Goal: Task Accomplishment & Management: Use online tool/utility

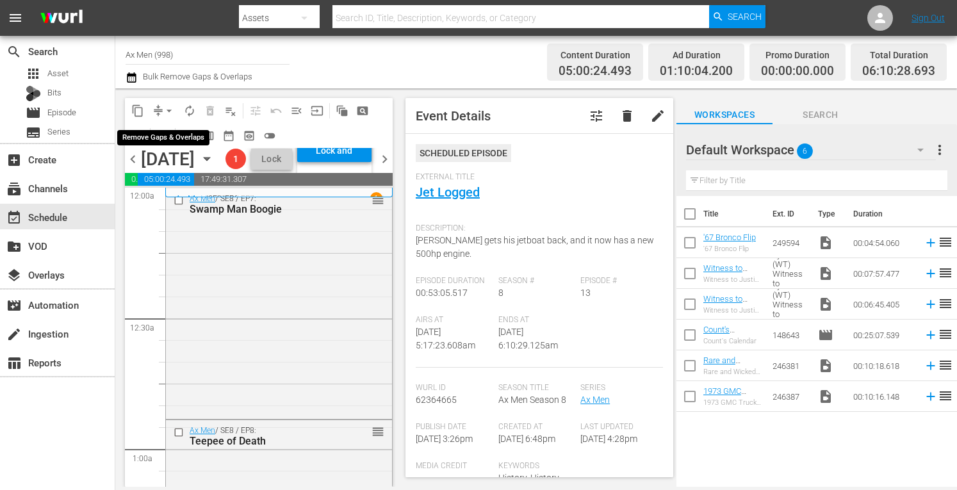
click at [169, 106] on span "arrow_drop_down" at bounding box center [169, 110] width 13 height 13
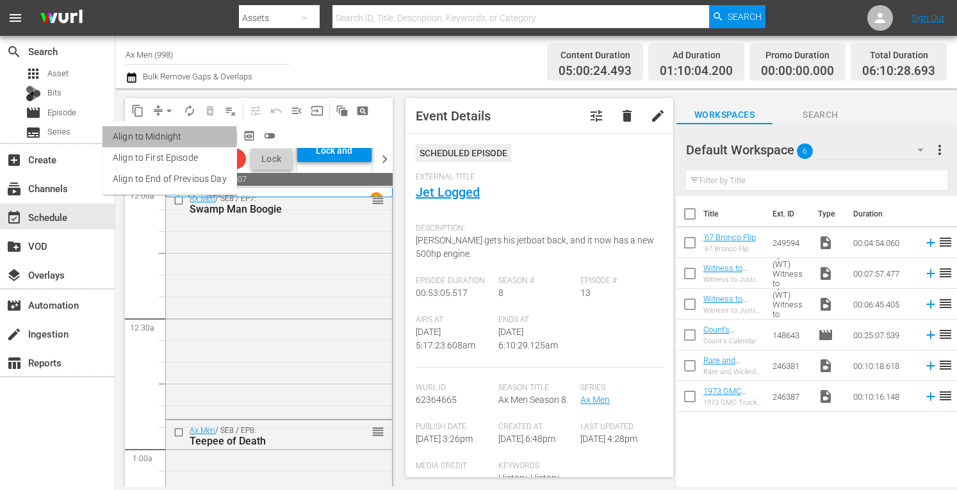
click at [160, 138] on li "Align to Midnight" at bounding box center [170, 136] width 135 height 21
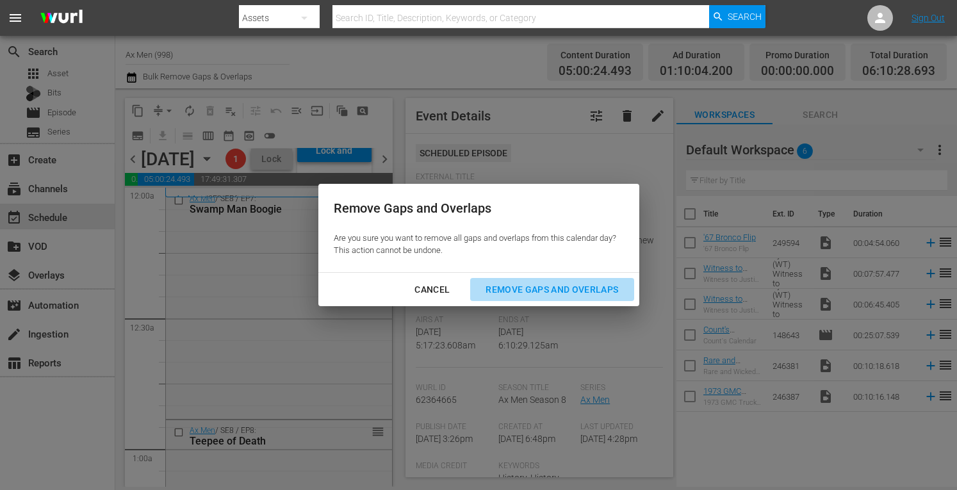
click at [520, 290] on div "Remove Gaps and Overlaps" at bounding box center [551, 290] width 153 height 16
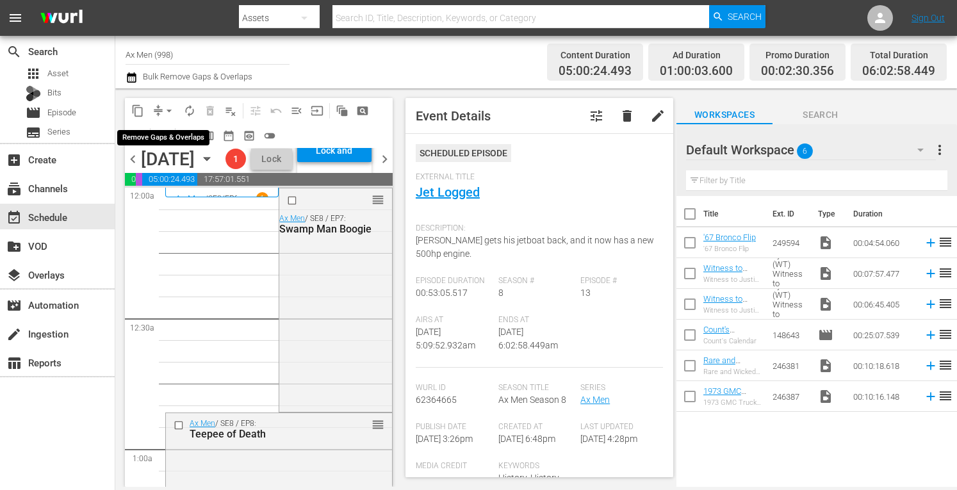
click at [169, 110] on span "arrow_drop_down" at bounding box center [169, 110] width 13 height 13
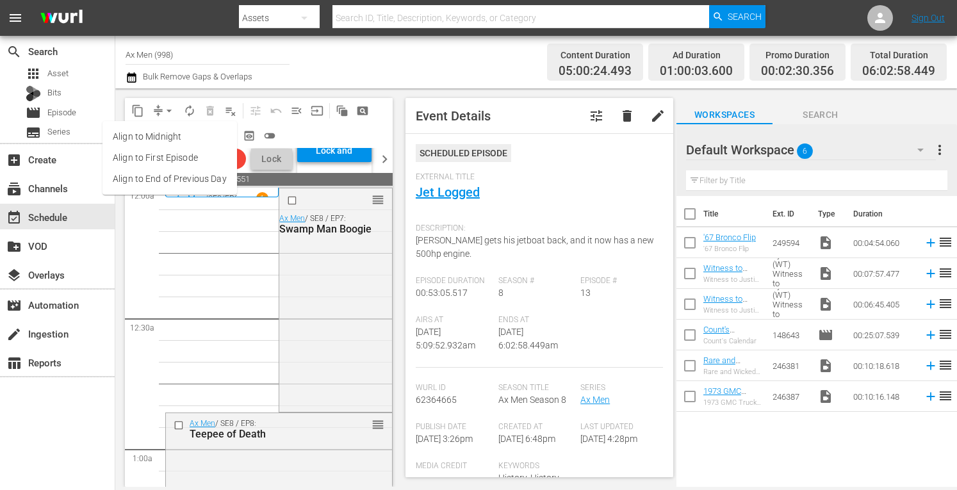
click at [168, 135] on li "Align to Midnight" at bounding box center [170, 136] width 135 height 21
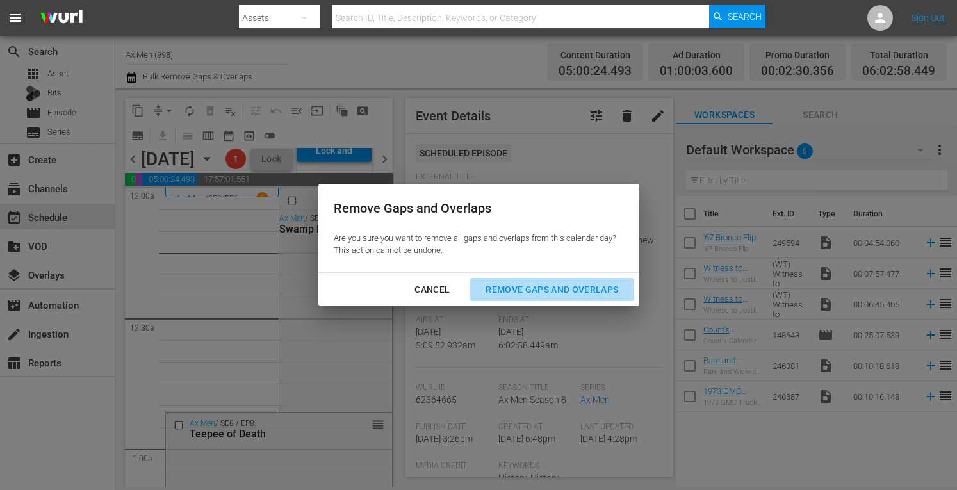
click at [519, 292] on div "Remove Gaps and Overlaps" at bounding box center [551, 290] width 153 height 16
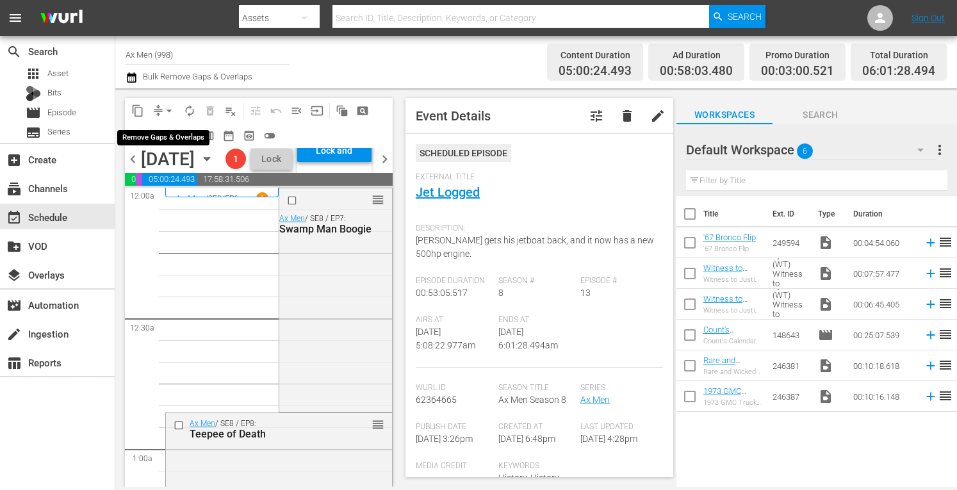
click at [170, 106] on span "arrow_drop_down" at bounding box center [169, 110] width 13 height 13
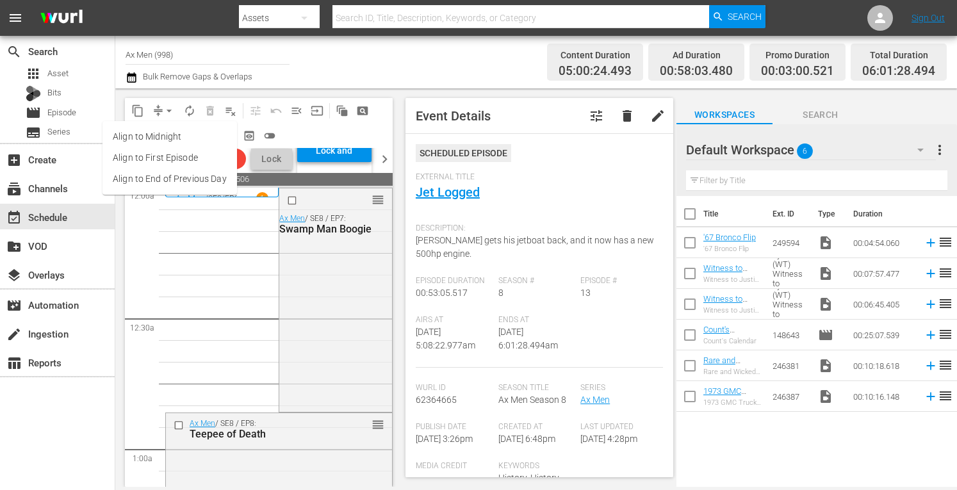
click at [165, 138] on li "Align to Midnight" at bounding box center [170, 136] width 135 height 21
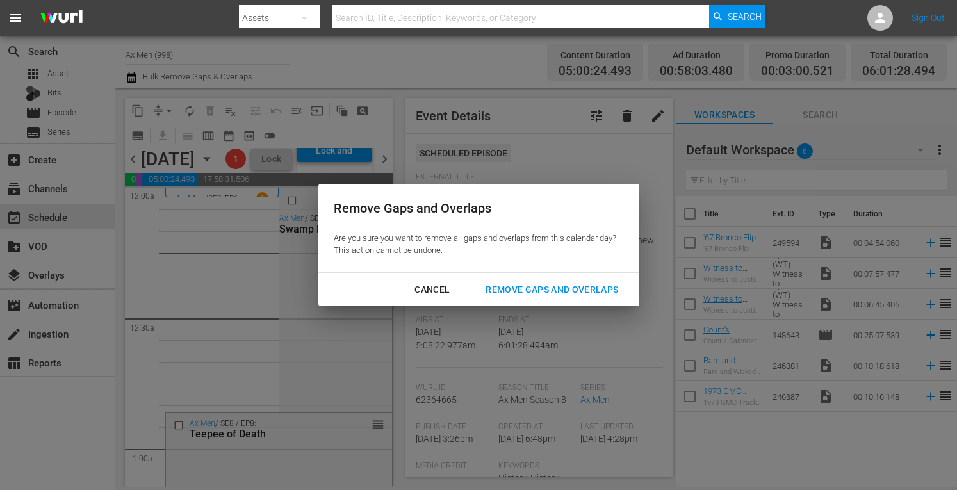
click at [554, 283] on div "Remove Gaps and Overlaps" at bounding box center [551, 290] width 153 height 16
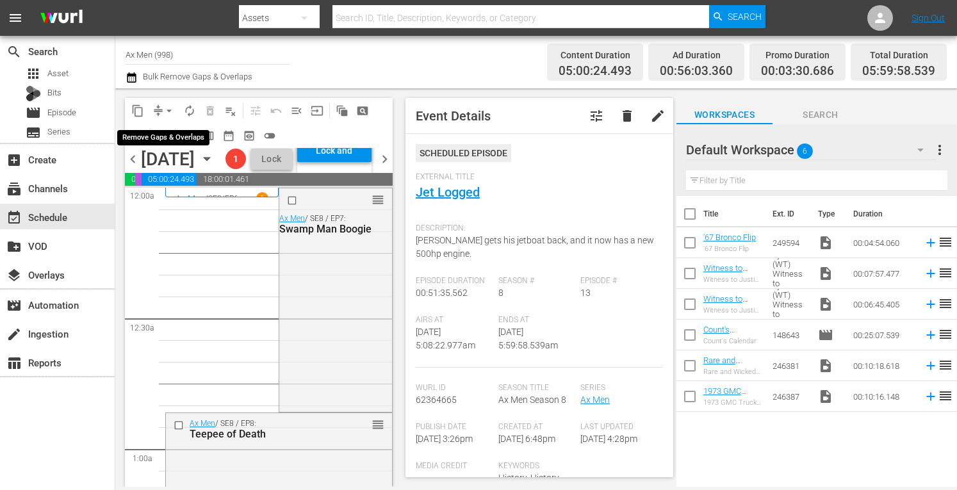
click at [168, 103] on button "arrow_drop_down" at bounding box center [169, 111] width 21 height 21
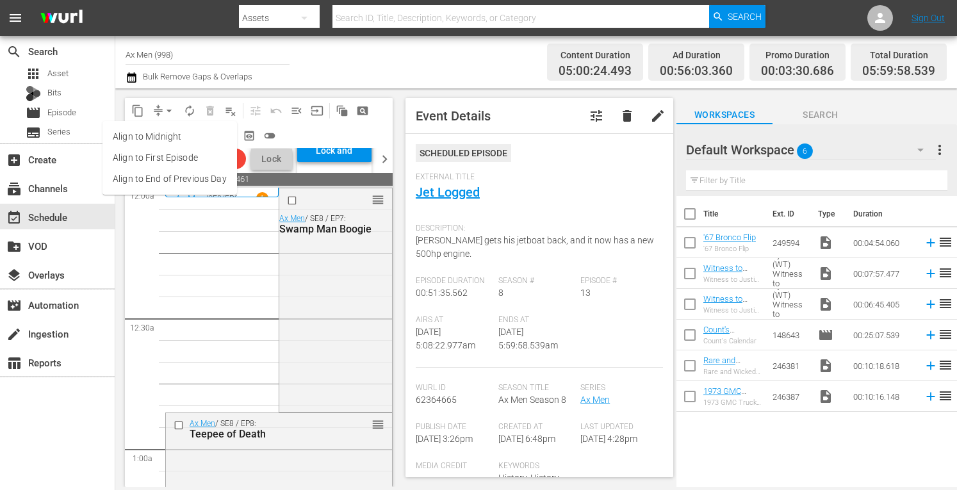
click at [161, 135] on li "Align to Midnight" at bounding box center [170, 136] width 135 height 21
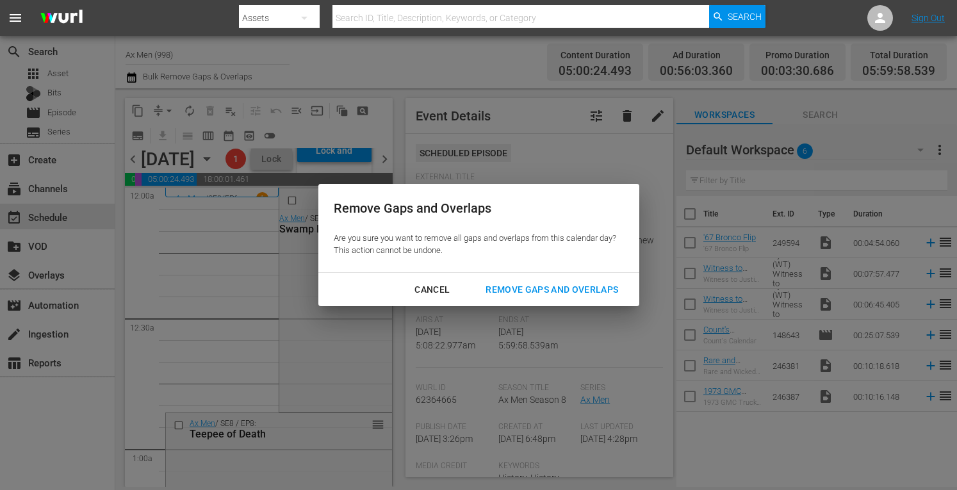
click at [546, 290] on div "Remove Gaps and Overlaps" at bounding box center [551, 290] width 153 height 16
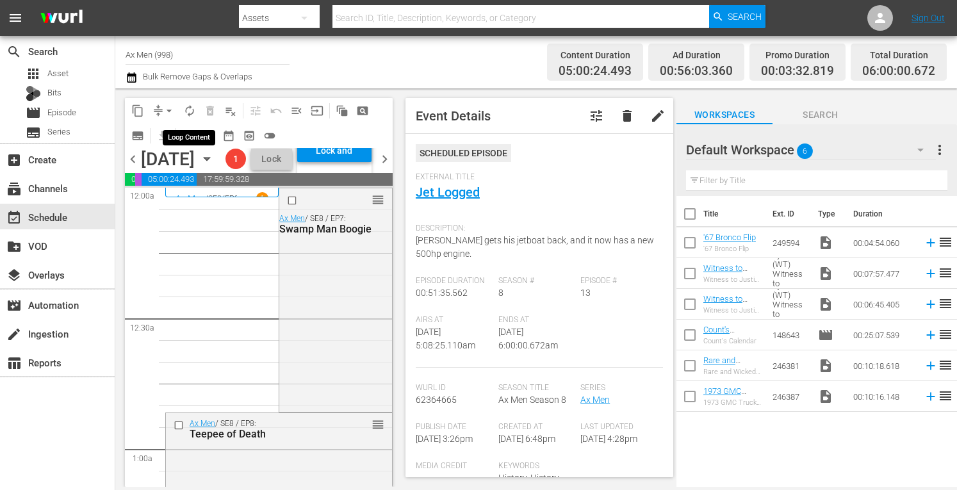
click at [192, 109] on span "autorenew_outlined" at bounding box center [189, 110] width 13 height 13
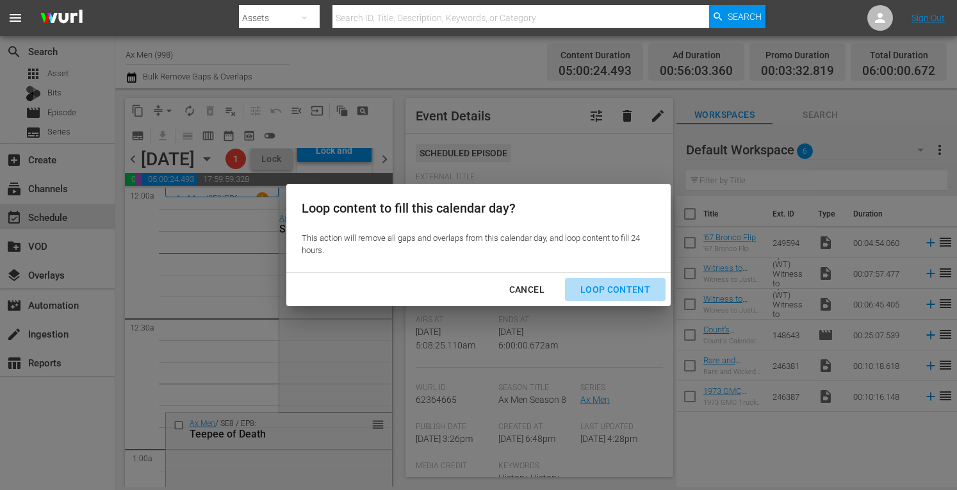
click at [618, 286] on div "Loop Content" at bounding box center [615, 290] width 90 height 16
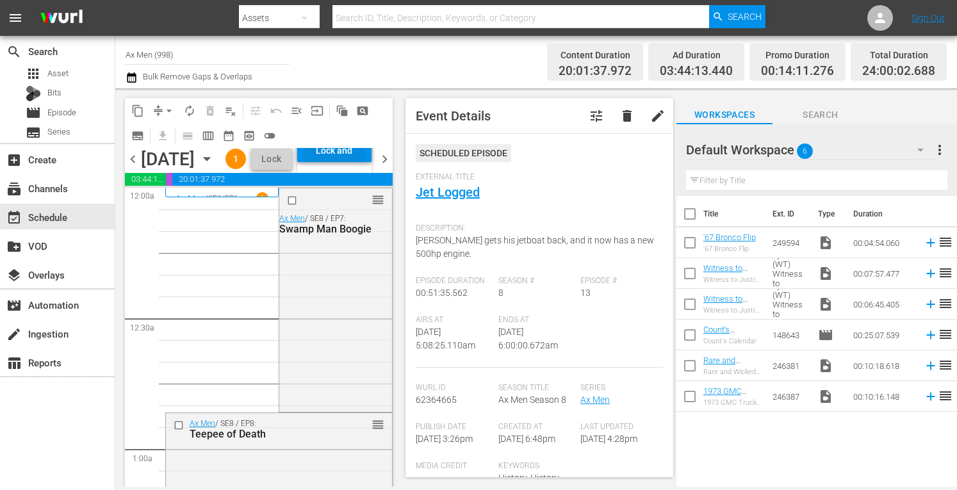
click at [365, 162] on div "Lock and Publish" at bounding box center [335, 150] width 62 height 23
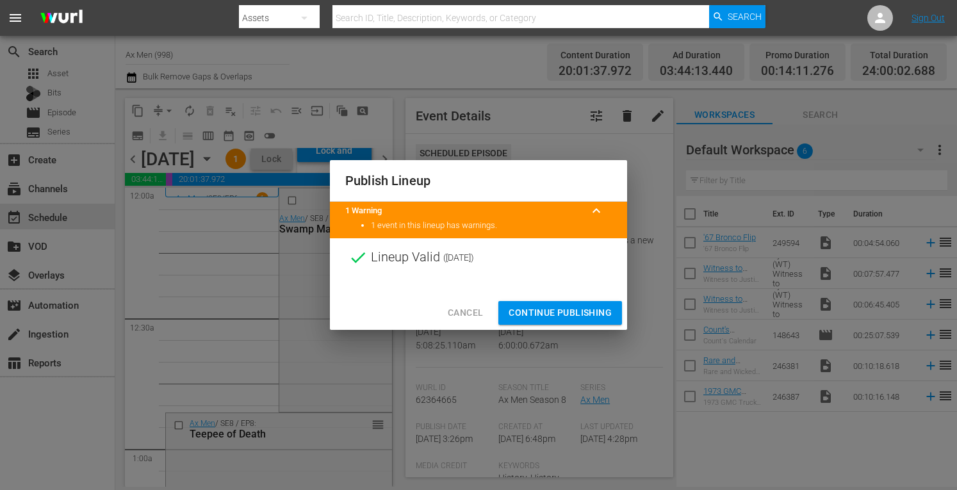
click at [536, 309] on span "Continue Publishing" at bounding box center [560, 313] width 103 height 16
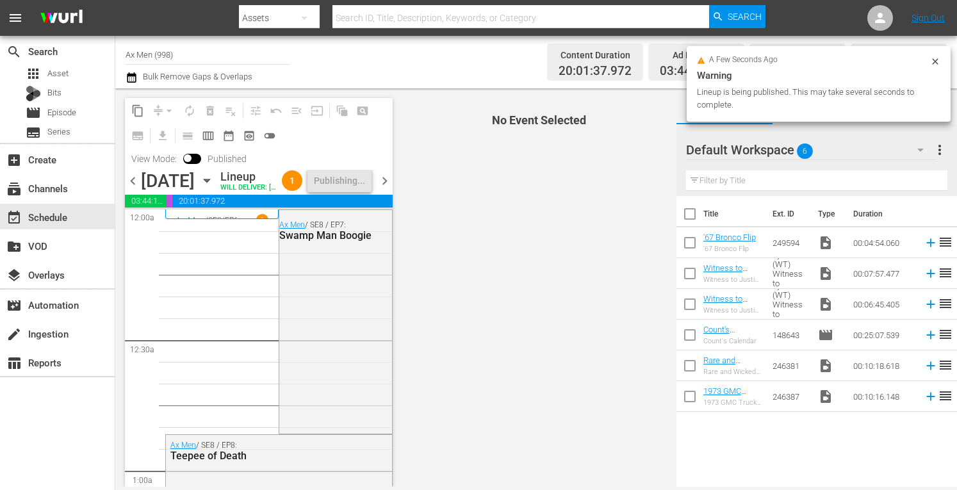
click at [383, 189] on span "chevron_right" at bounding box center [385, 181] width 16 height 16
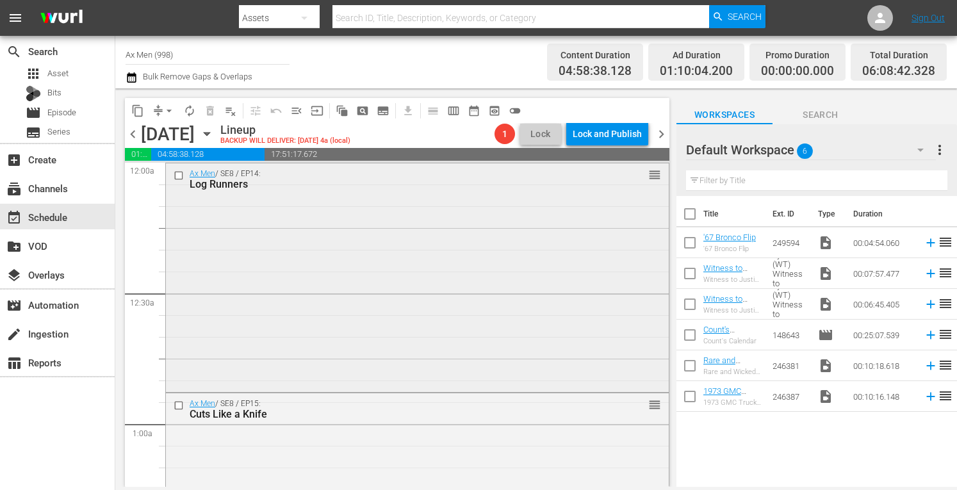
click at [381, 231] on div "Ax Men / SE8 / EP14: Log Runners reorder" at bounding box center [417, 276] width 503 height 226
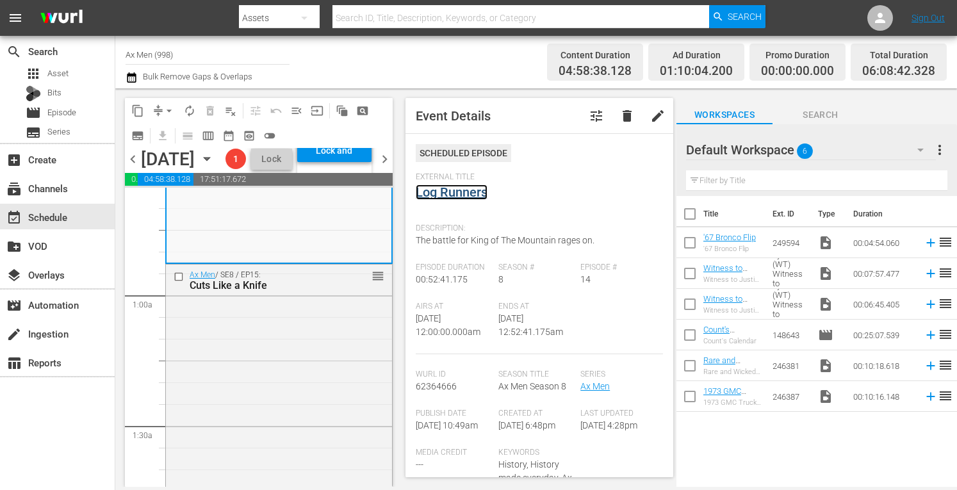
scroll to position [231, 0]
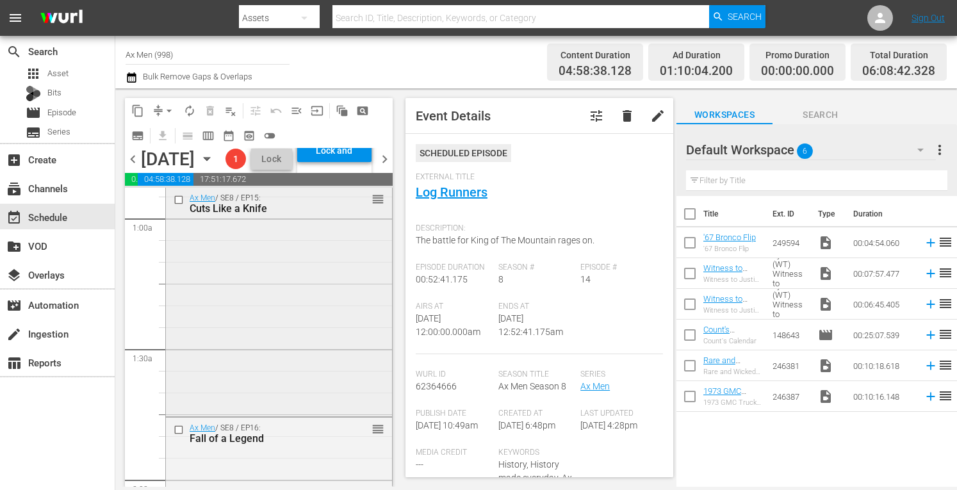
click at [324, 411] on div "Ax Men / SE8 / EP15: Cuts Like a Knife reorder" at bounding box center [279, 301] width 226 height 227
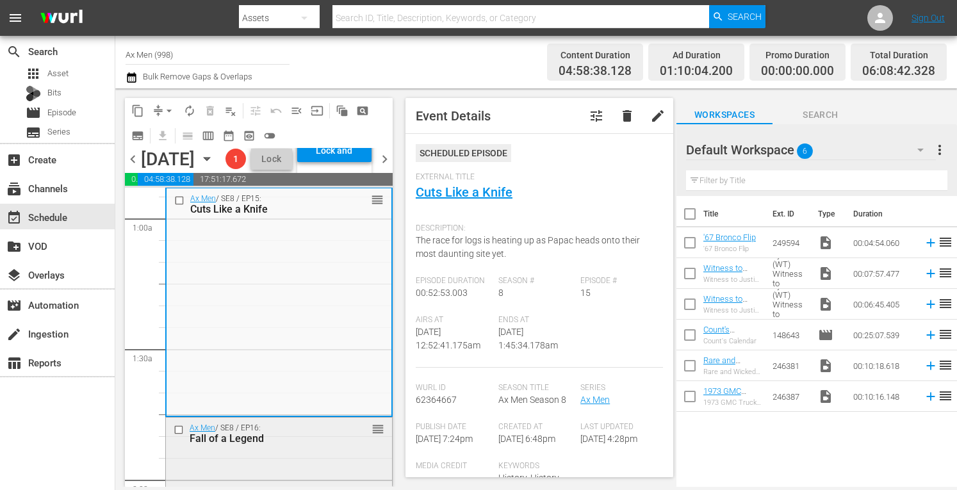
click at [320, 445] on div "Ax Men / SE8 / EP16: Fall of a Legend" at bounding box center [261, 434] width 142 height 21
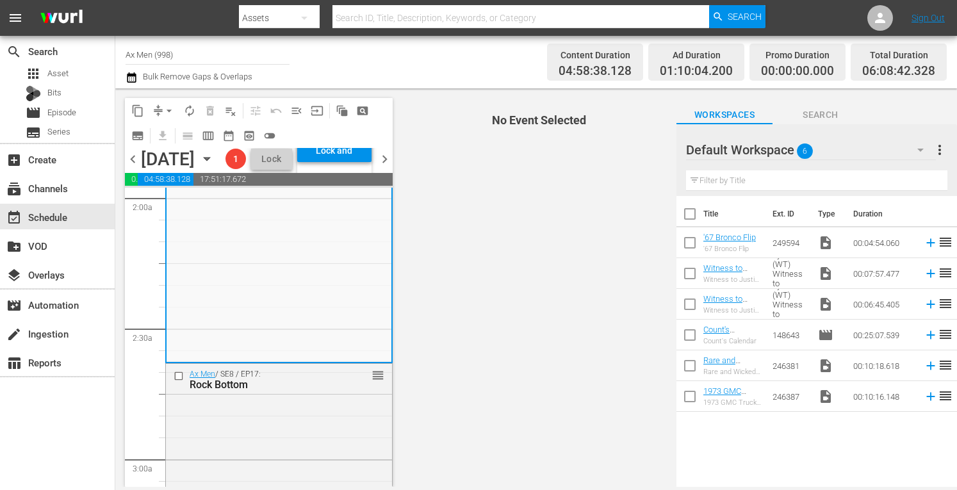
scroll to position [529, 0]
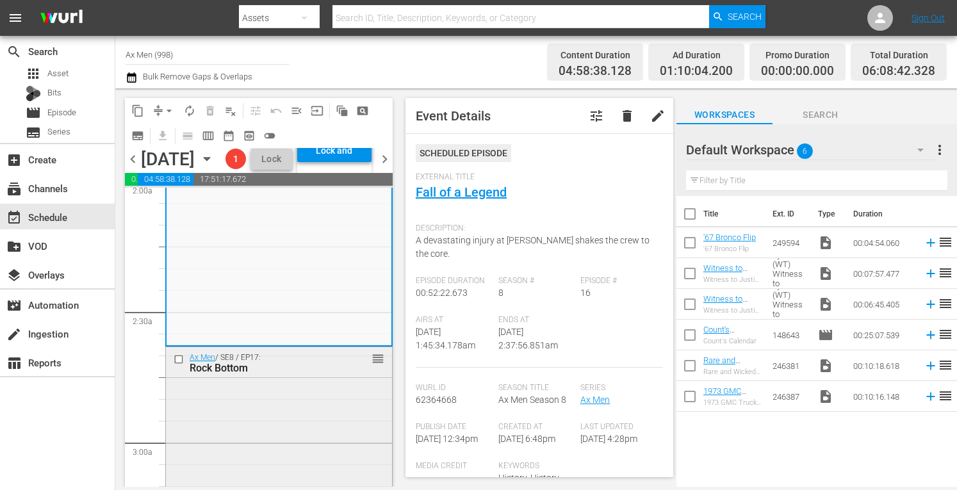
click at [332, 425] on div "Ax Men / SE8 / EP17: Rock Bottom reorder" at bounding box center [279, 459] width 226 height 225
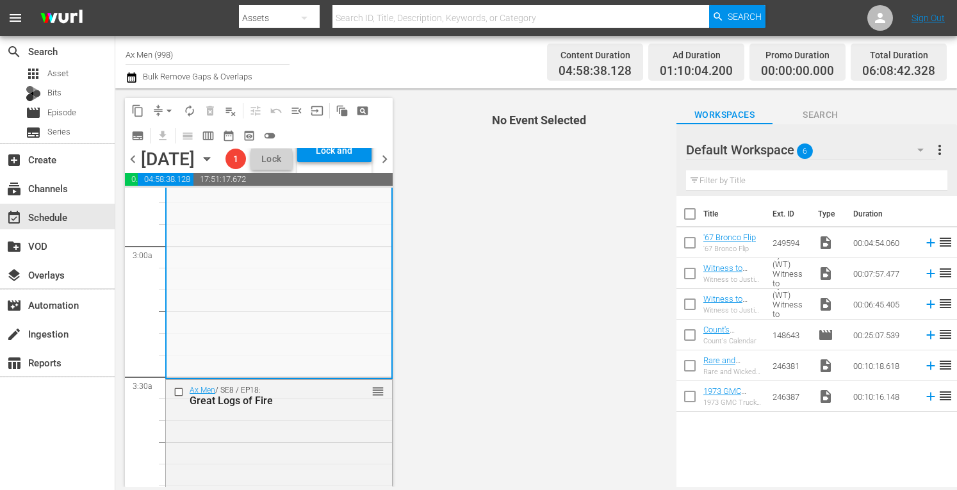
scroll to position [820, 0]
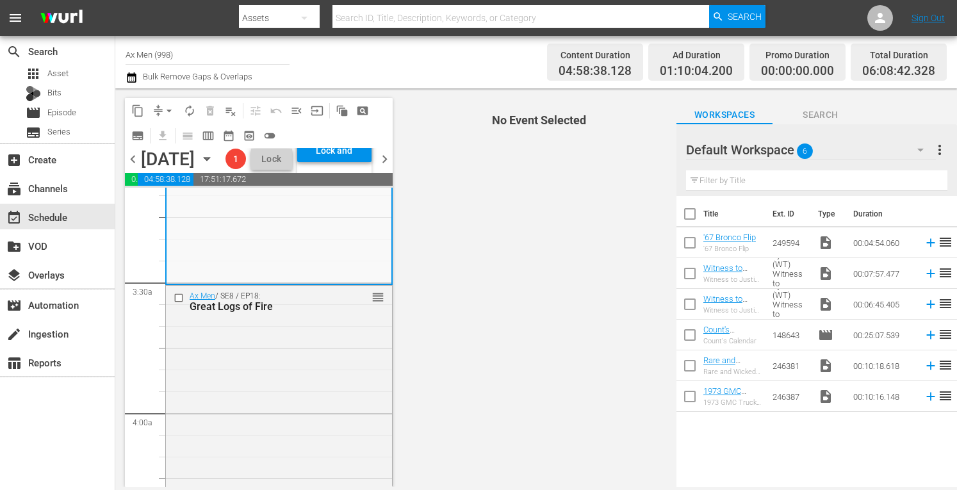
click at [488, 306] on span "No Event Selected" at bounding box center [536, 287] width 281 height 399
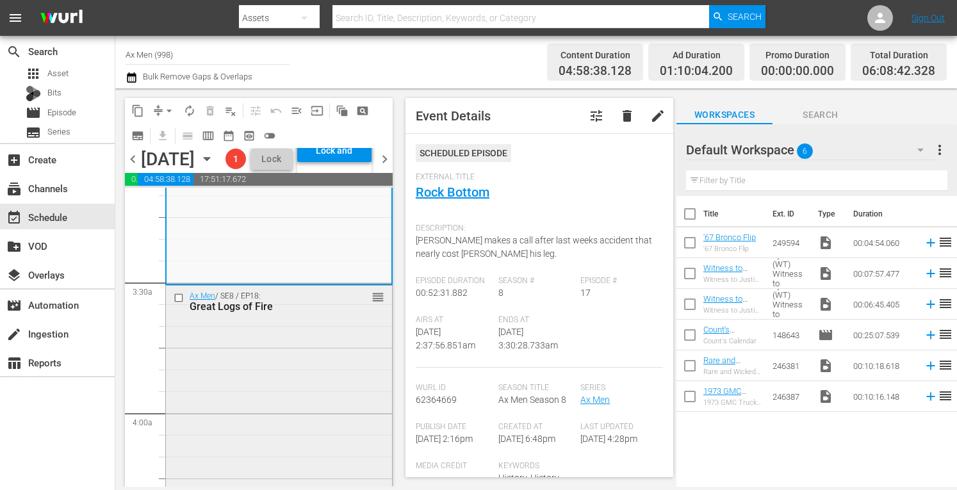
click at [328, 367] on div "Ax Men / SE8 / EP18: Great Logs of Fire reorder" at bounding box center [279, 399] width 226 height 226
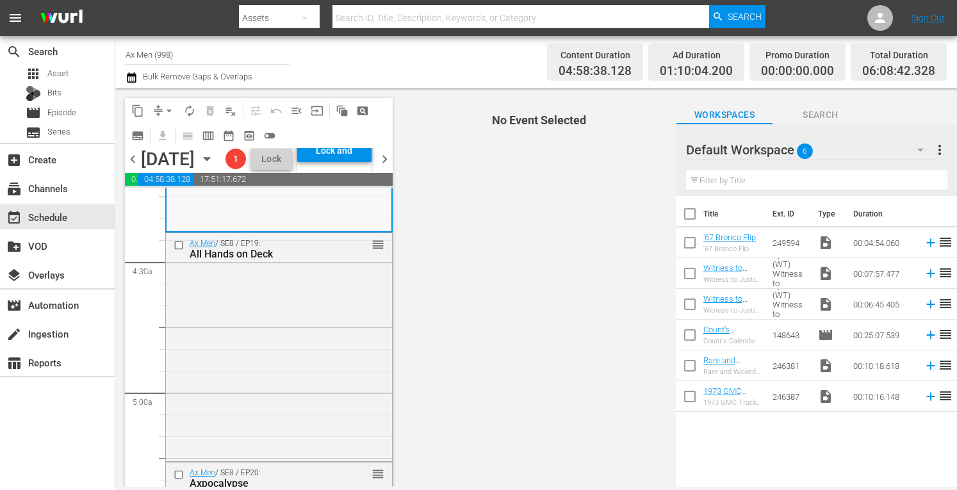
scroll to position [1128, 0]
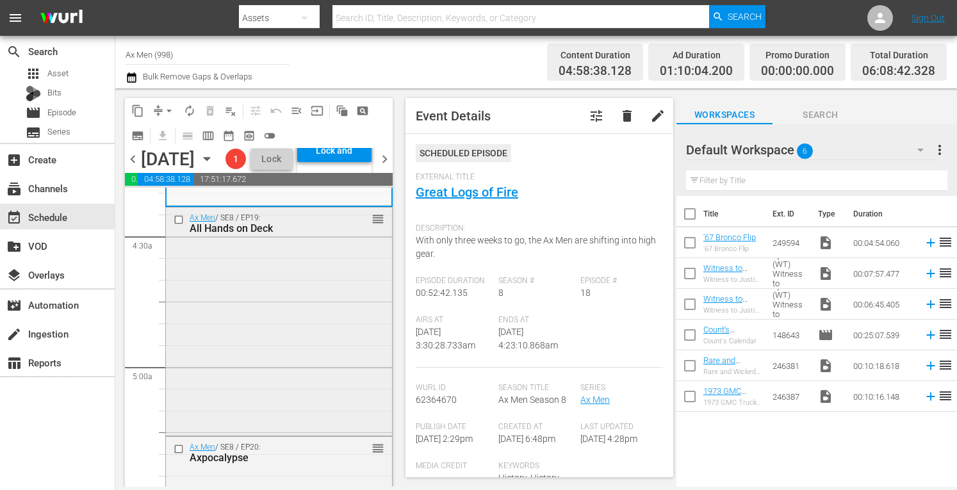
click at [332, 342] on div "Ax Men / SE8 / EP19: All Hands on Deck reorder" at bounding box center [279, 321] width 226 height 226
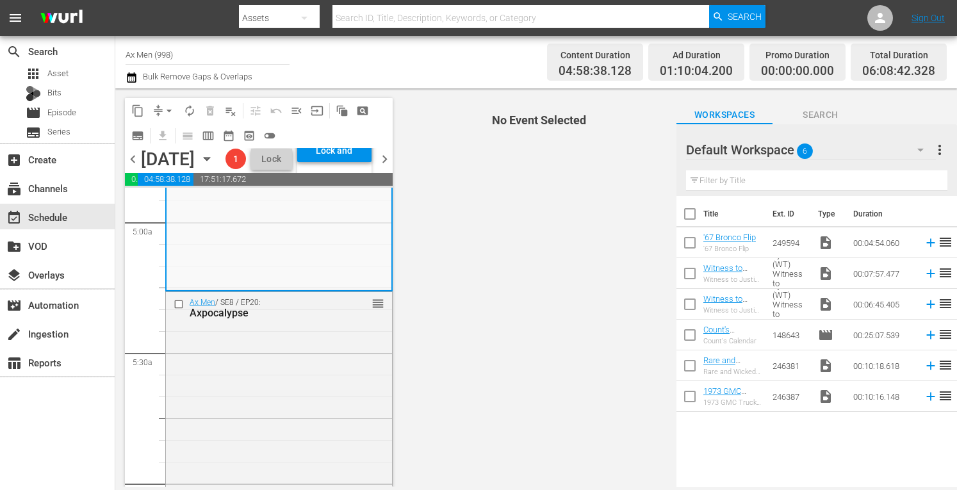
scroll to position [1315, 0]
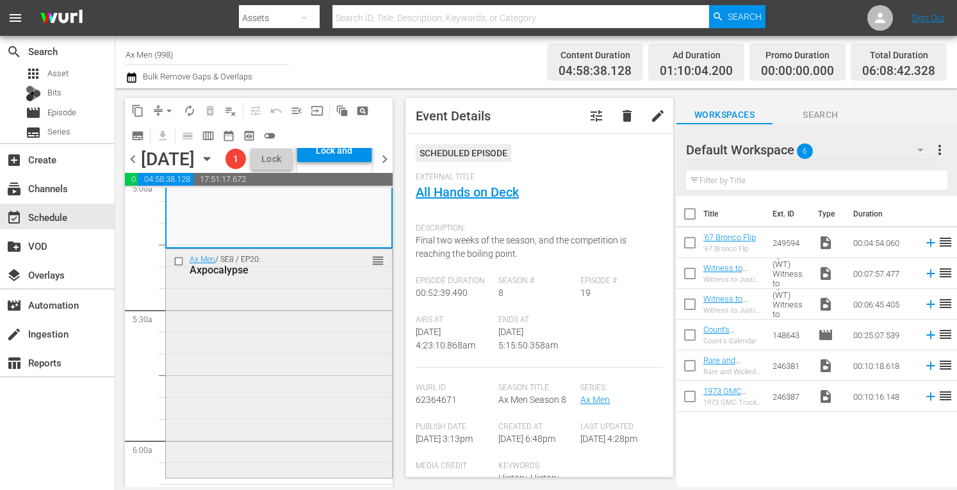
click at [331, 329] on div "Ax Men / SE8 / EP20: Axpocalypse reorder" at bounding box center [279, 362] width 226 height 226
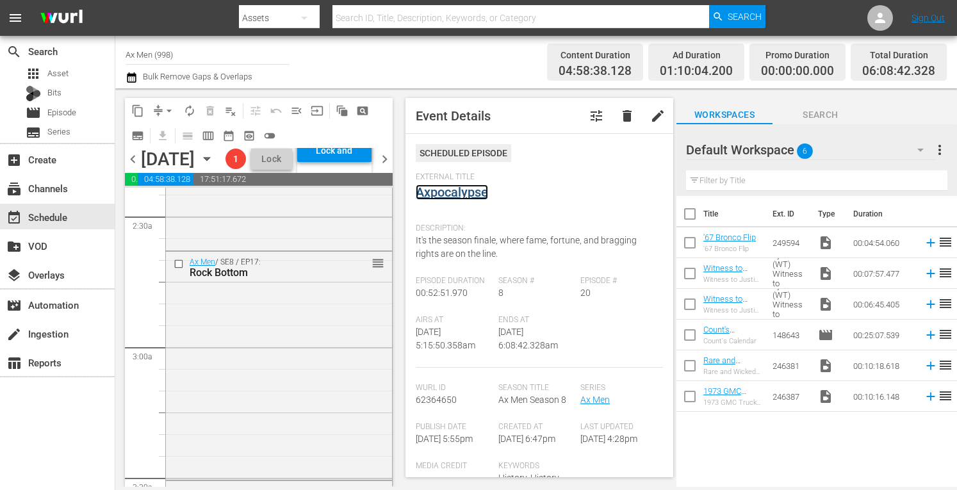
scroll to position [0, 0]
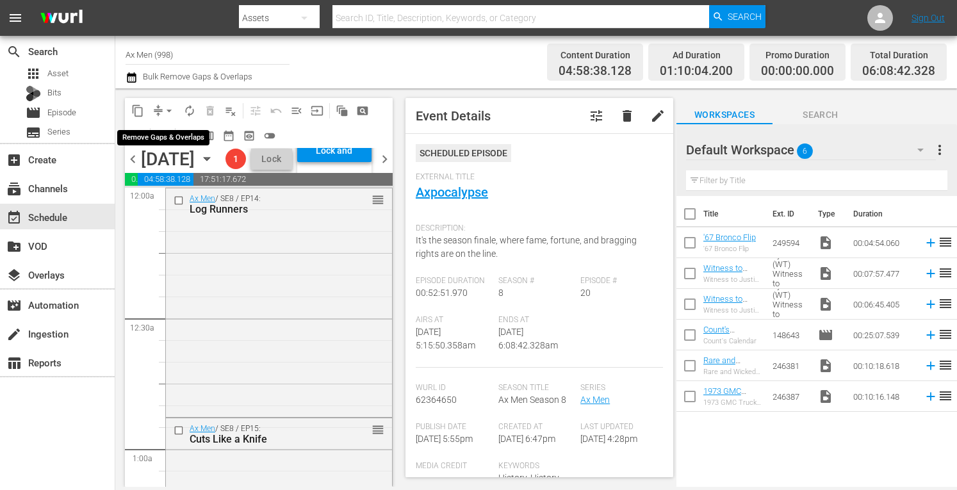
click at [171, 108] on span "arrow_drop_down" at bounding box center [169, 110] width 13 height 13
click at [174, 143] on li "Align to Midnight" at bounding box center [170, 136] width 106 height 21
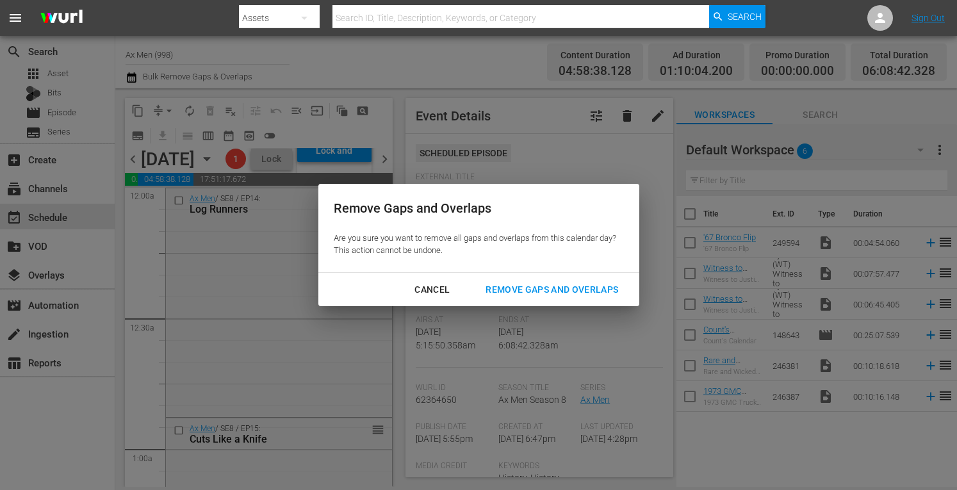
click at [535, 289] on div "Remove Gaps and Overlaps" at bounding box center [551, 290] width 153 height 16
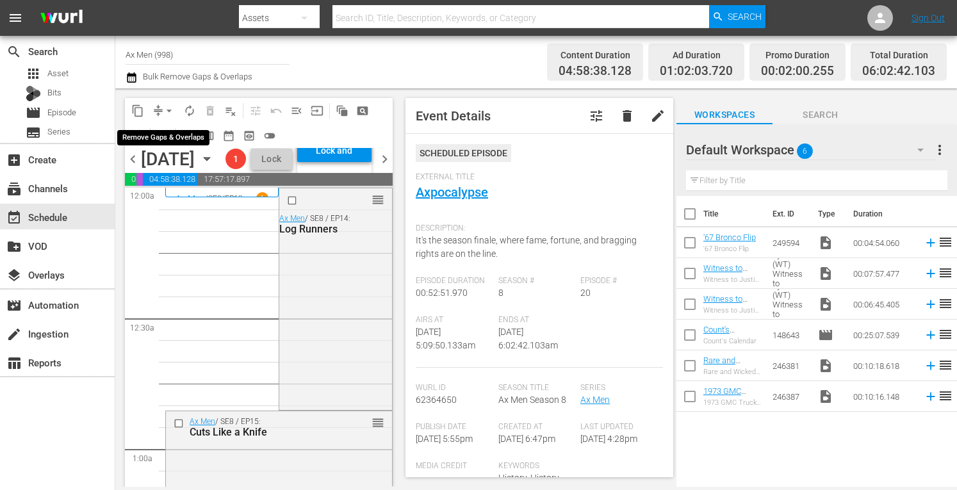
click at [169, 107] on span "arrow_drop_down" at bounding box center [169, 110] width 13 height 13
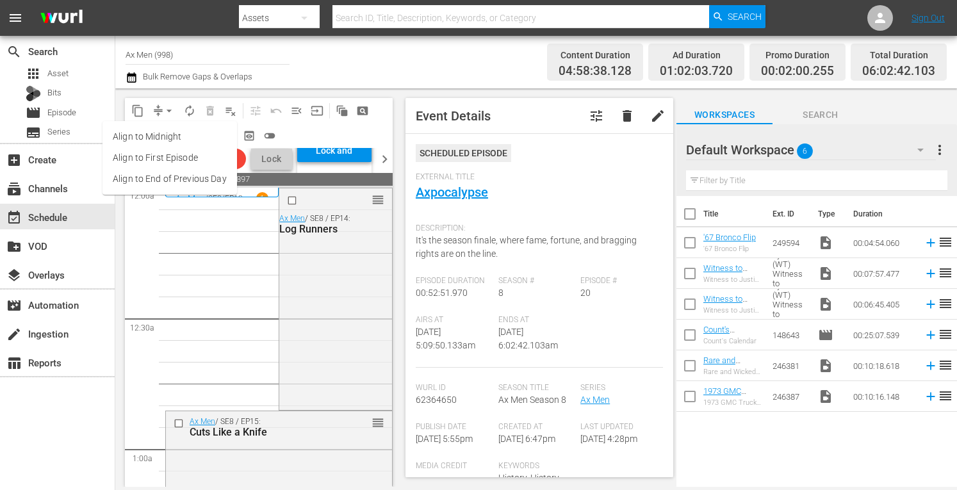
click at [170, 132] on li "Align to Midnight" at bounding box center [170, 136] width 135 height 21
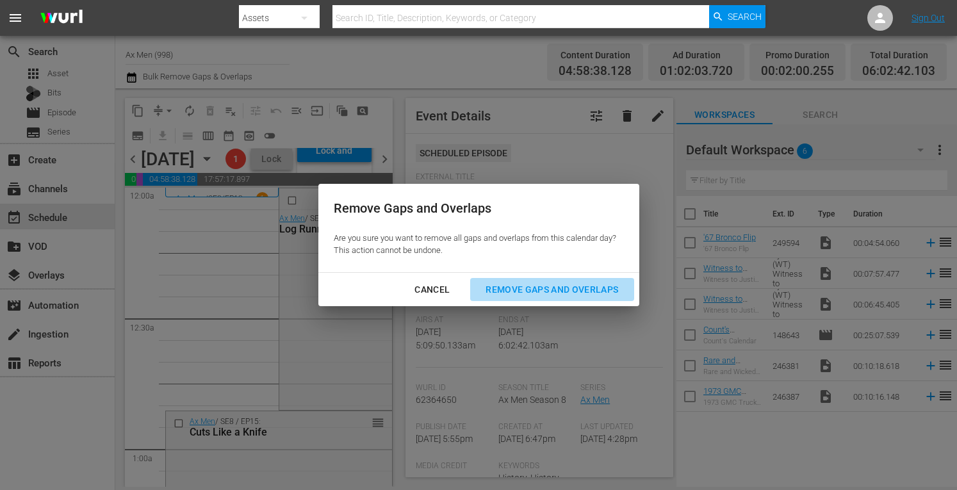
click at [592, 292] on div "Remove Gaps and Overlaps" at bounding box center [551, 290] width 153 height 16
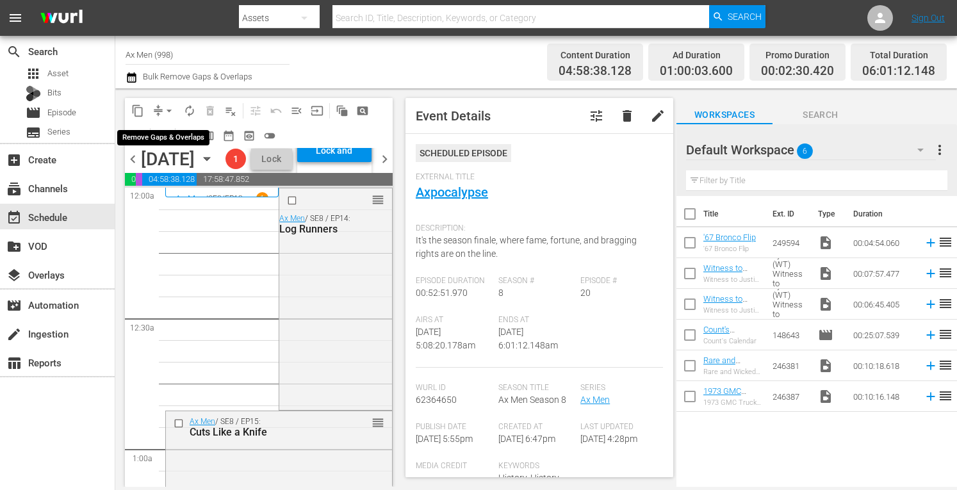
click at [169, 108] on span "arrow_drop_down" at bounding box center [169, 110] width 13 height 13
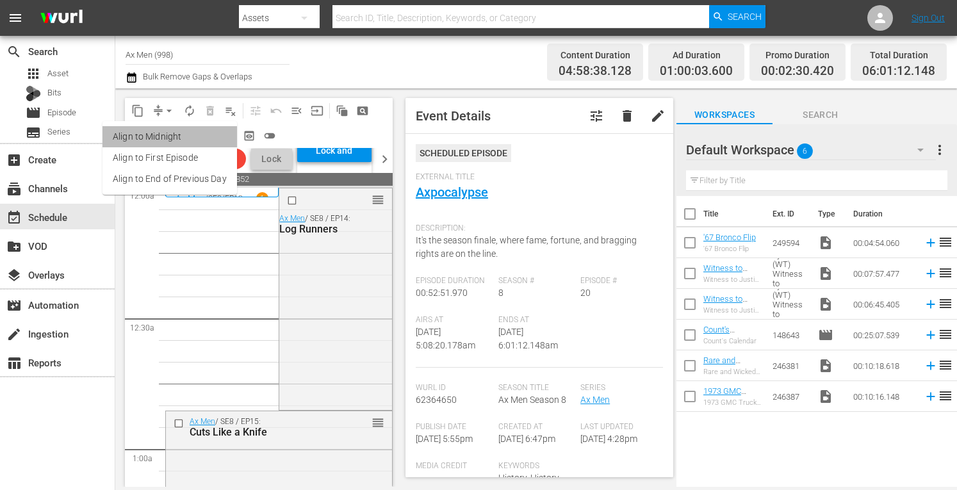
click at [170, 134] on li "Align to Midnight" at bounding box center [170, 136] width 135 height 21
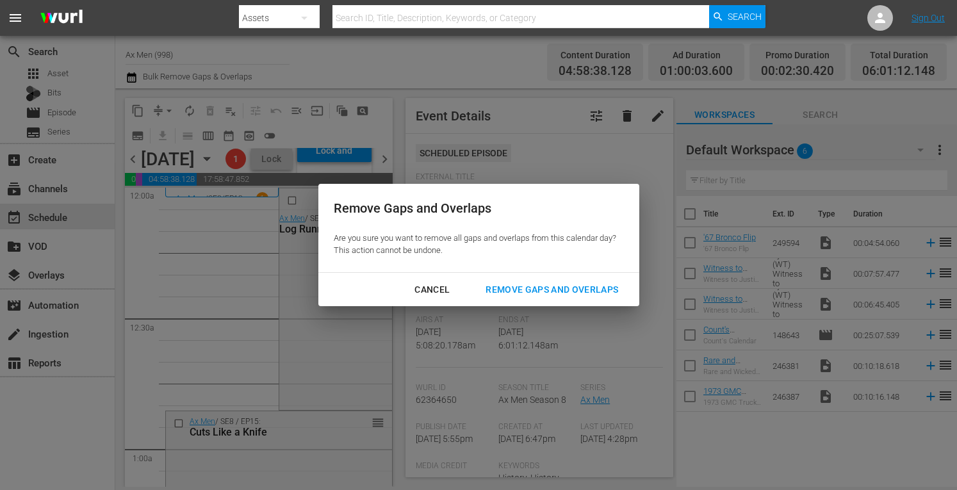
click at [519, 292] on div "Remove Gaps and Overlaps" at bounding box center [551, 290] width 153 height 16
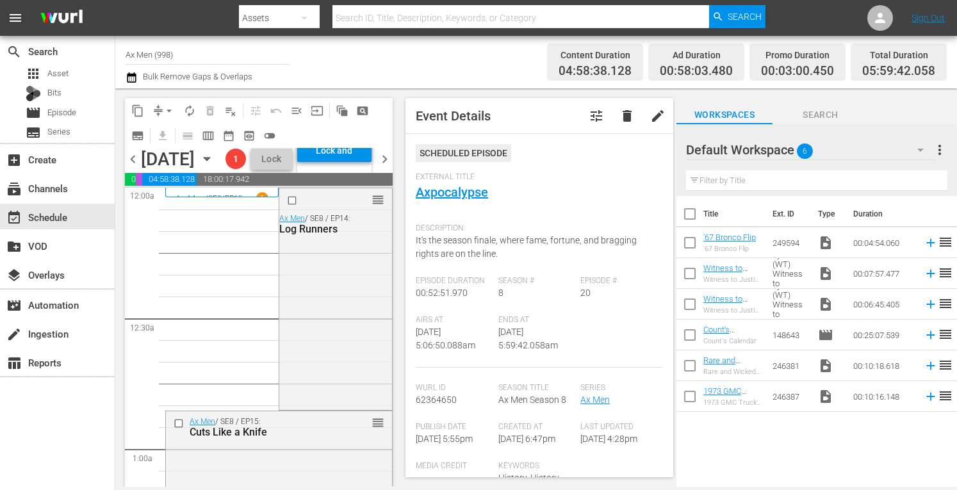
click at [169, 104] on span "arrow_drop_down" at bounding box center [169, 110] width 13 height 13
click at [168, 135] on li "Align to Midnight" at bounding box center [170, 136] width 135 height 21
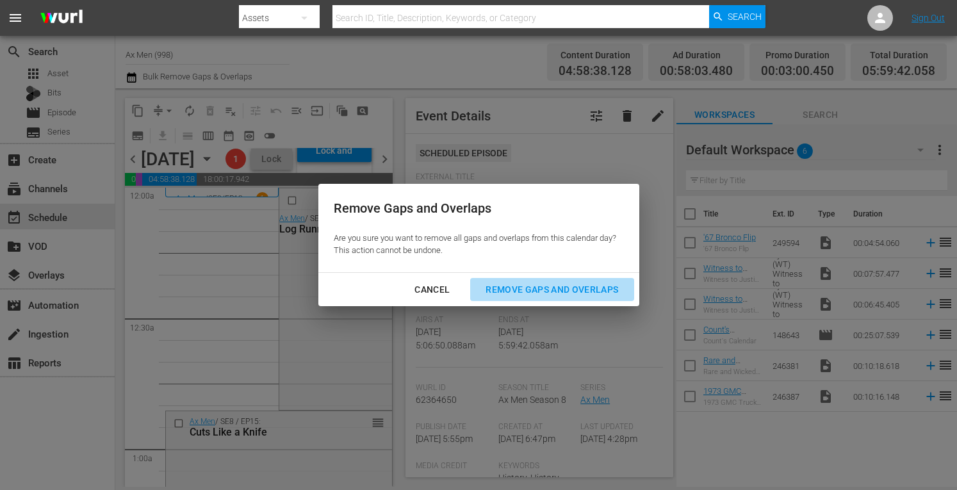
click at [538, 285] on div "Remove Gaps and Overlaps" at bounding box center [551, 290] width 153 height 16
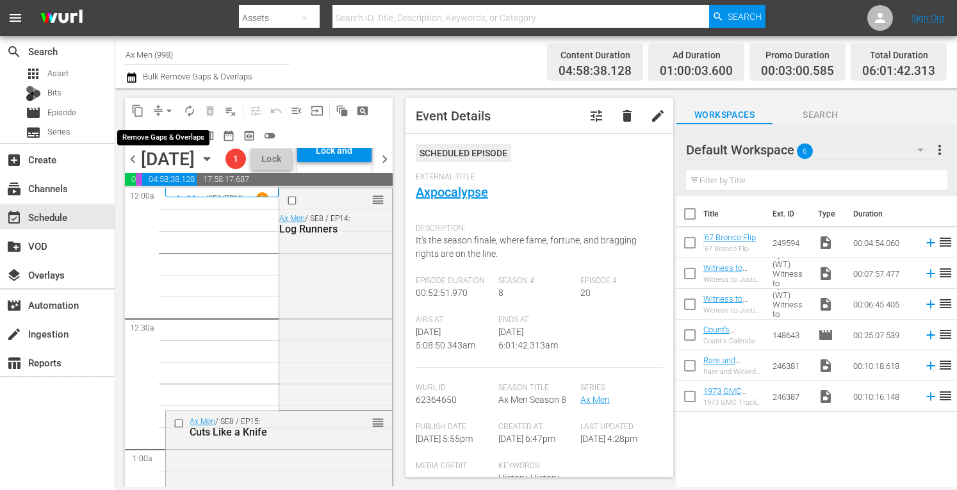
click at [168, 110] on span "arrow_drop_down" at bounding box center [169, 110] width 13 height 13
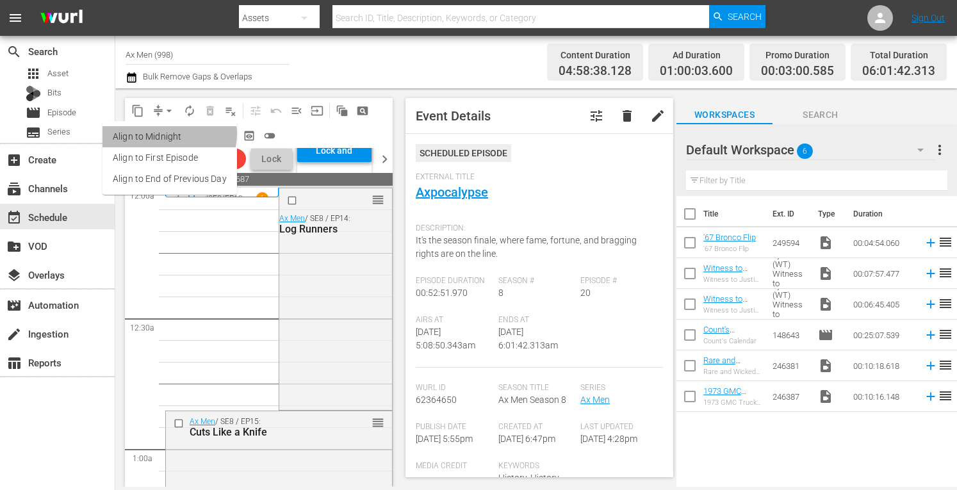
click at [168, 134] on li "Align to Midnight" at bounding box center [170, 136] width 135 height 21
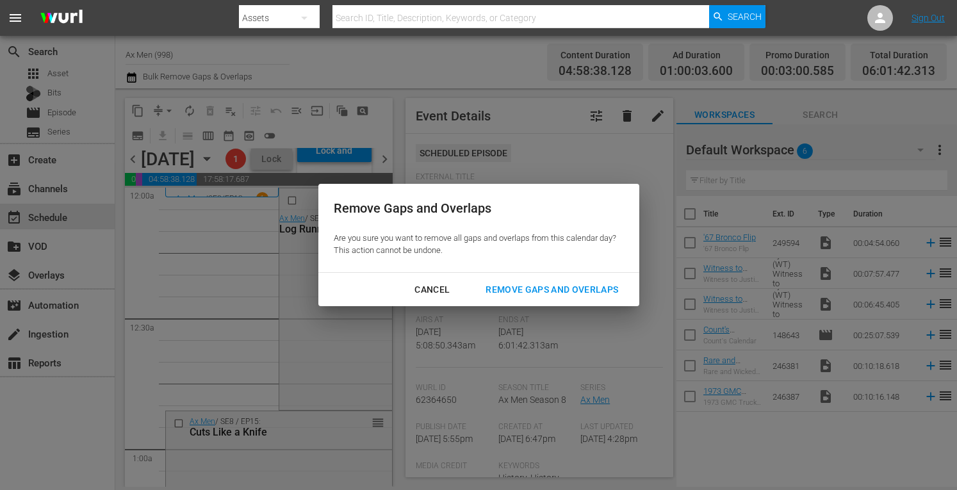
click at [553, 286] on div "Remove Gaps and Overlaps" at bounding box center [551, 290] width 153 height 16
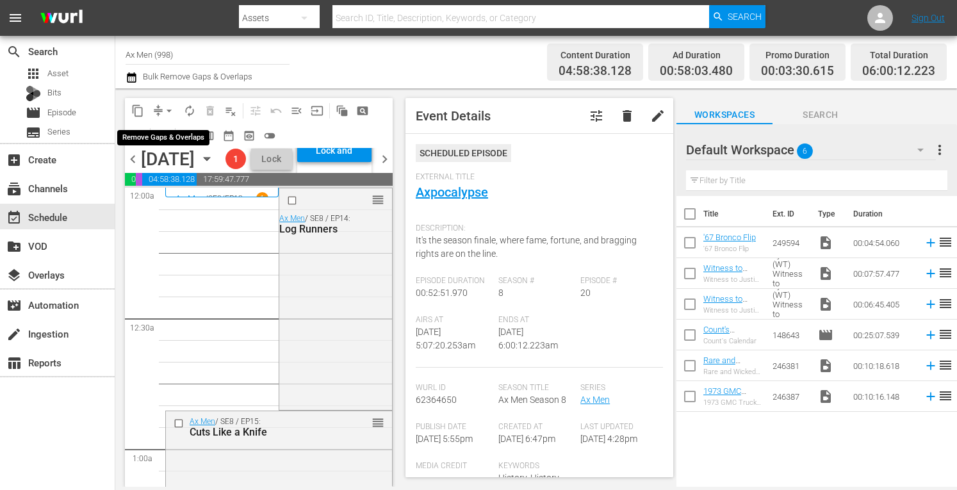
click at [170, 106] on span "arrow_drop_down" at bounding box center [169, 110] width 13 height 13
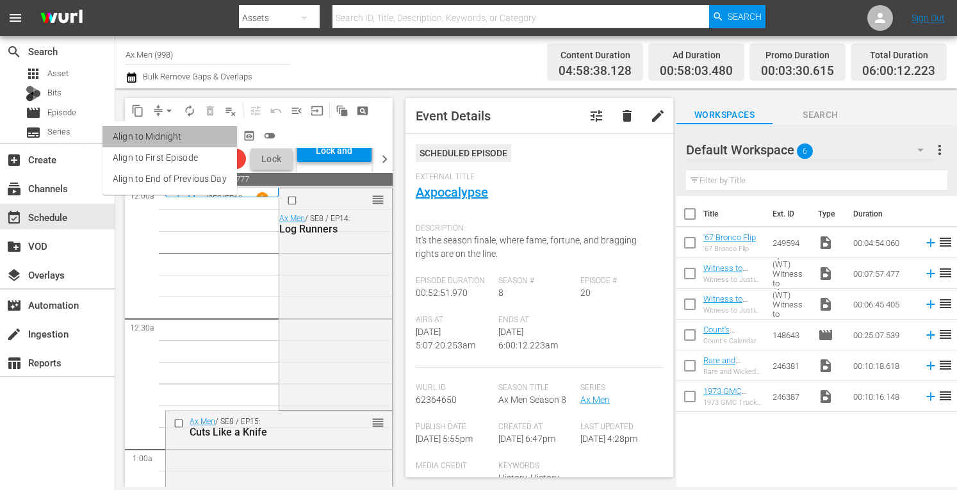
click at [174, 136] on li "Align to Midnight" at bounding box center [170, 136] width 135 height 21
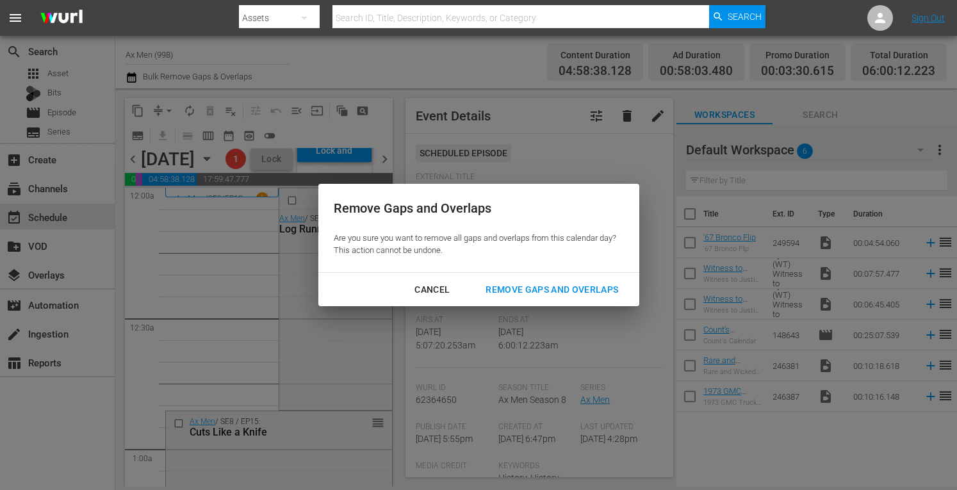
click at [508, 293] on div "Remove Gaps and Overlaps" at bounding box center [551, 290] width 153 height 16
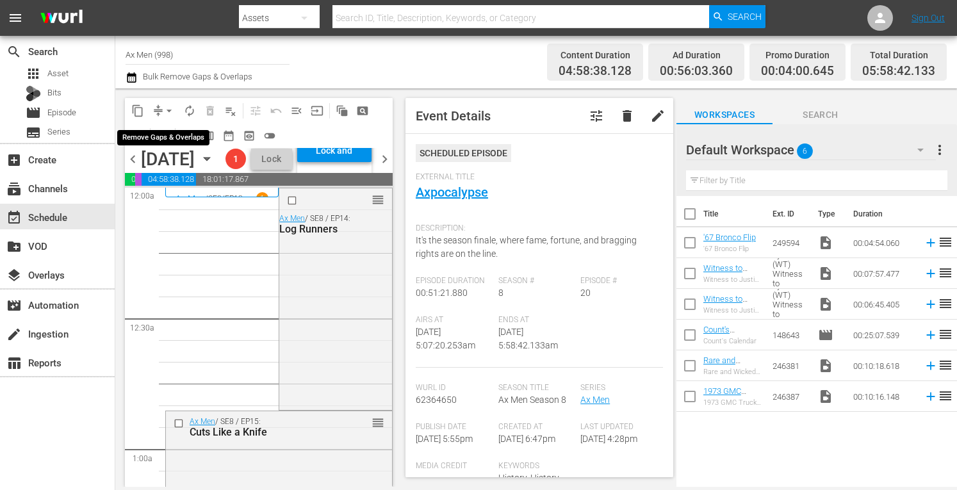
click at [172, 106] on span "arrow_drop_down" at bounding box center [169, 110] width 13 height 13
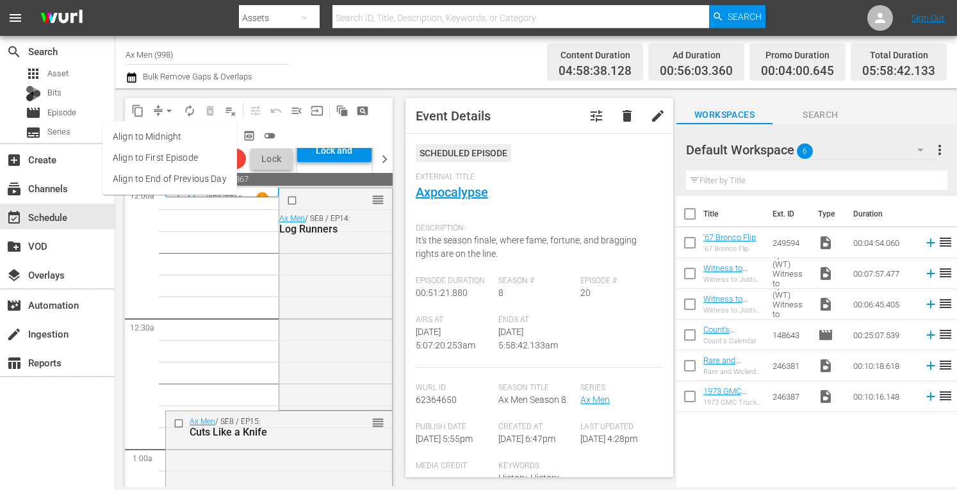
click at [159, 144] on li "Align to Midnight" at bounding box center [170, 136] width 135 height 21
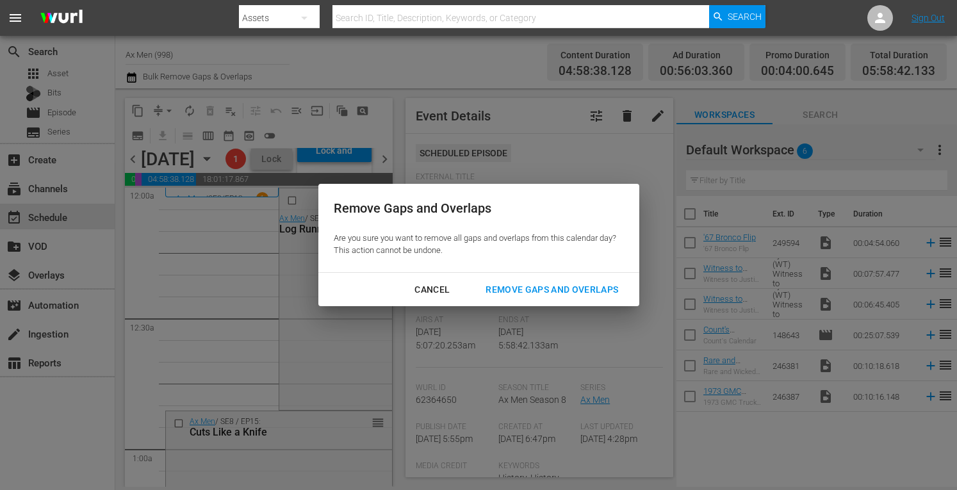
click at [513, 288] on div "Remove Gaps and Overlaps" at bounding box center [551, 290] width 153 height 16
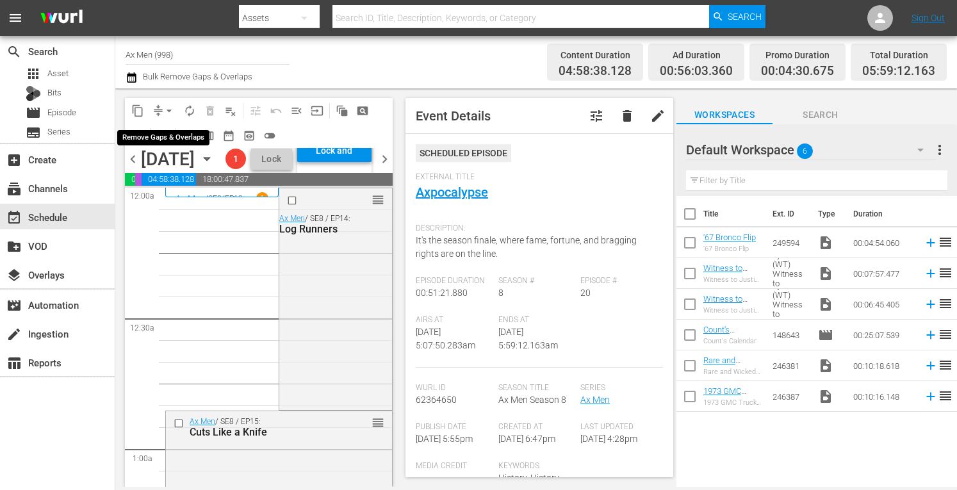
click at [169, 107] on span "arrow_drop_down" at bounding box center [169, 110] width 13 height 13
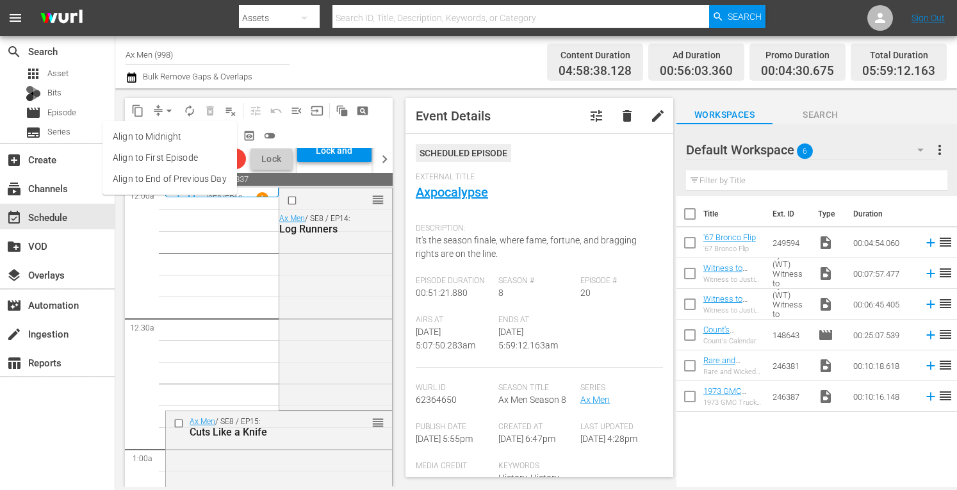
click at [161, 135] on li "Align to Midnight" at bounding box center [170, 136] width 135 height 21
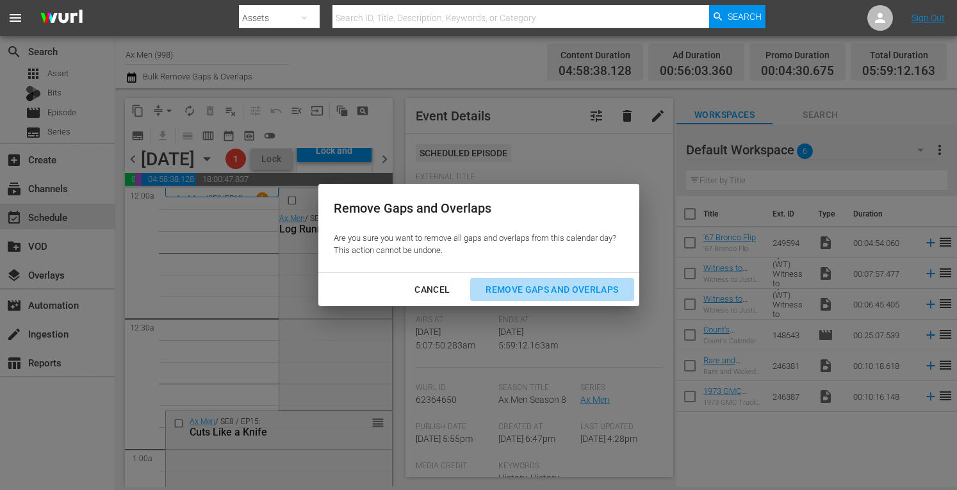
click at [547, 284] on div "Remove Gaps and Overlaps" at bounding box center [551, 290] width 153 height 16
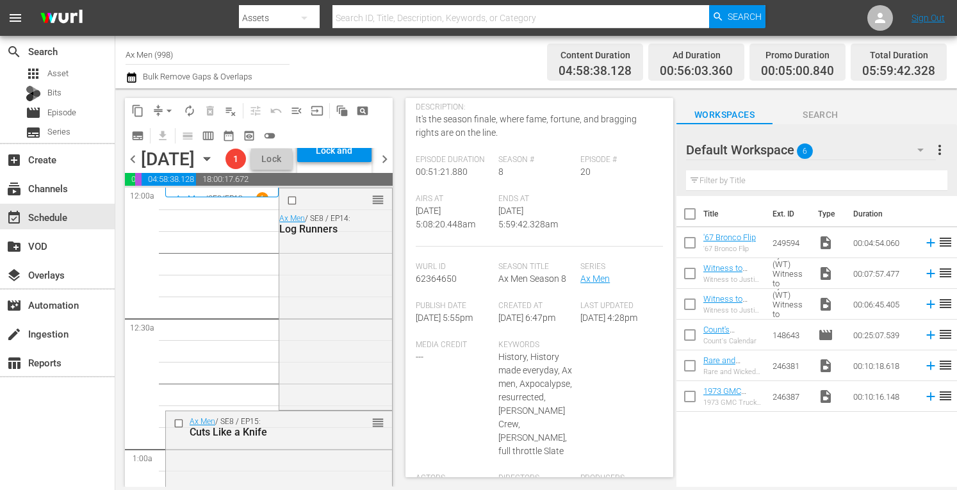
scroll to position [131, 0]
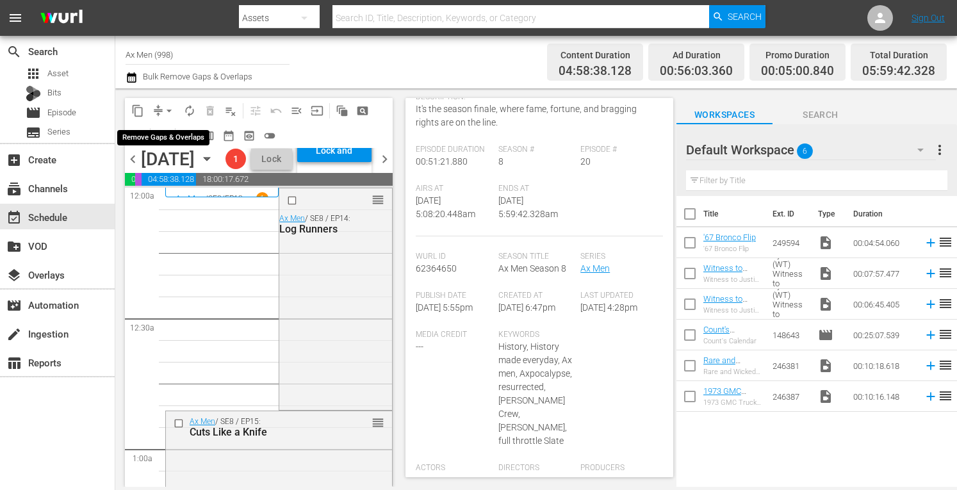
click at [169, 106] on span "arrow_drop_down" at bounding box center [169, 110] width 13 height 13
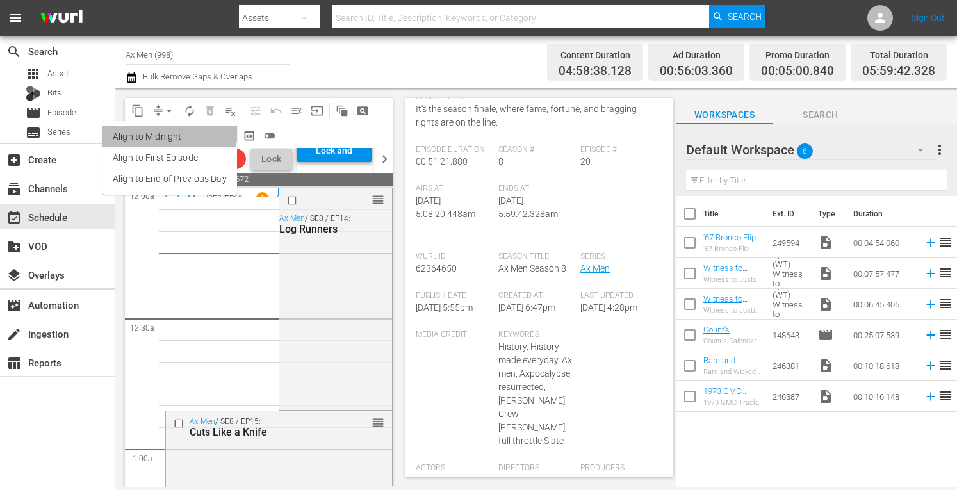
click at [165, 131] on li "Align to Midnight" at bounding box center [170, 136] width 135 height 21
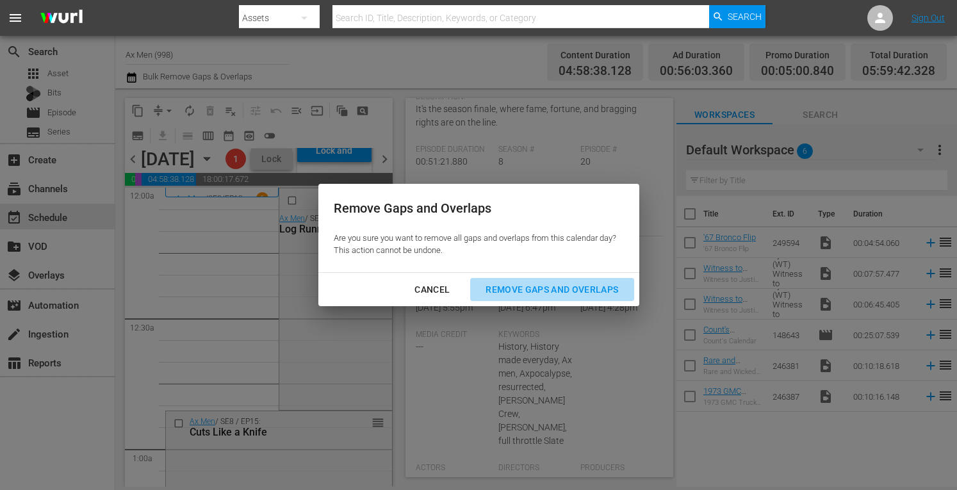
click at [523, 292] on div "Remove Gaps and Overlaps" at bounding box center [551, 290] width 153 height 16
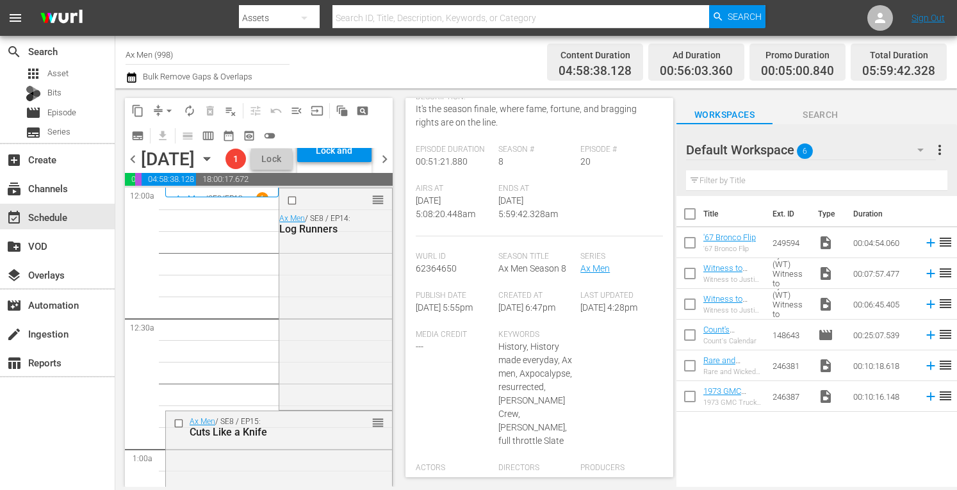
click at [477, 46] on div "Channel Title Ax Men (998) Bulk Remove Gaps & Overlaps" at bounding box center [334, 62] width 416 height 46
click at [167, 106] on span "arrow_drop_down" at bounding box center [169, 110] width 13 height 13
click at [164, 134] on li "Align to Midnight" at bounding box center [170, 136] width 135 height 21
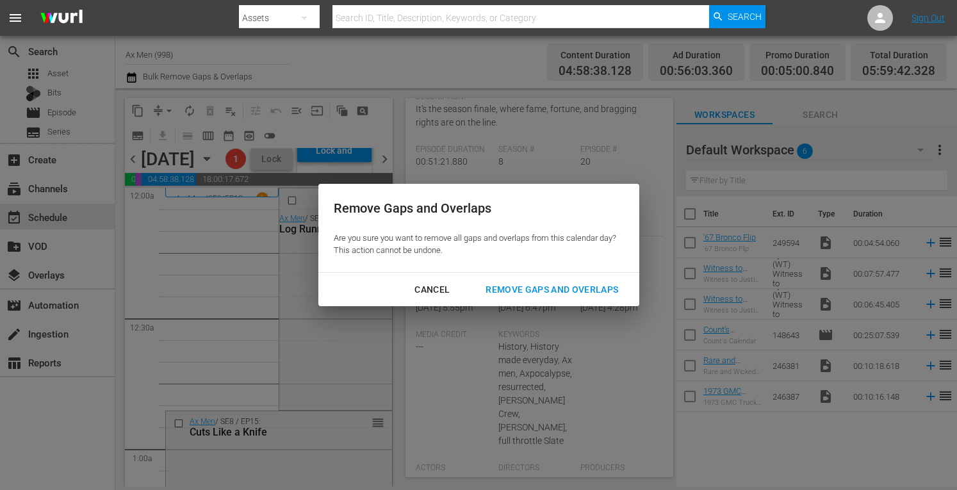
click at [524, 286] on div "Remove Gaps and Overlaps" at bounding box center [551, 290] width 153 height 16
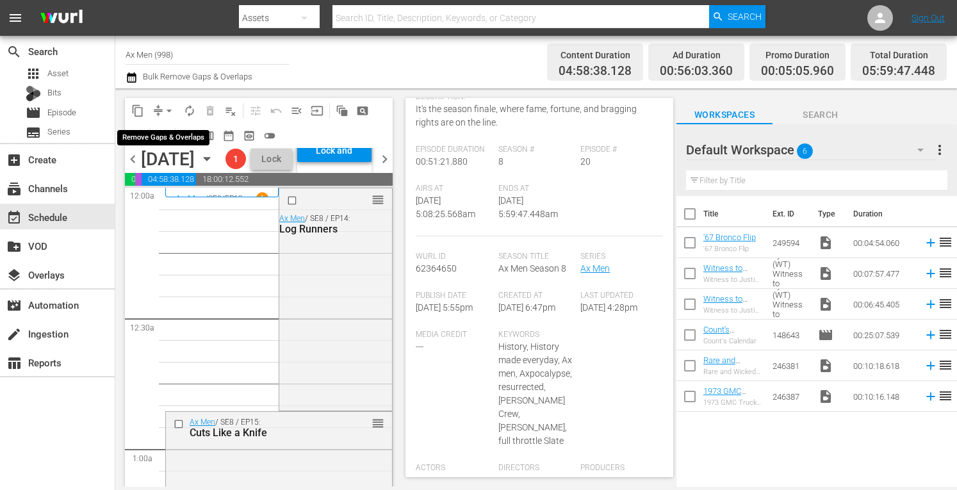
click at [170, 110] on span "arrow_drop_down" at bounding box center [169, 110] width 13 height 13
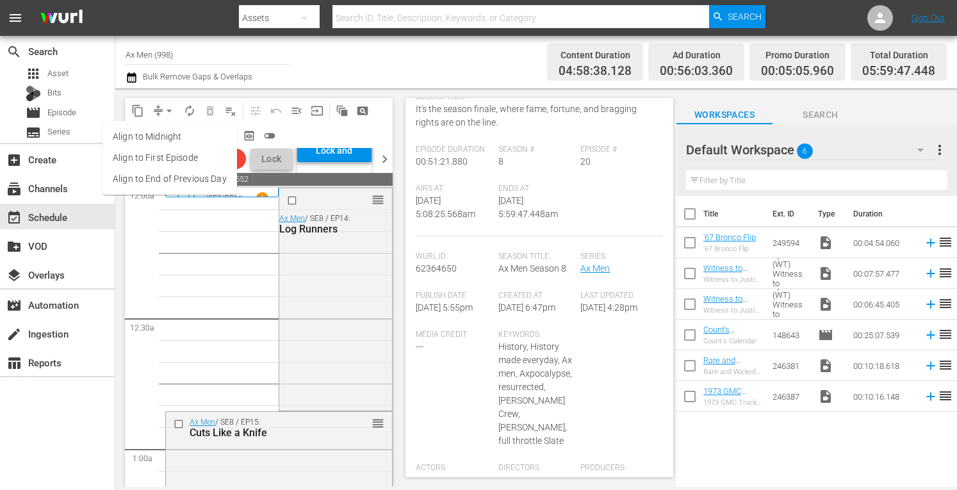
click at [168, 132] on li "Align to Midnight" at bounding box center [170, 136] width 135 height 21
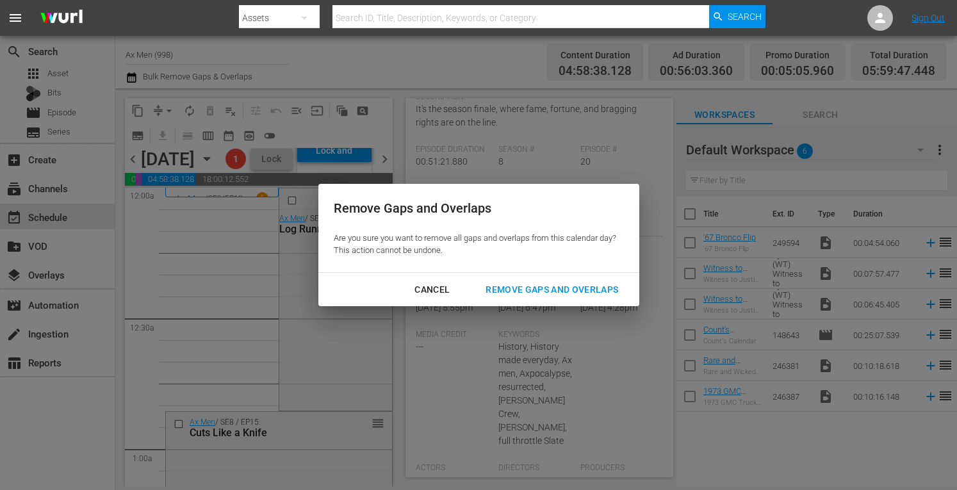
click at [499, 286] on div "Remove Gaps and Overlaps" at bounding box center [551, 290] width 153 height 16
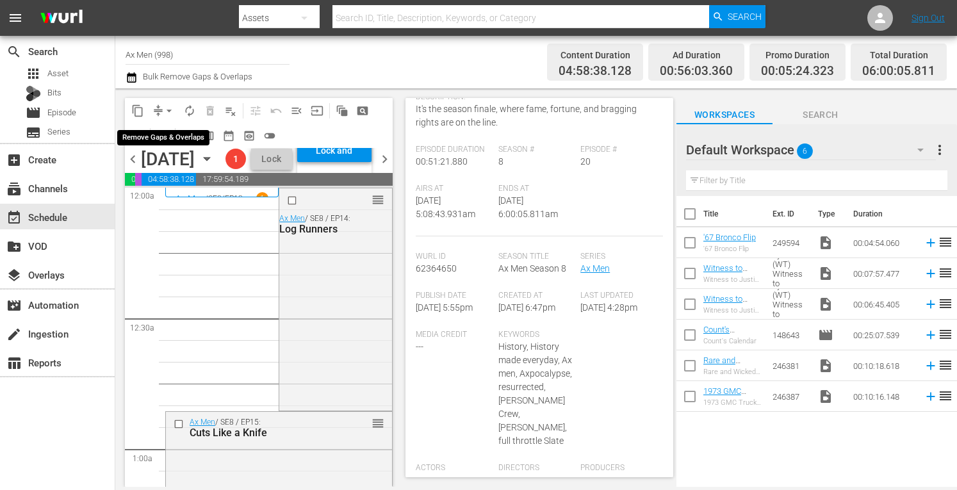
click at [169, 109] on span "arrow_drop_down" at bounding box center [169, 110] width 13 height 13
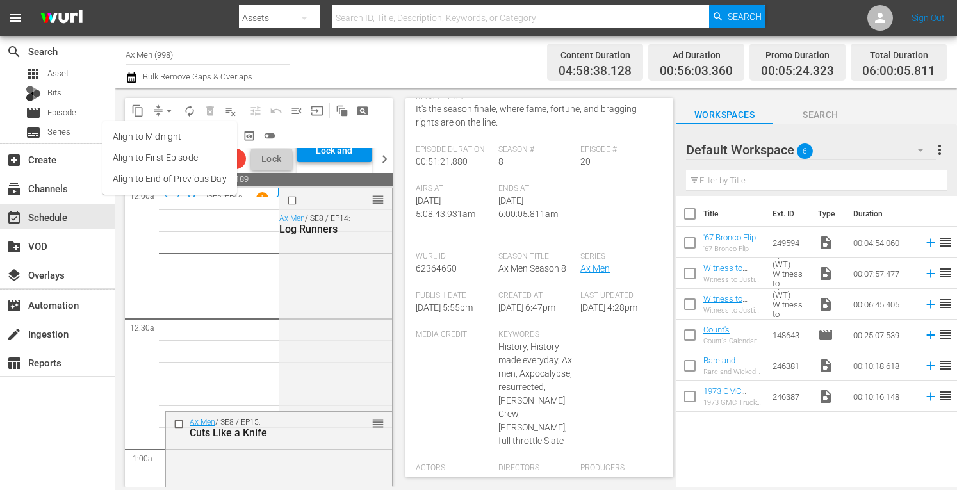
click at [167, 136] on li "Align to Midnight" at bounding box center [170, 136] width 135 height 21
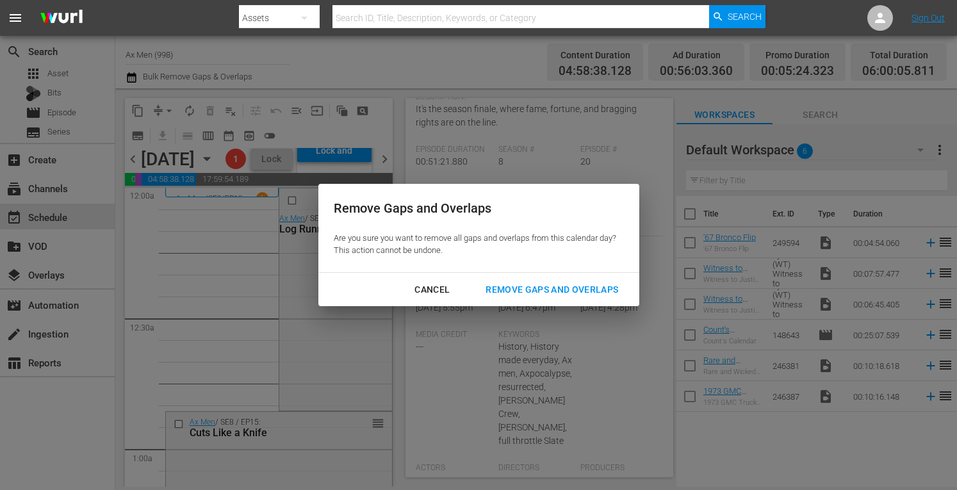
click at [516, 290] on div "Remove Gaps and Overlaps" at bounding box center [551, 290] width 153 height 16
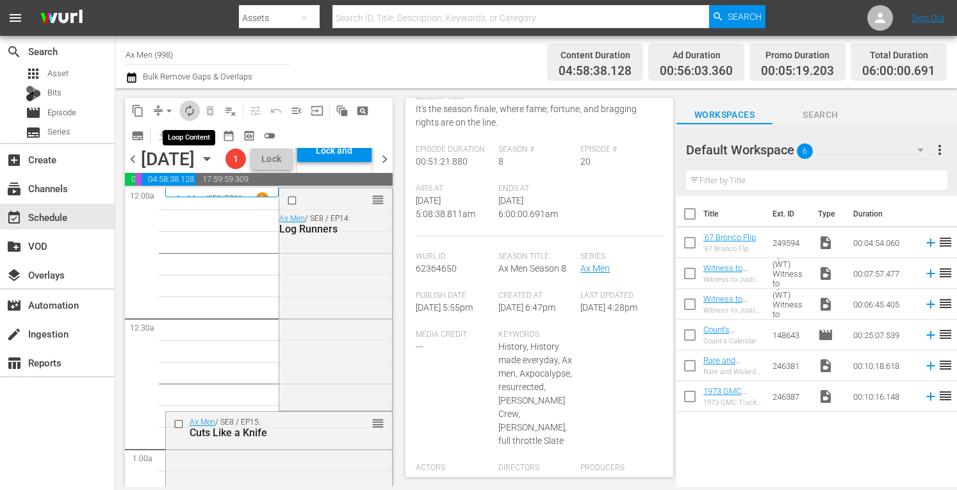
click at [190, 115] on span "autorenew_outlined" at bounding box center [189, 110] width 13 height 13
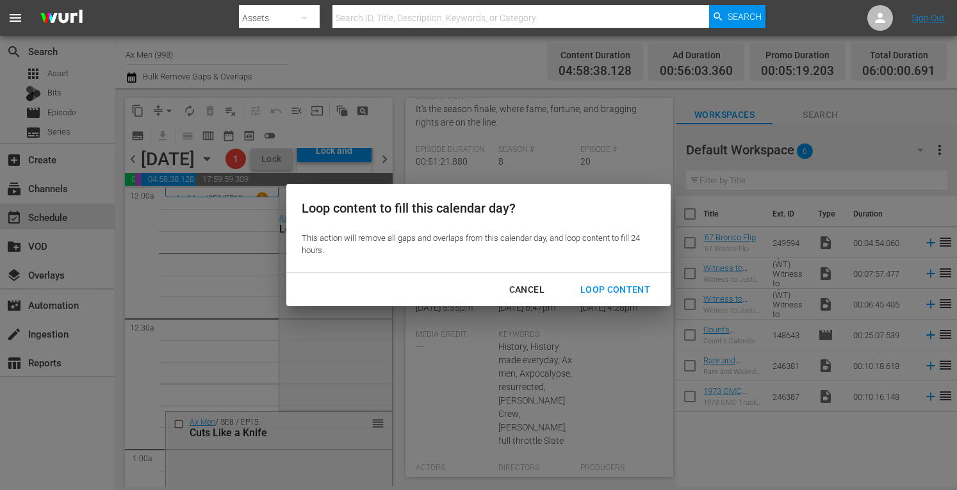
click at [607, 289] on div "Loop Content" at bounding box center [615, 290] width 90 height 16
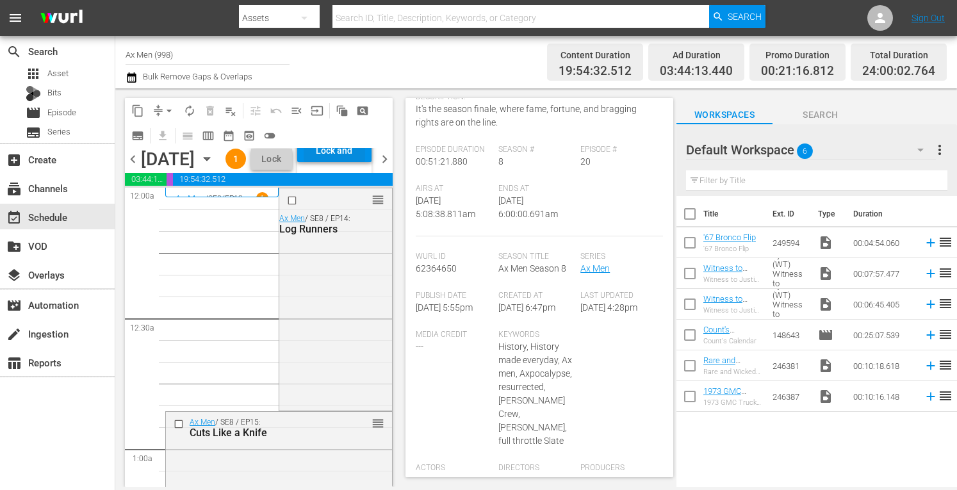
click at [365, 162] on div "Lock and Publish" at bounding box center [335, 150] width 62 height 23
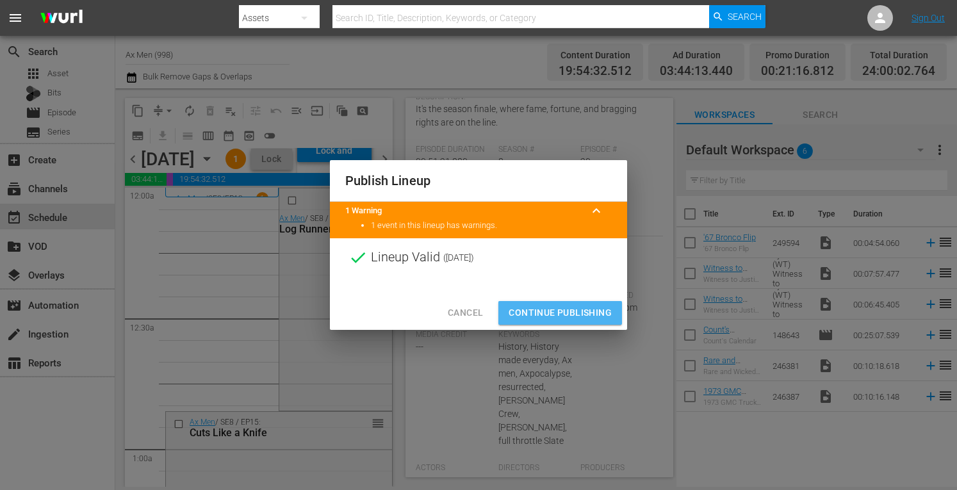
click at [554, 308] on span "Continue Publishing" at bounding box center [560, 313] width 103 height 16
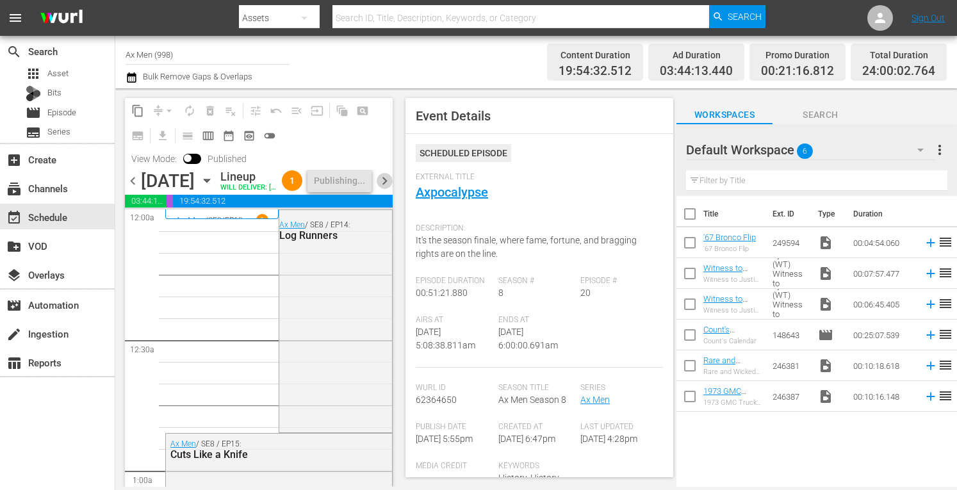
click at [384, 189] on span "chevron_right" at bounding box center [385, 181] width 16 height 16
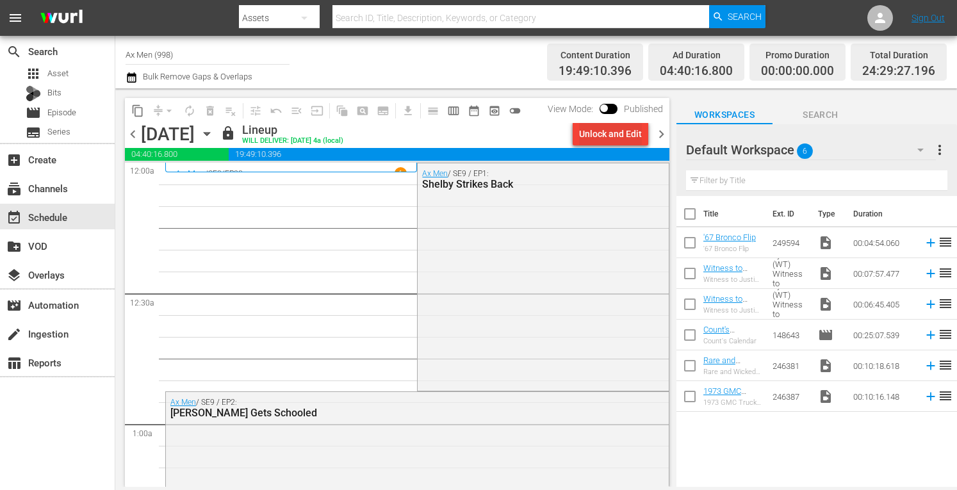
click at [628, 136] on div "Unlock and Edit" at bounding box center [610, 133] width 63 height 23
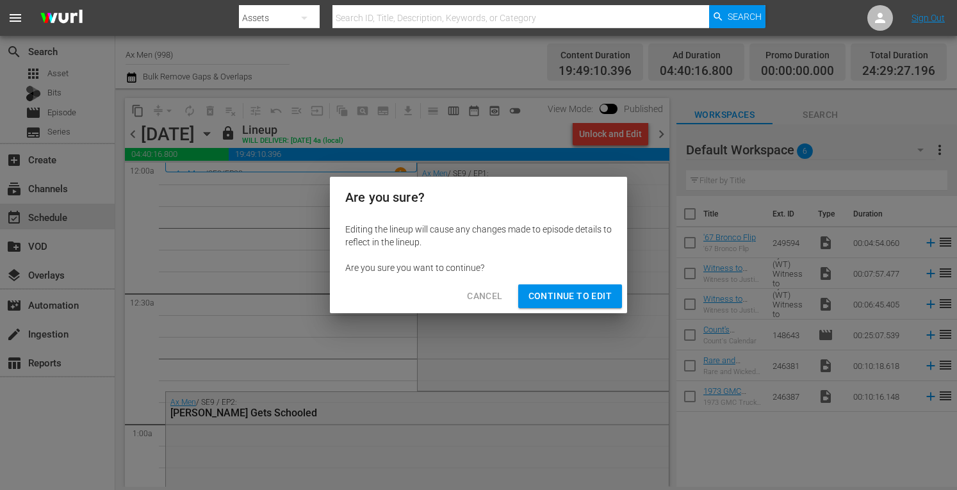
click at [573, 296] on span "Continue to Edit" at bounding box center [570, 296] width 83 height 16
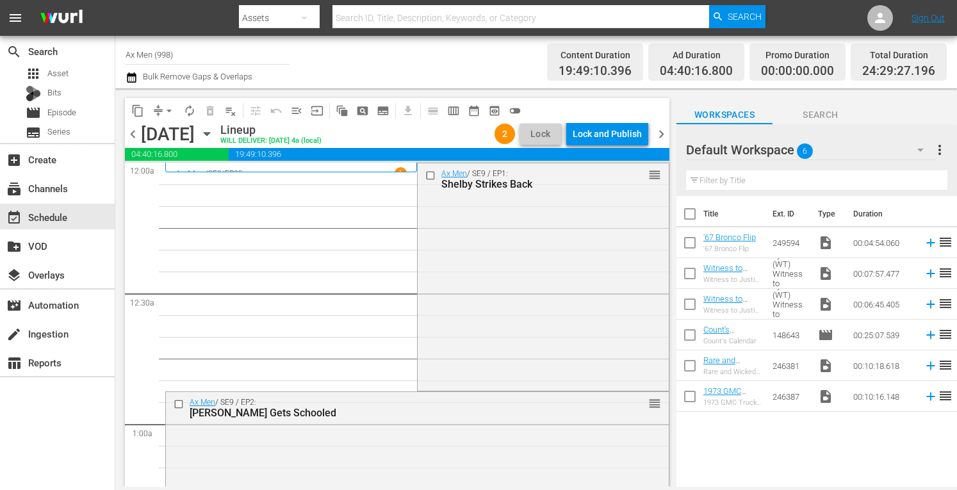
click at [661, 131] on span "chevron_right" at bounding box center [662, 134] width 16 height 16
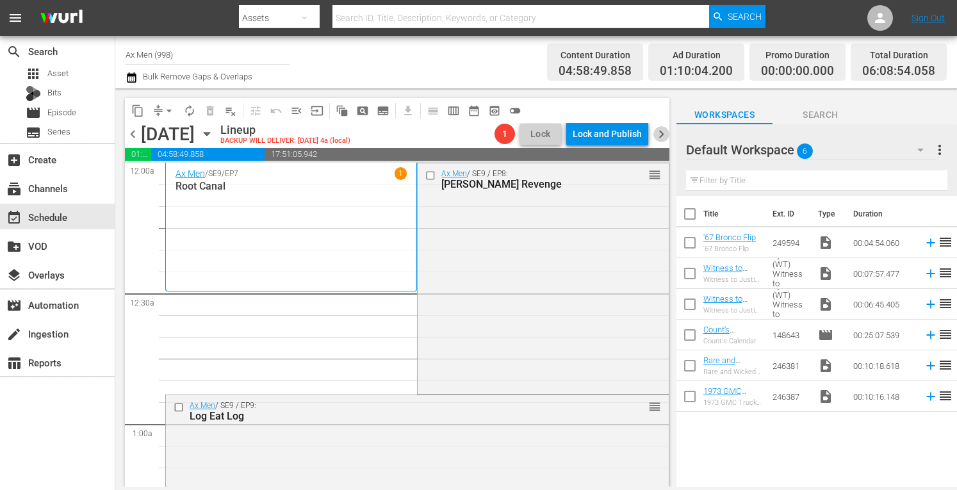
click at [661, 133] on span "chevron_right" at bounding box center [662, 134] width 16 height 16
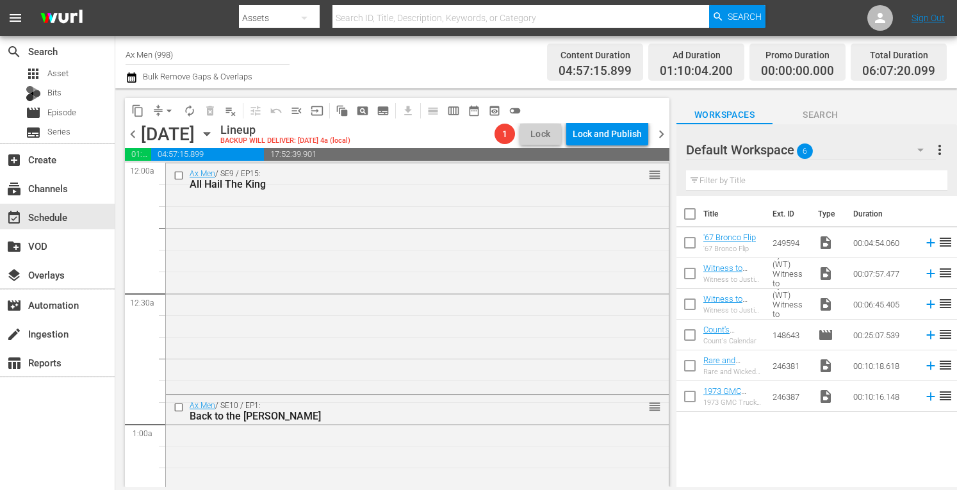
click at [661, 133] on span "chevron_right" at bounding box center [662, 134] width 16 height 16
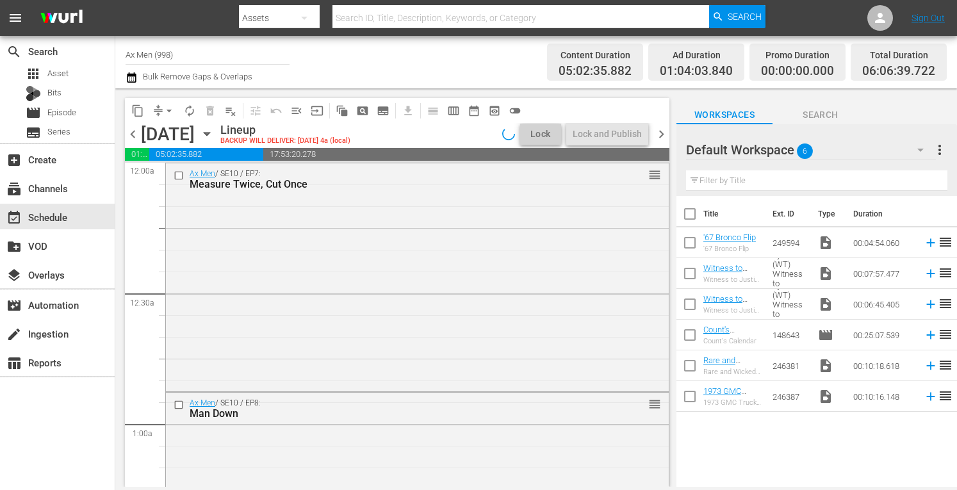
click at [661, 133] on span "chevron_right" at bounding box center [662, 134] width 16 height 16
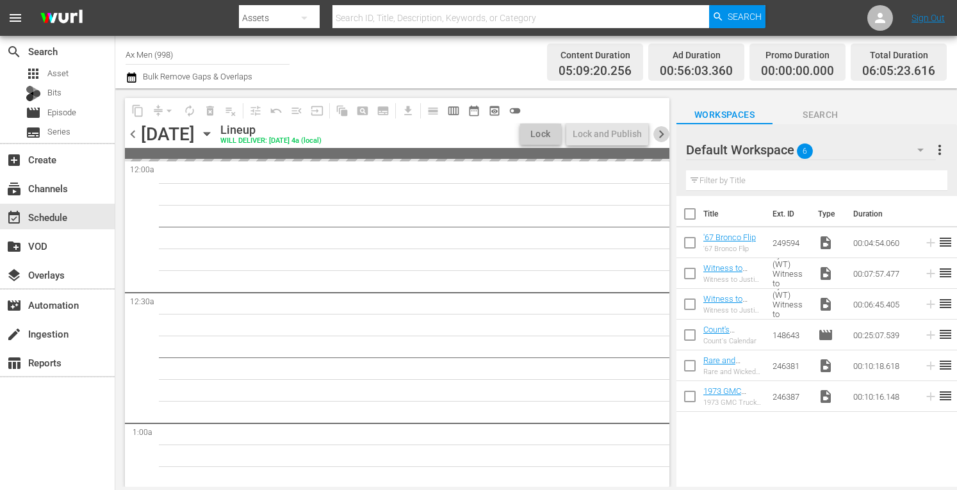
click at [661, 133] on span "chevron_right" at bounding box center [662, 134] width 16 height 16
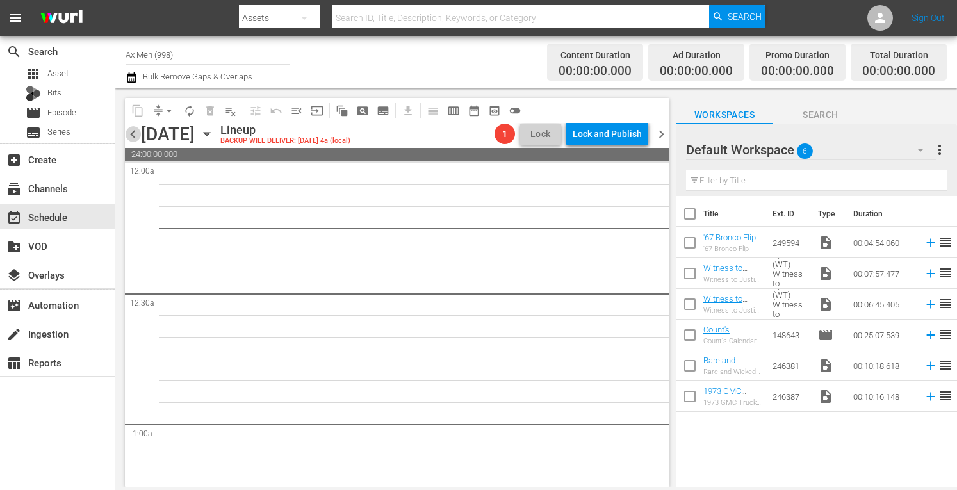
click at [132, 136] on span "chevron_left" at bounding box center [133, 134] width 16 height 16
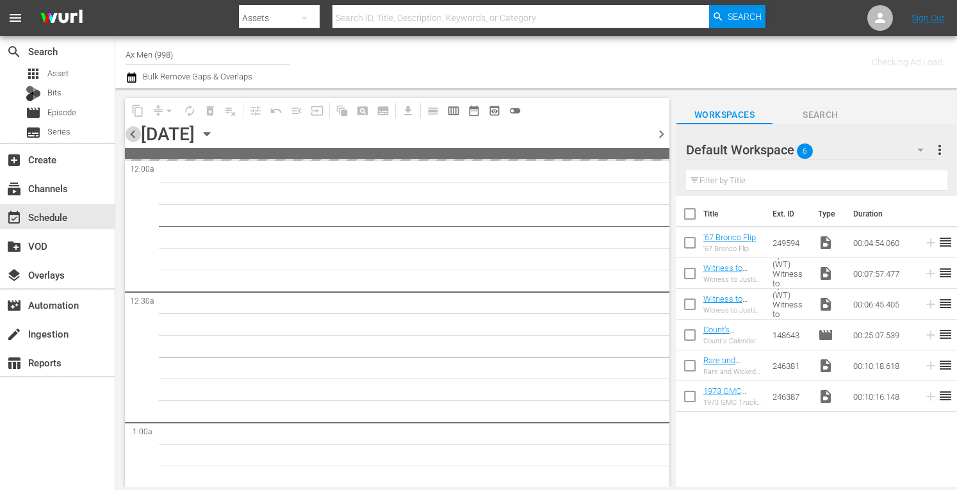
click at [132, 136] on span "chevron_left" at bounding box center [133, 134] width 16 height 16
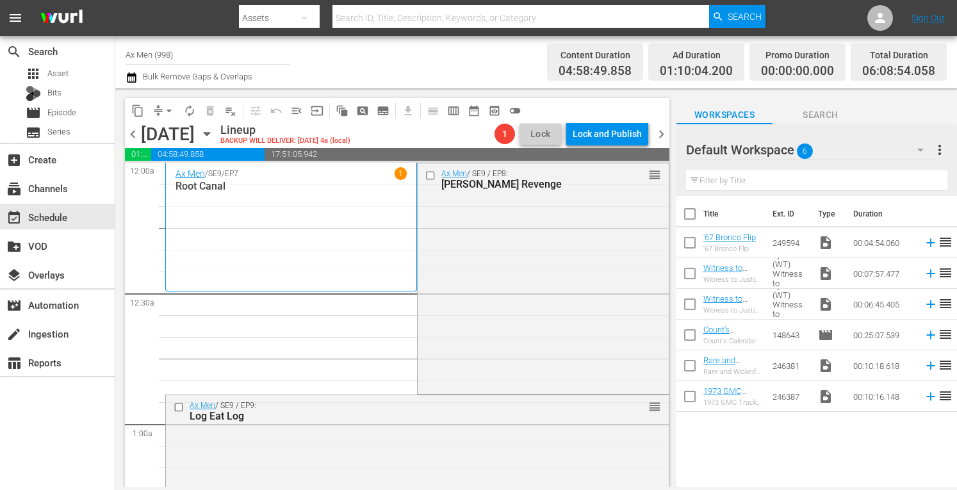
click at [132, 135] on span "chevron_left" at bounding box center [133, 134] width 16 height 16
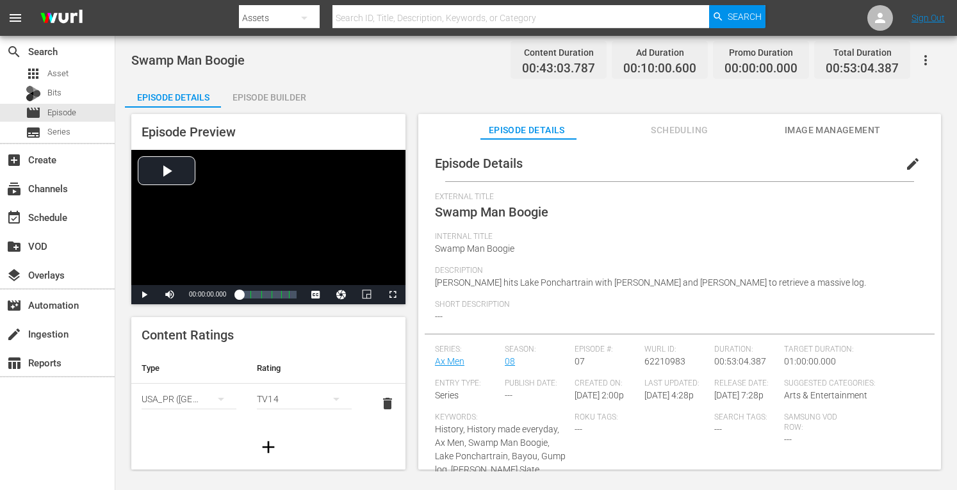
click at [279, 92] on div "Episode Builder" at bounding box center [269, 97] width 96 height 31
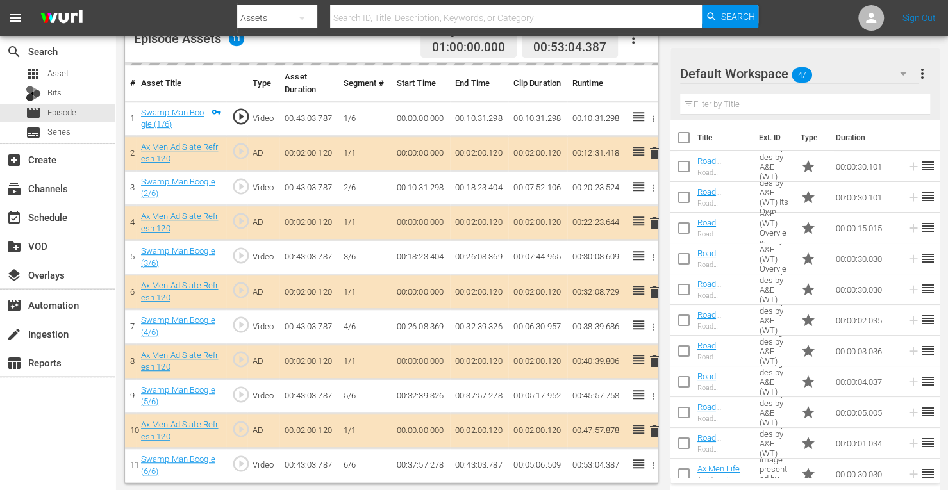
scroll to position [355, 0]
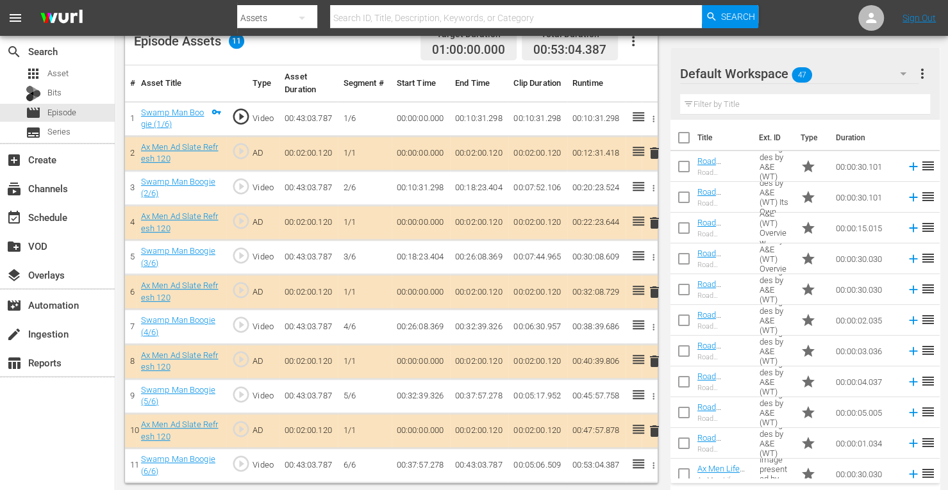
click at [656, 218] on span "delete" at bounding box center [653, 222] width 15 height 15
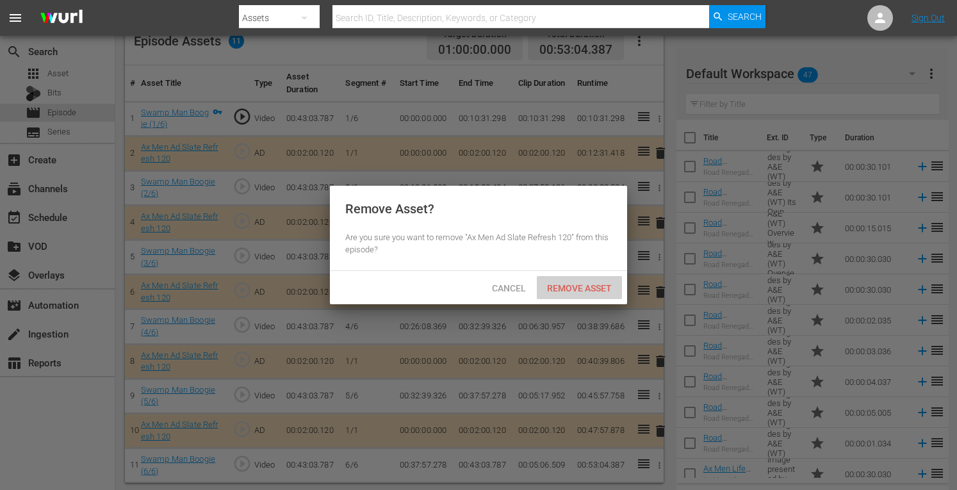
click at [584, 289] on span "Remove Asset" at bounding box center [579, 288] width 85 height 10
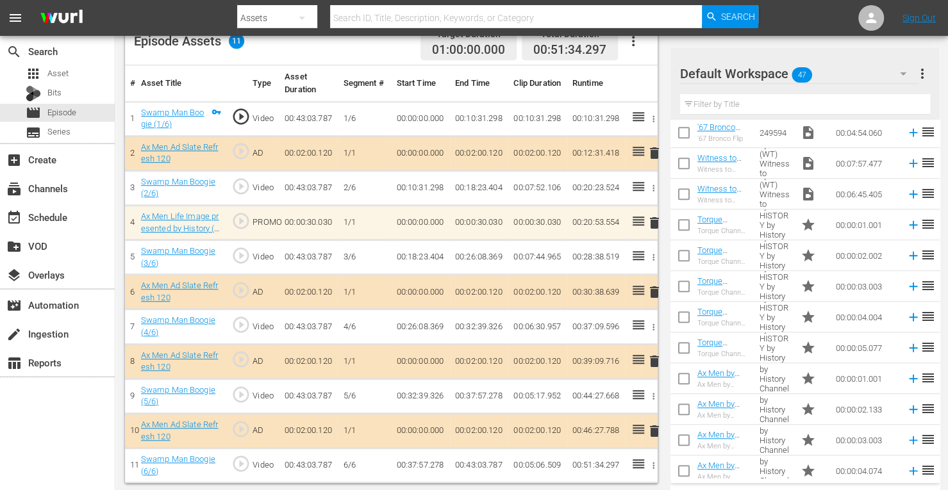
scroll to position [529, 0]
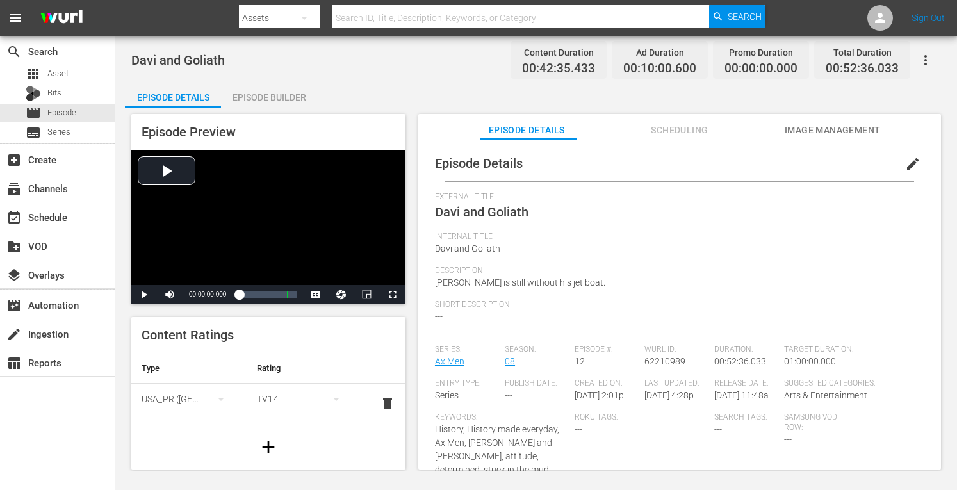
click at [287, 95] on div "Episode Builder" at bounding box center [269, 97] width 96 height 31
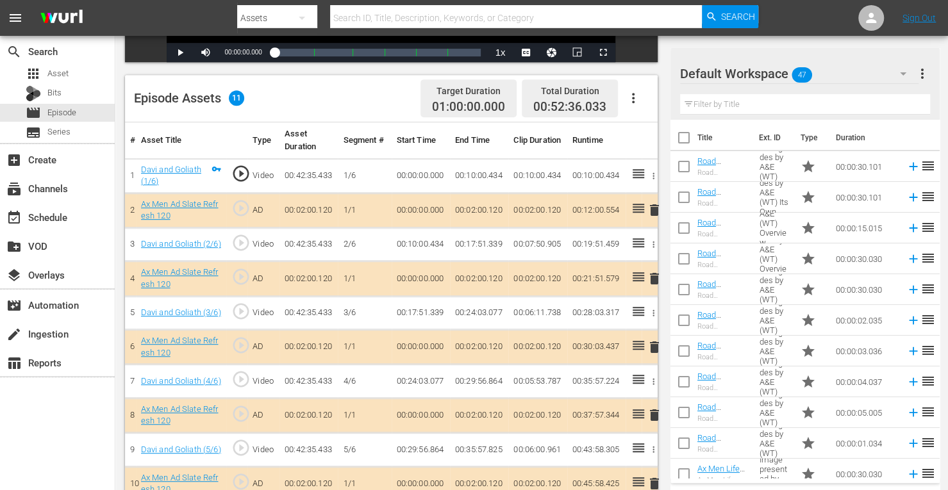
scroll to position [355, 0]
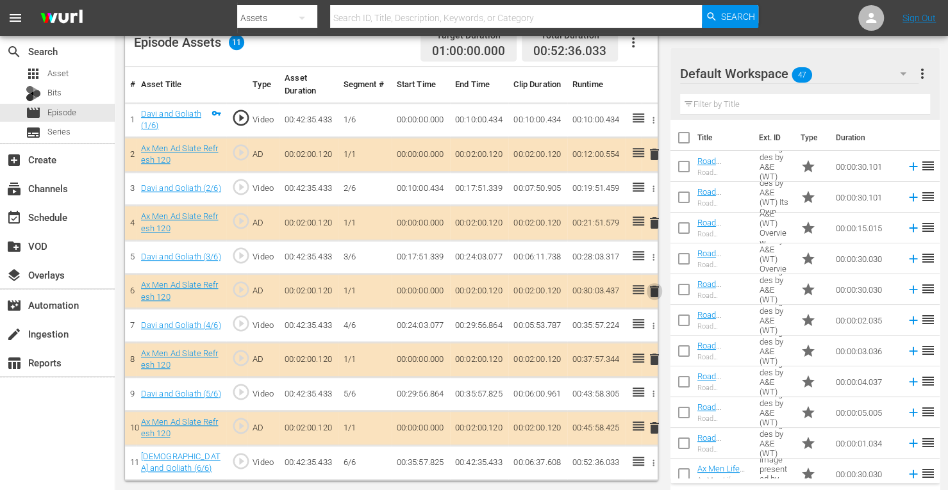
click at [652, 292] on span "delete" at bounding box center [653, 291] width 15 height 15
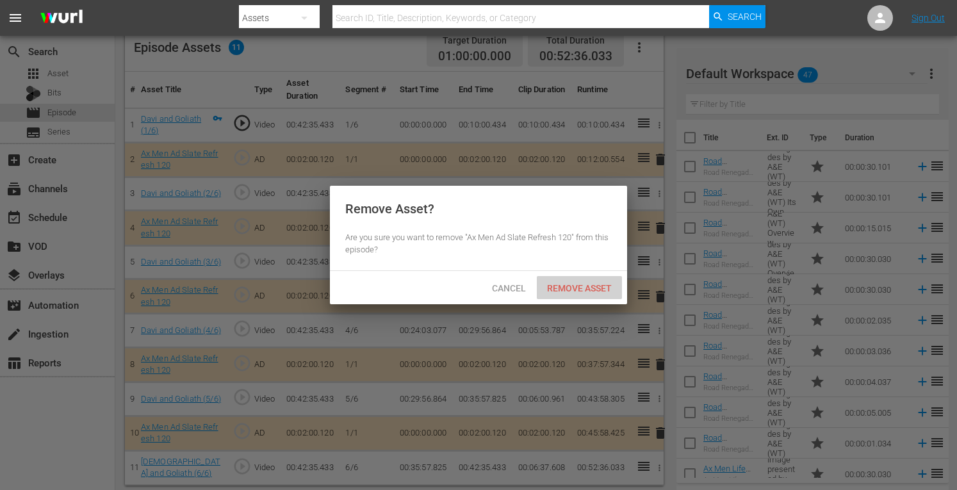
click at [602, 286] on span "Remove Asset" at bounding box center [579, 288] width 85 height 10
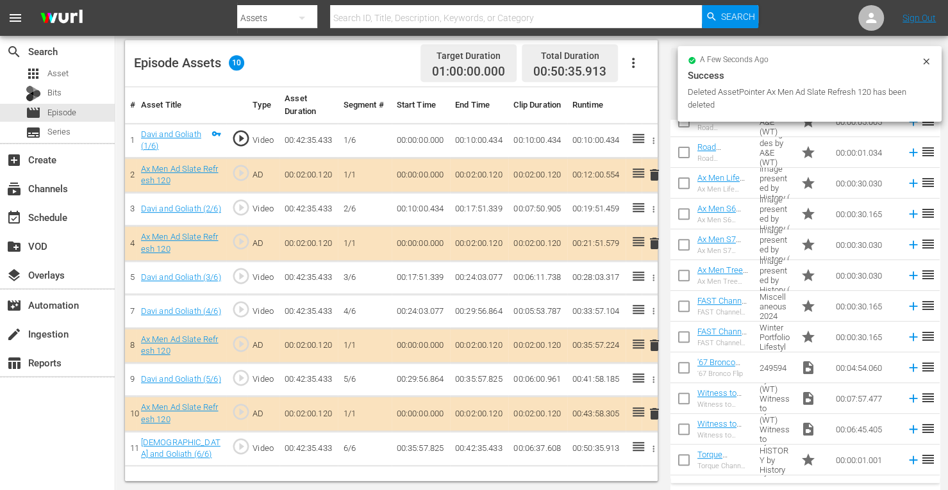
scroll to position [292, 0]
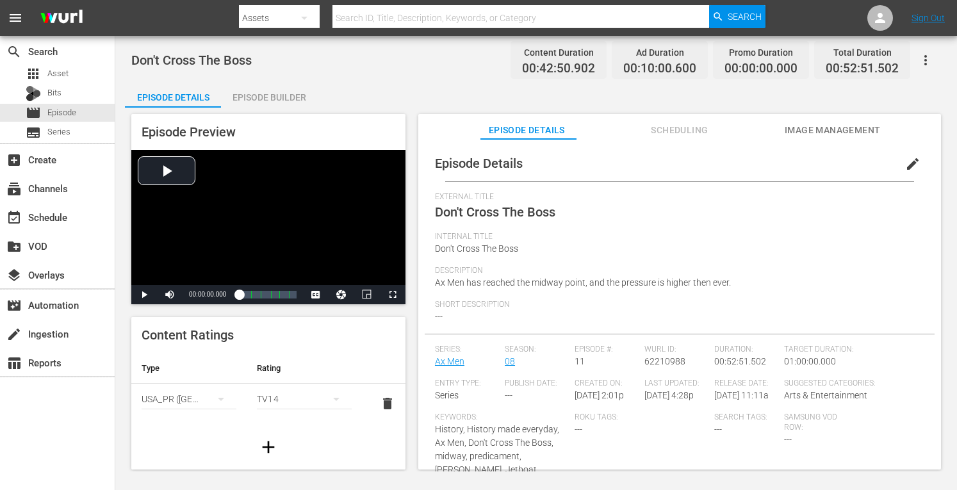
click at [277, 98] on div "Episode Builder" at bounding box center [269, 97] width 96 height 31
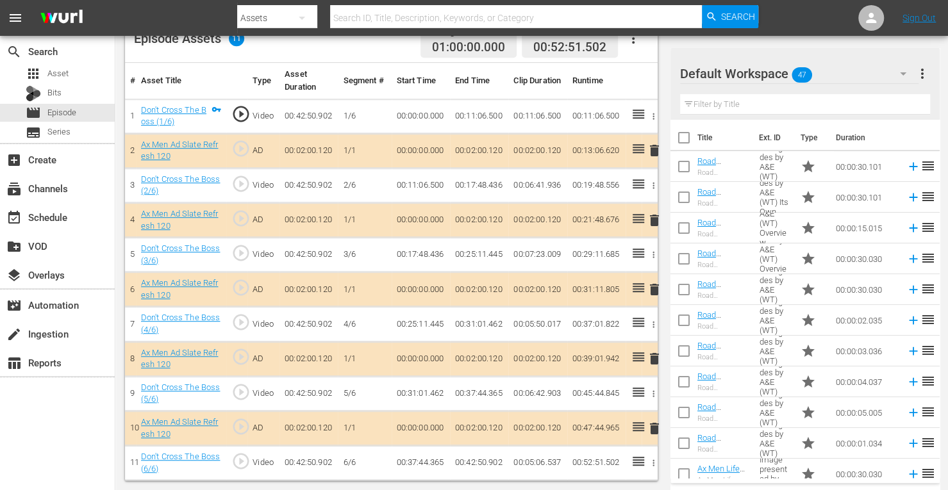
scroll to position [355, 0]
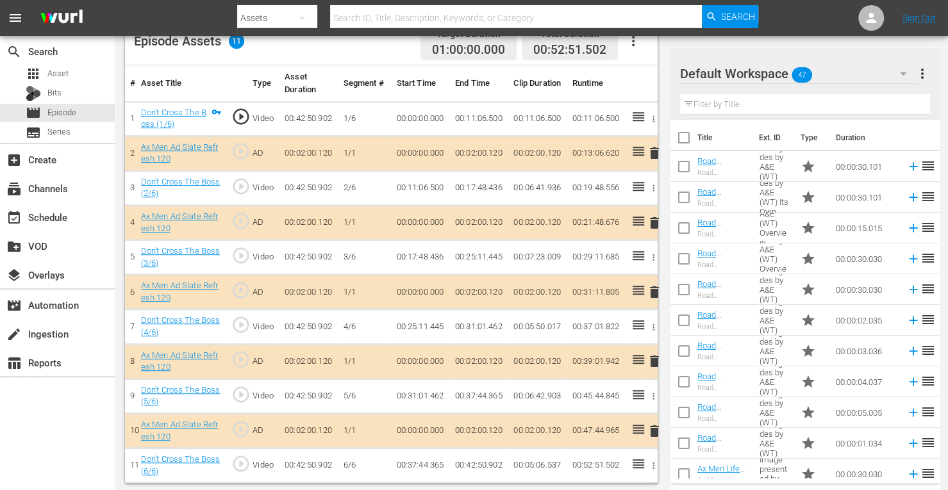
click at [650, 292] on span "delete" at bounding box center [653, 291] width 15 height 15
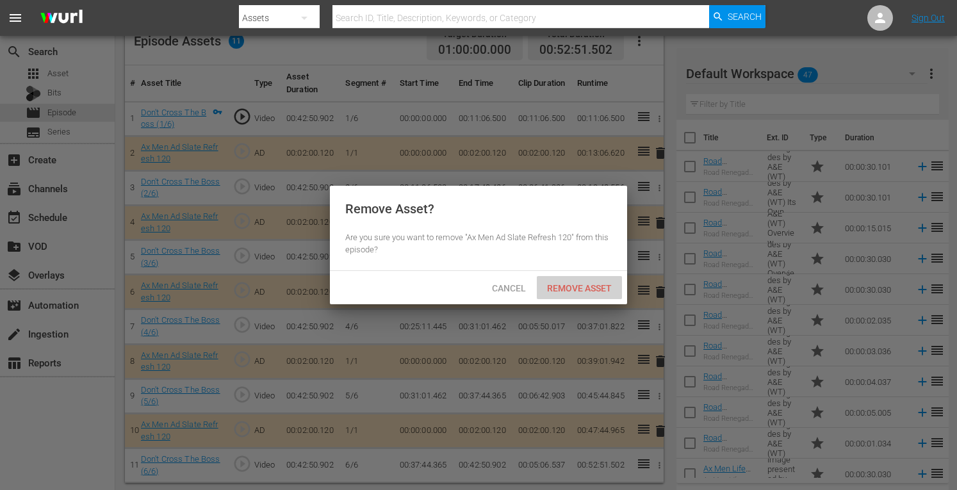
click at [587, 286] on span "Remove Asset" at bounding box center [579, 288] width 85 height 10
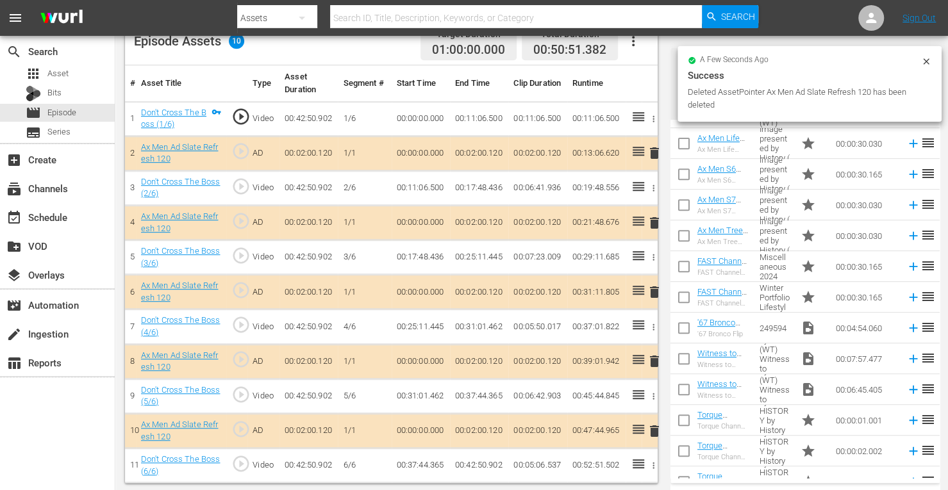
scroll to position [333, 0]
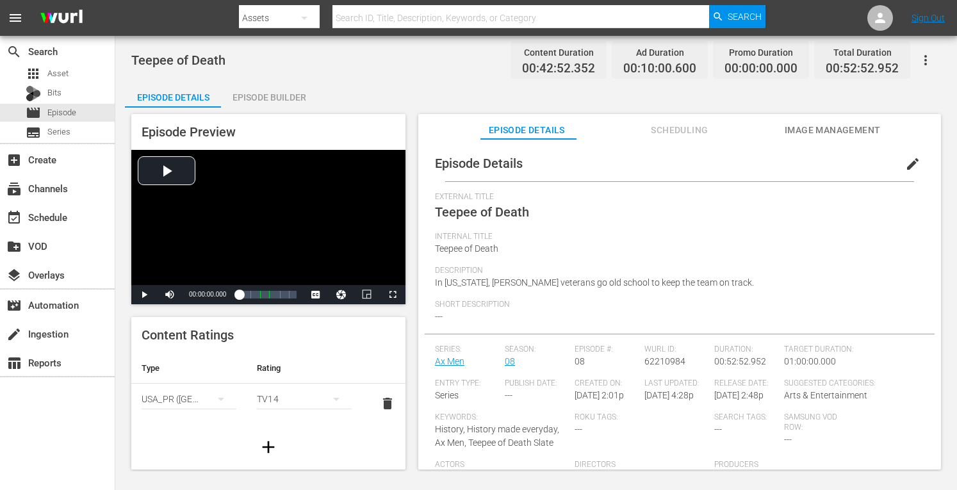
click at [288, 92] on div "Episode Builder" at bounding box center [269, 97] width 96 height 31
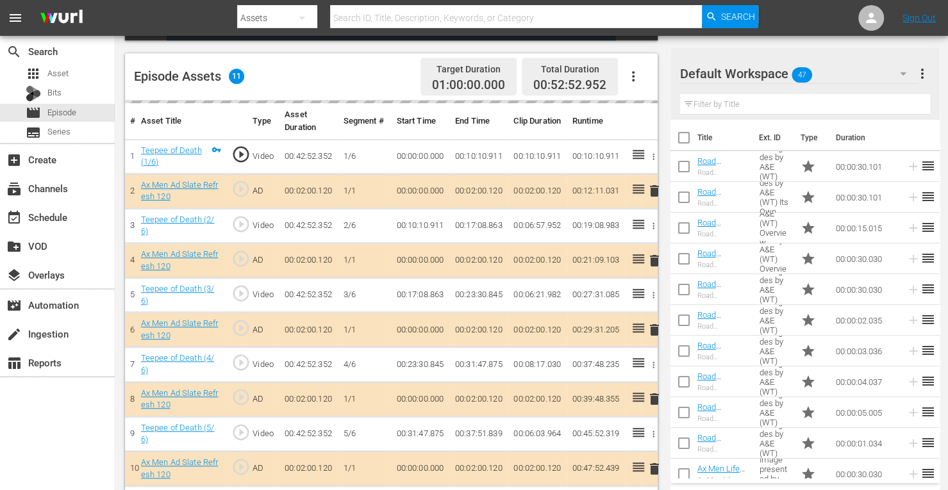
scroll to position [325, 0]
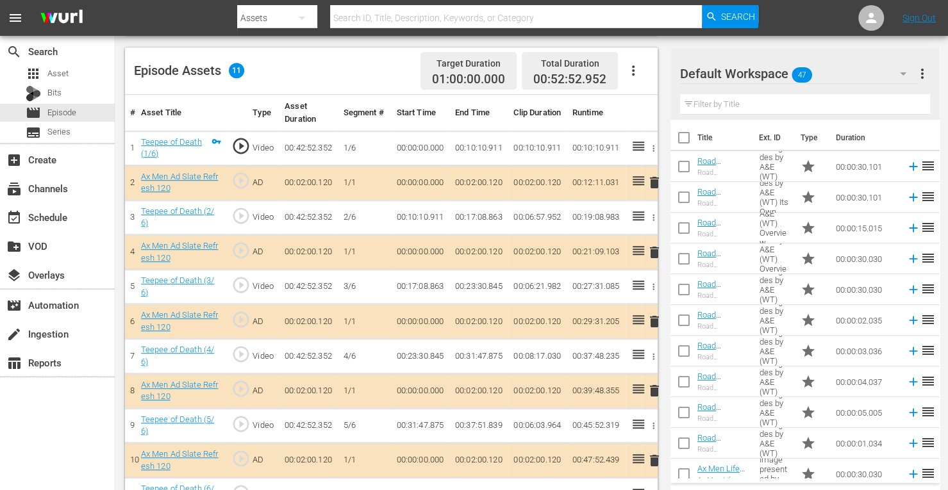
click at [655, 252] on span "delete" at bounding box center [653, 252] width 15 height 15
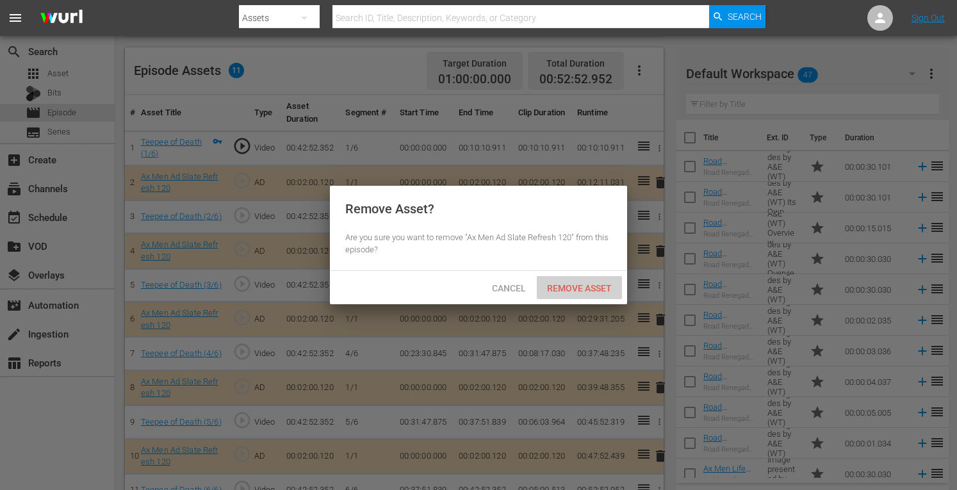
click at [593, 297] on div "Remove Asset" at bounding box center [579, 288] width 85 height 24
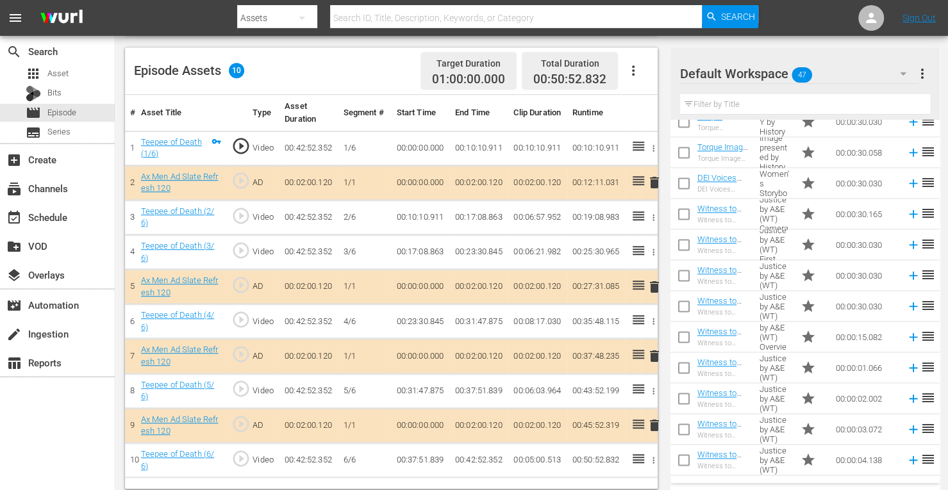
scroll to position [1118, 0]
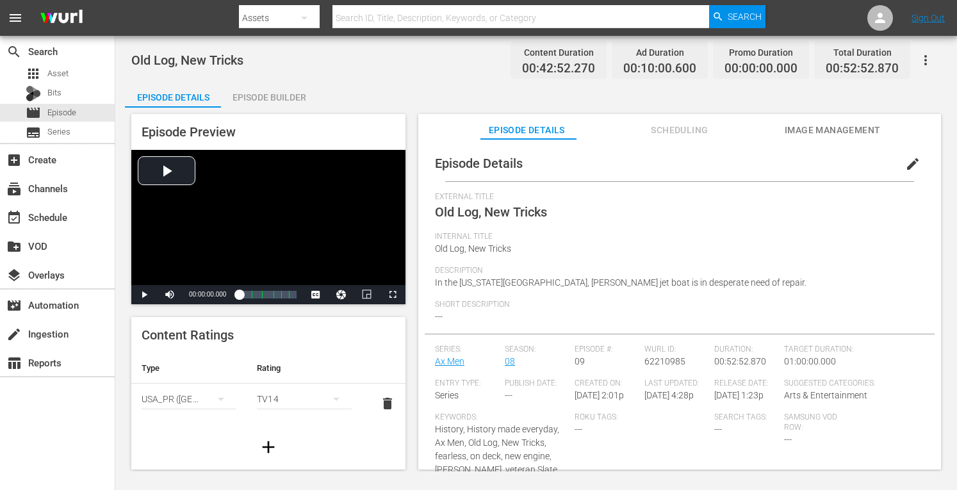
click at [277, 99] on div "Episode Builder" at bounding box center [269, 97] width 96 height 31
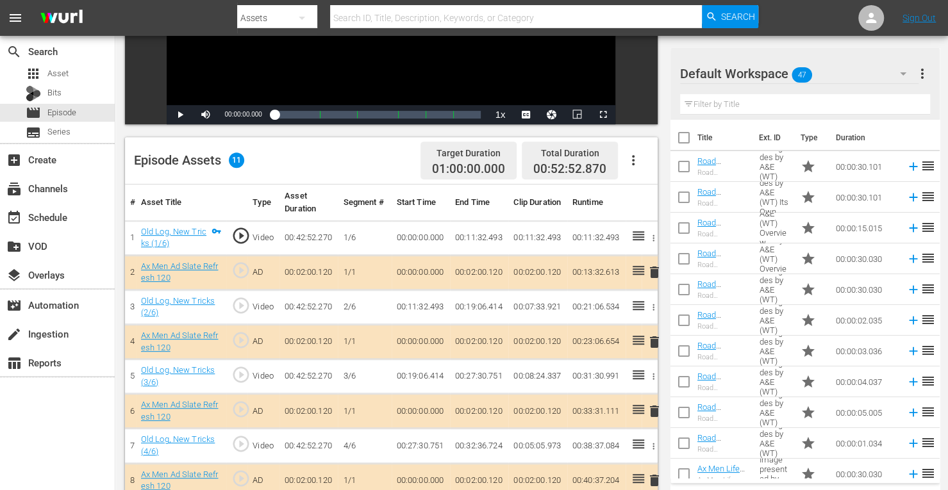
scroll to position [355, 0]
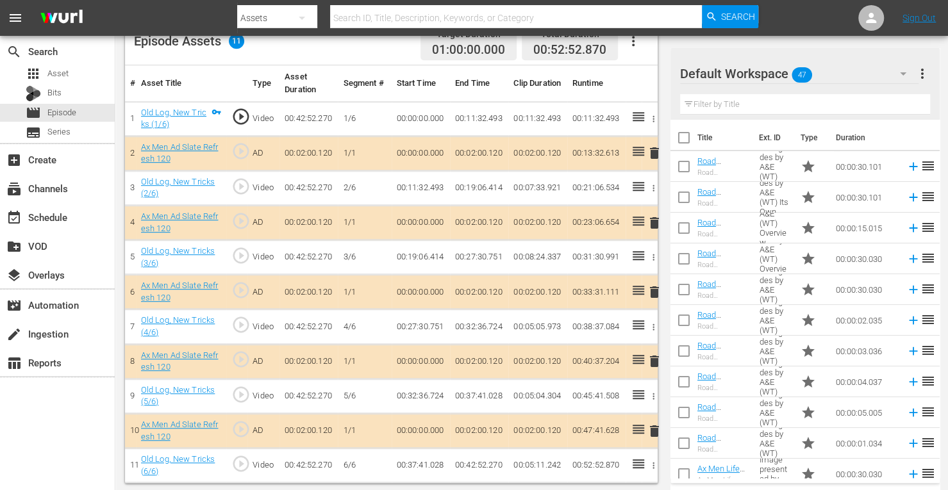
click at [654, 289] on span "delete" at bounding box center [653, 291] width 15 height 15
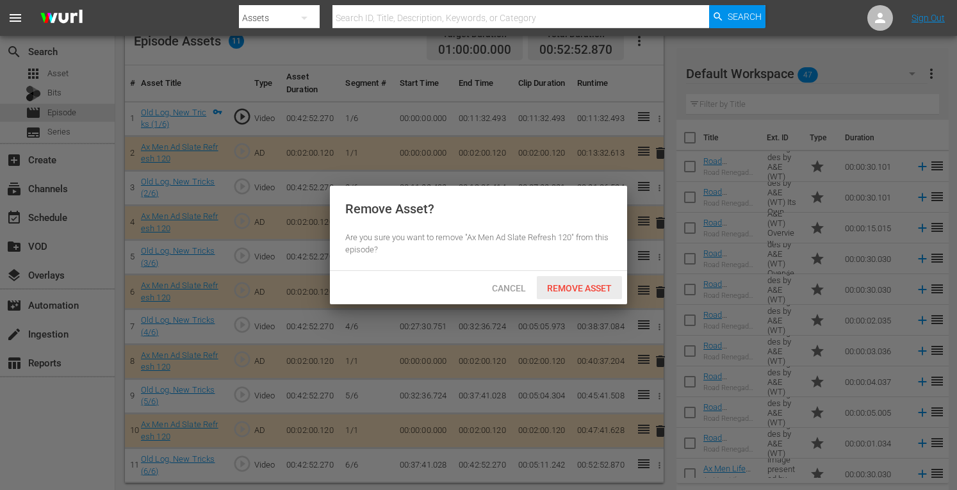
click at [566, 293] on div "Remove Asset" at bounding box center [579, 288] width 85 height 24
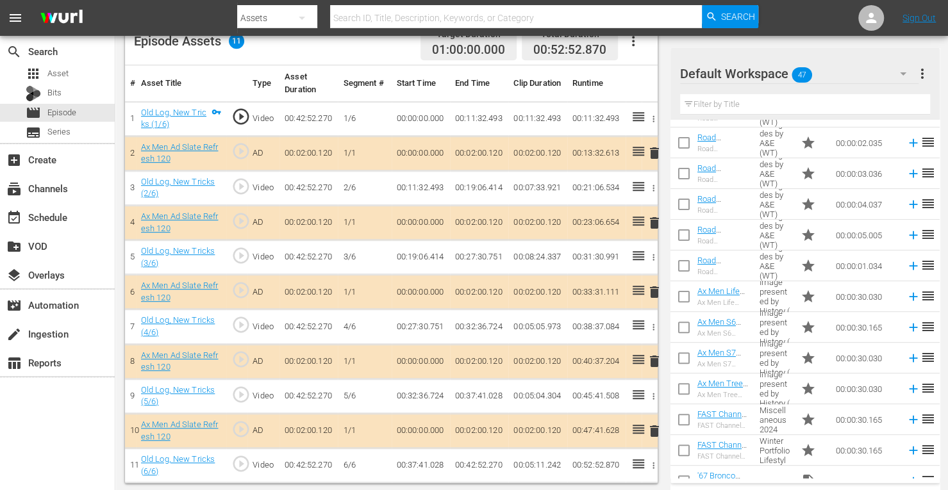
scroll to position [536, 0]
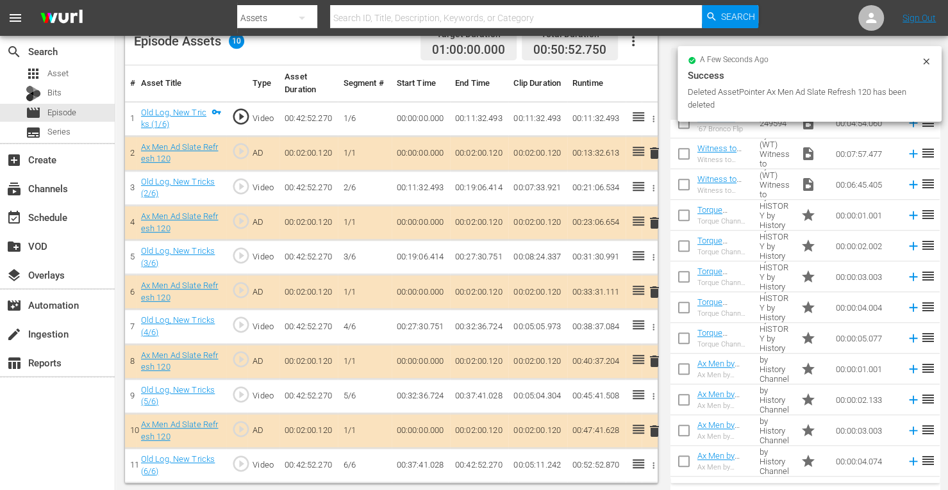
click at [947, 286] on div "Old Log, New Tricks Content Duration 00:42:52.270 Ad Duration 00:10:00.600 Prom…" at bounding box center [531, 87] width 832 height 812
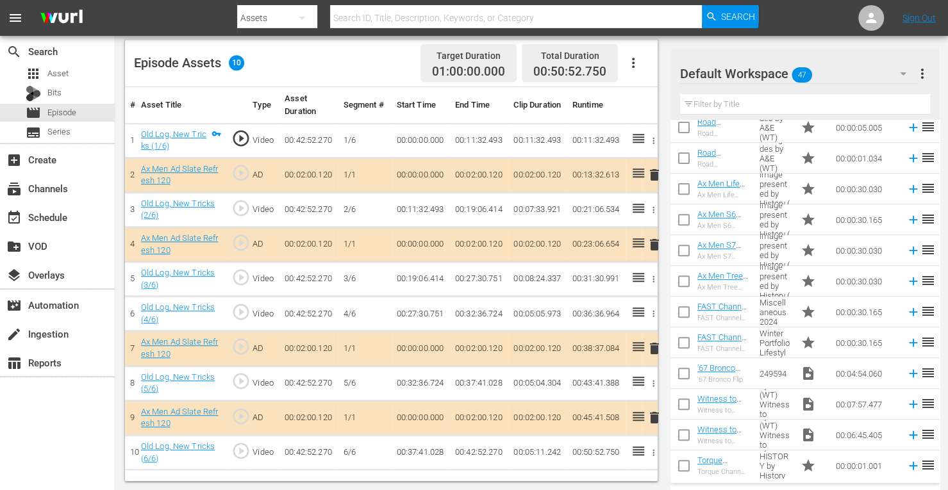
scroll to position [281, 0]
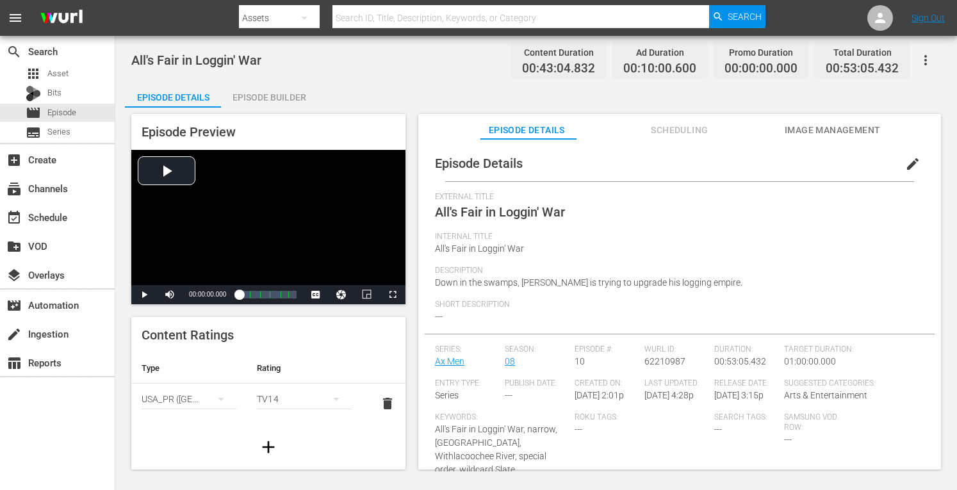
click at [295, 95] on div "Episode Builder" at bounding box center [269, 97] width 96 height 31
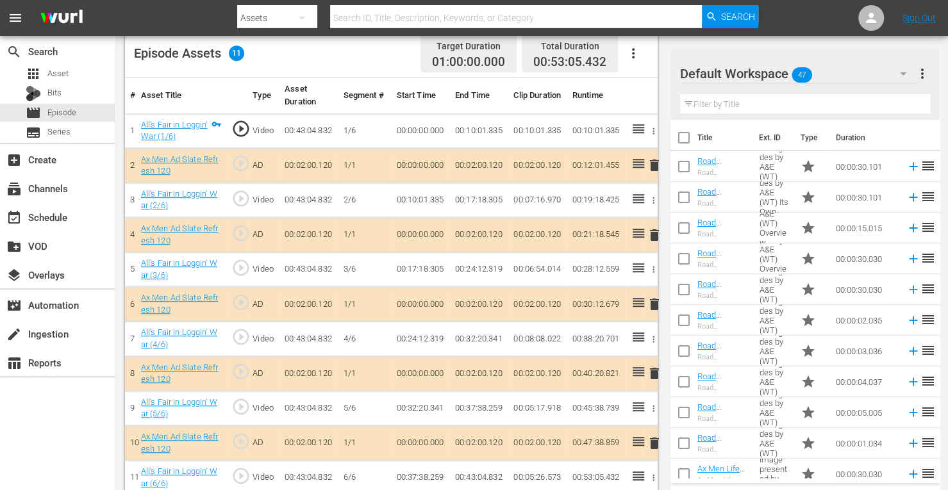
scroll to position [355, 0]
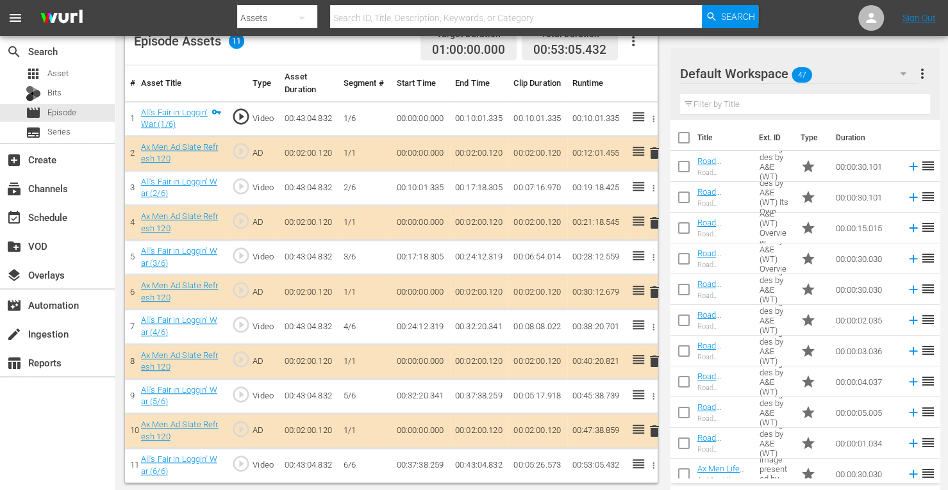
click at [651, 221] on span "delete" at bounding box center [653, 222] width 15 height 15
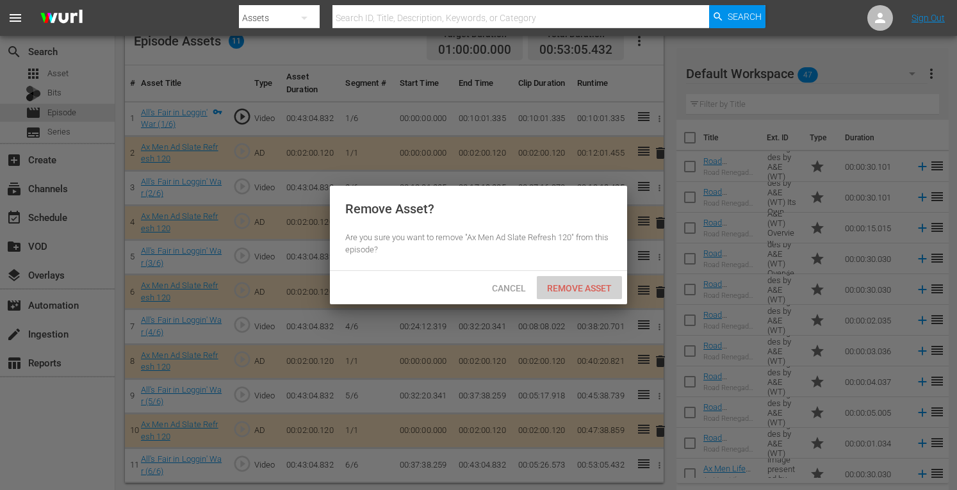
click at [579, 283] on span "Remove Asset" at bounding box center [579, 288] width 85 height 10
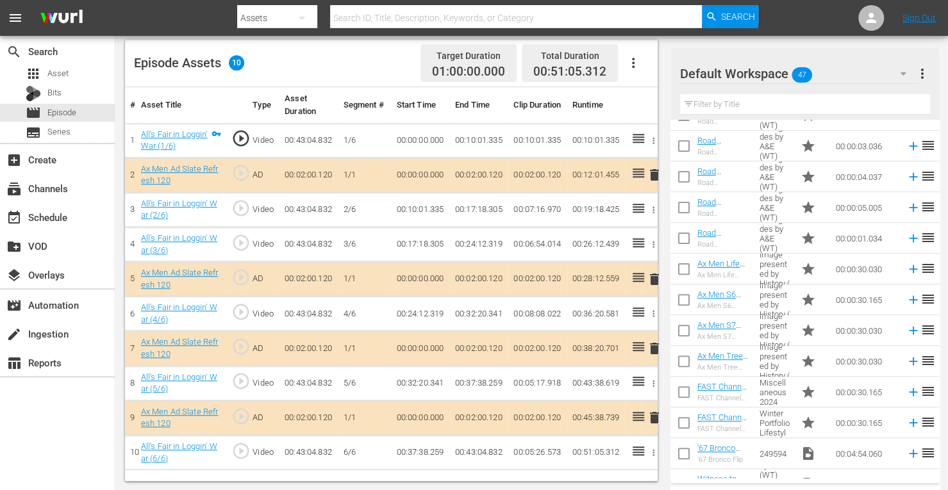
scroll to position [192, 0]
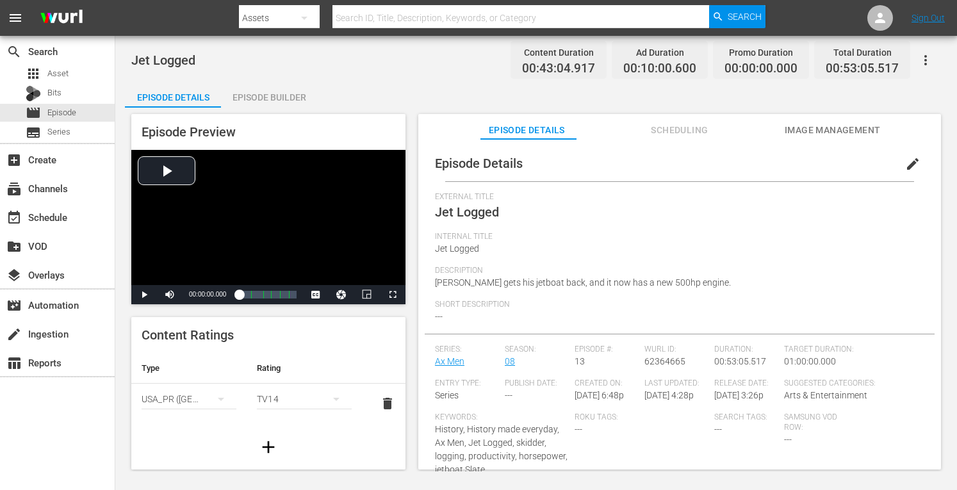
click at [286, 94] on div "Episode Builder" at bounding box center [269, 97] width 96 height 31
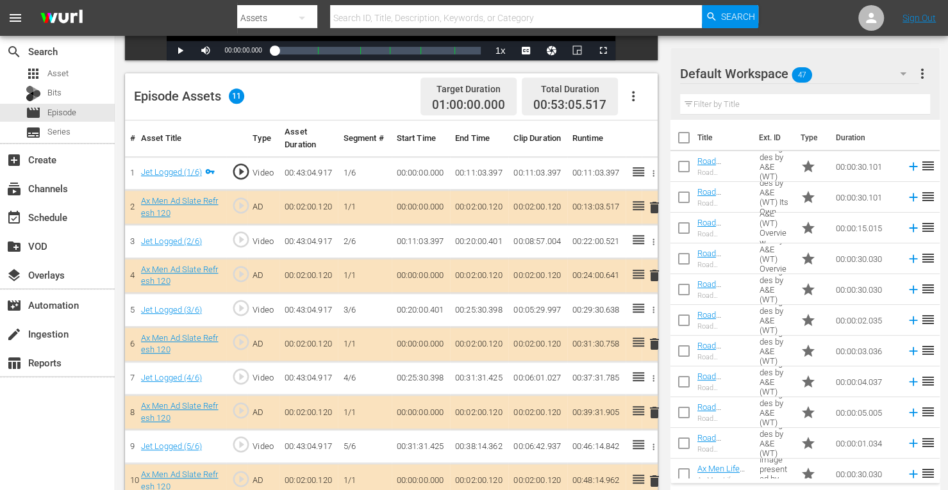
scroll to position [347, 0]
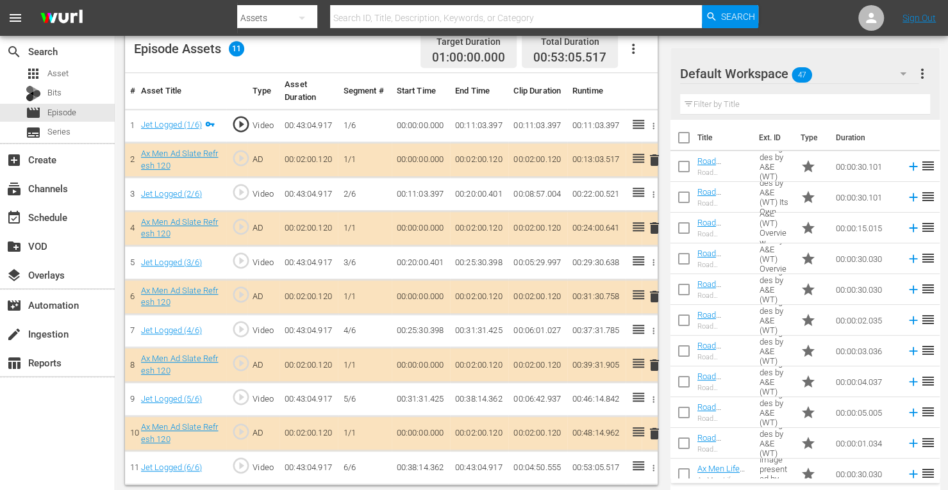
click at [652, 228] on span "delete" at bounding box center [653, 227] width 15 height 15
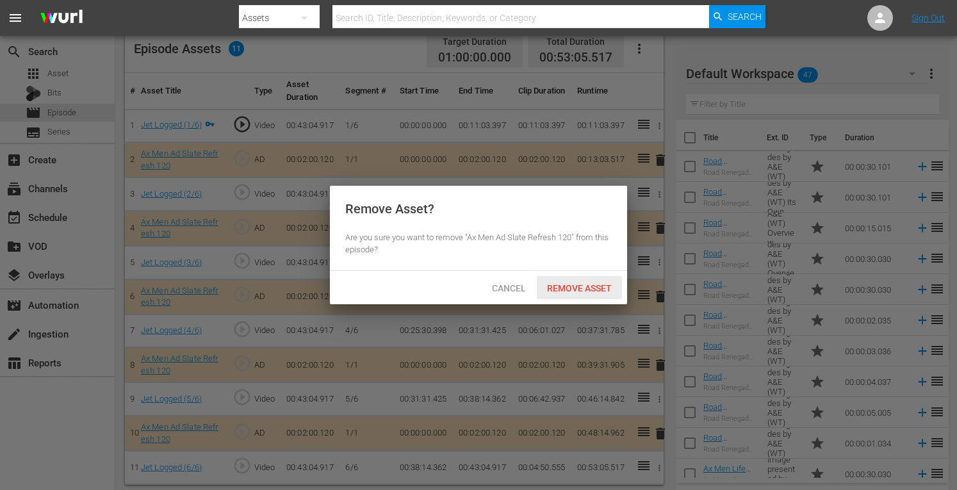
click at [573, 290] on span "Remove Asset" at bounding box center [579, 288] width 85 height 10
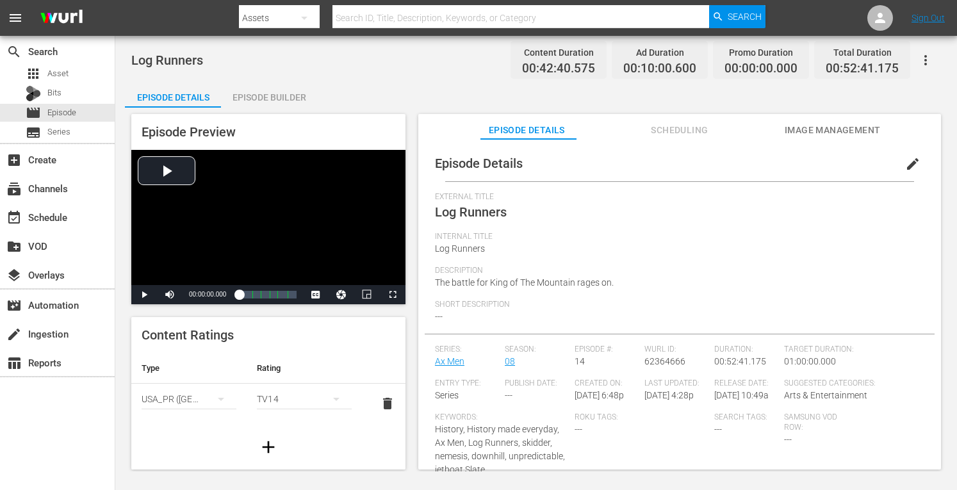
click at [265, 100] on div "Episode Builder" at bounding box center [269, 97] width 96 height 31
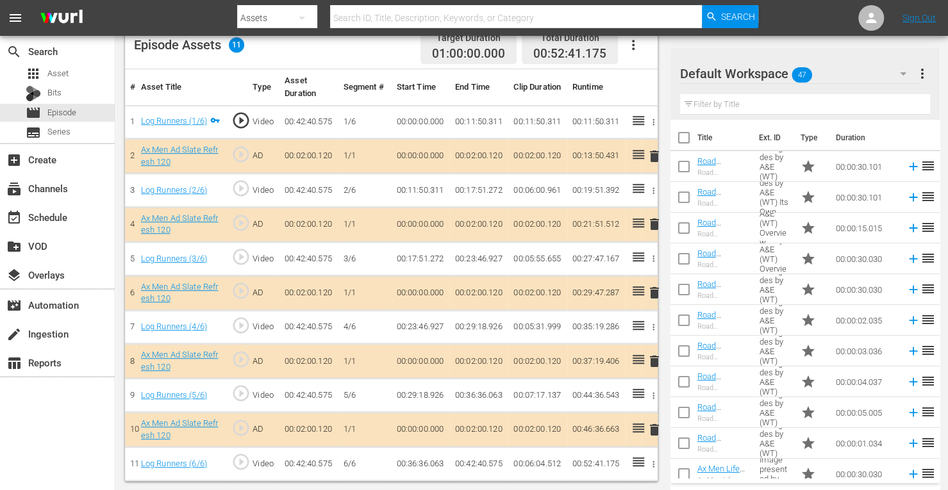
scroll to position [349, 0]
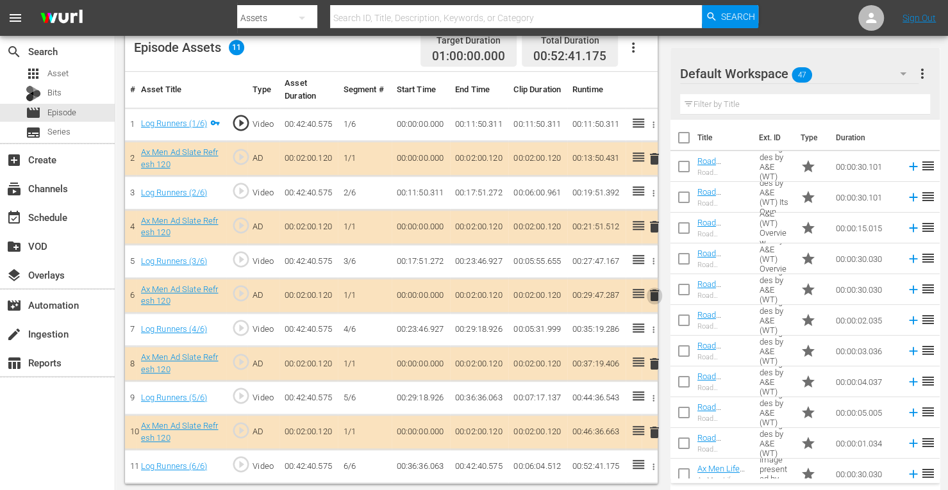
click at [653, 293] on span "delete" at bounding box center [653, 295] width 15 height 15
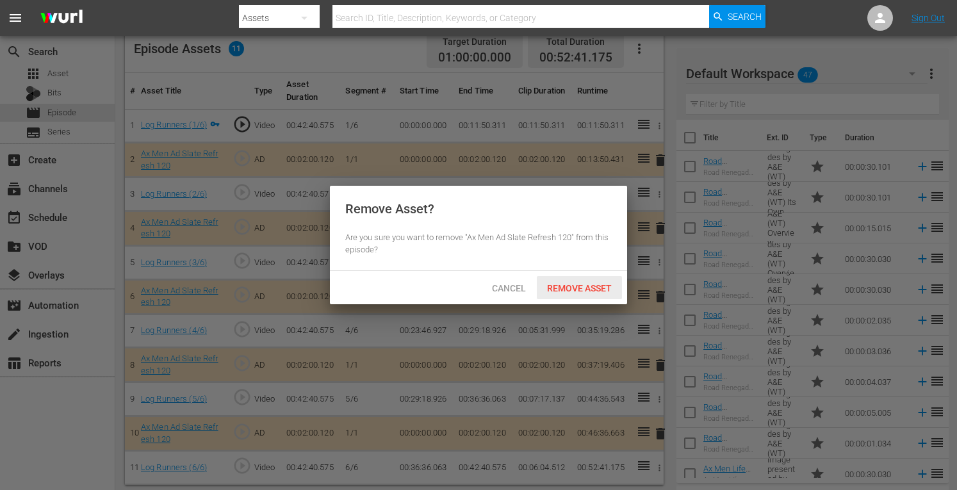
click at [597, 286] on span "Remove Asset" at bounding box center [579, 288] width 85 height 10
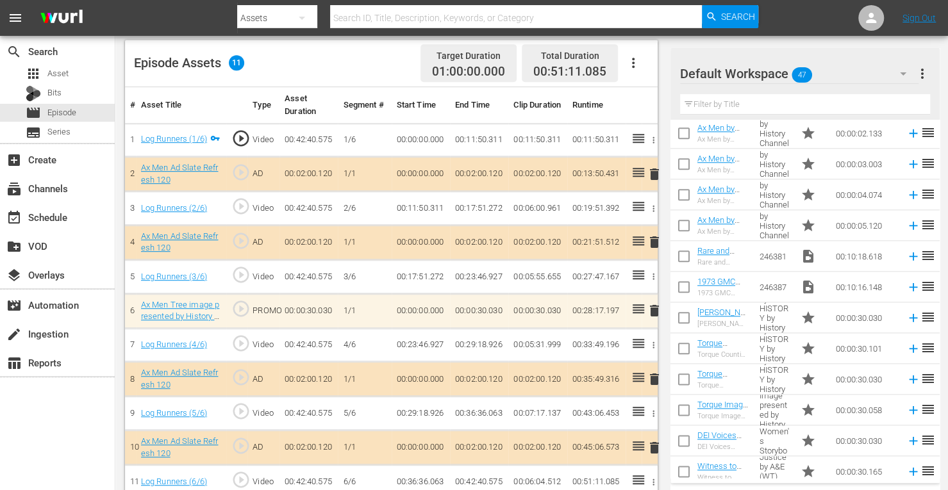
scroll to position [804, 0]
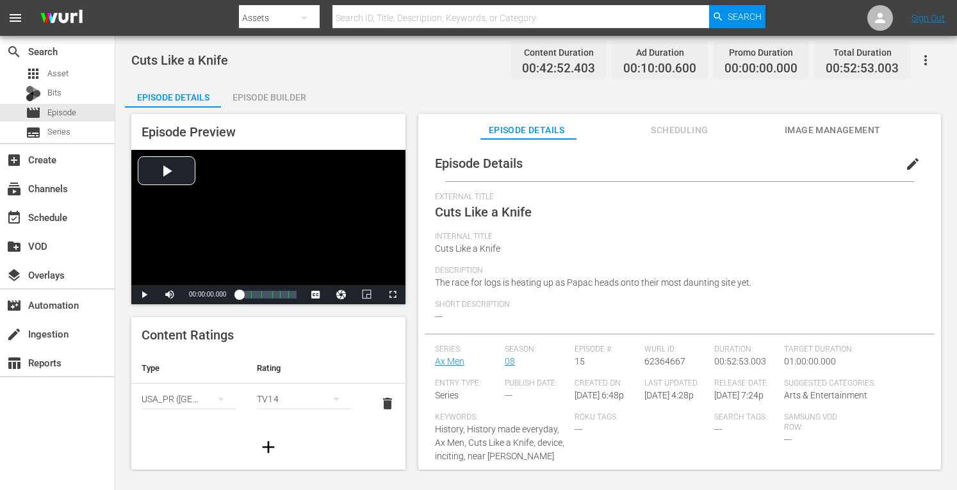
click at [286, 95] on div "Episode Builder" at bounding box center [269, 97] width 96 height 31
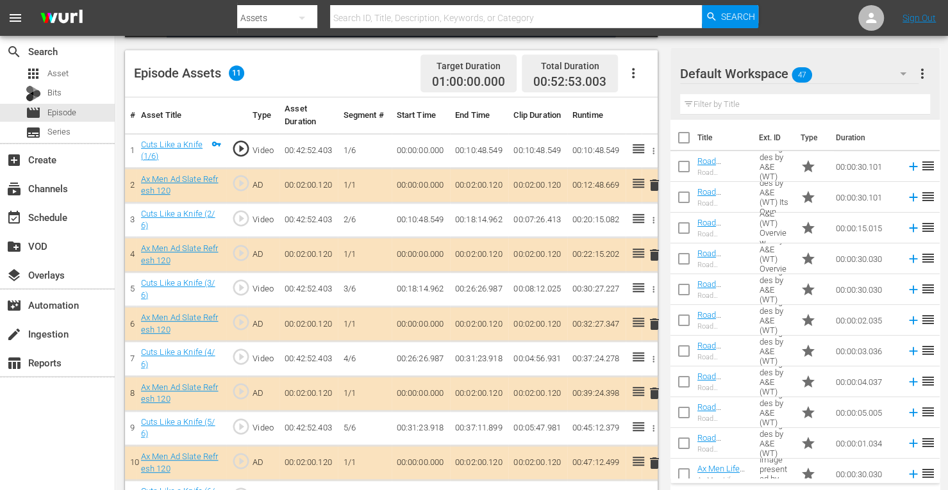
scroll to position [324, 0]
click at [655, 249] on span "delete" at bounding box center [653, 254] width 15 height 15
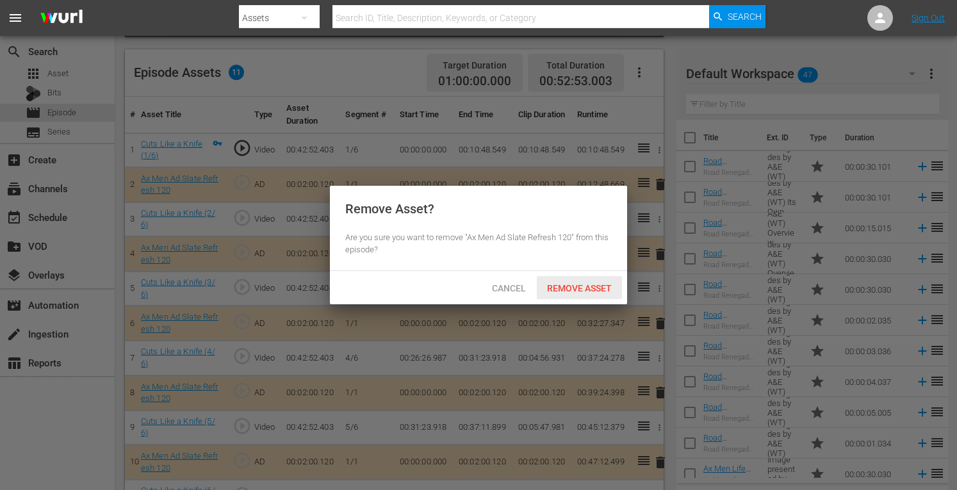
click at [597, 284] on span "Remove Asset" at bounding box center [579, 288] width 85 height 10
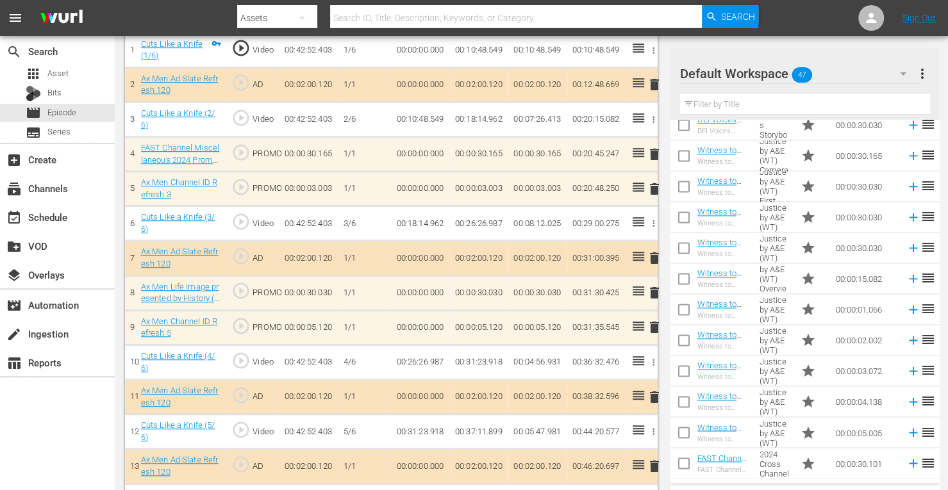
scroll to position [458, 0]
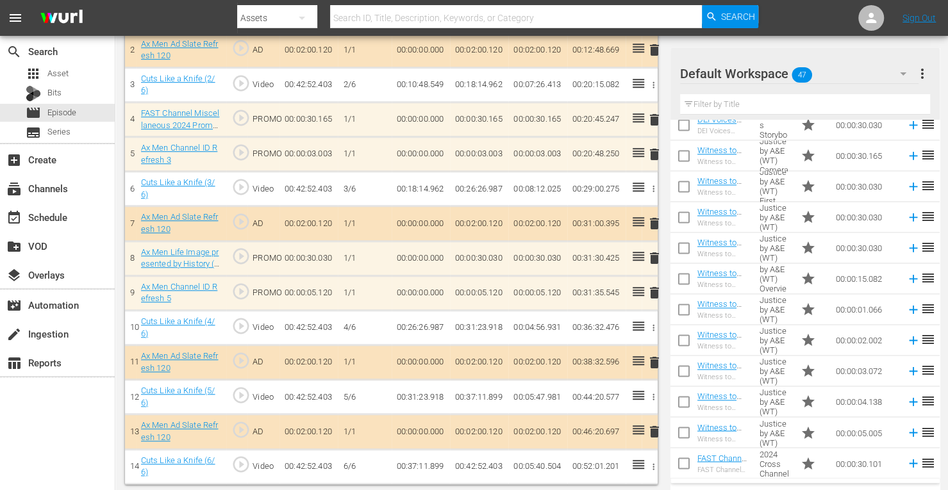
click at [654, 289] on span "delete" at bounding box center [653, 292] width 15 height 15
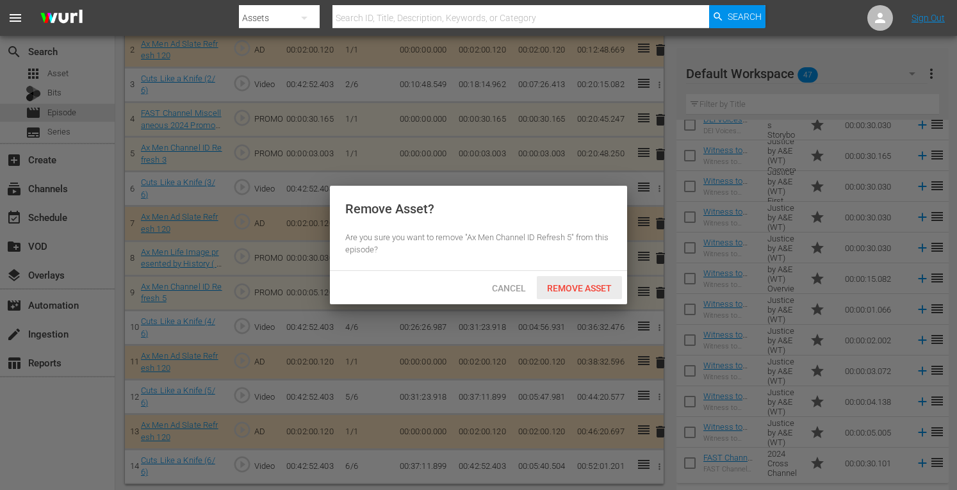
click at [588, 285] on span "Remove Asset" at bounding box center [579, 288] width 85 height 10
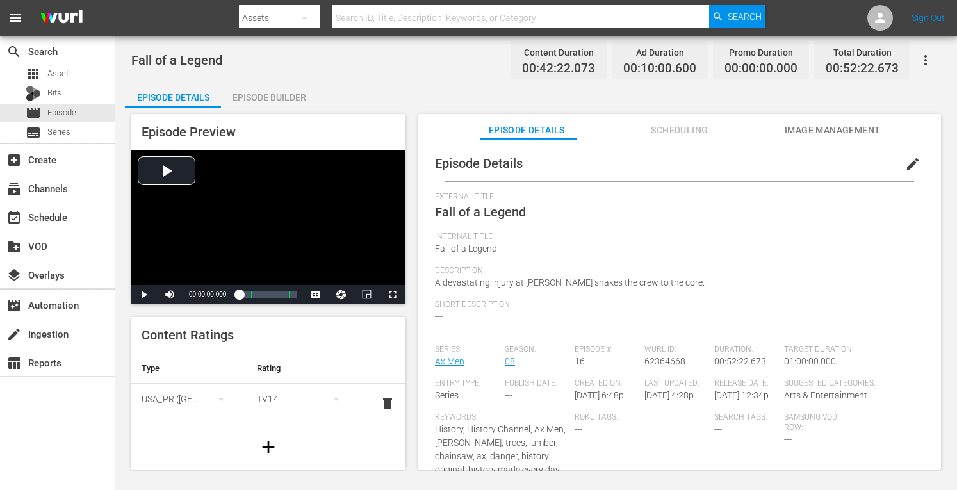
click at [286, 95] on div "Episode Builder" at bounding box center [269, 97] width 96 height 31
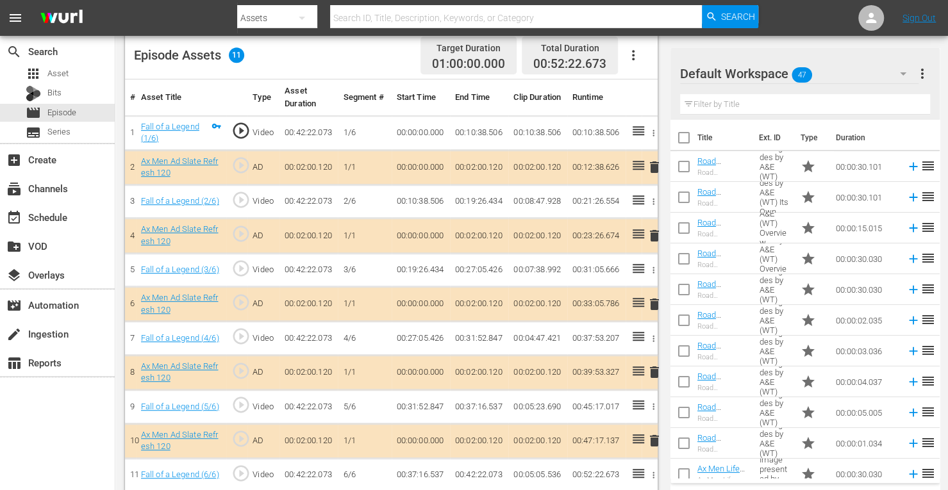
scroll to position [349, 0]
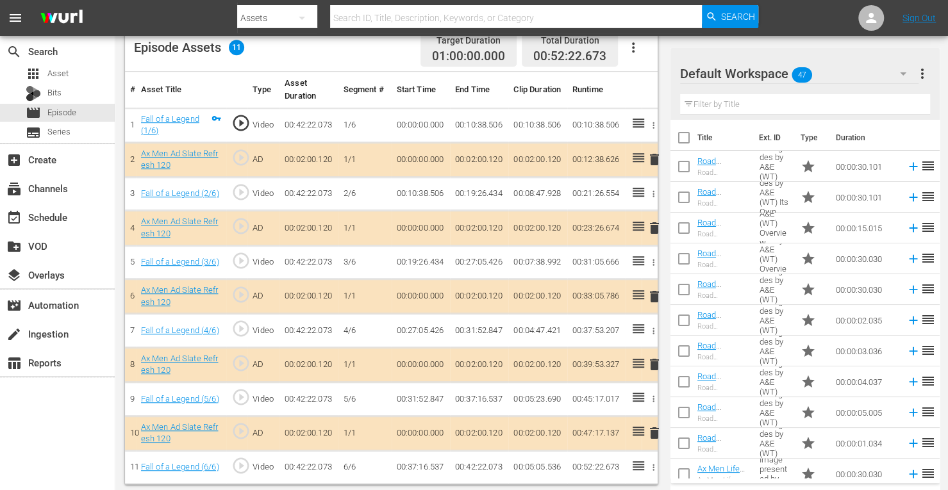
click at [656, 225] on span "delete" at bounding box center [653, 227] width 15 height 15
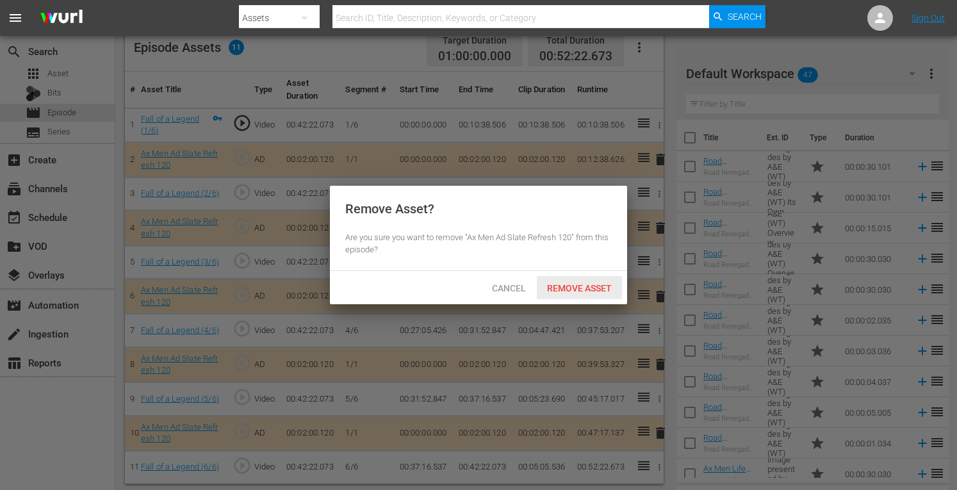
click at [569, 288] on span "Remove Asset" at bounding box center [579, 288] width 85 height 10
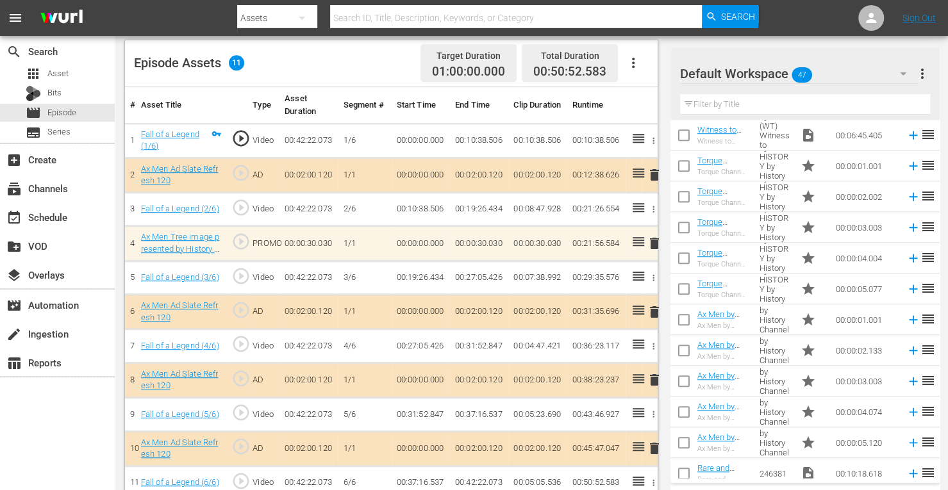
scroll to position [586, 0]
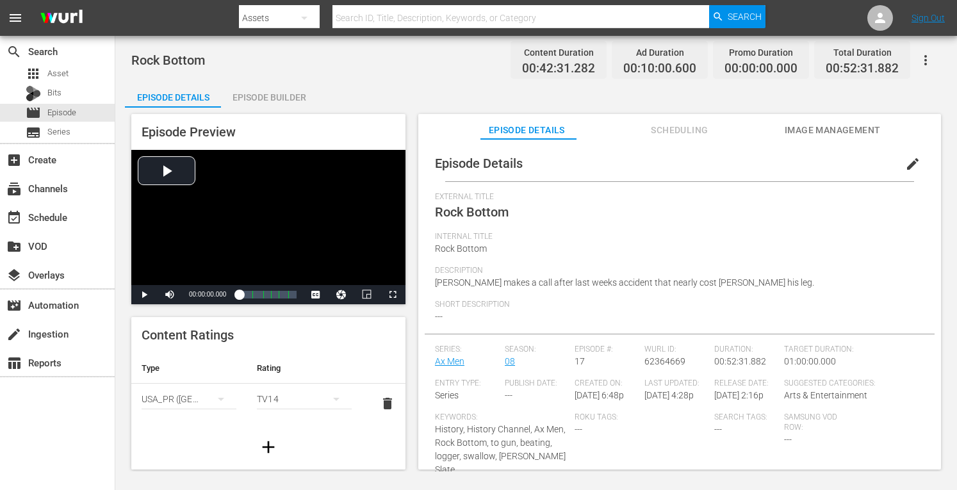
click at [286, 99] on div "Episode Builder" at bounding box center [269, 97] width 96 height 31
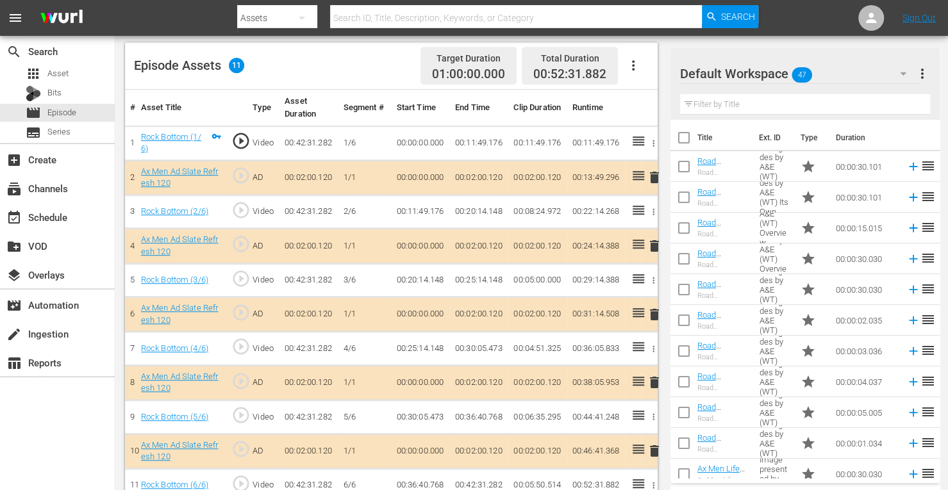
scroll to position [331, 0]
click at [657, 313] on span "delete" at bounding box center [653, 314] width 15 height 15
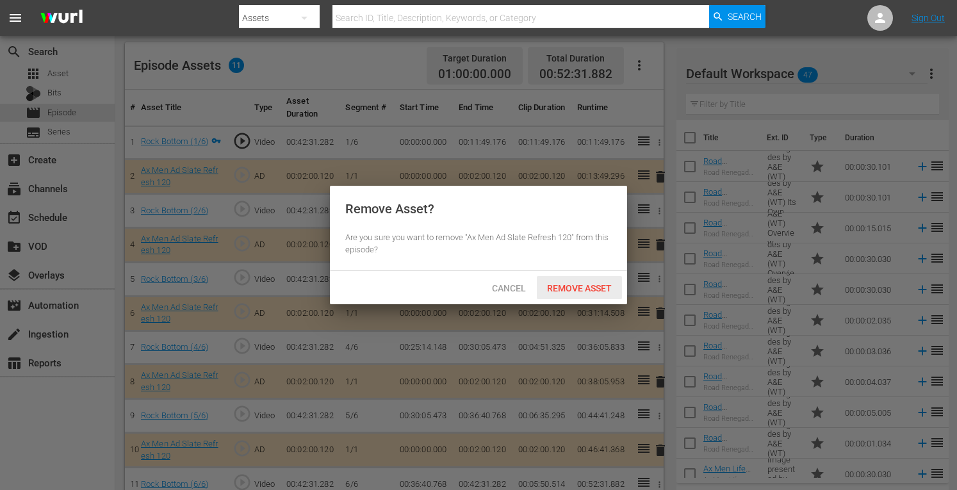
click at [583, 287] on span "Remove Asset" at bounding box center [579, 288] width 85 height 10
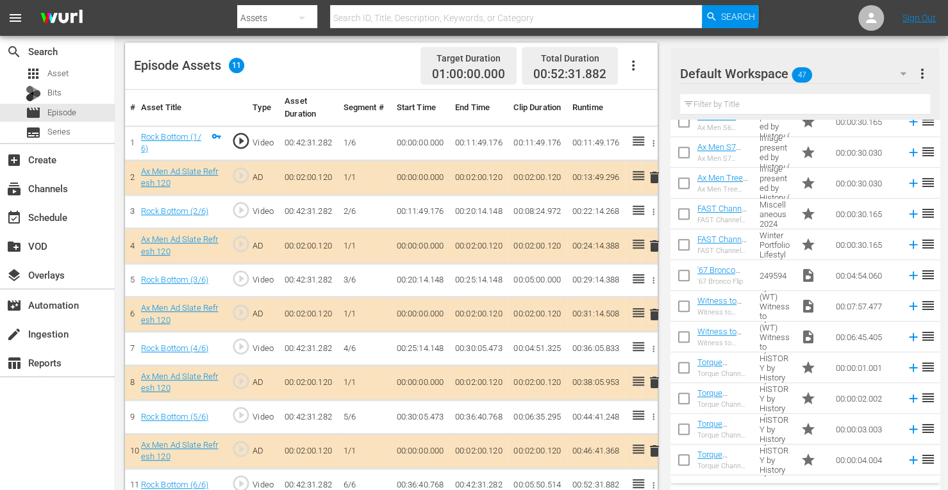
scroll to position [414, 0]
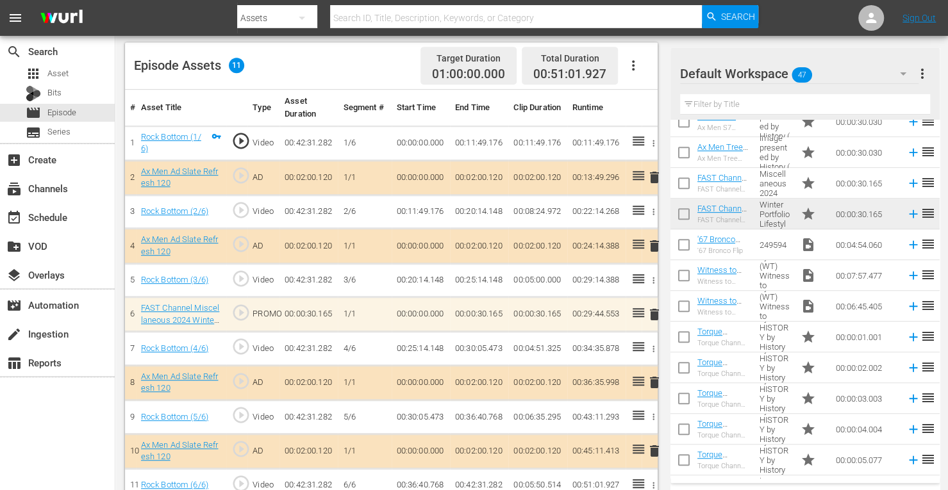
click at [649, 309] on span "delete" at bounding box center [653, 314] width 15 height 15
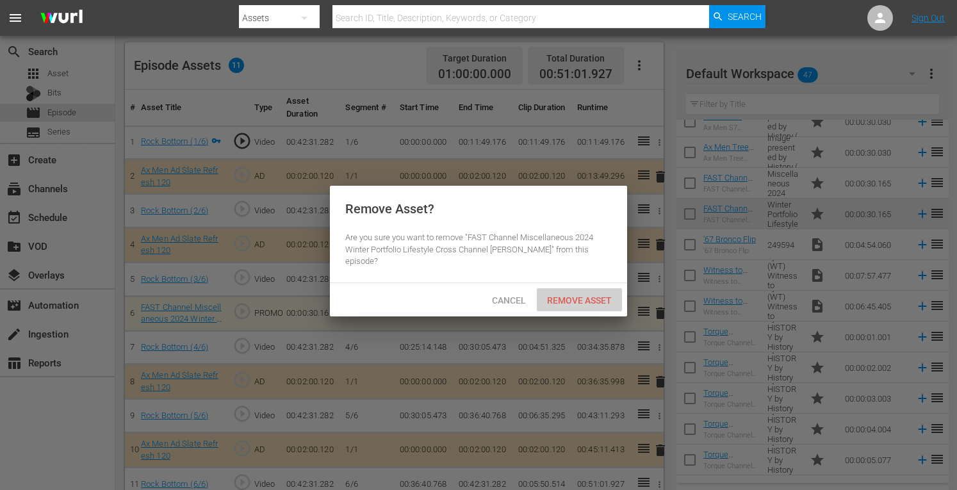
click at [600, 295] on span "Remove Asset" at bounding box center [579, 300] width 85 height 10
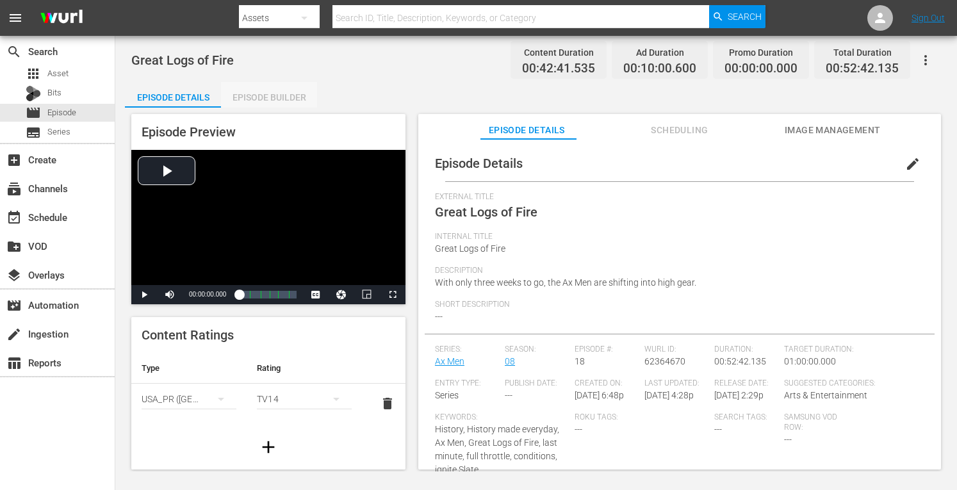
click at [290, 95] on div "Episode Builder" at bounding box center [269, 97] width 96 height 31
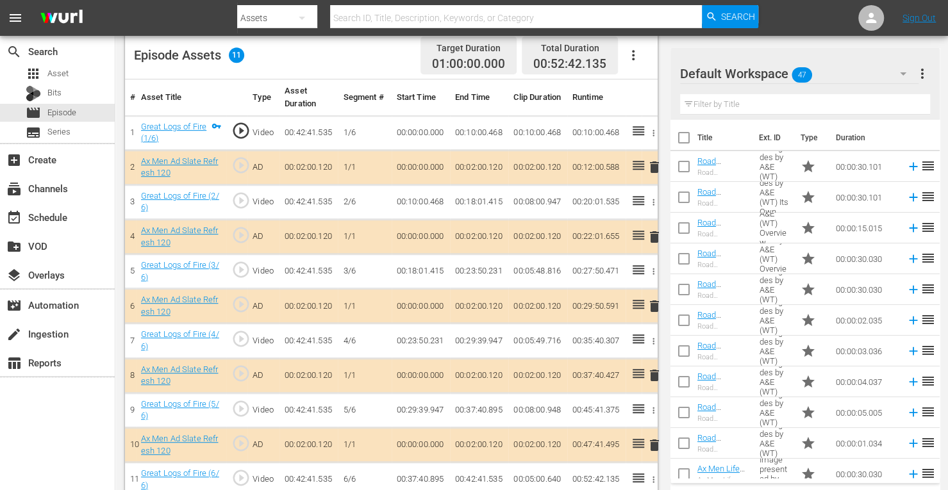
scroll to position [355, 0]
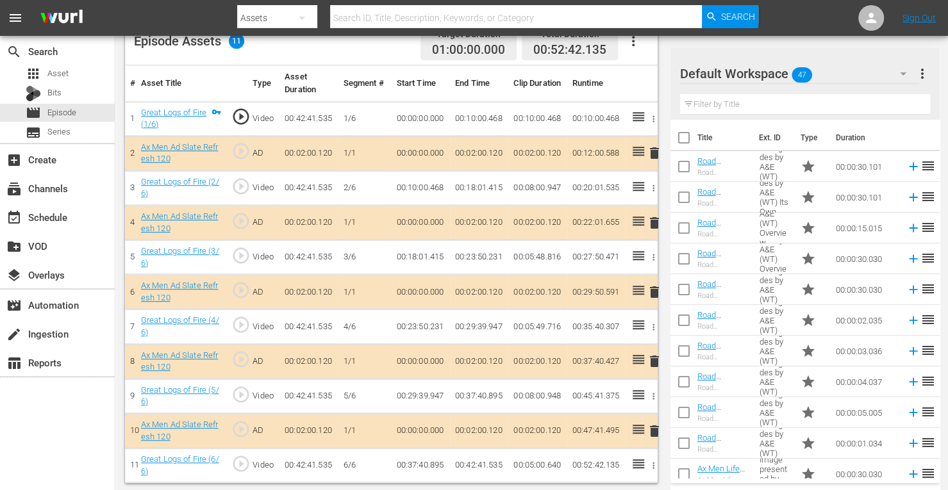
click at [652, 290] on span "delete" at bounding box center [653, 291] width 15 height 15
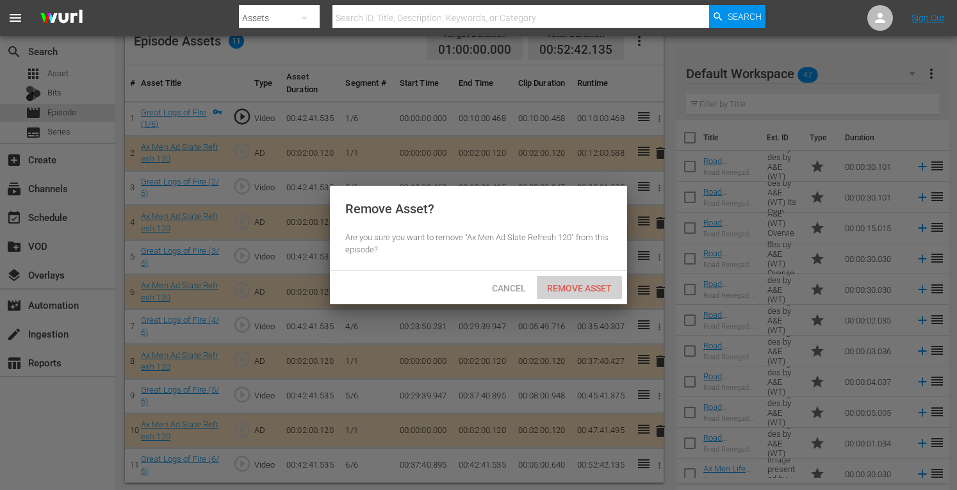
click span "Remove Asset"
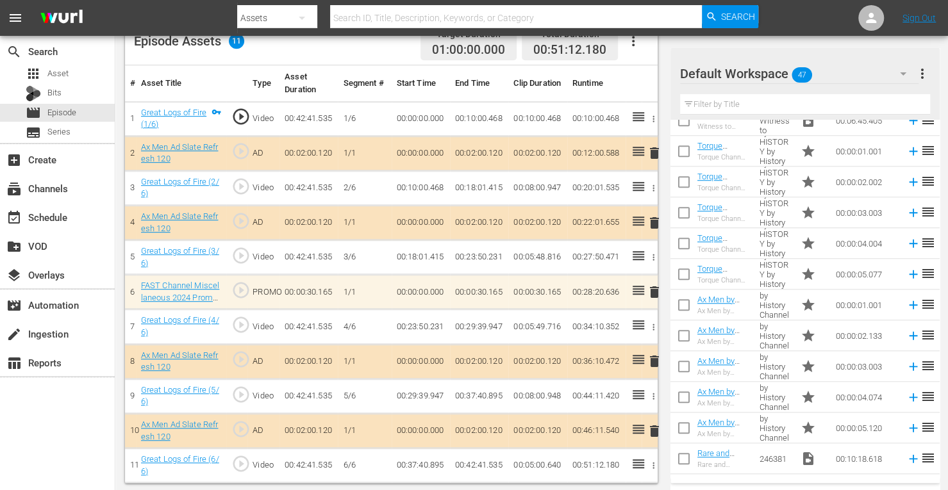
scroll to position [611, 0]
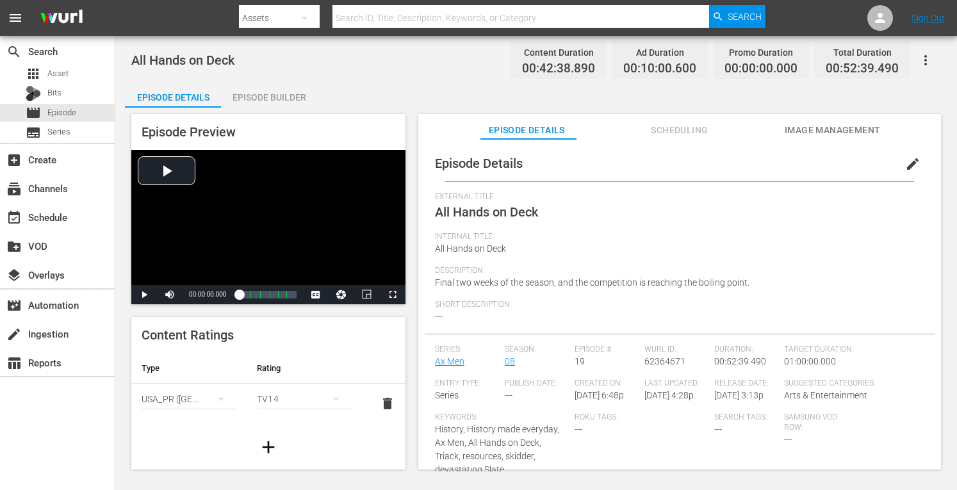
click at [276, 97] on div "Episode Builder" at bounding box center [269, 97] width 96 height 31
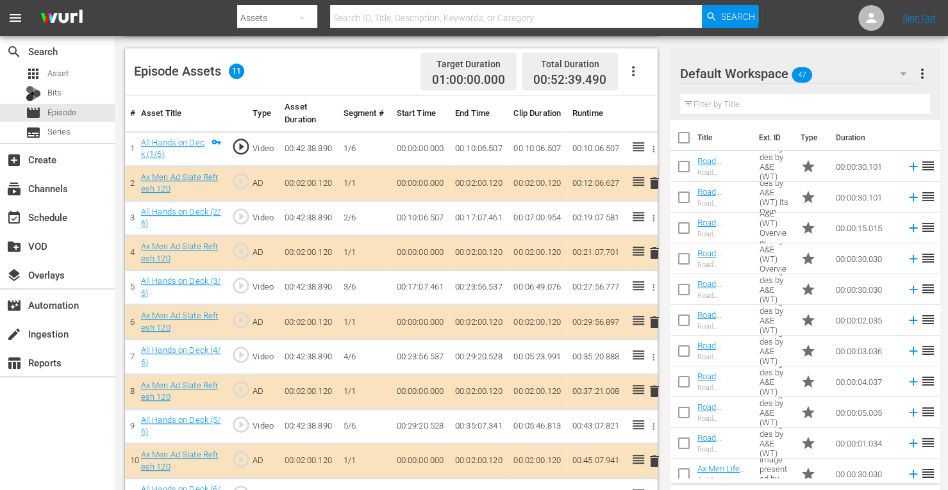
scroll to position [327, 0]
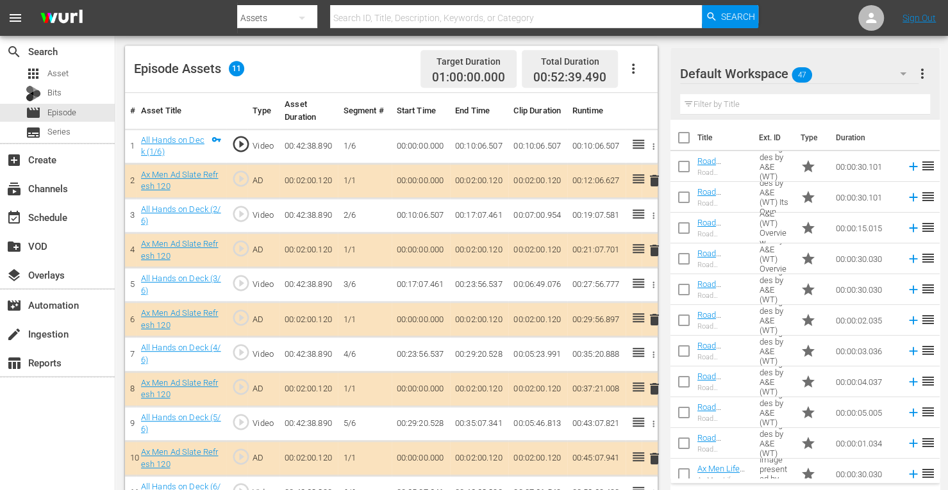
click at [652, 318] on span "delete" at bounding box center [653, 319] width 15 height 15
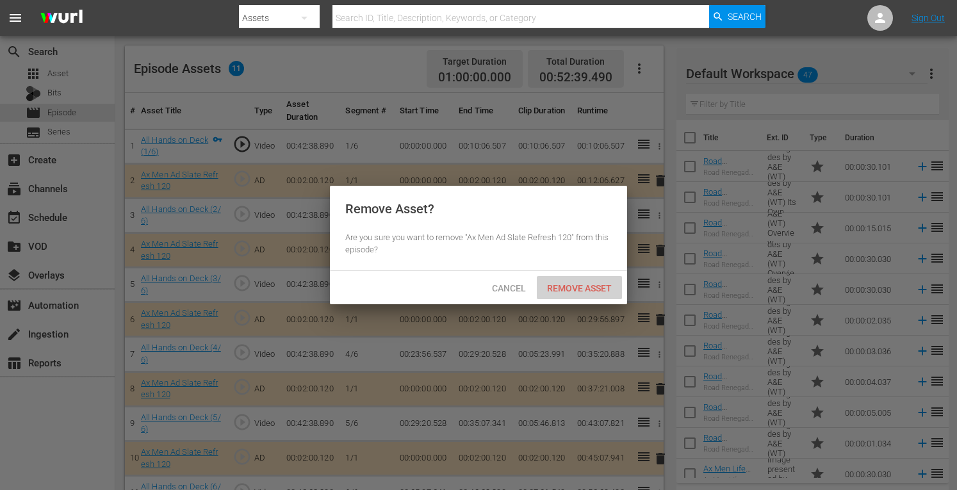
click at [586, 286] on span "Remove Asset" at bounding box center [579, 288] width 85 height 10
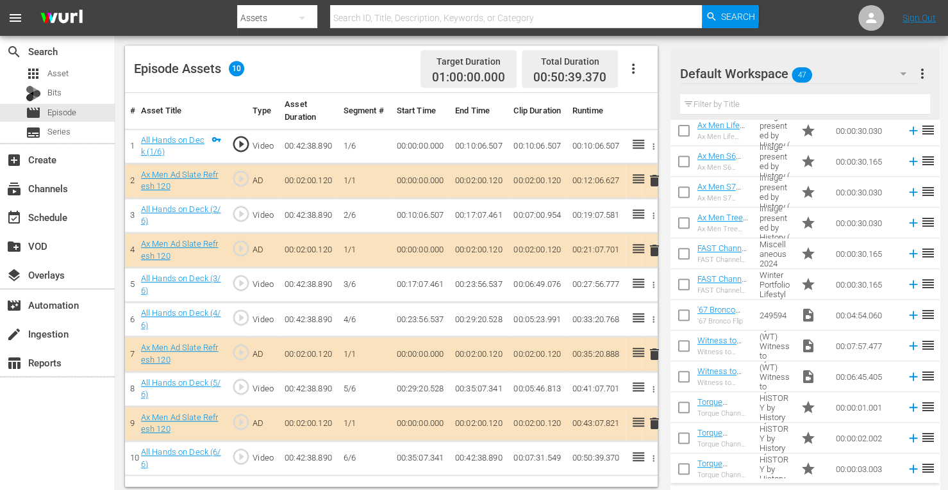
scroll to position [341, 0]
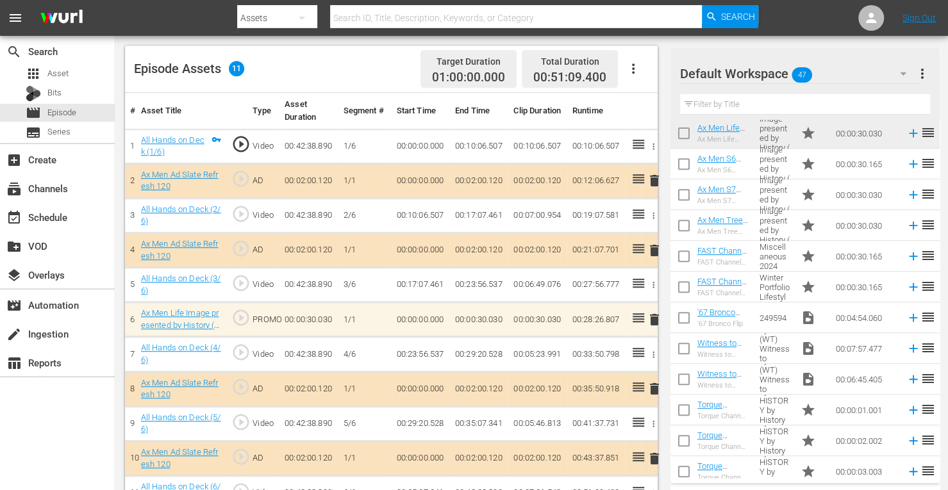
click at [631, 67] on icon "button" at bounding box center [632, 68] width 15 height 15
click at [639, 107] on div "Clear Ads" at bounding box center [671, 104] width 87 height 31
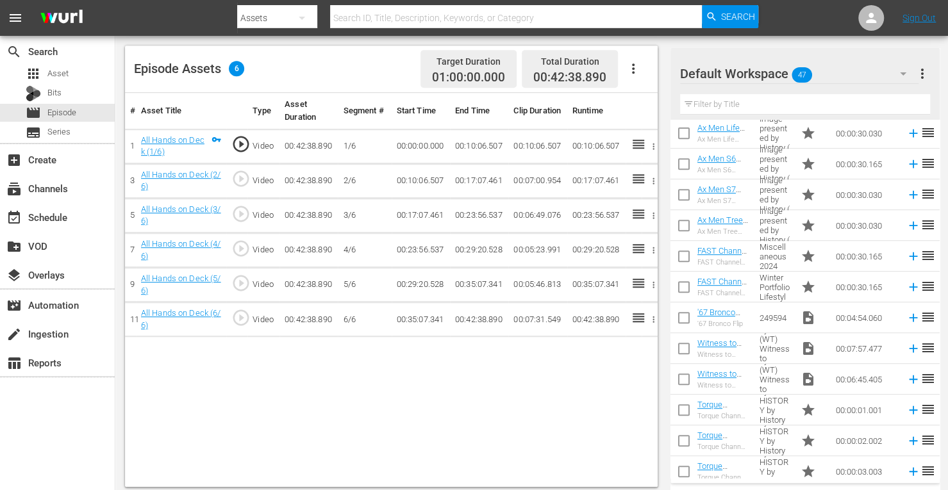
click at [632, 58] on button "button" at bounding box center [633, 68] width 31 height 31
click at [649, 71] on div "Fill with Ads" at bounding box center [671, 73] width 87 height 31
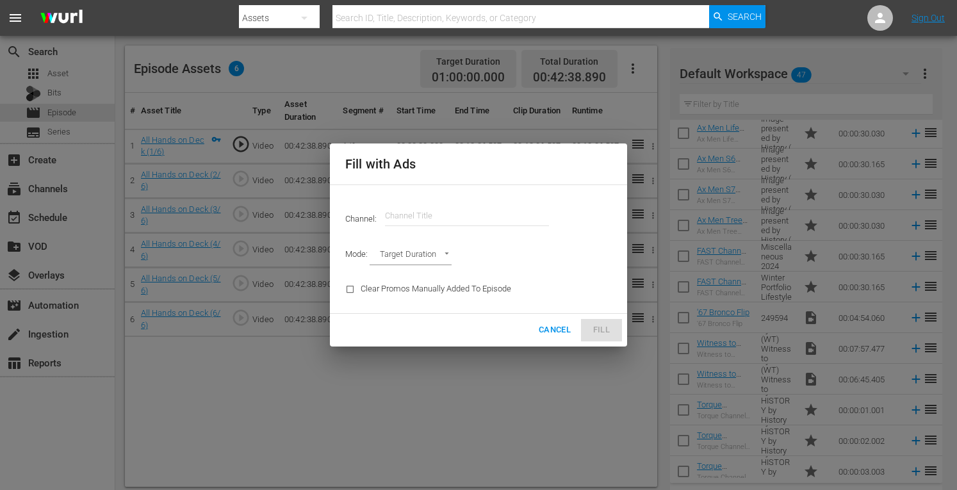
click at [428, 218] on input "text" at bounding box center [467, 216] width 164 height 31
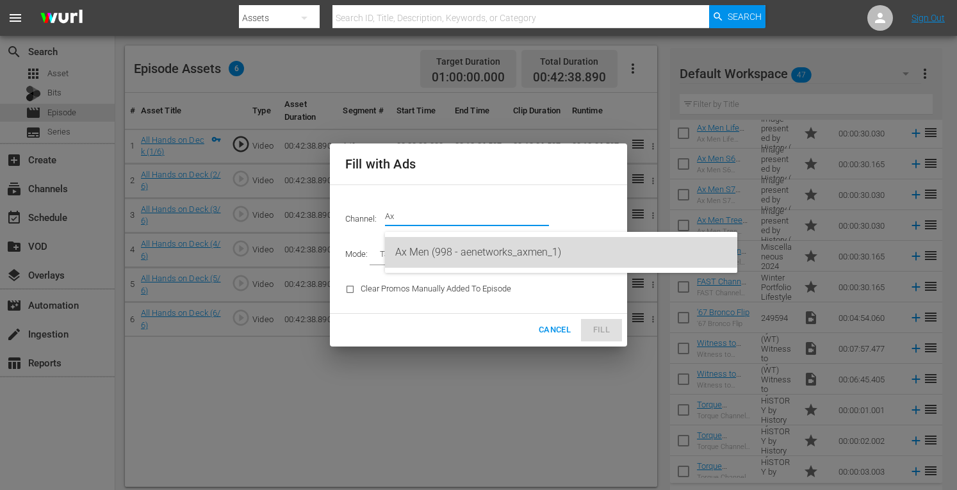
click at [424, 256] on div "Ax Men (998 - aenetworks_axmen_1)" at bounding box center [561, 252] width 332 height 31
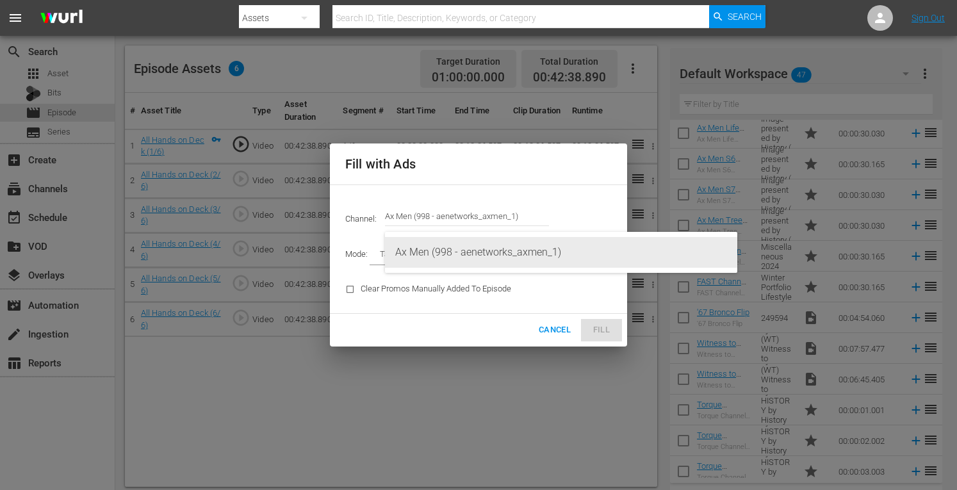
type input "Ax Men (998)"
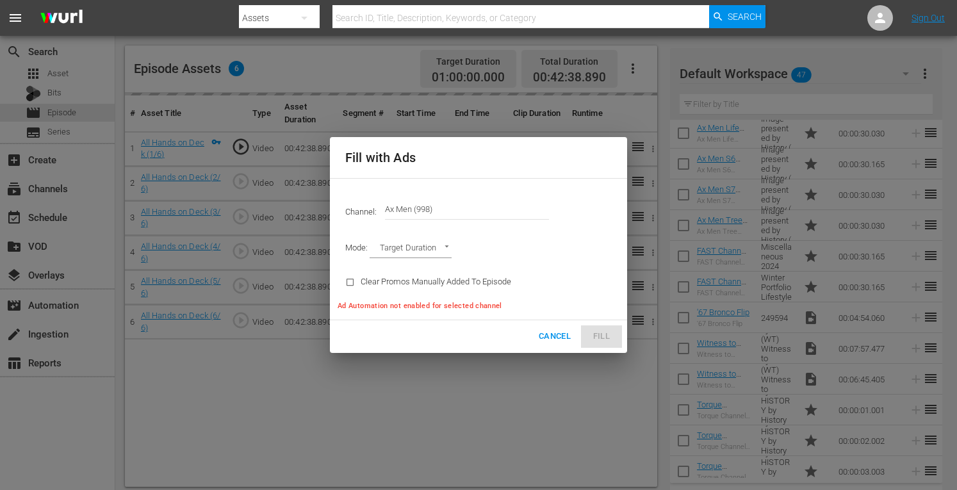
type input "AD_BREAK_DURATION"
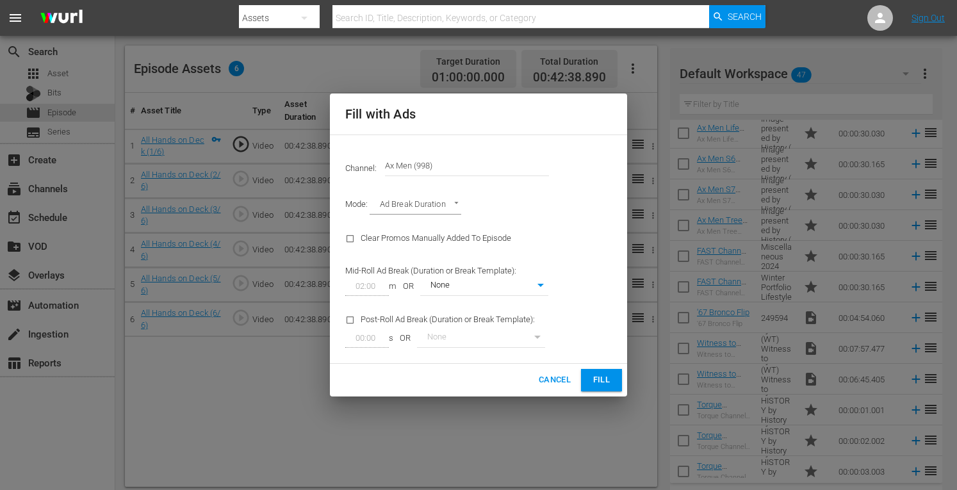
type input "0"
click at [597, 377] on span "Fill" at bounding box center [601, 380] width 21 height 15
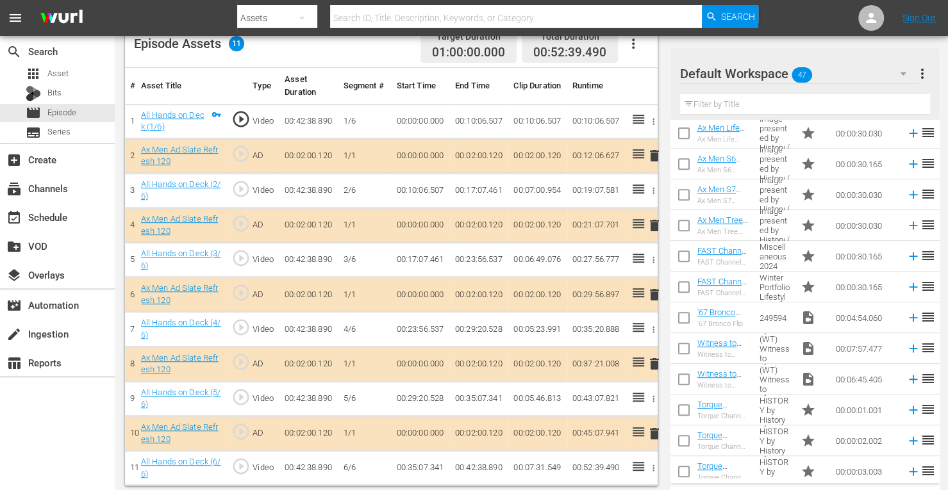
scroll to position [355, 0]
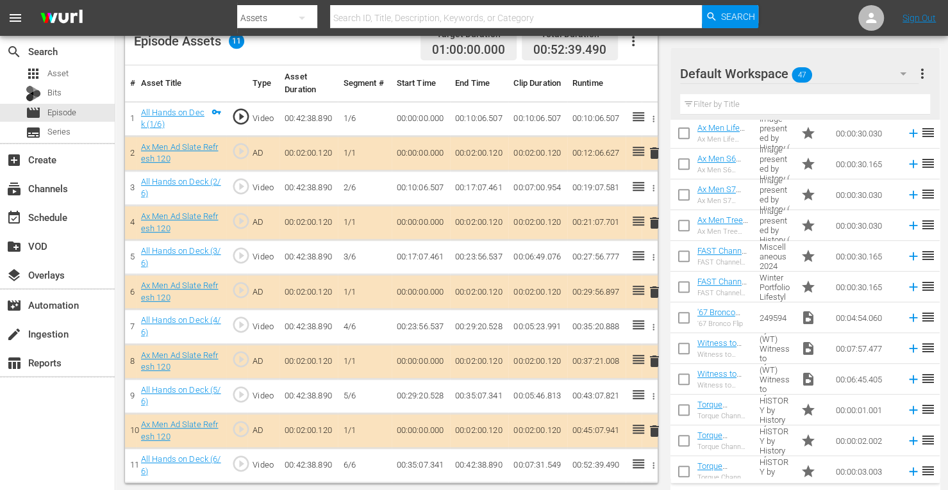
click at [654, 218] on span "delete" at bounding box center [653, 222] width 15 height 15
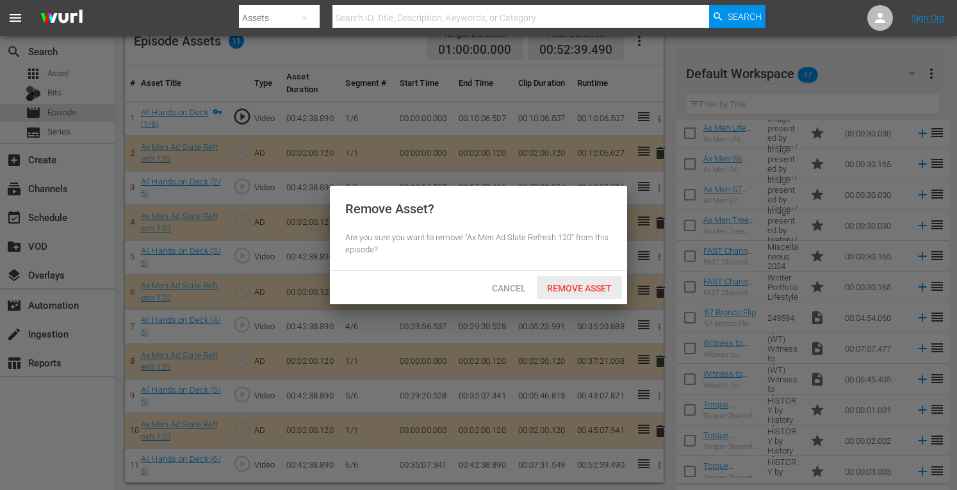
click at [582, 290] on span "Remove Asset" at bounding box center [579, 288] width 85 height 10
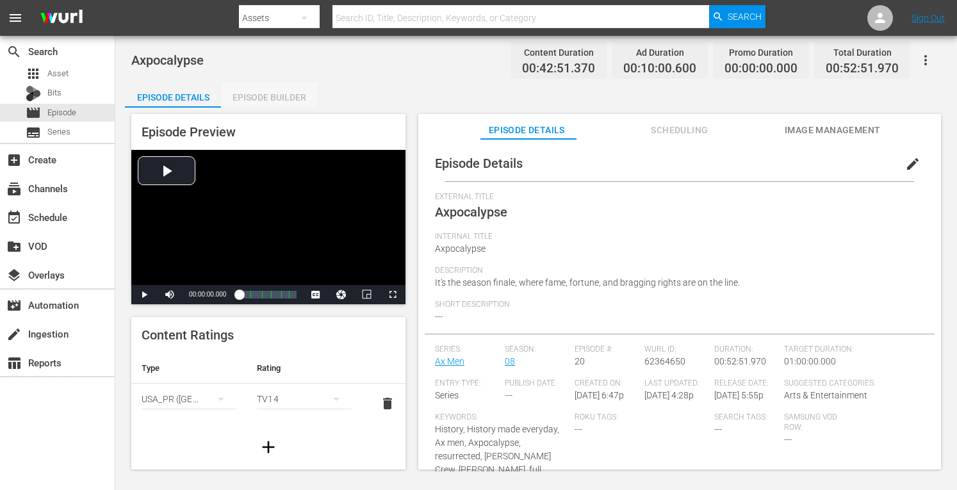
click at [291, 86] on div "Episode Builder" at bounding box center [269, 97] width 96 height 31
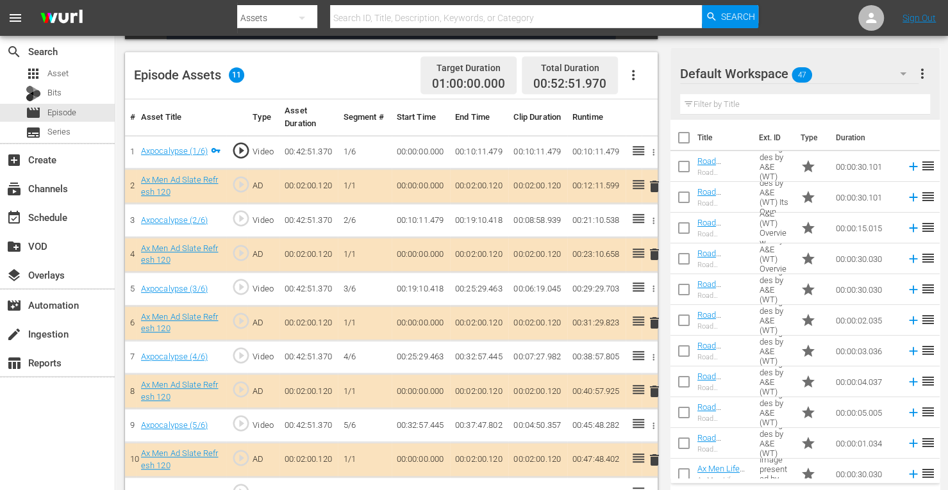
scroll to position [349, 0]
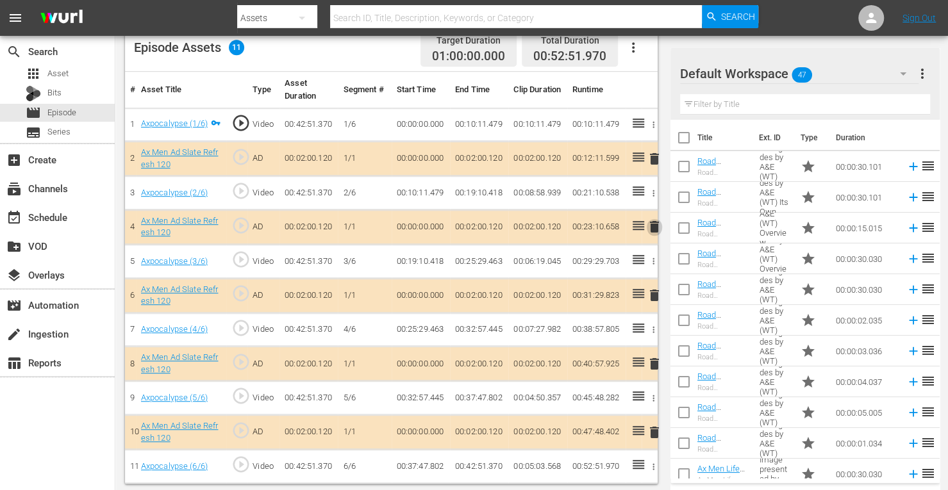
click at [651, 223] on span "delete" at bounding box center [653, 226] width 15 height 15
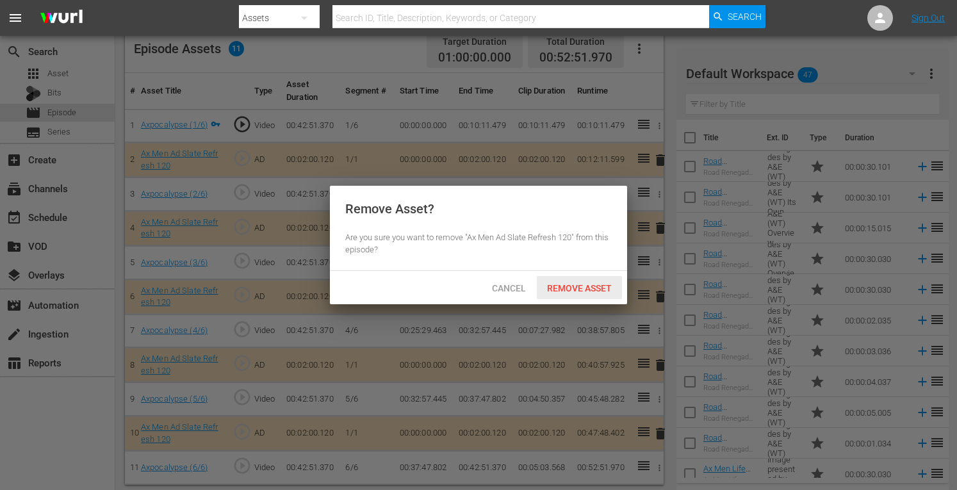
click at [580, 282] on div "Remove Asset" at bounding box center [579, 288] width 85 height 24
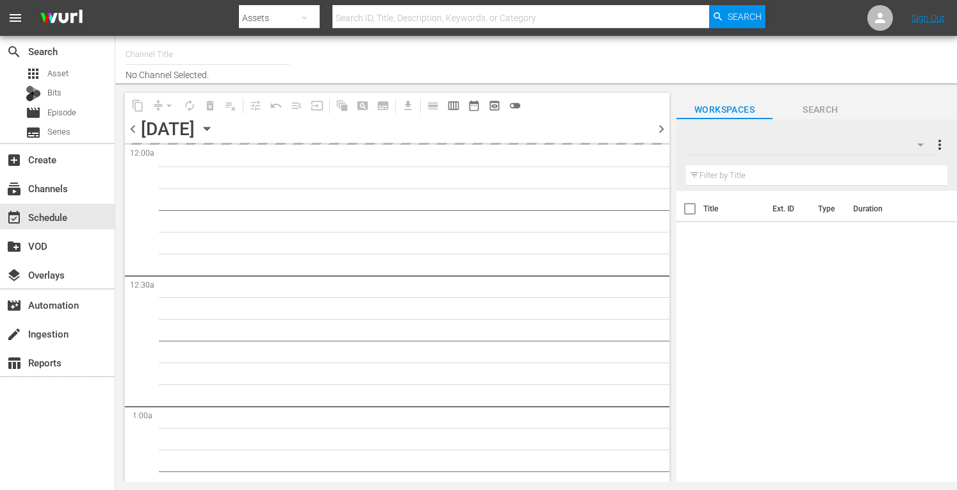
type input "Ax Men (998)"
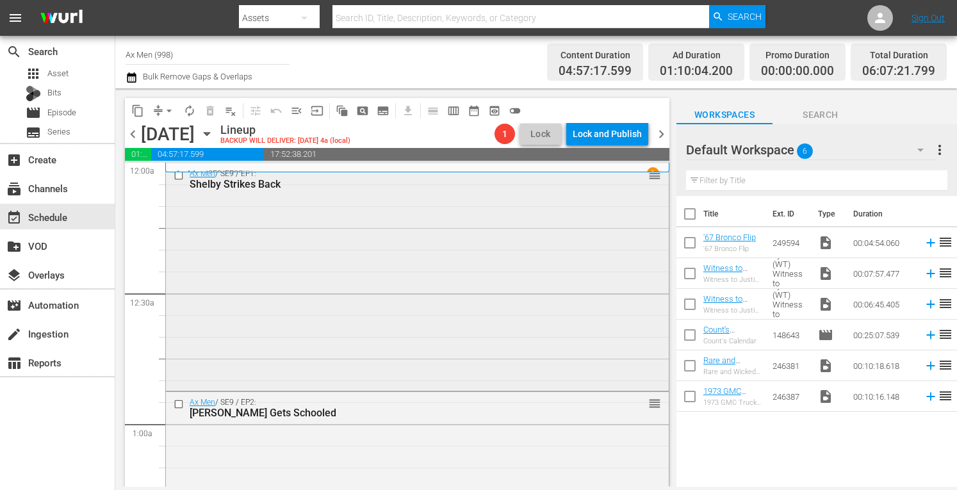
click at [223, 217] on div "Ax Men / SE9 / EP1: Shelby Strikes Back reorder" at bounding box center [417, 275] width 503 height 225
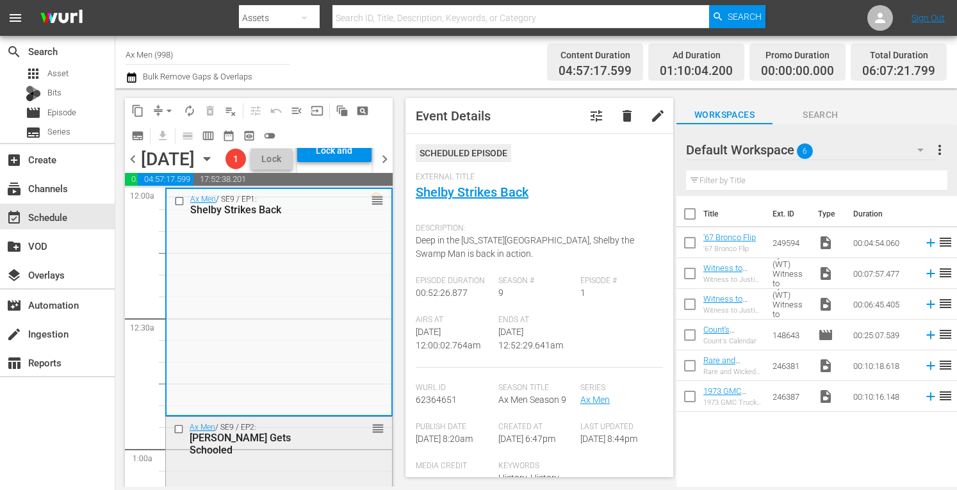
click at [332, 434] on div "reorder" at bounding box center [358, 428] width 53 height 13
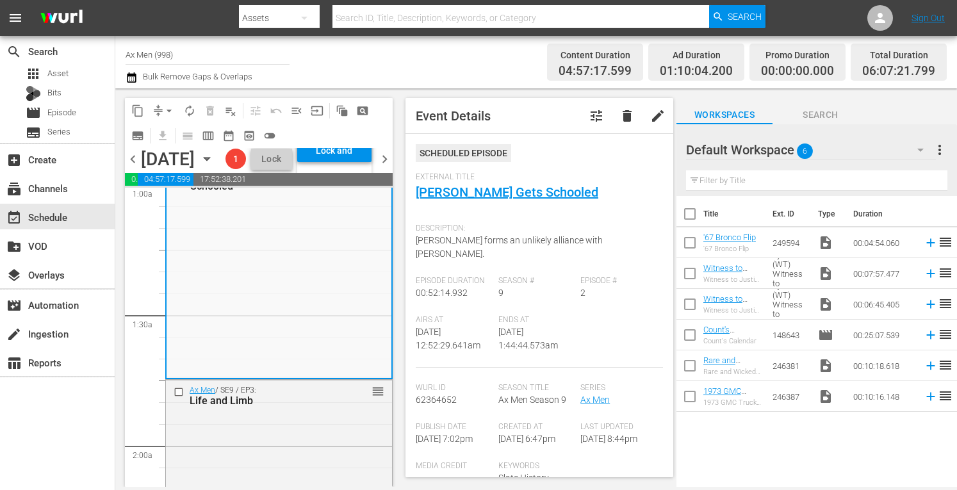
scroll to position [333, 0]
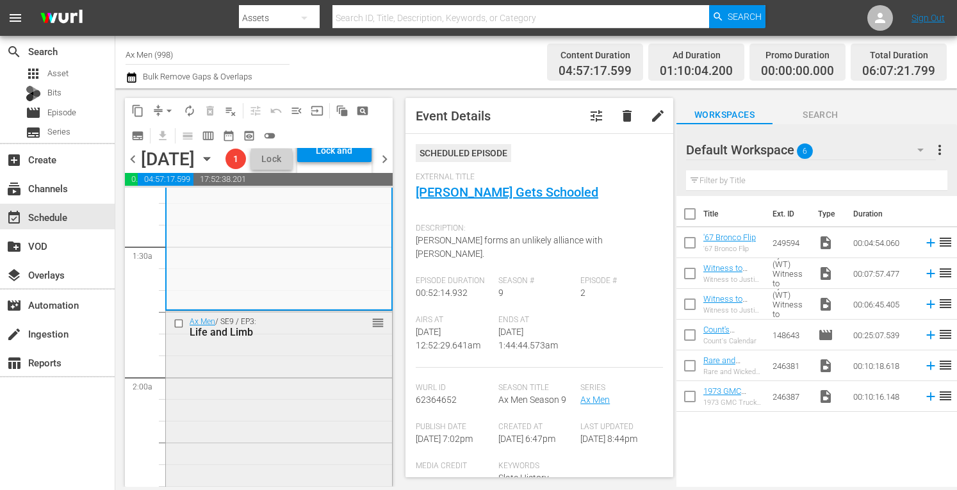
click at [310, 416] on div "Ax Men / SE9 / EP3: Life and Limb reorder" at bounding box center [279, 424] width 226 height 227
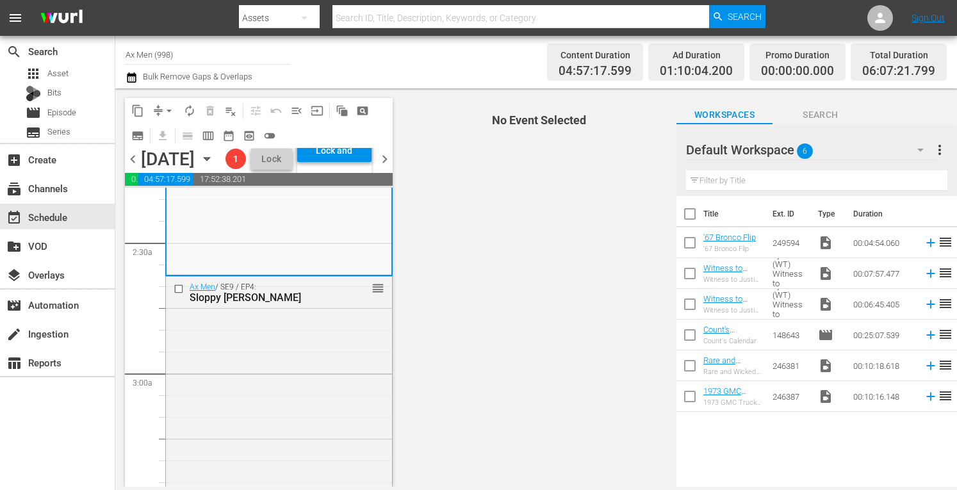
scroll to position [606, 0]
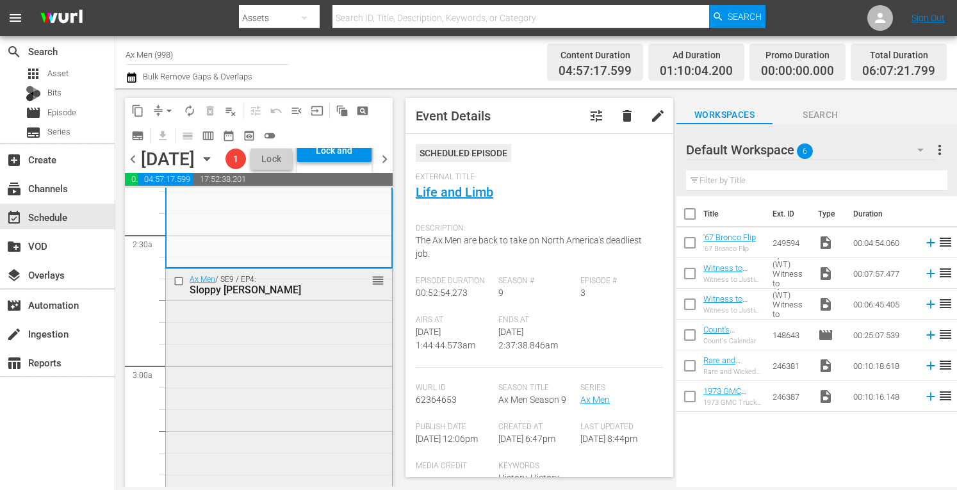
click at [329, 364] on div "Ax Men / SE9 / EP4: Sloppy Joe reorder" at bounding box center [279, 380] width 226 height 223
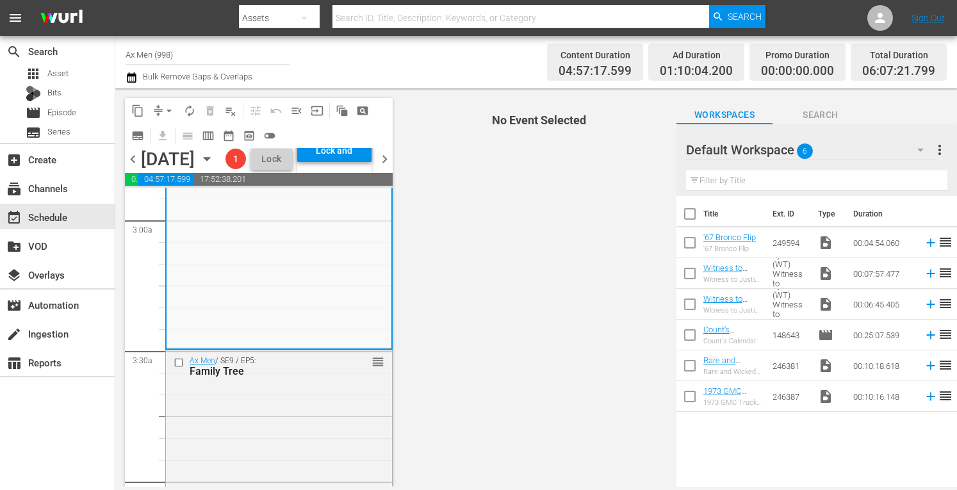
scroll to position [820, 0]
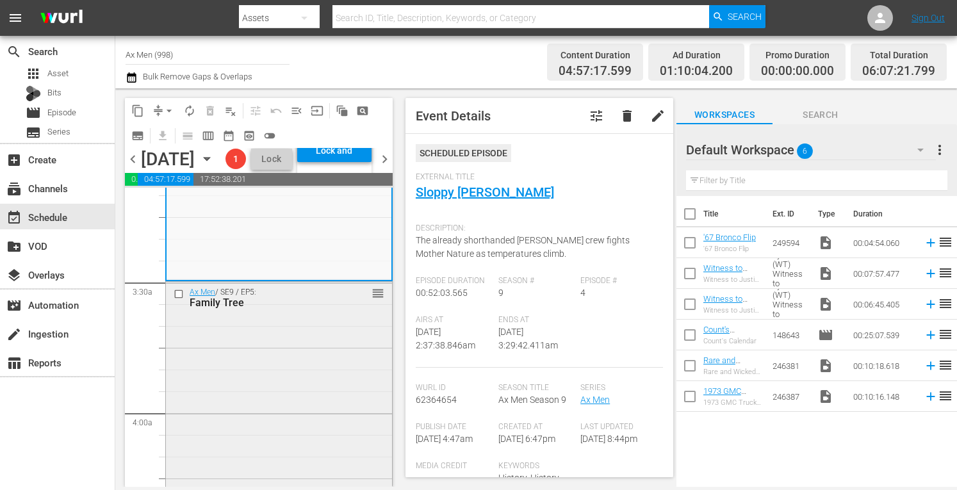
click at [317, 381] on div "Ax Men / SE9 / EP5: Family Tree reorder" at bounding box center [279, 395] width 226 height 226
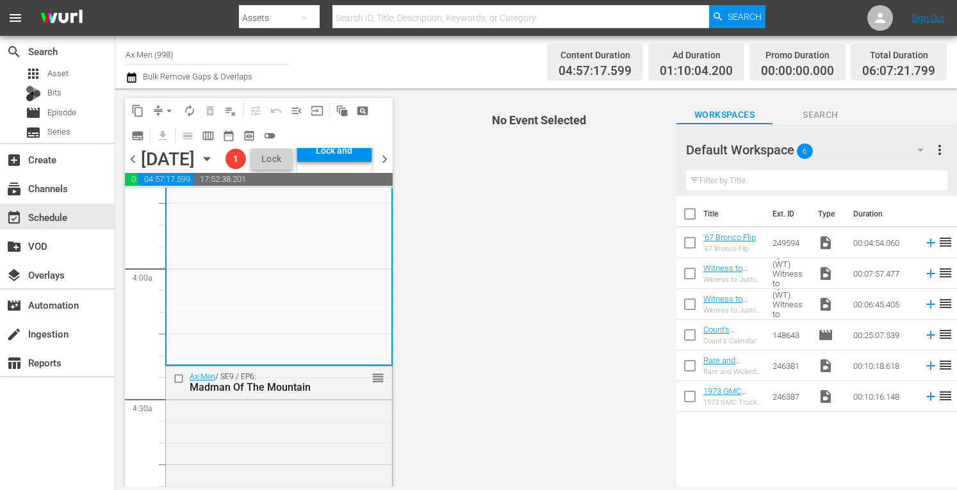
scroll to position [1033, 0]
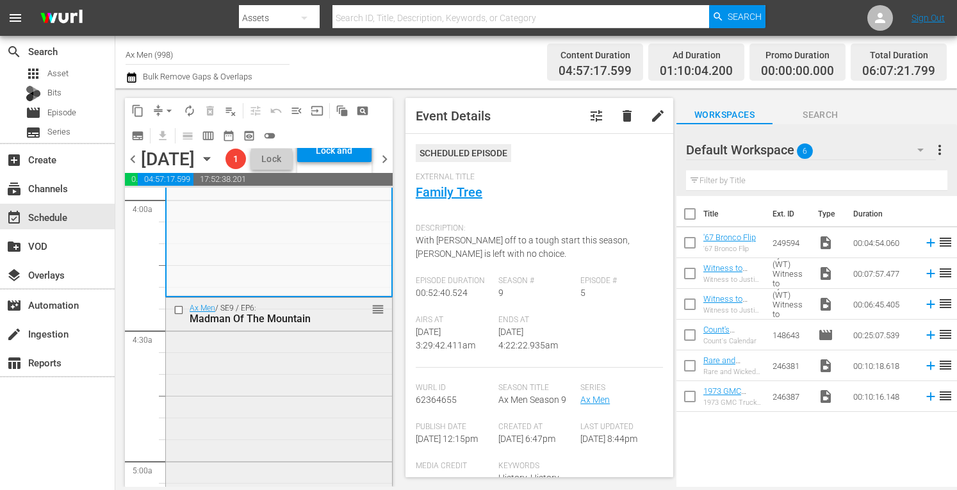
click at [274, 409] on div "Ax Men / SE9 / EP6: Madman Of The Mountain reorder" at bounding box center [279, 411] width 226 height 226
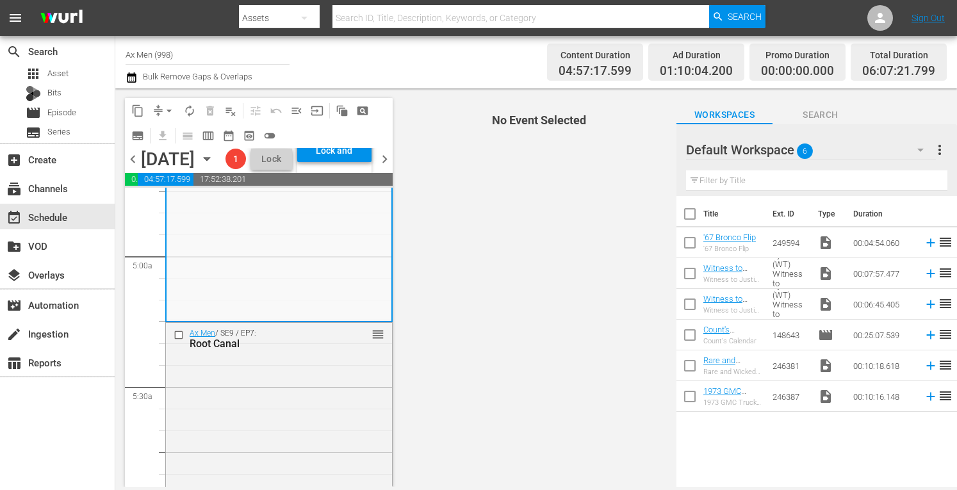
scroll to position [1358, 0]
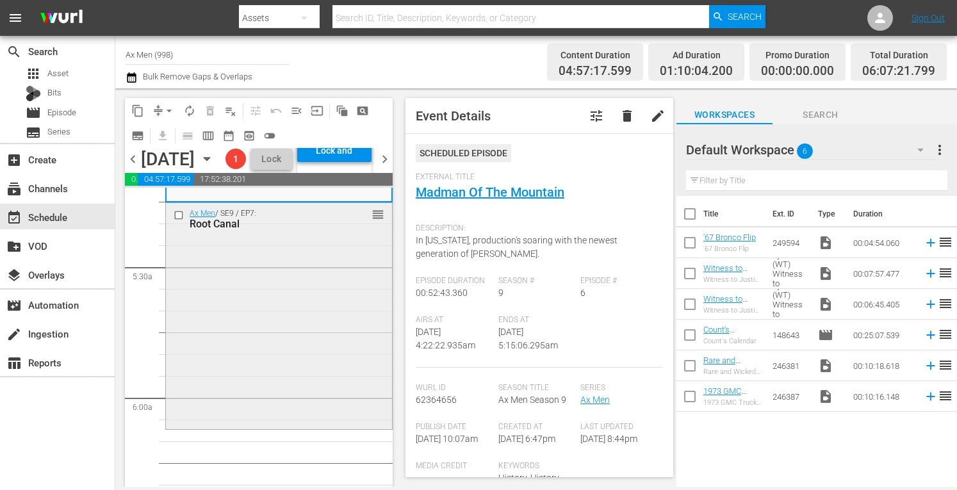
click at [268, 345] on div "Ax Men / SE9 / EP7: Root Canal reorder" at bounding box center [279, 315] width 226 height 224
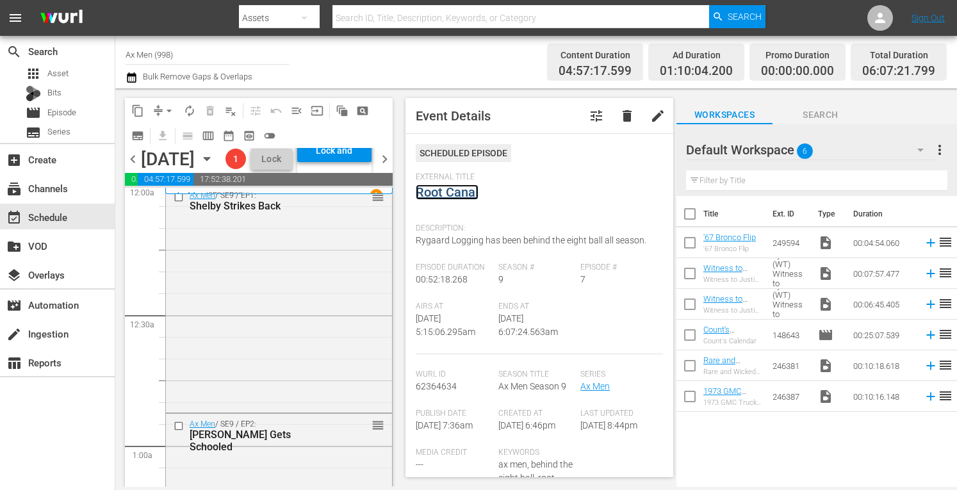
scroll to position [0, 0]
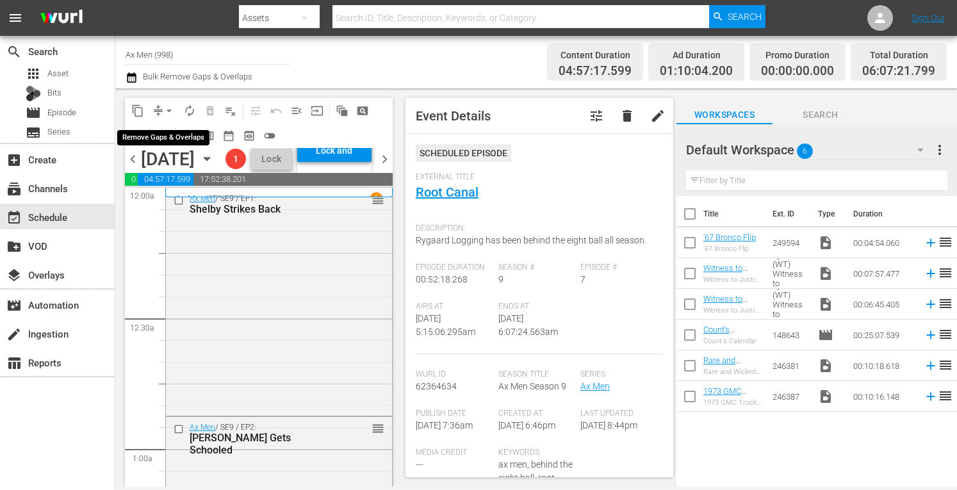
click at [172, 104] on span "arrow_drop_down" at bounding box center [169, 110] width 13 height 13
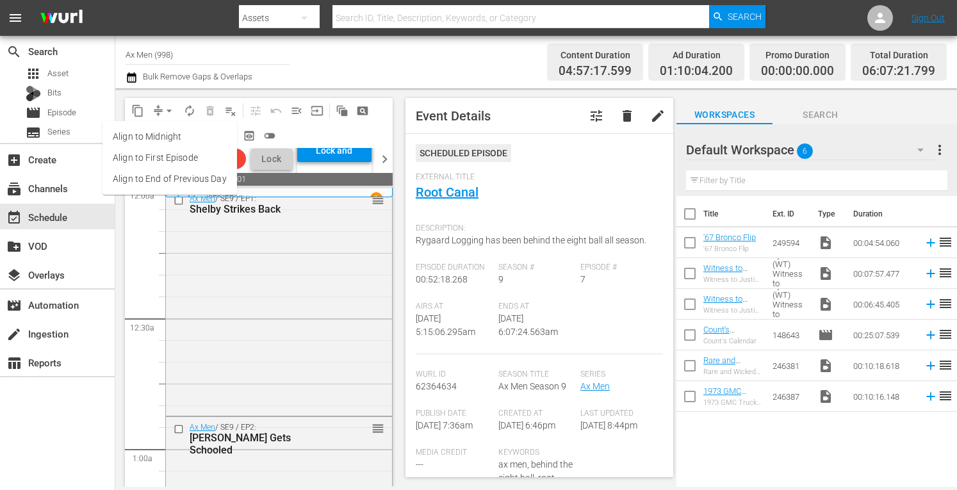
click at [164, 135] on li "Align to Midnight" at bounding box center [170, 136] width 135 height 21
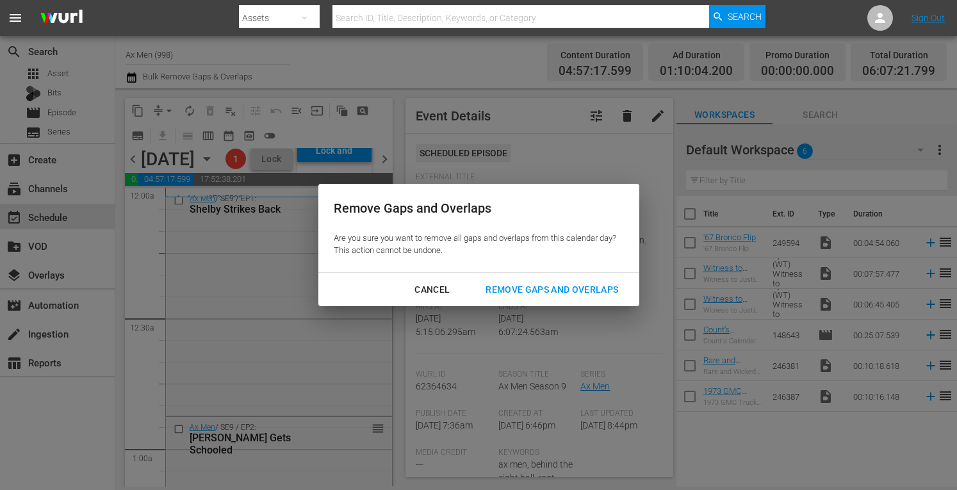
click at [507, 288] on div "Remove Gaps and Overlaps" at bounding box center [551, 290] width 153 height 16
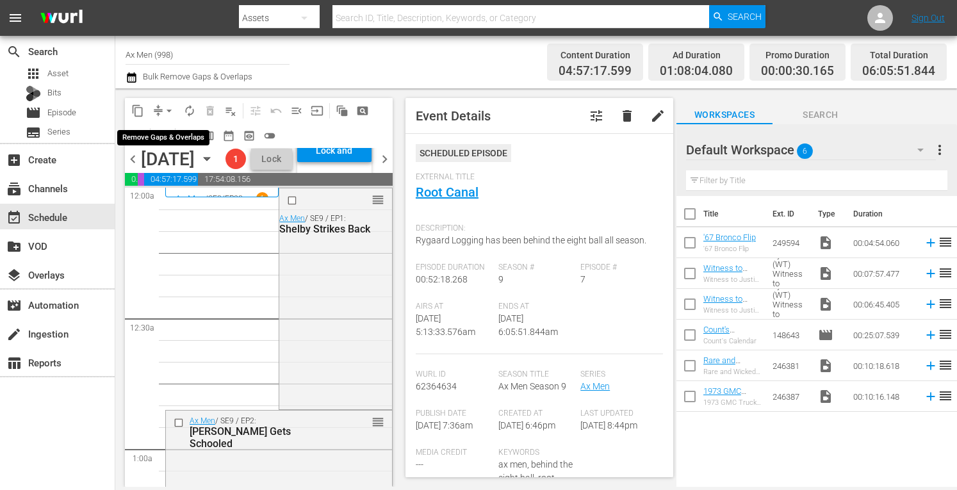
click at [168, 106] on span "arrow_drop_down" at bounding box center [169, 110] width 13 height 13
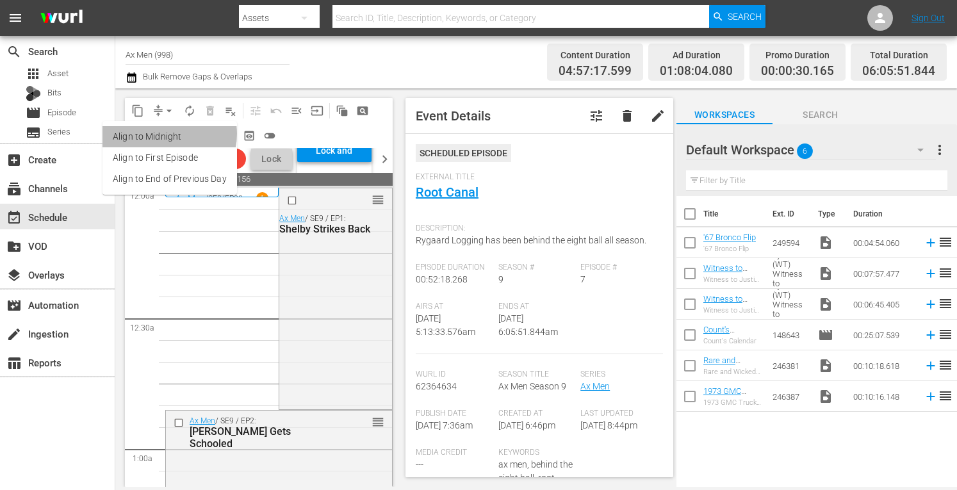
click at [167, 134] on li "Align to Midnight" at bounding box center [170, 136] width 135 height 21
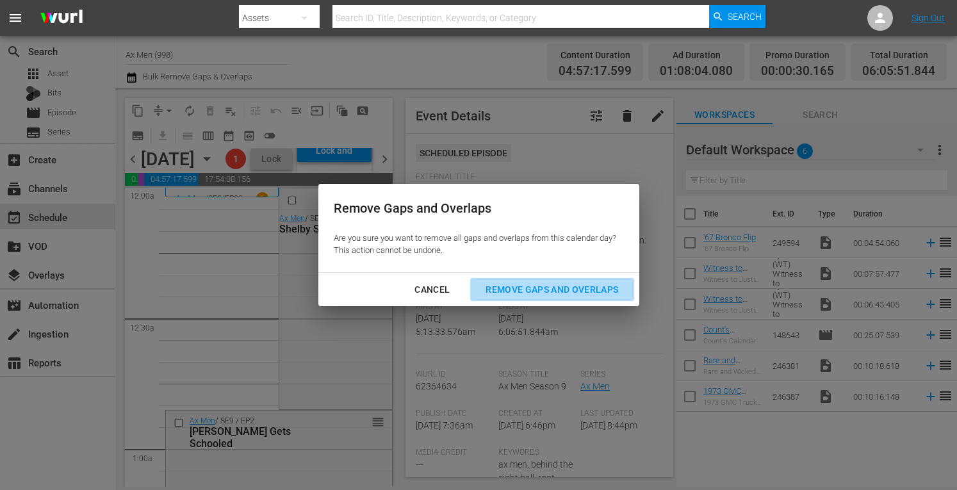
click at [513, 284] on div "Remove Gaps and Overlaps" at bounding box center [551, 290] width 153 height 16
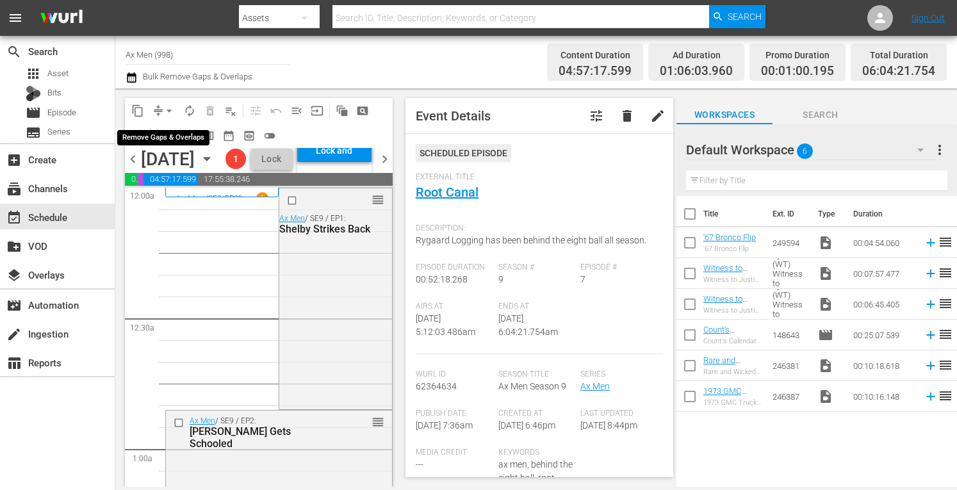
click at [170, 104] on span "arrow_drop_down" at bounding box center [169, 110] width 13 height 13
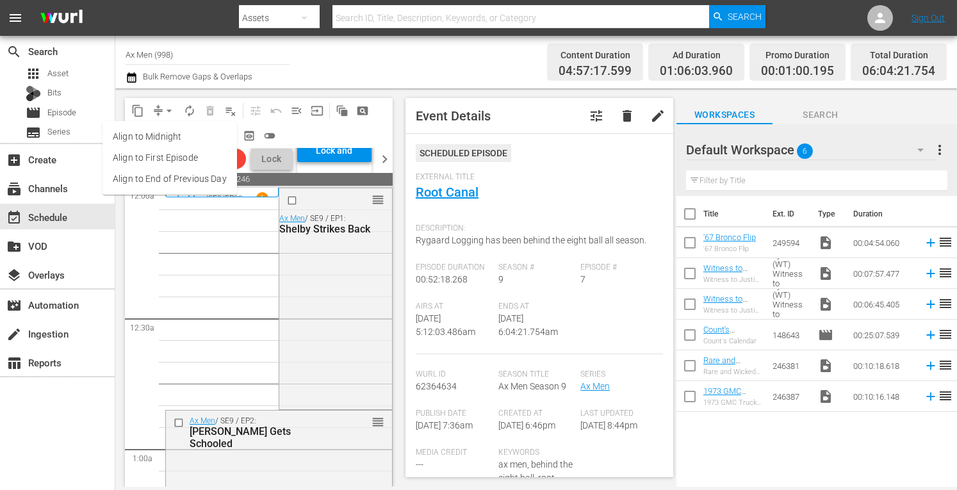
click at [159, 140] on li "Align to Midnight" at bounding box center [170, 136] width 135 height 21
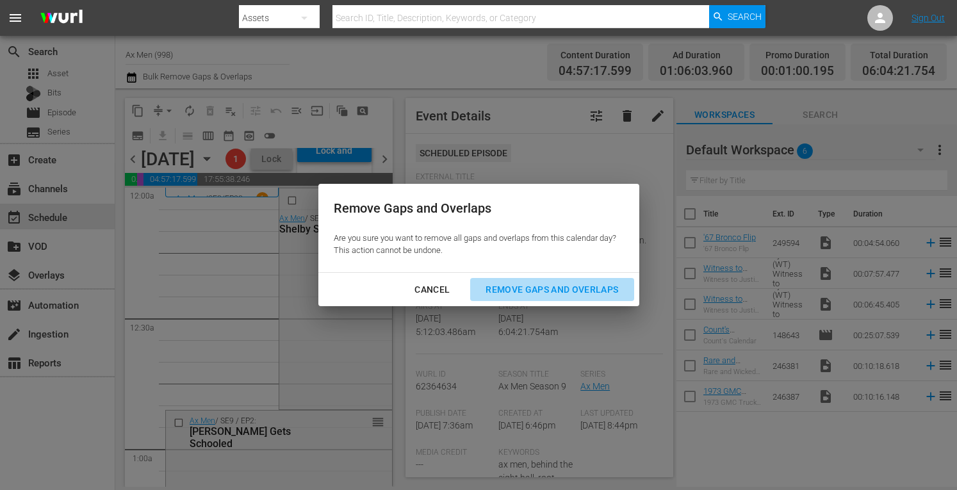
click at [548, 293] on div "Remove Gaps and Overlaps" at bounding box center [551, 290] width 153 height 16
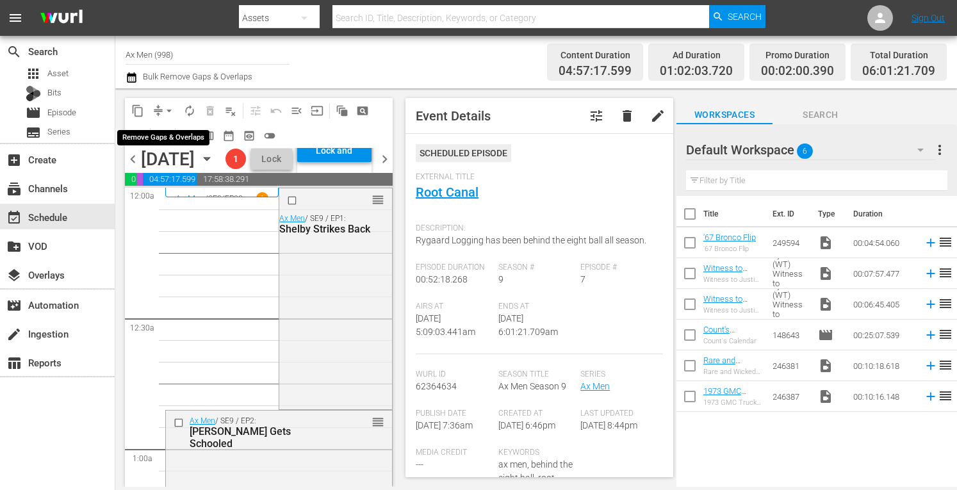
click at [168, 105] on span "arrow_drop_down" at bounding box center [169, 110] width 13 height 13
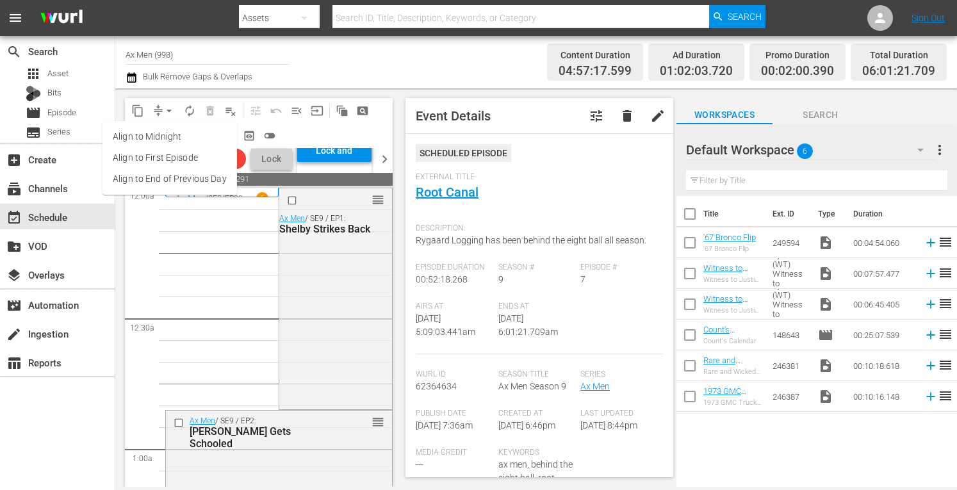
click at [169, 132] on li "Align to Midnight" at bounding box center [170, 136] width 135 height 21
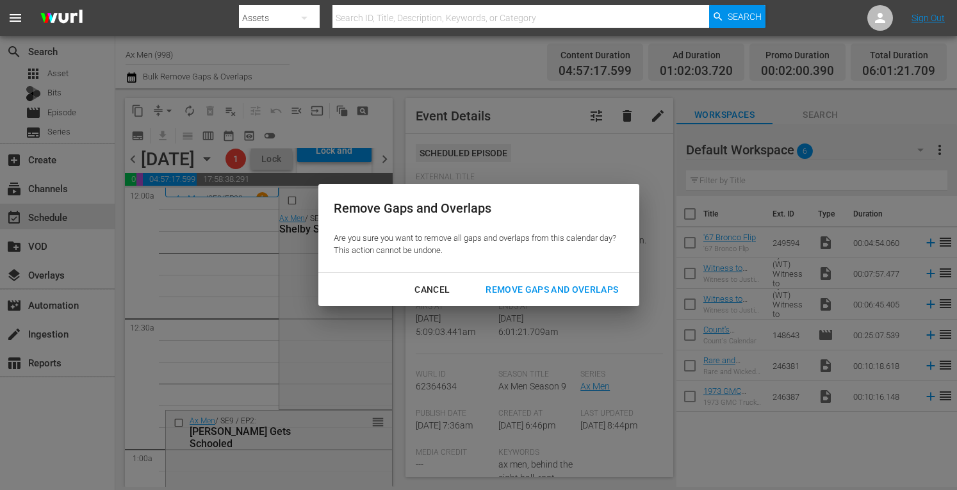
click at [548, 293] on div "Remove Gaps and Overlaps" at bounding box center [551, 290] width 153 height 16
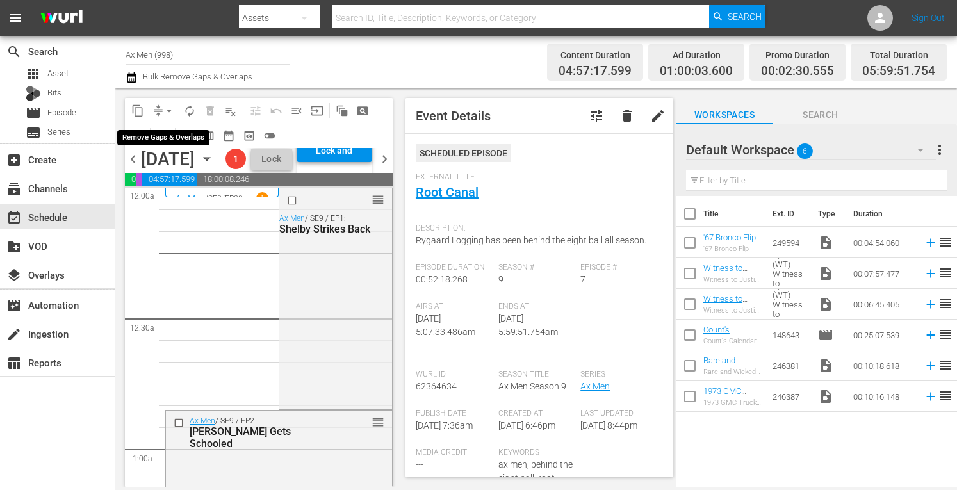
click at [165, 106] on span "arrow_drop_down" at bounding box center [169, 110] width 13 height 13
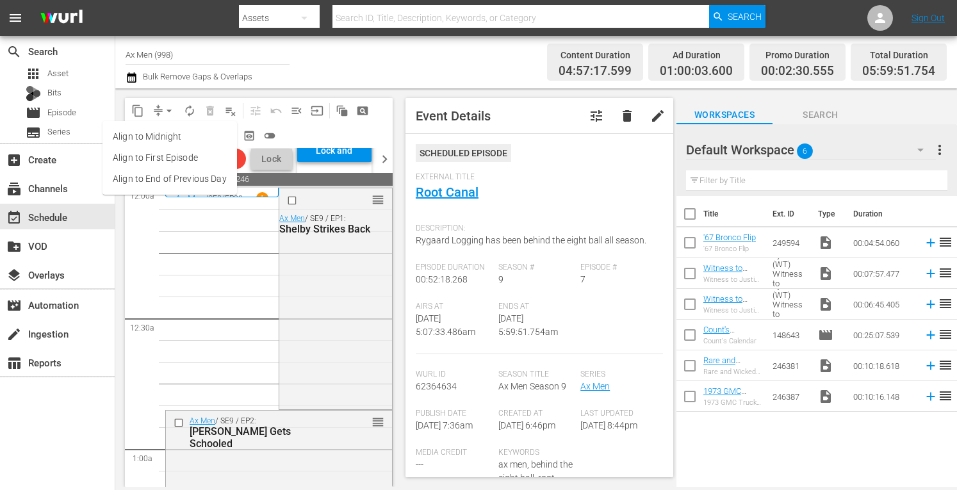
click at [162, 134] on li "Align to Midnight" at bounding box center [170, 136] width 135 height 21
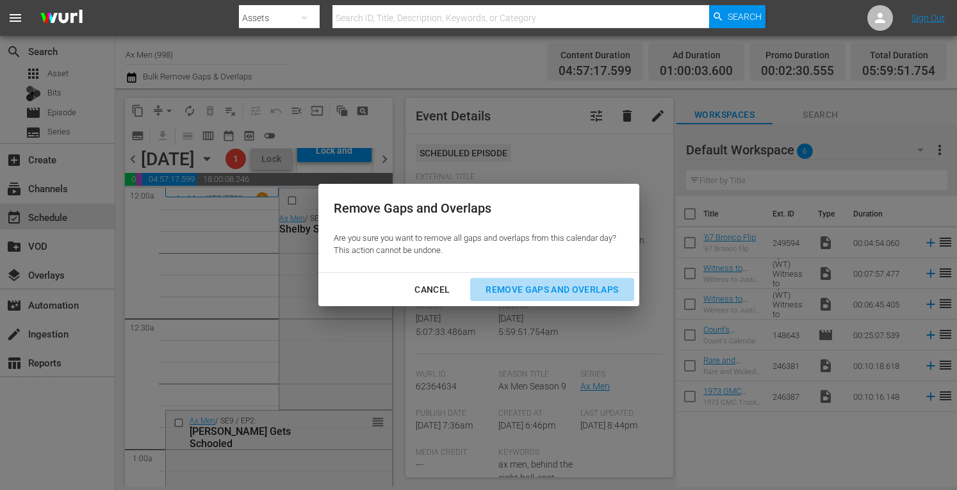
click at [523, 282] on div "Remove Gaps and Overlaps" at bounding box center [551, 290] width 153 height 16
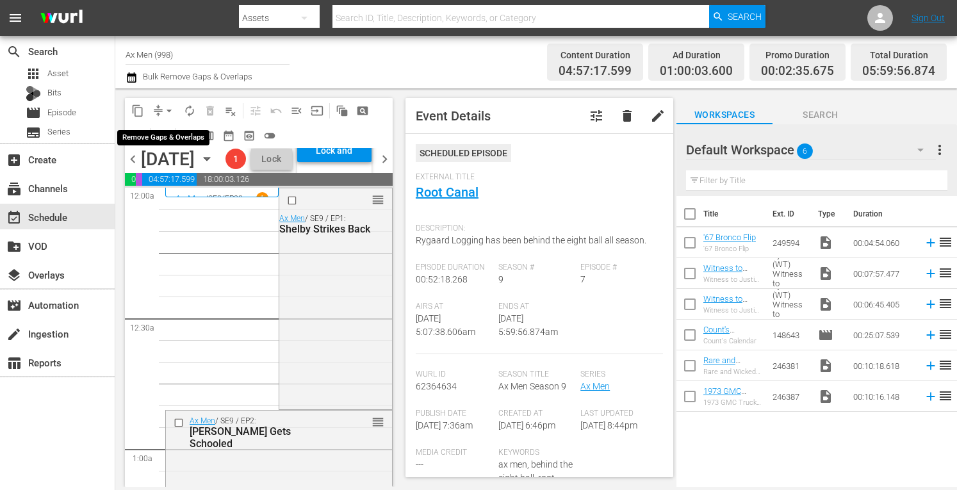
click at [169, 107] on span "arrow_drop_down" at bounding box center [169, 110] width 13 height 13
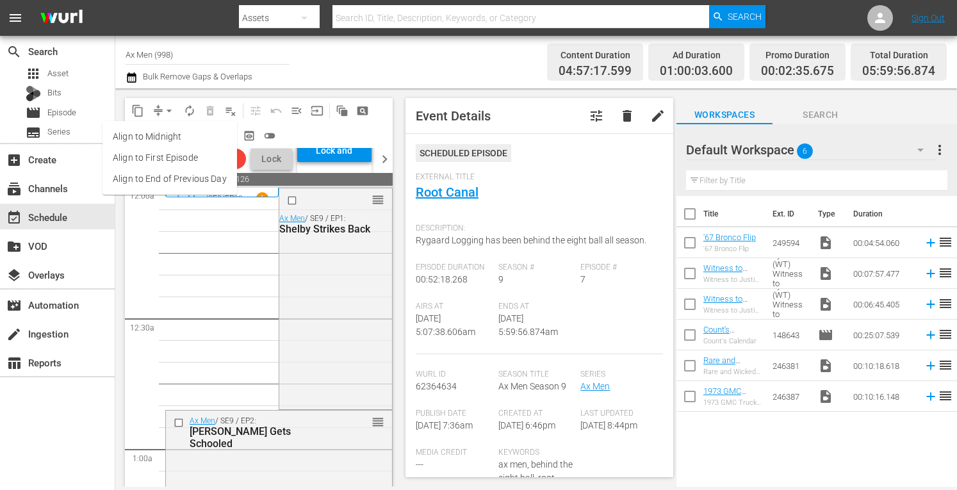
click at [162, 134] on li "Align to Midnight" at bounding box center [170, 136] width 135 height 21
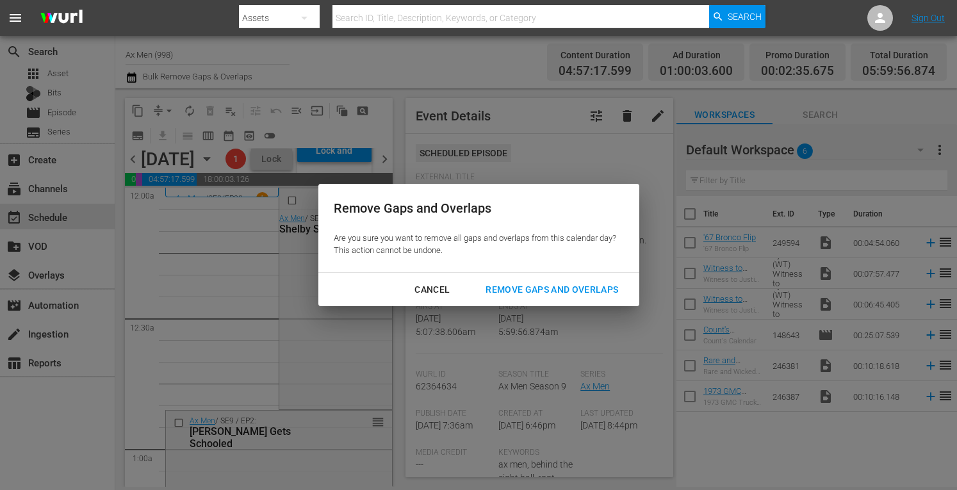
click at [504, 286] on div "Remove Gaps and Overlaps" at bounding box center [551, 290] width 153 height 16
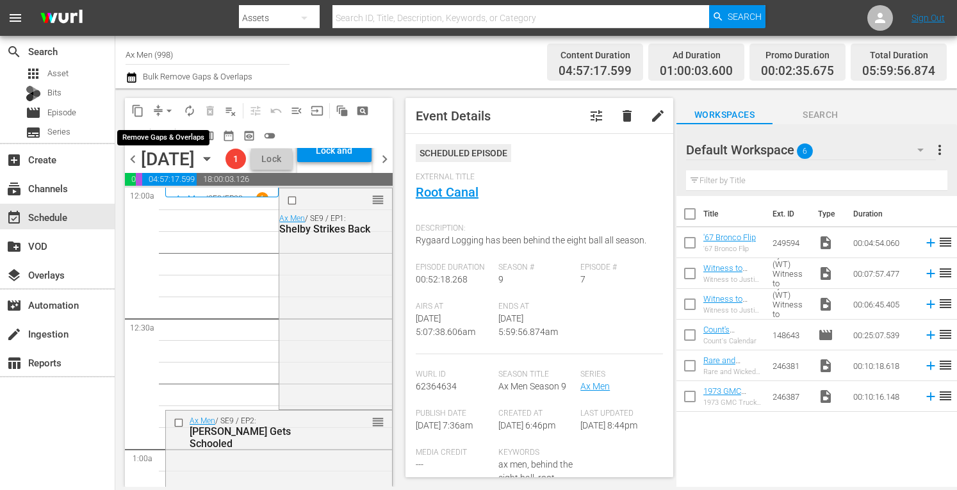
click at [170, 107] on span "arrow_drop_down" at bounding box center [169, 110] width 13 height 13
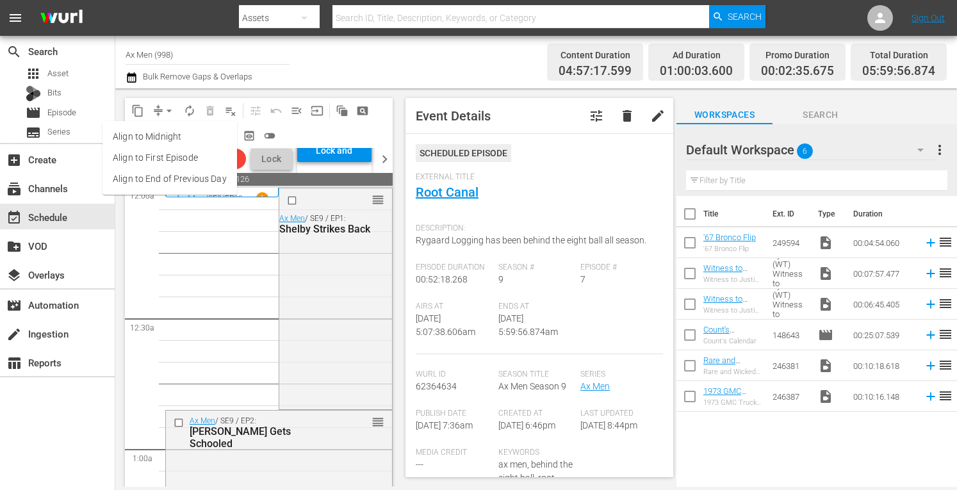
click at [165, 136] on li "Align to Midnight" at bounding box center [170, 136] width 135 height 21
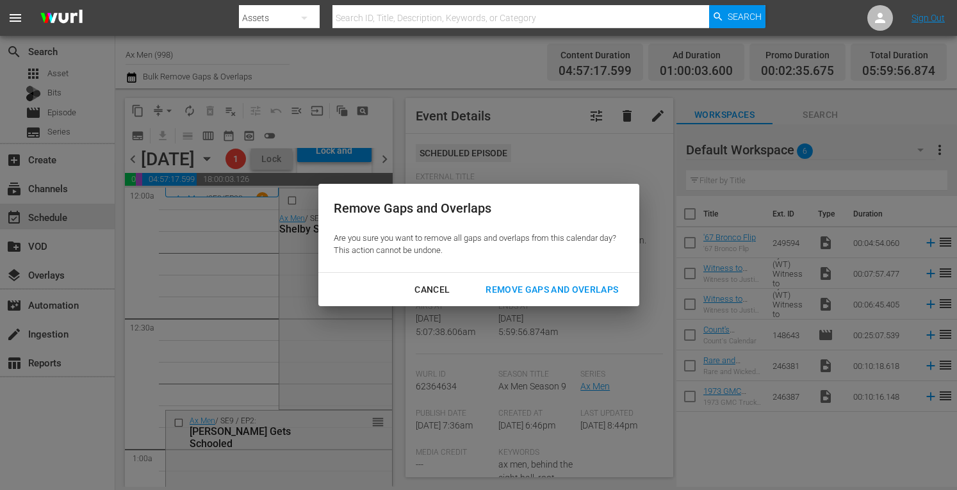
click at [531, 290] on div "Remove Gaps and Overlaps" at bounding box center [551, 290] width 153 height 16
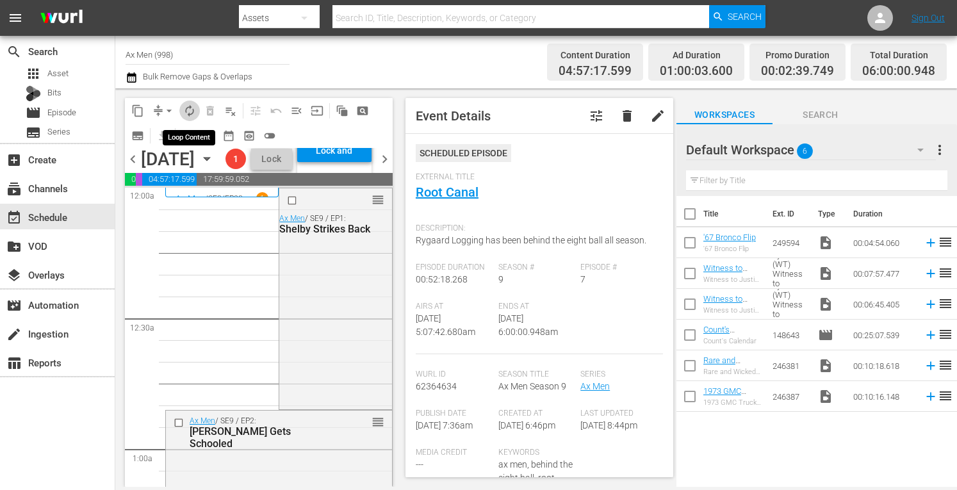
click at [193, 106] on span "autorenew_outlined" at bounding box center [189, 110] width 13 height 13
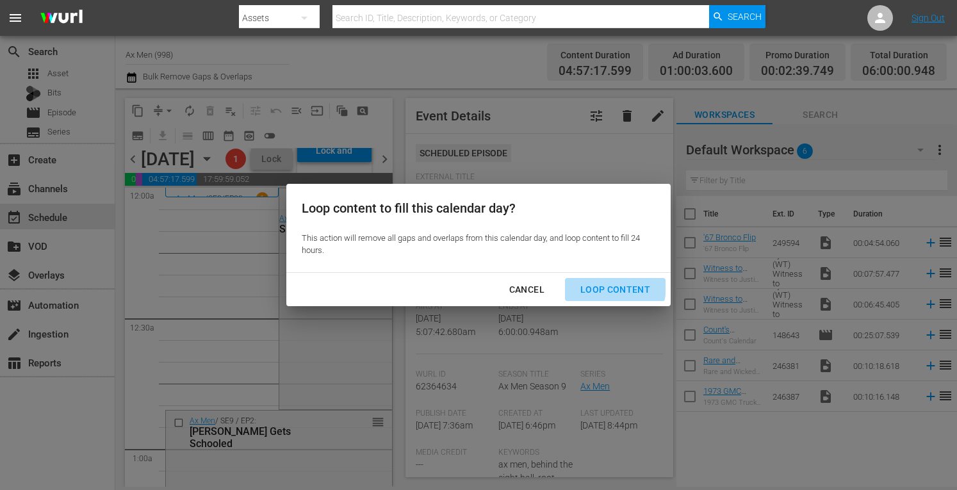
click at [593, 285] on div "Loop Content" at bounding box center [615, 290] width 90 height 16
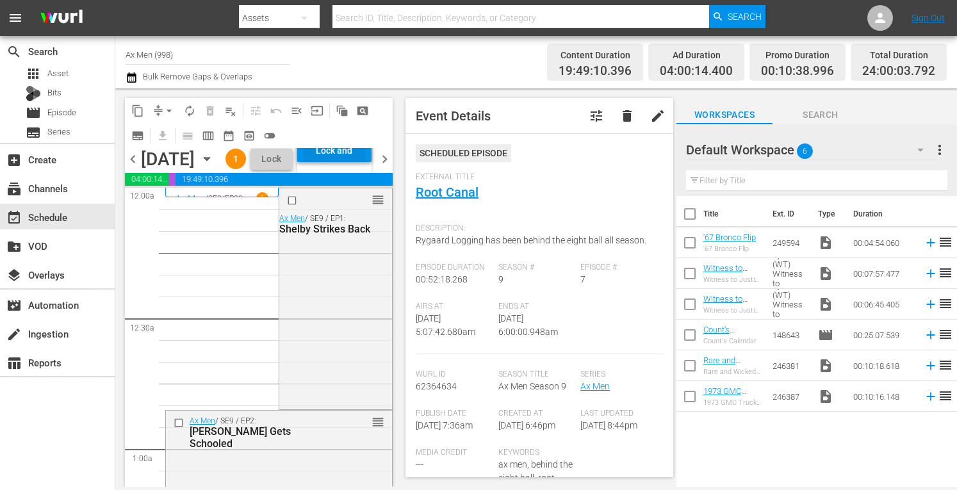
click at [365, 162] on div "Lock and Publish" at bounding box center [335, 150] width 62 height 23
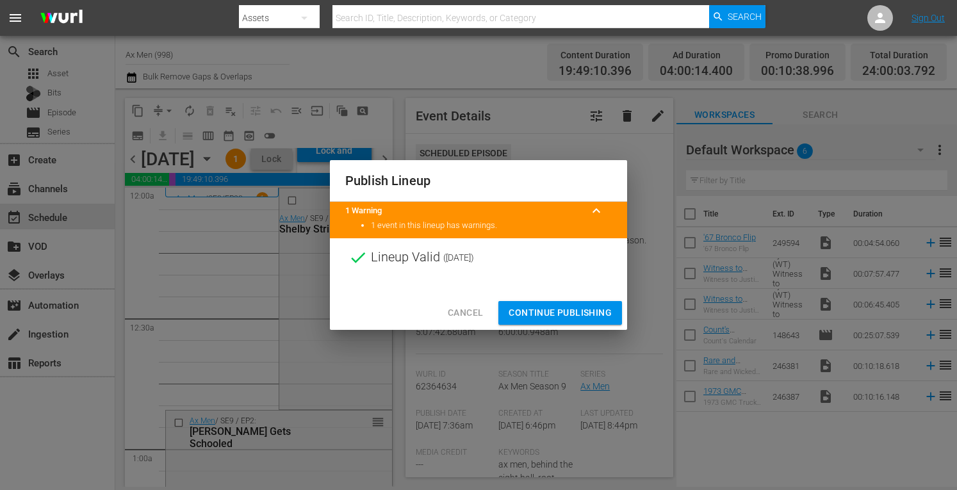
click at [589, 309] on span "Continue Publishing" at bounding box center [560, 313] width 103 height 16
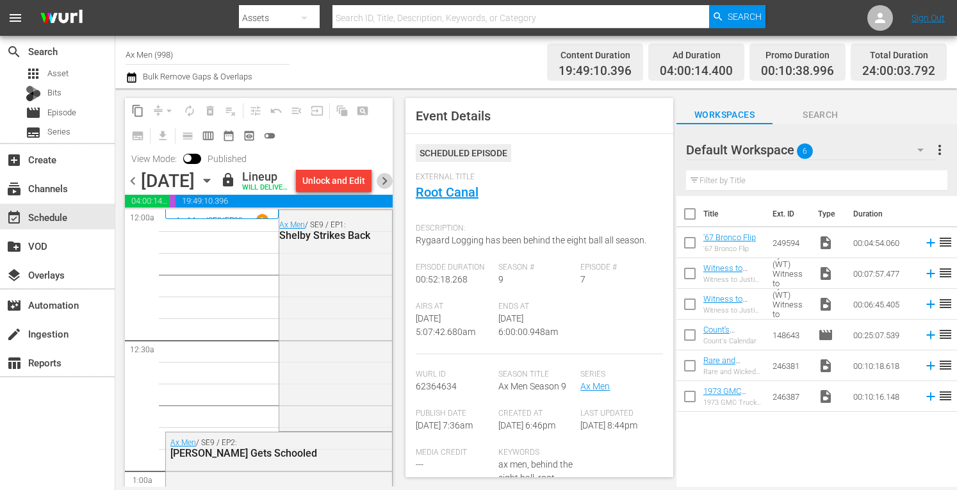
click at [388, 189] on span "chevron_right" at bounding box center [385, 181] width 16 height 16
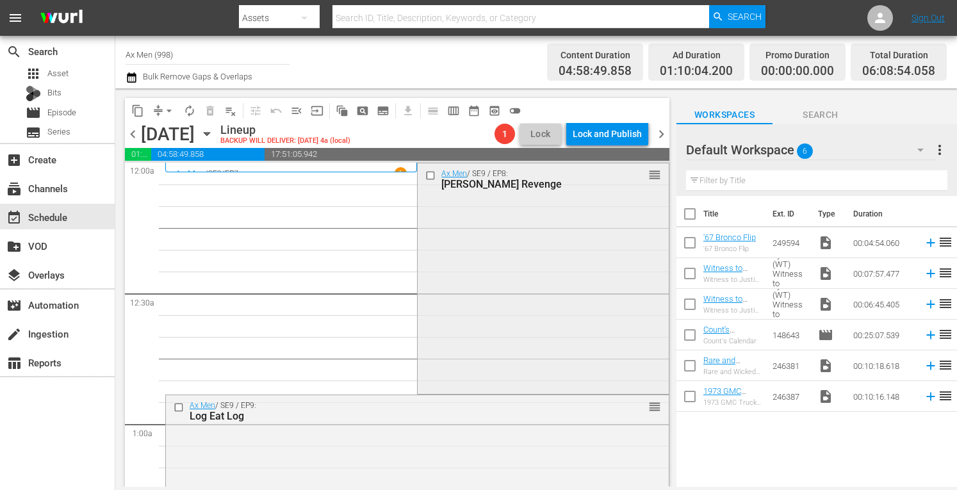
click at [456, 232] on div "Ax Men / SE9 / EP8: Rygaard's Revenge reorder" at bounding box center [543, 276] width 251 height 227
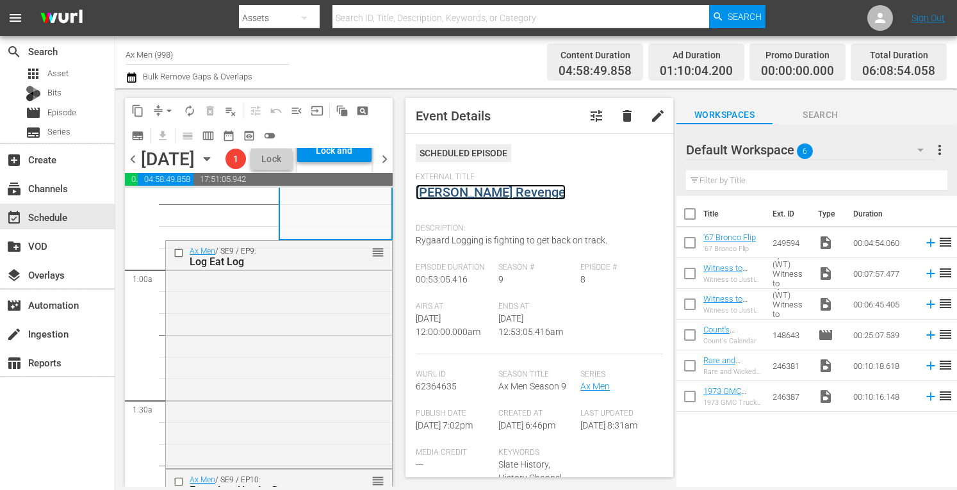
scroll to position [196, 0]
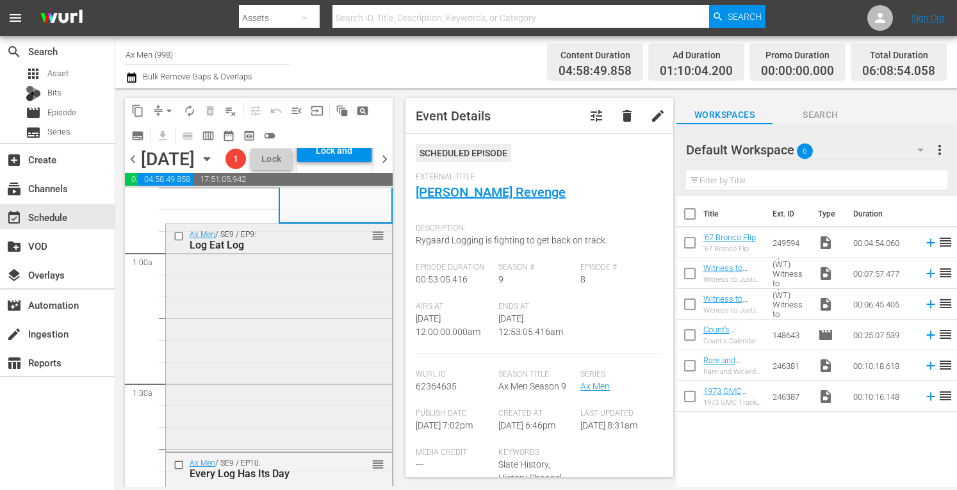
click at [334, 431] on div "Ax Men / SE9 / EP9: Log Eat Log reorder" at bounding box center [279, 337] width 226 height 226
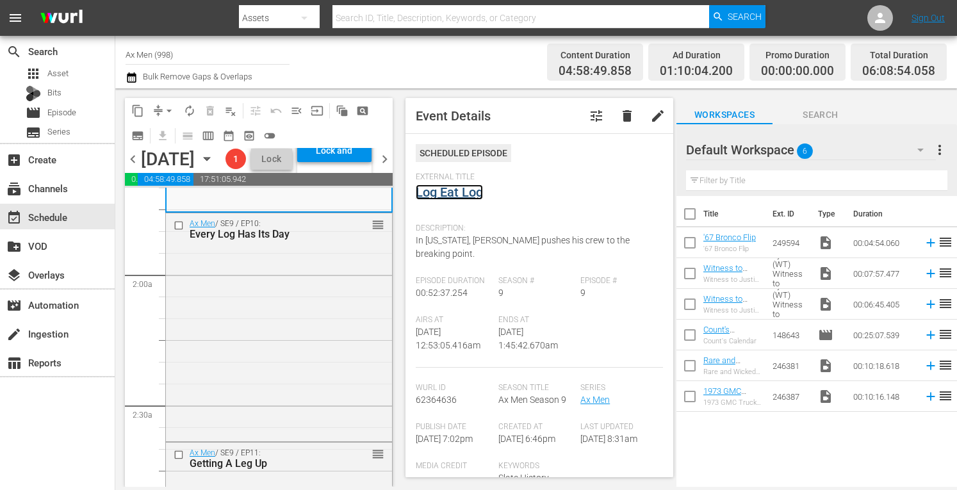
scroll to position [444, 0]
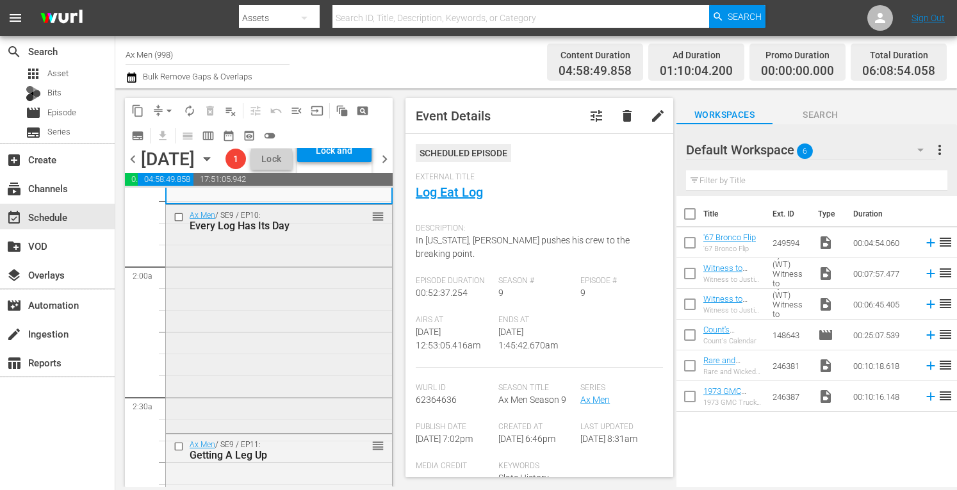
click at [313, 413] on div "Ax Men / SE9 / EP10: Every Log Has Its Day reorder" at bounding box center [279, 318] width 226 height 226
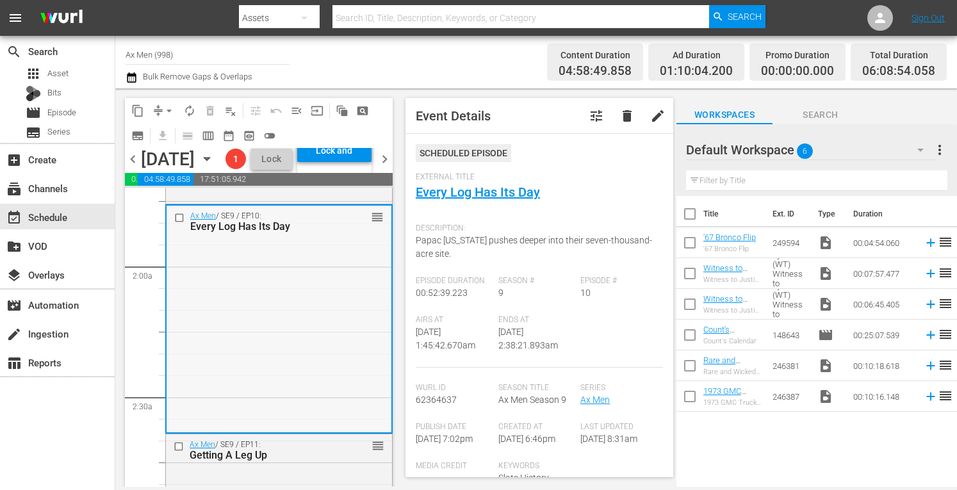
drag, startPoint x: 390, startPoint y: 480, endPoint x: 287, endPoint y: 392, distance: 135.4
click at [287, 392] on div "Ax Men / SE9 / EP10: Every Log Has Its Day reorder" at bounding box center [279, 319] width 225 height 226
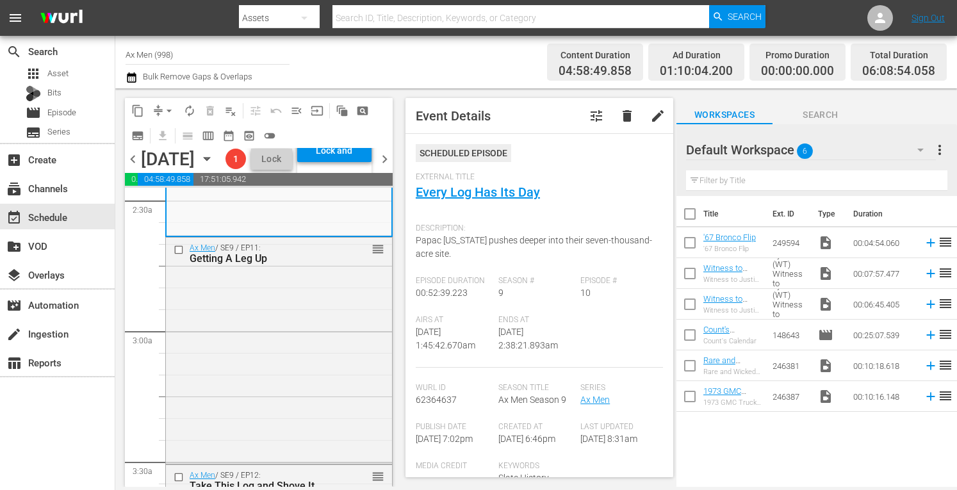
scroll to position [700, 0]
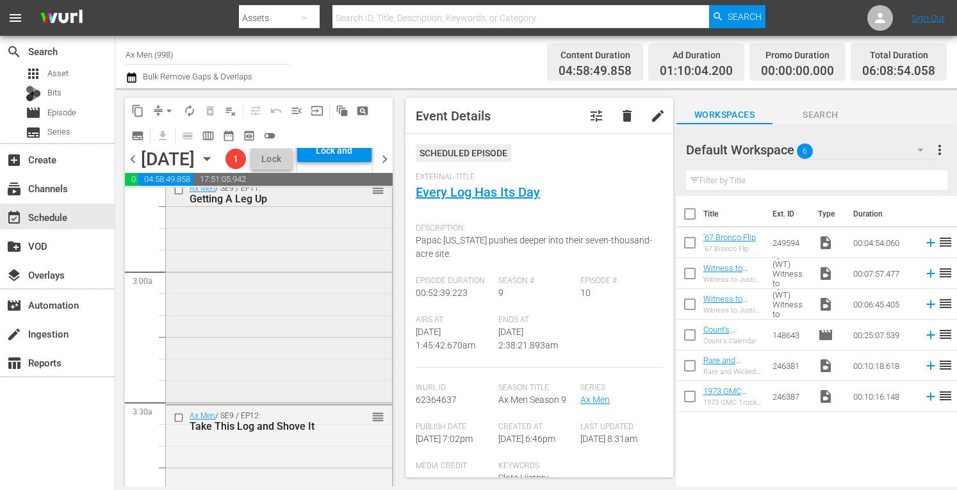
click at [324, 307] on div "Ax Men / SE9 / EP11: Getting A Leg Up reorder" at bounding box center [279, 290] width 226 height 224
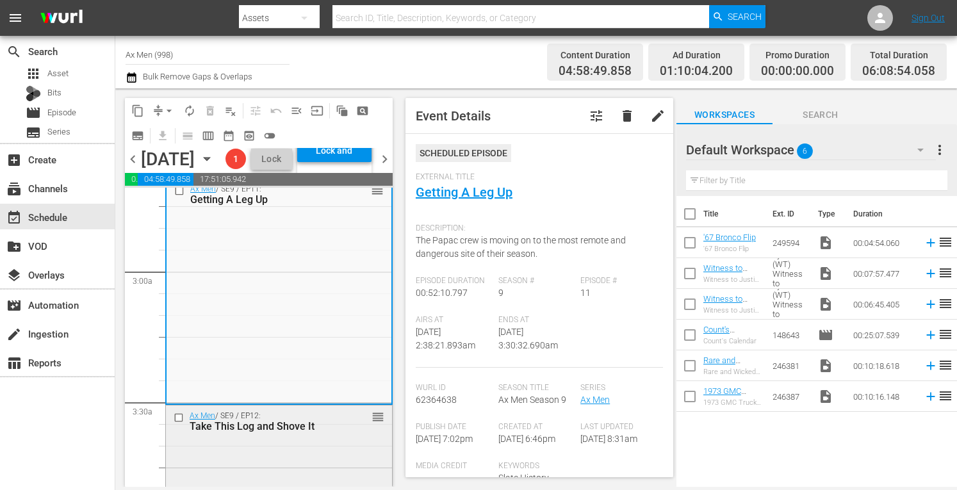
click at [334, 437] on div "Ax Men / SE9 / EP12: Take This Log and Shove It reorder" at bounding box center [279, 421] width 226 height 31
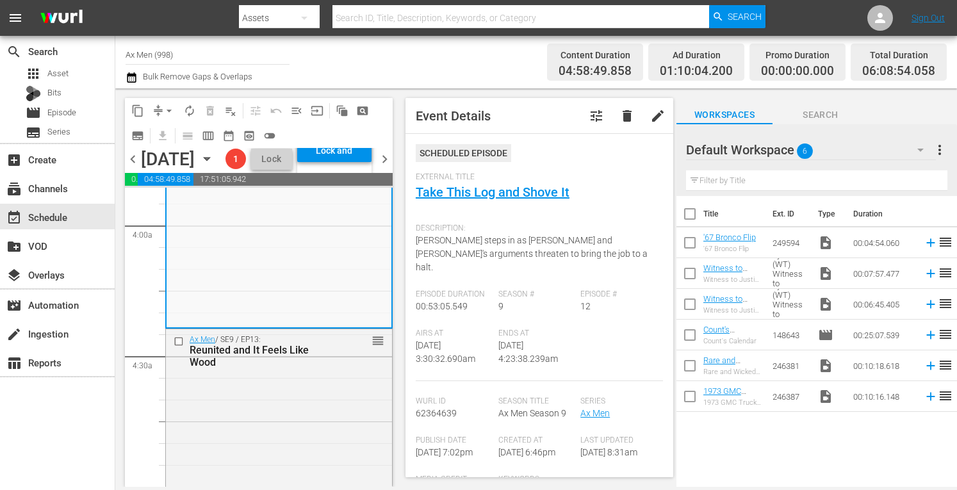
scroll to position [1059, 0]
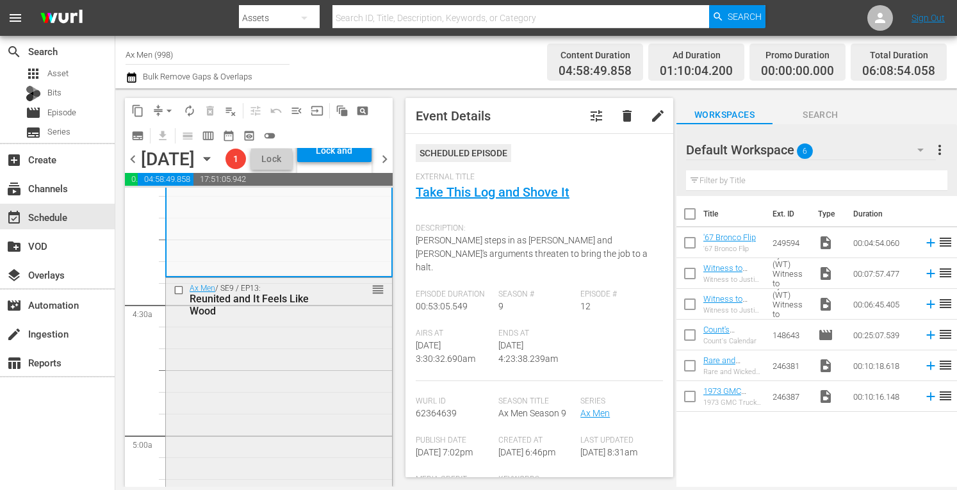
click at [334, 383] on div "Ax Men / SE9 / EP13: Reunited and It Feels Like Wood reorder" at bounding box center [279, 390] width 226 height 224
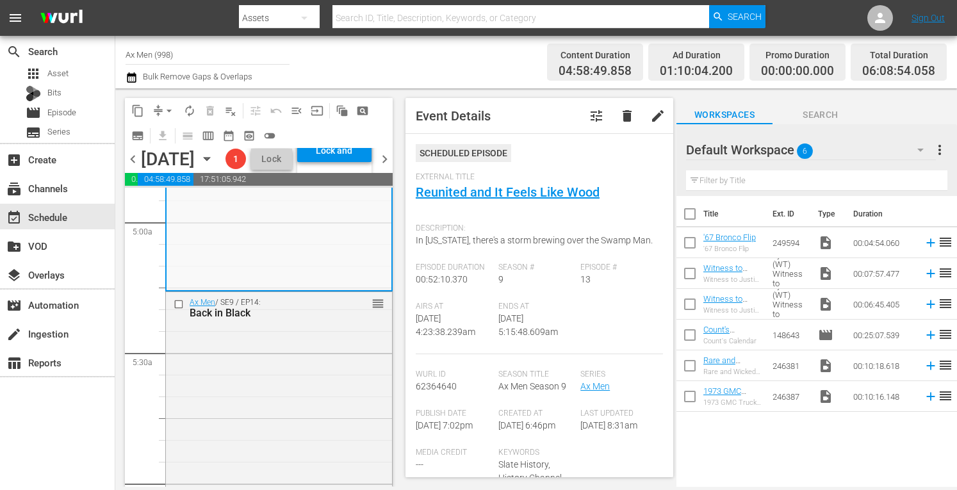
scroll to position [1315, 0]
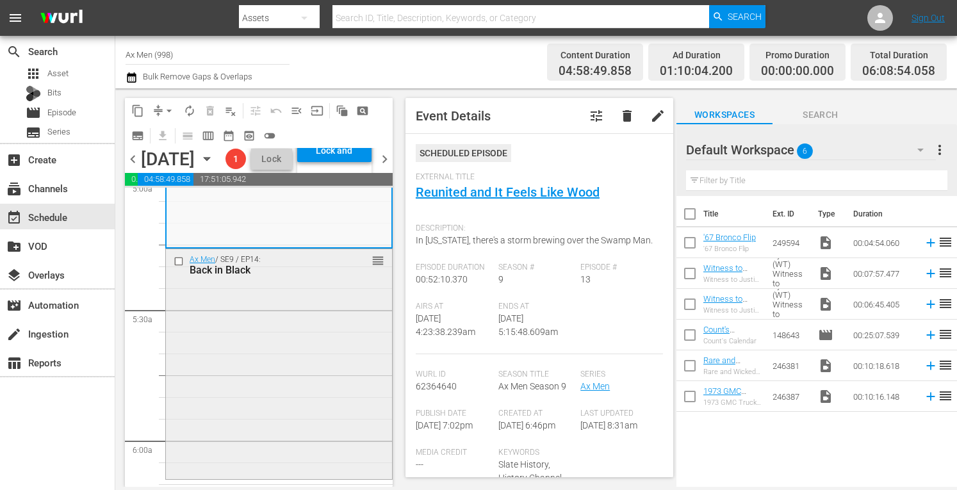
click at [318, 372] on div "Ax Men / SE9 / EP14: Back in Black reorder" at bounding box center [279, 362] width 226 height 227
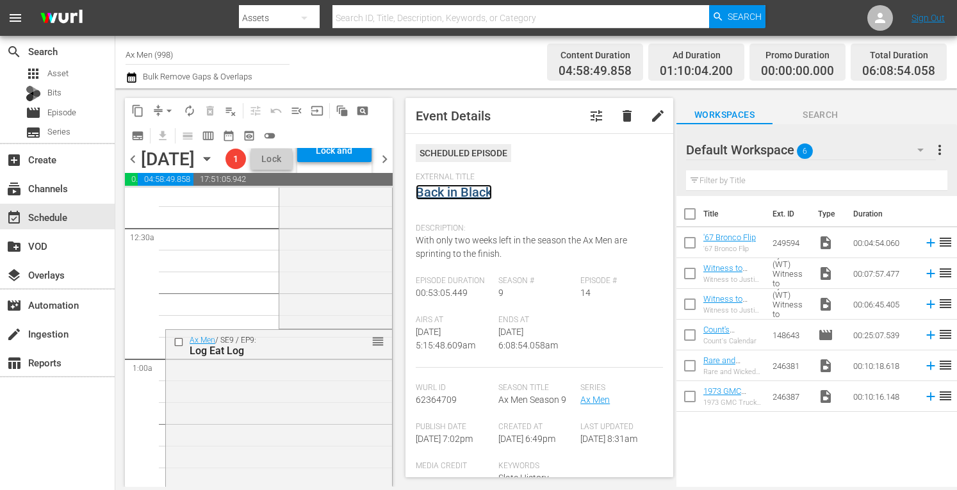
scroll to position [0, 0]
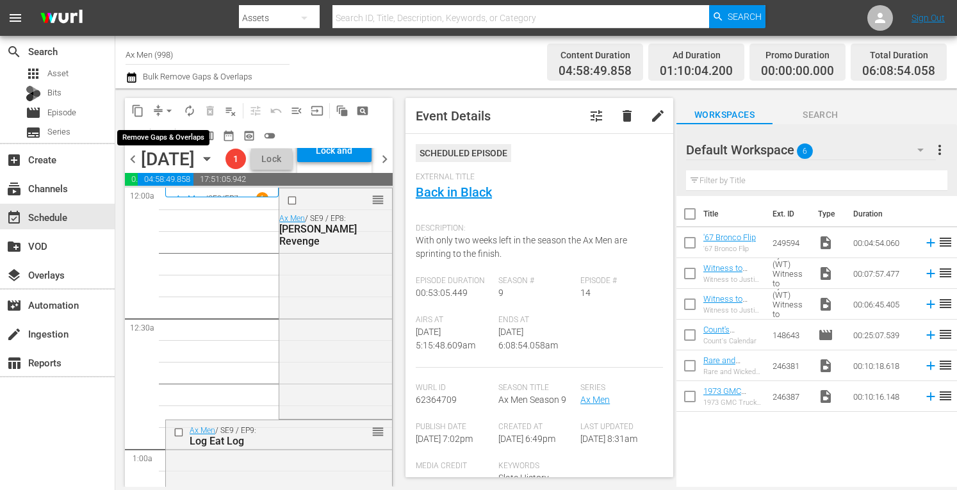
click at [171, 104] on span "arrow_drop_down" at bounding box center [169, 110] width 13 height 13
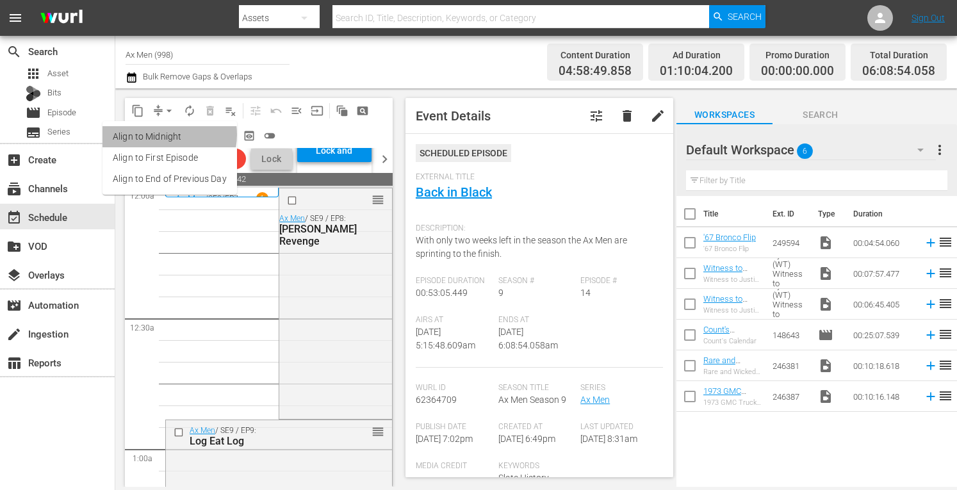
click at [161, 135] on li "Align to Midnight" at bounding box center [170, 136] width 135 height 21
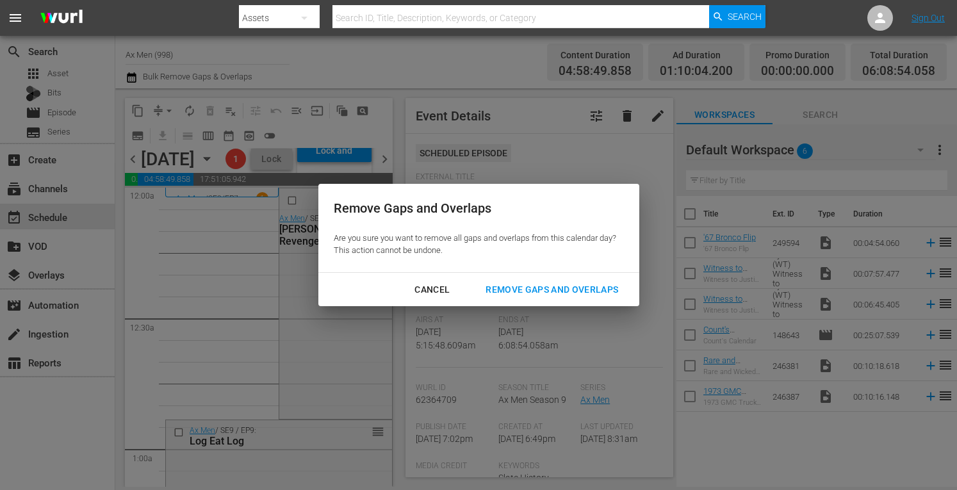
click at [510, 298] on button "Remove Gaps and Overlaps" at bounding box center [551, 290] width 163 height 24
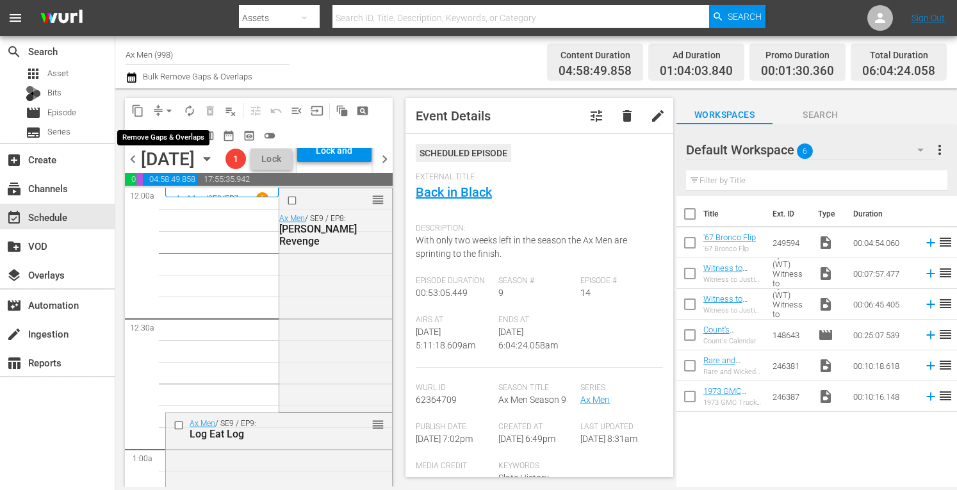
click at [172, 108] on span "arrow_drop_down" at bounding box center [169, 110] width 13 height 13
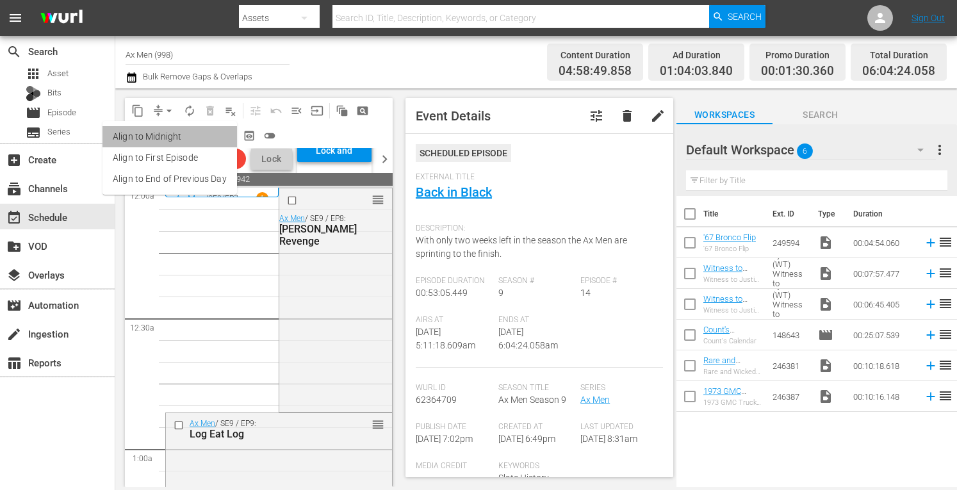
click at [170, 129] on li "Align to Midnight" at bounding box center [170, 136] width 135 height 21
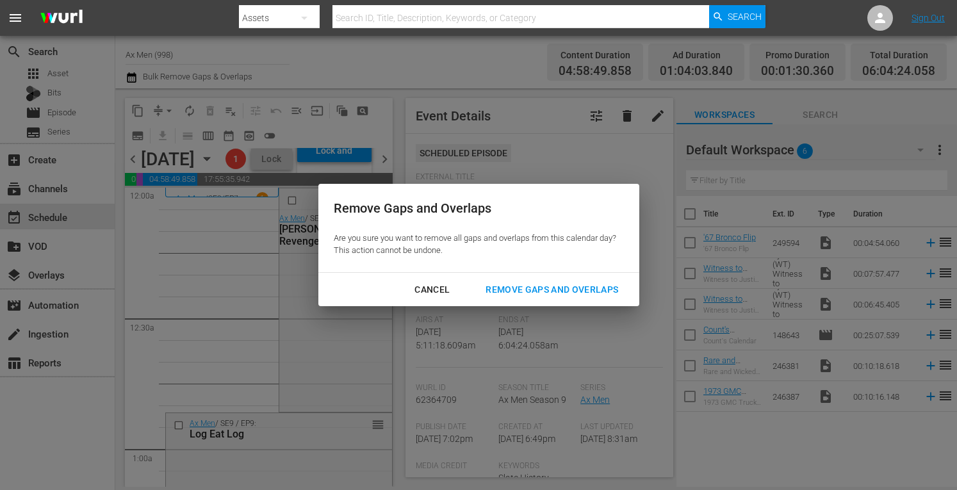
click at [484, 290] on div "Remove Gaps and Overlaps" at bounding box center [551, 290] width 153 height 16
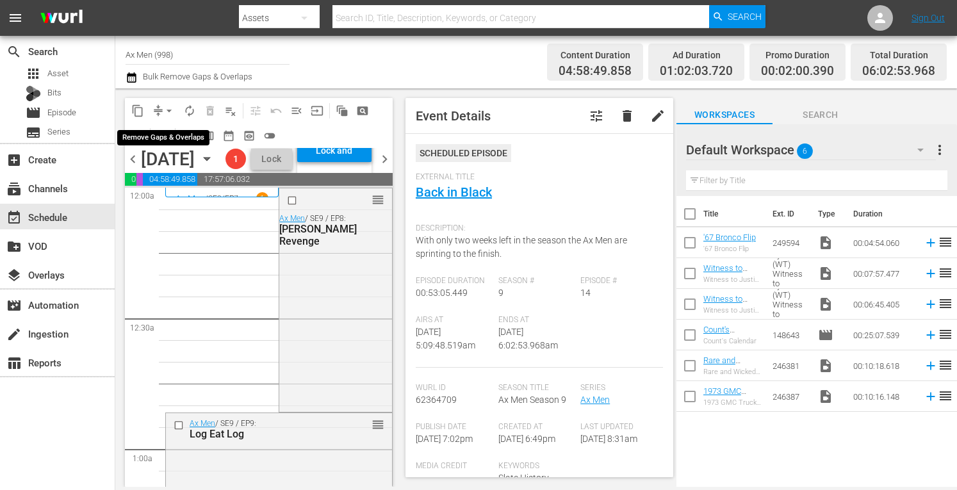
click at [173, 108] on span "arrow_drop_down" at bounding box center [169, 110] width 13 height 13
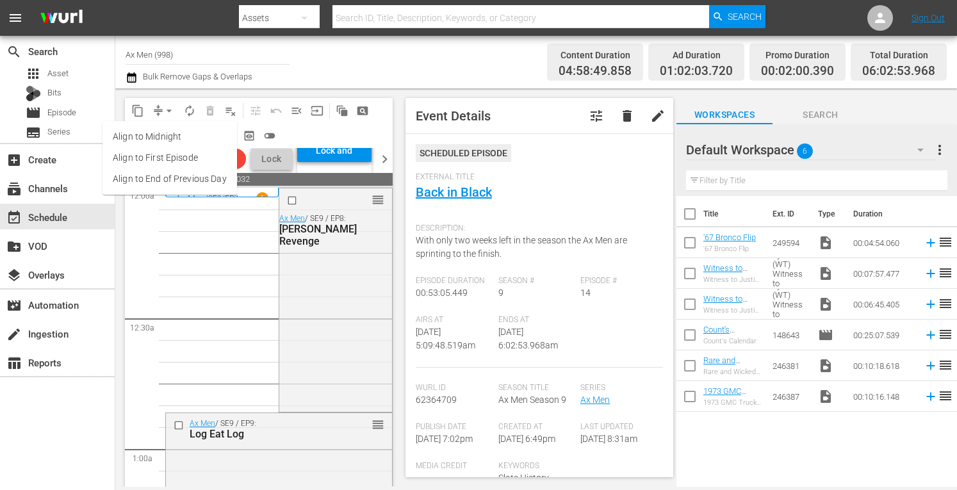
click at [165, 136] on li "Align to Midnight" at bounding box center [170, 136] width 135 height 21
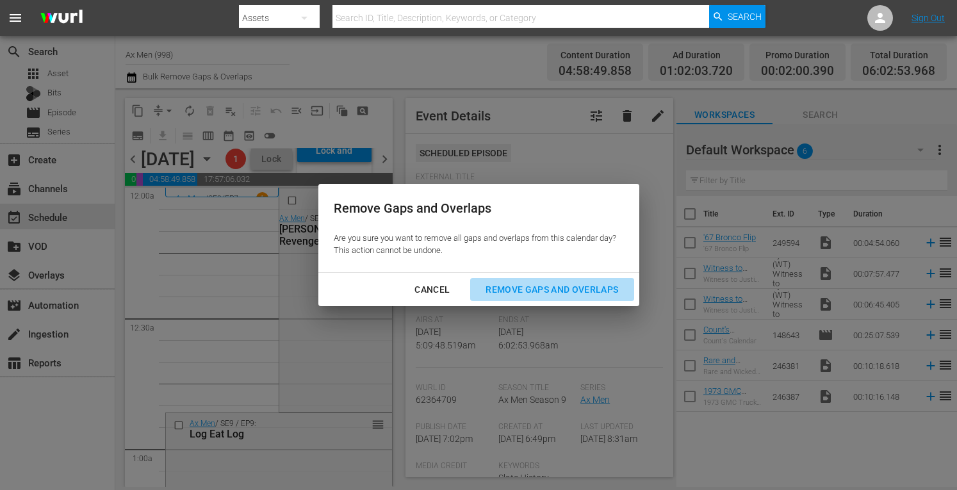
click at [539, 286] on div "Remove Gaps and Overlaps" at bounding box center [551, 290] width 153 height 16
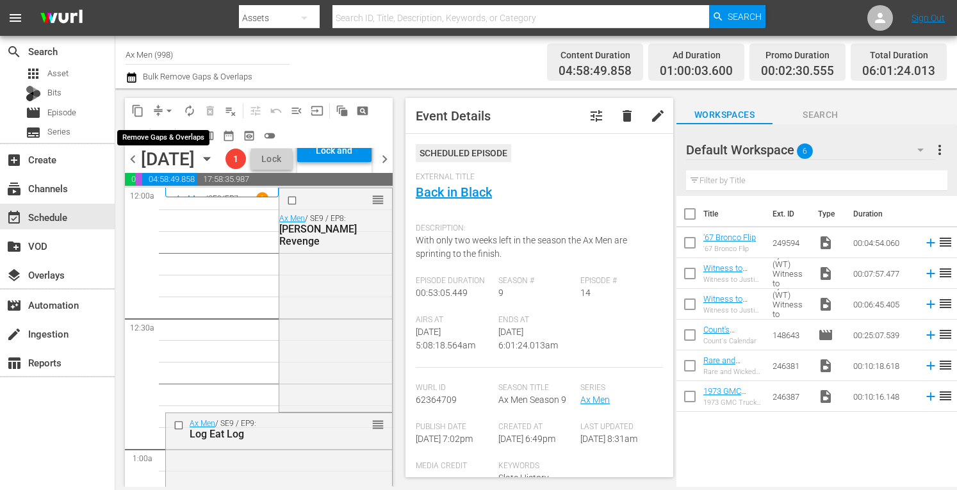
click at [169, 106] on span "arrow_drop_down" at bounding box center [169, 110] width 13 height 13
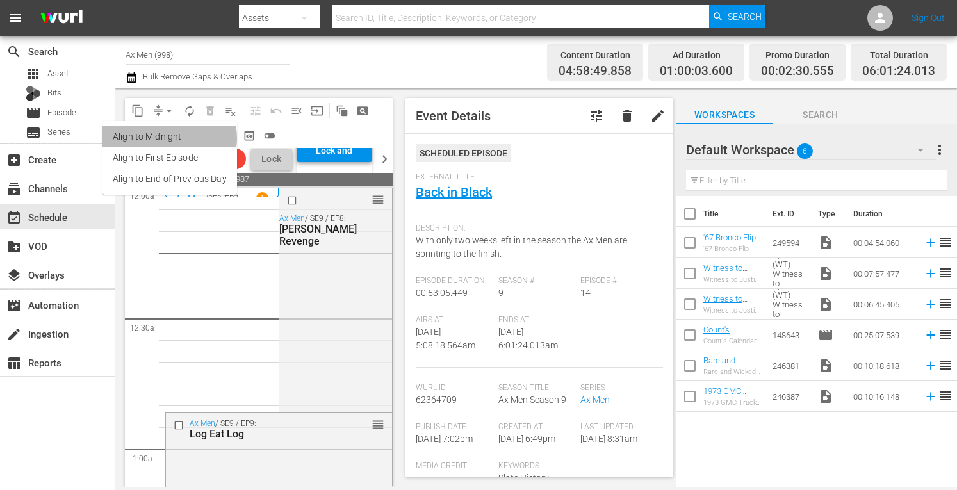
click at [167, 138] on li "Align to Midnight" at bounding box center [170, 136] width 135 height 21
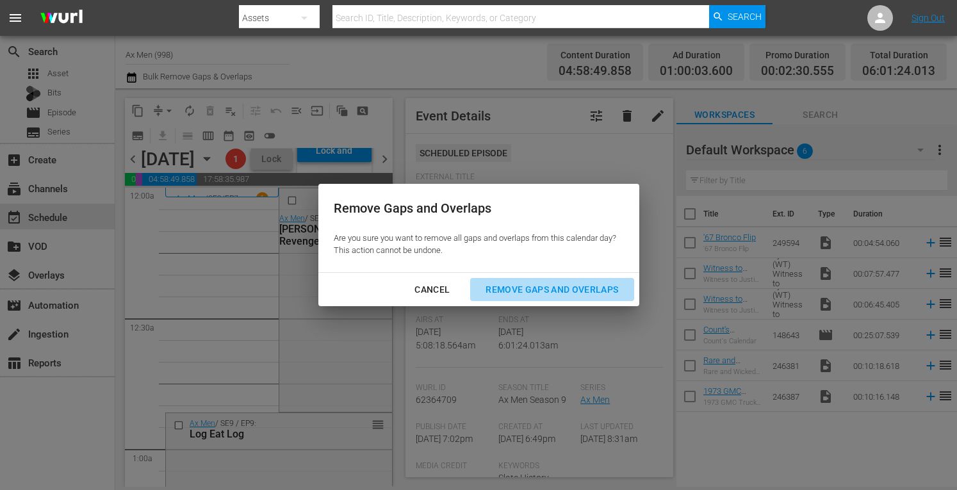
click at [511, 290] on div "Remove Gaps and Overlaps" at bounding box center [551, 290] width 153 height 16
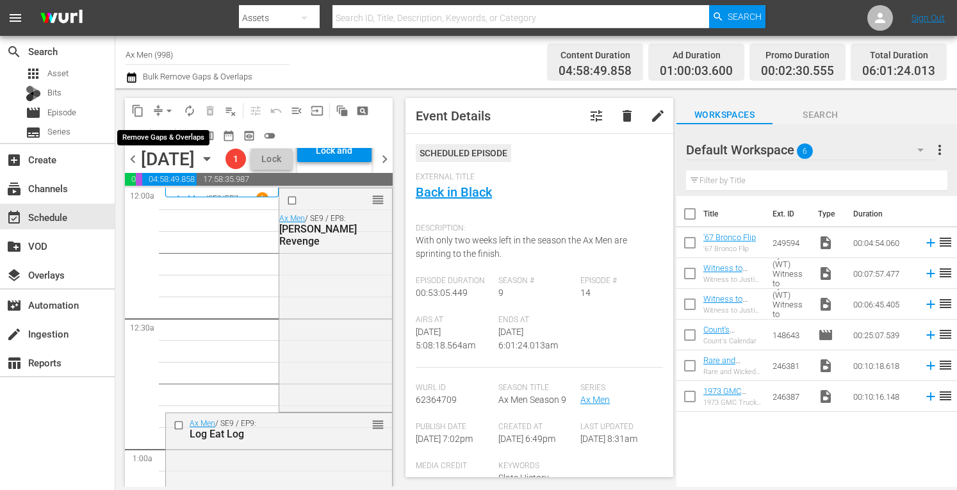
click at [170, 106] on span "arrow_drop_down" at bounding box center [169, 110] width 13 height 13
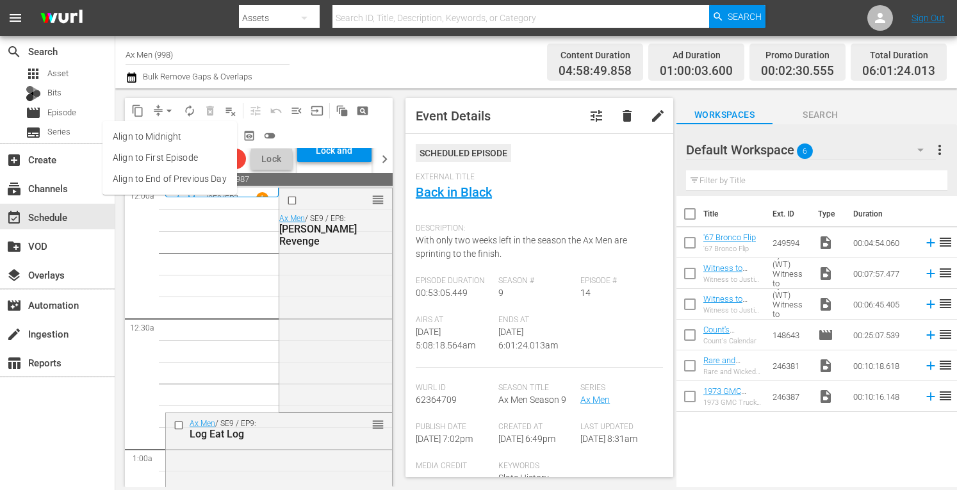
click at [154, 131] on li "Align to Midnight" at bounding box center [170, 136] width 135 height 21
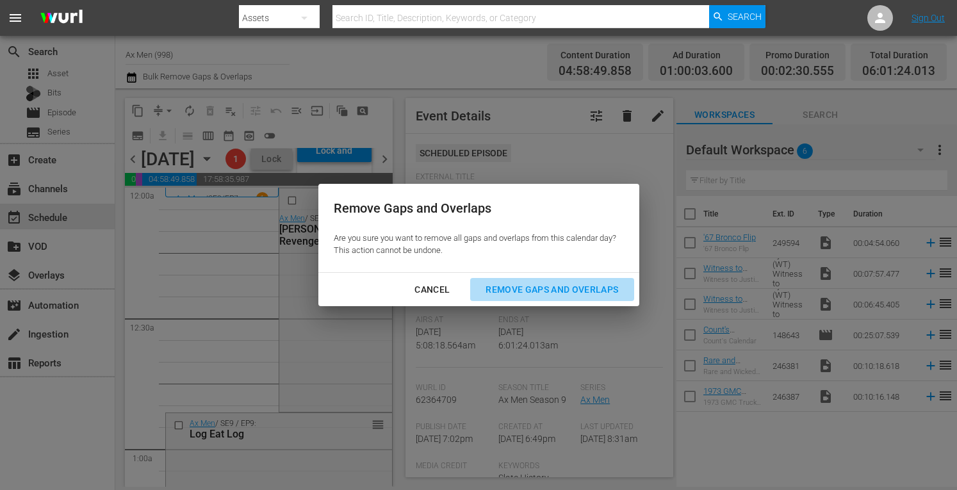
click at [529, 283] on div "Remove Gaps and Overlaps" at bounding box center [551, 290] width 153 height 16
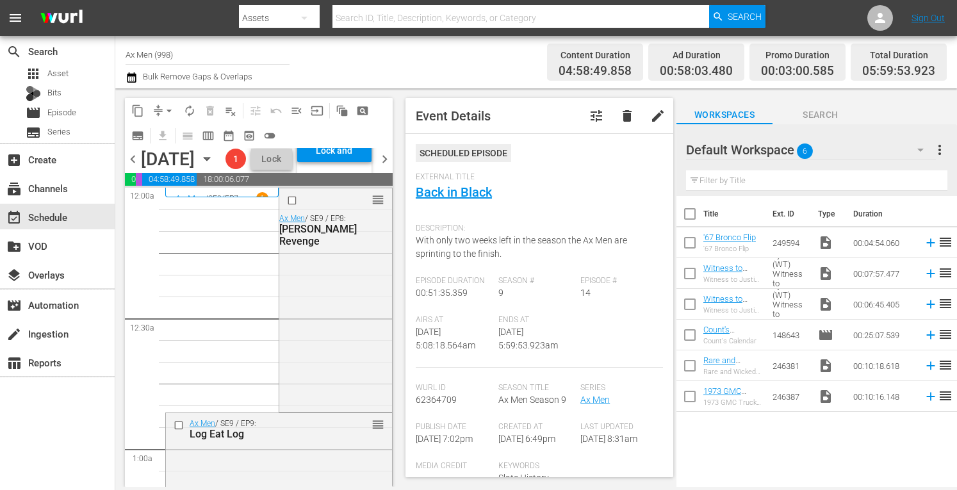
click at [166, 108] on span "arrow_drop_down" at bounding box center [169, 110] width 13 height 13
click at [160, 130] on li "Align to Midnight" at bounding box center [170, 136] width 135 height 21
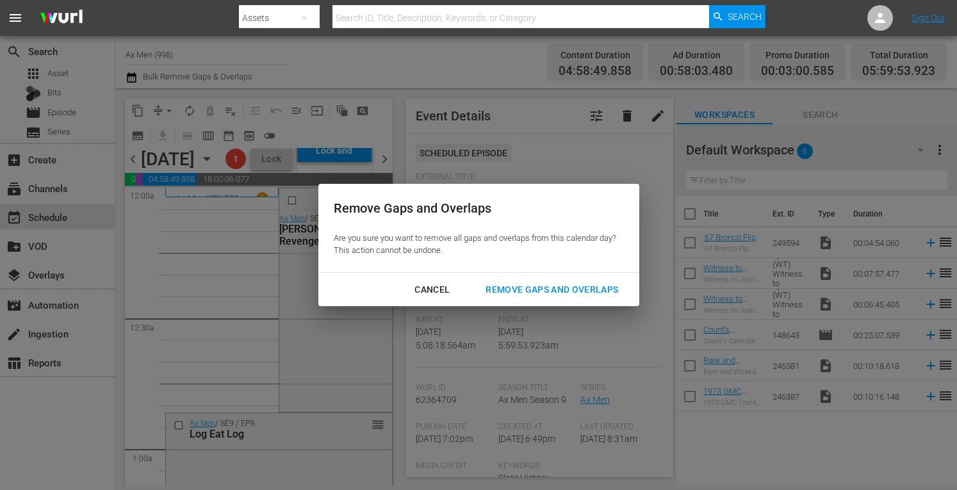
click at [555, 287] on div "Remove Gaps and Overlaps" at bounding box center [551, 290] width 153 height 16
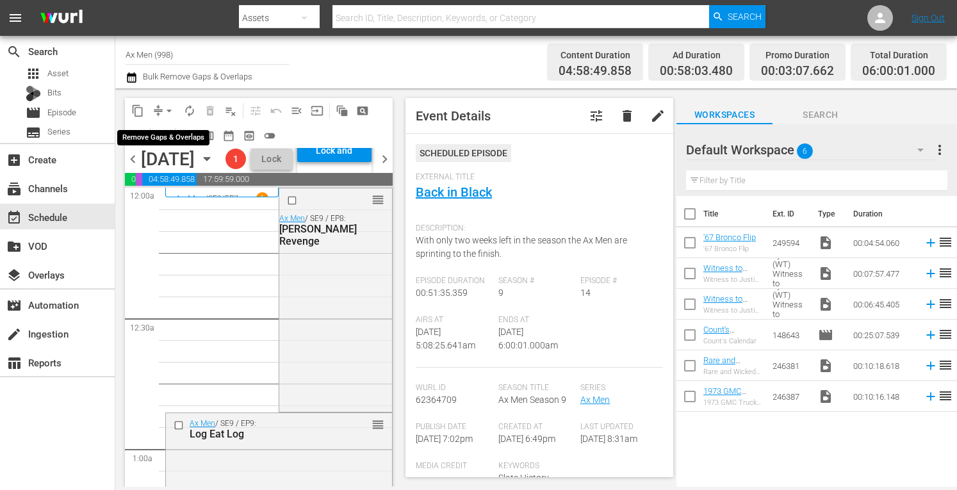
click at [170, 106] on span "arrow_drop_down" at bounding box center [169, 110] width 13 height 13
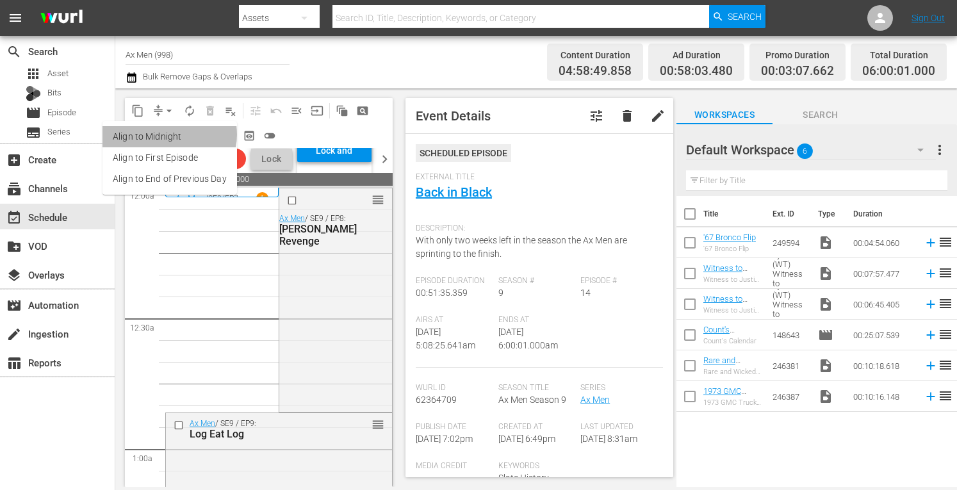
click at [167, 135] on li "Align to Midnight" at bounding box center [170, 136] width 135 height 21
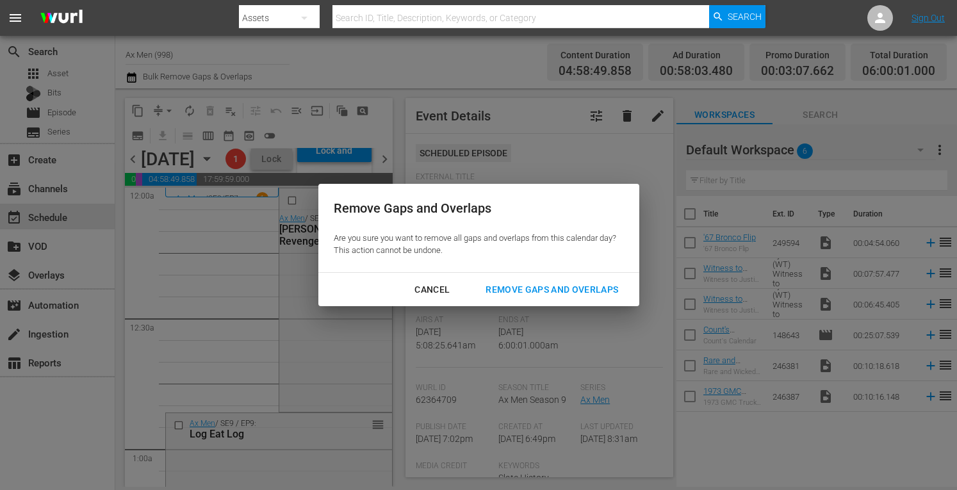
click at [552, 288] on div "Remove Gaps and Overlaps" at bounding box center [551, 290] width 153 height 16
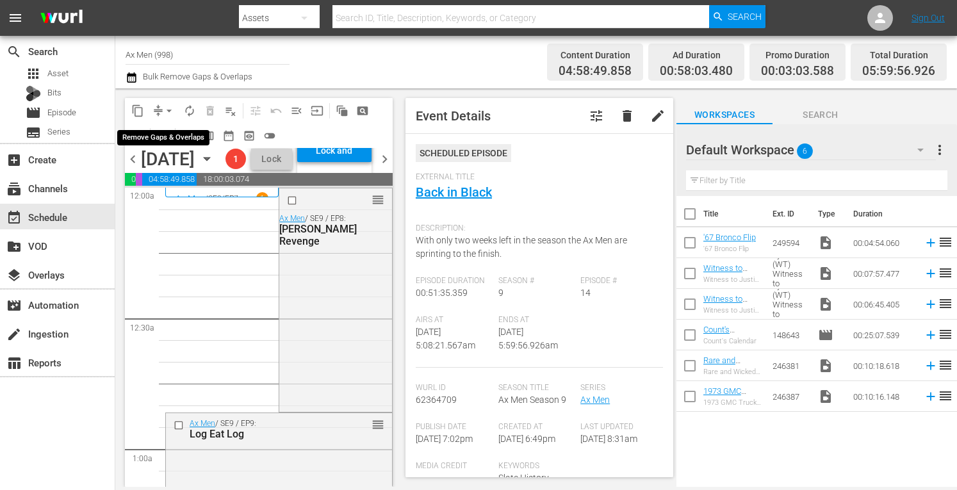
click at [167, 106] on span "arrow_drop_down" at bounding box center [169, 110] width 13 height 13
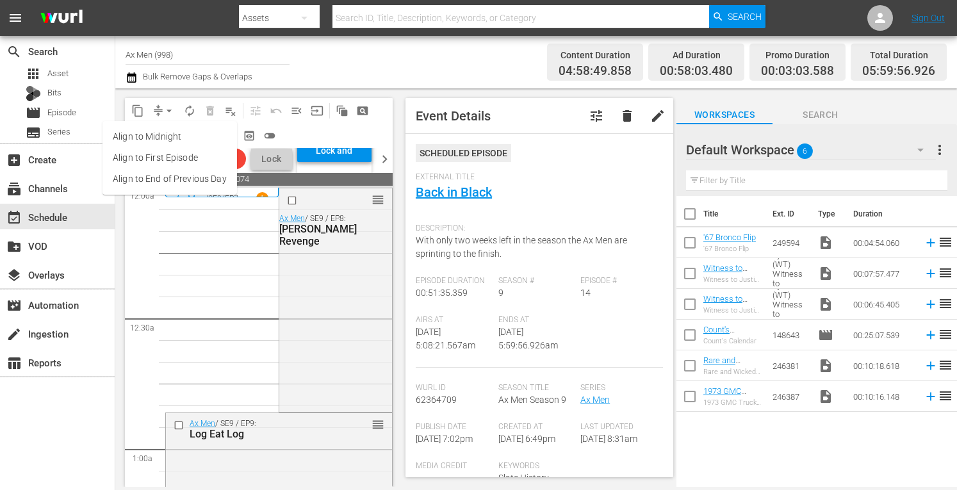
click at [158, 136] on li "Align to Midnight" at bounding box center [170, 136] width 135 height 21
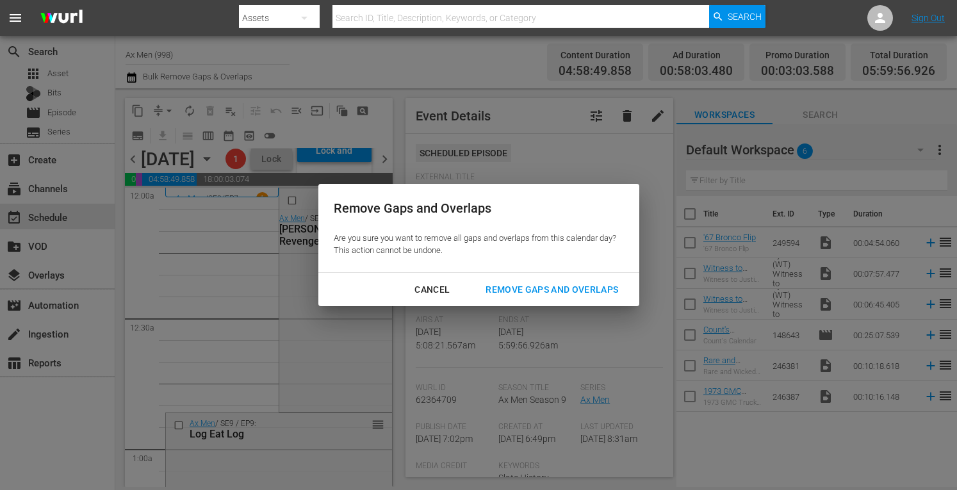
click at [516, 285] on div "Remove Gaps and Overlaps" at bounding box center [551, 290] width 153 height 16
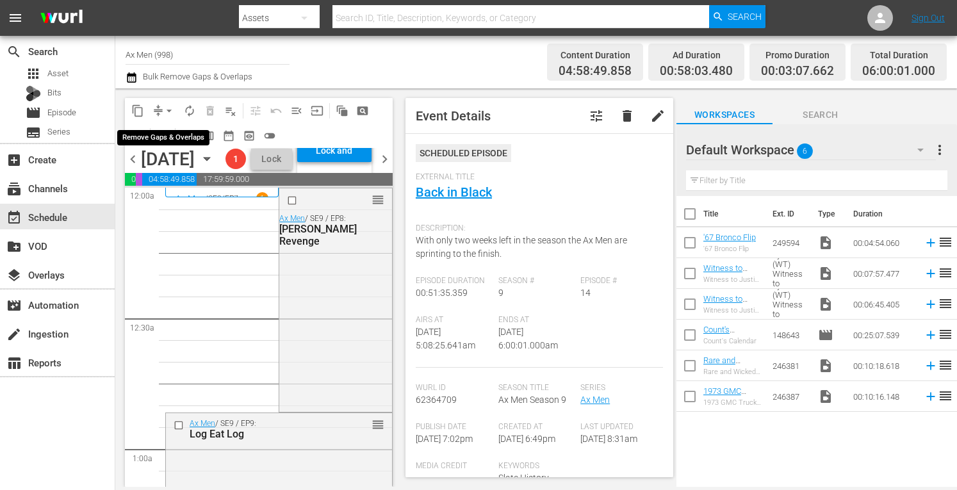
click at [169, 108] on span "arrow_drop_down" at bounding box center [169, 110] width 13 height 13
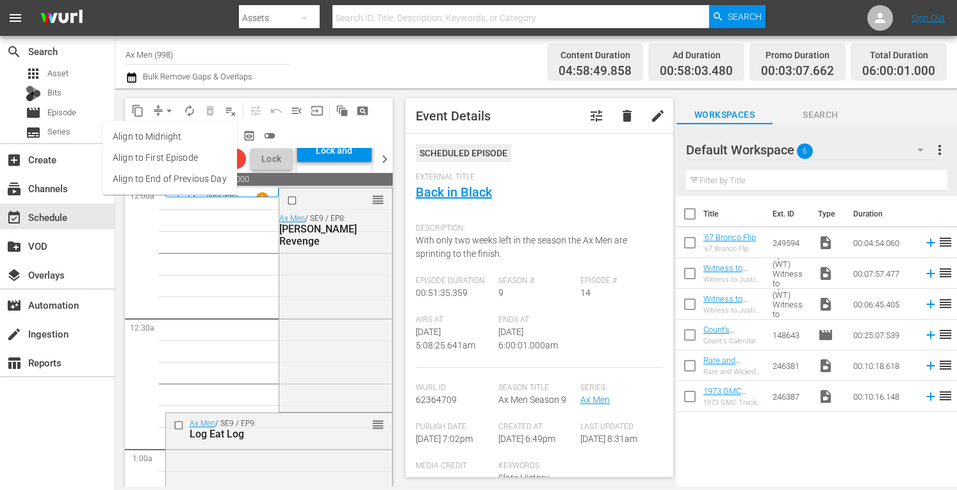
click at [158, 138] on li "Align to Midnight" at bounding box center [170, 136] width 135 height 21
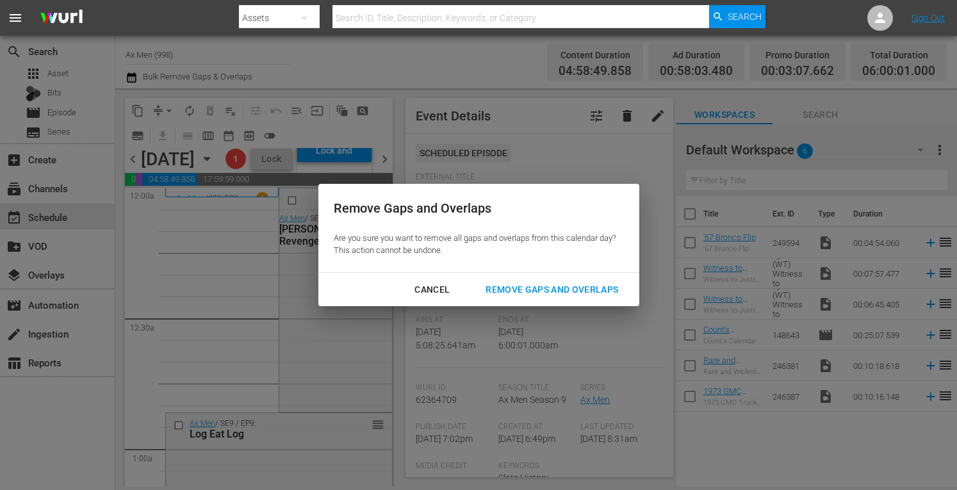
click at [557, 293] on div "Remove Gaps and Overlaps" at bounding box center [551, 290] width 153 height 16
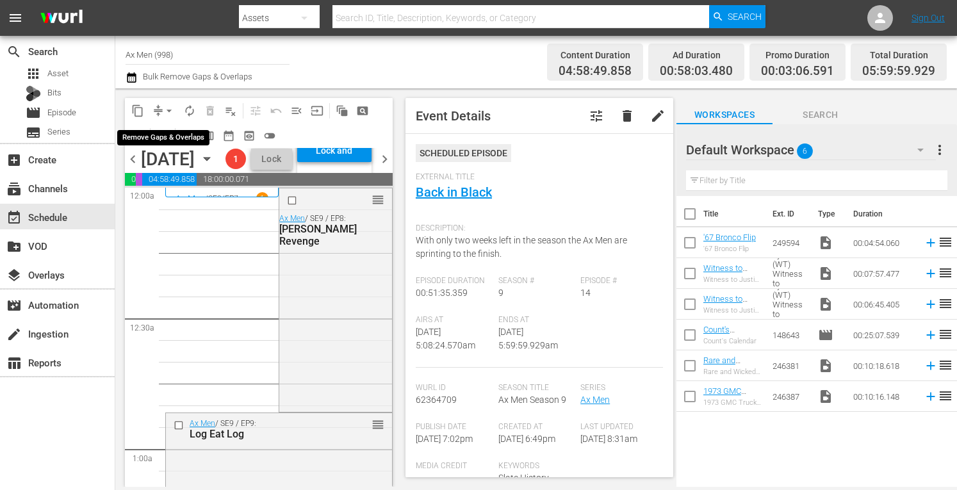
click at [170, 106] on span "arrow_drop_down" at bounding box center [169, 110] width 13 height 13
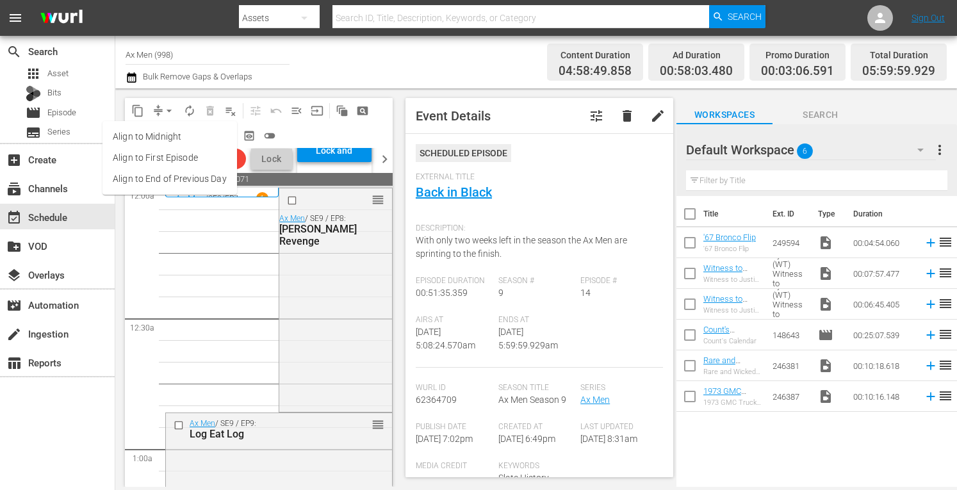
click at [165, 136] on li "Align to Midnight" at bounding box center [170, 136] width 135 height 21
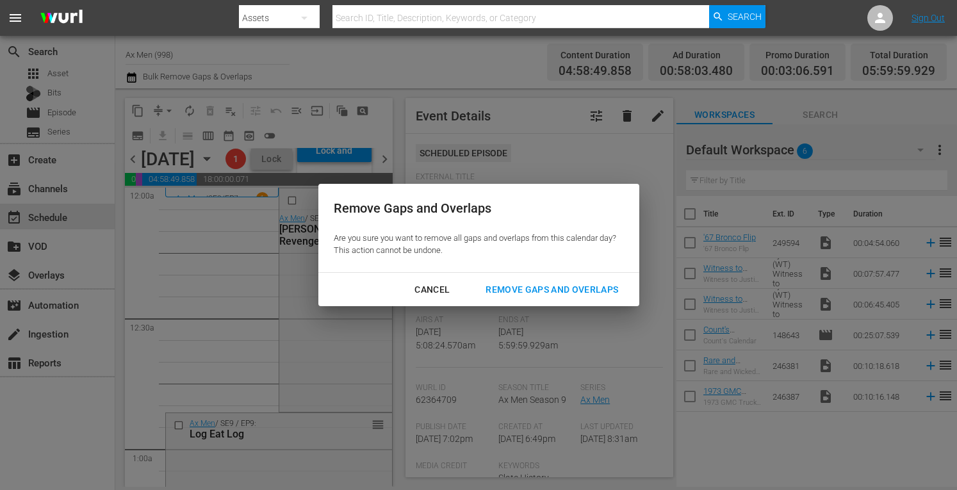
click at [587, 284] on div "Remove Gaps and Overlaps" at bounding box center [551, 290] width 153 height 16
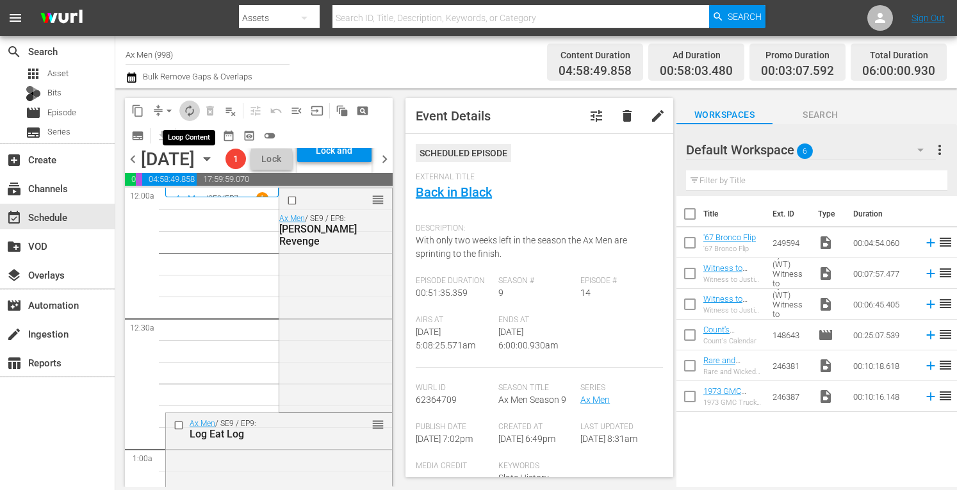
click at [191, 107] on span "autorenew_outlined" at bounding box center [189, 110] width 13 height 13
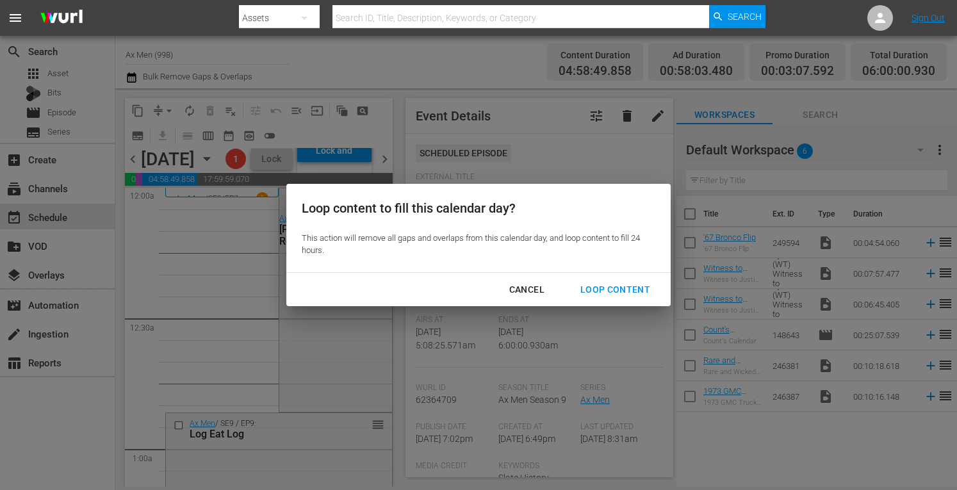
click at [629, 288] on div "Loop Content" at bounding box center [615, 290] width 90 height 16
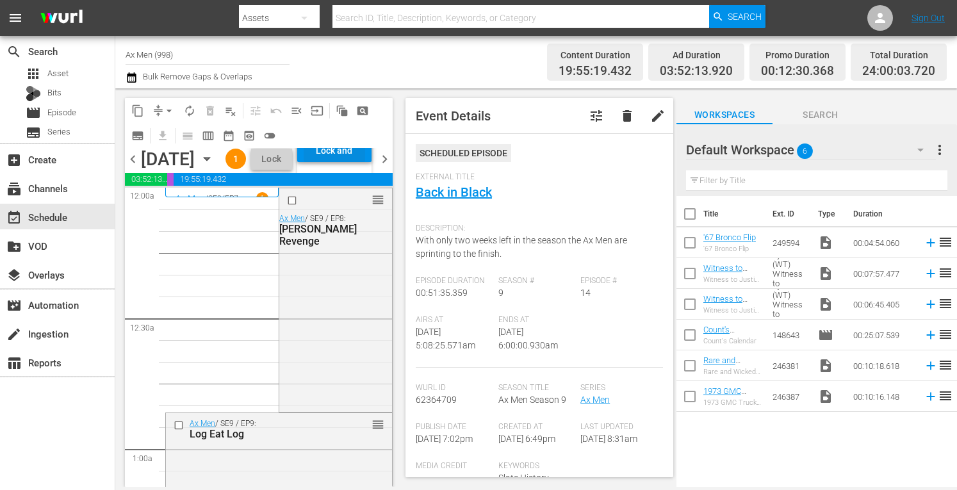
click at [361, 162] on div "Lock and Publish" at bounding box center [335, 150] width 62 height 23
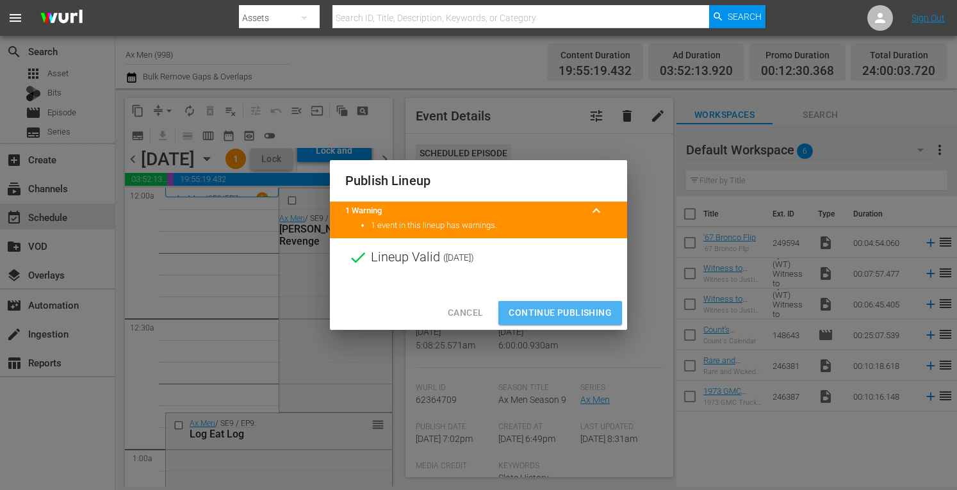
click at [531, 309] on span "Continue Publishing" at bounding box center [560, 313] width 103 height 16
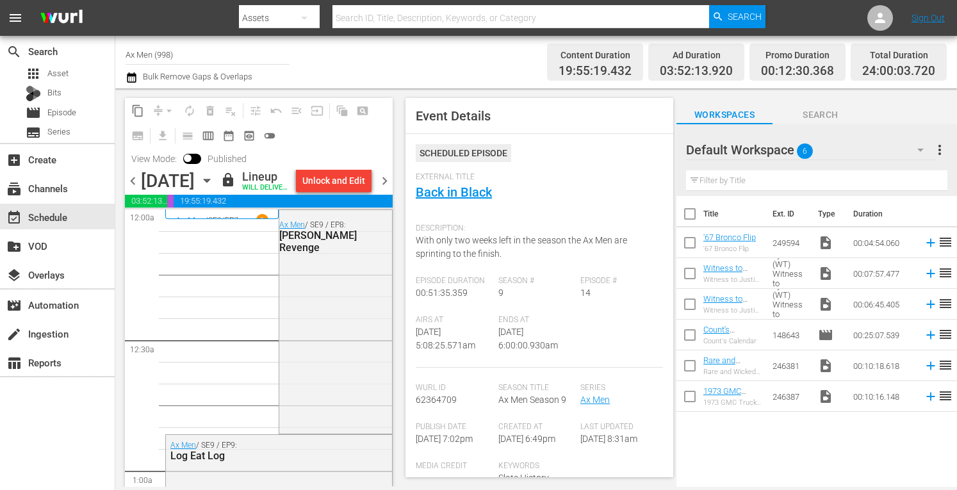
click at [385, 189] on span "chevron_right" at bounding box center [385, 181] width 16 height 16
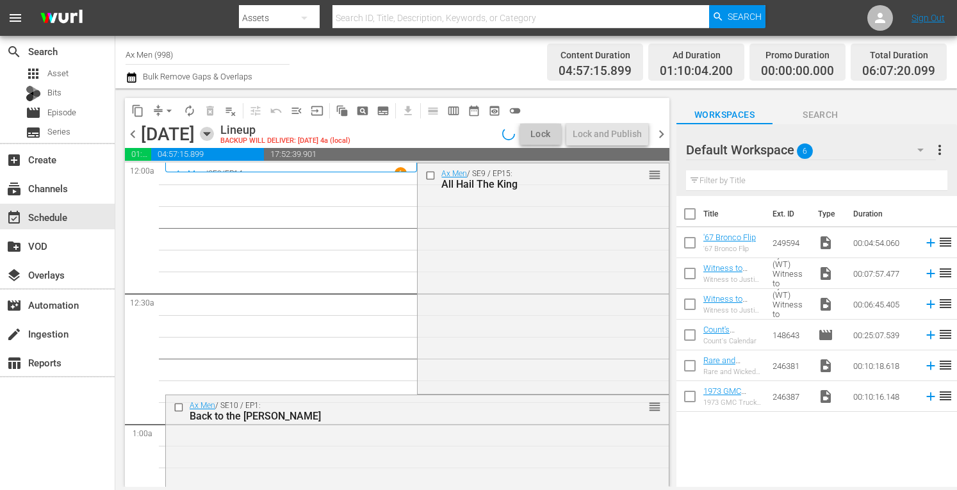
click at [214, 134] on icon "button" at bounding box center [207, 134] width 14 height 14
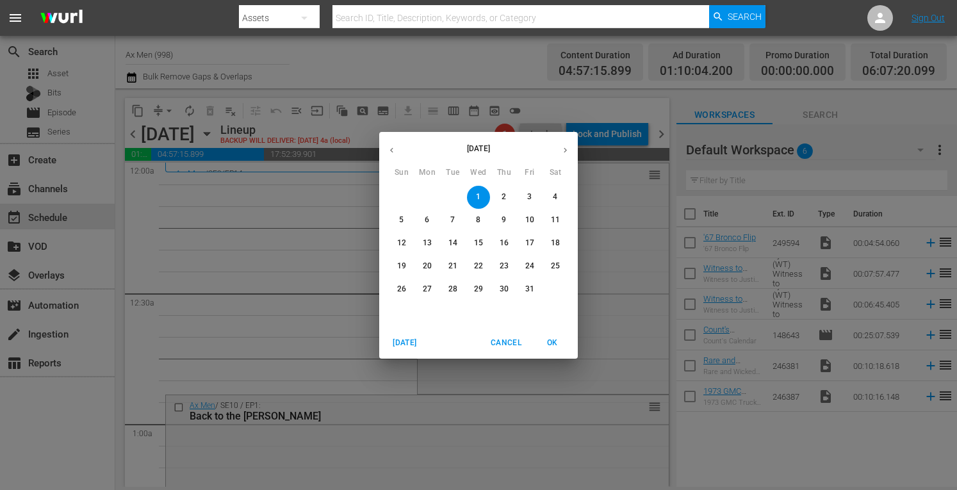
click at [253, 230] on div "October 2025 Sun Mon Tue Wed Thu Fri Sat 28 29 30 1 2 3 4 5 6 7 8 9 10 11 12 13…" at bounding box center [478, 245] width 957 height 490
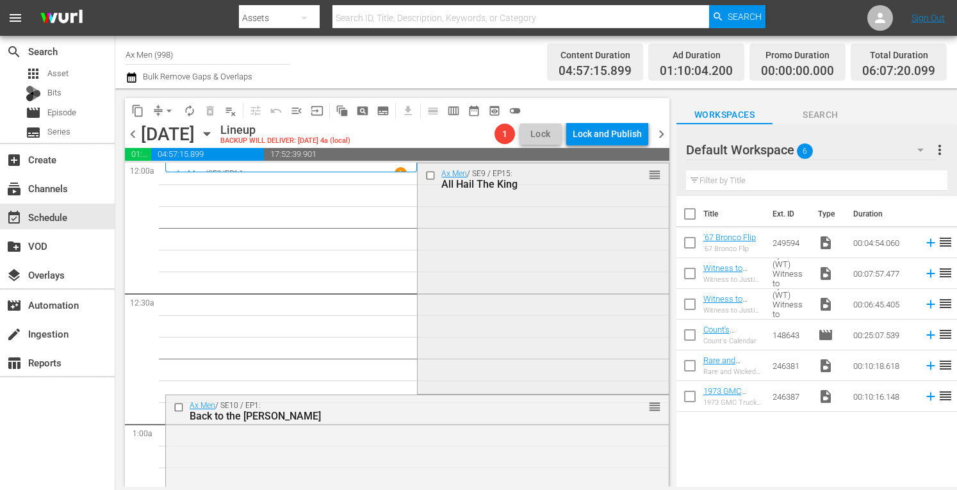
click at [549, 244] on div "Ax Men / SE9 / EP15: All Hail The King reorder" at bounding box center [543, 276] width 251 height 227
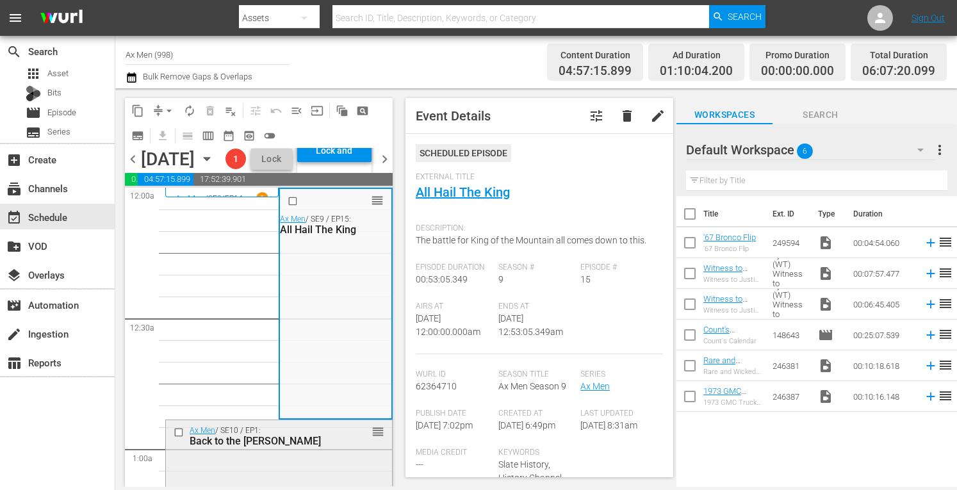
click at [322, 447] on div "Ax Men / SE10 / EP1: Back to the Woods" at bounding box center [261, 436] width 142 height 21
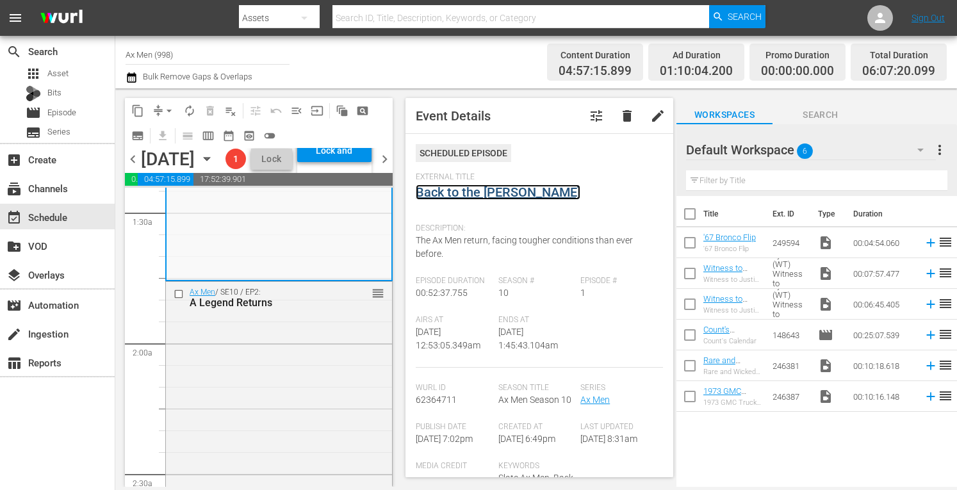
scroll to position [375, 0]
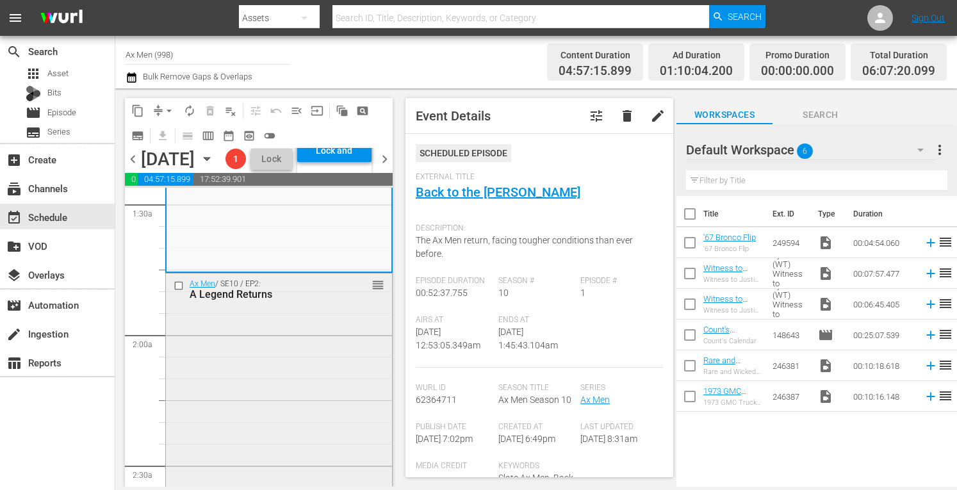
click at [292, 430] on div "Ax Men / SE10 / EP2: A Legend Returns reorder" at bounding box center [279, 386] width 226 height 224
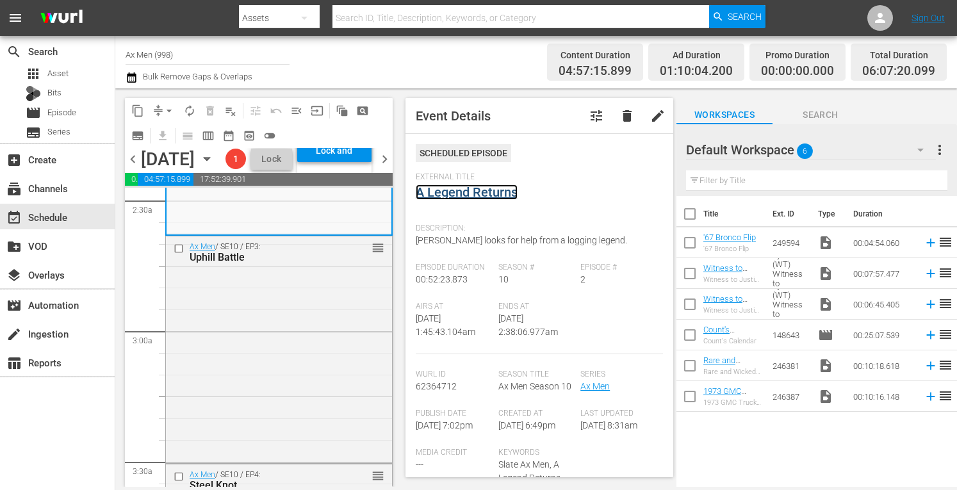
scroll to position [675, 0]
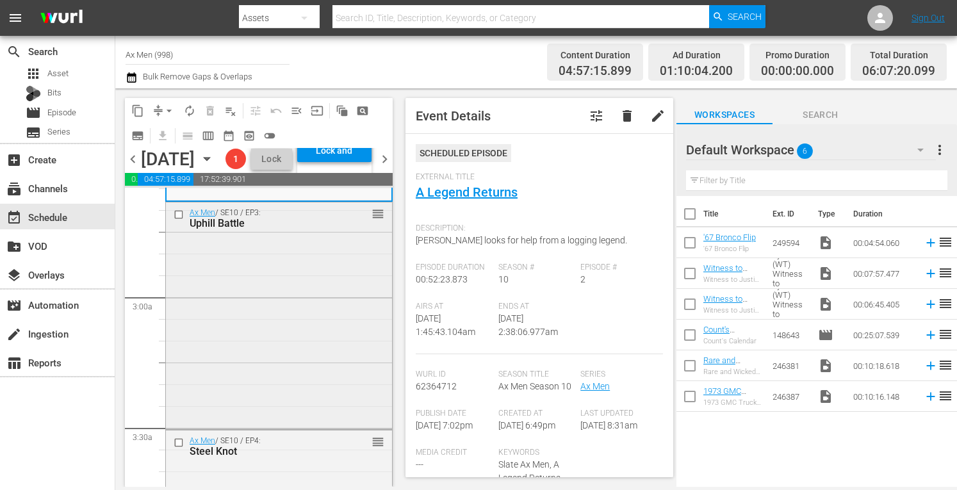
click at [292, 386] on div "Ax Men / SE10 / EP3: Uphill Battle reorder" at bounding box center [279, 314] width 226 height 224
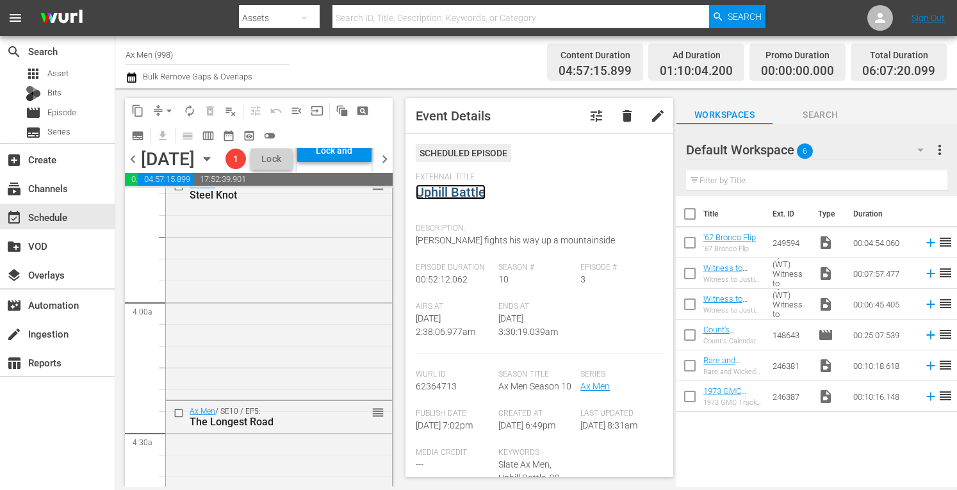
scroll to position [957, 0]
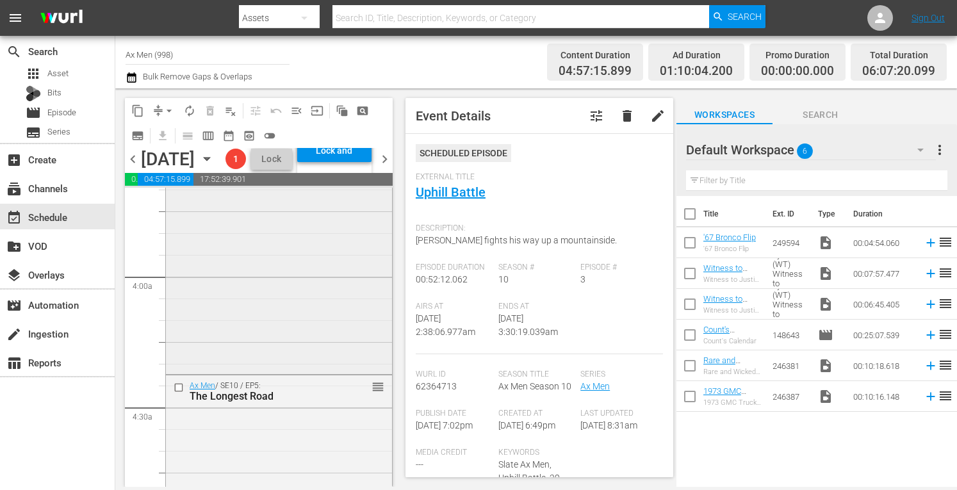
click at [315, 356] on div "Ax Men / SE10 / EP4: Steel Knot reorder" at bounding box center [279, 261] width 226 height 224
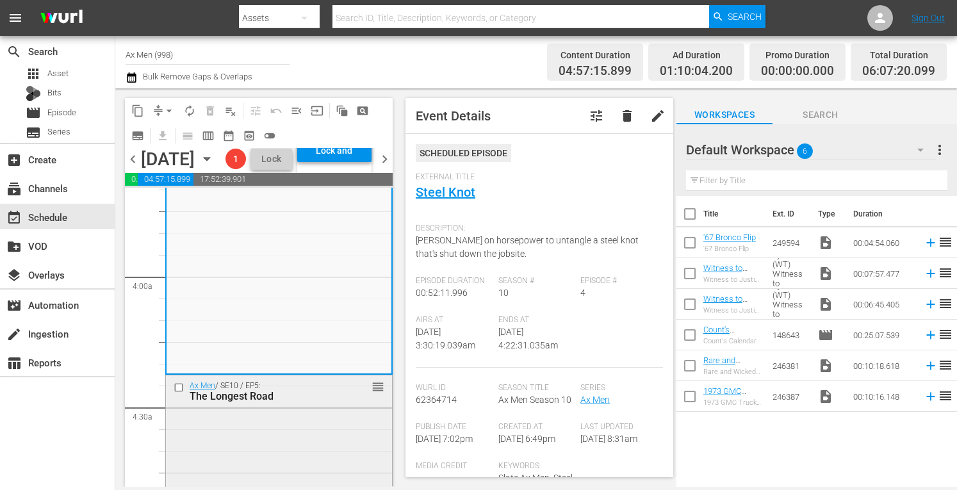
click at [305, 435] on div "Ax Men / SE10 / EP5: The Longest Road reorder" at bounding box center [279, 487] width 226 height 224
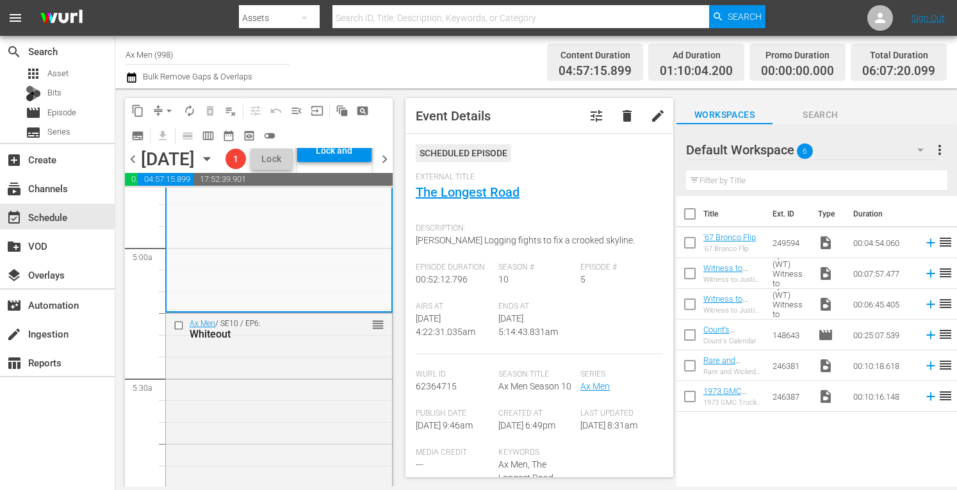
scroll to position [1281, 0]
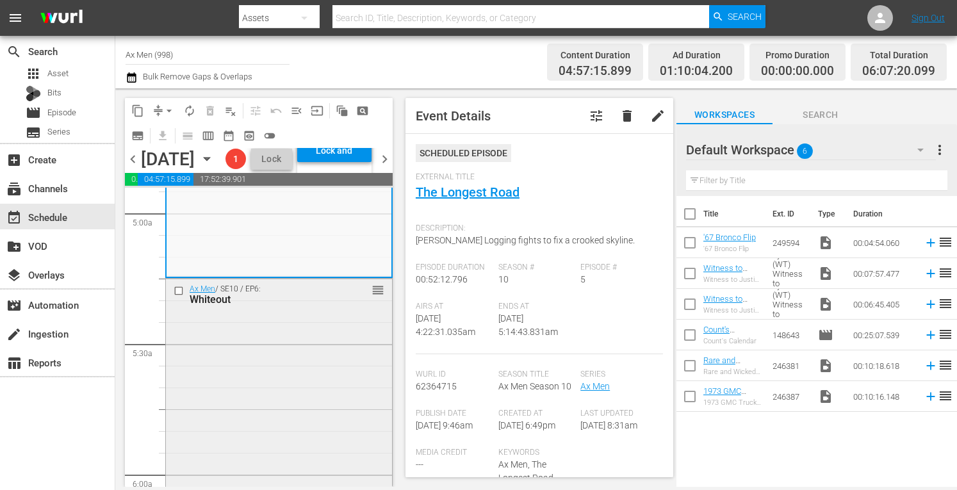
click at [272, 399] on div "Ax Men / SE10 / EP6: Whiteout reorder" at bounding box center [279, 392] width 226 height 226
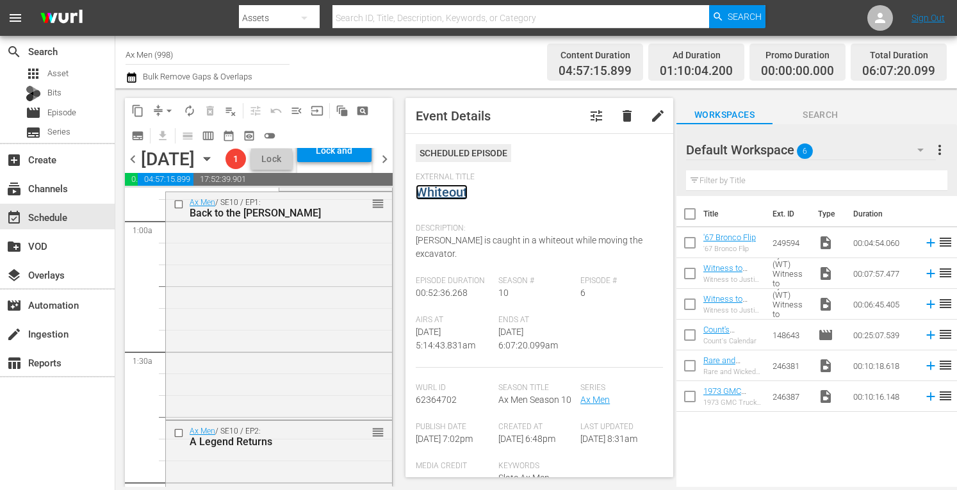
scroll to position [0, 0]
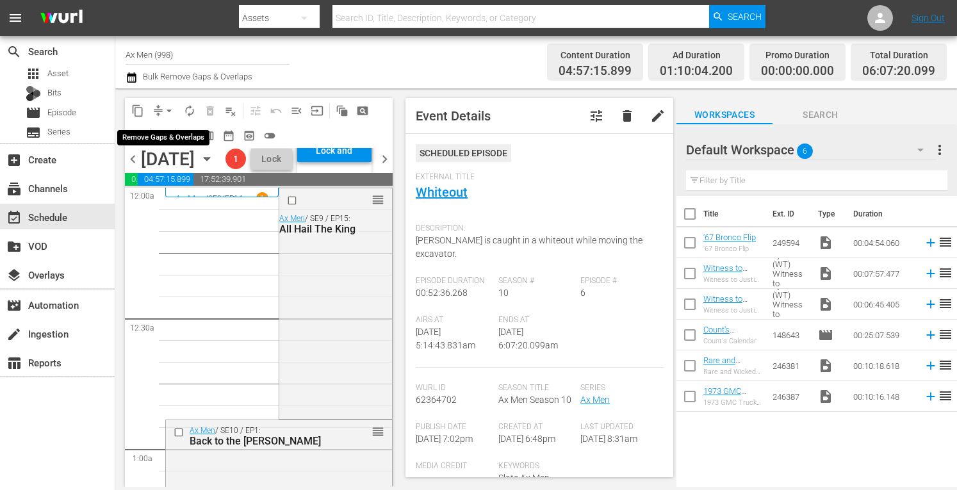
click at [167, 107] on span "arrow_drop_down" at bounding box center [169, 110] width 13 height 13
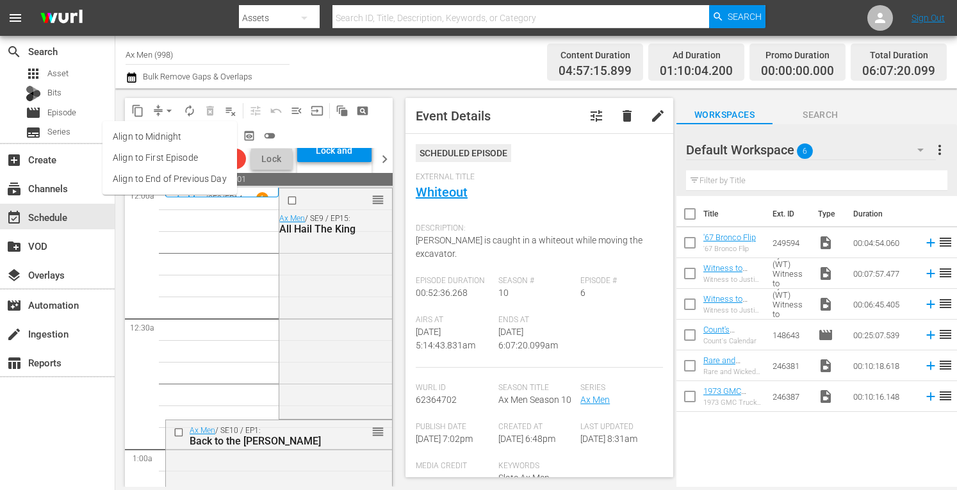
click at [167, 134] on li "Align to Midnight" at bounding box center [170, 136] width 135 height 21
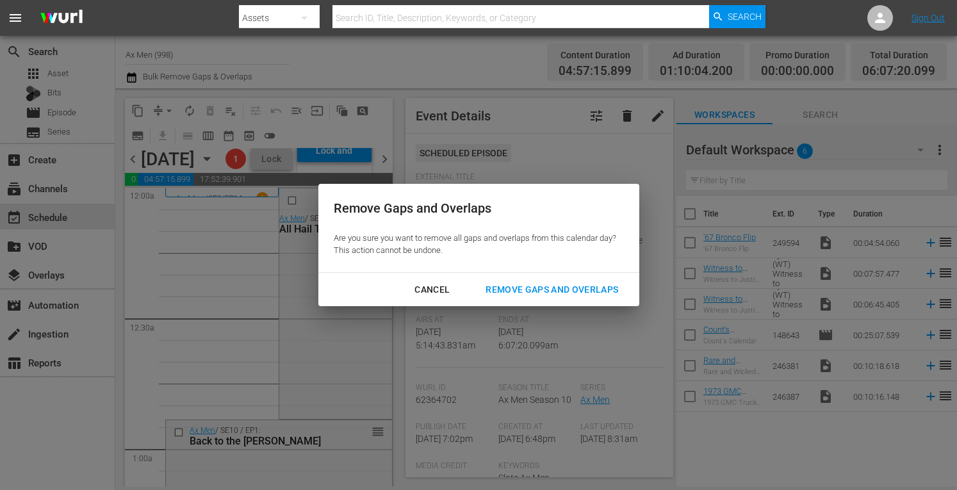
click at [523, 289] on div "Remove Gaps and Overlaps" at bounding box center [551, 290] width 153 height 16
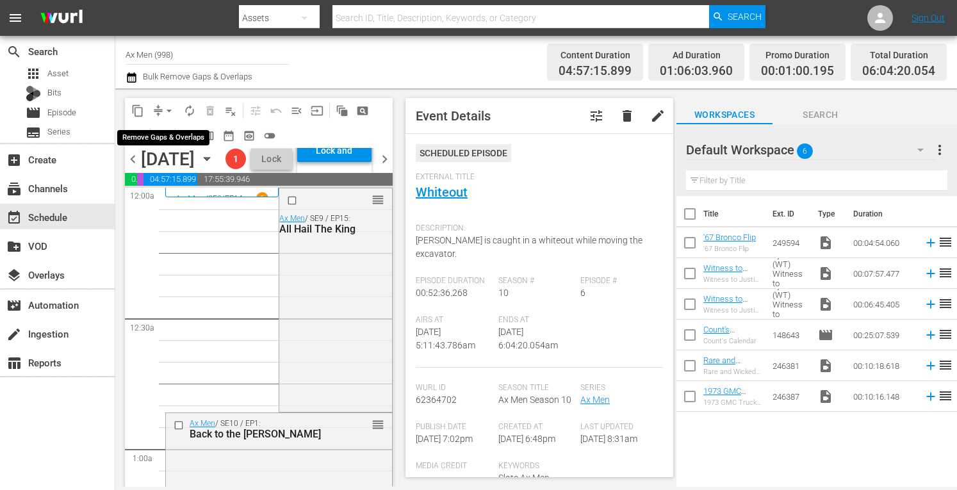
click at [169, 111] on span "arrow_drop_down" at bounding box center [169, 110] width 13 height 13
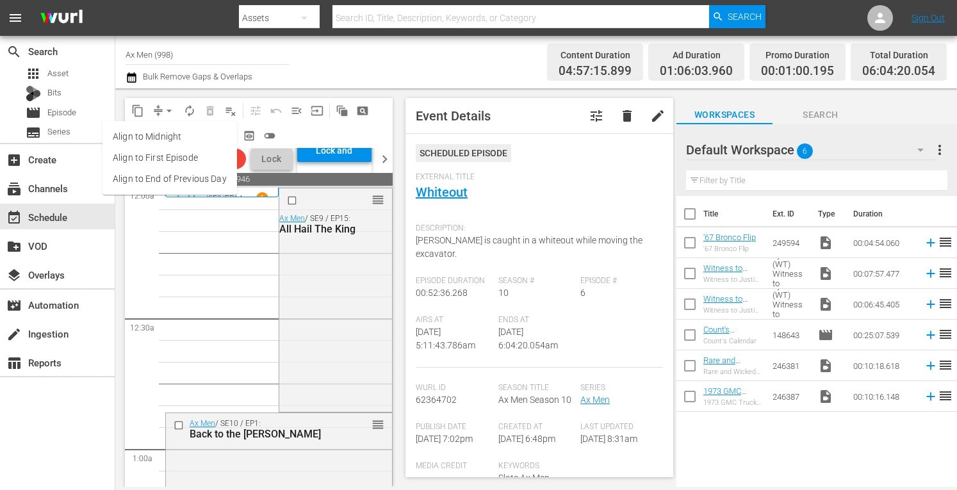
click at [163, 133] on li "Align to Midnight" at bounding box center [170, 136] width 135 height 21
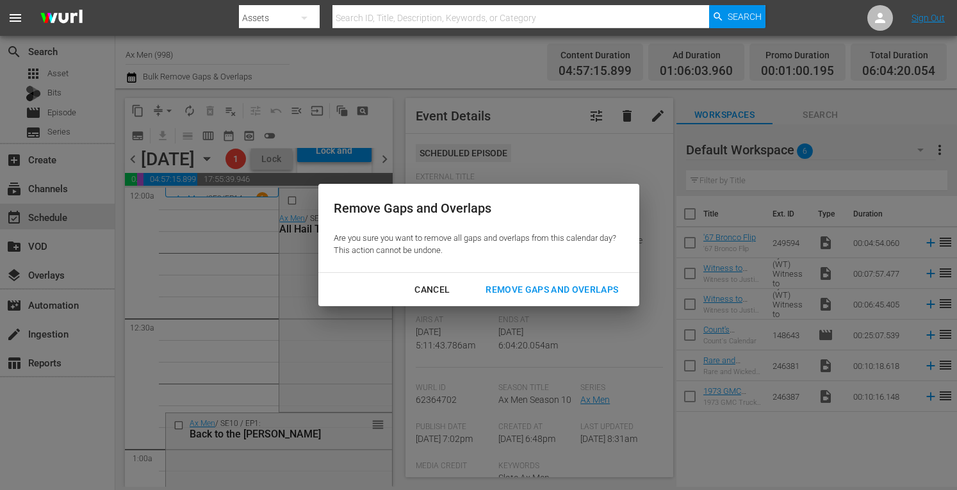
click at [531, 284] on div "Remove Gaps and Overlaps" at bounding box center [551, 290] width 153 height 16
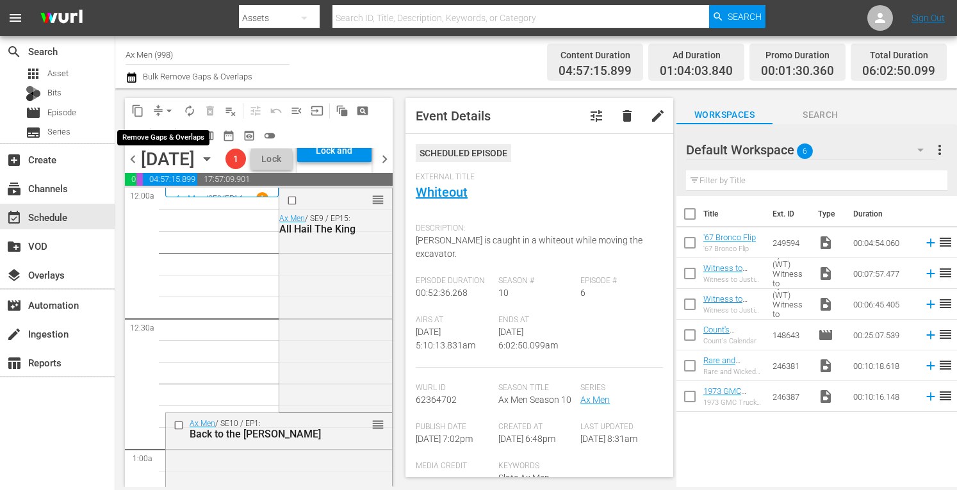
click at [169, 106] on span "arrow_drop_down" at bounding box center [169, 110] width 13 height 13
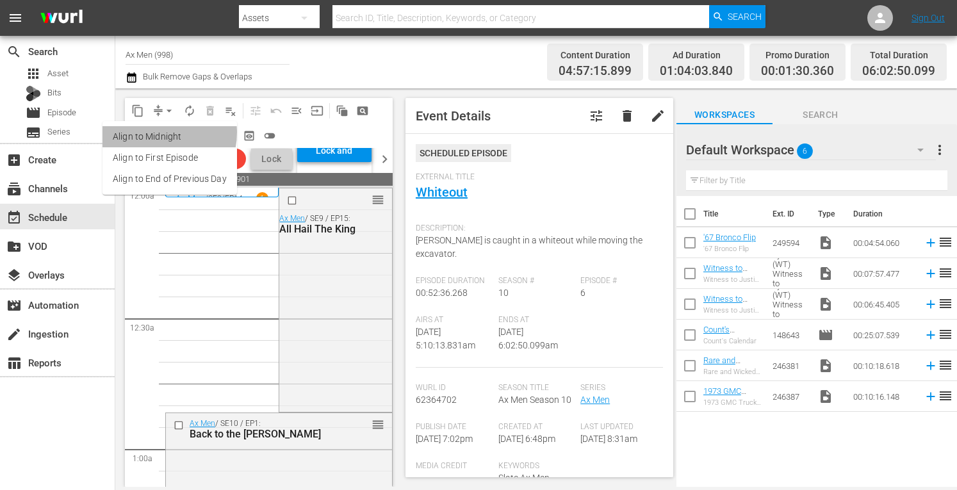
click at [158, 133] on li "Align to Midnight" at bounding box center [170, 136] width 135 height 21
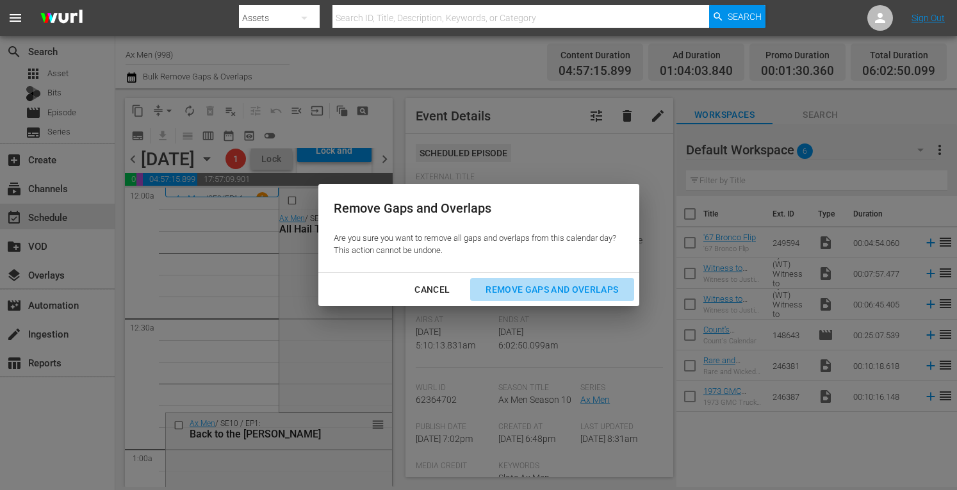
click at [549, 289] on div "Remove Gaps and Overlaps" at bounding box center [551, 290] width 153 height 16
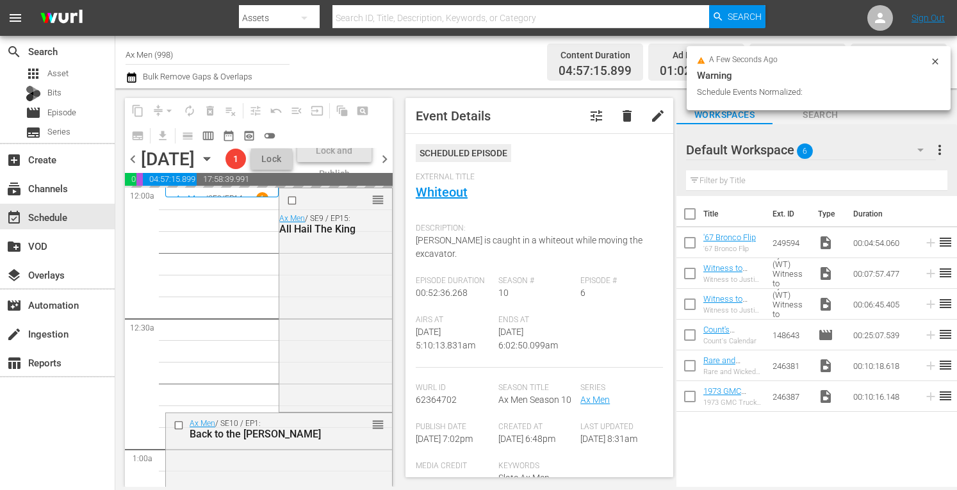
click at [549, 289] on div "Season # 10" at bounding box center [539, 295] width 83 height 39
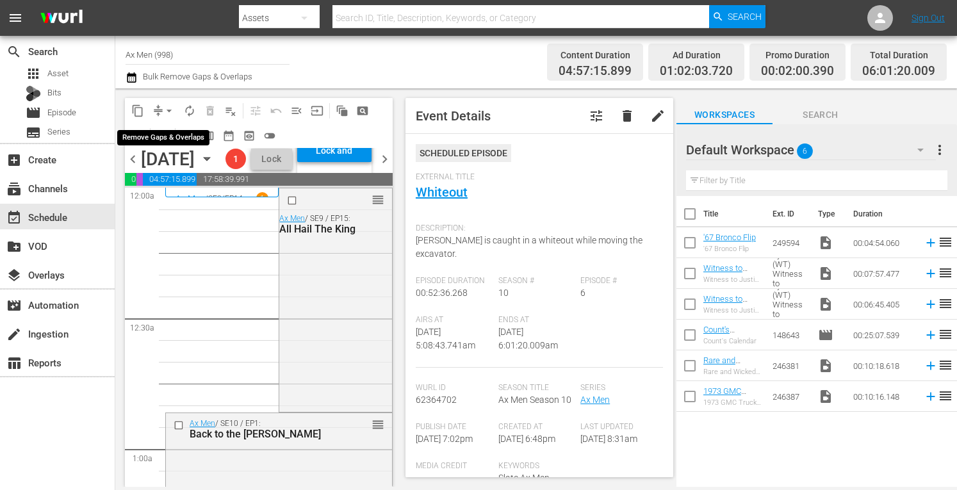
click at [173, 104] on span "arrow_drop_down" at bounding box center [169, 110] width 13 height 13
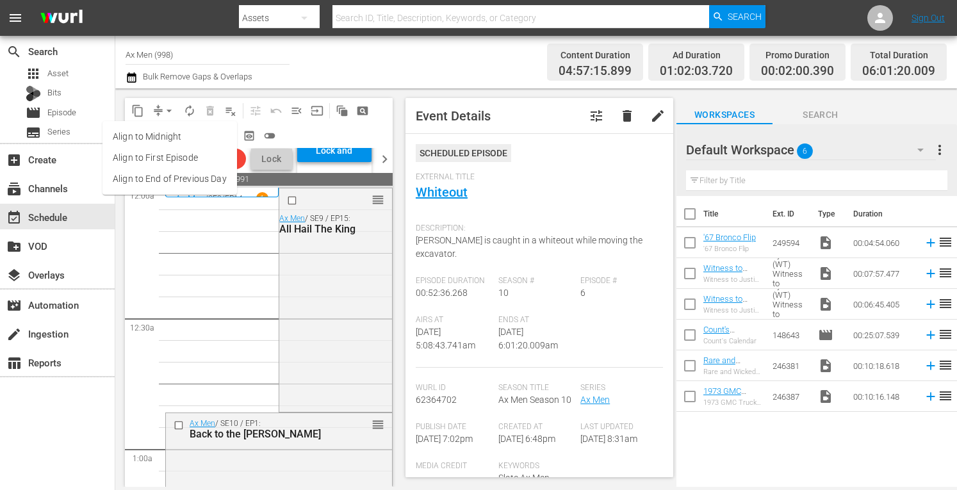
click at [172, 138] on li "Align to Midnight" at bounding box center [170, 136] width 135 height 21
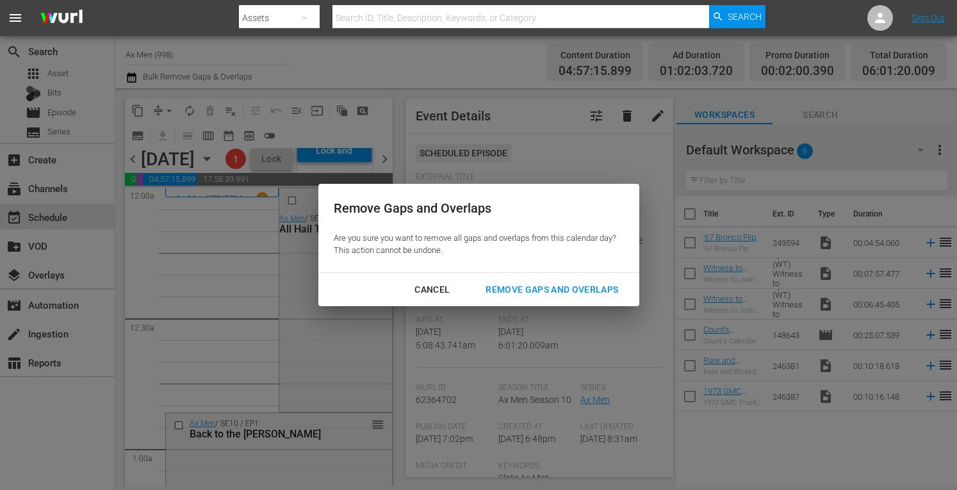
click at [545, 292] on div "Remove Gaps and Overlaps" at bounding box center [551, 290] width 153 height 16
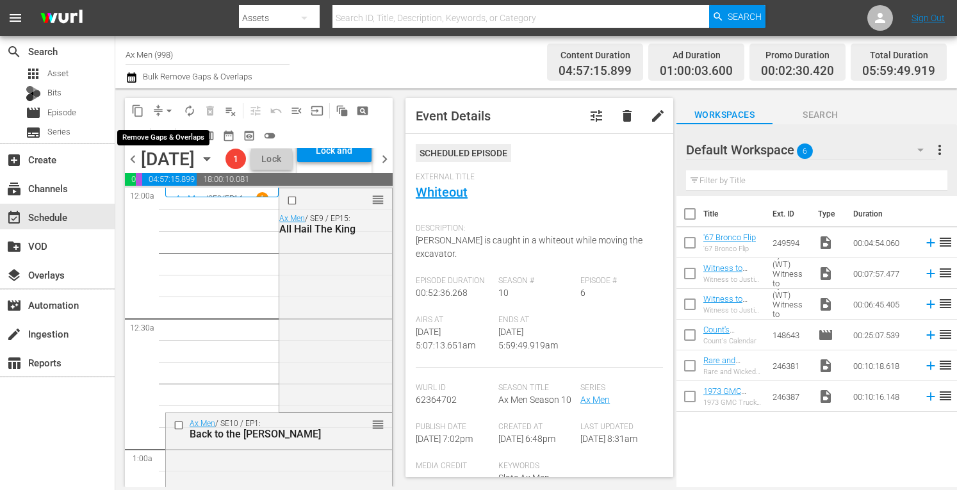
click at [168, 108] on span "arrow_drop_down" at bounding box center [169, 110] width 13 height 13
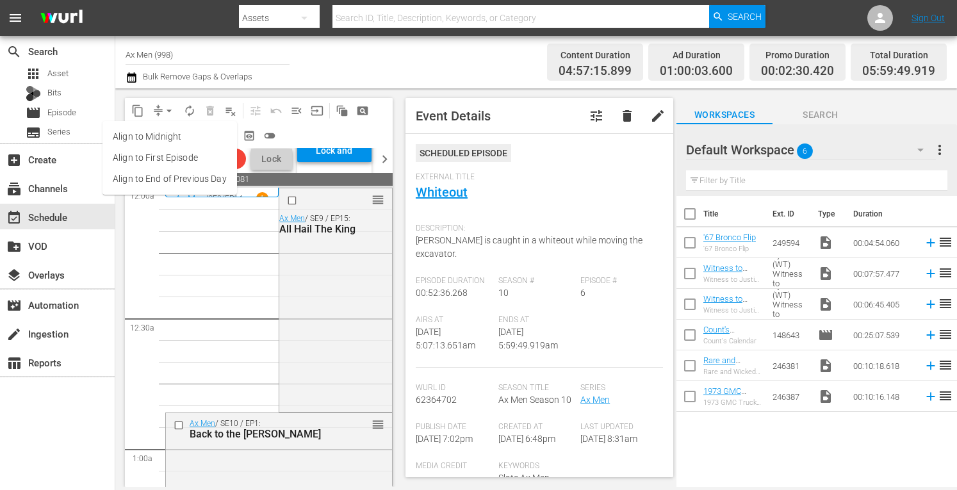
click at [183, 141] on li "Align to Midnight" at bounding box center [170, 136] width 135 height 21
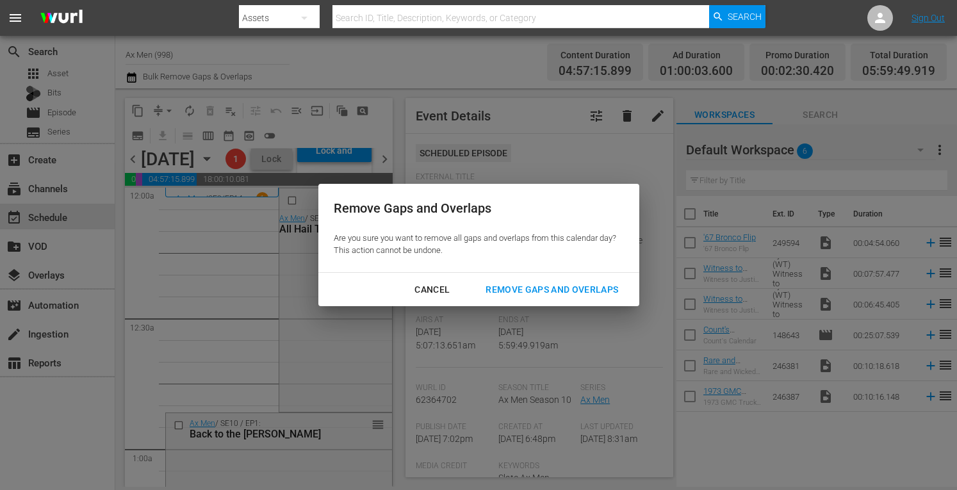
click at [543, 288] on div "Remove Gaps and Overlaps" at bounding box center [551, 290] width 153 height 16
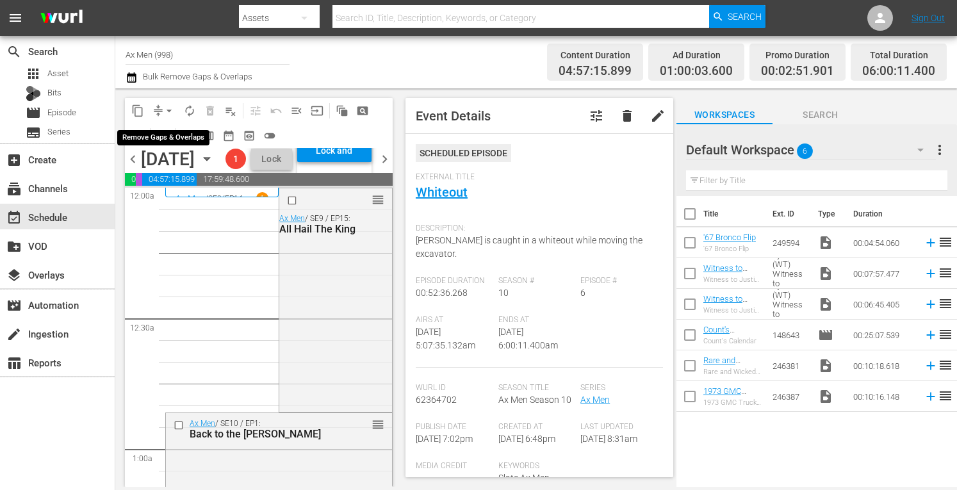
click at [167, 108] on span "arrow_drop_down" at bounding box center [169, 110] width 13 height 13
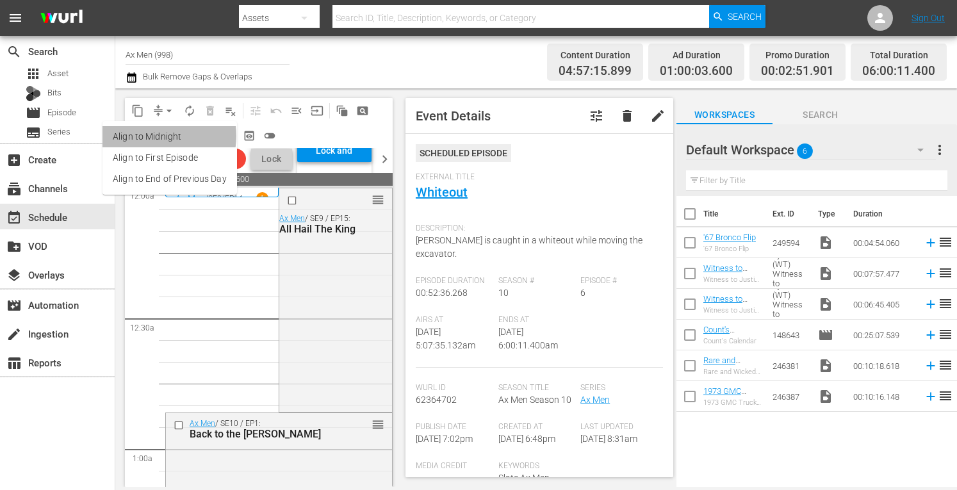
click at [156, 136] on li "Align to Midnight" at bounding box center [170, 136] width 135 height 21
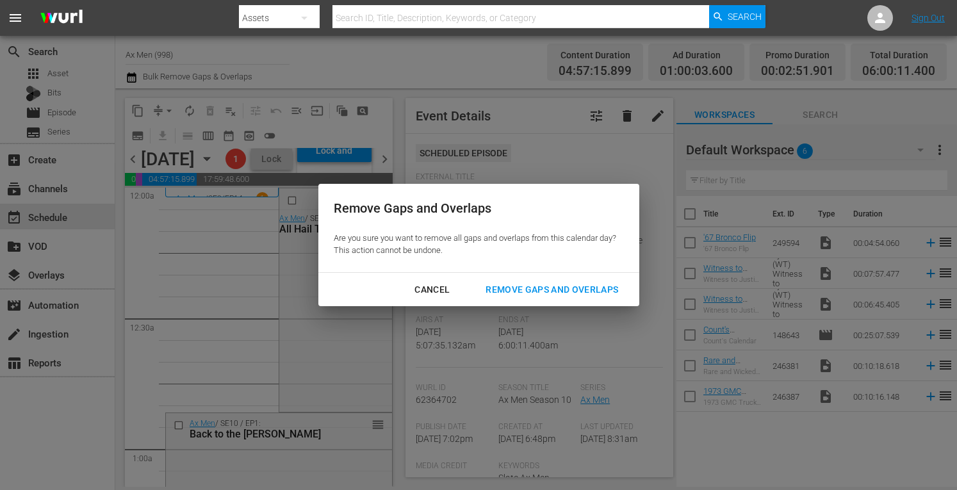
click at [536, 286] on div "Remove Gaps and Overlaps" at bounding box center [551, 290] width 153 height 16
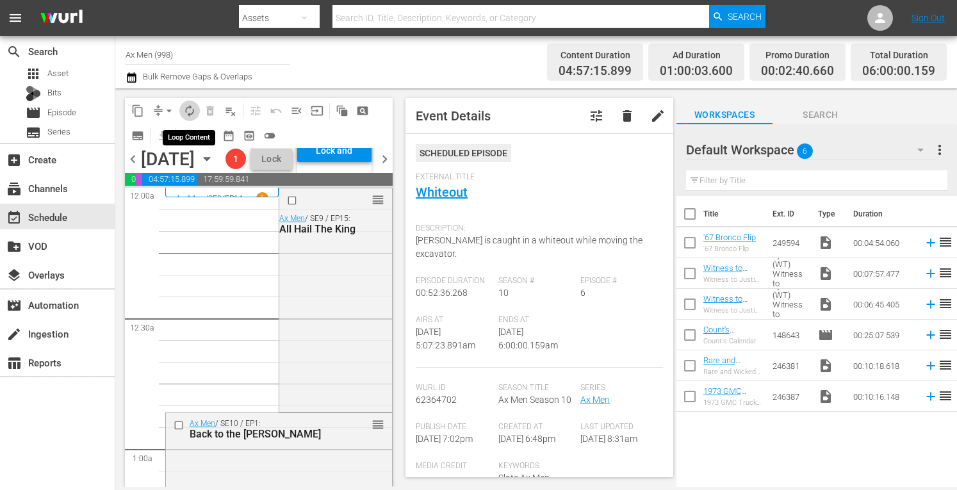
click at [191, 111] on span "autorenew_outlined" at bounding box center [189, 110] width 13 height 13
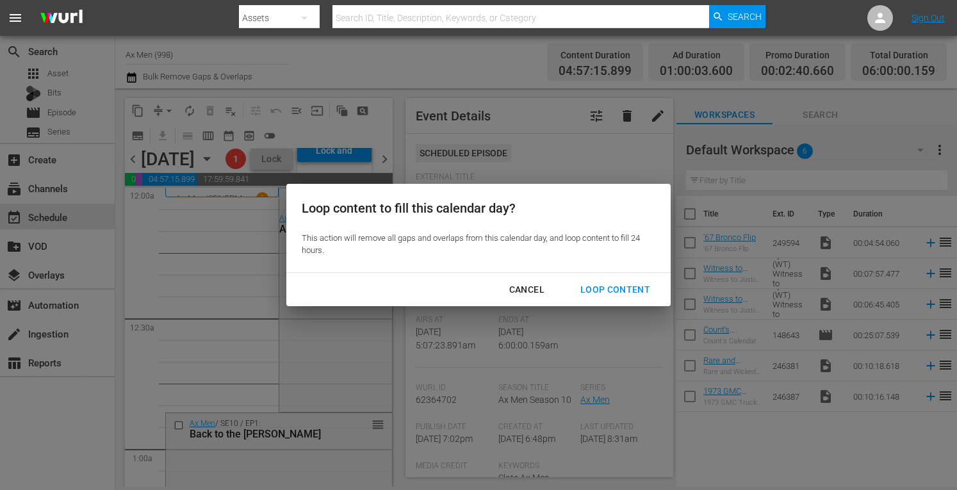
click at [605, 290] on div "Loop Content" at bounding box center [615, 290] width 90 height 16
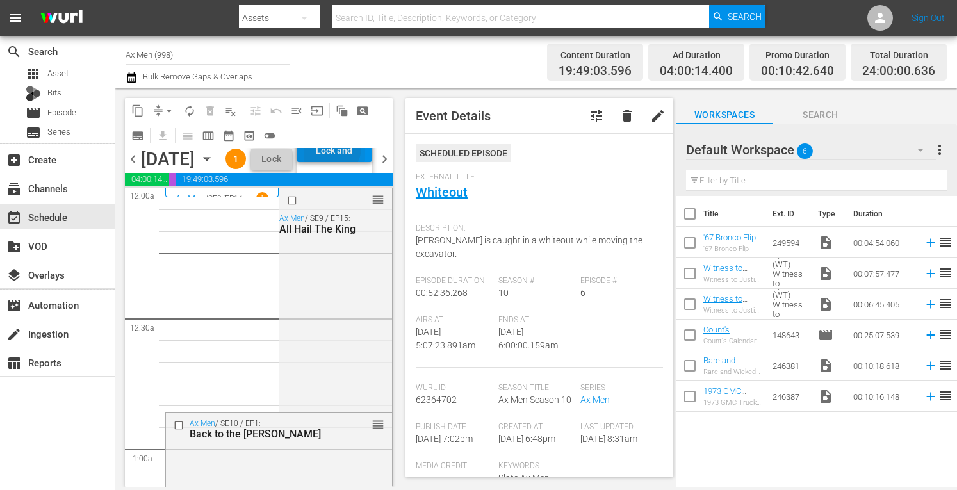
click at [365, 158] on div "Lock and Publish" at bounding box center [335, 150] width 62 height 23
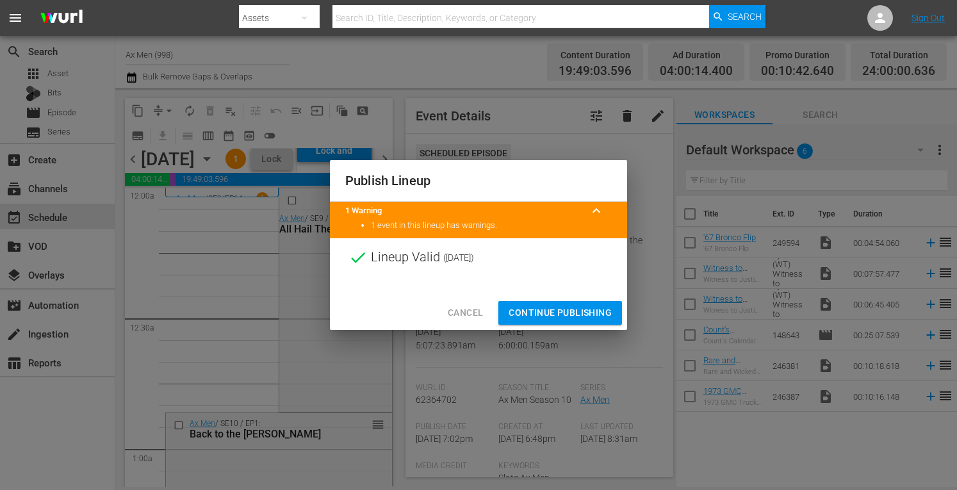
click at [563, 313] on span "Continue Publishing" at bounding box center [560, 313] width 103 height 16
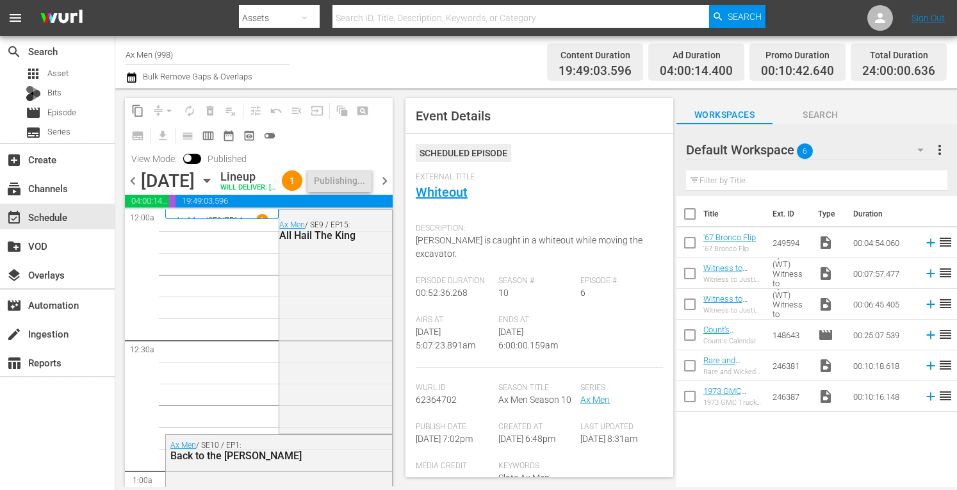
click at [384, 188] on span "chevron_right" at bounding box center [385, 181] width 16 height 16
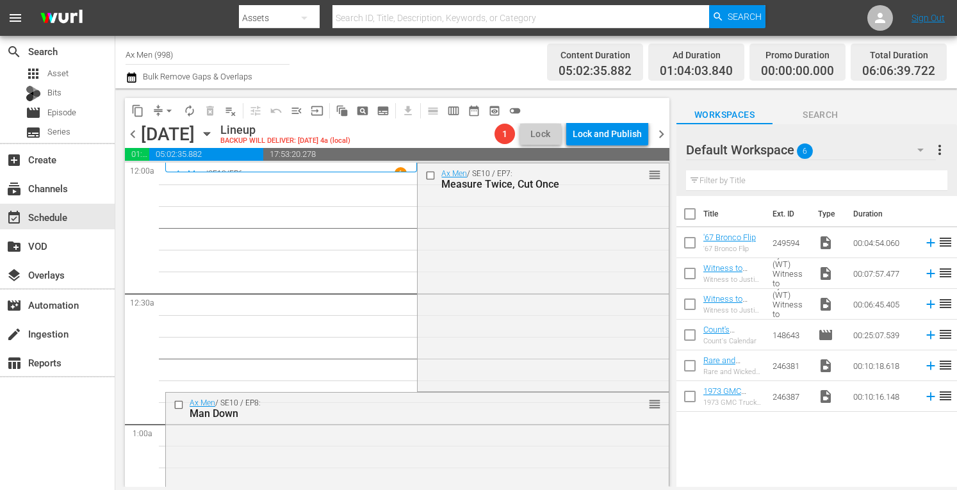
click at [664, 133] on span "chevron_right" at bounding box center [662, 134] width 16 height 16
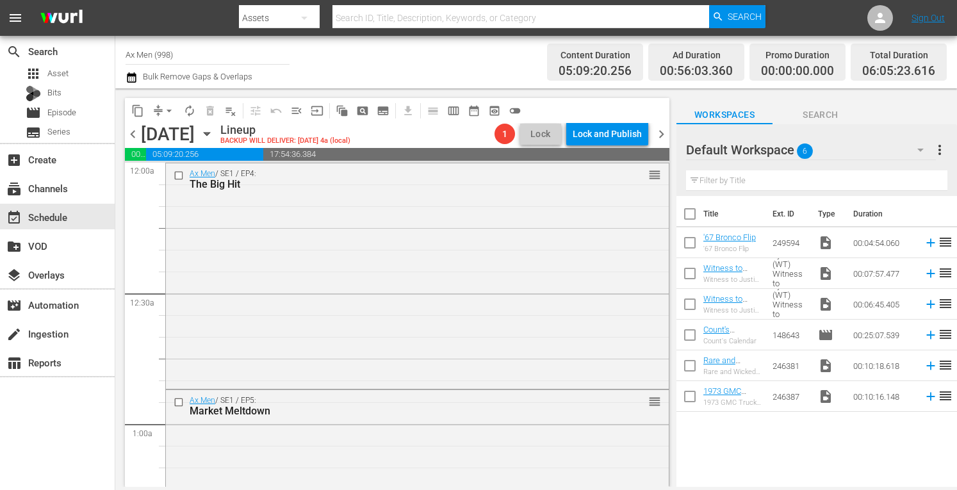
click at [664, 133] on span "chevron_right" at bounding box center [662, 134] width 16 height 16
click at [136, 134] on span "chevron_left" at bounding box center [133, 134] width 16 height 16
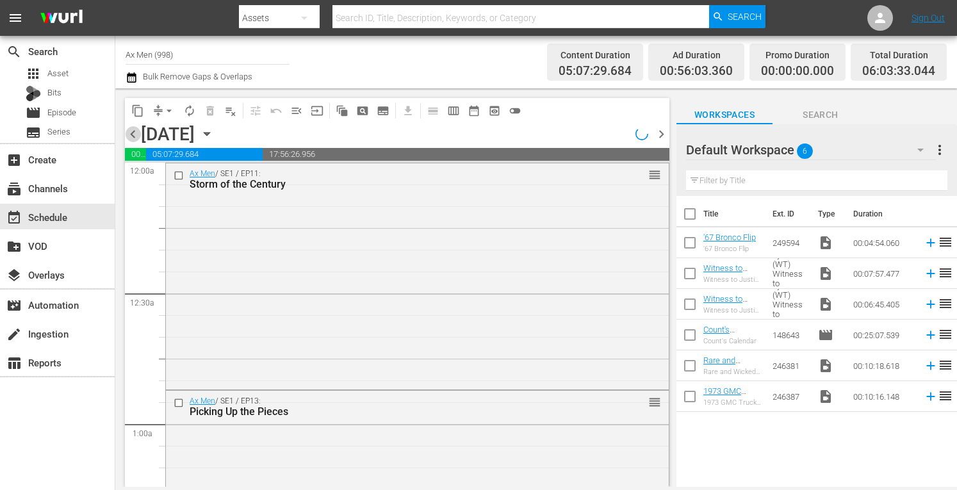
click at [131, 135] on span "chevron_left" at bounding box center [133, 134] width 16 height 16
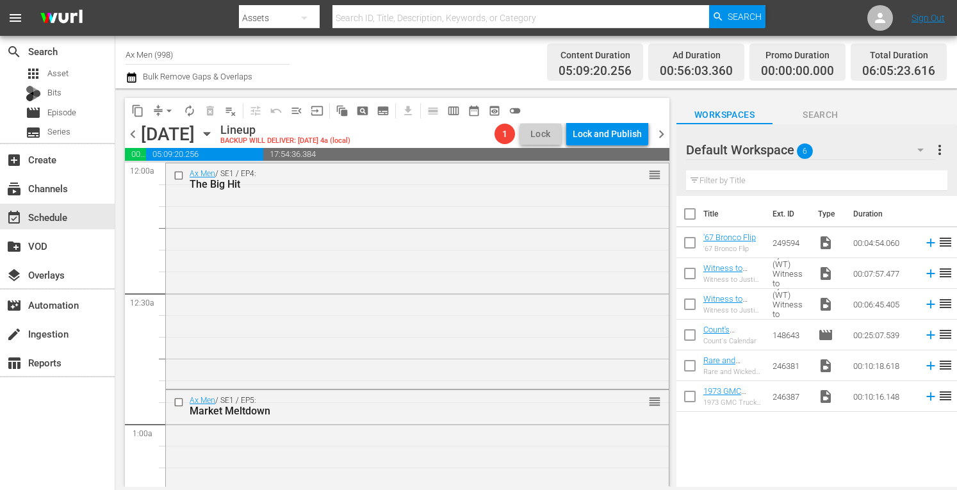
click at [131, 135] on span "chevron_left" at bounding box center [133, 134] width 16 height 16
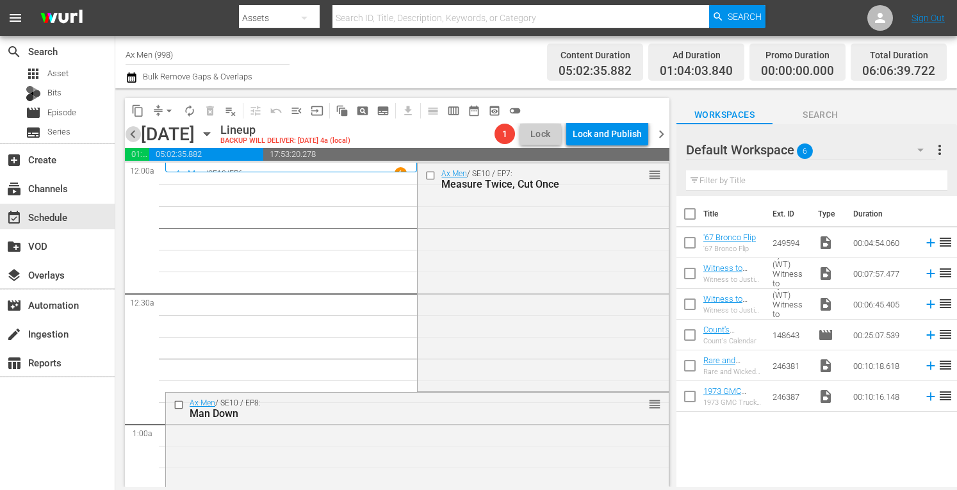
click at [131, 135] on span "chevron_left" at bounding box center [133, 134] width 16 height 16
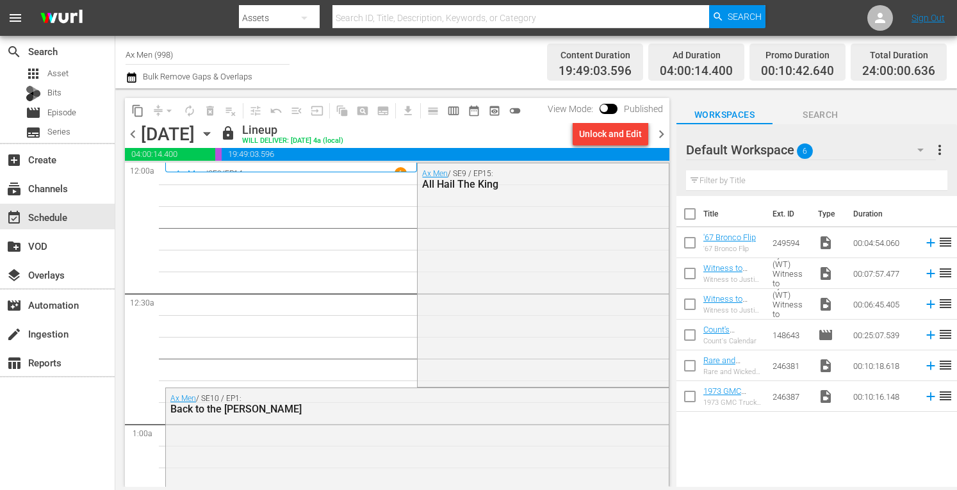
click at [660, 131] on span "chevron_right" at bounding box center [662, 134] width 16 height 16
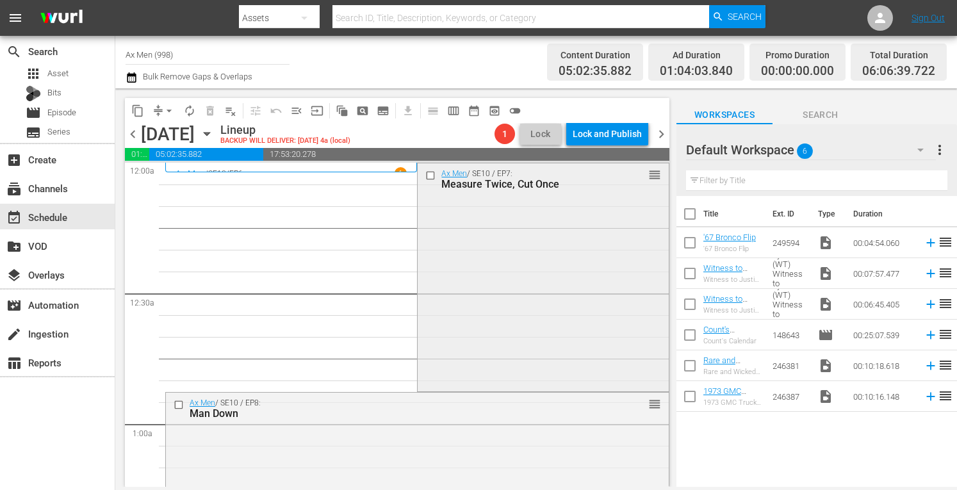
click at [495, 261] on div "Ax Men / SE10 / EP7: Measure Twice, Cut Once reorder" at bounding box center [543, 275] width 251 height 225
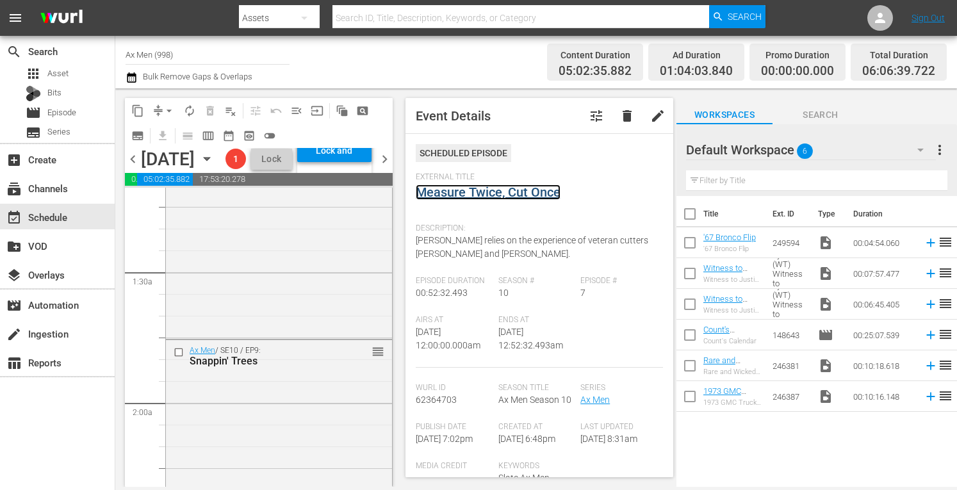
scroll to position [324, 0]
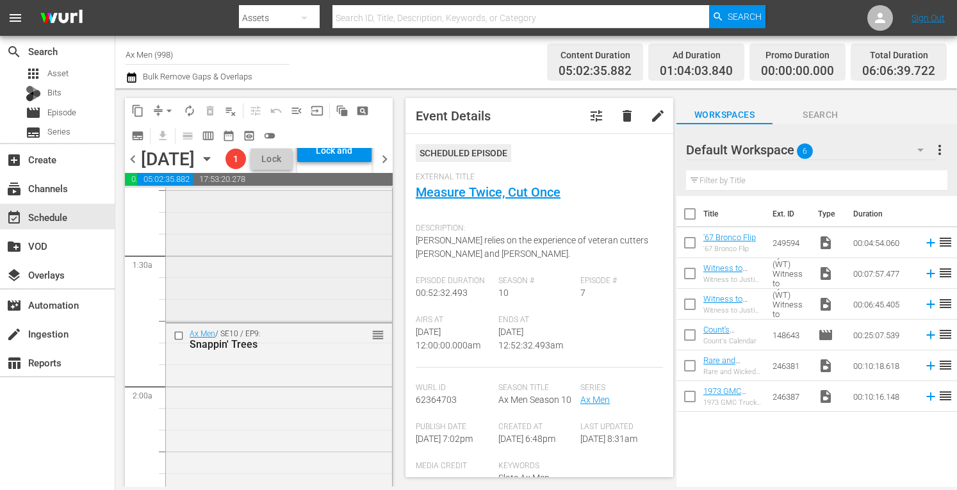
click at [324, 320] on div "Ax Men / SE10 / EP8: Man Down reorder" at bounding box center [279, 207] width 226 height 226
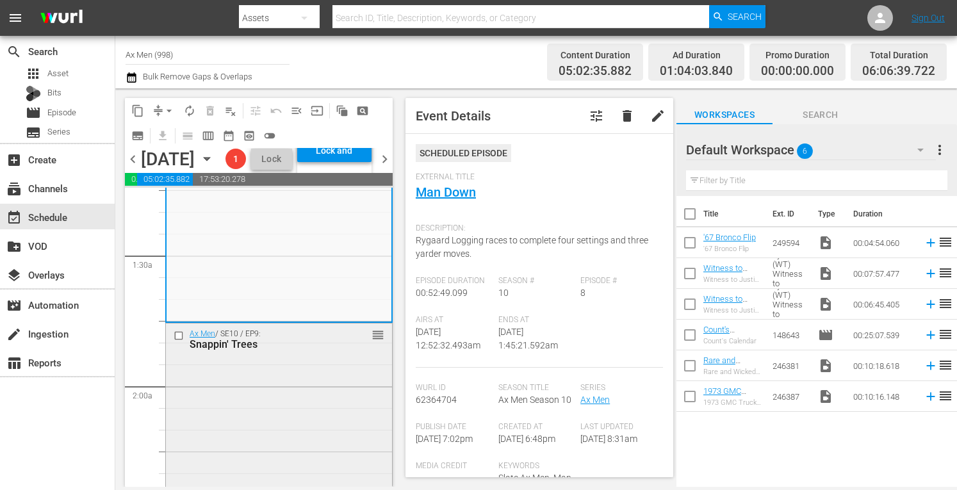
click at [279, 430] on div "Ax Men / SE10 / EP9: Snappin' Trees reorder" at bounding box center [279, 436] width 226 height 225
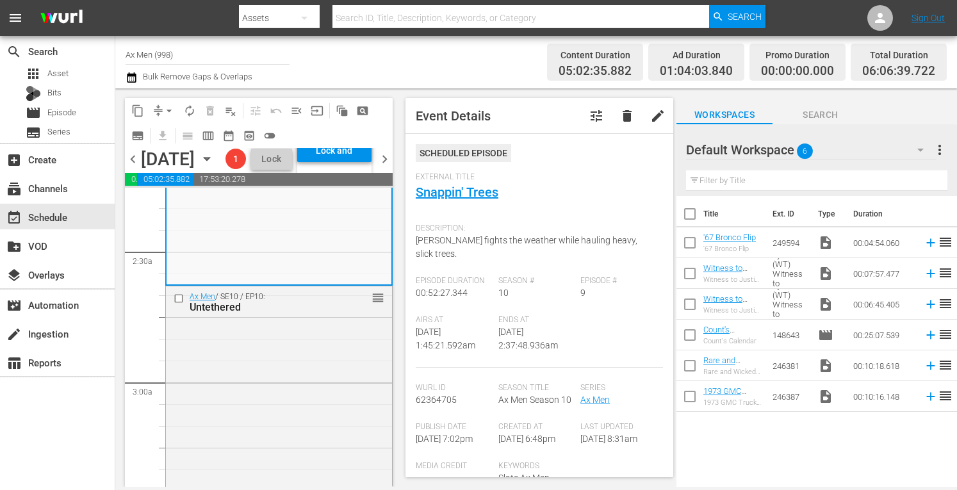
scroll to position [615, 0]
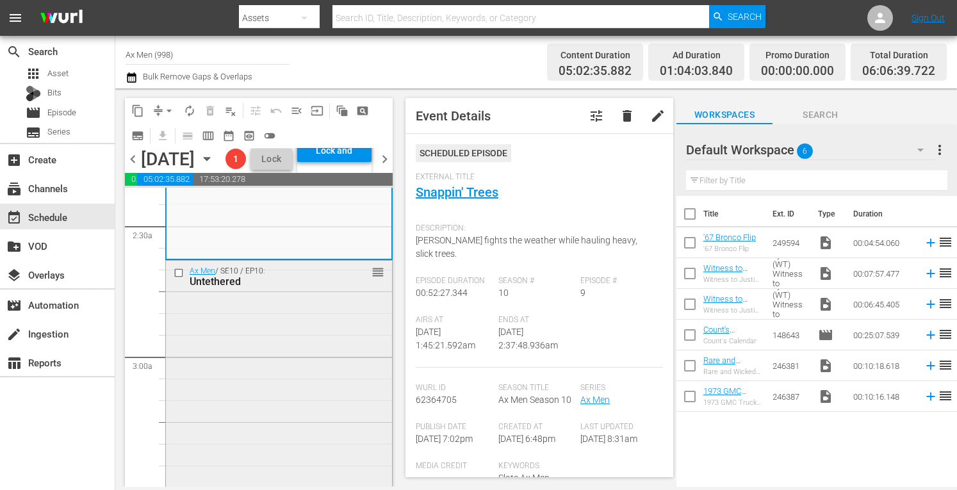
click at [317, 371] on div "Ax Men / SE10 / EP10: Untethered reorder" at bounding box center [279, 373] width 226 height 224
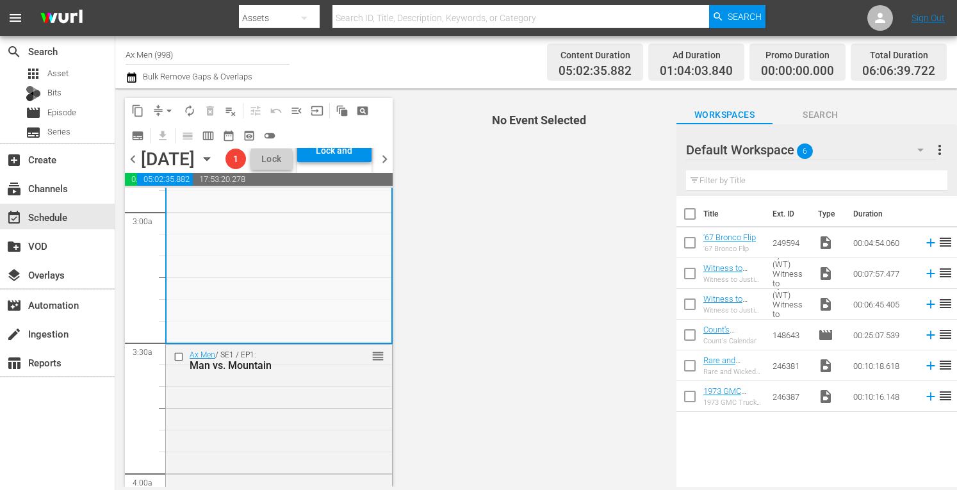
scroll to position [828, 0]
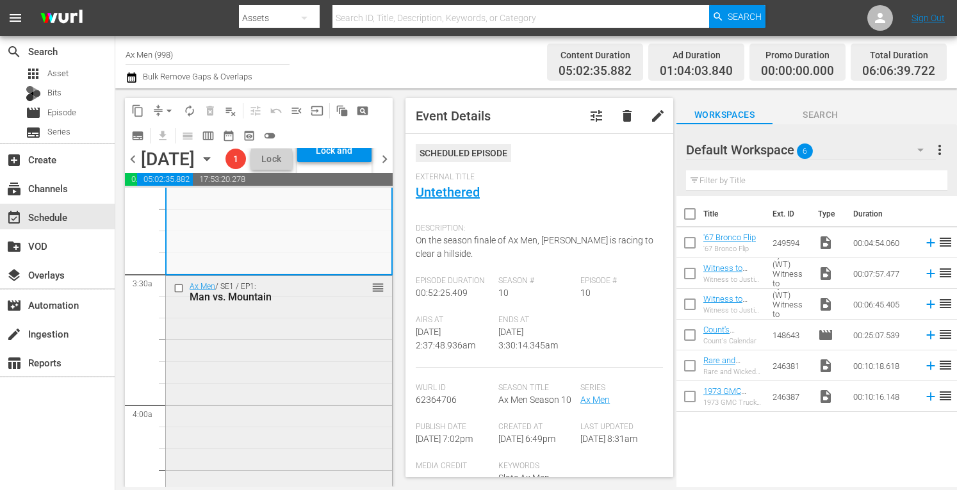
click at [342, 354] on div "Ax Men / SE1 / EP1: Man vs. Mountain reorder" at bounding box center [279, 388] width 226 height 224
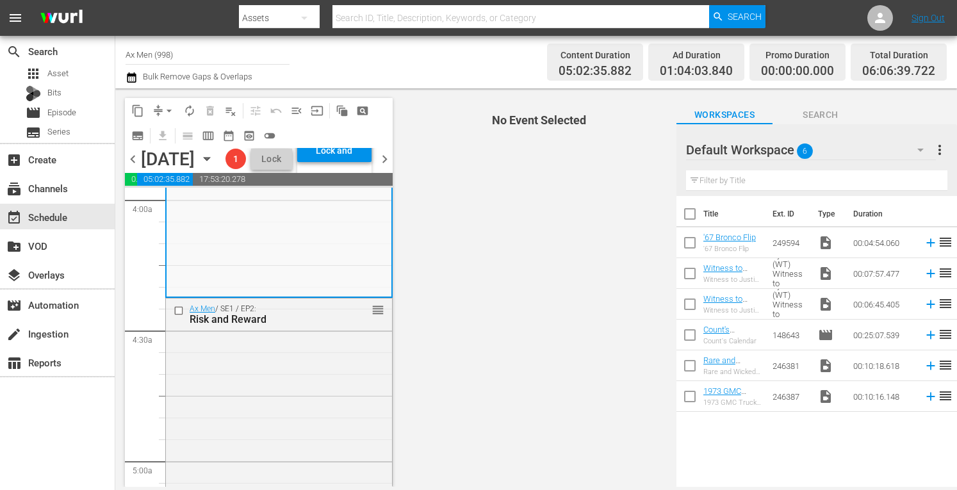
scroll to position [1059, 0]
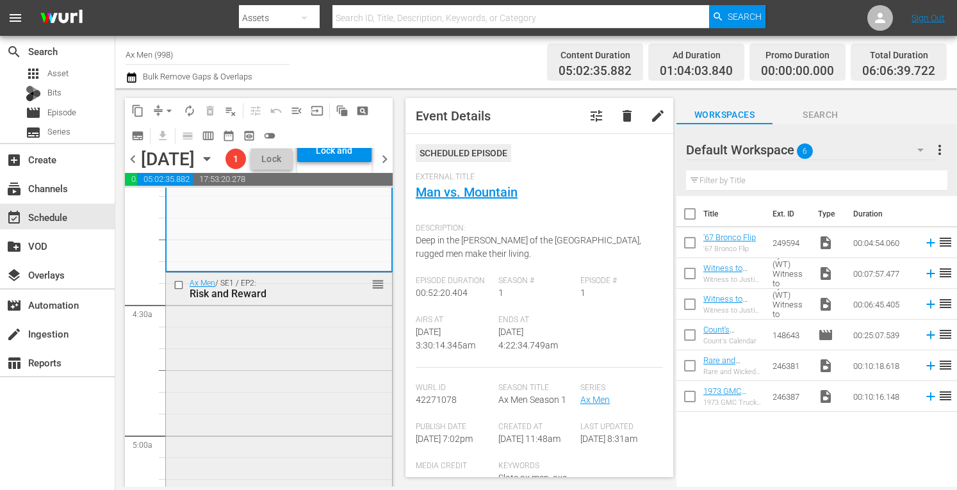
click at [324, 379] on div "Ax Men / SE1 / EP2: Risk and Reward reorder" at bounding box center [279, 384] width 226 height 222
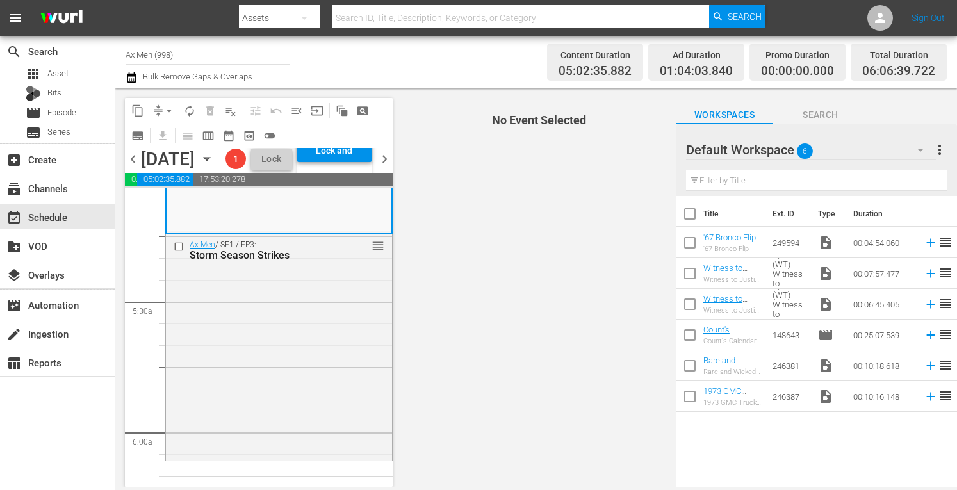
scroll to position [1349, 0]
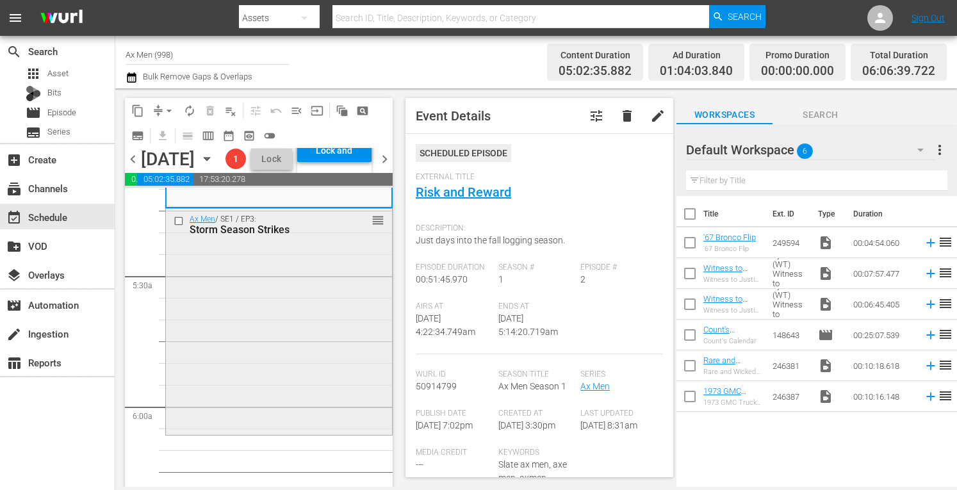
click at [303, 342] on div "Ax Men / SE1 / EP3: Storm Season Strikes reorder" at bounding box center [279, 321] width 226 height 224
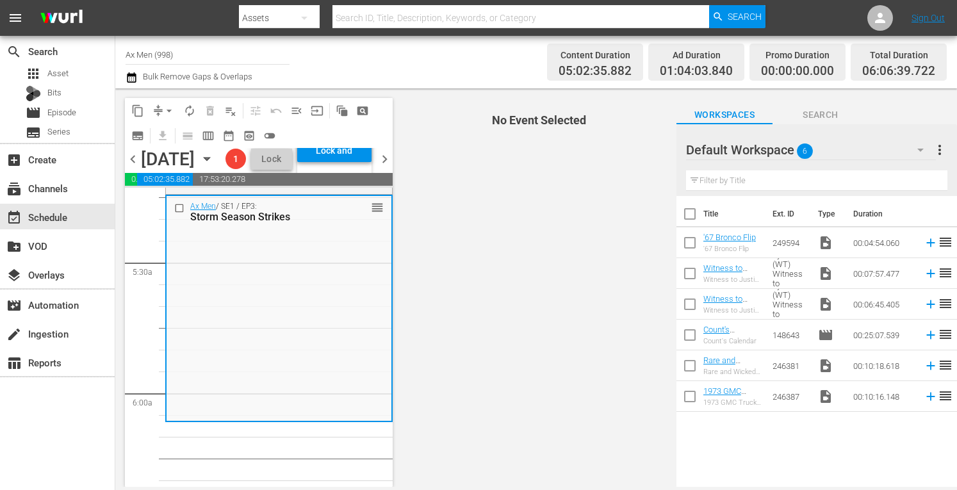
scroll to position [1375, 0]
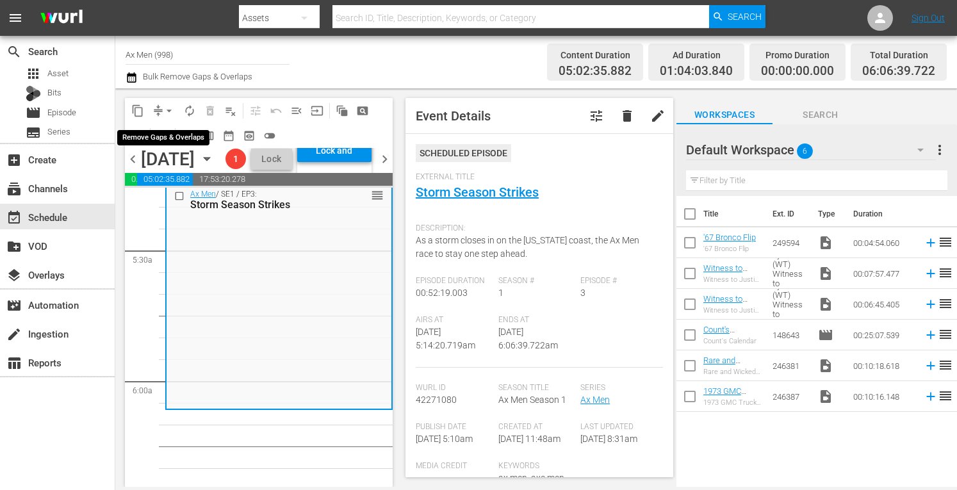
click at [171, 107] on span "arrow_drop_down" at bounding box center [169, 110] width 13 height 13
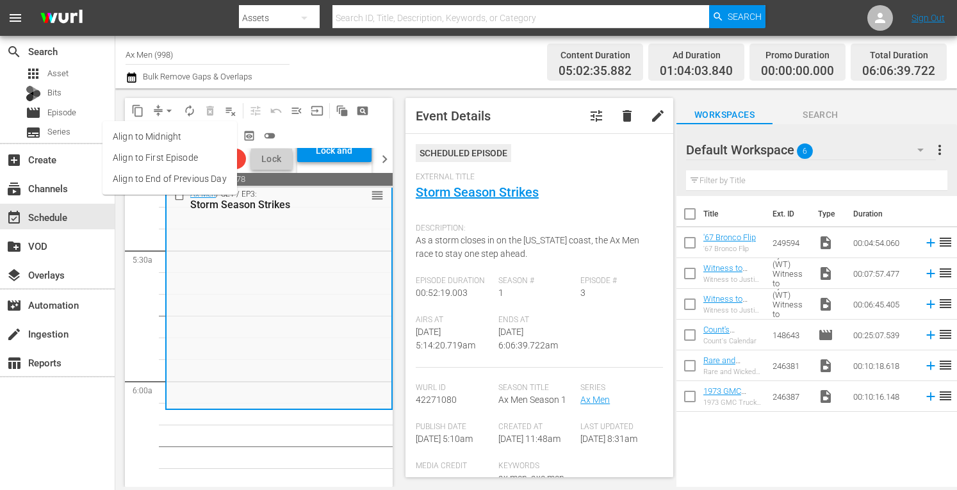
click at [162, 138] on li "Align to Midnight" at bounding box center [170, 136] width 135 height 21
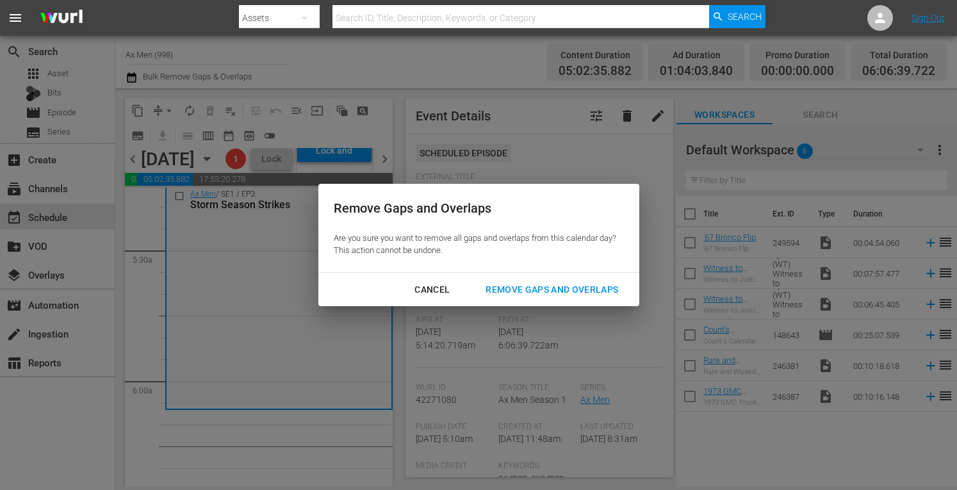
click at [513, 284] on div "Remove Gaps and Overlaps" at bounding box center [551, 290] width 153 height 16
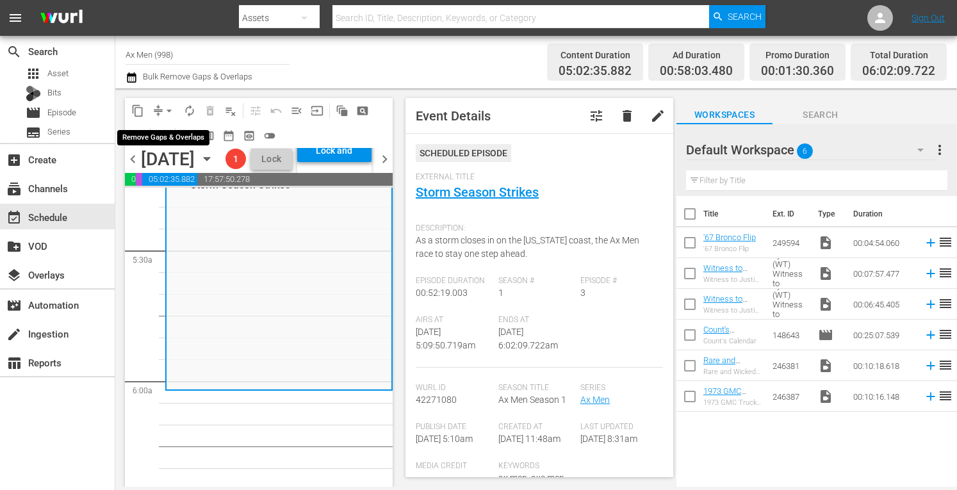
click at [172, 106] on span "arrow_drop_down" at bounding box center [169, 110] width 13 height 13
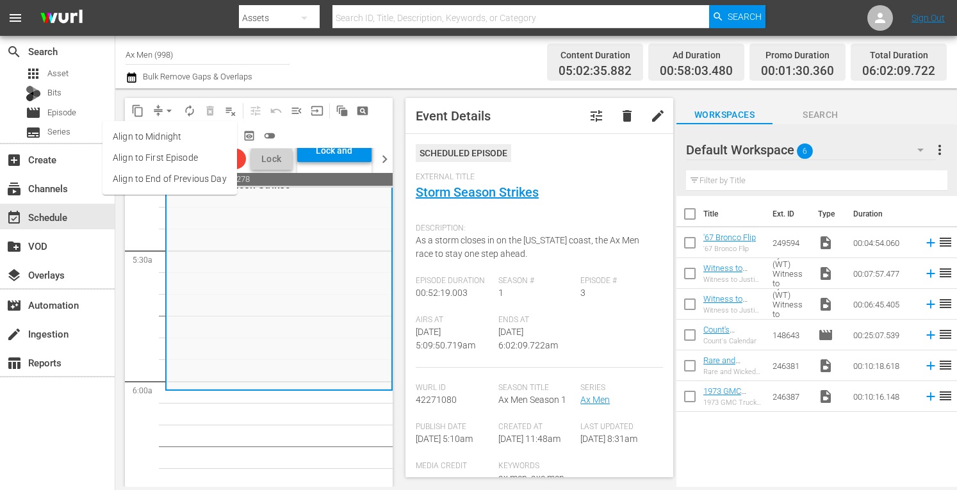
click at [172, 133] on li "Align to Midnight" at bounding box center [170, 136] width 135 height 21
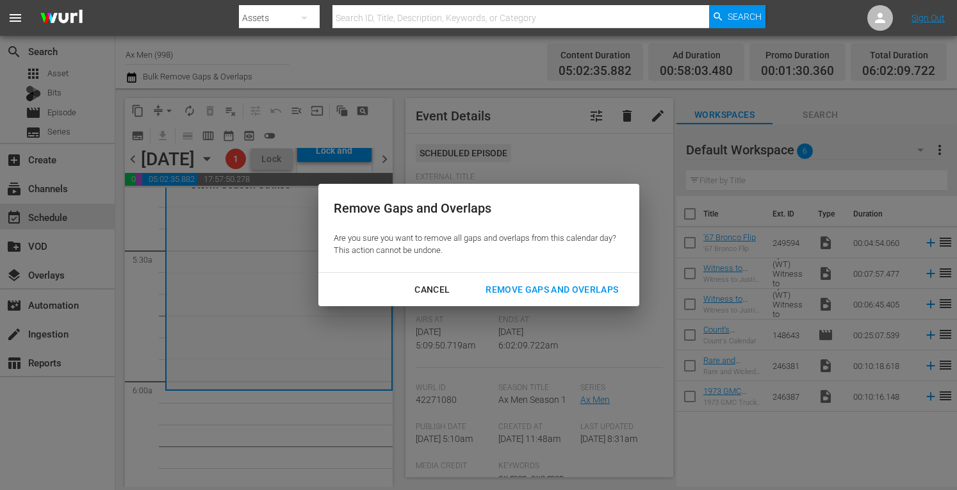
click at [515, 286] on div "Remove Gaps and Overlaps" at bounding box center [551, 290] width 153 height 16
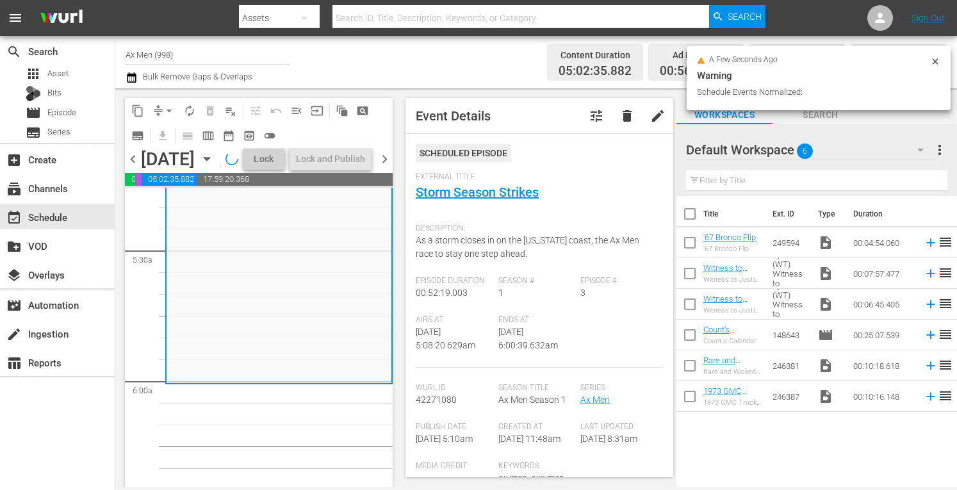
scroll to position [1353, 0]
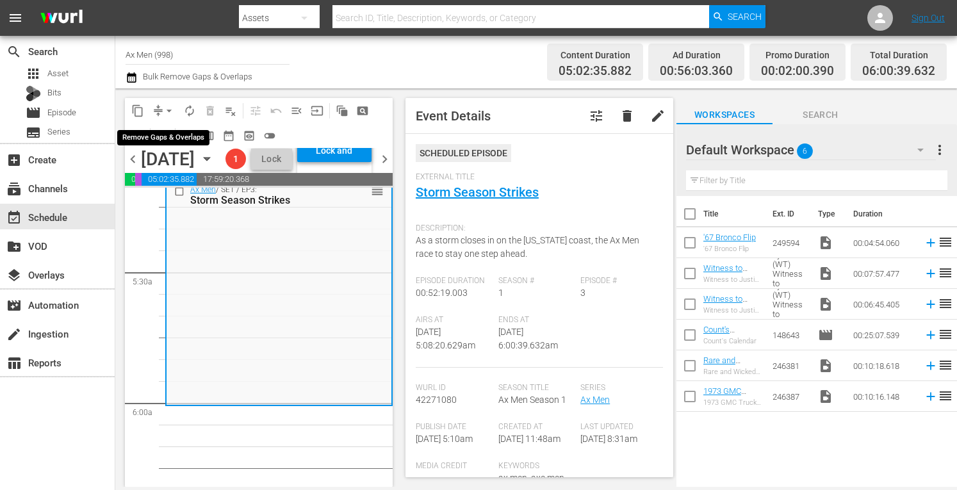
click at [169, 112] on span "arrow_drop_down" at bounding box center [169, 110] width 13 height 13
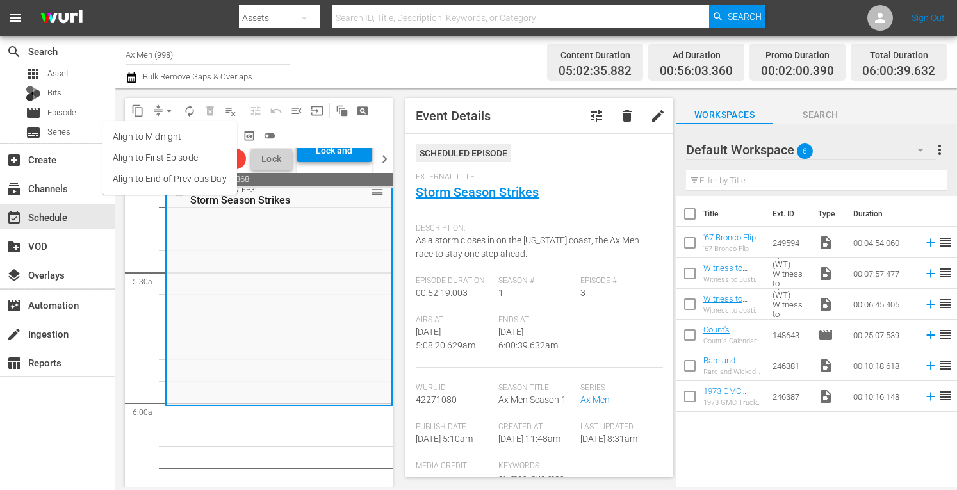
click at [165, 136] on li "Align to Midnight" at bounding box center [170, 136] width 135 height 21
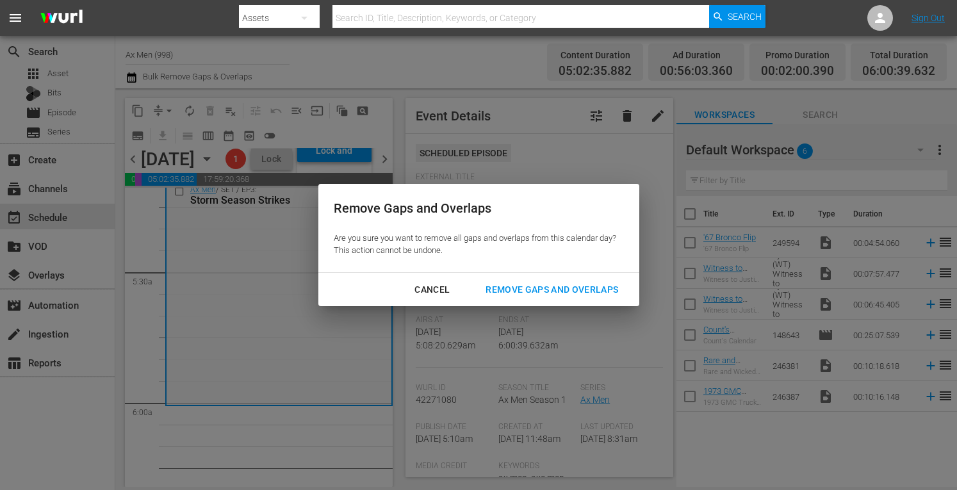
click at [511, 288] on div "Remove Gaps and Overlaps" at bounding box center [551, 290] width 153 height 16
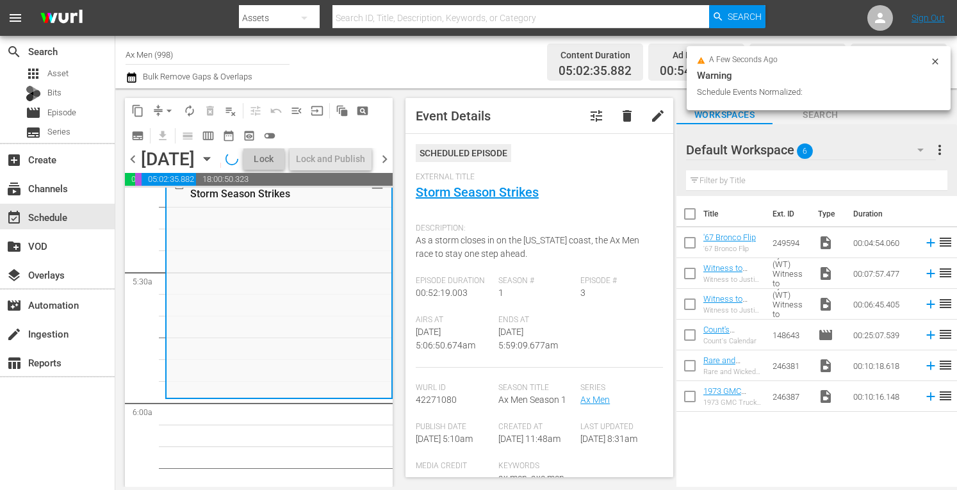
scroll to position [1375, 0]
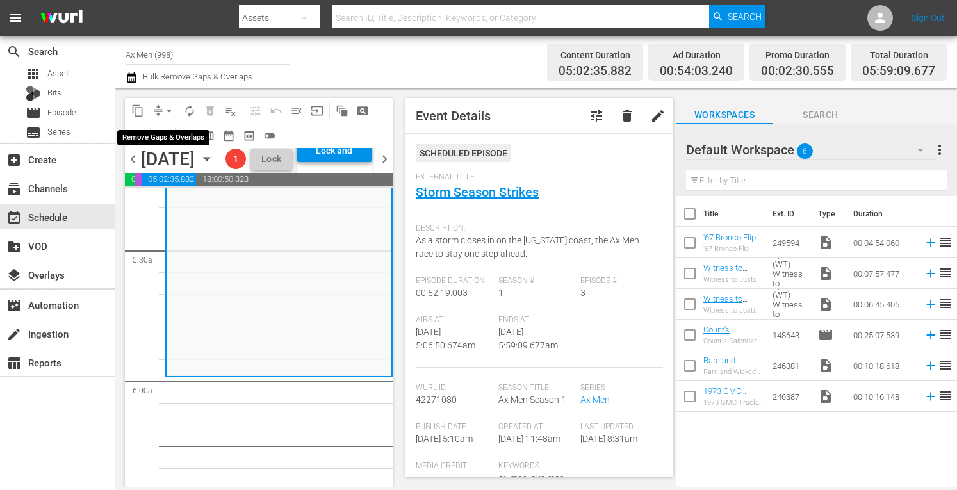
click at [167, 104] on span "arrow_drop_down" at bounding box center [169, 110] width 13 height 13
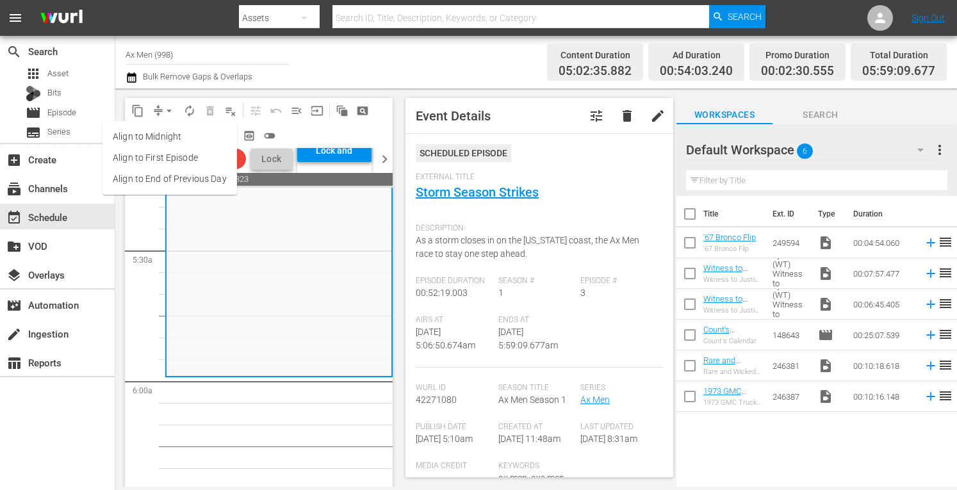
click at [161, 136] on li "Align to Midnight" at bounding box center [170, 136] width 135 height 21
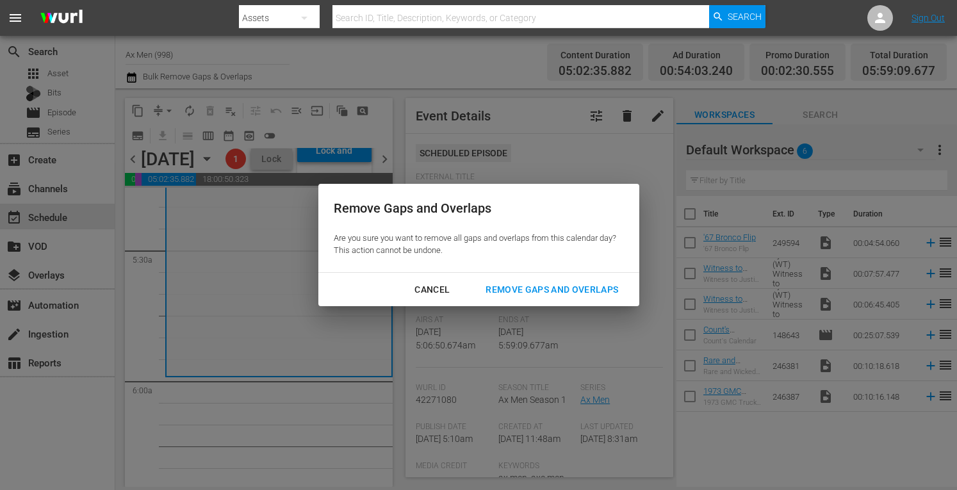
click at [496, 292] on div "Remove Gaps and Overlaps" at bounding box center [551, 290] width 153 height 16
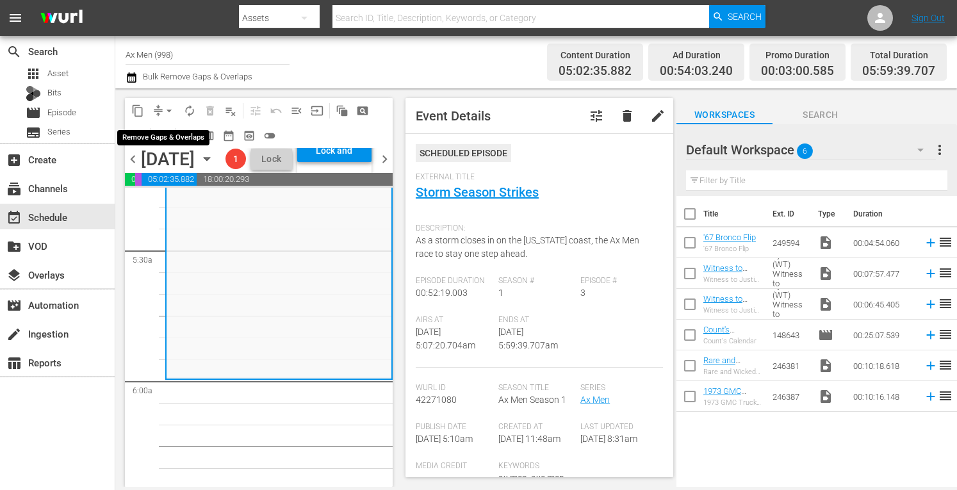
click at [167, 108] on span "arrow_drop_down" at bounding box center [169, 110] width 13 height 13
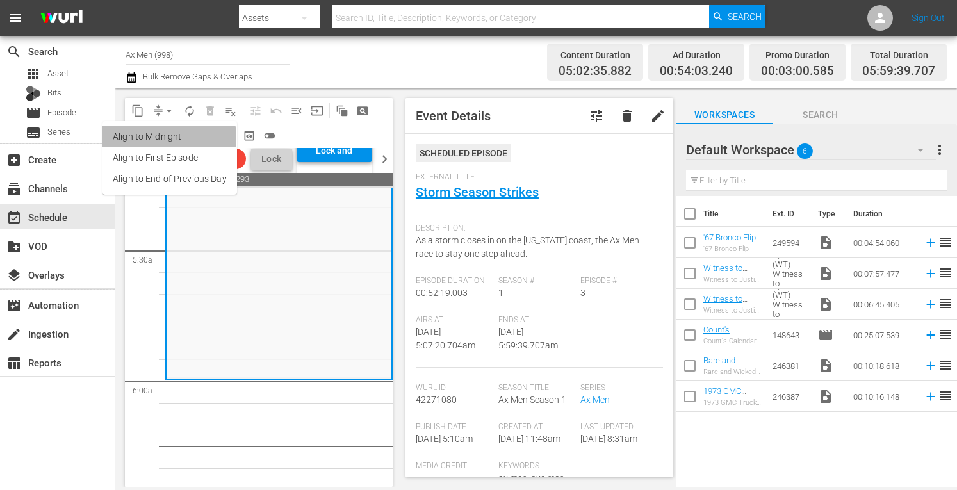
click at [165, 137] on li "Align to Midnight" at bounding box center [170, 136] width 135 height 21
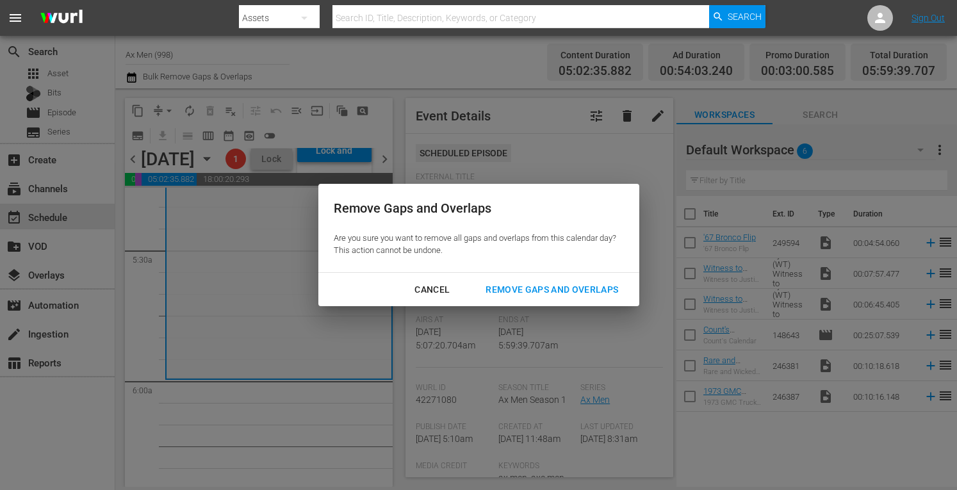
click at [514, 293] on div "Remove Gaps and Overlaps" at bounding box center [551, 290] width 153 height 16
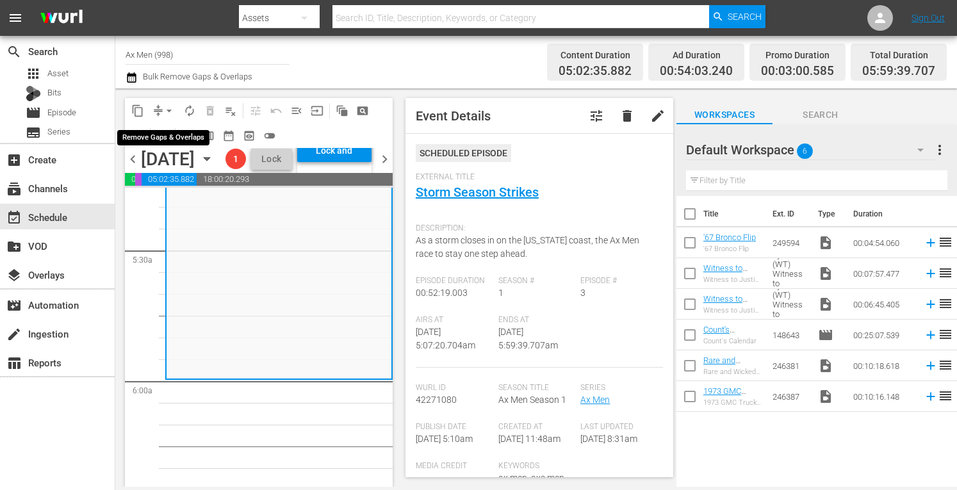
click at [167, 106] on span "arrow_drop_down" at bounding box center [169, 110] width 13 height 13
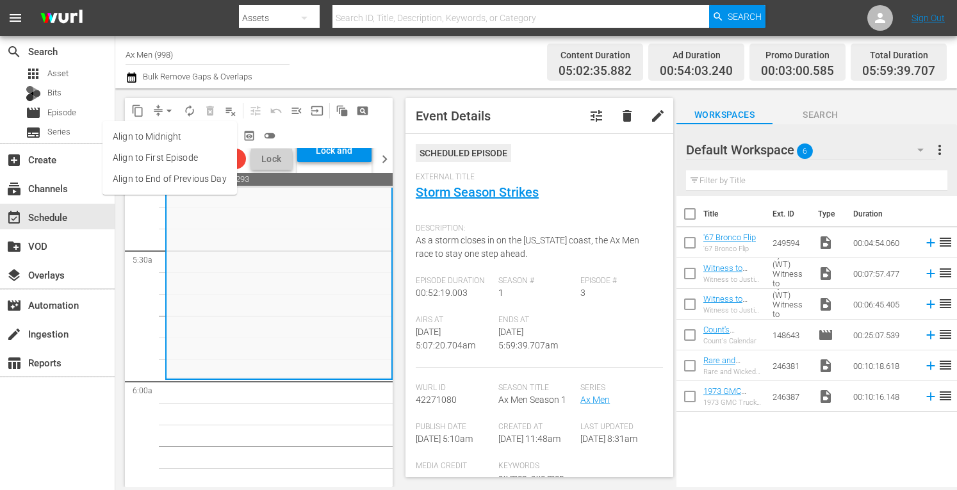
click at [163, 136] on li "Align to Midnight" at bounding box center [170, 136] width 135 height 21
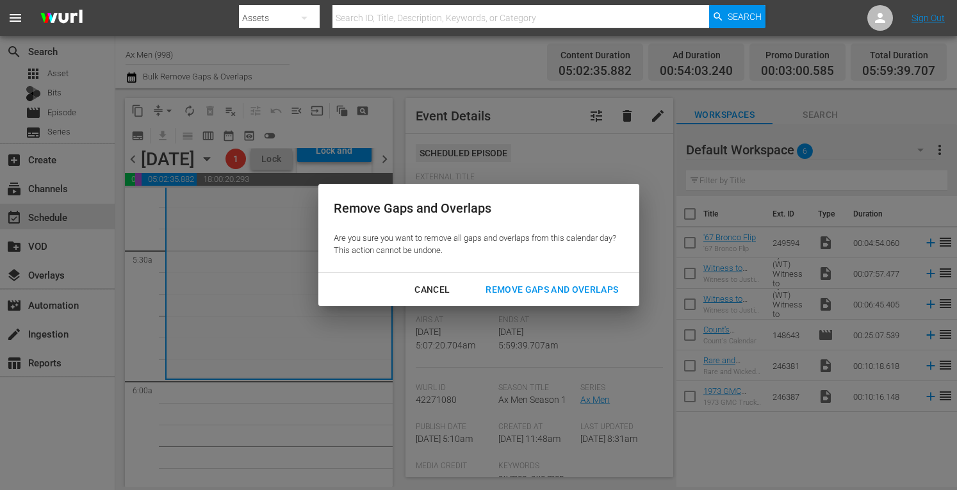
click at [527, 287] on div "Remove Gaps and Overlaps" at bounding box center [551, 290] width 153 height 16
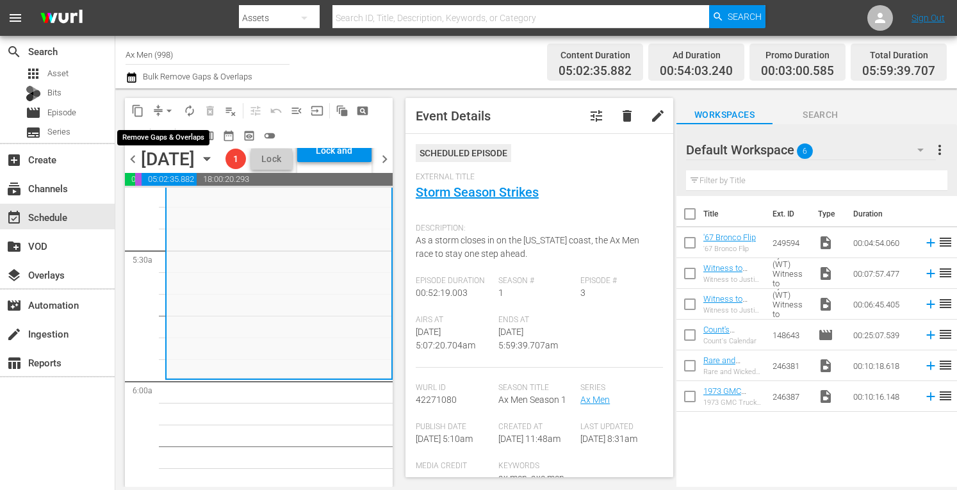
click at [167, 111] on span "arrow_drop_down" at bounding box center [169, 110] width 13 height 13
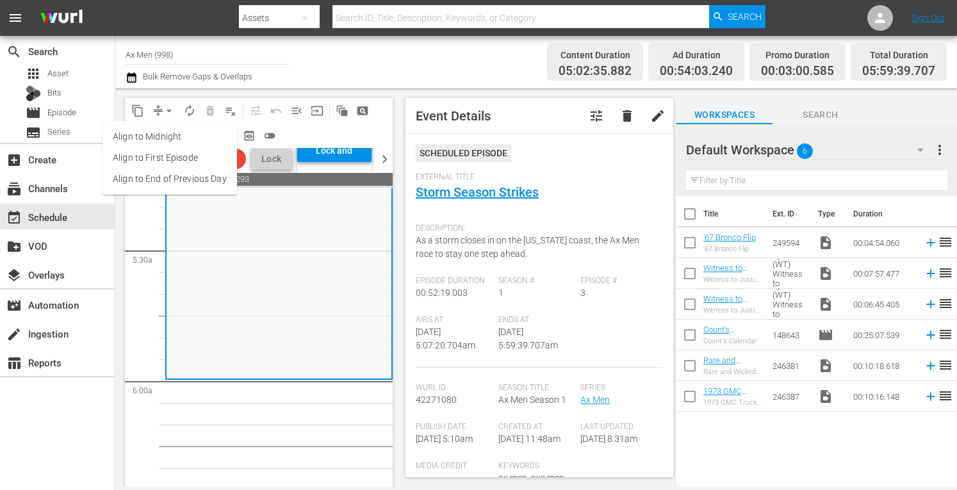
click at [164, 135] on li "Align to Midnight" at bounding box center [170, 136] width 135 height 21
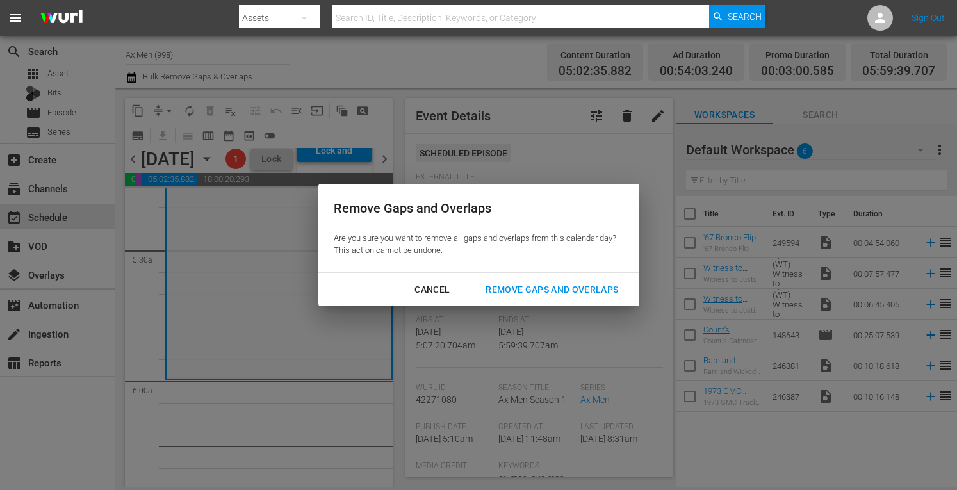
click at [529, 283] on div "Remove Gaps and Overlaps" at bounding box center [551, 290] width 153 height 16
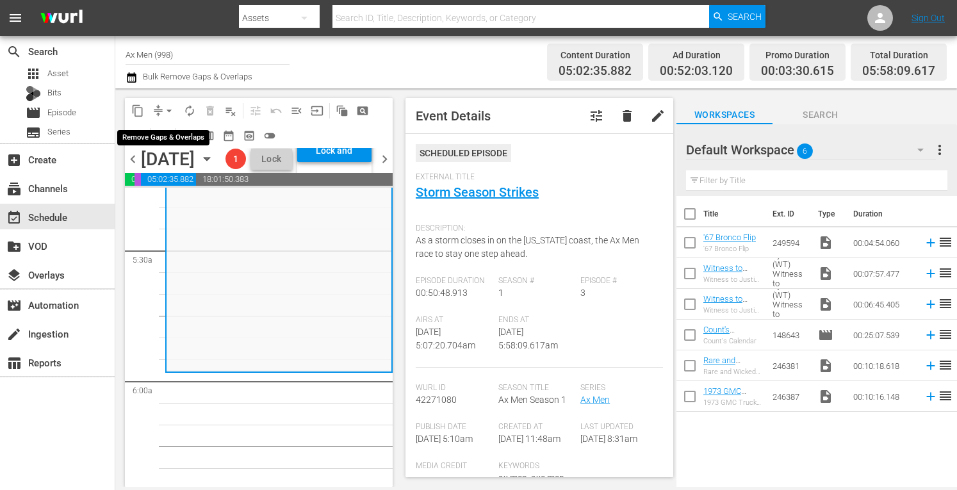
click at [169, 106] on span "arrow_drop_down" at bounding box center [169, 110] width 13 height 13
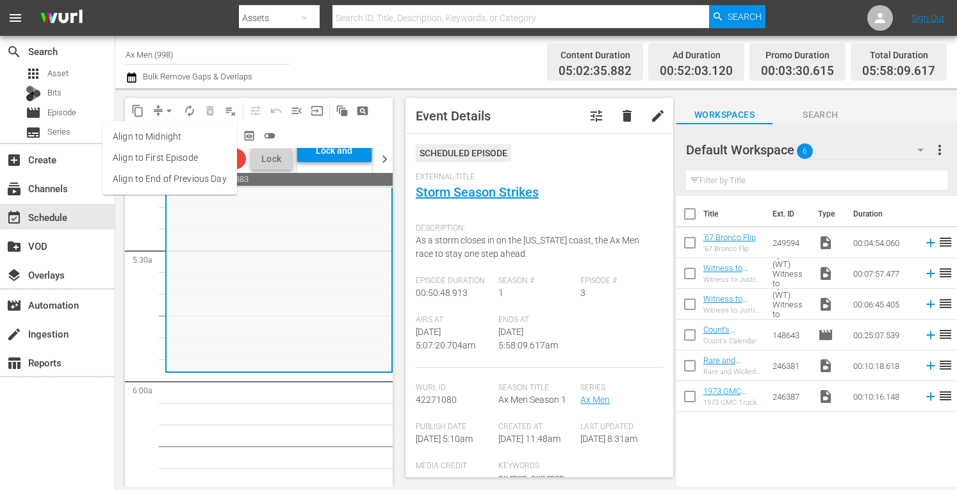
click at [164, 131] on li "Align to Midnight" at bounding box center [170, 136] width 135 height 21
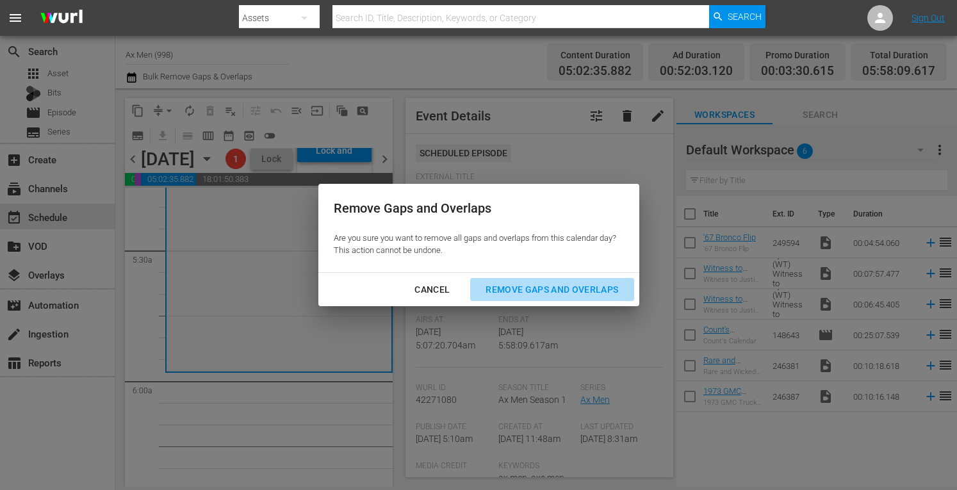
click at [564, 290] on div "Remove Gaps and Overlaps" at bounding box center [551, 290] width 153 height 16
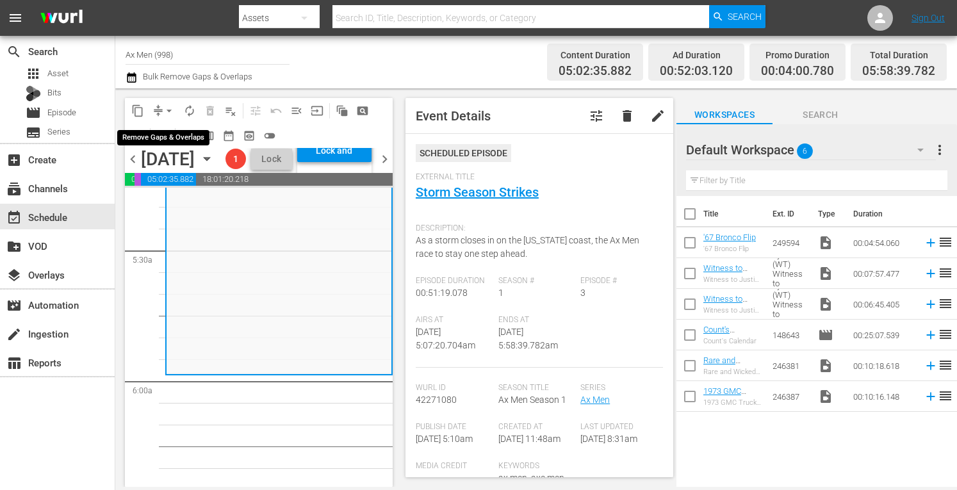
click at [172, 106] on span "arrow_drop_down" at bounding box center [169, 110] width 13 height 13
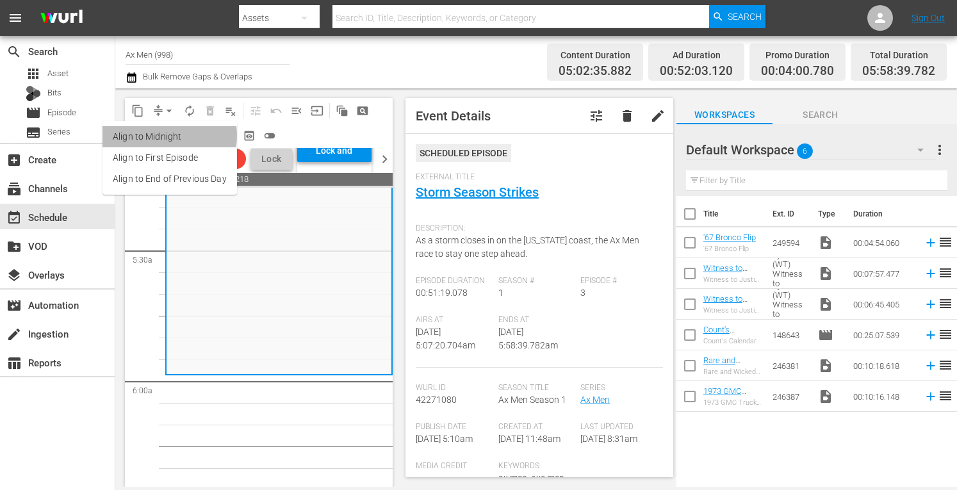
click at [162, 136] on li "Align to Midnight" at bounding box center [170, 136] width 135 height 21
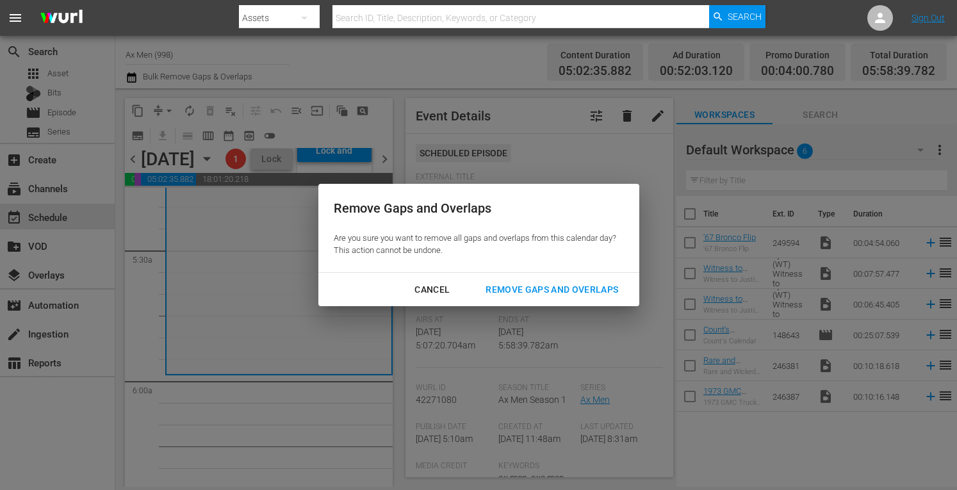
click at [536, 288] on div "Remove Gaps and Overlaps" at bounding box center [551, 290] width 153 height 16
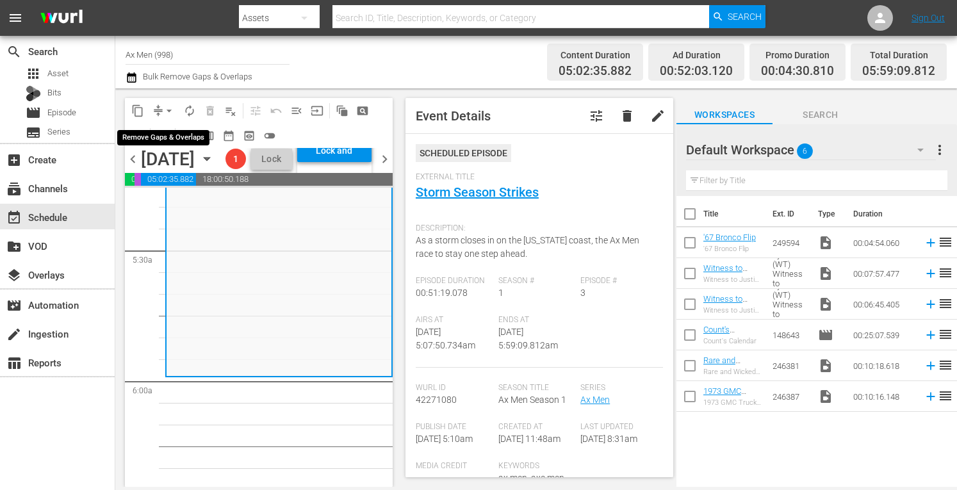
click at [170, 107] on span "arrow_drop_down" at bounding box center [169, 110] width 13 height 13
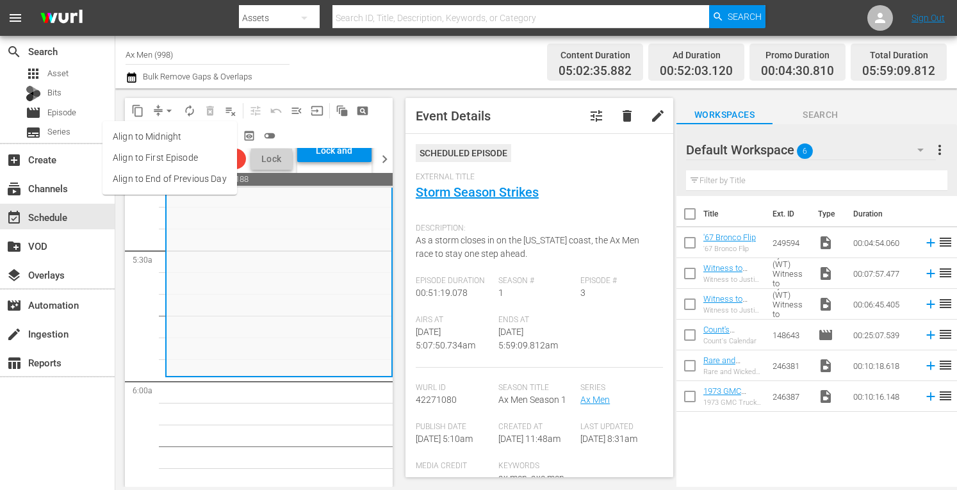
click at [160, 139] on li "Align to Midnight" at bounding box center [170, 136] width 135 height 21
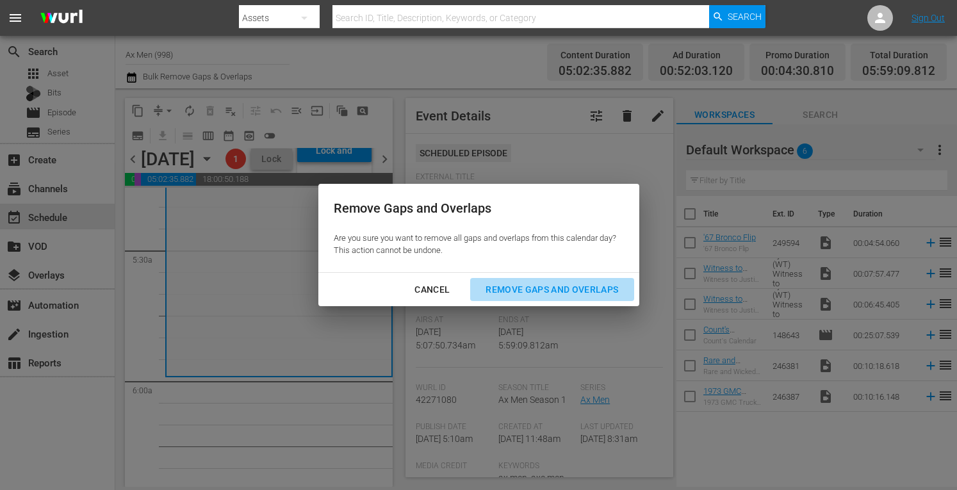
click at [510, 288] on div "Remove Gaps and Overlaps" at bounding box center [551, 290] width 153 height 16
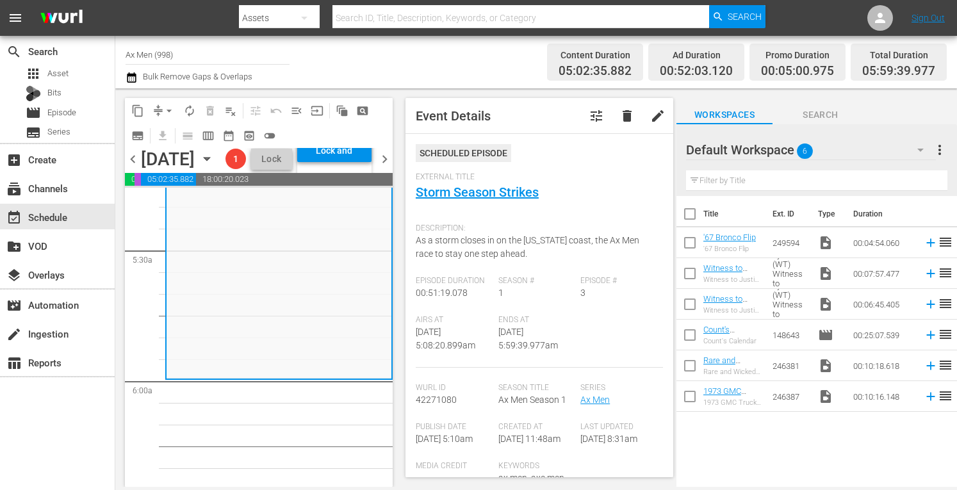
click at [171, 106] on span "arrow_drop_down" at bounding box center [169, 110] width 13 height 13
click at [160, 136] on li "Align to Midnight" at bounding box center [170, 136] width 135 height 21
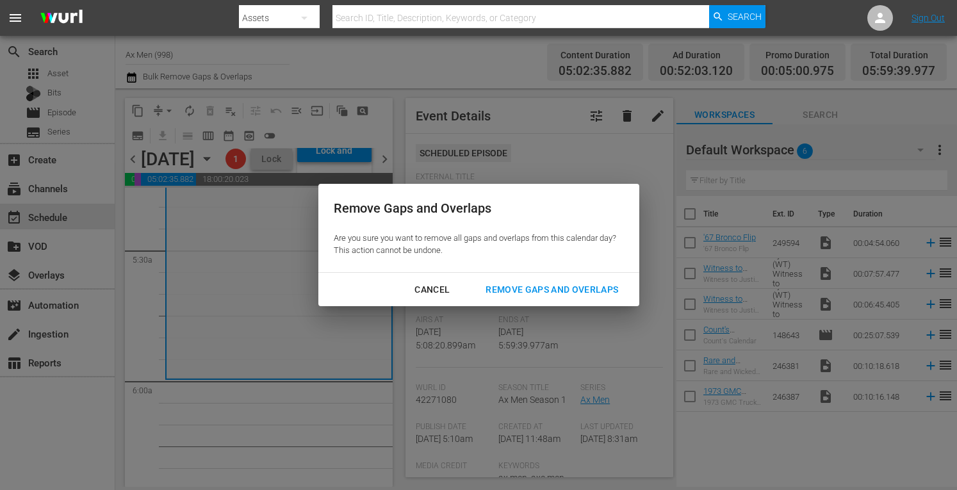
click at [505, 286] on div "Remove Gaps and Overlaps" at bounding box center [551, 290] width 153 height 16
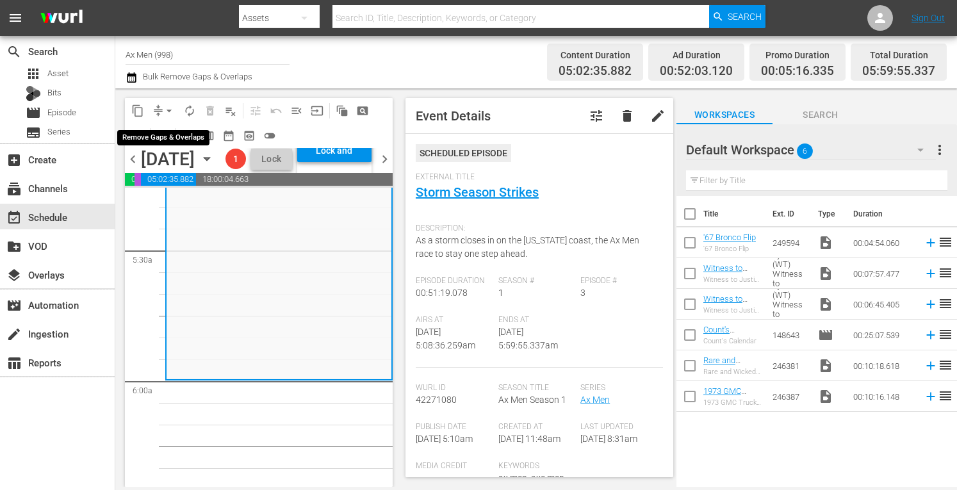
click at [163, 105] on span "arrow_drop_down" at bounding box center [169, 110] width 13 height 13
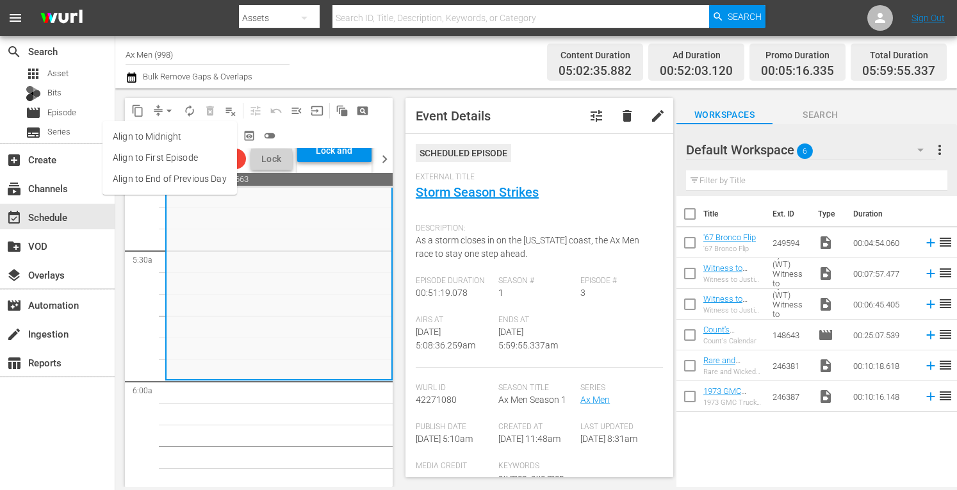
click at [163, 131] on li "Align to Midnight" at bounding box center [170, 136] width 135 height 21
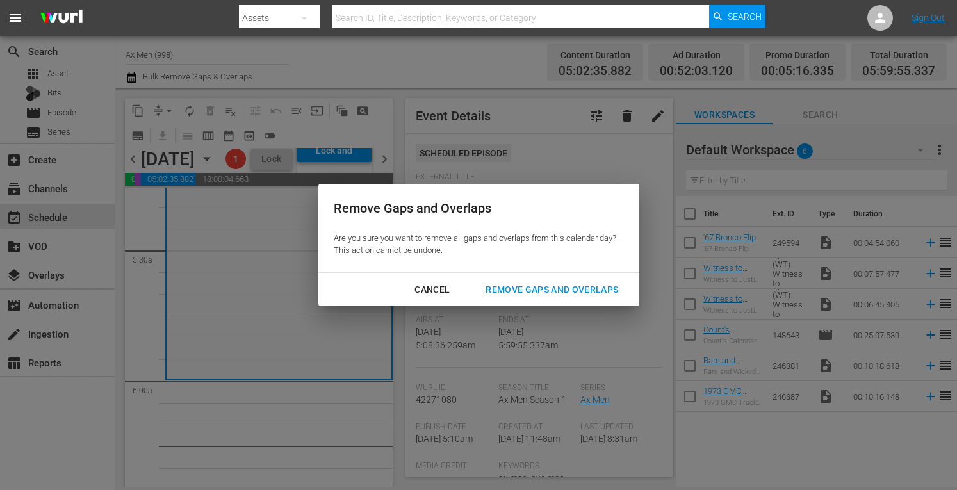
click at [511, 290] on div "Remove Gaps and Overlaps" at bounding box center [551, 290] width 153 height 16
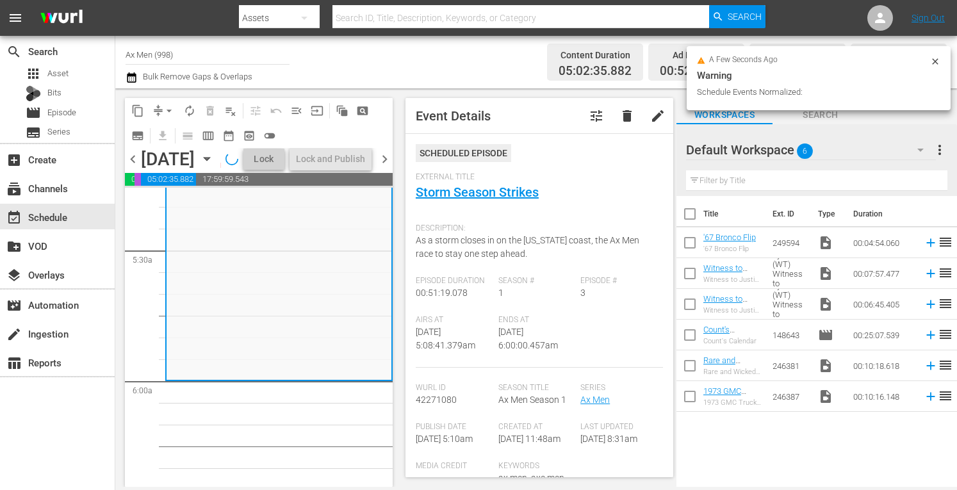
scroll to position [1397, 0]
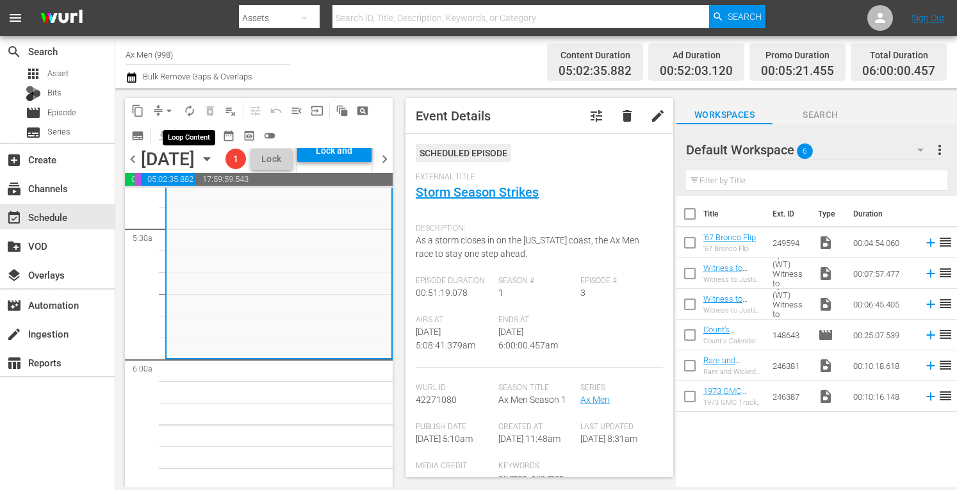
click at [191, 108] on span "autorenew_outlined" at bounding box center [189, 110] width 13 height 13
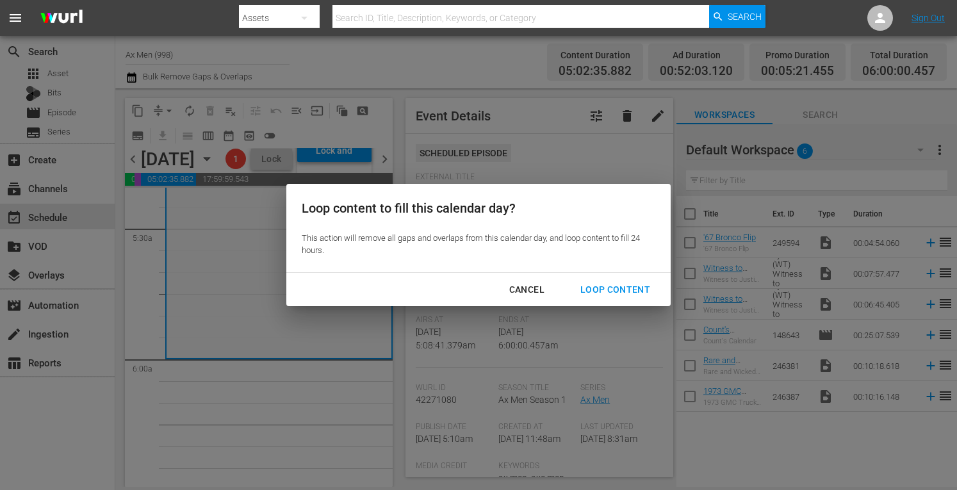
click at [630, 289] on div "Loop Content" at bounding box center [615, 290] width 90 height 16
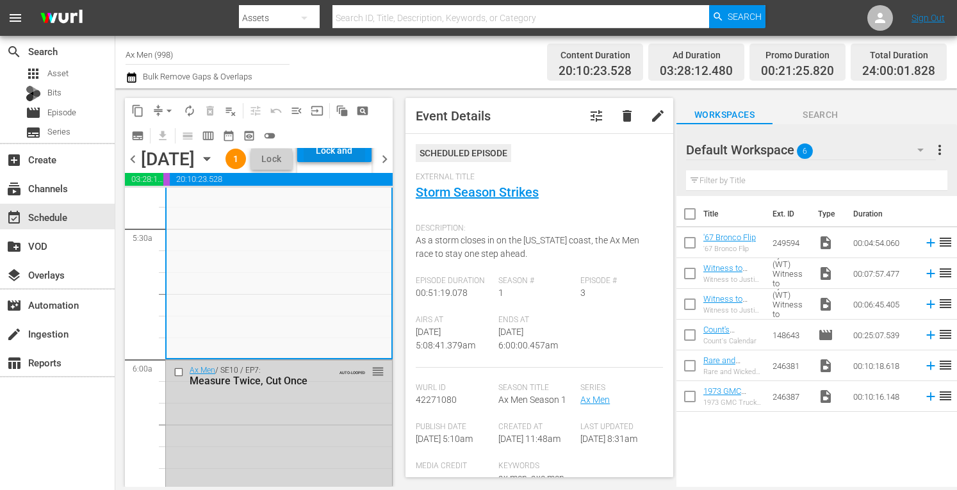
click at [361, 162] on div "Lock and Publish" at bounding box center [335, 150] width 62 height 23
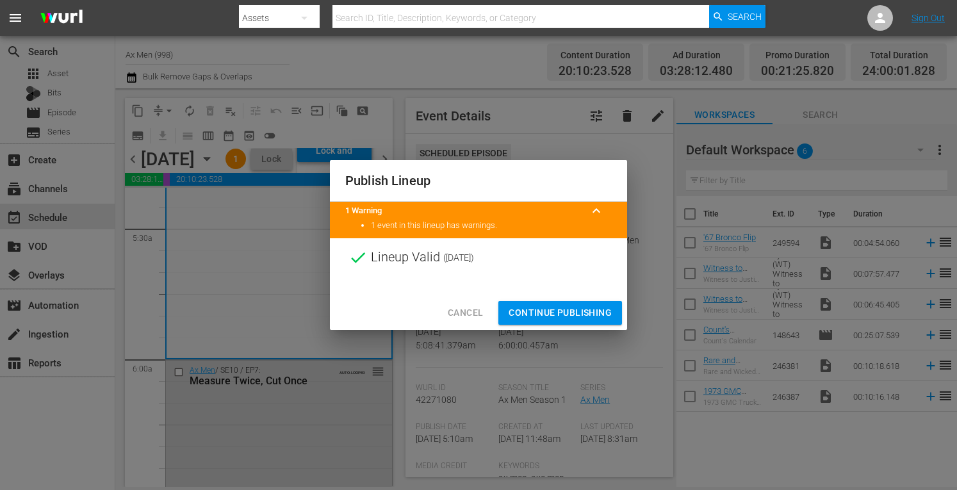
click at [569, 316] on span "Continue Publishing" at bounding box center [560, 313] width 103 height 16
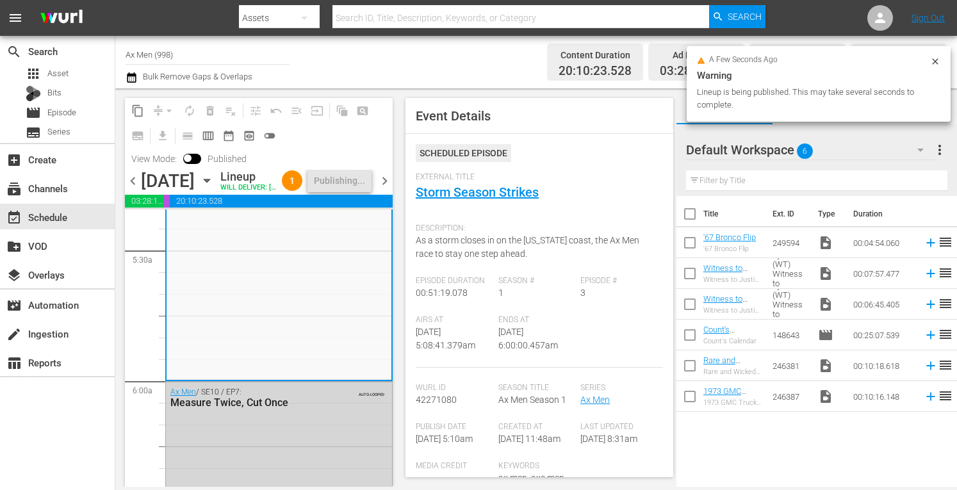
click at [383, 189] on span "chevron_right" at bounding box center [385, 181] width 16 height 16
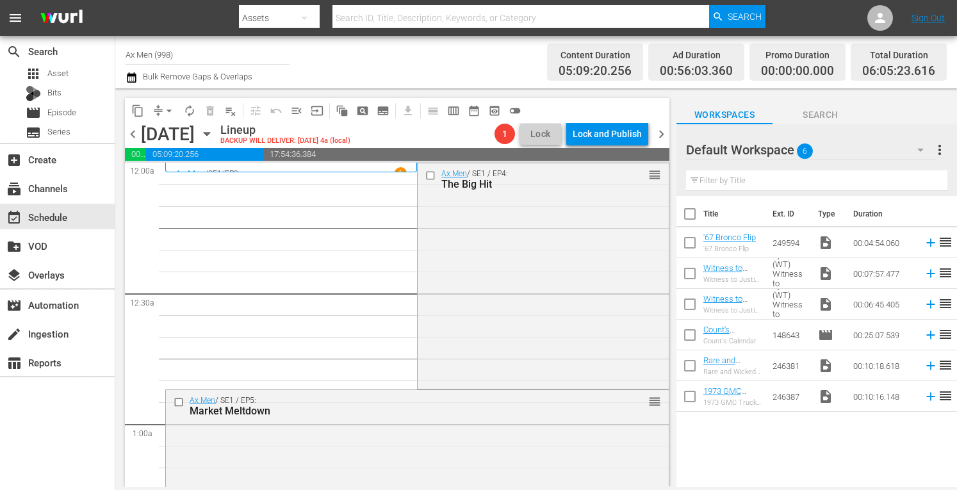
click at [664, 129] on span "chevron_right" at bounding box center [662, 134] width 16 height 16
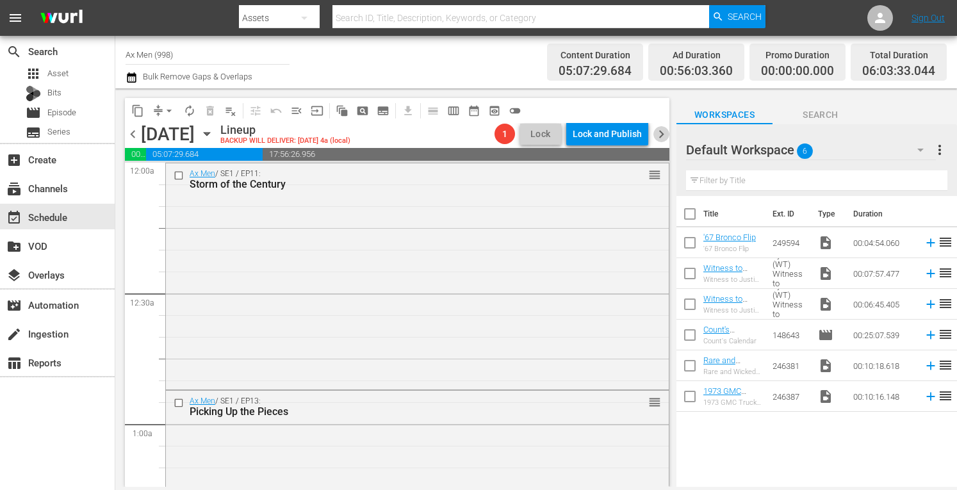
click at [664, 129] on span "chevron_right" at bounding box center [662, 134] width 16 height 16
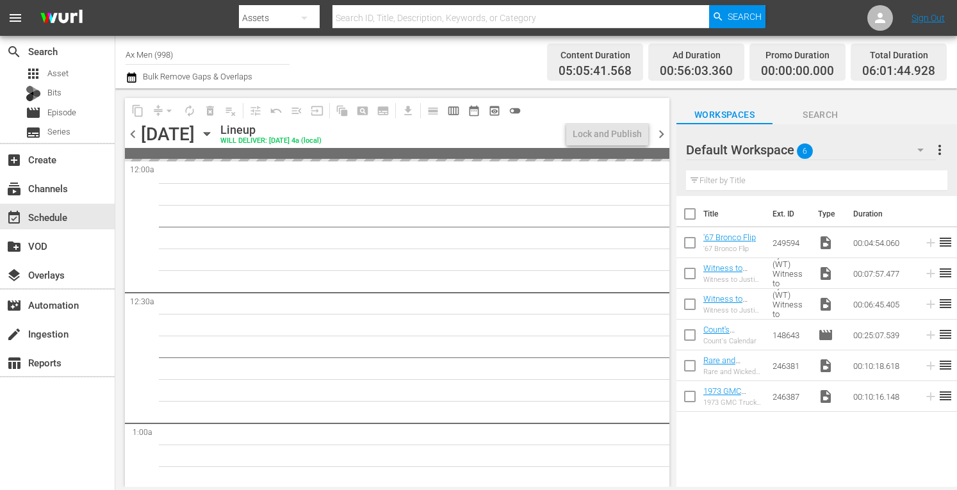
click at [664, 129] on span "chevron_right" at bounding box center [662, 134] width 16 height 16
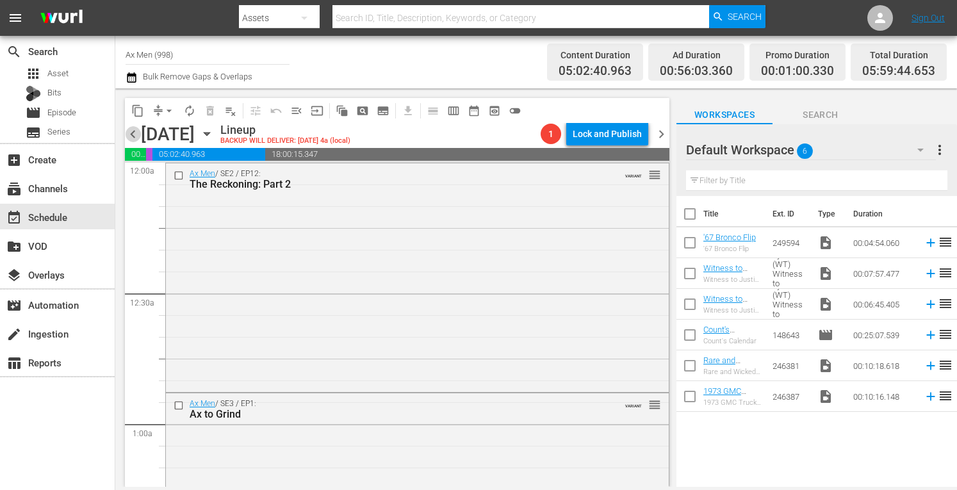
click at [131, 133] on span "chevron_left" at bounding box center [133, 134] width 16 height 16
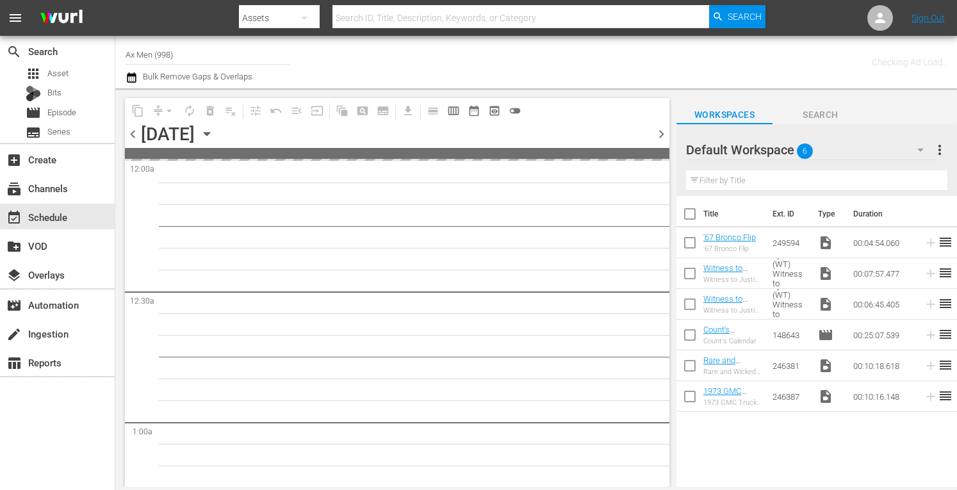
click at [131, 133] on span "chevron_left" at bounding box center [133, 134] width 16 height 16
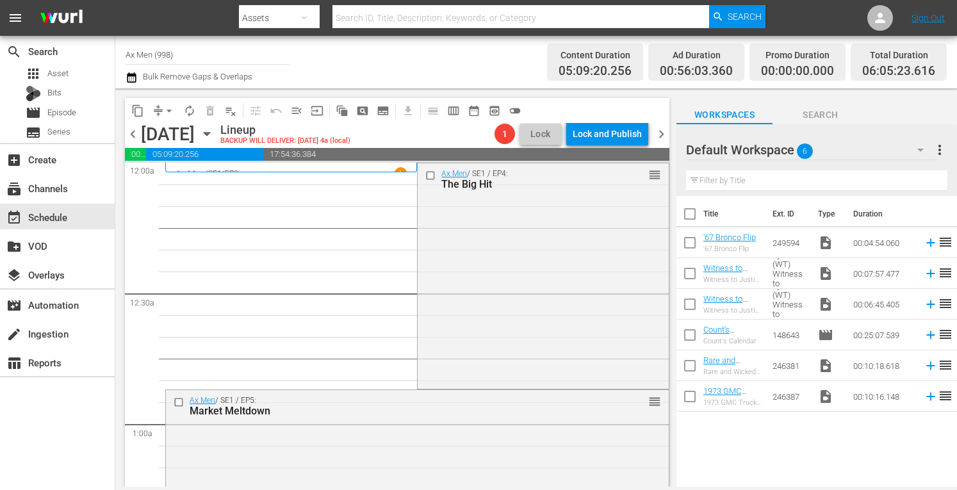
click at [133, 134] on span "chevron_left" at bounding box center [133, 134] width 16 height 16
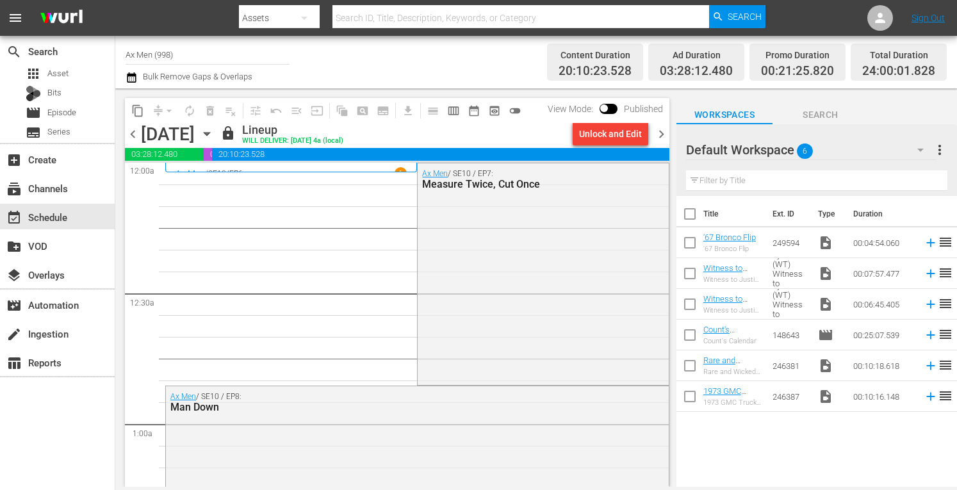
click at [667, 133] on span "chevron_right" at bounding box center [662, 134] width 16 height 16
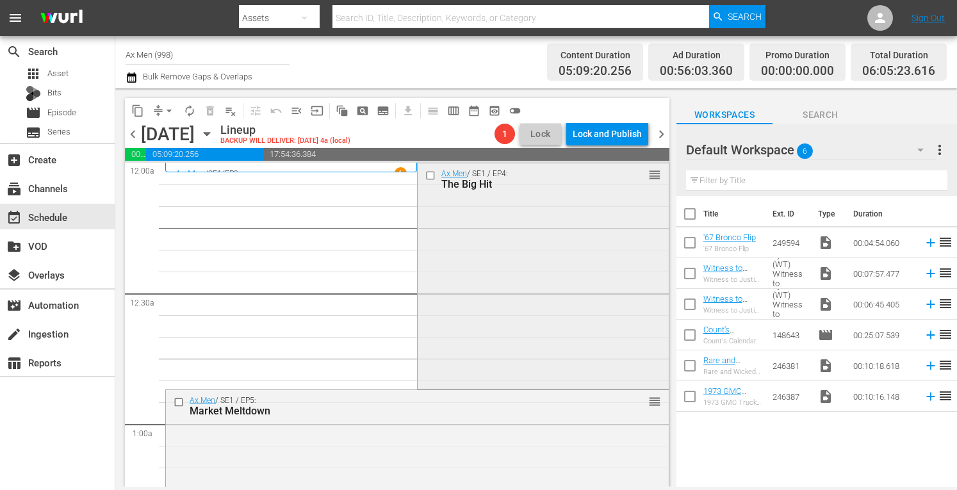
click at [533, 254] on div "Ax Men / SE1 / EP4: The Big Hit reorder" at bounding box center [543, 274] width 251 height 223
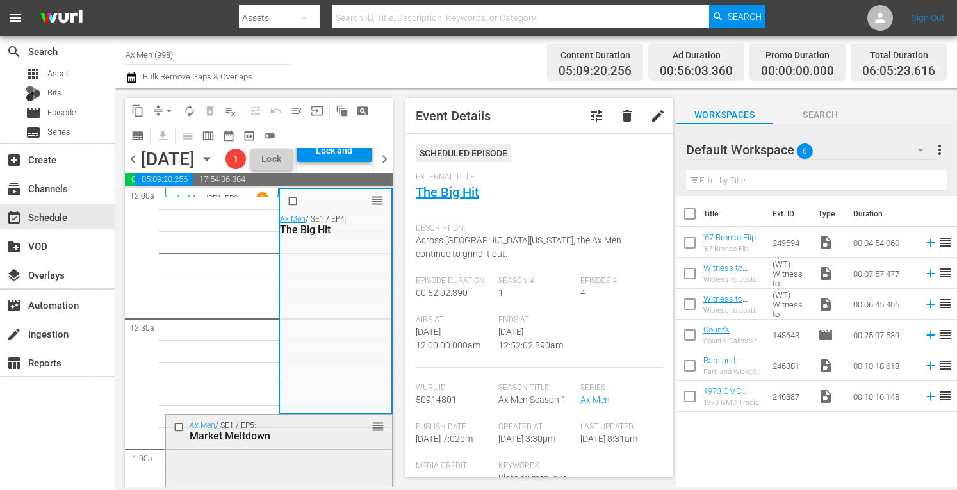
click at [319, 442] on div "Market Meltdown" at bounding box center [261, 436] width 142 height 12
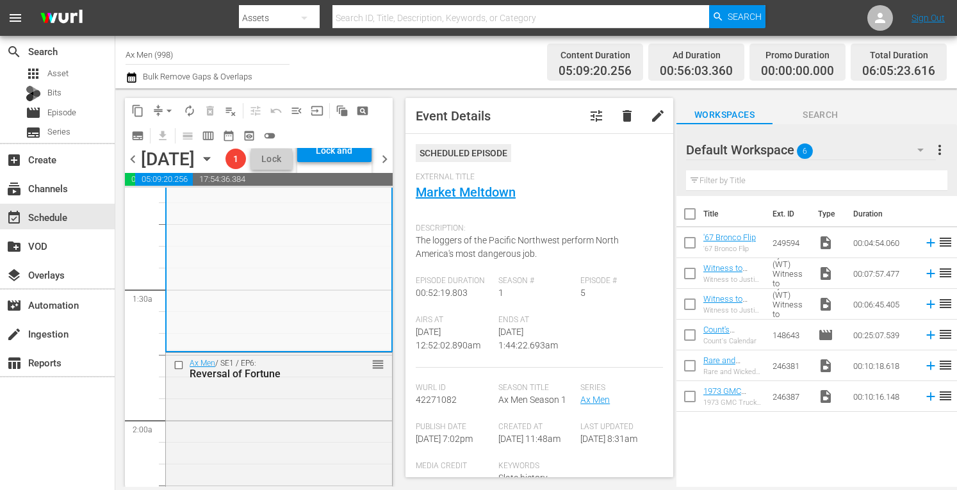
scroll to position [316, 0]
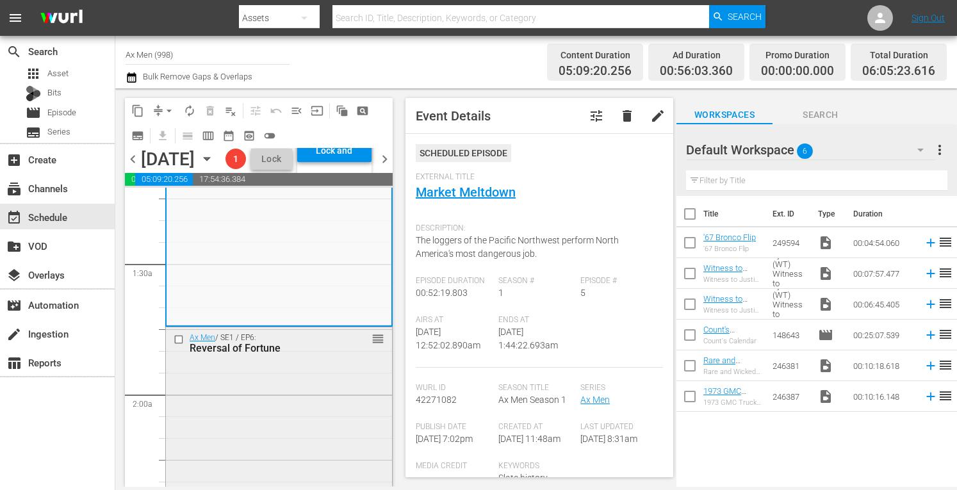
click at [324, 412] on div "Ax Men / SE1 / EP6: Reversal of Fortune reorder" at bounding box center [279, 439] width 226 height 224
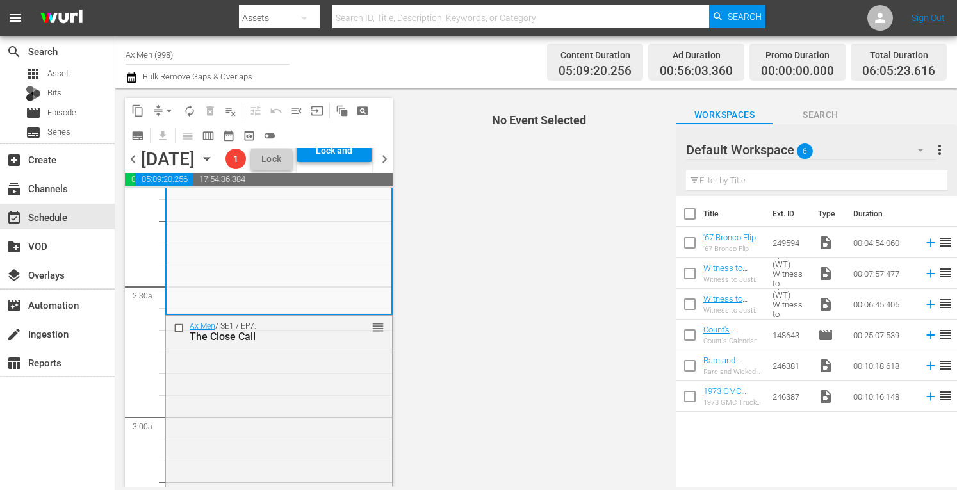
scroll to position [598, 0]
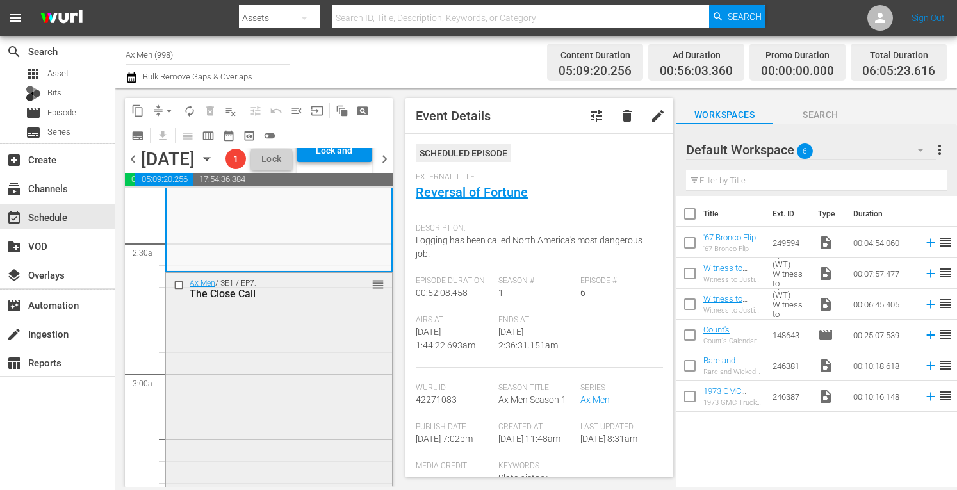
click at [322, 376] on div "Ax Men / SE1 / EP7: The Close Call reorder" at bounding box center [279, 385] width 226 height 224
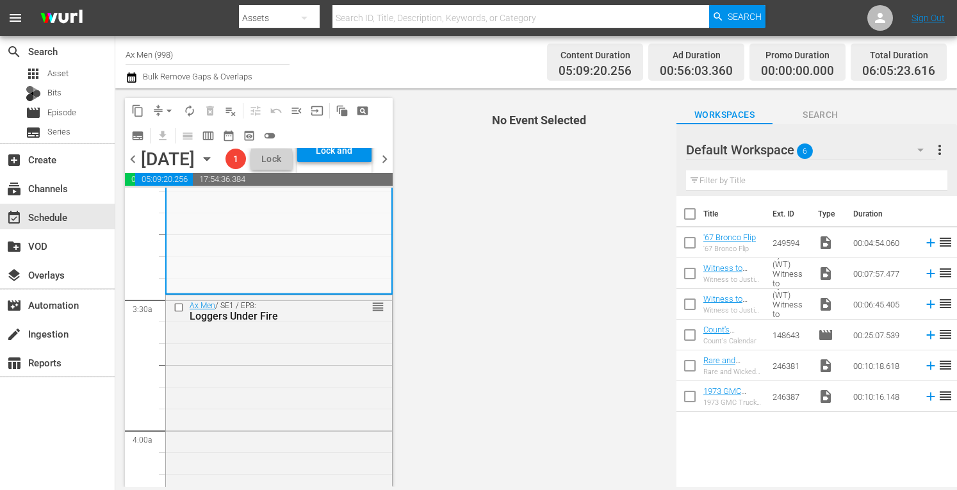
scroll to position [897, 0]
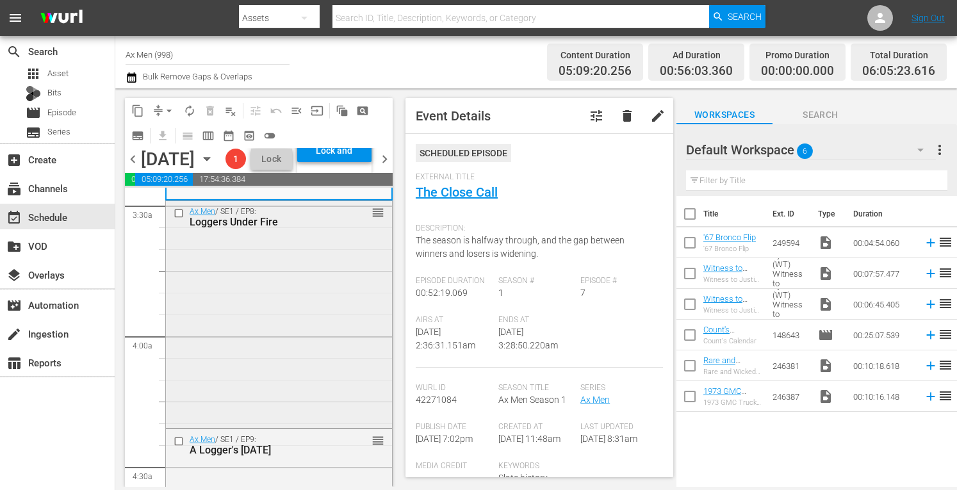
click at [299, 327] on div "Ax Men / SE1 / EP8: Loggers Under Fire reorder" at bounding box center [279, 313] width 226 height 224
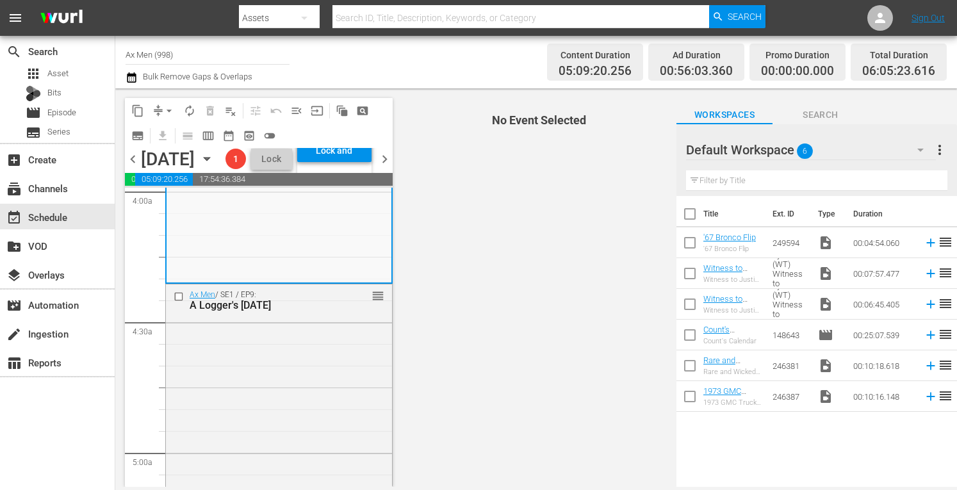
scroll to position [1085, 0]
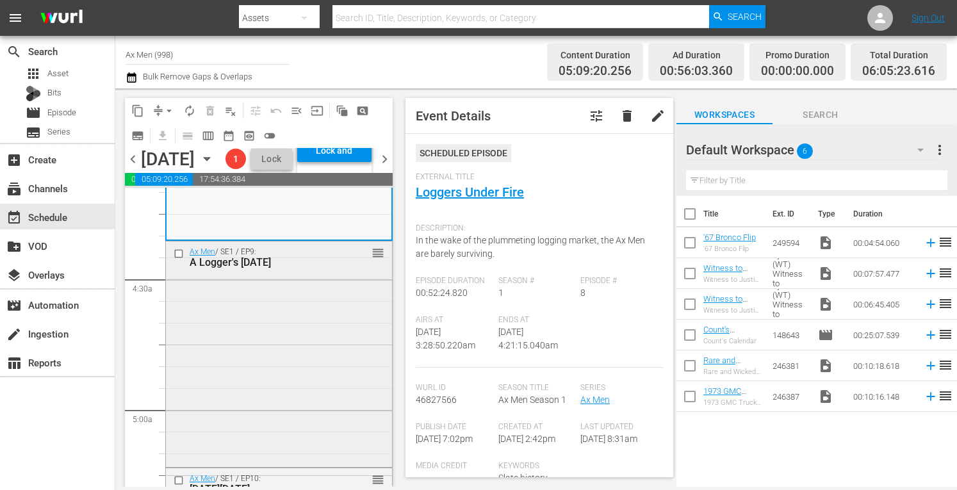
click at [343, 356] on div "Ax Men / SE1 / EP9: A Logger's Thanksgiving reorder" at bounding box center [279, 353] width 226 height 223
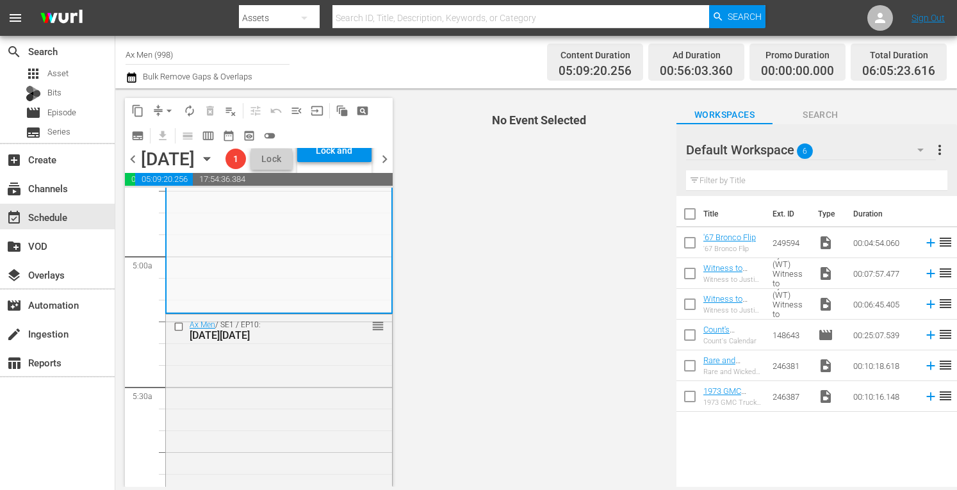
scroll to position [1256, 0]
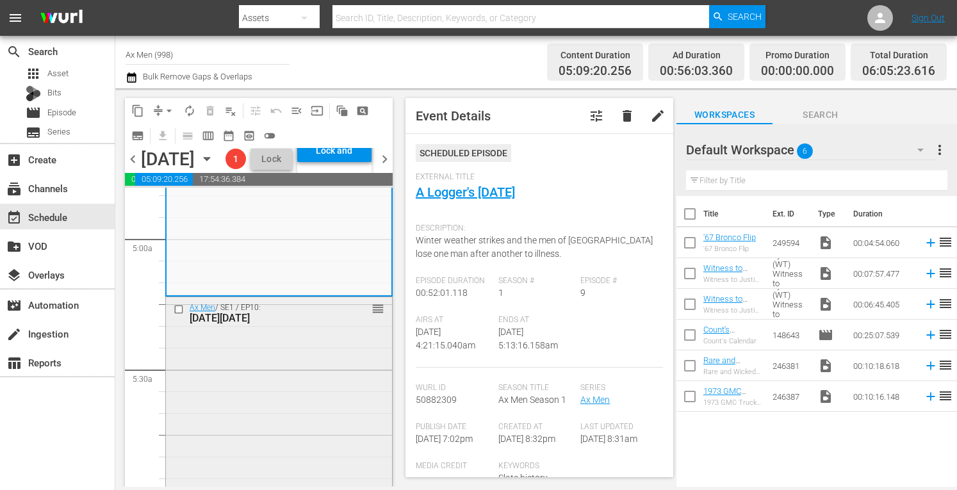
click at [304, 392] on div "Ax Men / SE1 / EP10: Black Friday reorder" at bounding box center [279, 408] width 226 height 223
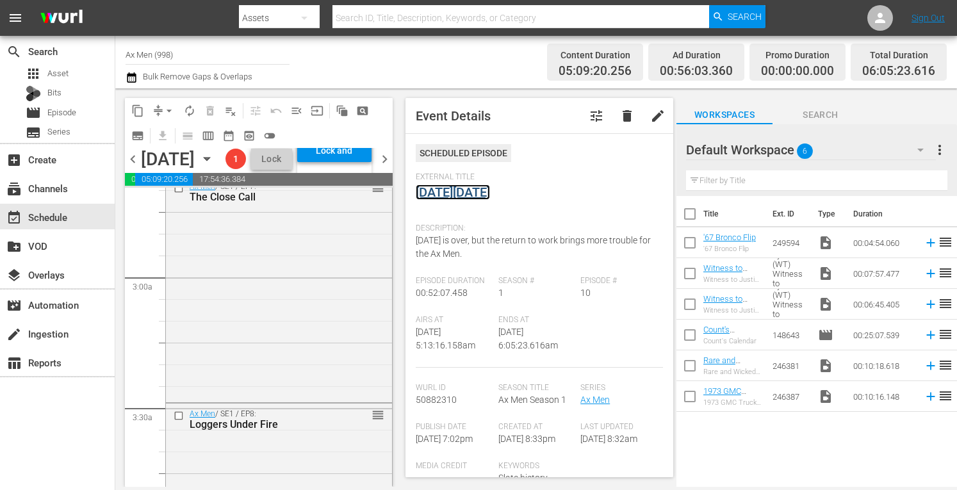
scroll to position [0, 0]
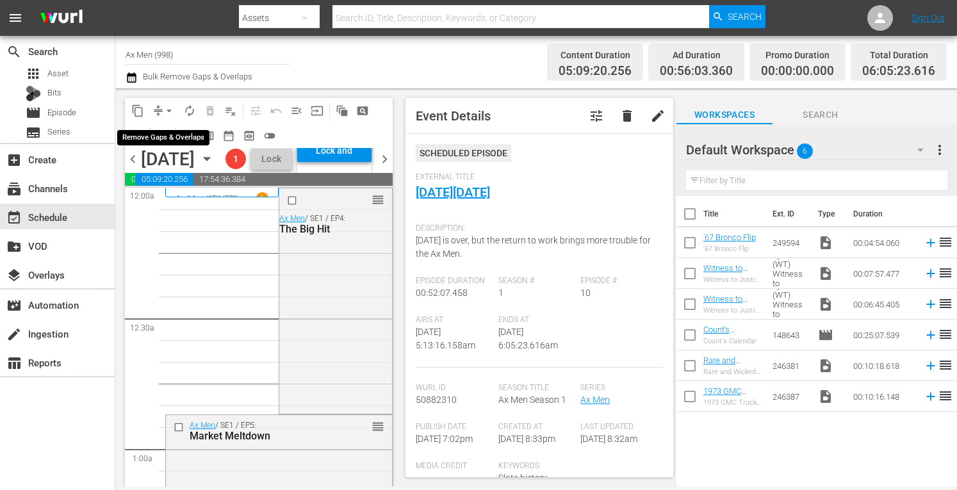
click at [169, 107] on span "arrow_drop_down" at bounding box center [169, 110] width 13 height 13
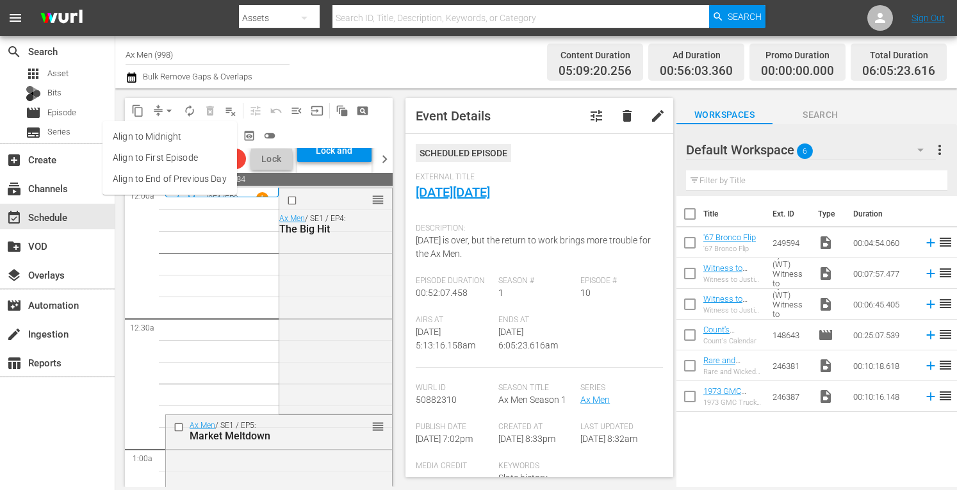
click at [158, 136] on li "Align to Midnight" at bounding box center [170, 136] width 135 height 21
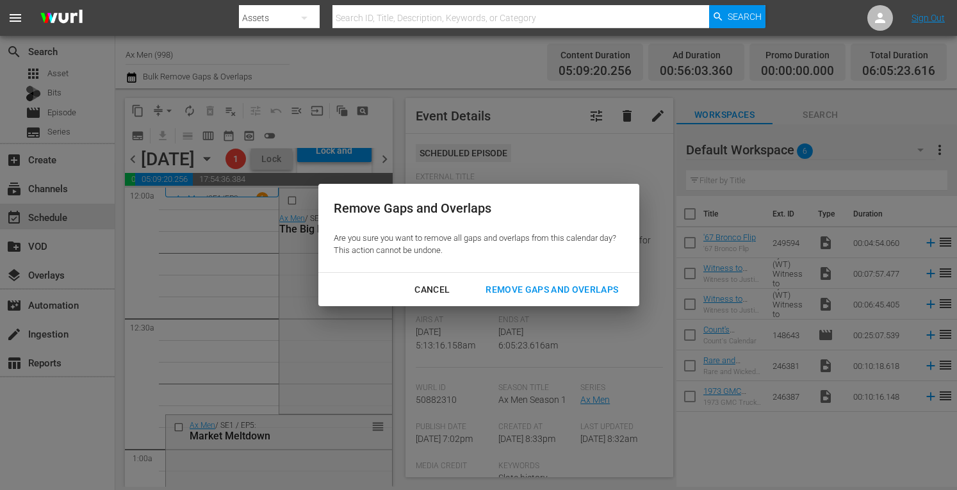
click at [515, 290] on div "Remove Gaps and Overlaps" at bounding box center [551, 290] width 153 height 16
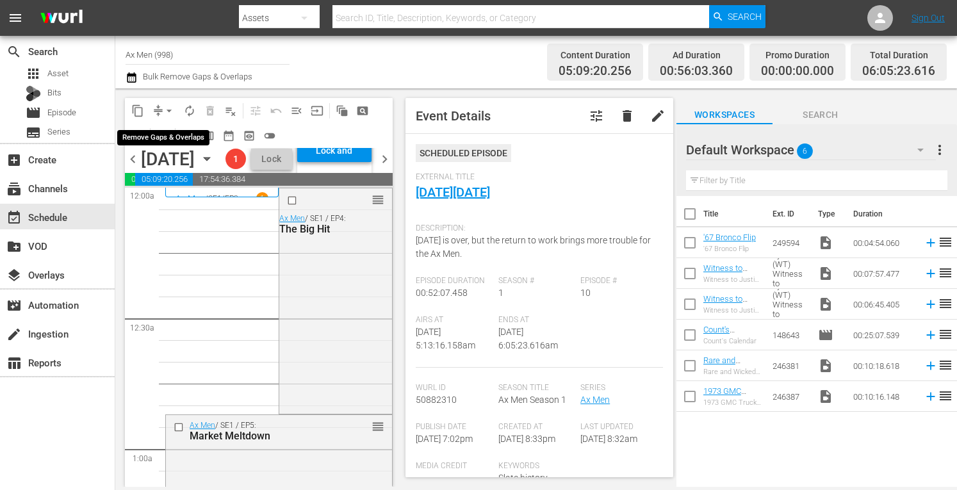
click at [170, 108] on span "arrow_drop_down" at bounding box center [169, 110] width 13 height 13
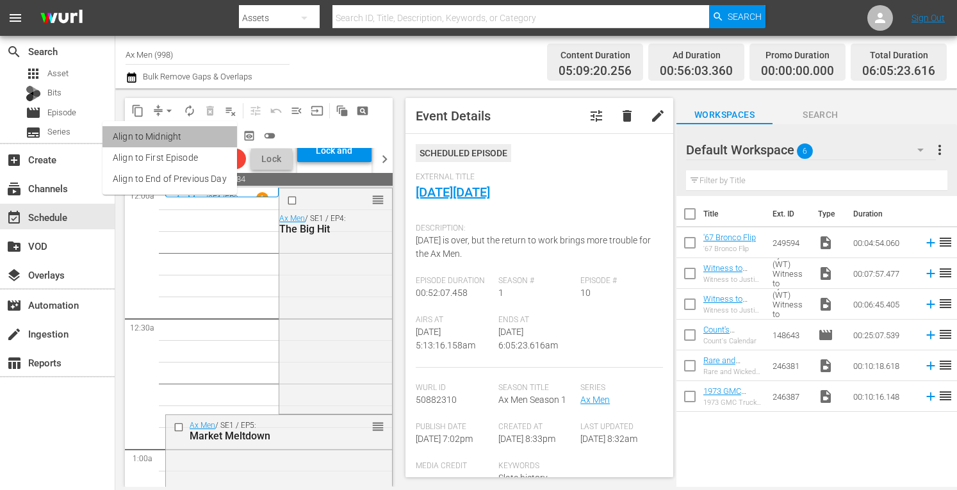
click at [178, 135] on li "Align to Midnight" at bounding box center [170, 136] width 135 height 21
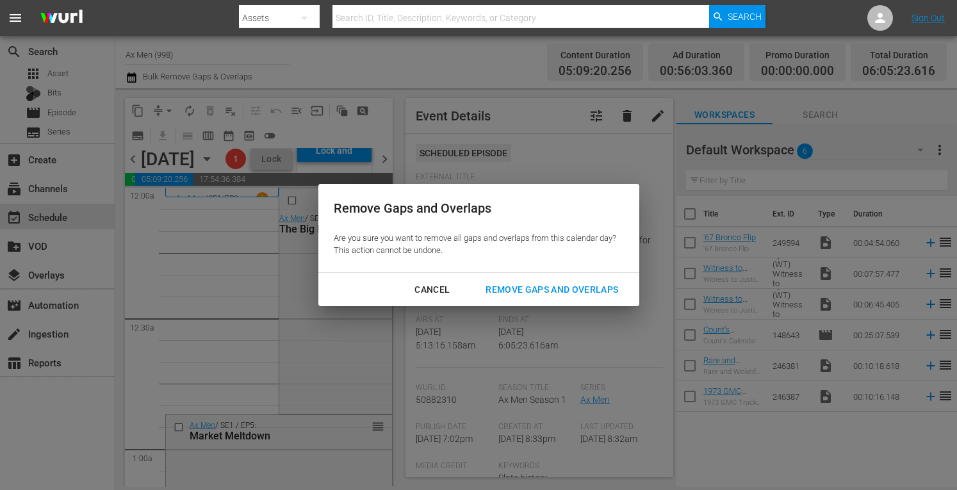
click at [516, 293] on div "Remove Gaps and Overlaps" at bounding box center [551, 290] width 153 height 16
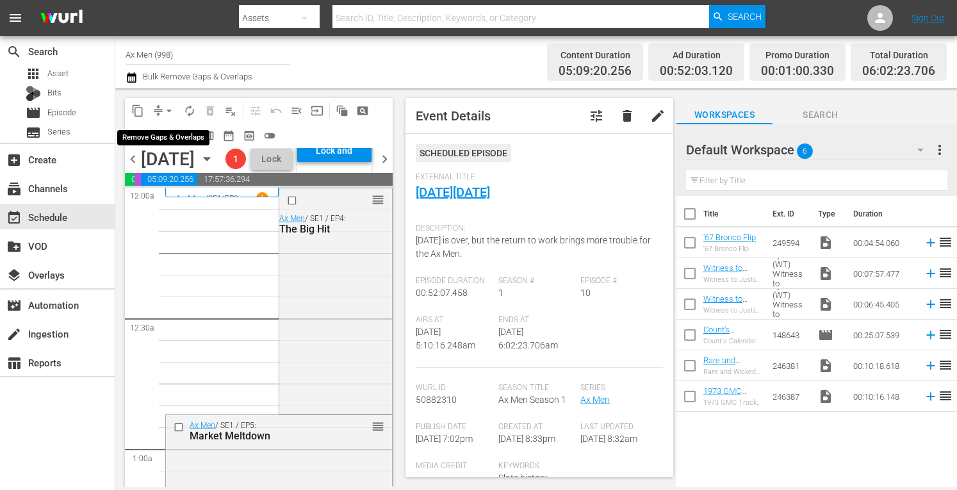
click at [167, 106] on span "arrow_drop_down" at bounding box center [169, 110] width 13 height 13
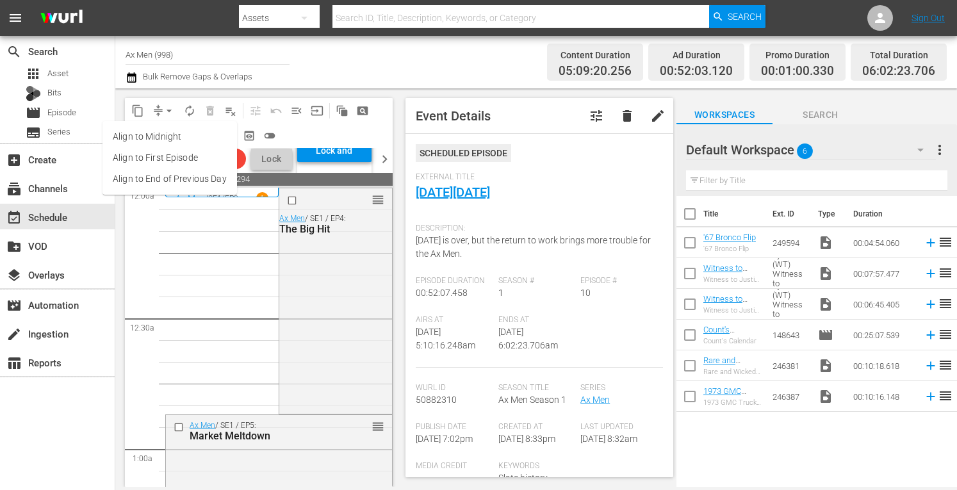
click at [165, 138] on li "Align to Midnight" at bounding box center [170, 136] width 135 height 21
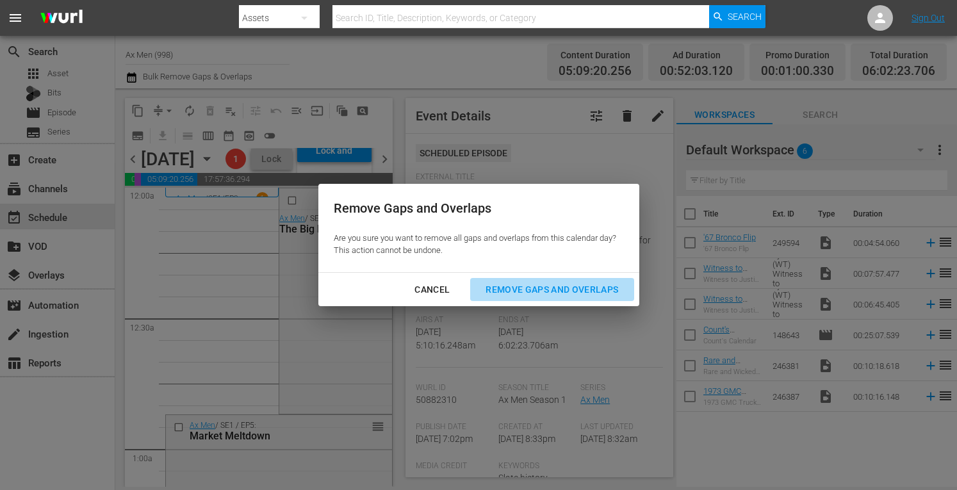
click at [554, 289] on div "Remove Gaps and Overlaps" at bounding box center [551, 290] width 153 height 16
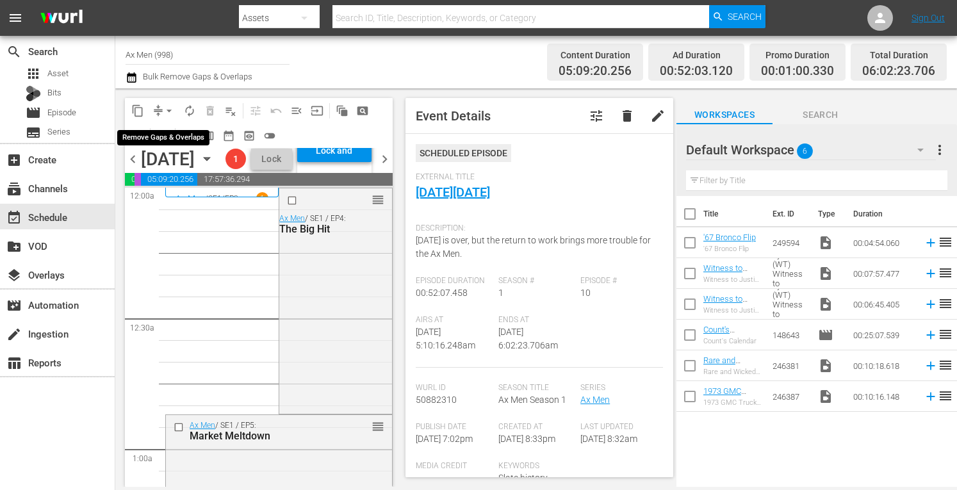
click at [170, 106] on span "arrow_drop_down" at bounding box center [169, 110] width 13 height 13
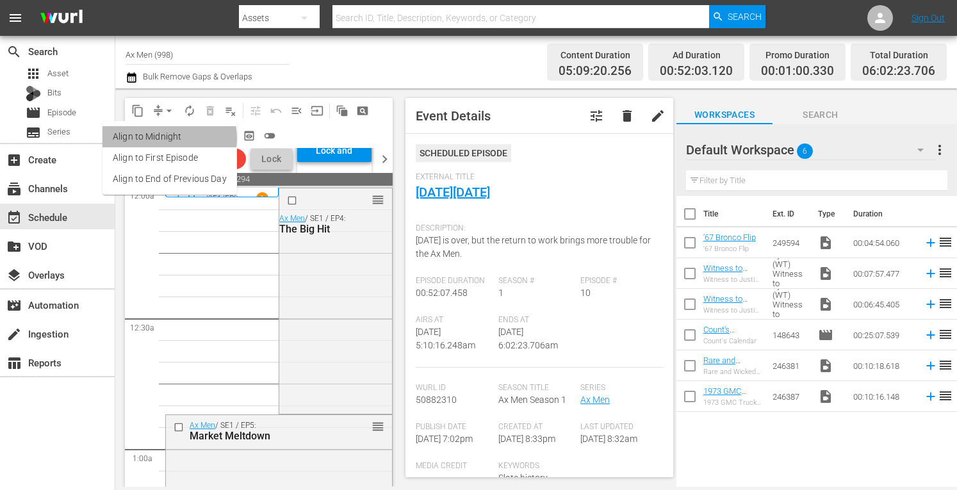
click at [163, 138] on li "Align to Midnight" at bounding box center [170, 136] width 135 height 21
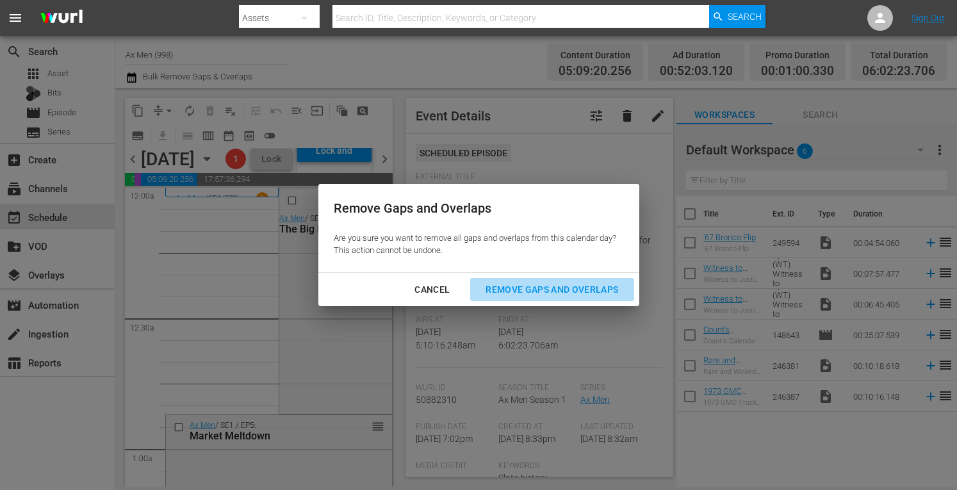
click at [559, 288] on div "Remove Gaps and Overlaps" at bounding box center [551, 290] width 153 height 16
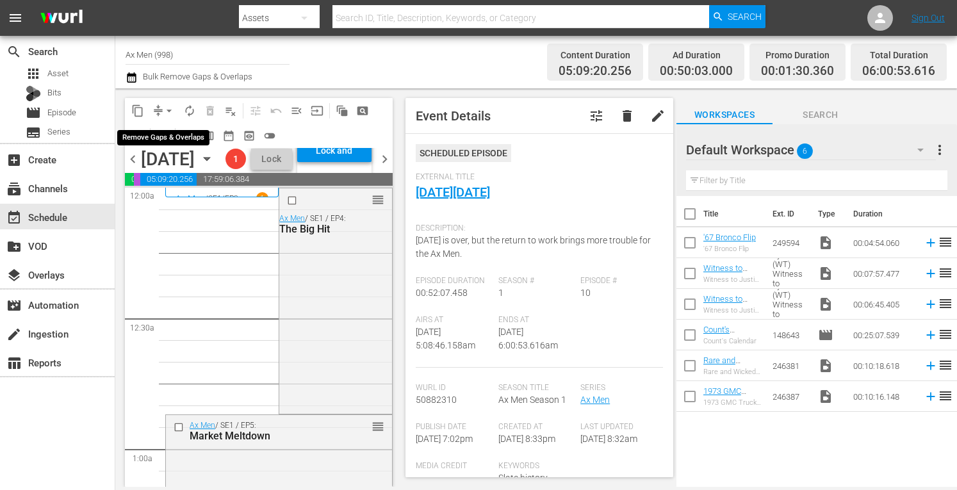
click at [167, 108] on span "arrow_drop_down" at bounding box center [169, 110] width 13 height 13
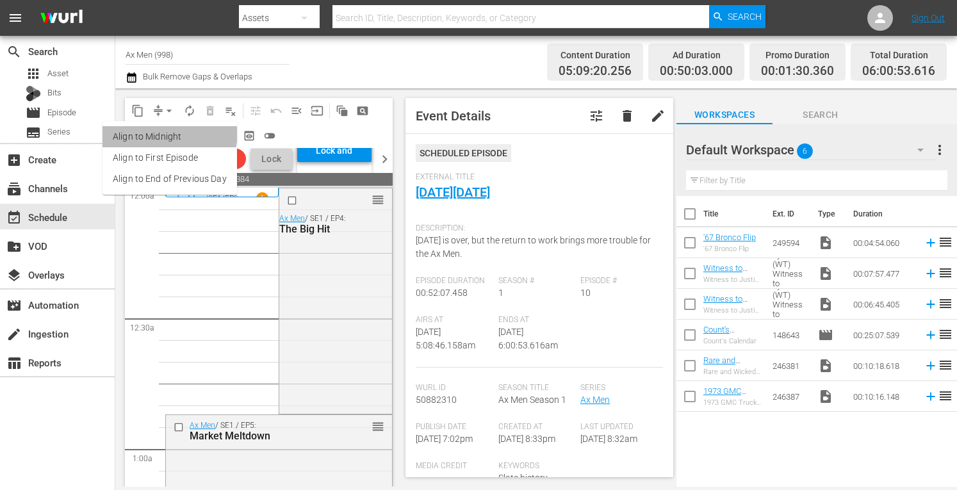
click at [164, 132] on li "Align to Midnight" at bounding box center [170, 136] width 135 height 21
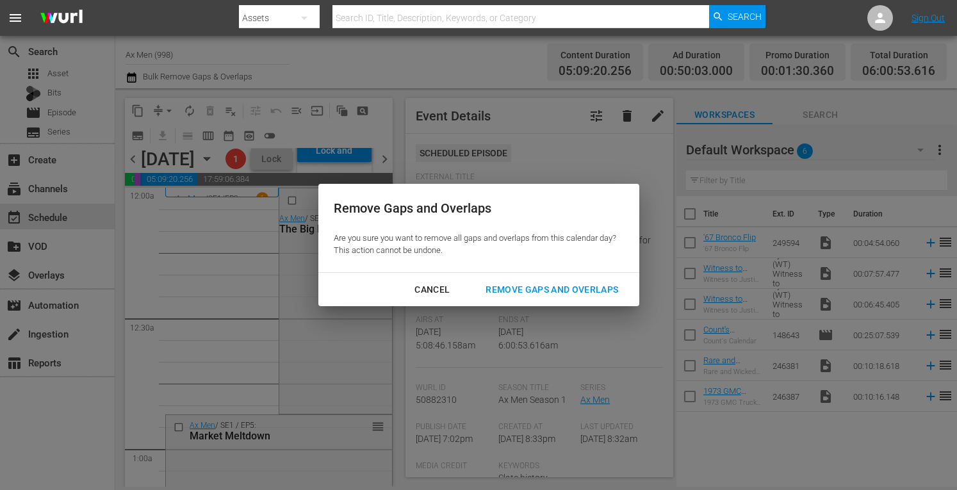
click at [513, 292] on div "Remove Gaps and Overlaps" at bounding box center [551, 290] width 153 height 16
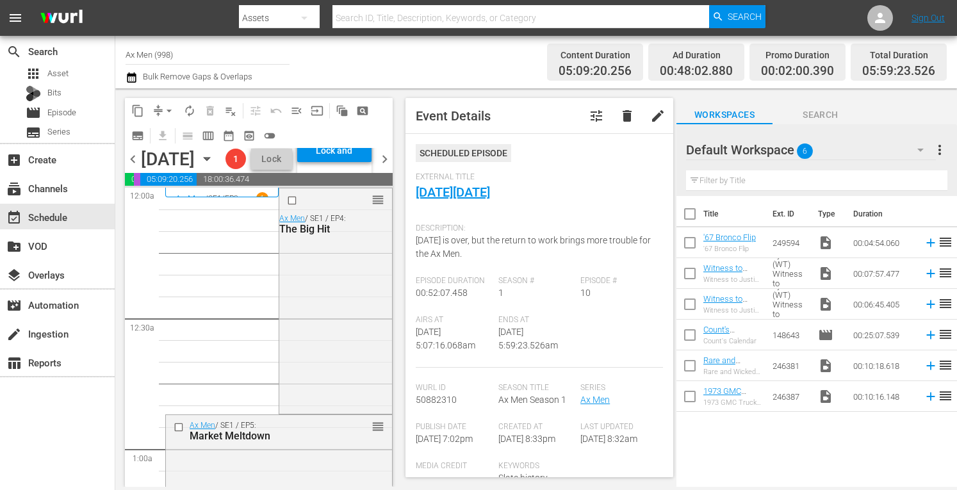
click at [172, 108] on span "arrow_drop_down" at bounding box center [169, 110] width 13 height 13
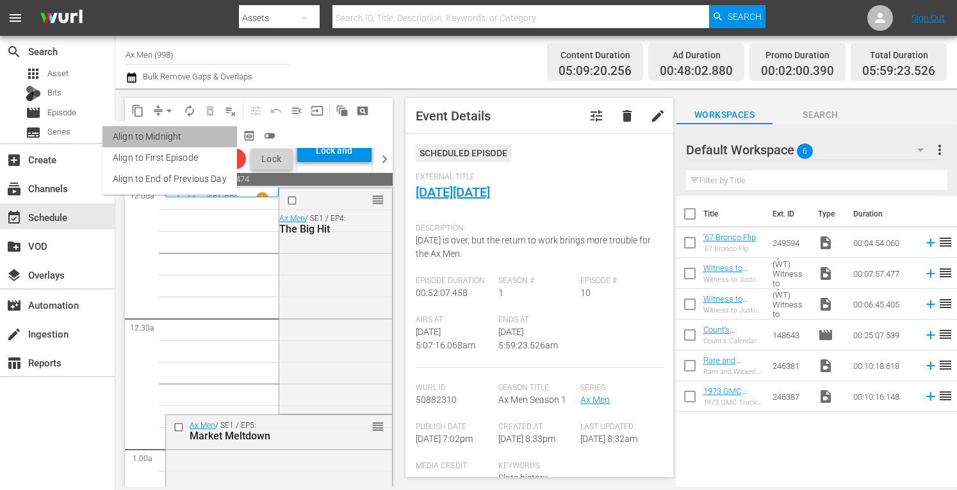
click at [169, 136] on li "Align to Midnight" at bounding box center [170, 136] width 135 height 21
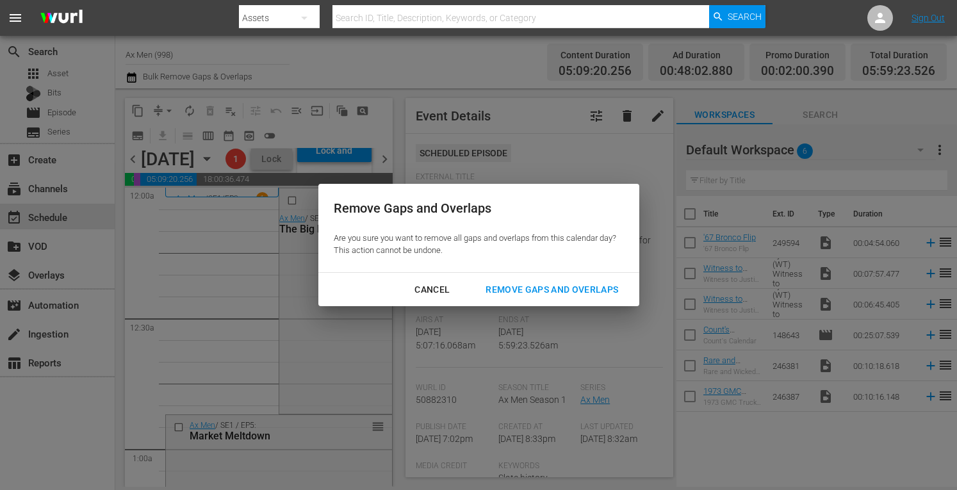
click at [518, 293] on div "Remove Gaps and Overlaps" at bounding box center [551, 290] width 153 height 16
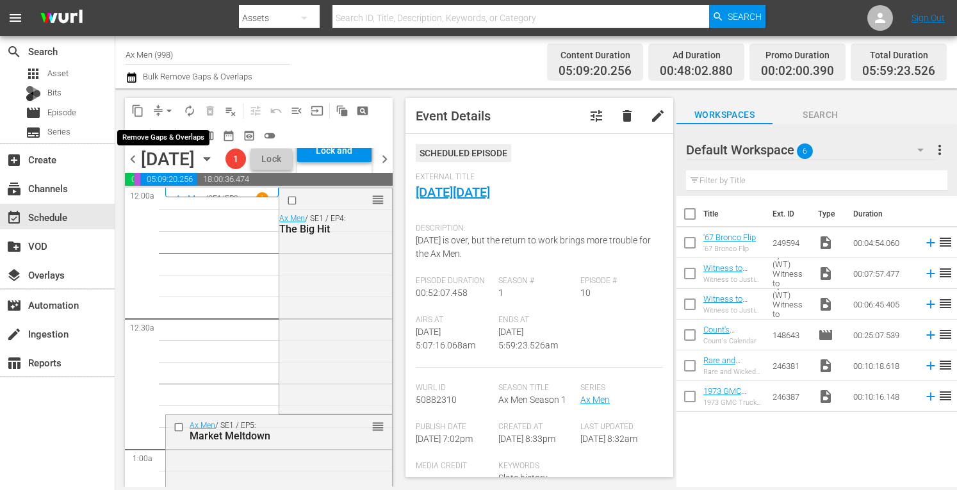
click at [168, 108] on span "arrow_drop_down" at bounding box center [169, 110] width 13 height 13
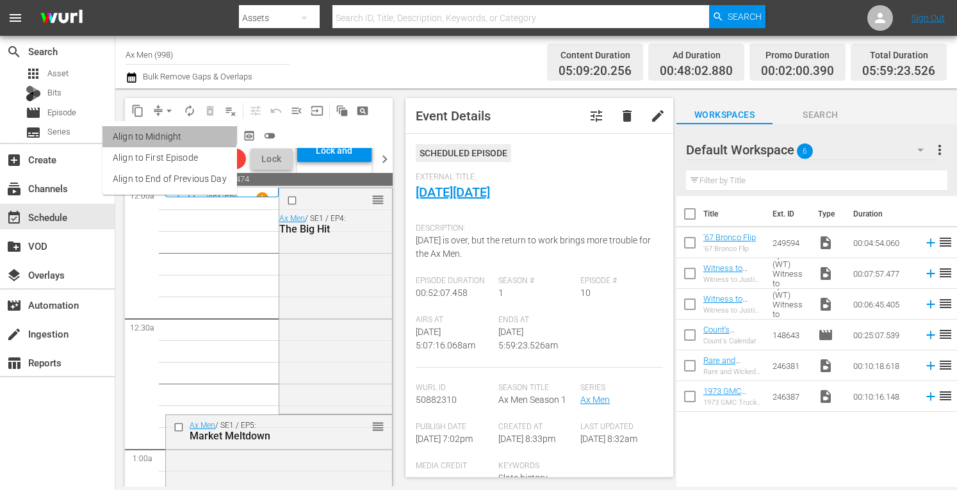
click at [162, 132] on li "Align to Midnight" at bounding box center [170, 136] width 135 height 21
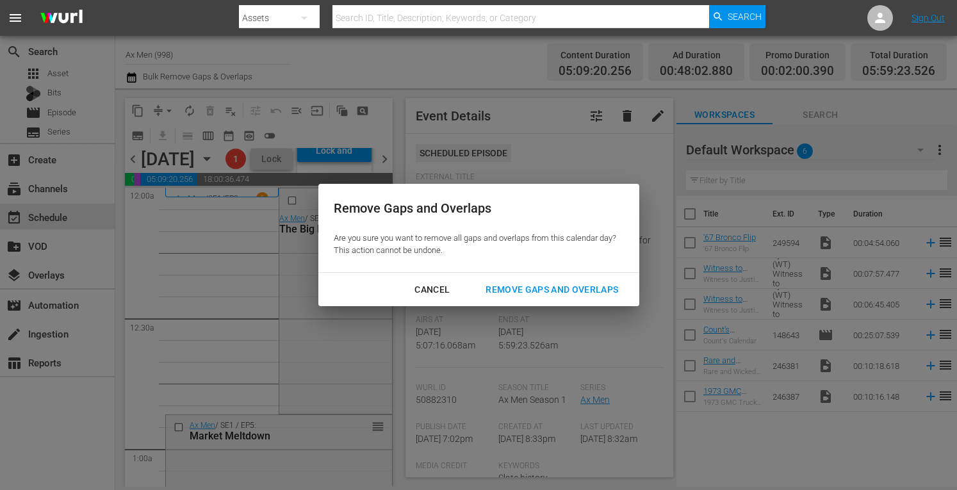
click at [510, 287] on div "Remove Gaps and Overlaps" at bounding box center [551, 290] width 153 height 16
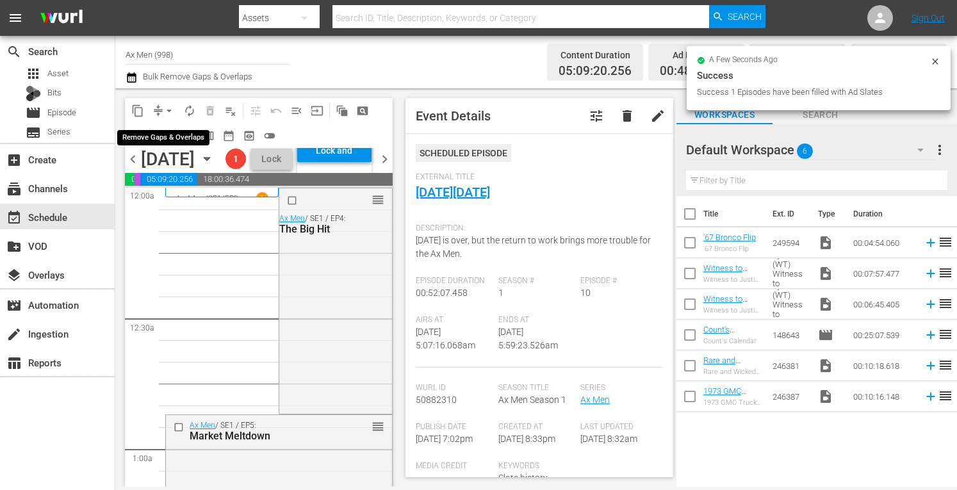
click at [168, 104] on span "arrow_drop_down" at bounding box center [169, 110] width 13 height 13
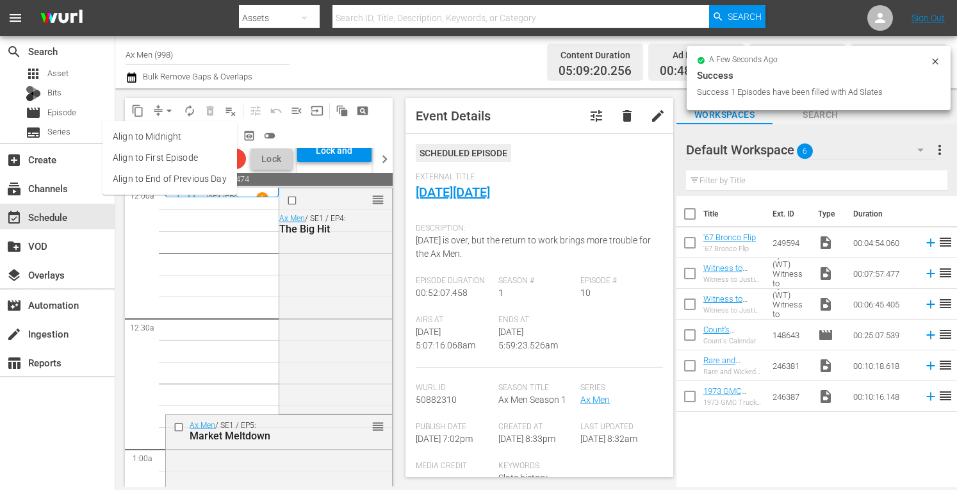
click at [167, 132] on li "Align to Midnight" at bounding box center [170, 136] width 135 height 21
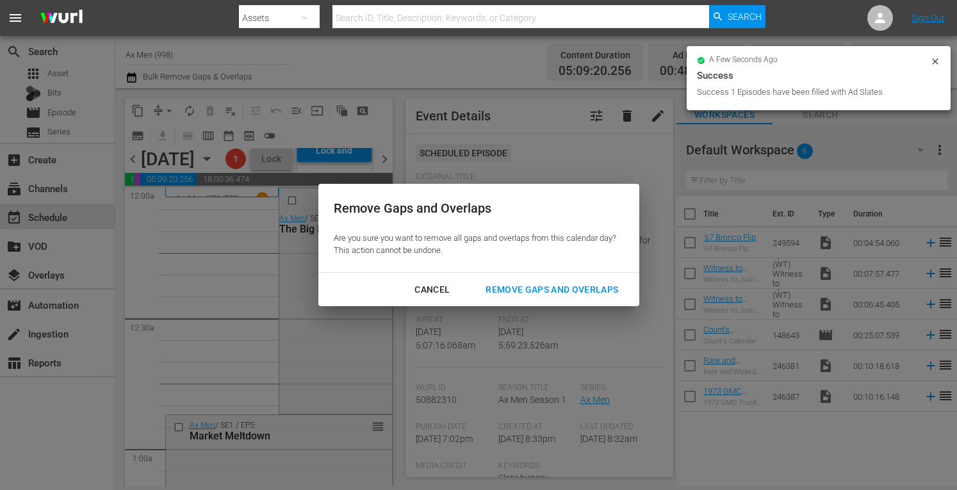
click at [538, 288] on div "Remove Gaps and Overlaps" at bounding box center [551, 290] width 153 height 16
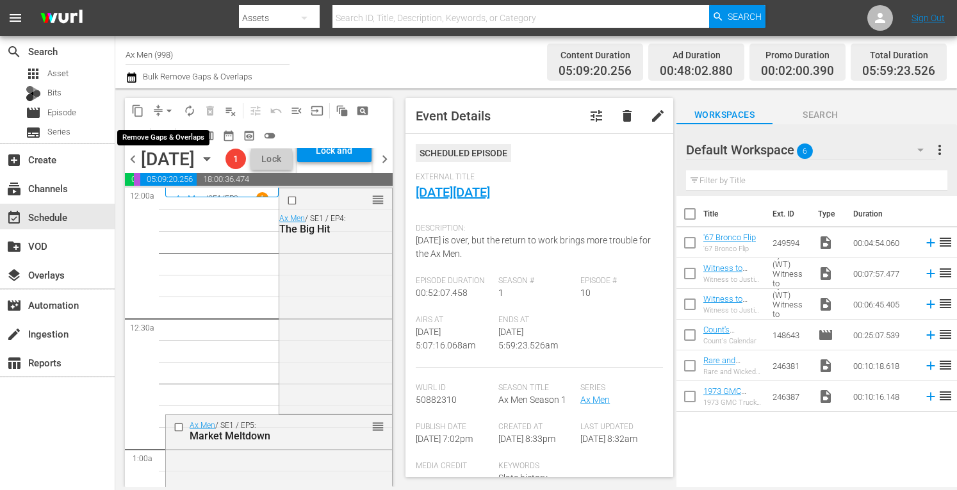
click at [168, 108] on span "arrow_drop_down" at bounding box center [169, 110] width 13 height 13
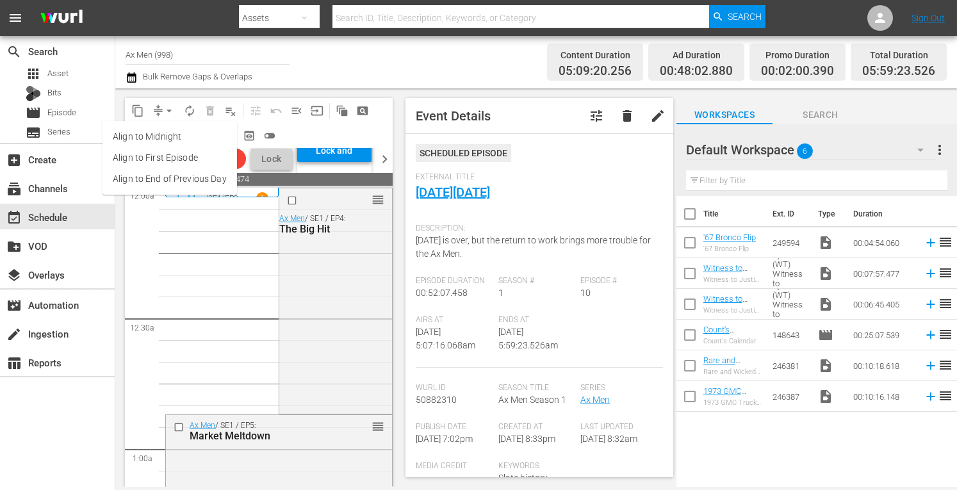
click at [165, 133] on li "Align to Midnight" at bounding box center [170, 136] width 135 height 21
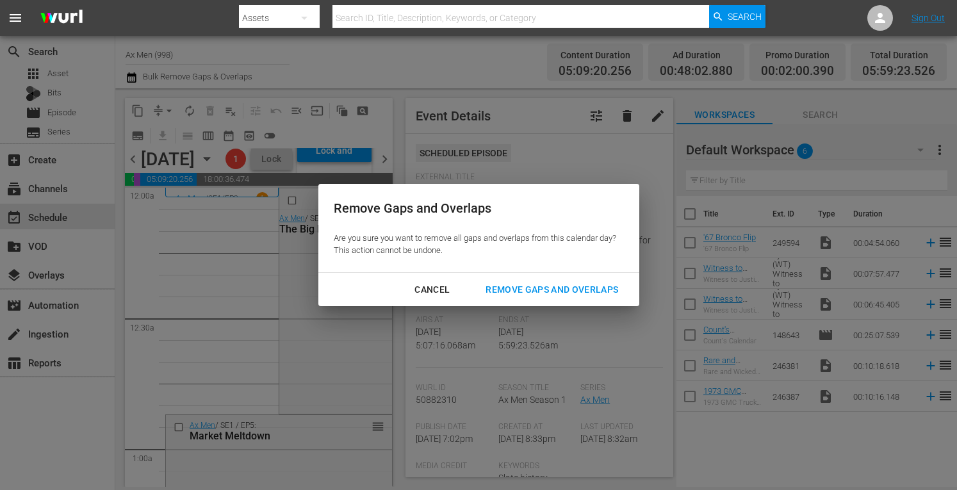
click at [501, 286] on div "Remove Gaps and Overlaps" at bounding box center [551, 290] width 153 height 16
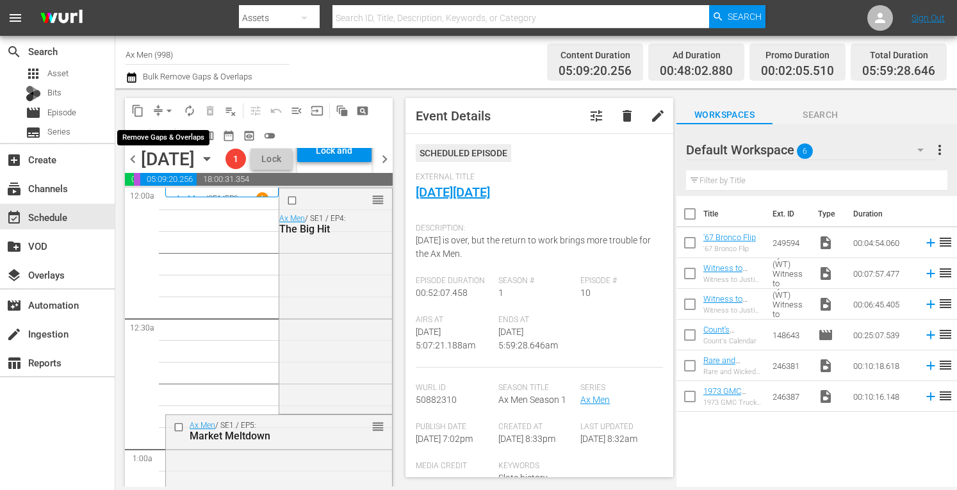
click at [170, 107] on span "arrow_drop_down" at bounding box center [169, 110] width 13 height 13
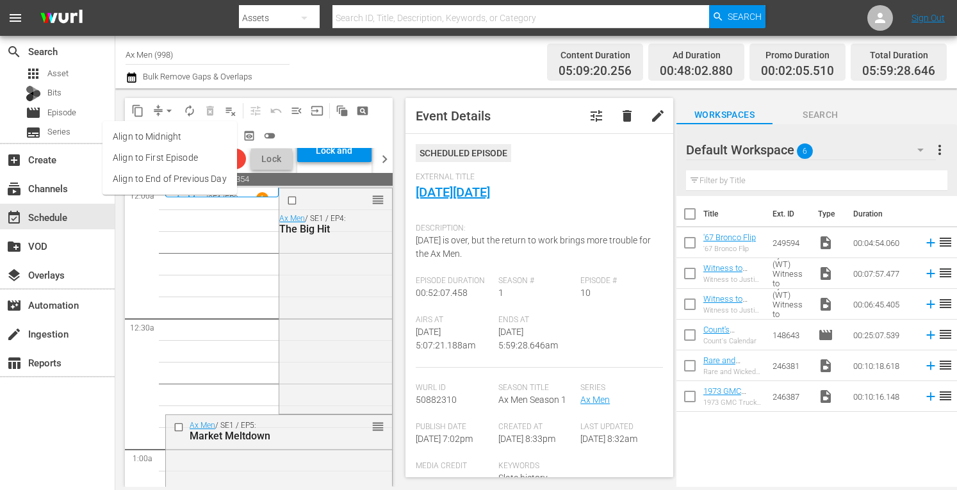
click at [168, 131] on li "Align to Midnight" at bounding box center [170, 136] width 135 height 21
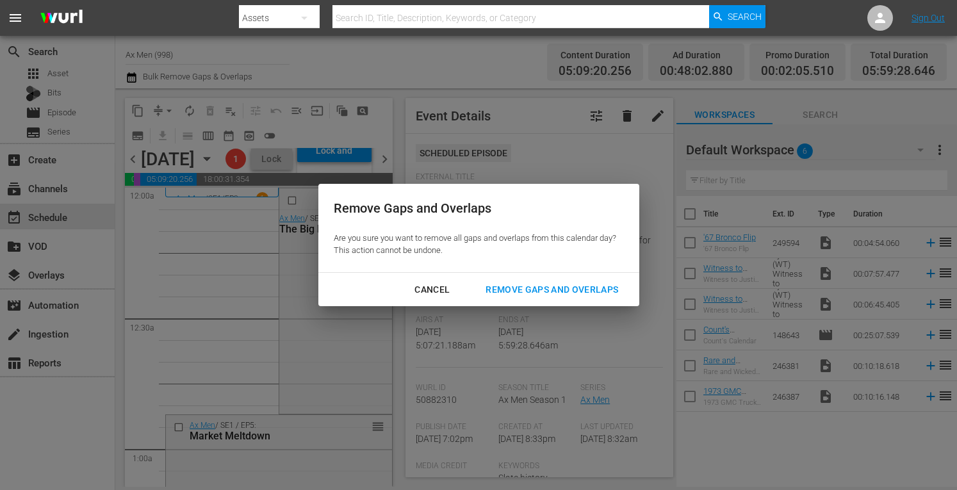
click at [579, 286] on div "Remove Gaps and Overlaps" at bounding box center [551, 290] width 153 height 16
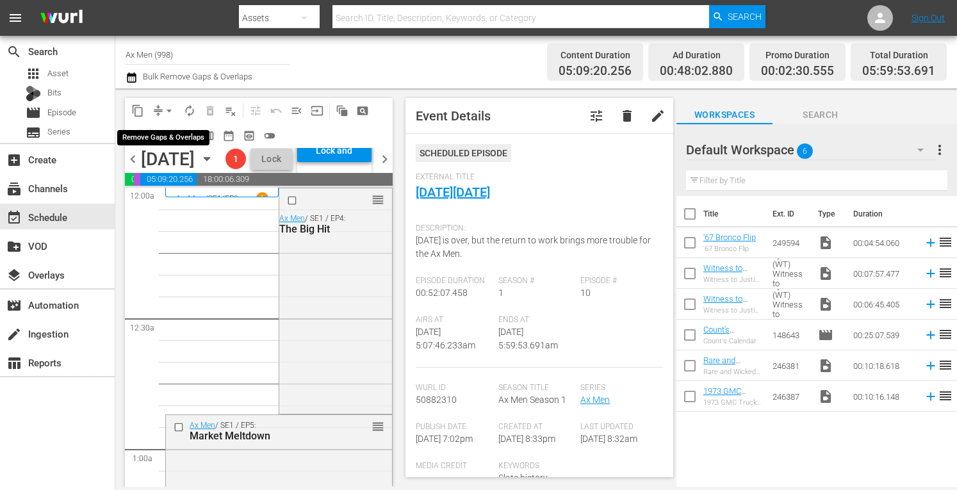
click at [169, 106] on span "arrow_drop_down" at bounding box center [169, 110] width 13 height 13
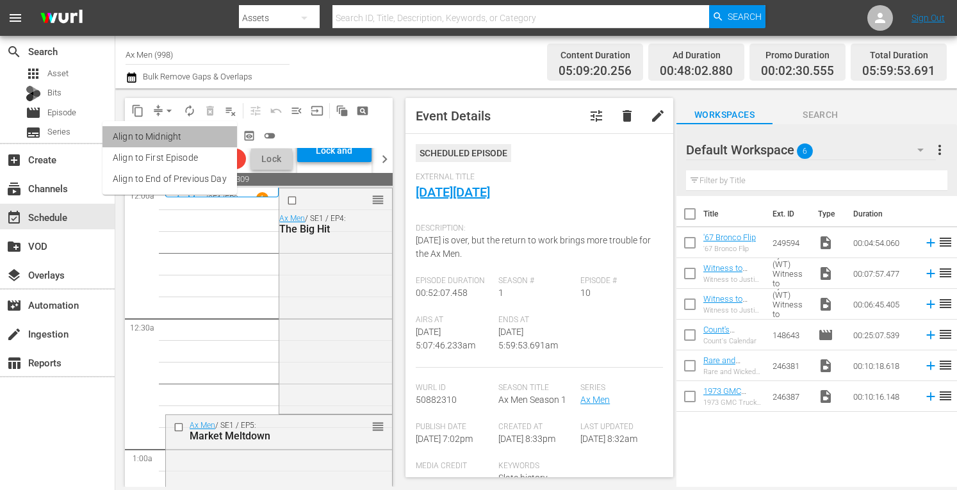
click at [173, 141] on li "Align to Midnight" at bounding box center [170, 136] width 135 height 21
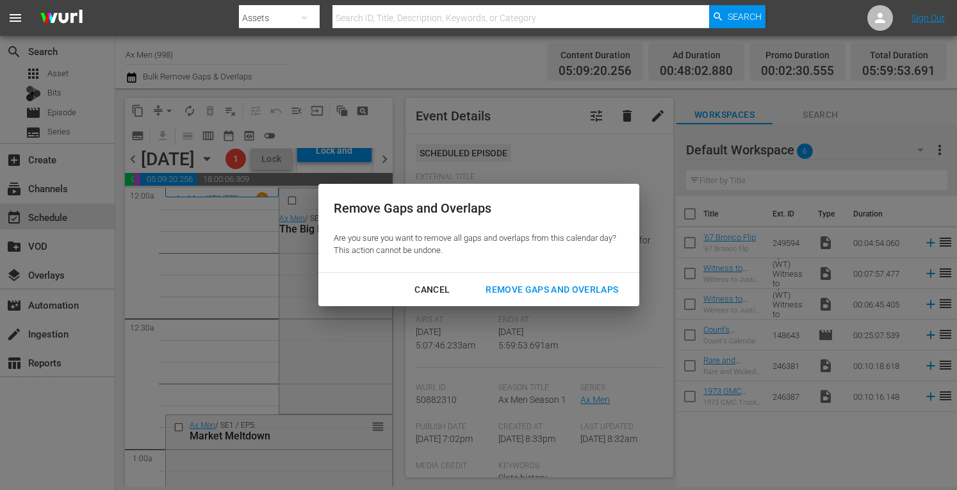
click at [515, 290] on div "Remove Gaps and Overlaps" at bounding box center [551, 290] width 153 height 16
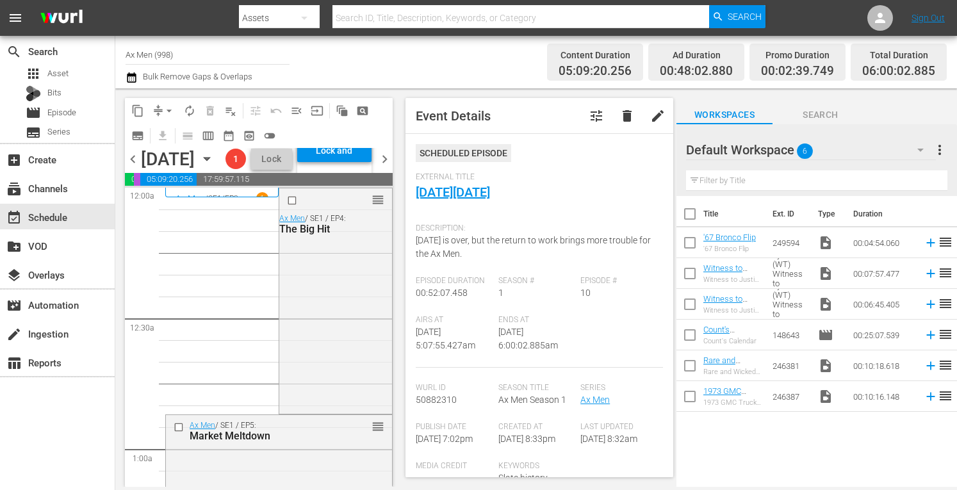
drag, startPoint x: 515, startPoint y: 290, endPoint x: 518, endPoint y: 258, distance: 32.1
click at [518, 258] on div "Scheduled Episode External Title Black Friday Description: Thanksgiving is over…" at bounding box center [539, 476] width 247 height 664
click at [541, 189] on div "External Title Black Friday" at bounding box center [539, 194] width 247 height 45
click at [170, 108] on span "arrow_drop_down" at bounding box center [169, 110] width 13 height 13
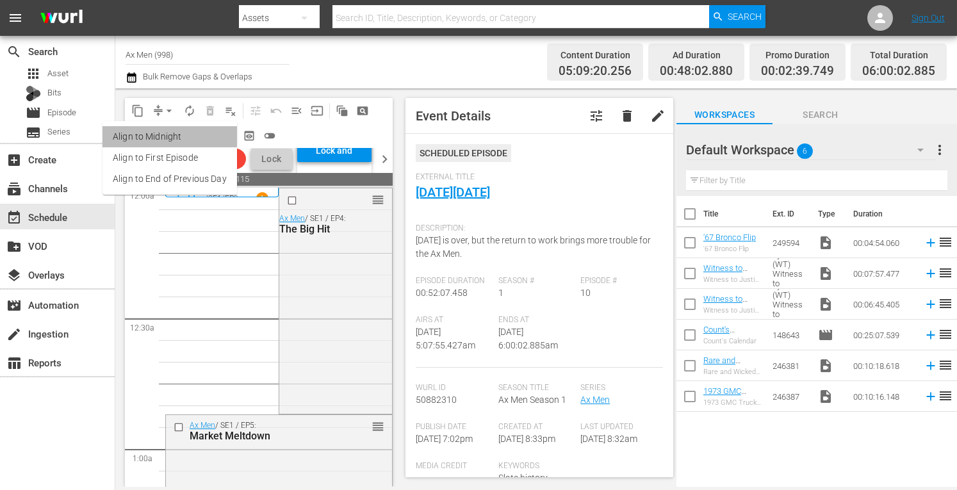
click at [169, 136] on li "Align to Midnight" at bounding box center [170, 136] width 135 height 21
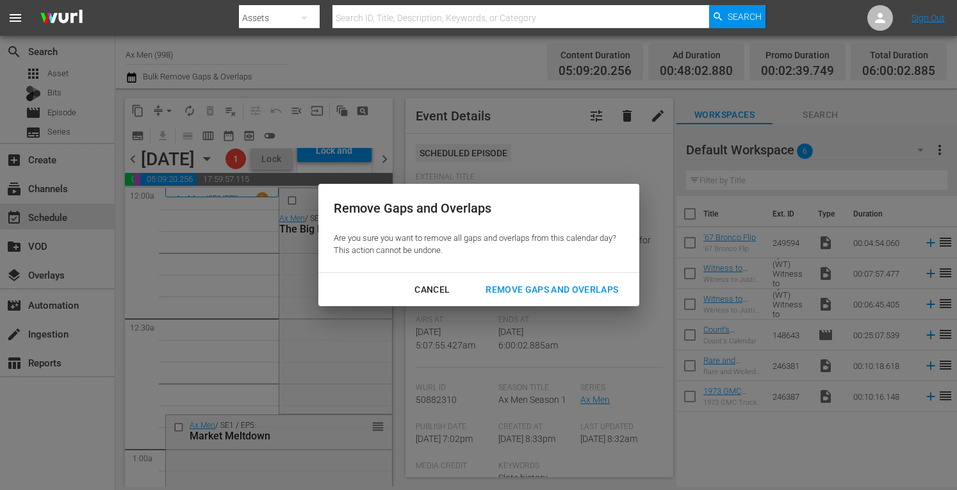
click at [511, 286] on div "Remove Gaps and Overlaps" at bounding box center [551, 290] width 153 height 16
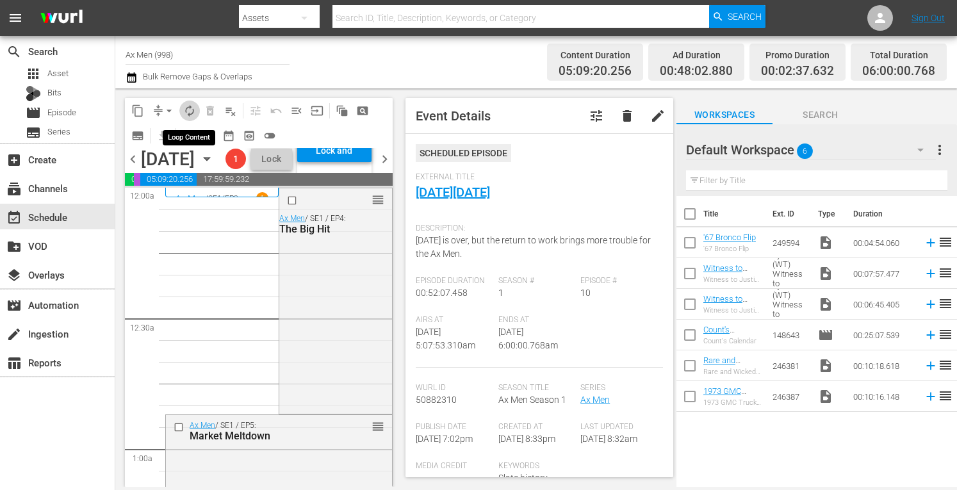
click at [191, 112] on span "autorenew_outlined" at bounding box center [189, 110] width 13 height 13
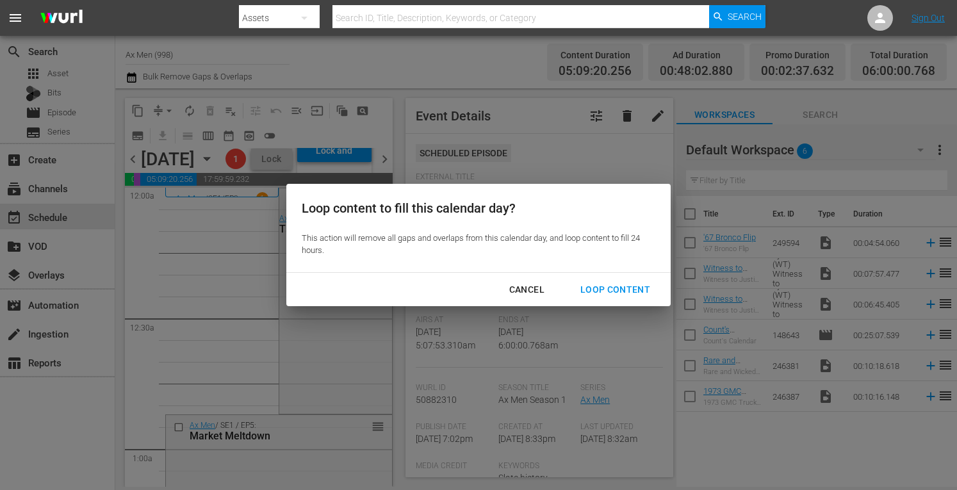
click at [588, 289] on div "Loop Content" at bounding box center [615, 290] width 90 height 16
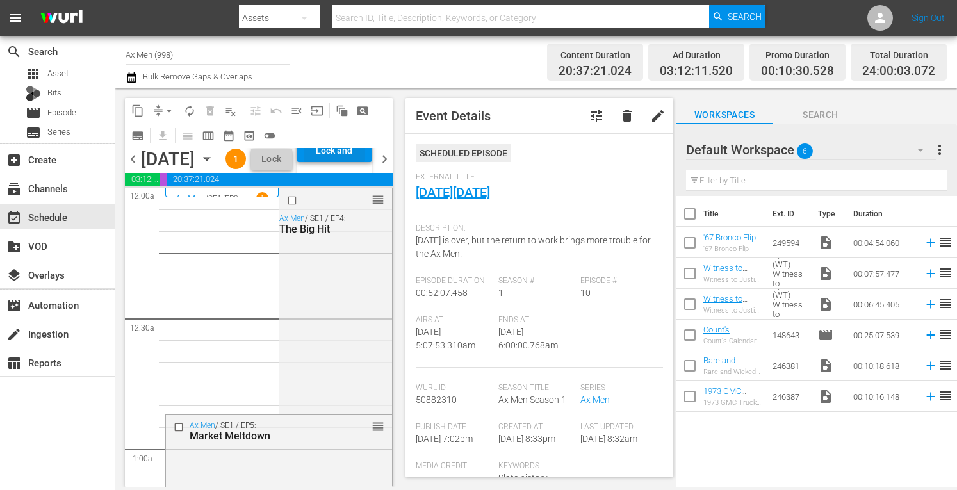
click at [354, 162] on div "Lock and Publish" at bounding box center [335, 150] width 62 height 23
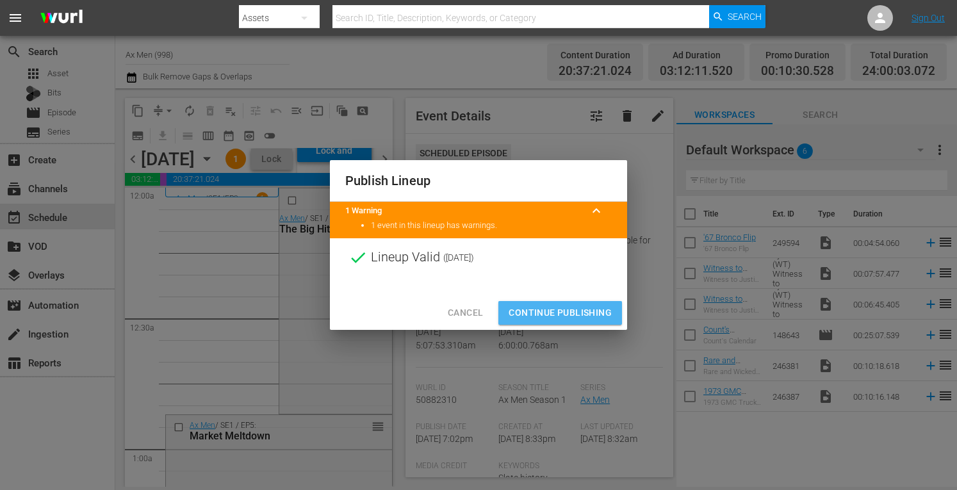
click at [539, 307] on span "Continue Publishing" at bounding box center [560, 313] width 103 height 16
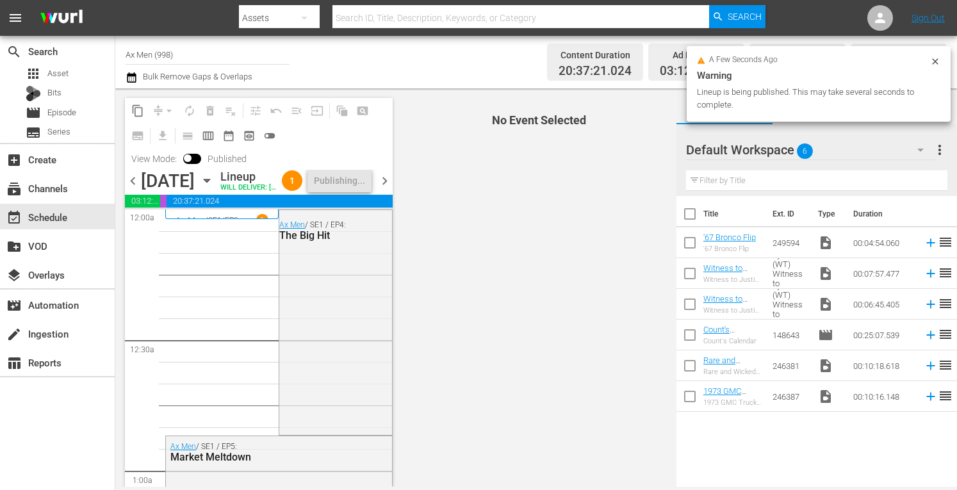
click at [386, 187] on span "chevron_right" at bounding box center [385, 181] width 16 height 16
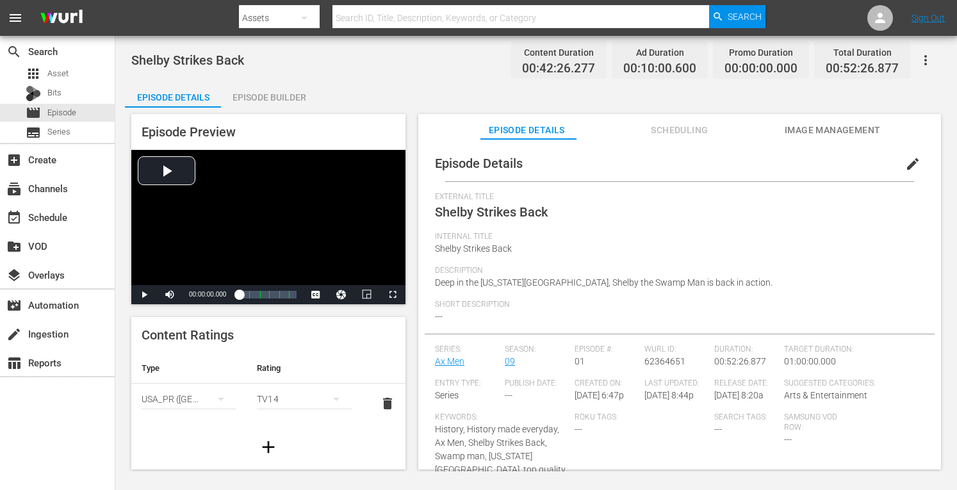
click at [290, 97] on div "Episode Builder" at bounding box center [269, 97] width 96 height 31
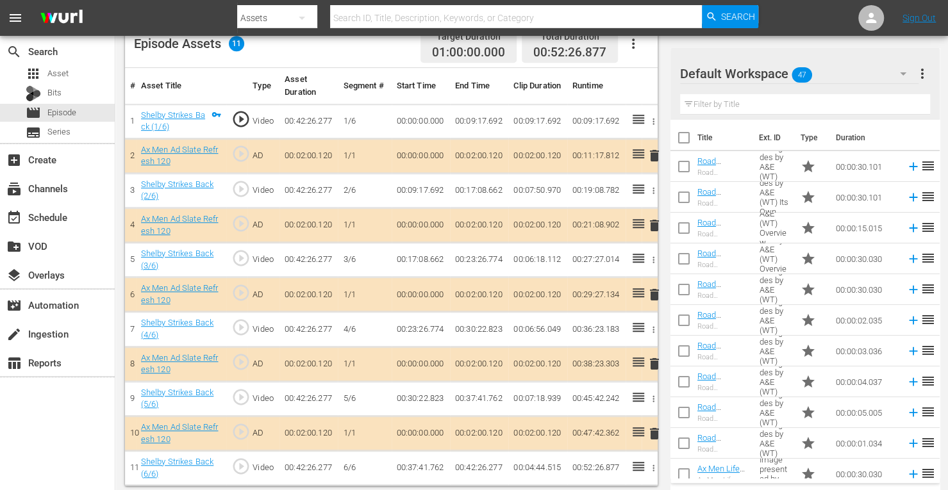
scroll to position [355, 0]
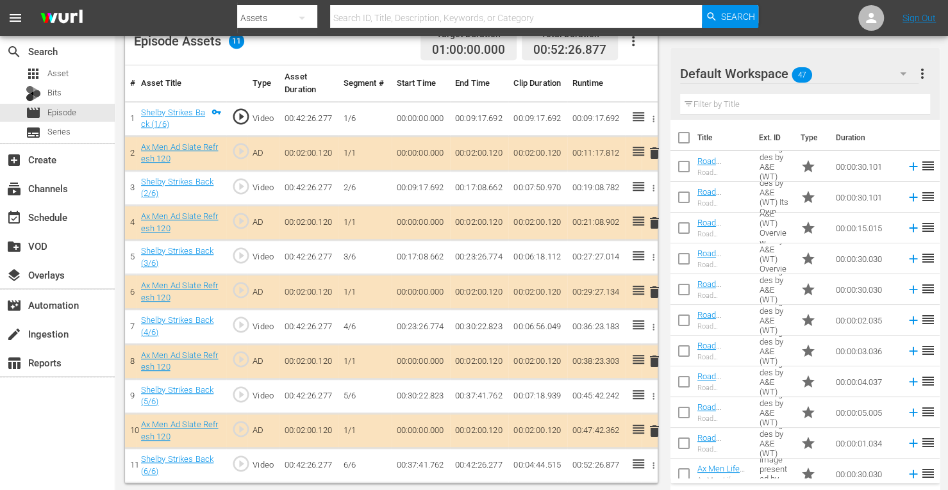
click at [655, 291] on span "delete" at bounding box center [653, 291] width 15 height 15
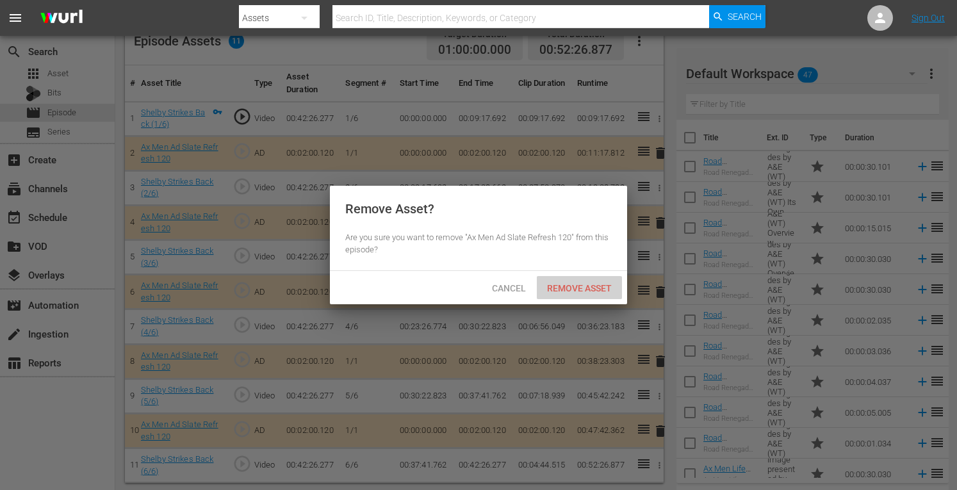
click at [571, 289] on span "Remove Asset" at bounding box center [579, 288] width 85 height 10
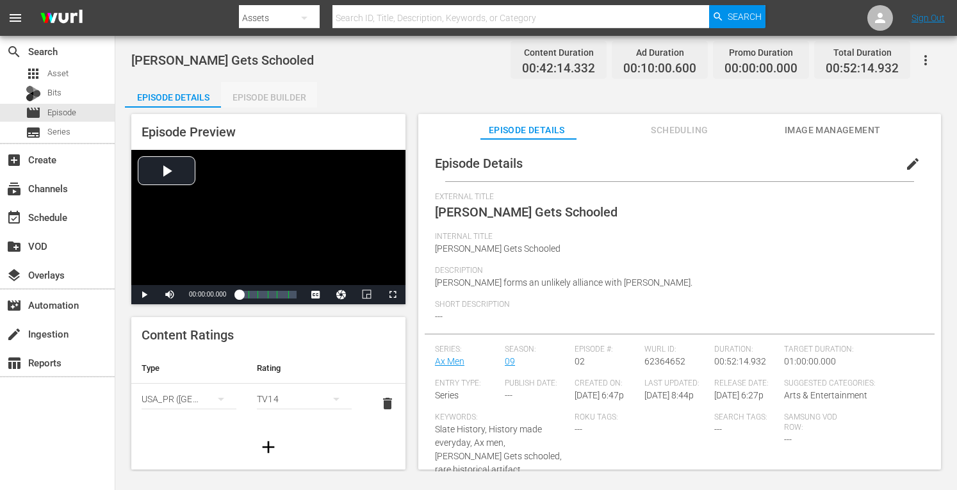
click at [271, 92] on div "Episode Builder" at bounding box center [269, 97] width 96 height 31
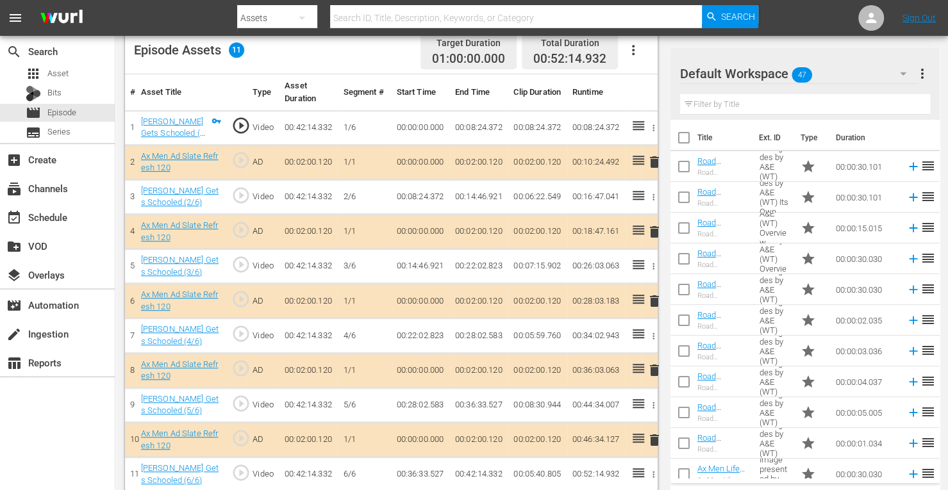
scroll to position [355, 0]
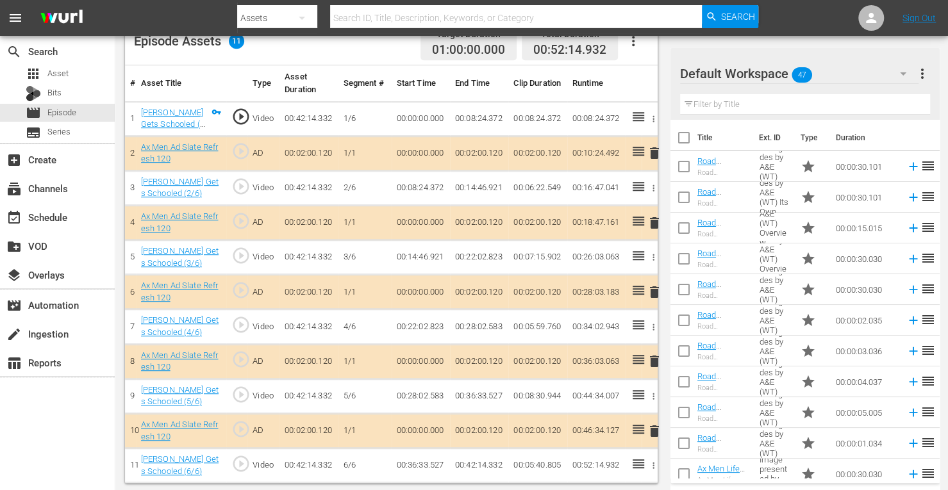
click at [650, 292] on span "delete" at bounding box center [653, 291] width 15 height 15
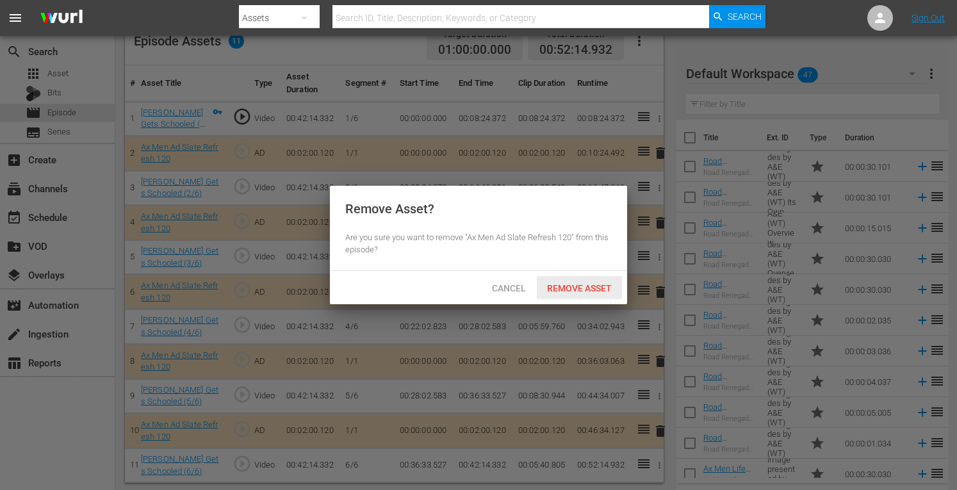
click at [602, 284] on span "Remove Asset" at bounding box center [579, 288] width 85 height 10
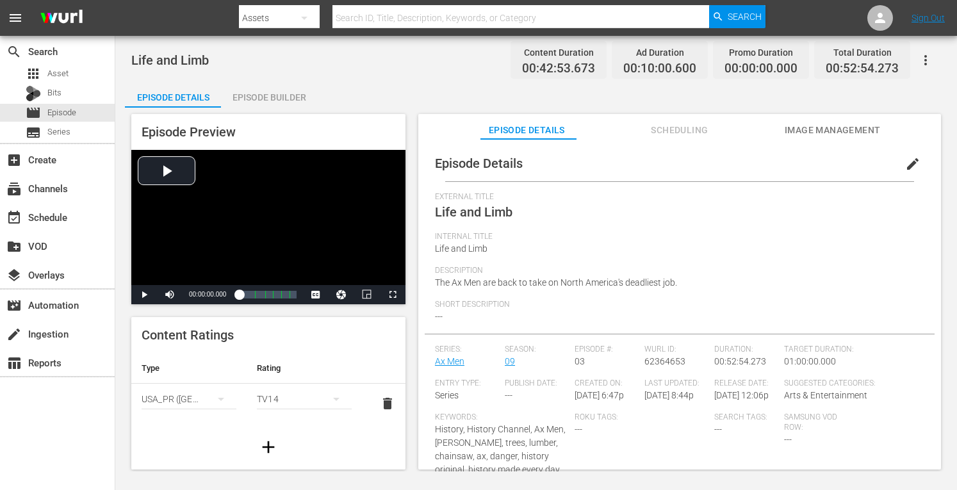
click at [283, 91] on div "Episode Builder" at bounding box center [269, 97] width 96 height 31
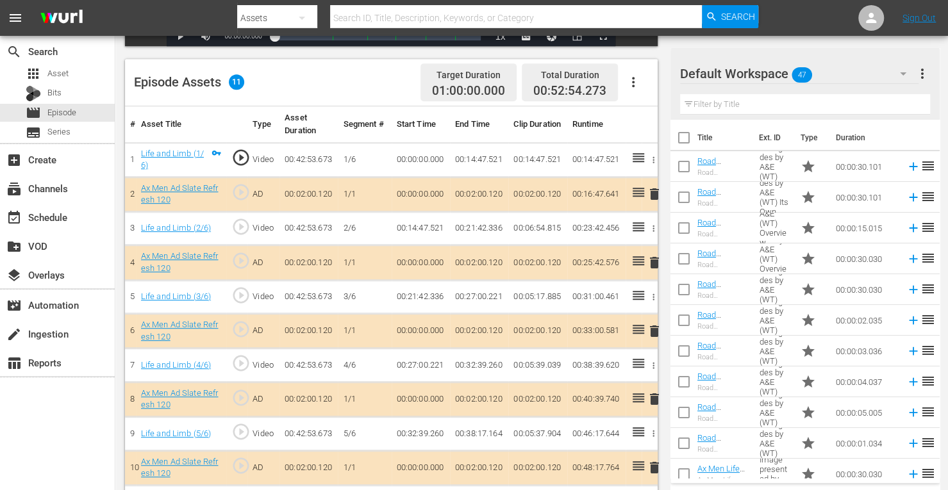
scroll to position [349, 0]
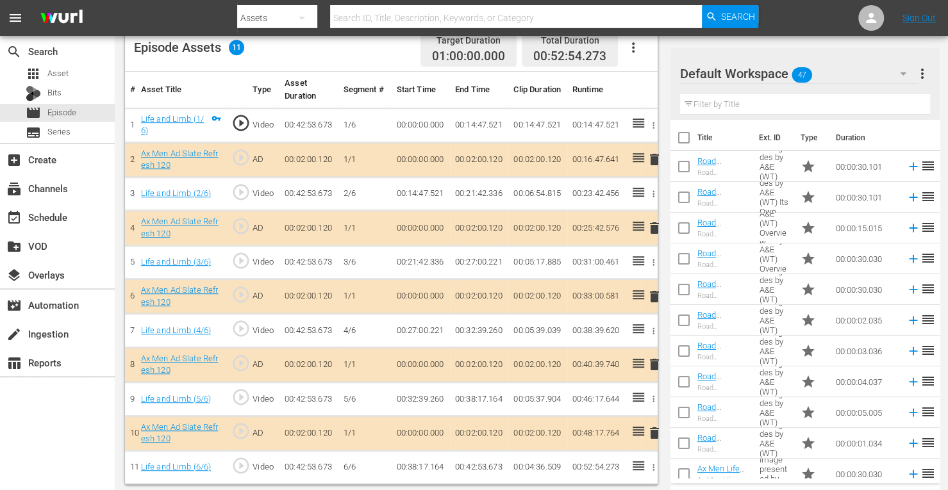
click at [654, 292] on span "delete" at bounding box center [653, 296] width 15 height 15
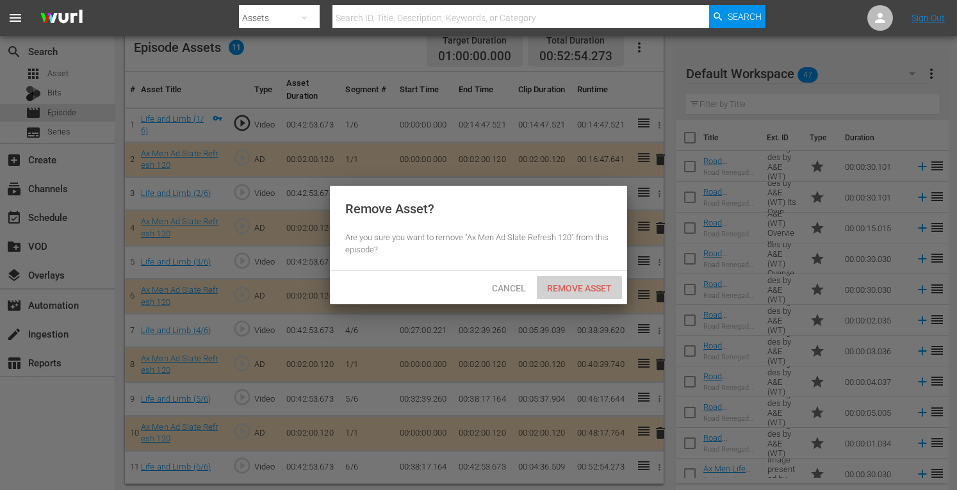
click at [604, 289] on span "Remove Asset" at bounding box center [579, 288] width 85 height 10
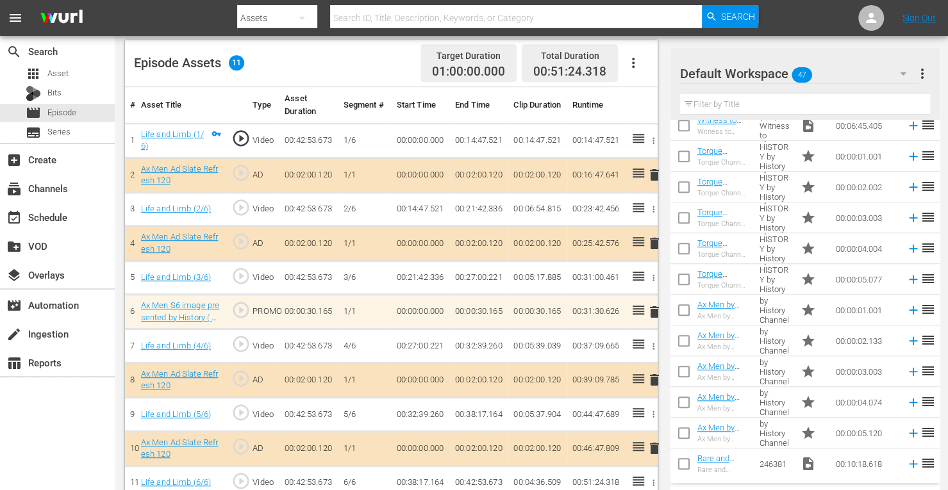
scroll to position [597, 0]
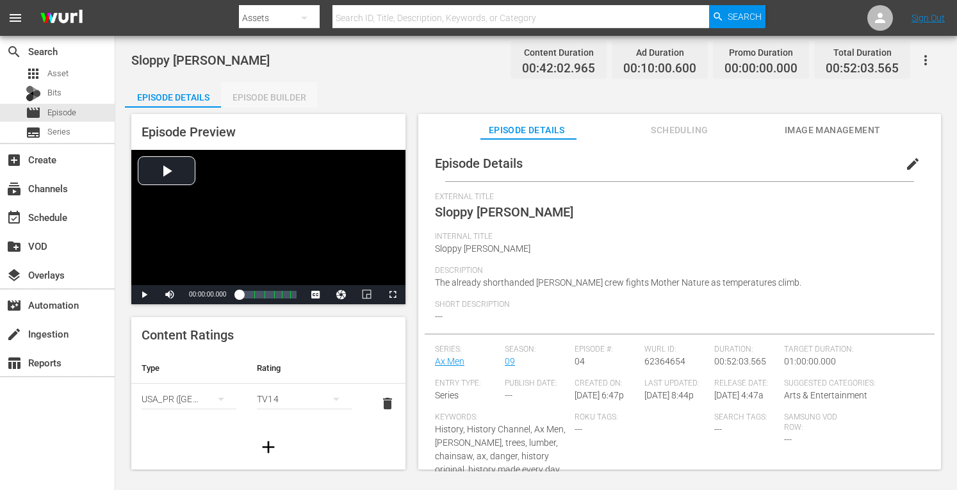
click at [281, 98] on div "Episode Builder" at bounding box center [269, 97] width 96 height 31
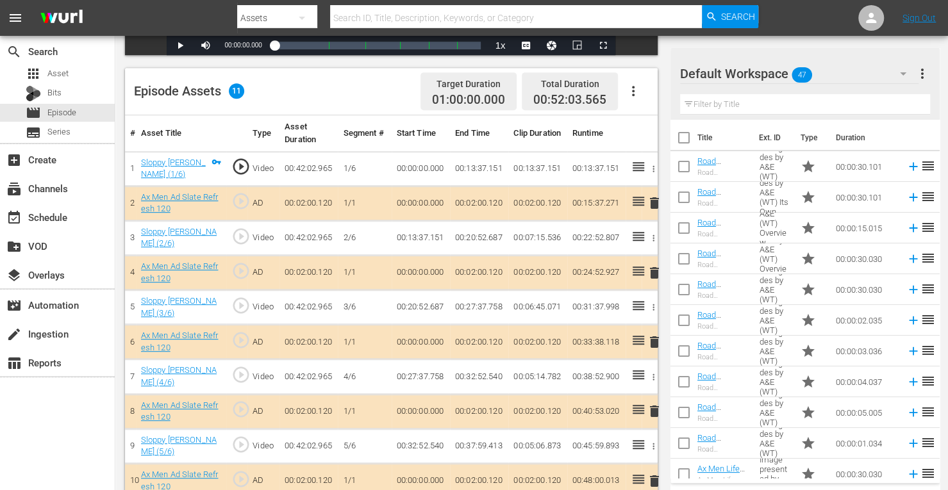
scroll to position [347, 0]
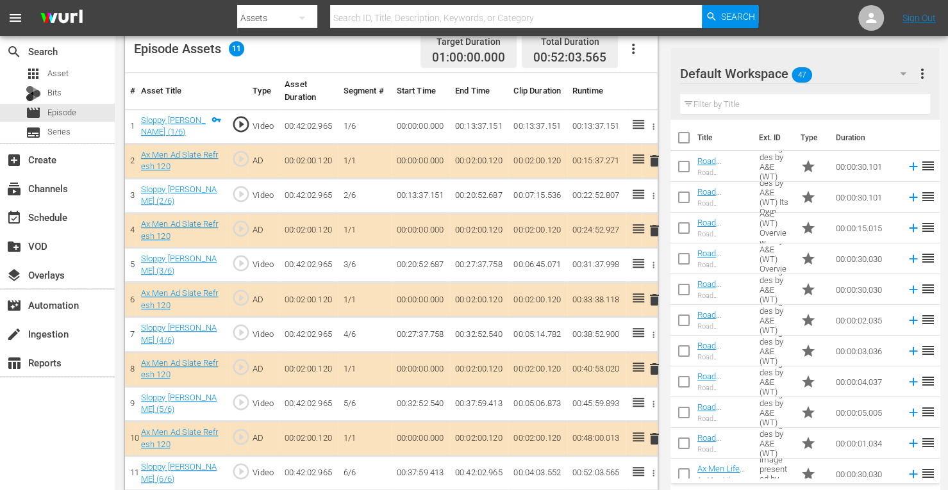
click at [653, 226] on span "delete" at bounding box center [653, 230] width 15 height 15
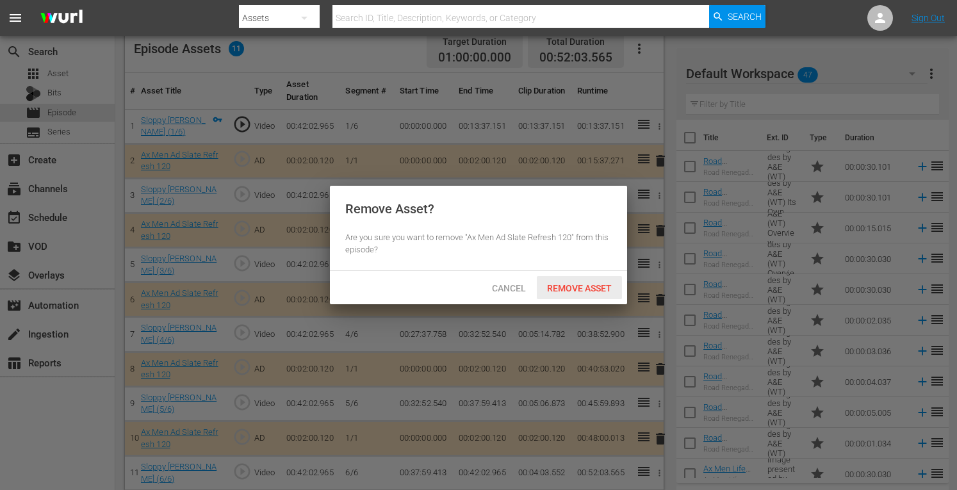
click at [587, 286] on span "Remove Asset" at bounding box center [579, 288] width 85 height 10
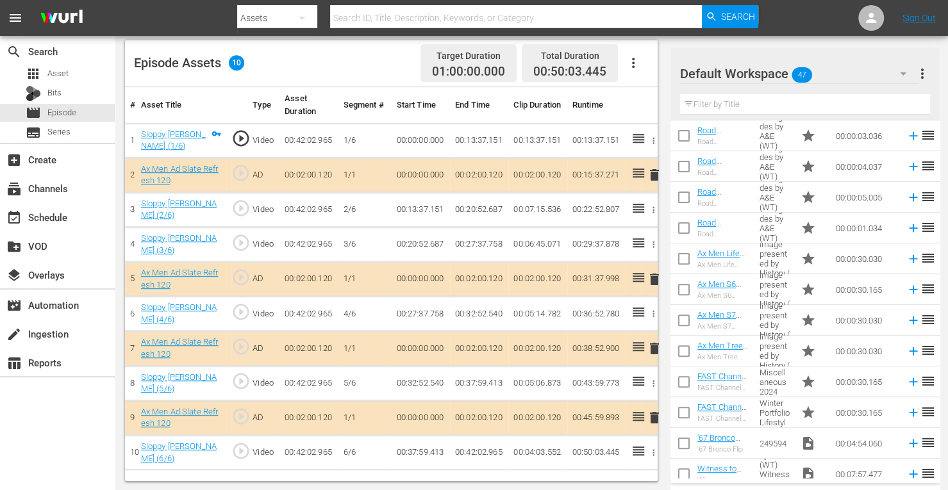
scroll to position [219, 0]
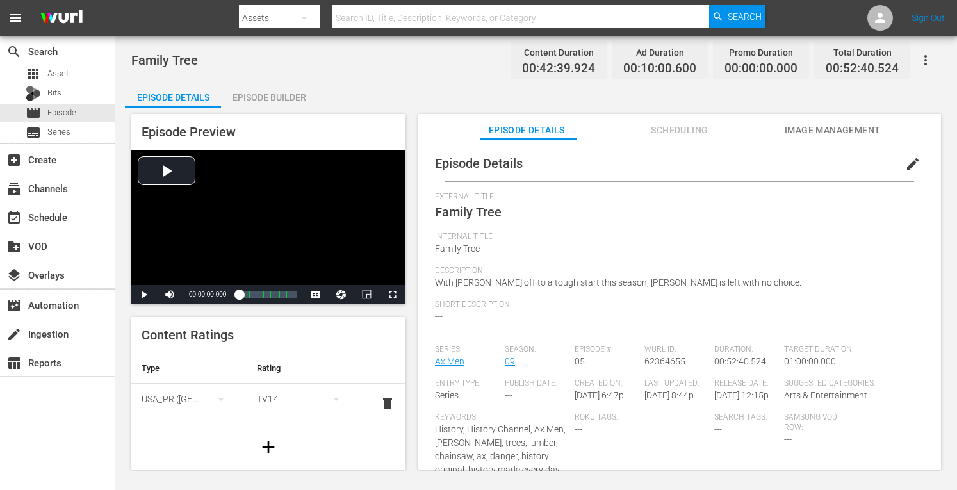
click at [284, 93] on div "Episode Builder" at bounding box center [269, 97] width 96 height 31
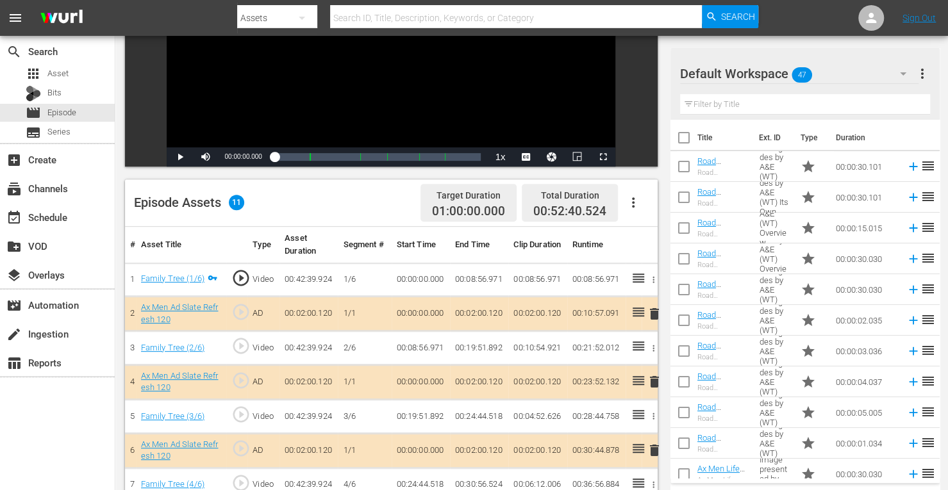
scroll to position [347, 0]
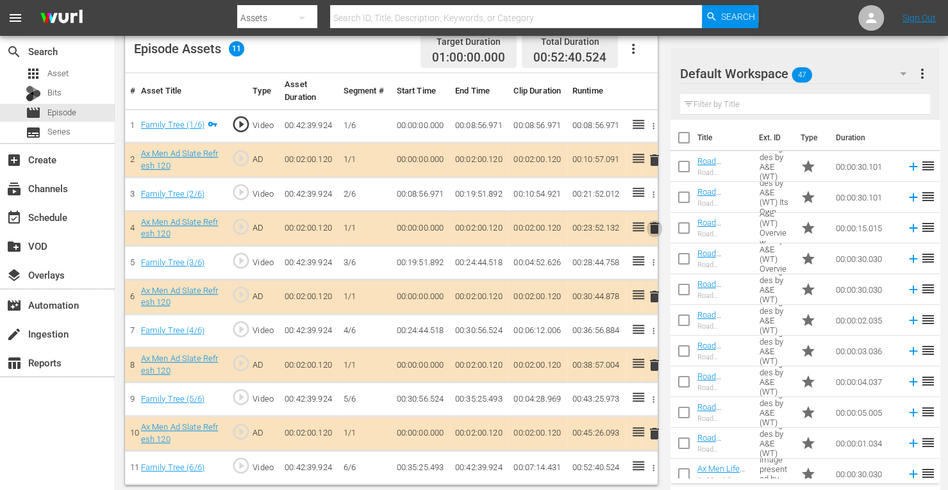
click at [656, 226] on span "delete" at bounding box center [653, 227] width 15 height 15
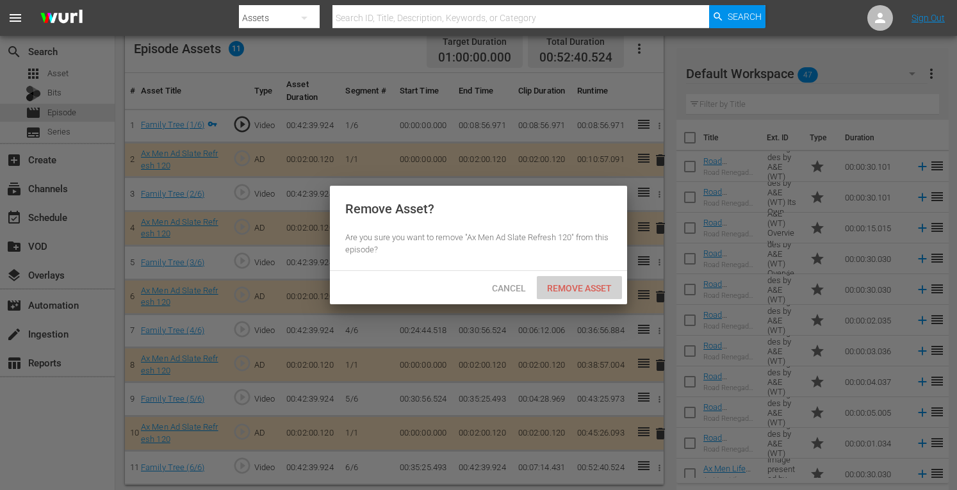
click at [587, 295] on div "Remove Asset" at bounding box center [579, 288] width 85 height 24
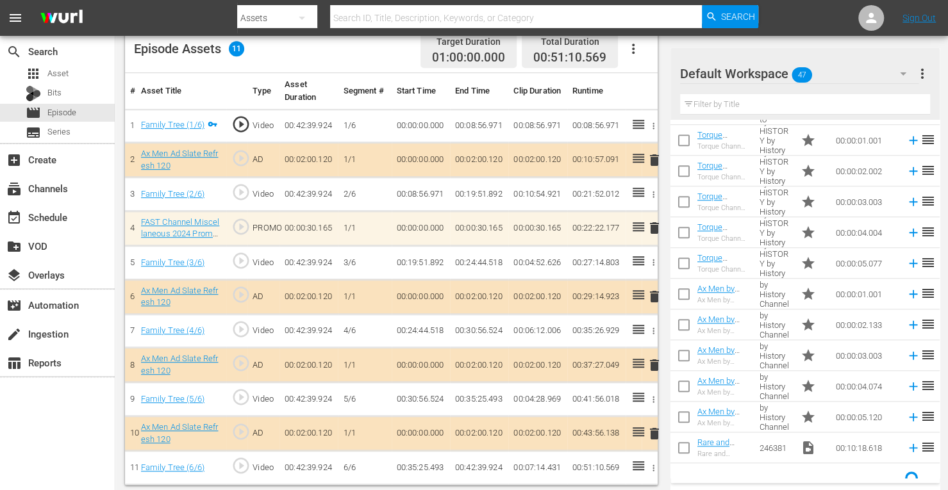
scroll to position [614, 0]
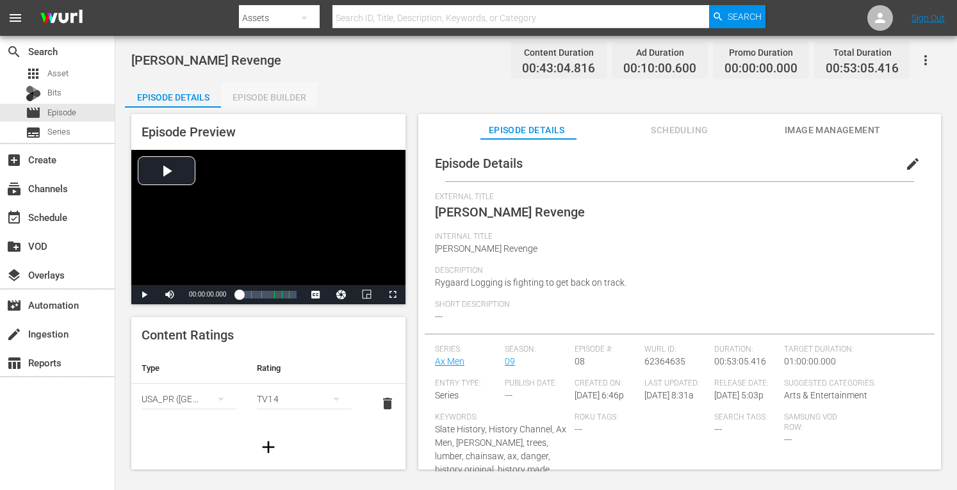
click at [287, 96] on div "Episode Builder" at bounding box center [269, 97] width 96 height 31
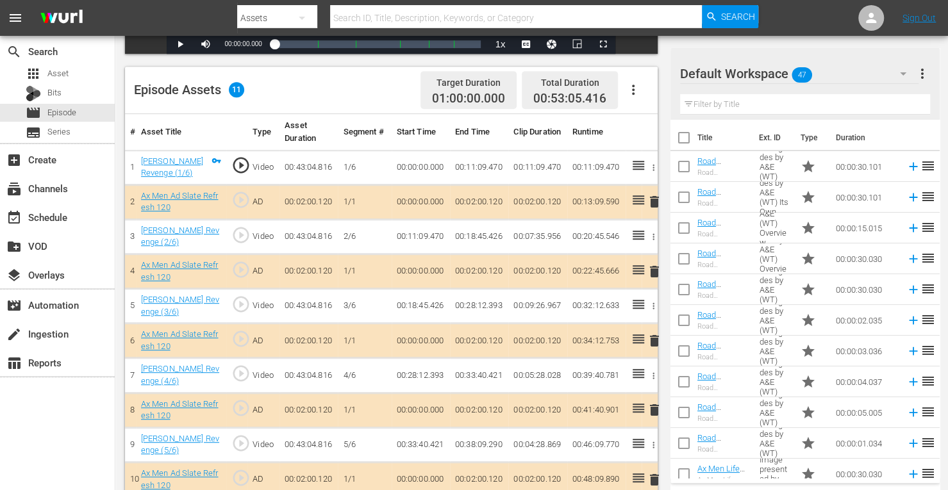
scroll to position [355, 0]
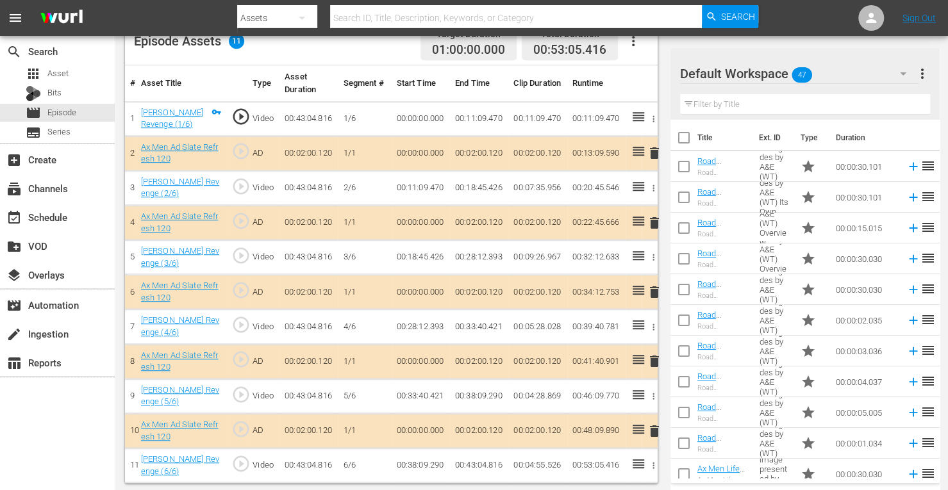
click at [652, 220] on span "delete" at bounding box center [653, 222] width 15 height 15
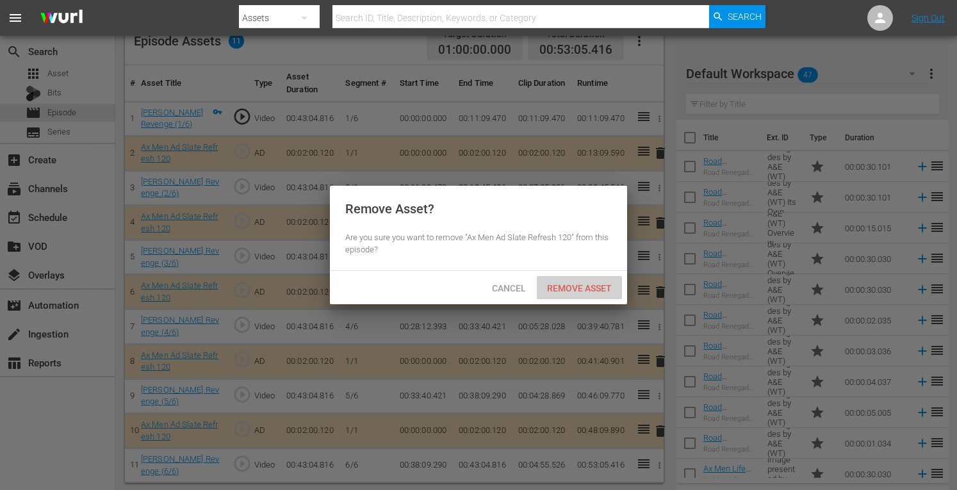
click at [565, 284] on span "Remove Asset" at bounding box center [579, 288] width 85 height 10
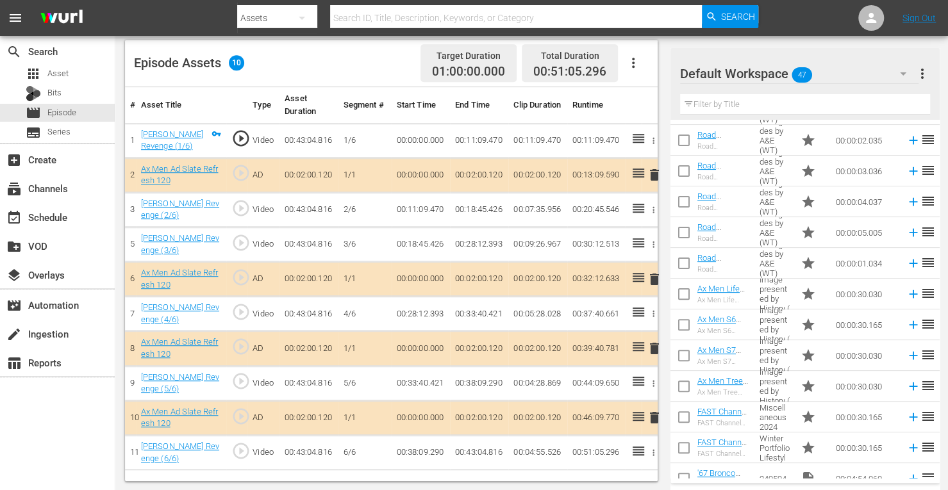
scroll to position [184, 0]
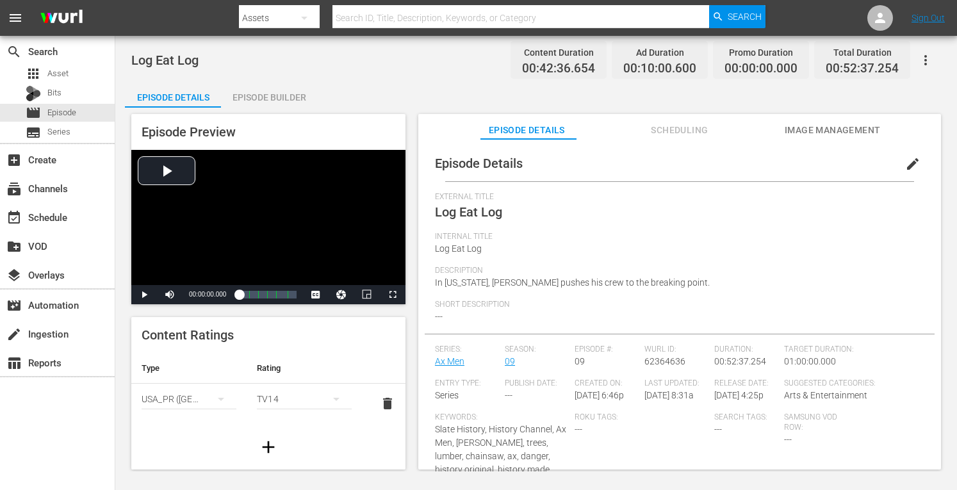
click at [276, 87] on div "Episode Builder" at bounding box center [269, 97] width 96 height 31
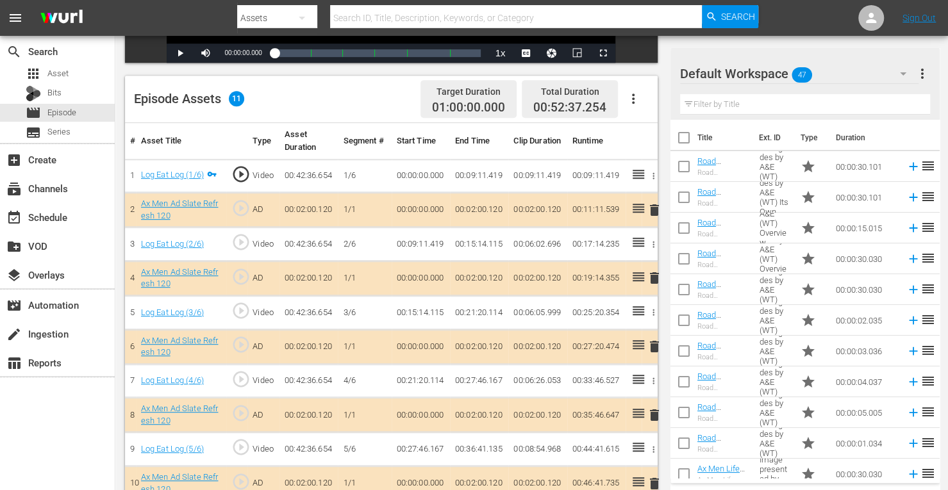
scroll to position [347, 0]
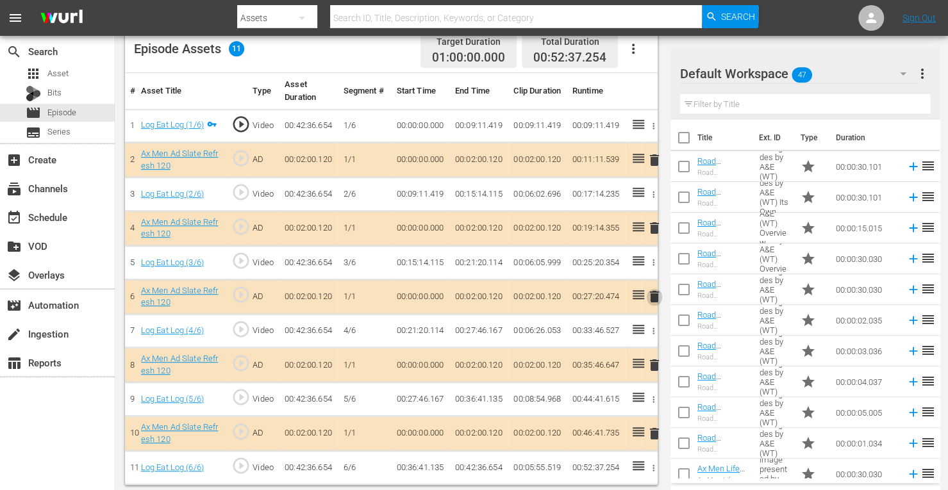
click at [651, 300] on span "delete" at bounding box center [653, 296] width 15 height 15
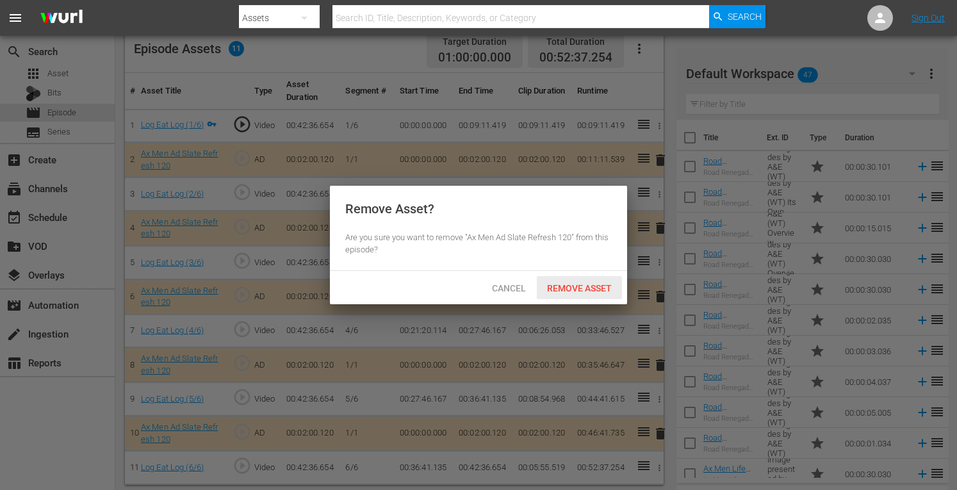
click at [595, 292] on span "Remove Asset" at bounding box center [579, 288] width 85 height 10
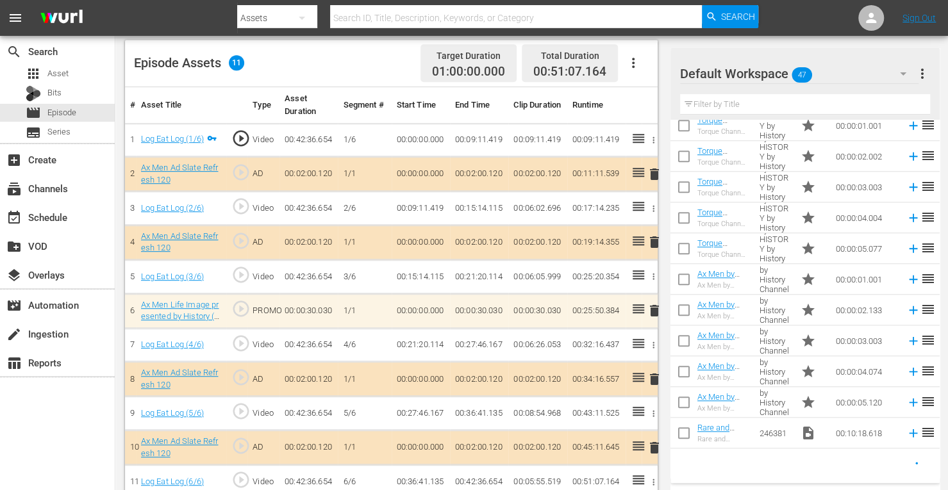
scroll to position [626, 0]
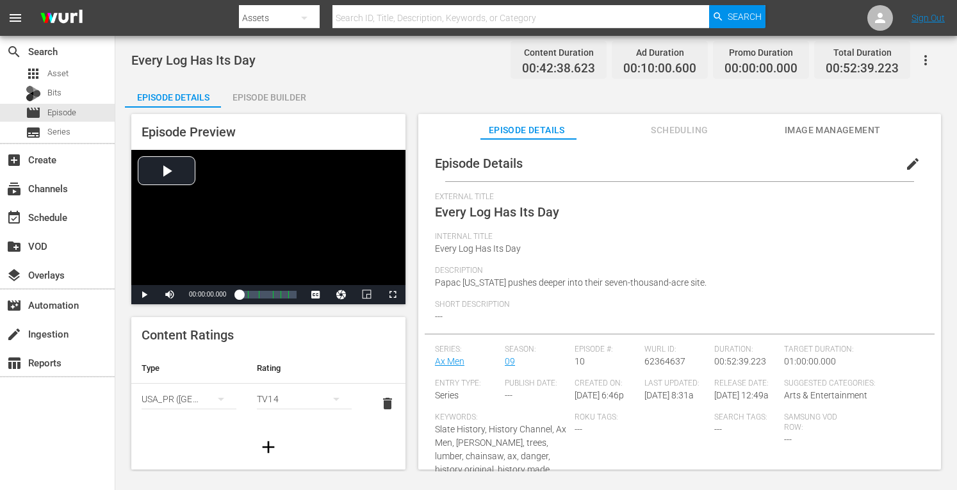
click at [268, 101] on div "Episode Builder" at bounding box center [269, 97] width 96 height 31
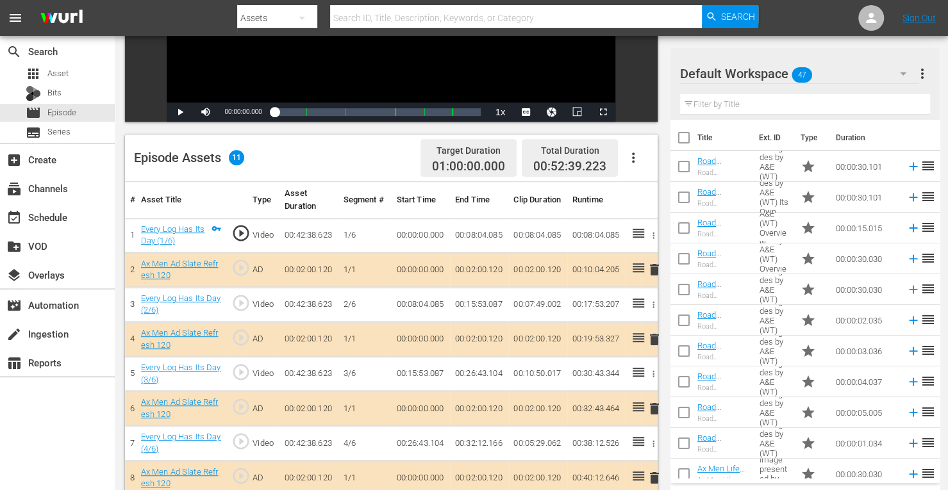
scroll to position [336, 0]
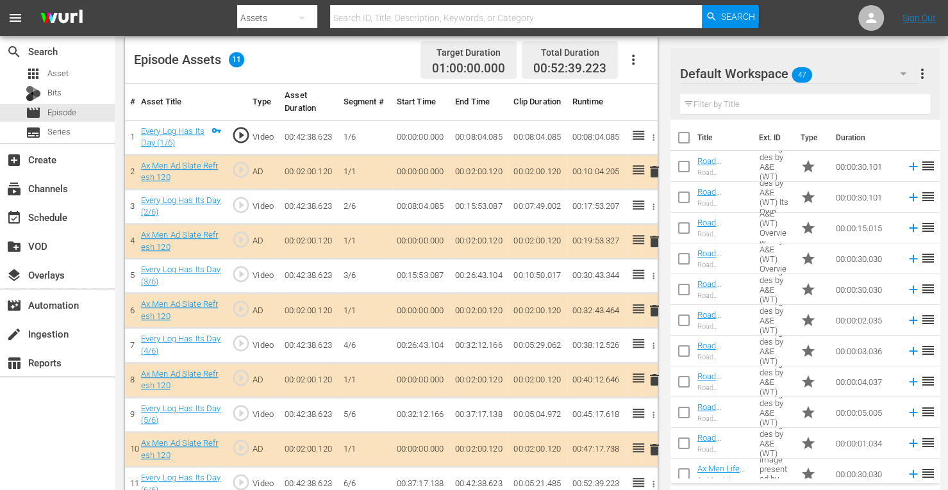
click at [652, 307] on span "delete" at bounding box center [653, 310] width 15 height 15
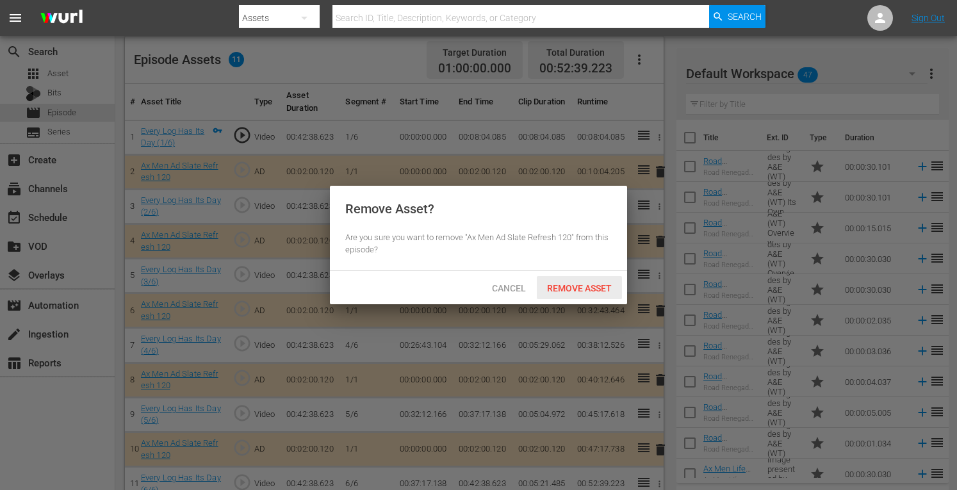
click at [589, 283] on span "Remove Asset" at bounding box center [579, 288] width 85 height 10
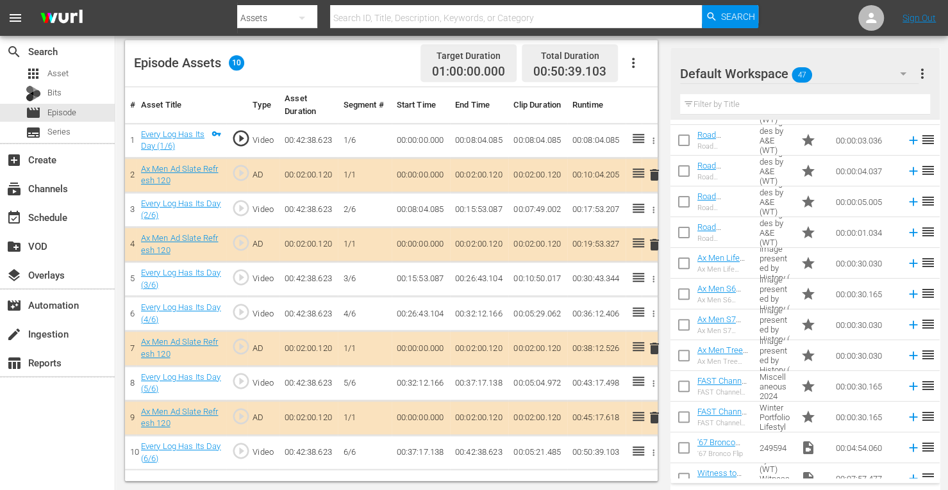
scroll to position [212, 0]
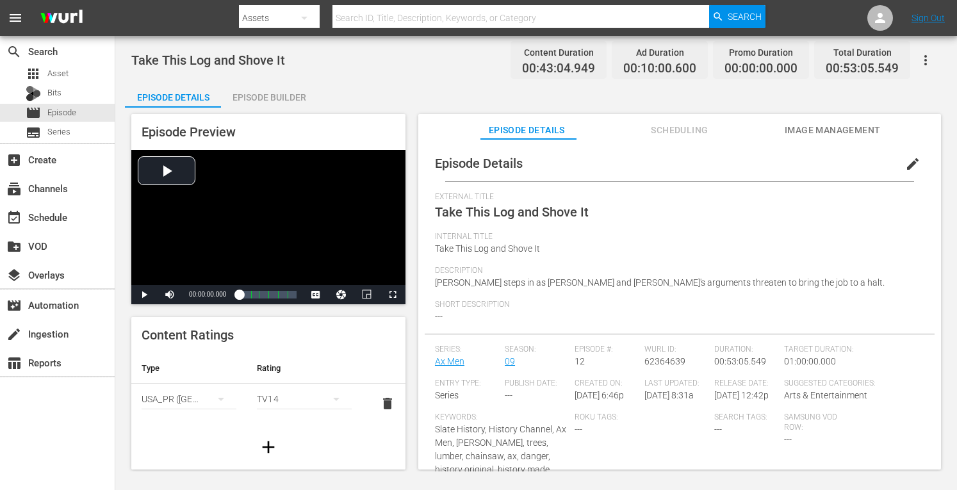
click at [297, 95] on div "Episode Builder" at bounding box center [269, 97] width 96 height 31
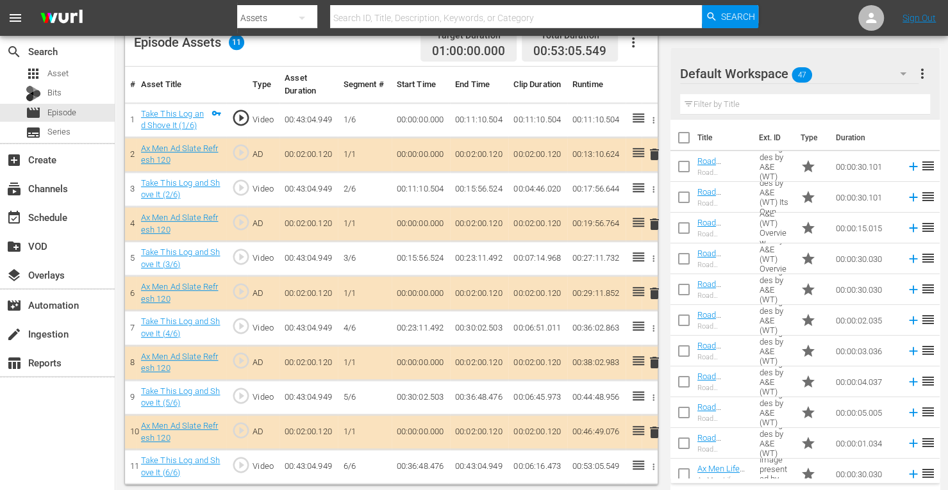
scroll to position [355, 0]
click at [650, 293] on span "delete" at bounding box center [653, 291] width 15 height 15
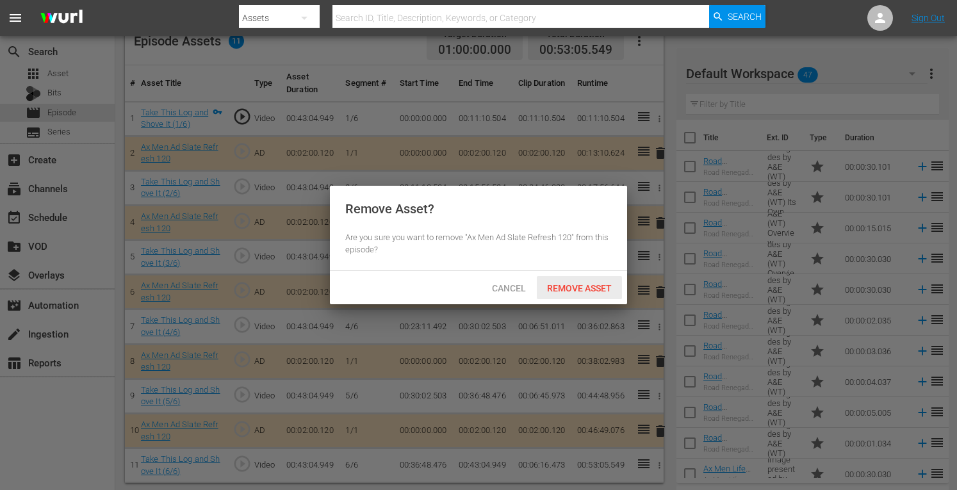
click at [609, 287] on span "Remove Asset" at bounding box center [579, 288] width 85 height 10
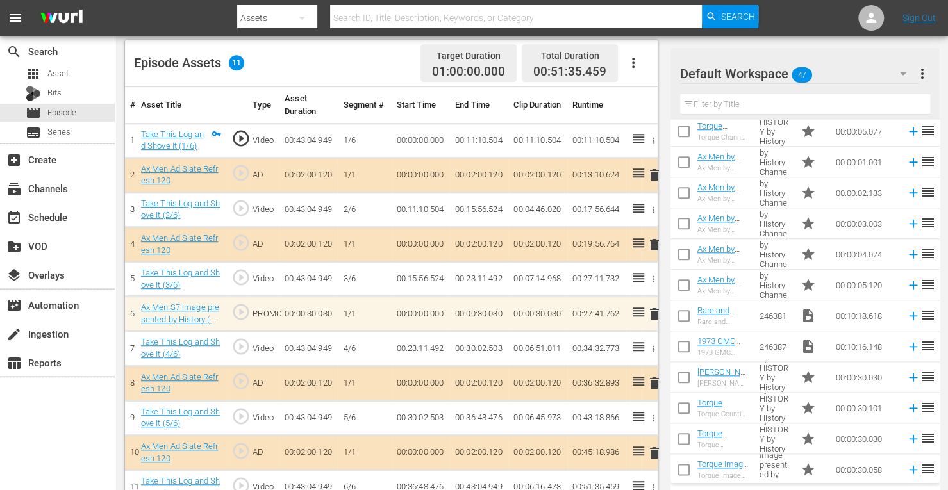
scroll to position [741, 0]
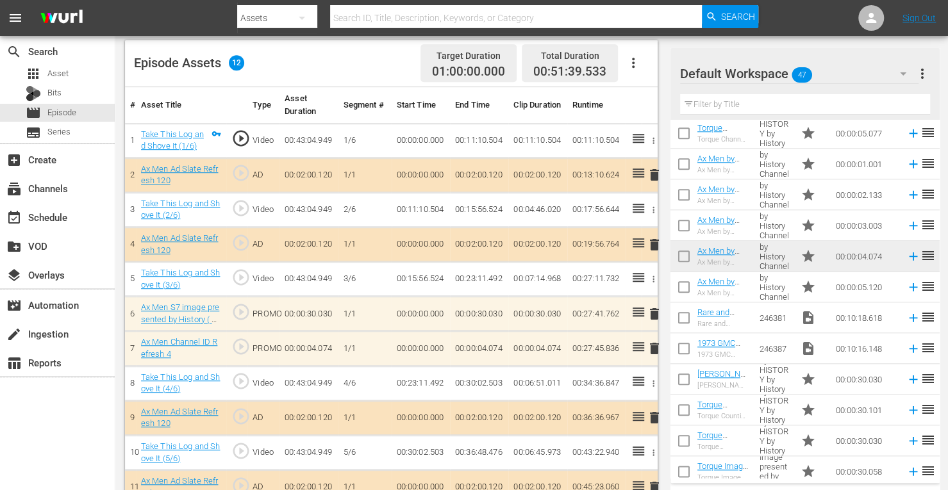
click at [655, 342] on span "delete" at bounding box center [653, 348] width 15 height 15
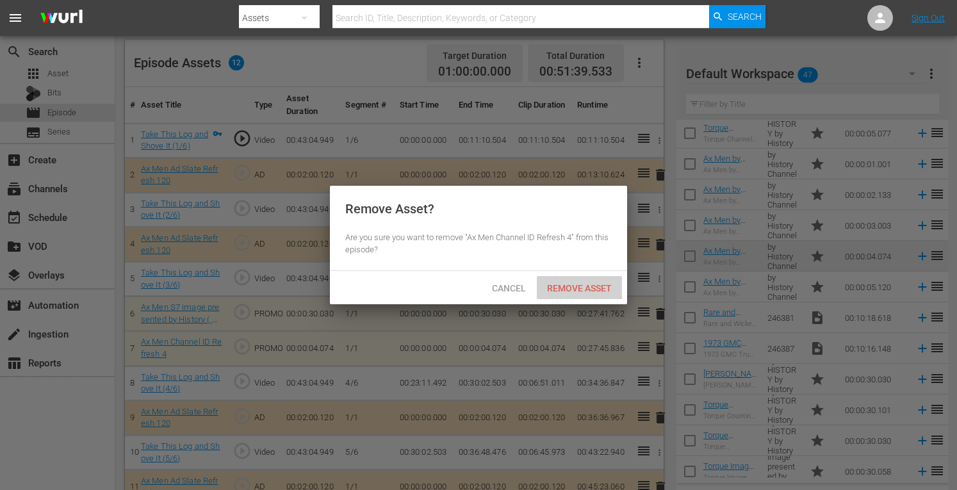
click at [591, 293] on span "Remove Asset" at bounding box center [579, 288] width 85 height 10
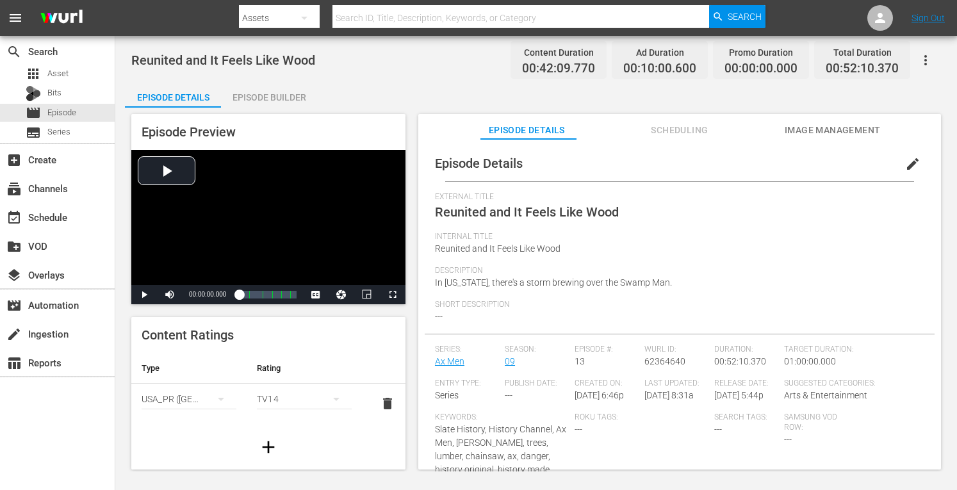
click at [277, 92] on div "Episode Builder" at bounding box center [269, 97] width 96 height 31
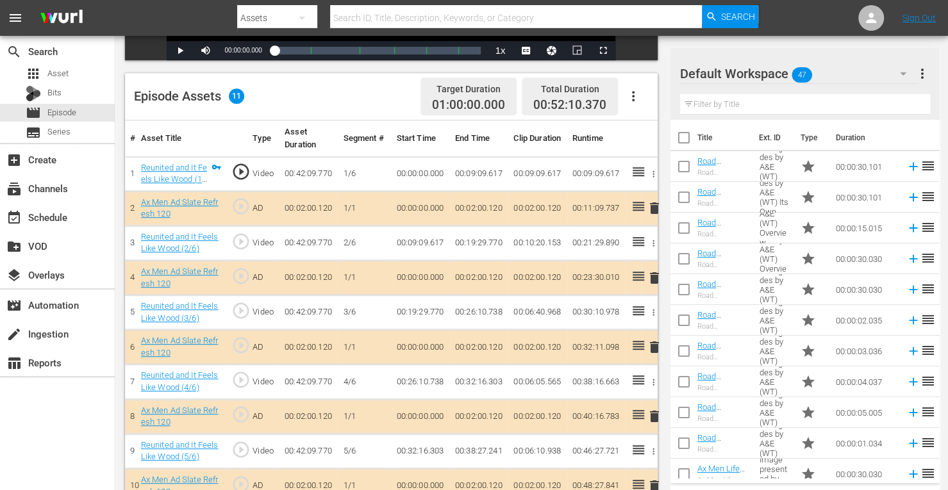
scroll to position [332, 0]
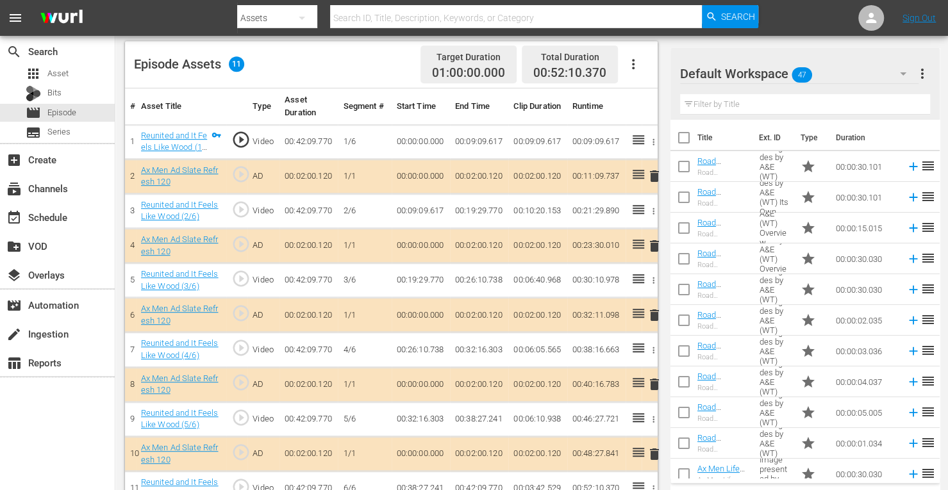
click at [652, 313] on span "delete" at bounding box center [653, 315] width 15 height 15
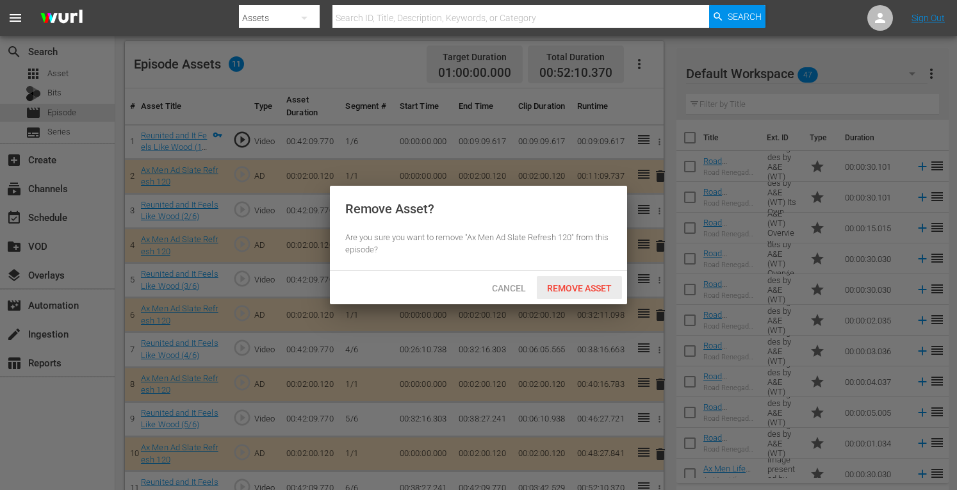
click at [573, 288] on span "Remove Asset" at bounding box center [579, 288] width 85 height 10
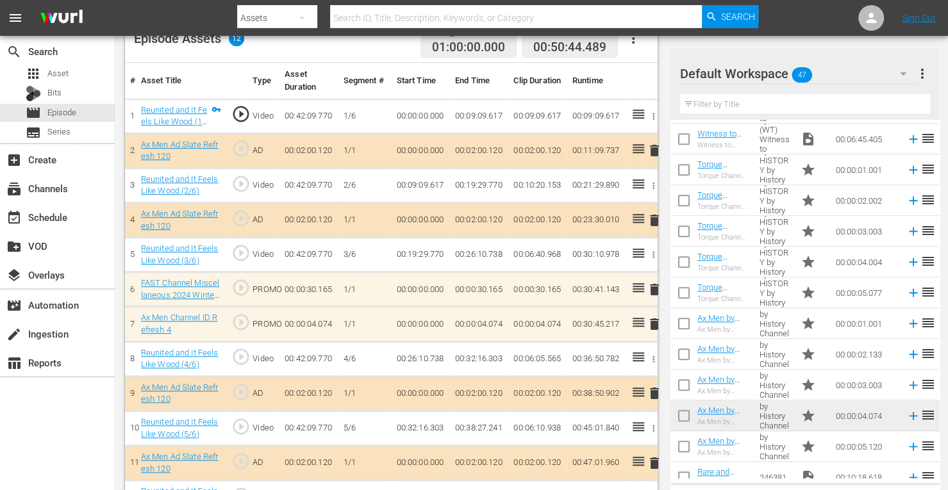
scroll to position [626, 0]
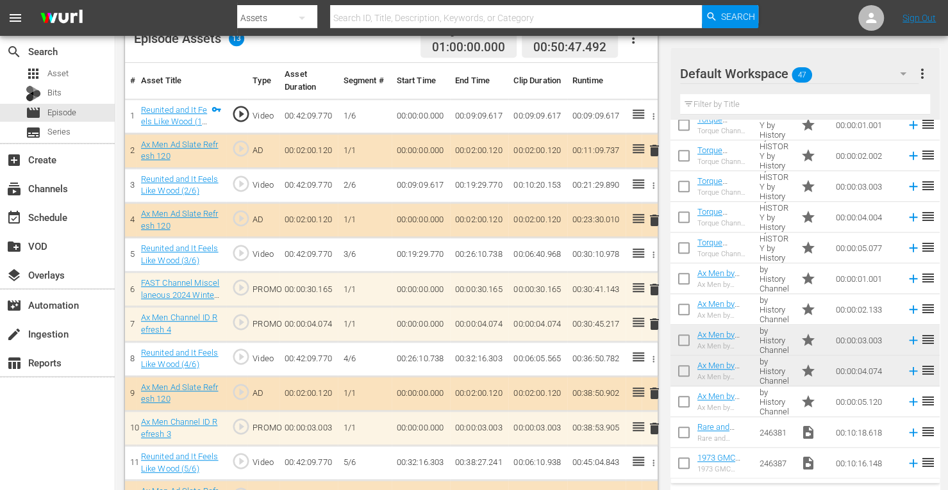
click at [653, 322] on span "delete" at bounding box center [653, 324] width 15 height 15
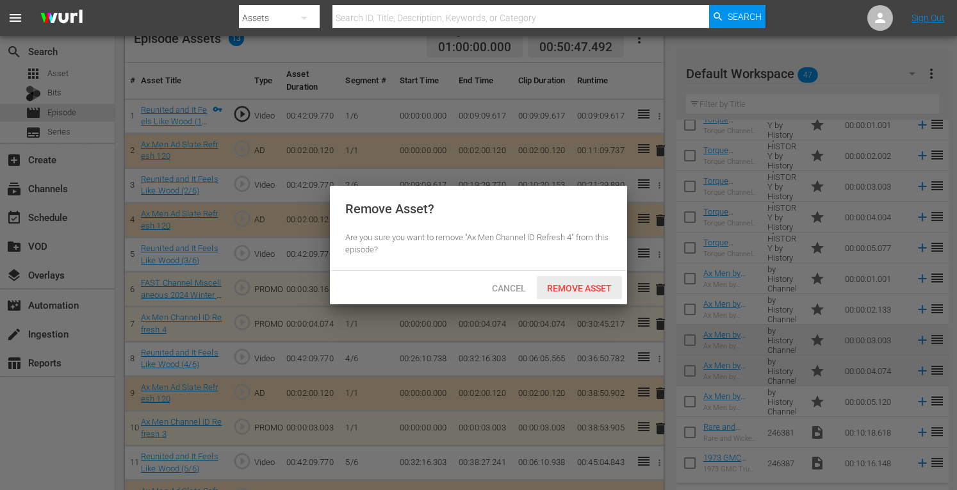
click at [599, 289] on span "Remove Asset" at bounding box center [579, 288] width 85 height 10
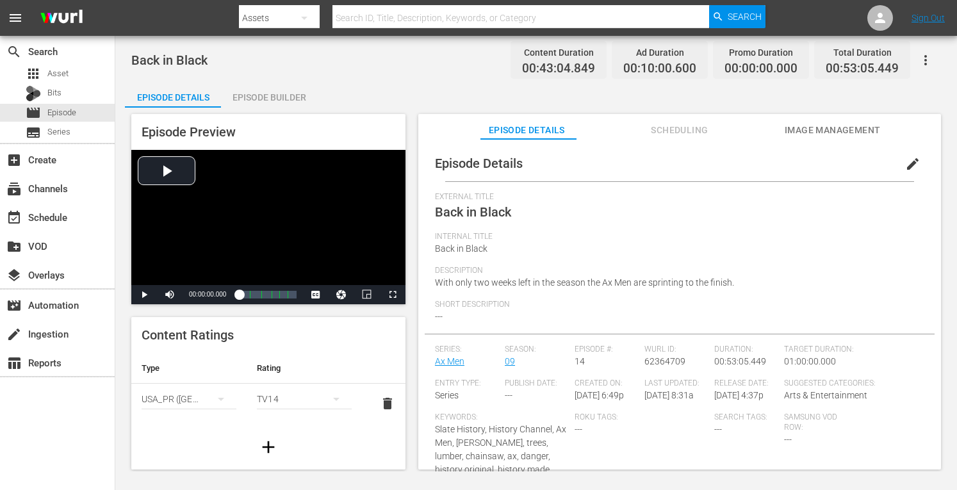
click at [261, 96] on div "Episode Builder" at bounding box center [269, 97] width 96 height 31
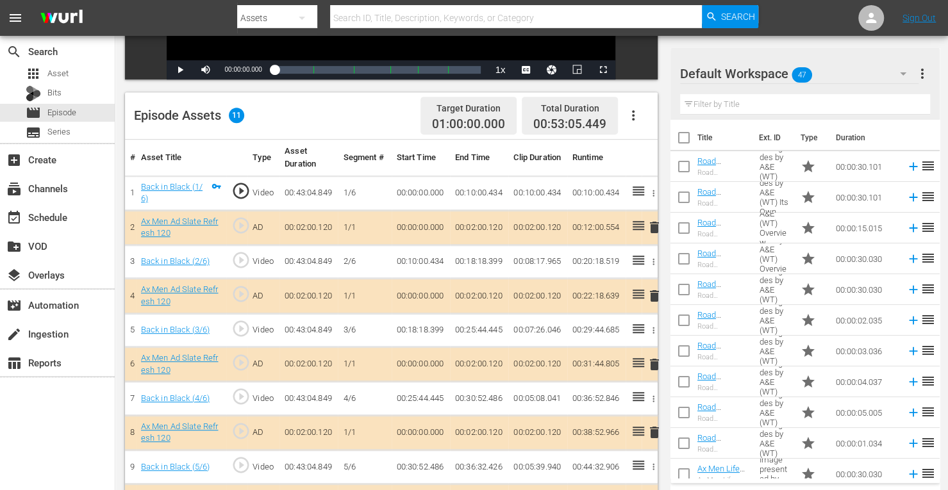
scroll to position [349, 0]
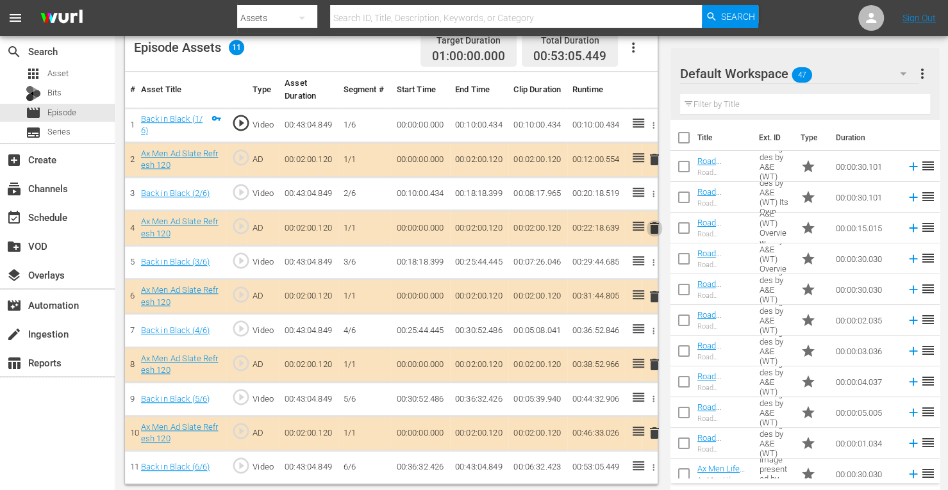
click at [650, 226] on span "delete" at bounding box center [653, 227] width 15 height 15
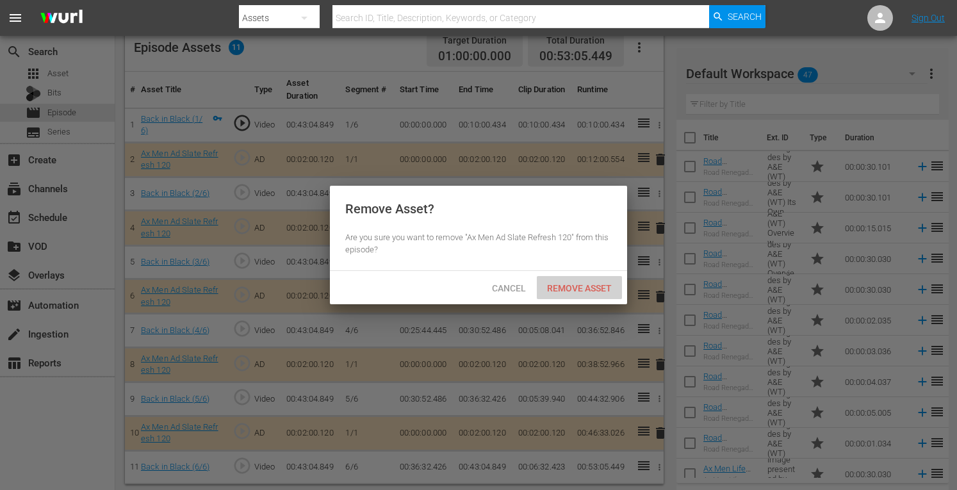
click at [583, 283] on span "Remove Asset" at bounding box center [579, 288] width 85 height 10
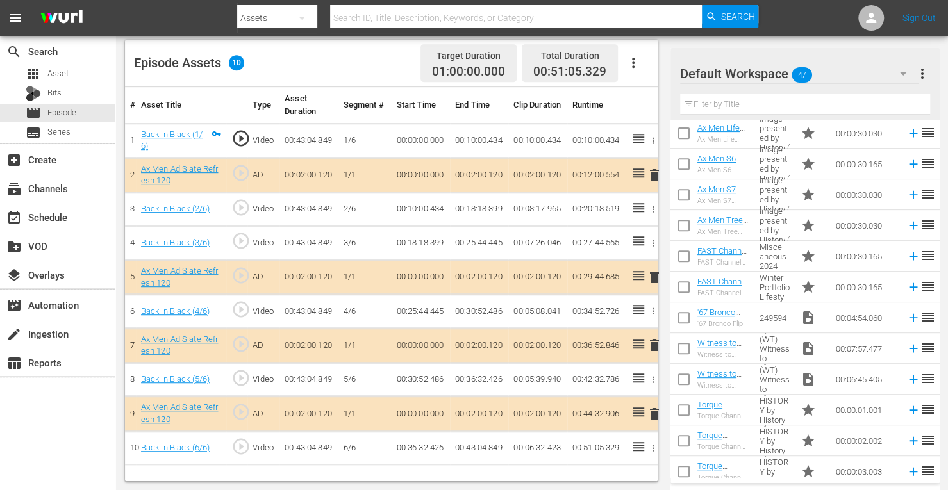
scroll to position [331, 0]
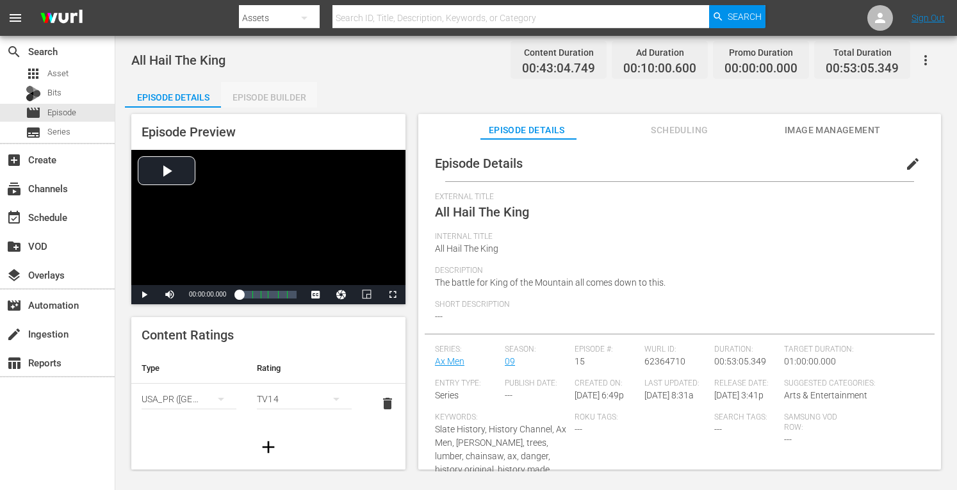
click at [286, 95] on div "Episode Builder" at bounding box center [269, 97] width 96 height 31
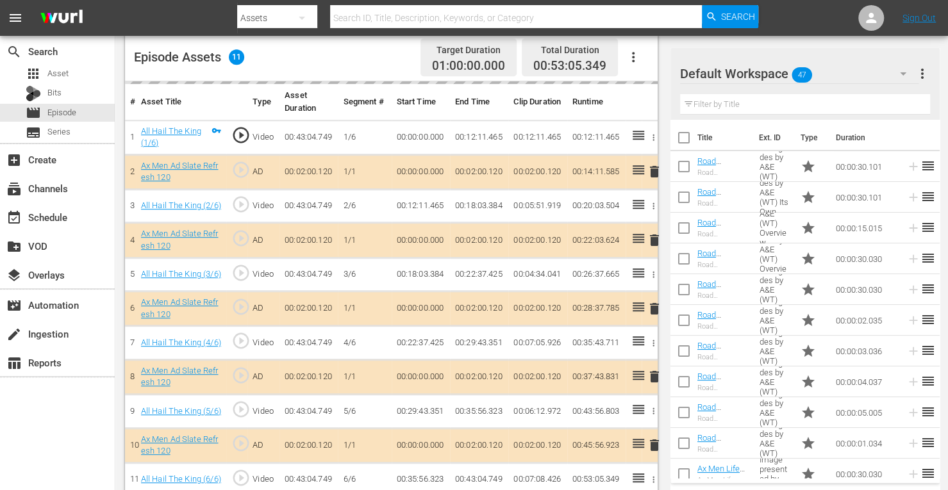
scroll to position [340, 0]
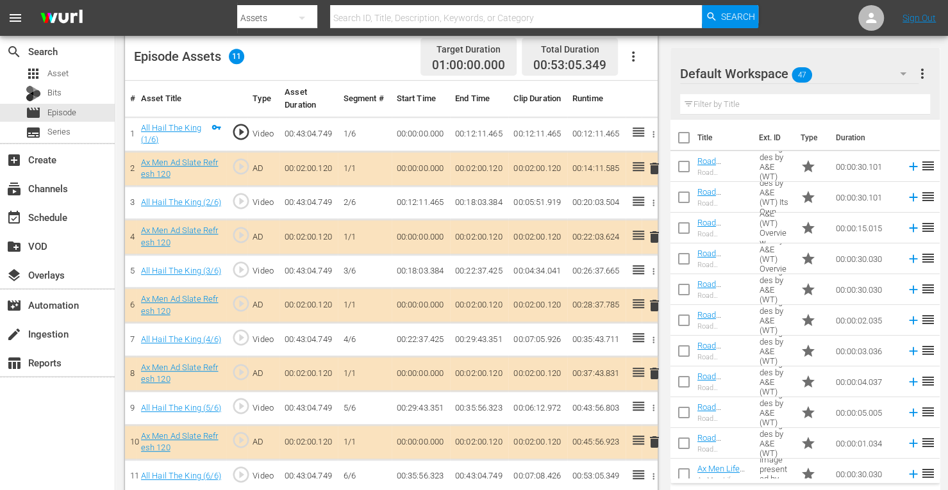
click at [654, 237] on span "delete" at bounding box center [653, 236] width 15 height 15
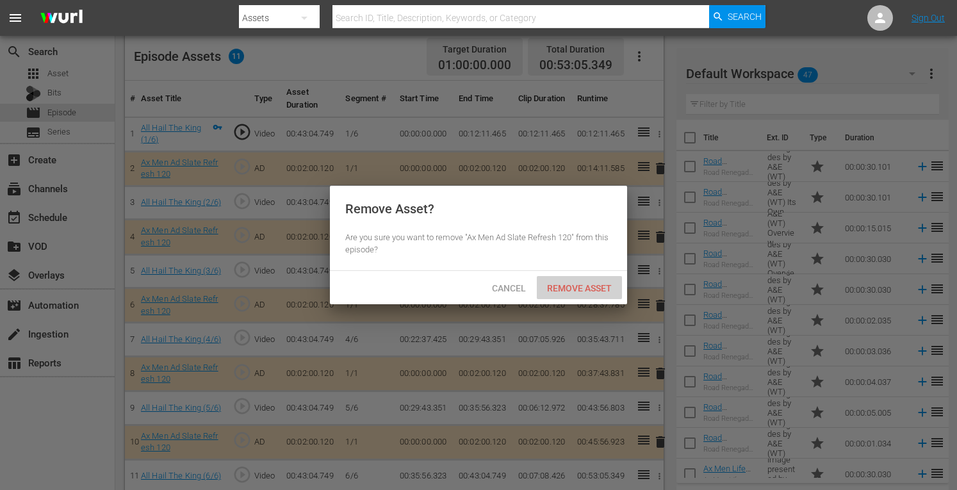
click at [601, 289] on span "Remove Asset" at bounding box center [579, 288] width 85 height 10
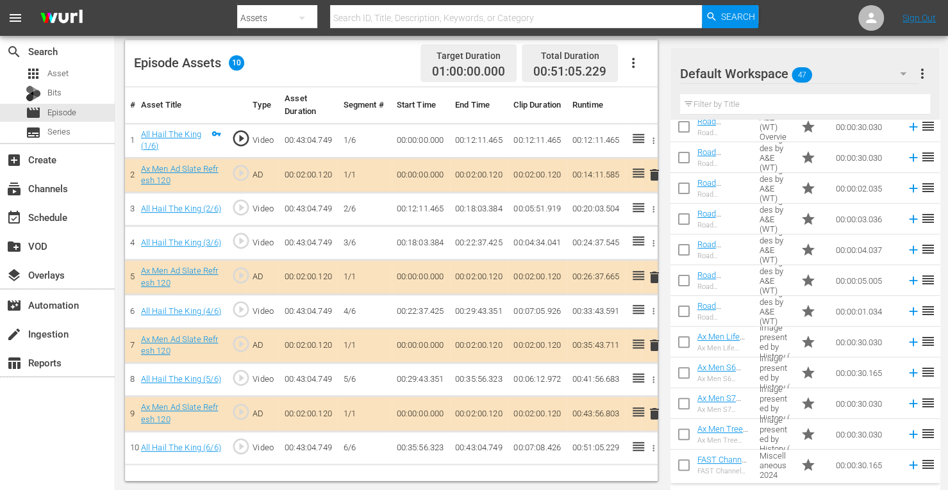
scroll to position [160, 0]
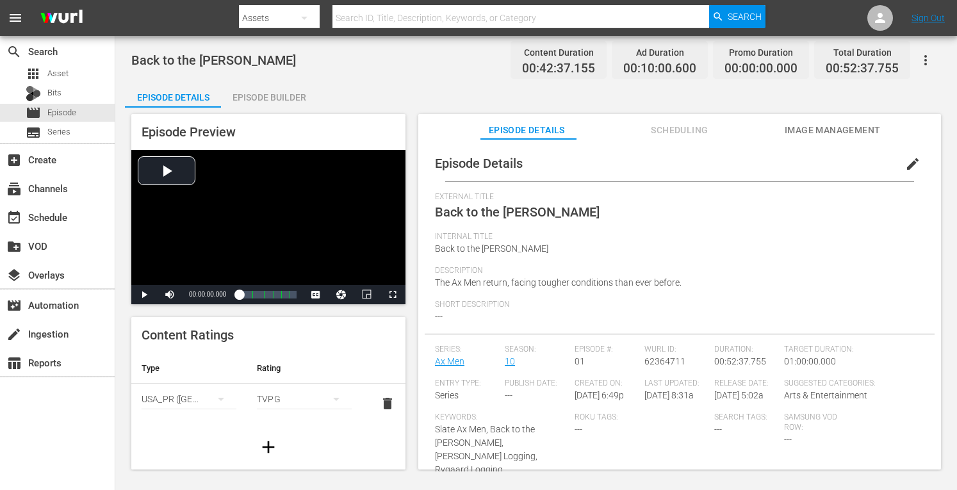
click at [268, 94] on div "Episode Builder" at bounding box center [269, 97] width 96 height 31
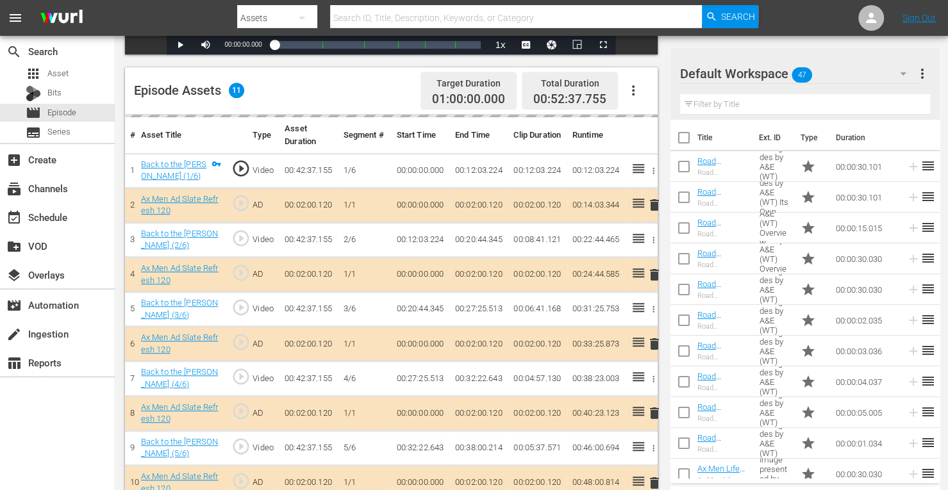
scroll to position [306, 0]
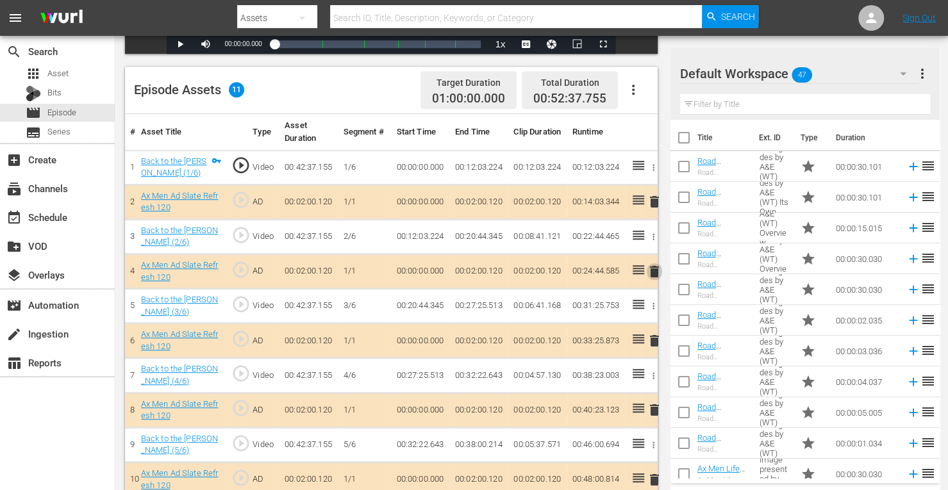
click at [654, 273] on span "delete" at bounding box center [653, 271] width 15 height 15
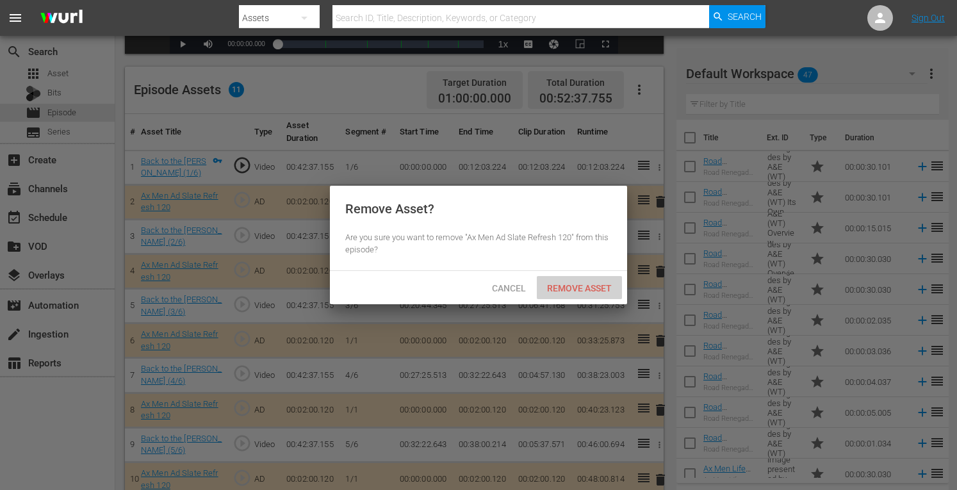
click at [593, 284] on span "Remove Asset" at bounding box center [579, 288] width 85 height 10
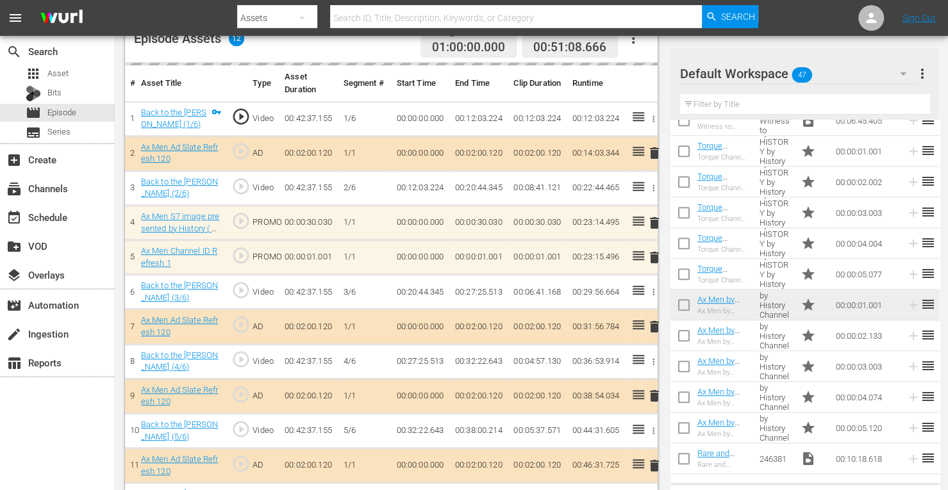
scroll to position [391, 0]
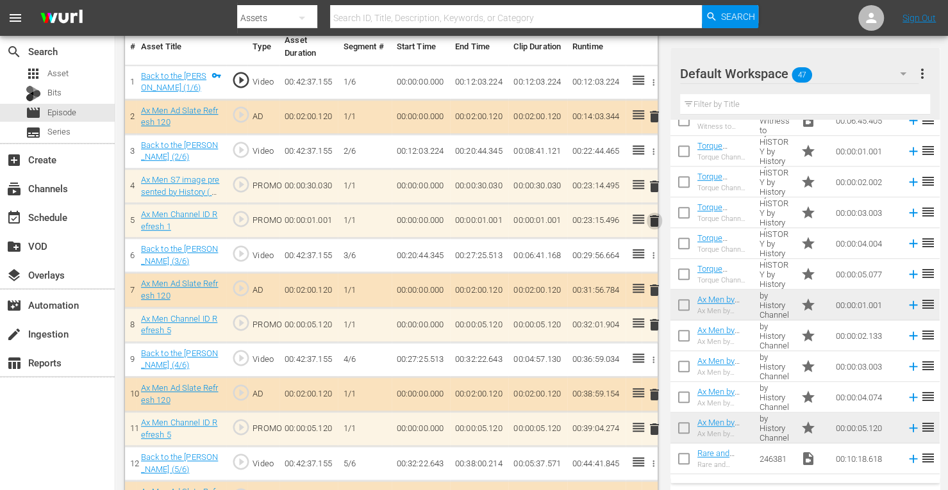
click at [655, 219] on span "delete" at bounding box center [653, 220] width 15 height 15
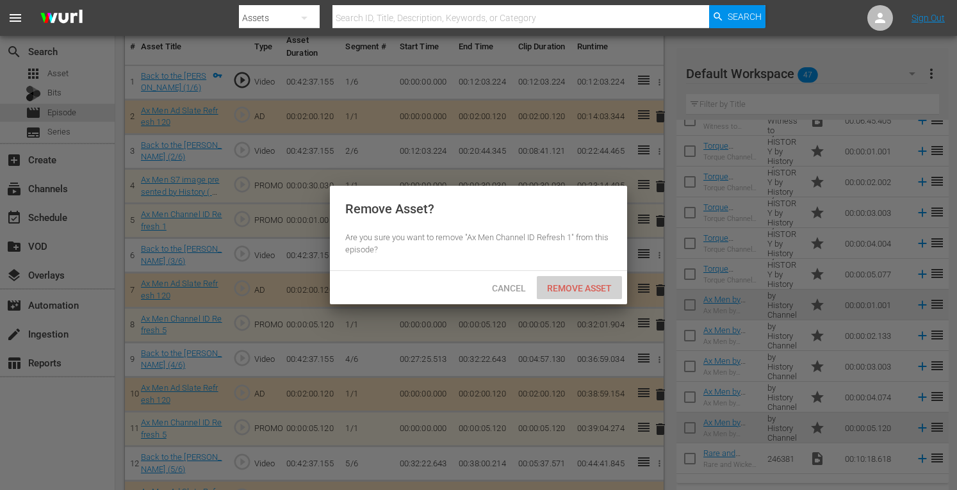
click at [598, 287] on span "Remove Asset" at bounding box center [579, 288] width 85 height 10
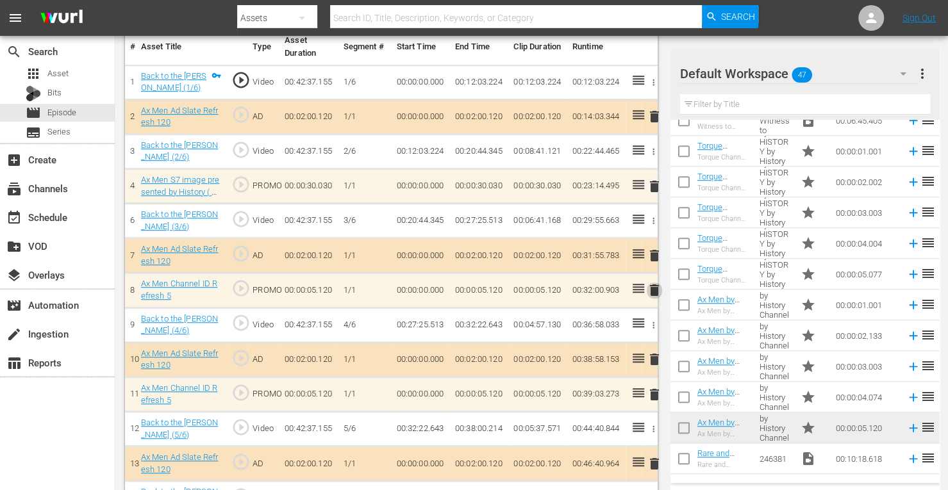
click at [652, 283] on span "delete" at bounding box center [653, 290] width 15 height 15
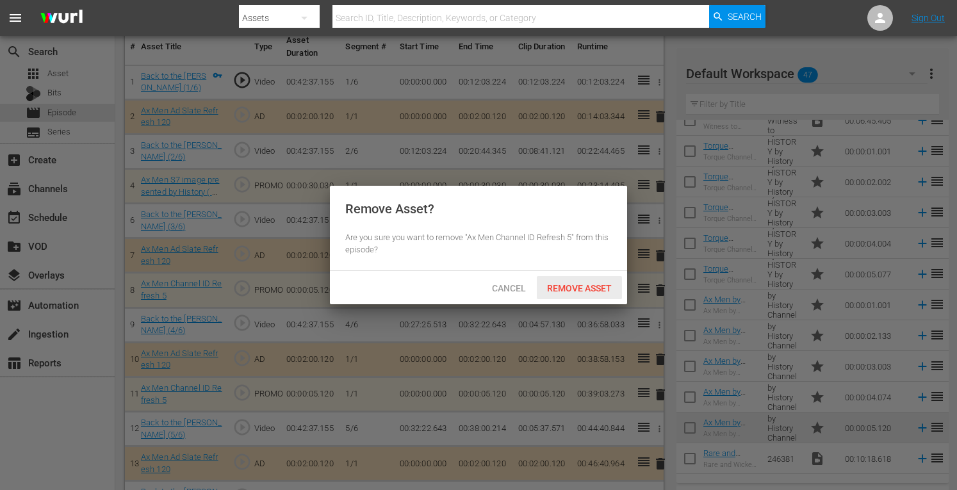
click at [602, 285] on span "Remove Asset" at bounding box center [579, 288] width 85 height 10
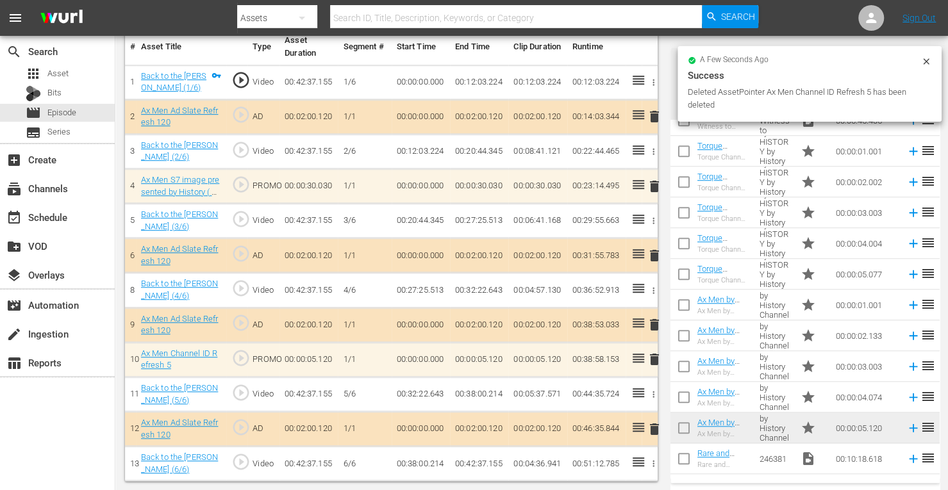
scroll to position [389, 0]
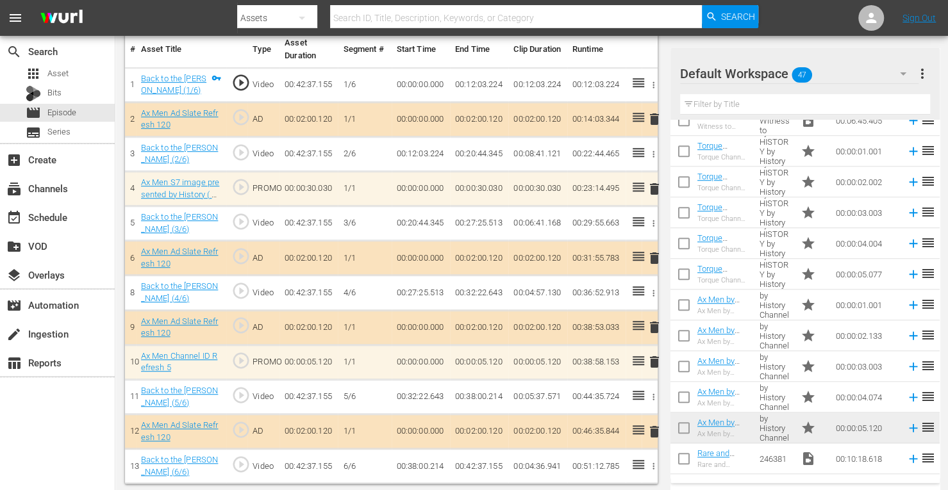
click at [653, 356] on span "delete" at bounding box center [653, 361] width 15 height 15
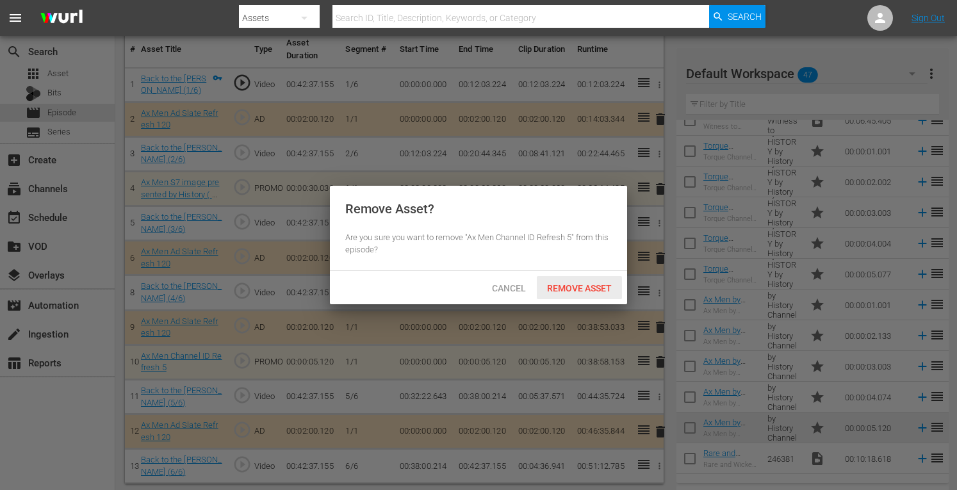
click at [583, 286] on span "Remove Asset" at bounding box center [579, 288] width 85 height 10
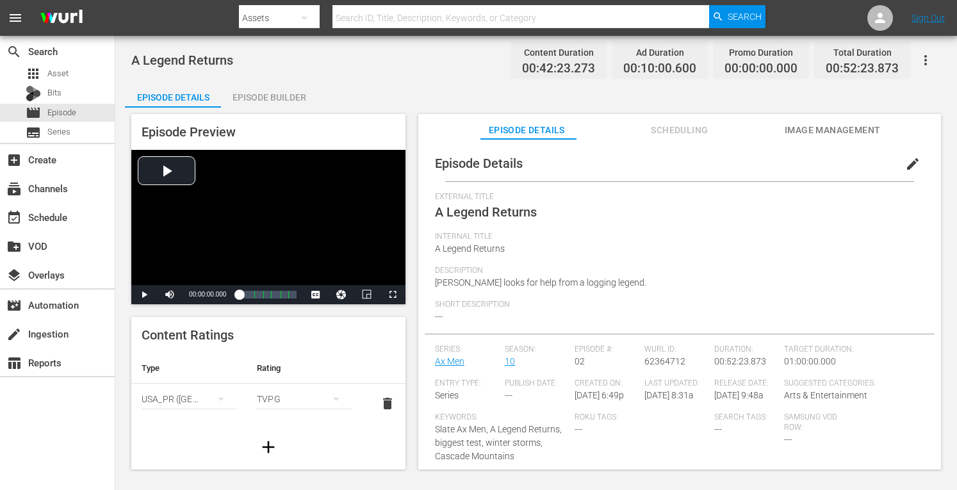
click at [282, 90] on div "Episode Builder" at bounding box center [269, 97] width 96 height 31
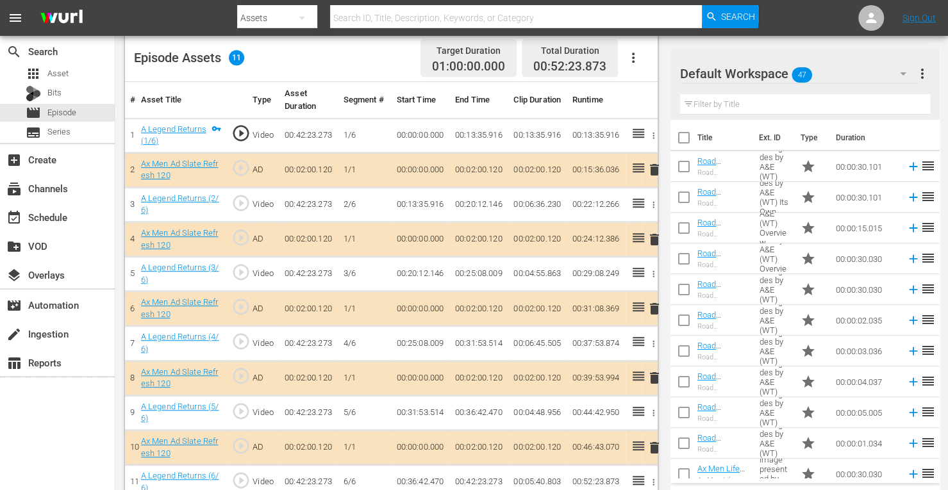
scroll to position [355, 0]
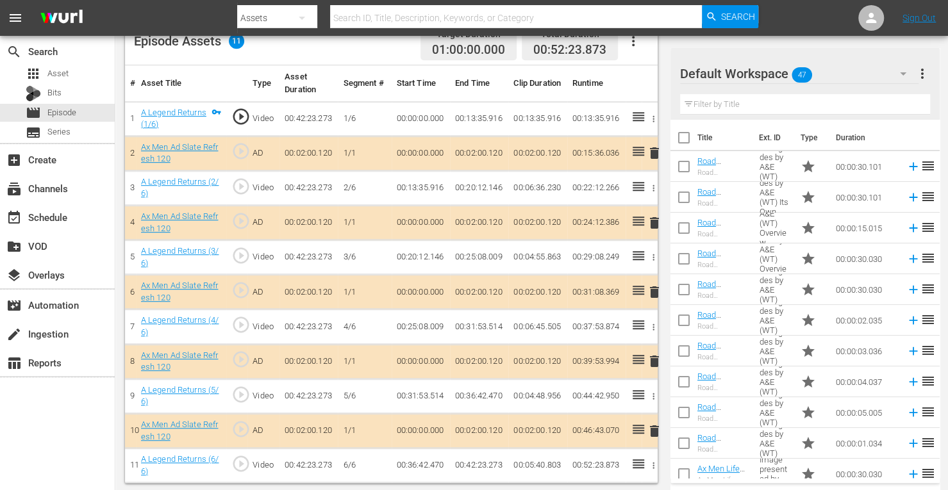
click at [652, 288] on span "delete" at bounding box center [653, 291] width 15 height 15
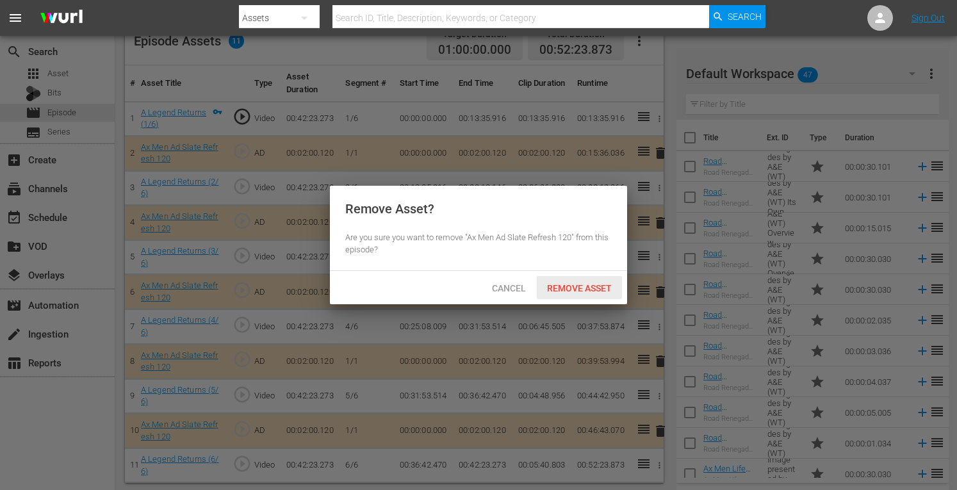
click at [579, 297] on div "Remove Asset" at bounding box center [579, 288] width 85 height 24
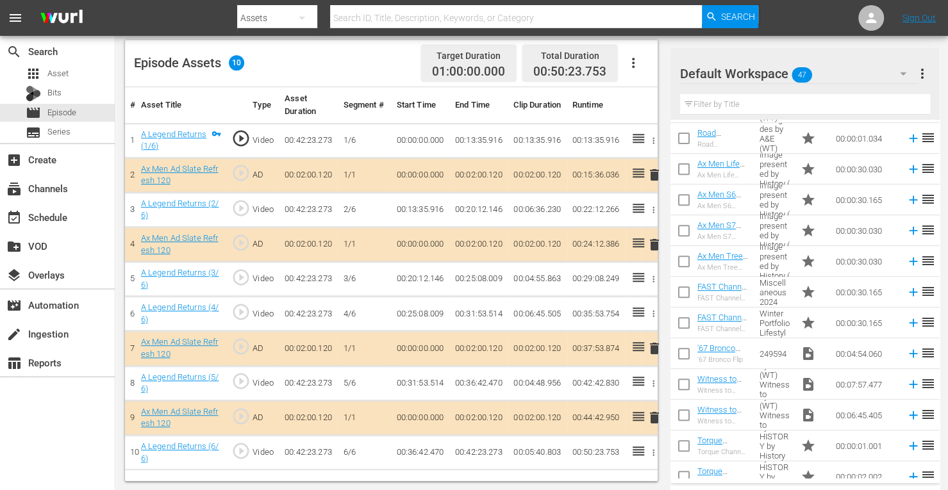
scroll to position [299, 0]
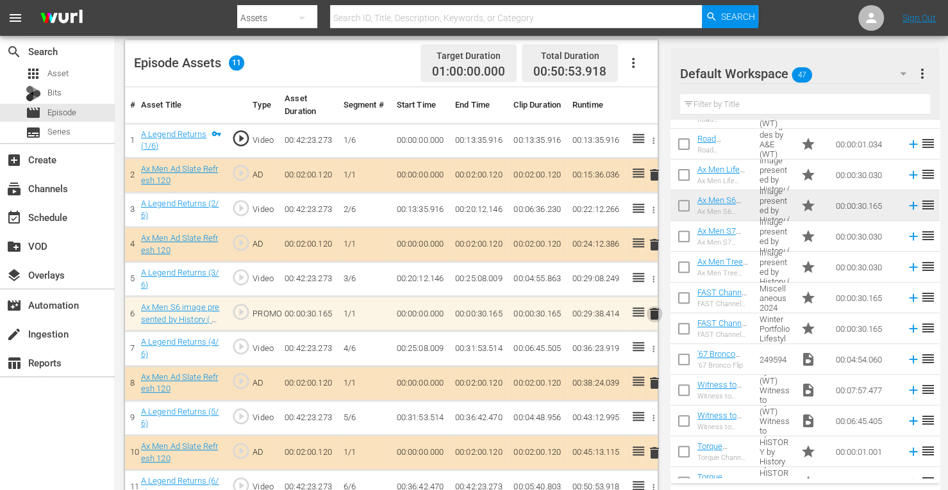
click at [650, 309] on span "delete" at bounding box center [653, 313] width 15 height 15
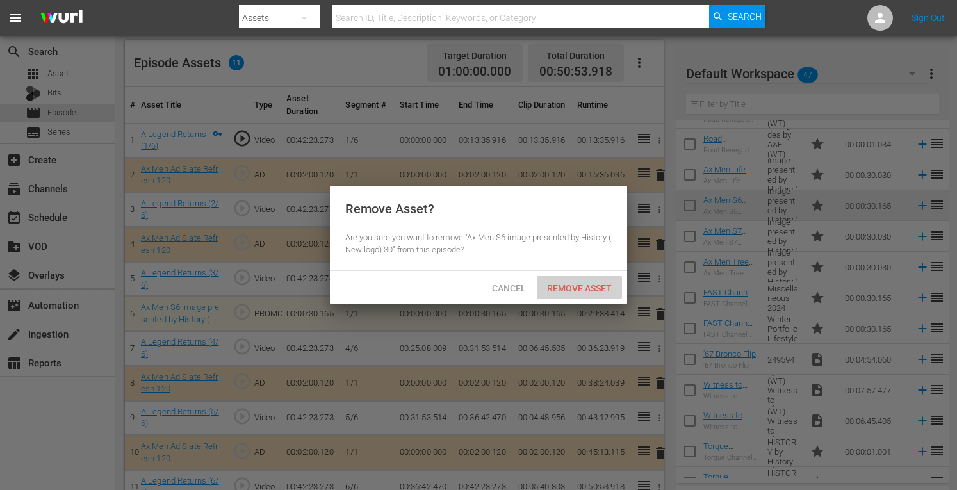
click at [593, 285] on span "Remove Asset" at bounding box center [579, 288] width 85 height 10
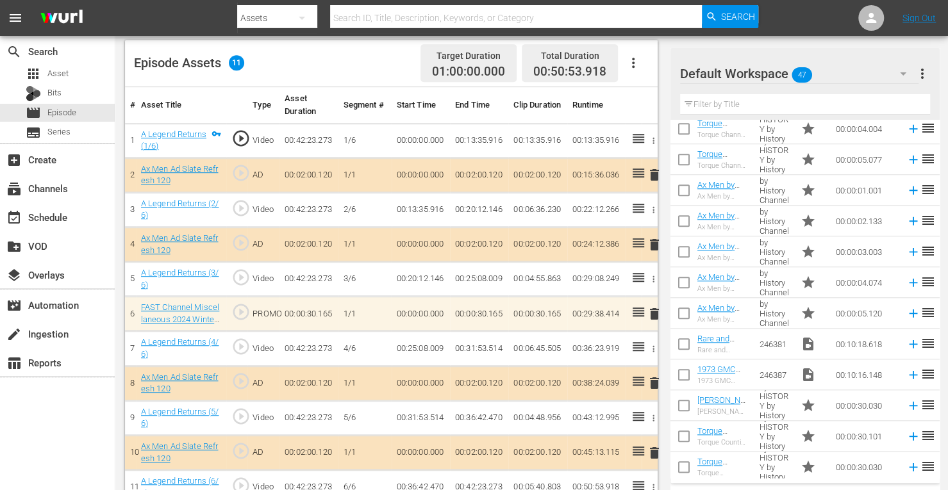
scroll to position [730, 0]
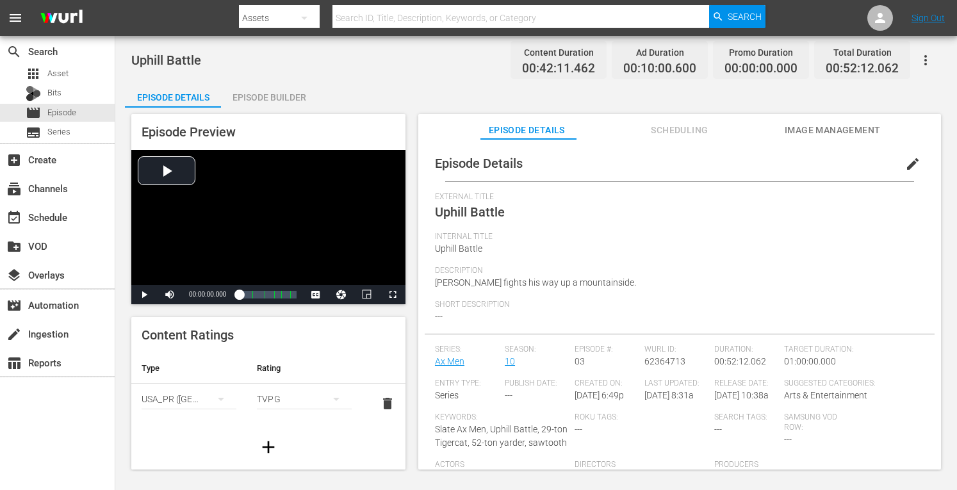
click at [279, 98] on div "Episode Builder" at bounding box center [269, 97] width 96 height 31
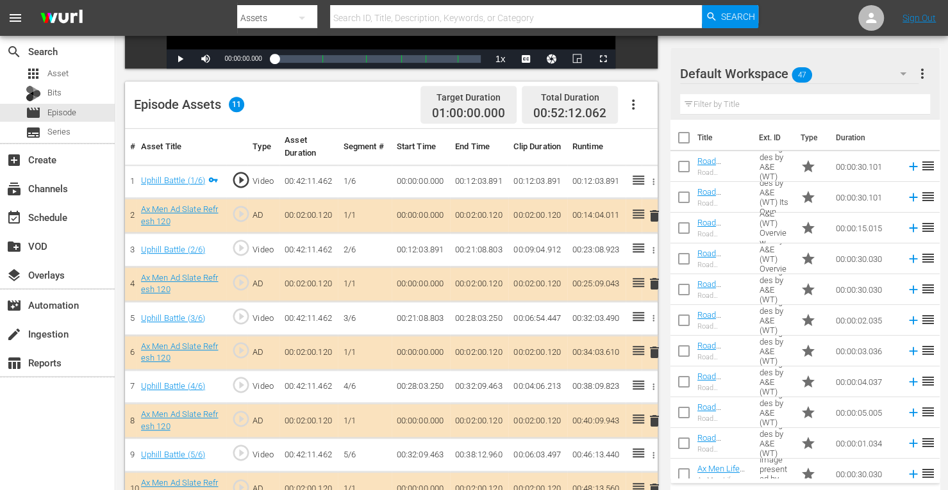
scroll to position [347, 0]
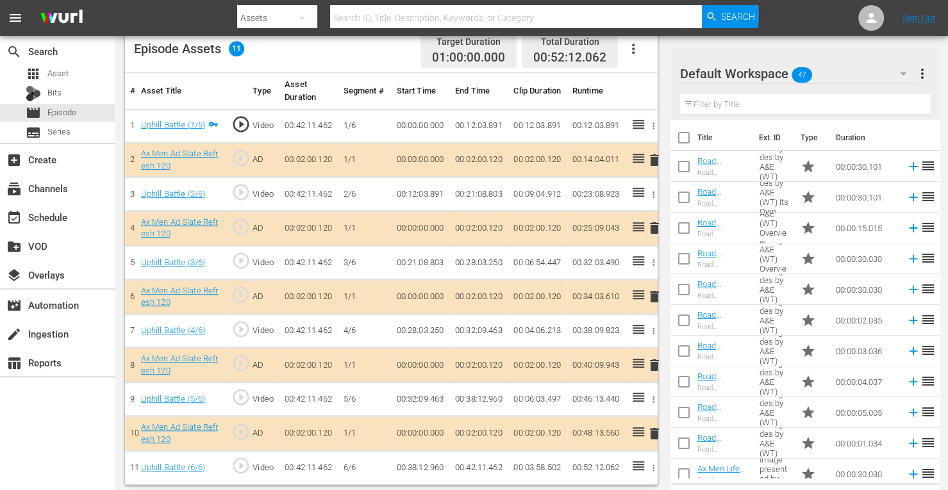
click at [653, 291] on span "delete" at bounding box center [653, 296] width 15 height 15
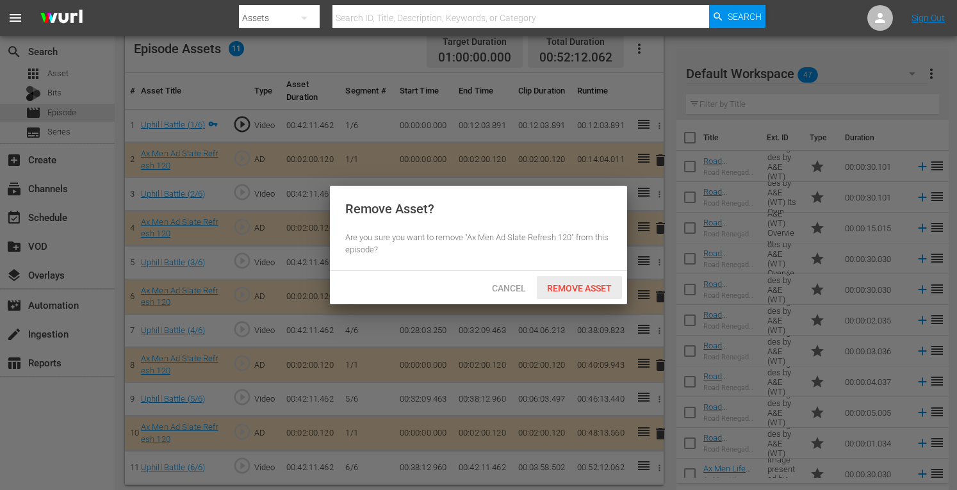
click at [593, 283] on span "Remove Asset" at bounding box center [579, 288] width 85 height 10
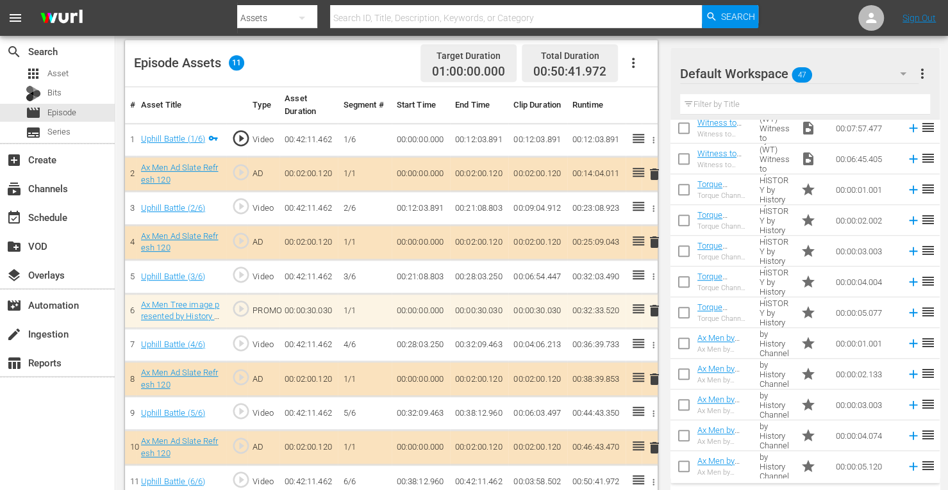
scroll to position [570, 0]
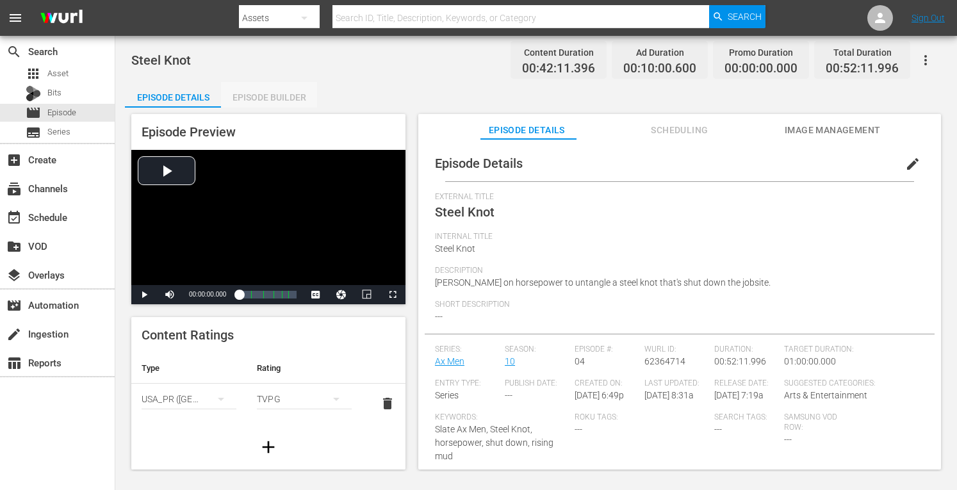
click at [288, 92] on div "Episode Builder" at bounding box center [269, 97] width 96 height 31
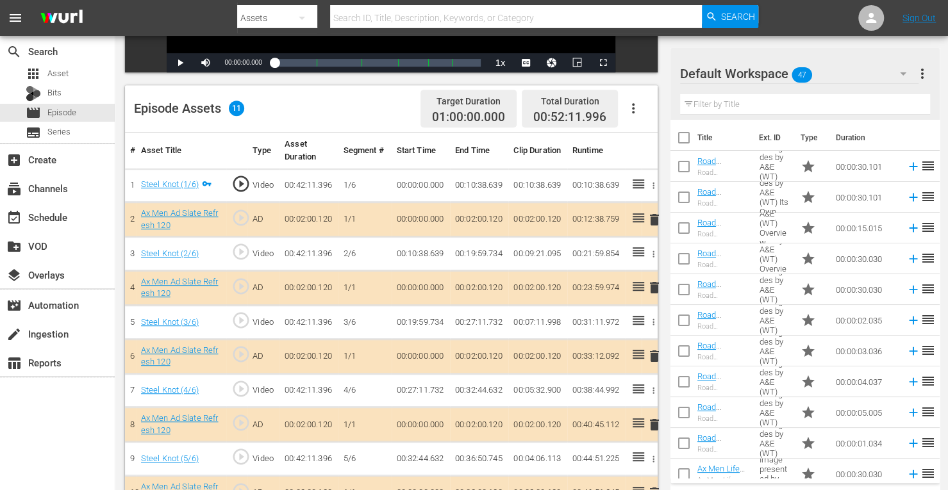
scroll to position [347, 0]
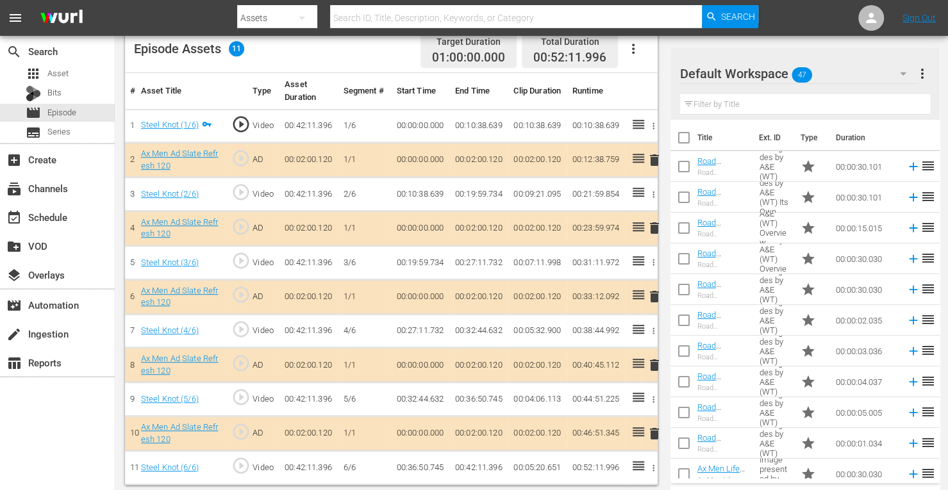
click at [655, 289] on span "delete" at bounding box center [653, 296] width 15 height 15
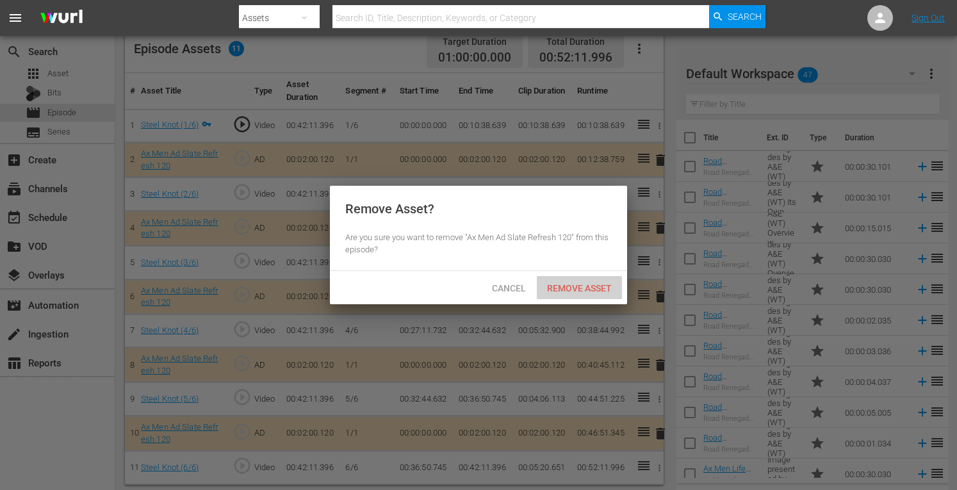
click at [584, 284] on span "Remove Asset" at bounding box center [579, 288] width 85 height 10
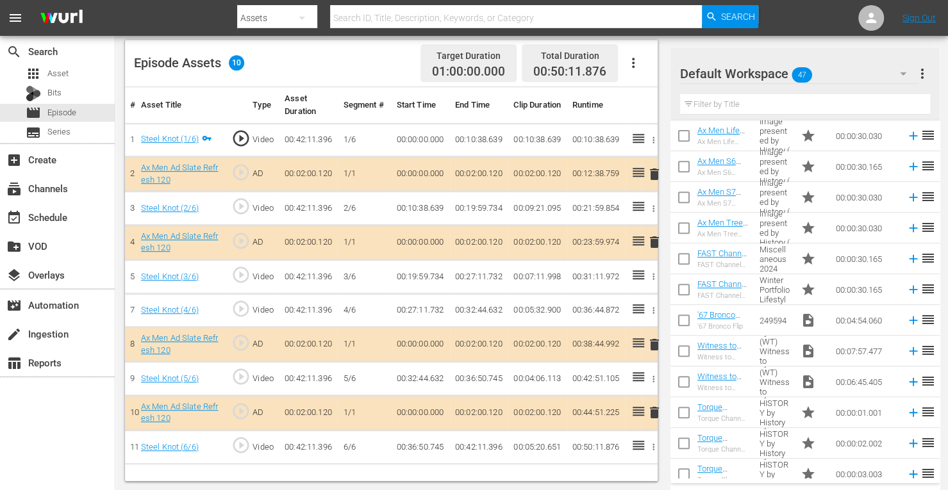
scroll to position [332, 0]
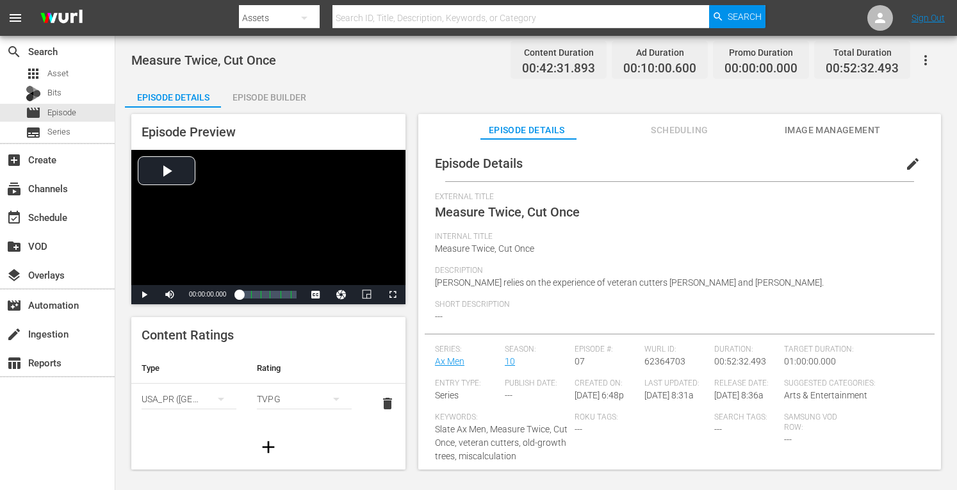
click at [282, 97] on div "Episode Builder" at bounding box center [269, 97] width 96 height 31
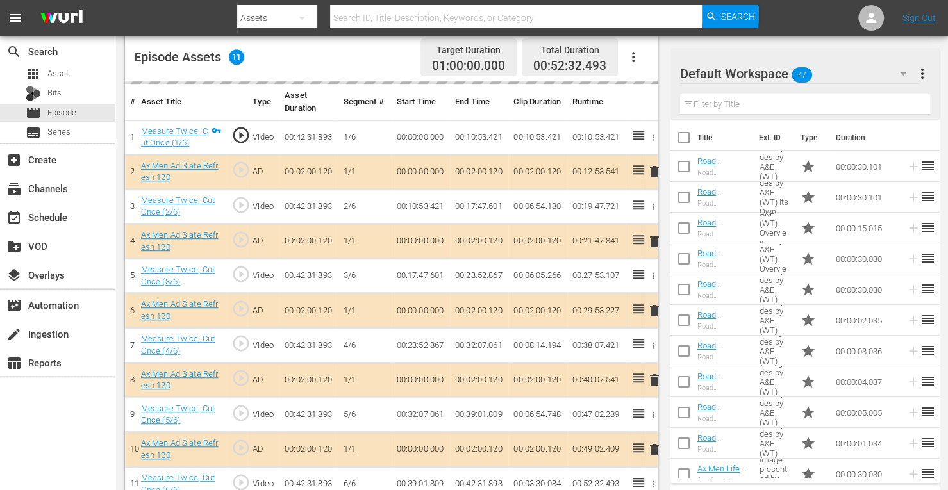
scroll to position [347, 0]
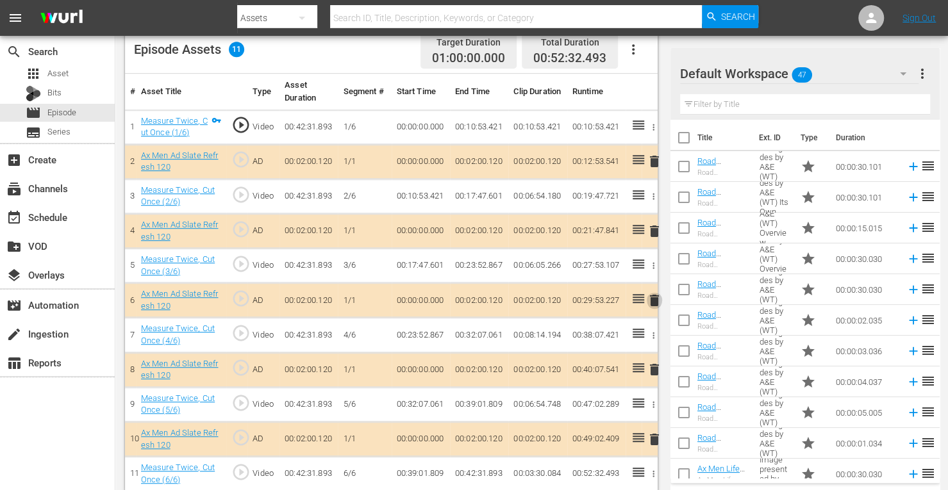
click at [651, 297] on span "delete" at bounding box center [653, 300] width 15 height 15
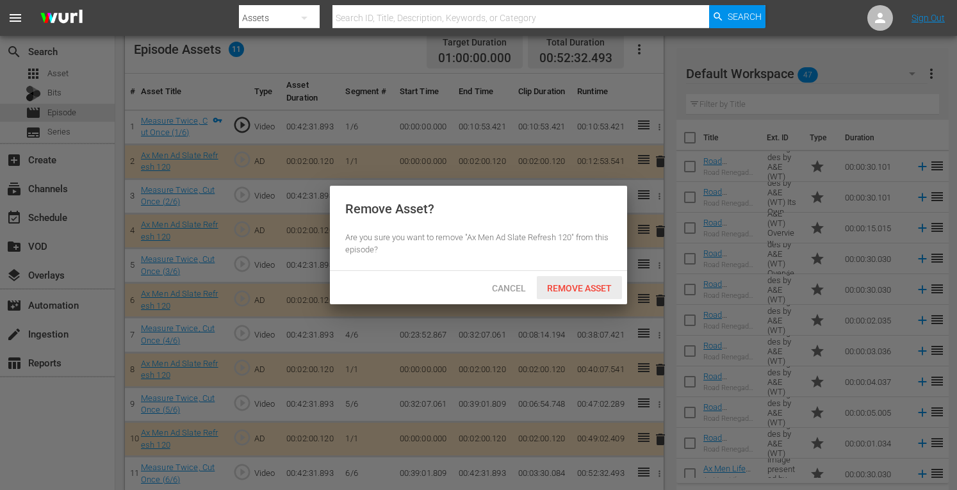
click at [596, 283] on span "Remove Asset" at bounding box center [579, 288] width 85 height 10
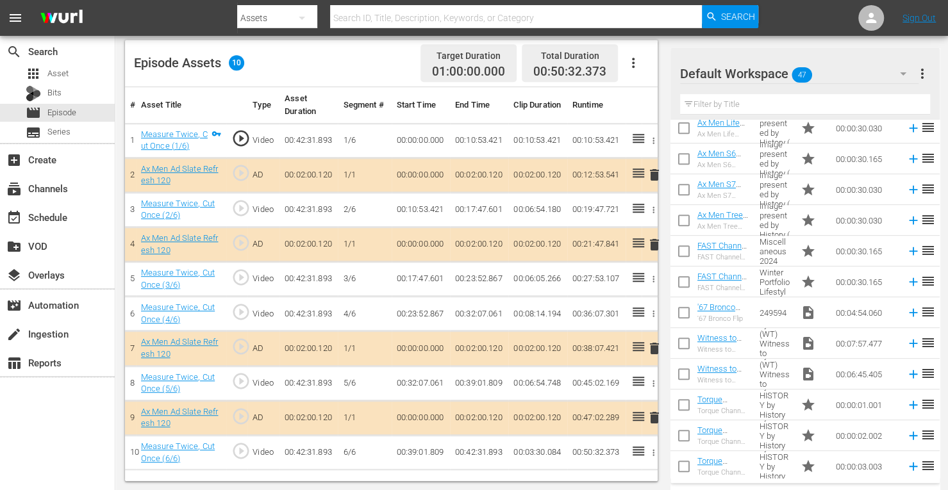
scroll to position [335, 0]
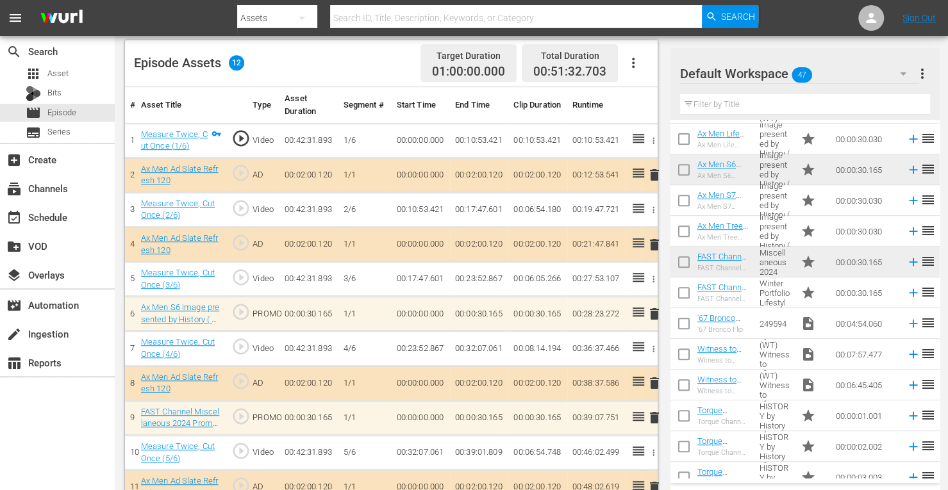
click at [652, 417] on span "delete" at bounding box center [653, 417] width 15 height 15
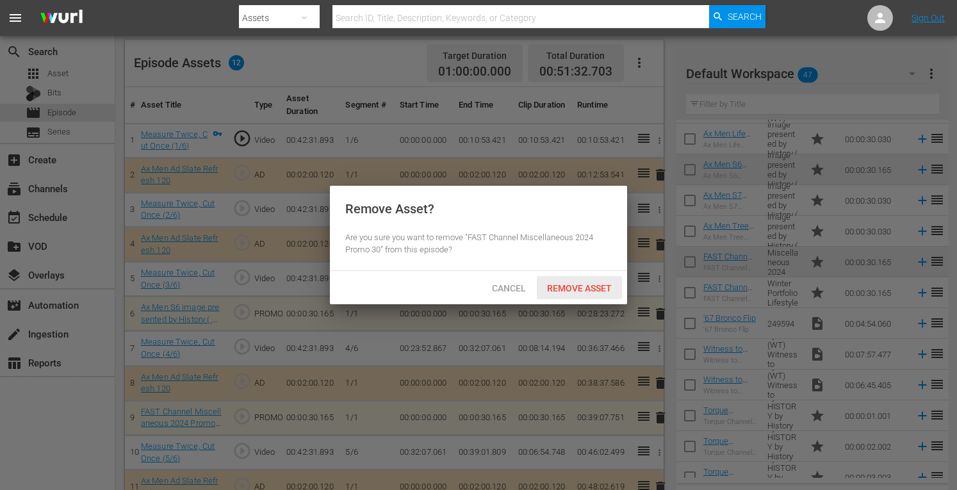
click at [589, 290] on span "Remove Asset" at bounding box center [579, 288] width 85 height 10
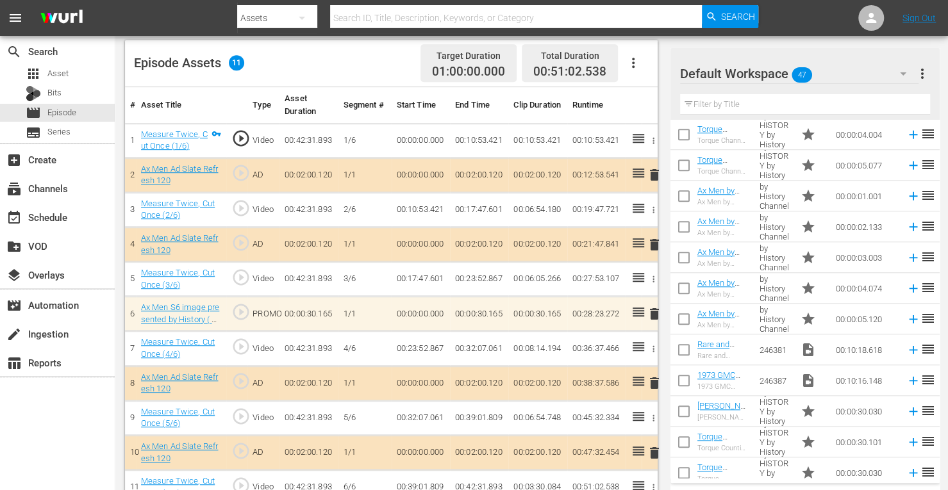
scroll to position [716, 0]
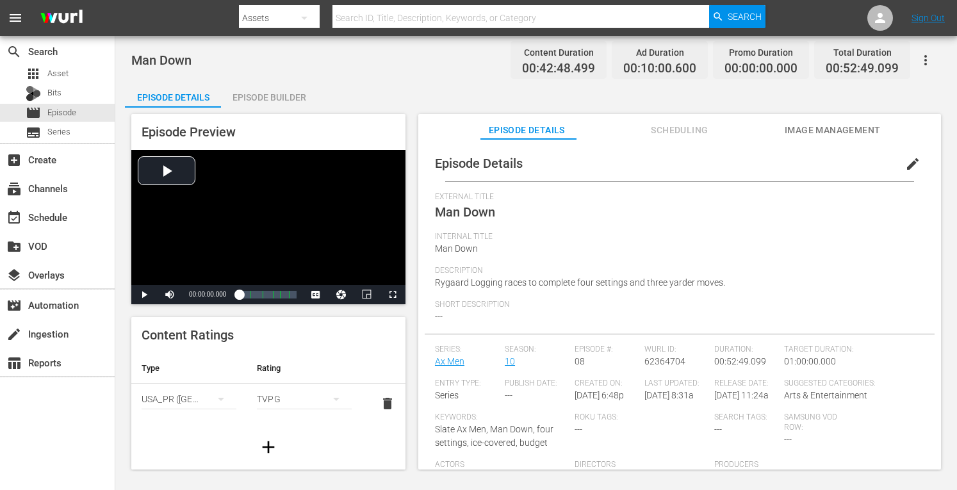
click at [268, 98] on div "Episode Builder" at bounding box center [269, 97] width 96 height 31
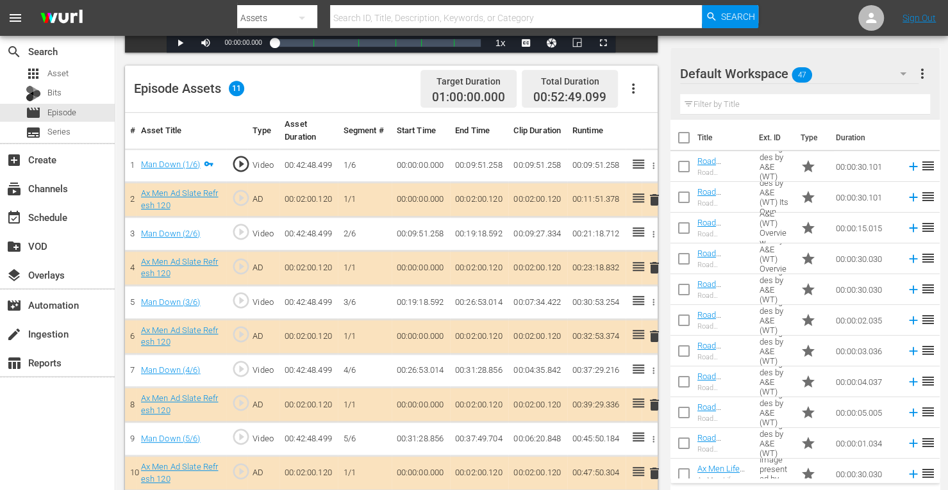
scroll to position [347, 0]
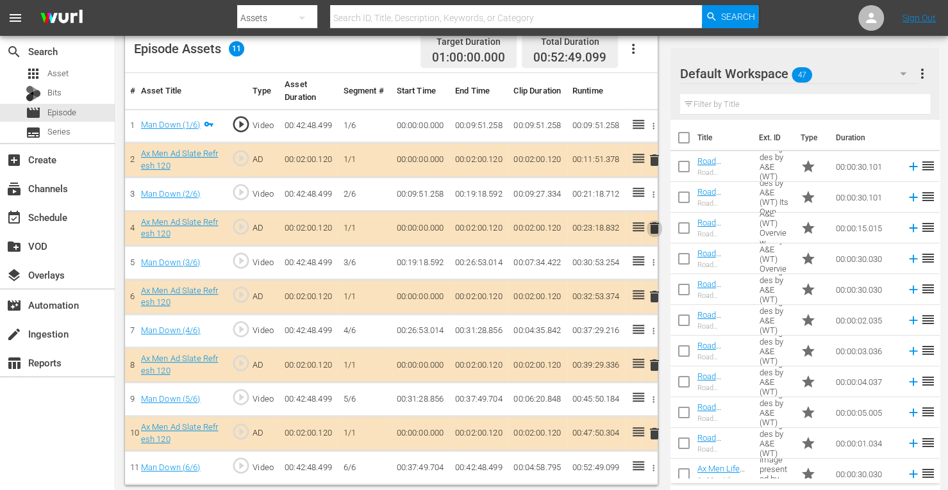
click at [650, 226] on span "delete" at bounding box center [653, 227] width 15 height 15
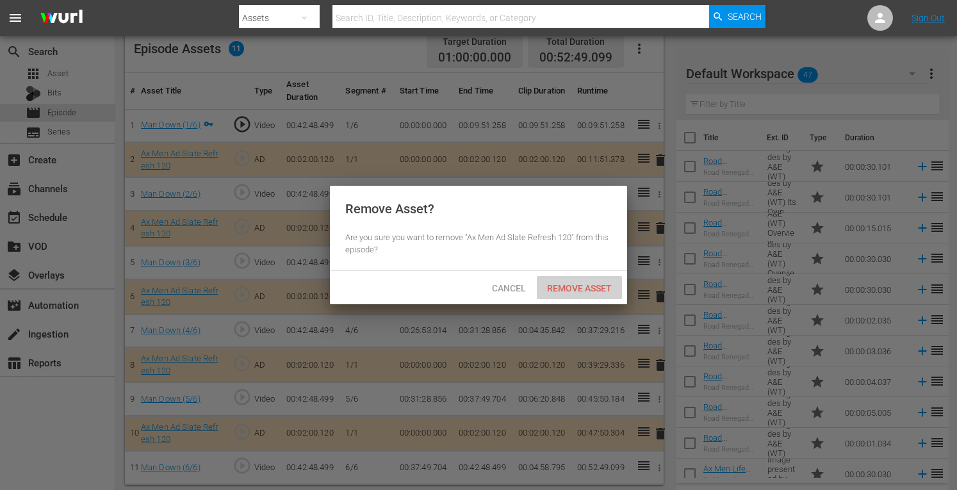
click at [595, 287] on span "Remove Asset" at bounding box center [579, 288] width 85 height 10
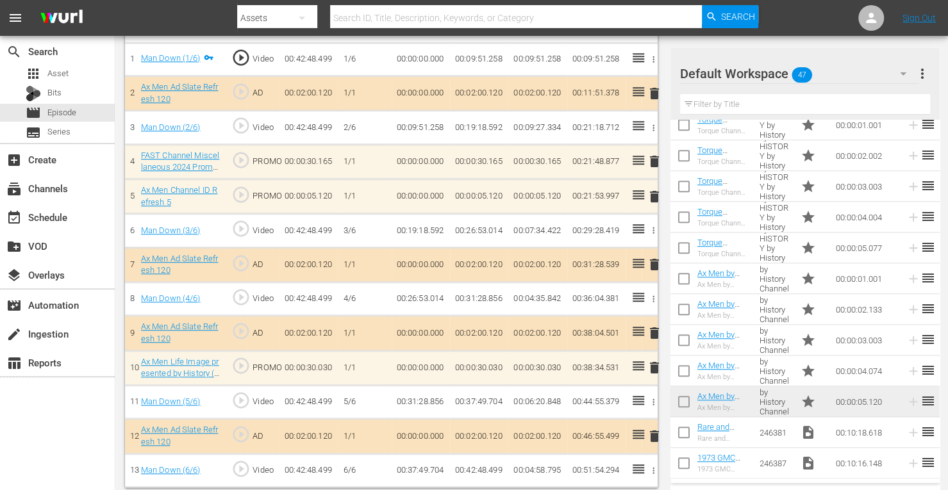
scroll to position [419, 0]
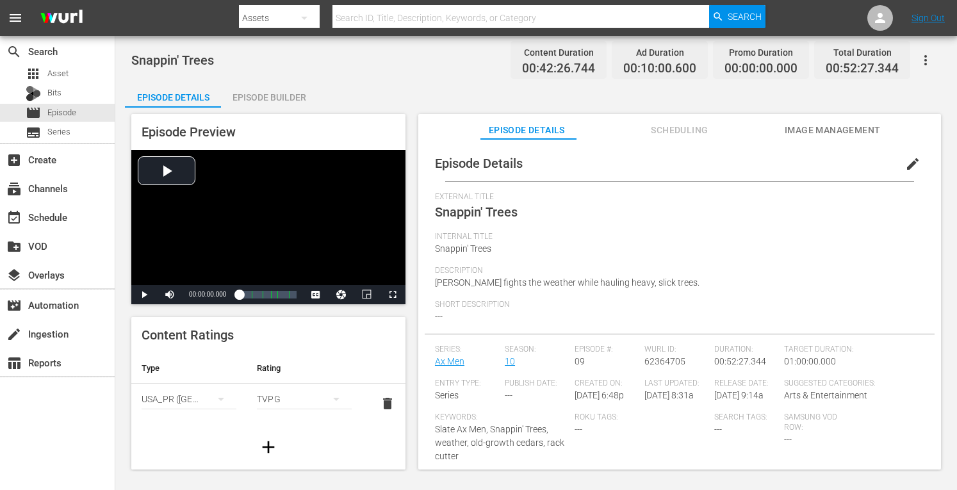
click at [281, 94] on div "Episode Builder" at bounding box center [269, 97] width 96 height 31
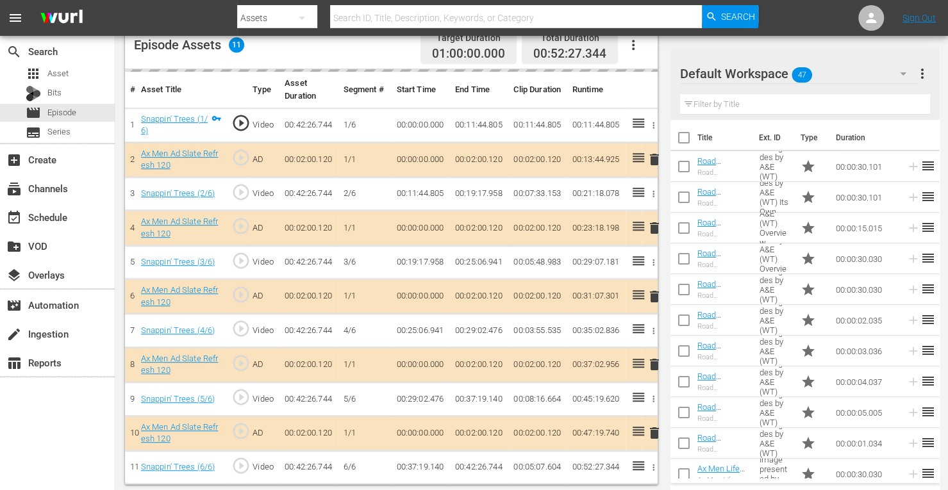
scroll to position [349, 0]
click at [654, 296] on span "delete" at bounding box center [653, 296] width 15 height 15
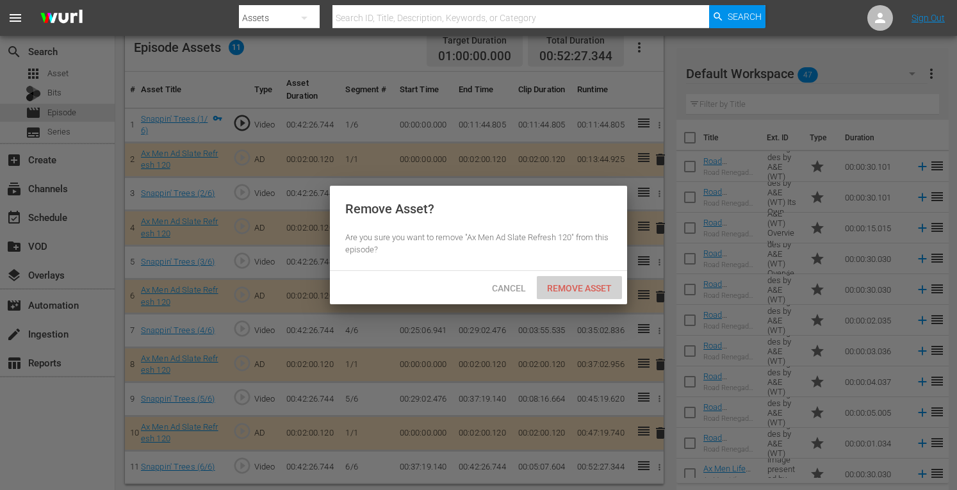
click at [588, 281] on div "Remove Asset" at bounding box center [579, 288] width 85 height 24
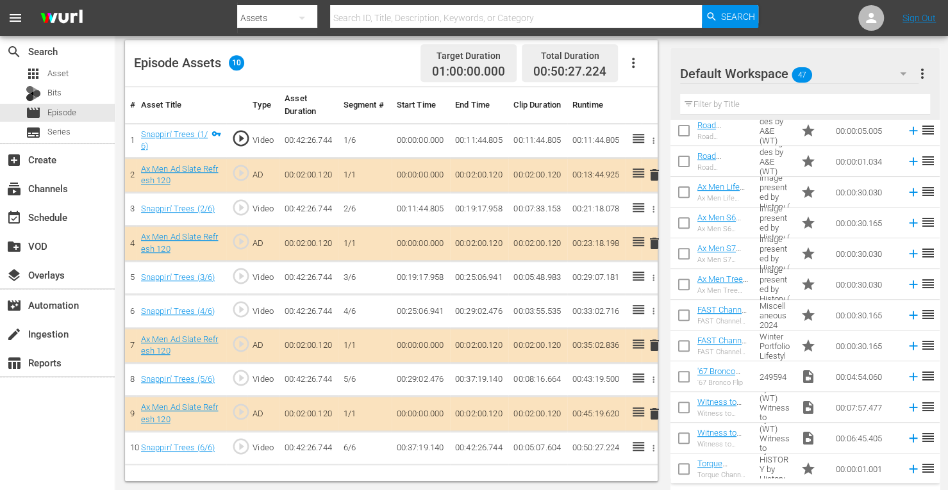
scroll to position [281, 0]
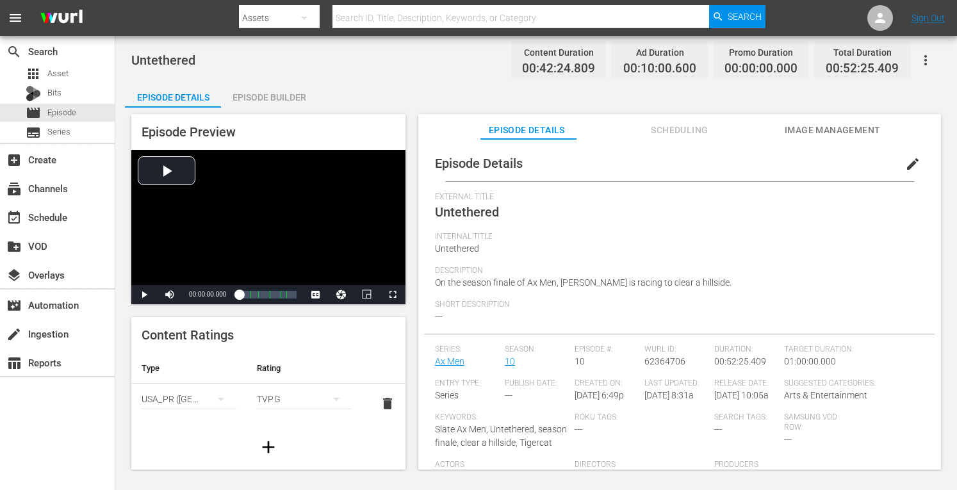
click at [293, 98] on div "Episode Builder" at bounding box center [269, 97] width 96 height 31
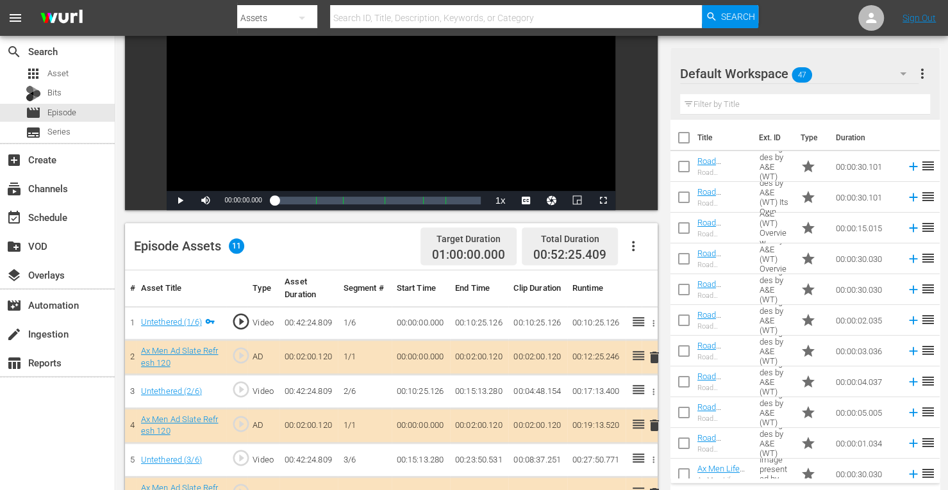
scroll to position [347, 0]
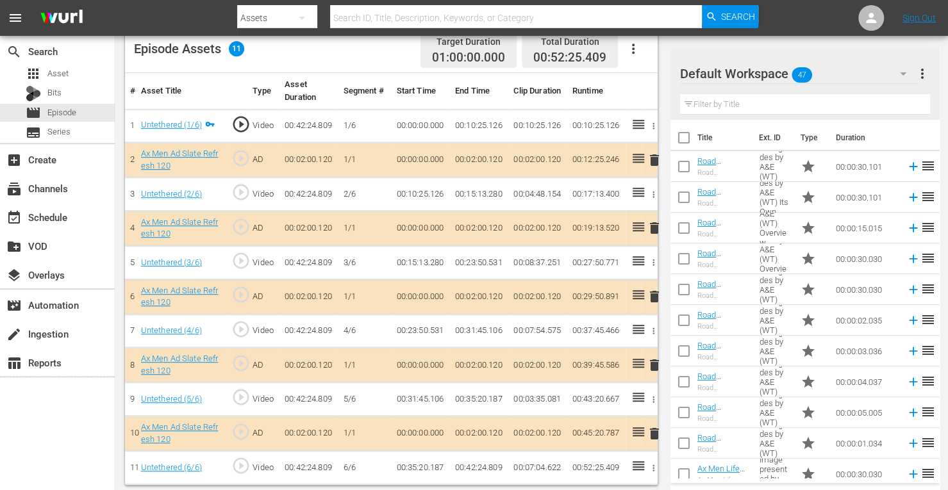
click at [649, 297] on span "delete" at bounding box center [653, 296] width 15 height 15
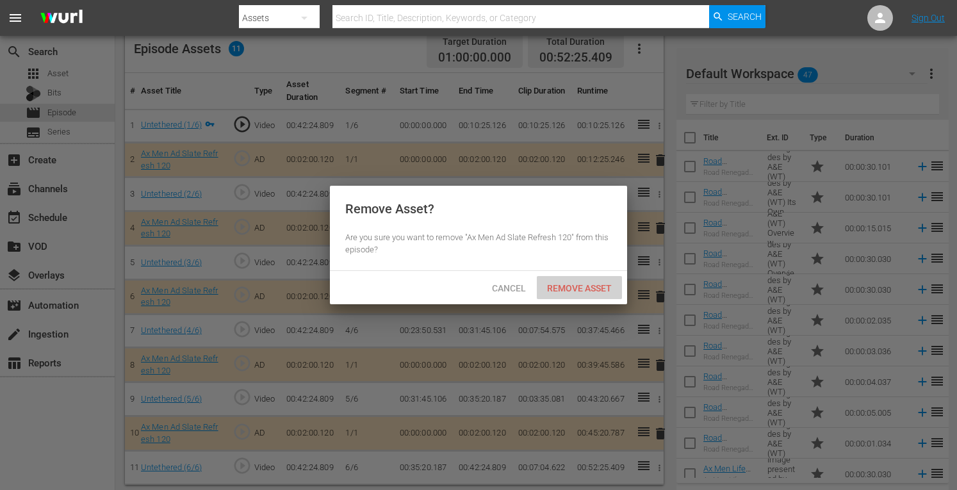
click at [588, 285] on span "Remove Asset" at bounding box center [579, 288] width 85 height 10
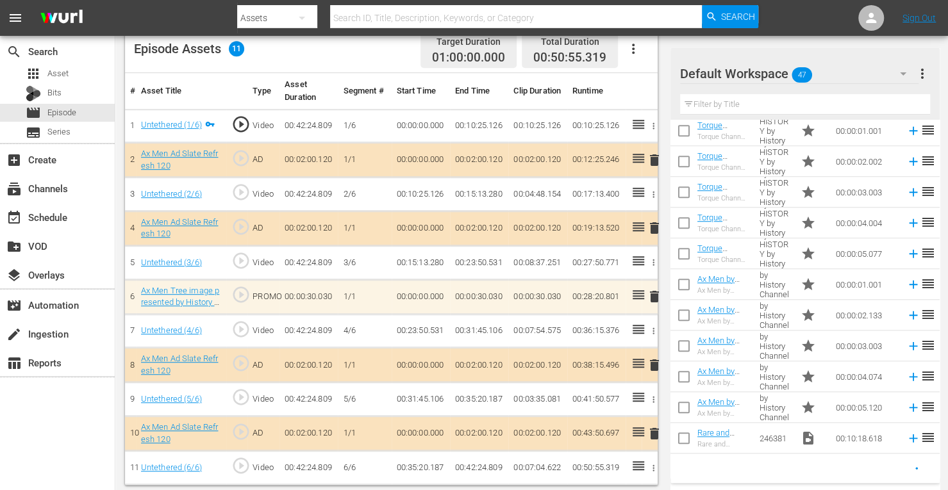
scroll to position [626, 0]
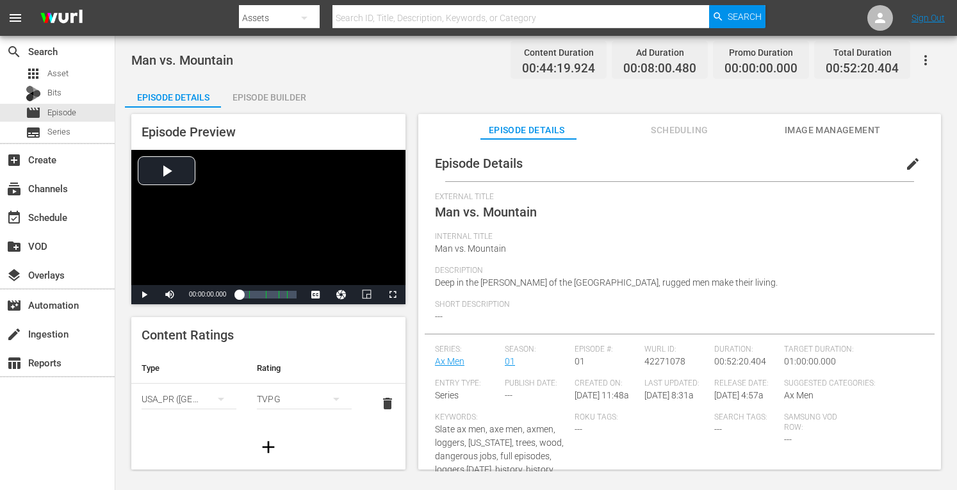
click at [300, 95] on div "Episode Builder" at bounding box center [269, 97] width 96 height 31
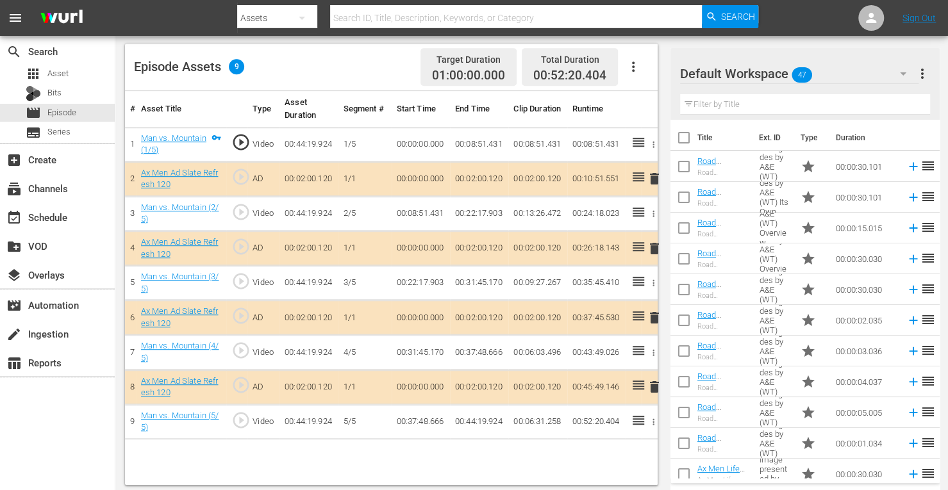
scroll to position [331, 0]
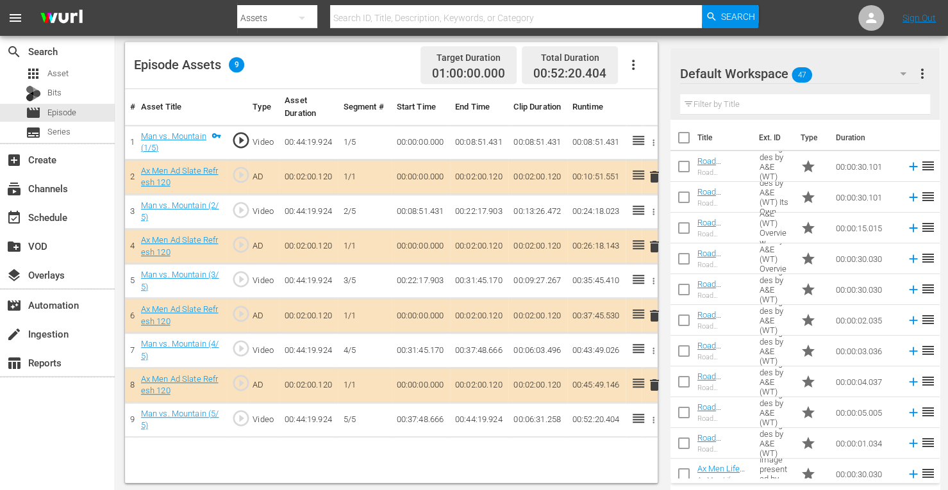
click at [650, 245] on span "delete" at bounding box center [653, 246] width 15 height 15
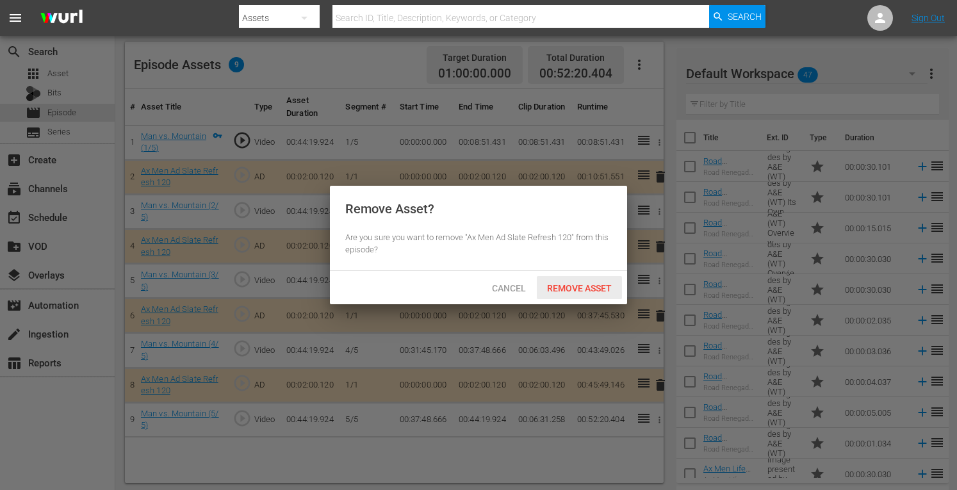
click at [598, 289] on span "Remove Asset" at bounding box center [579, 288] width 85 height 10
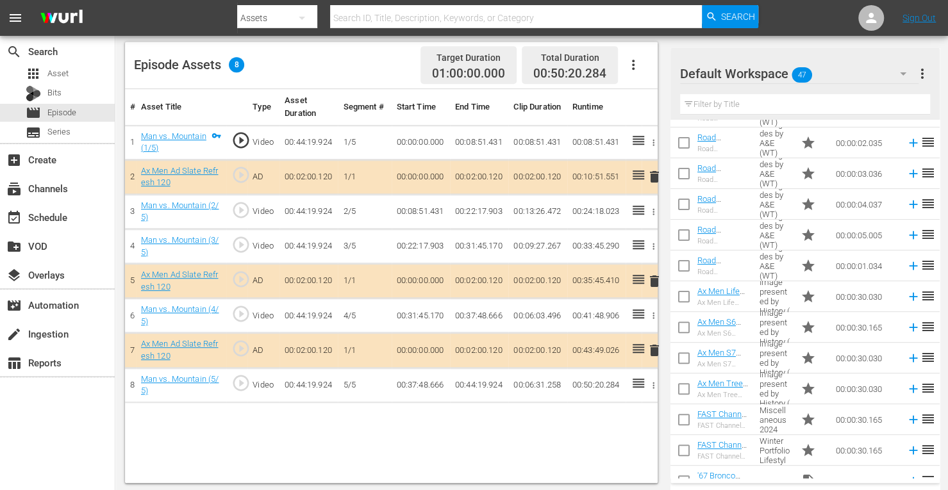
scroll to position [192, 0]
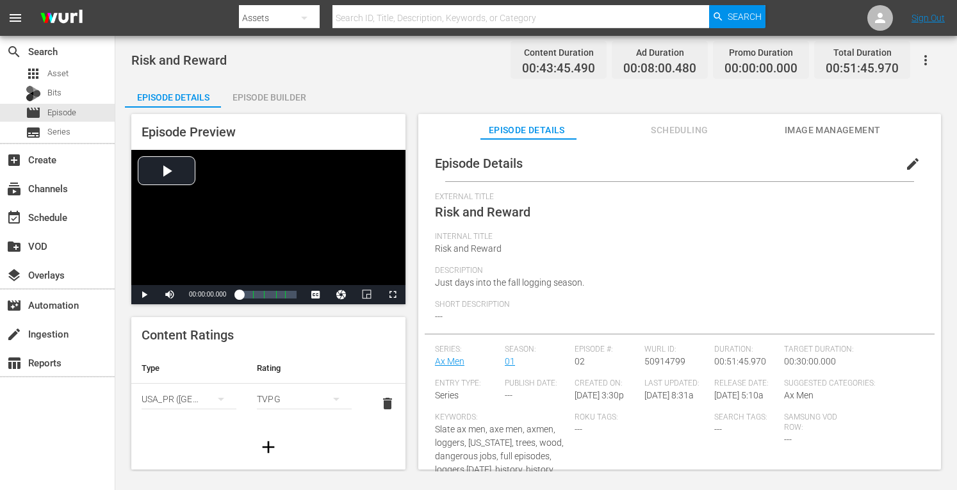
click at [292, 97] on div "Episode Builder" at bounding box center [269, 97] width 96 height 31
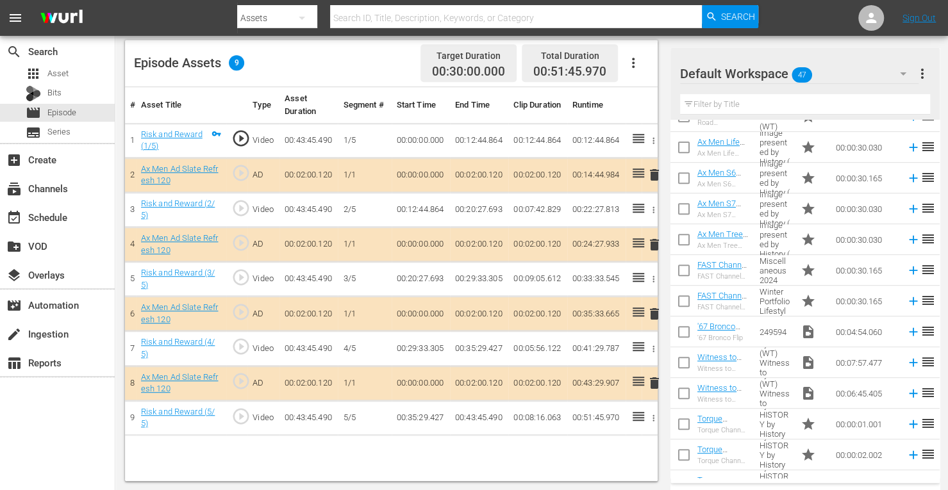
scroll to position [331, 0]
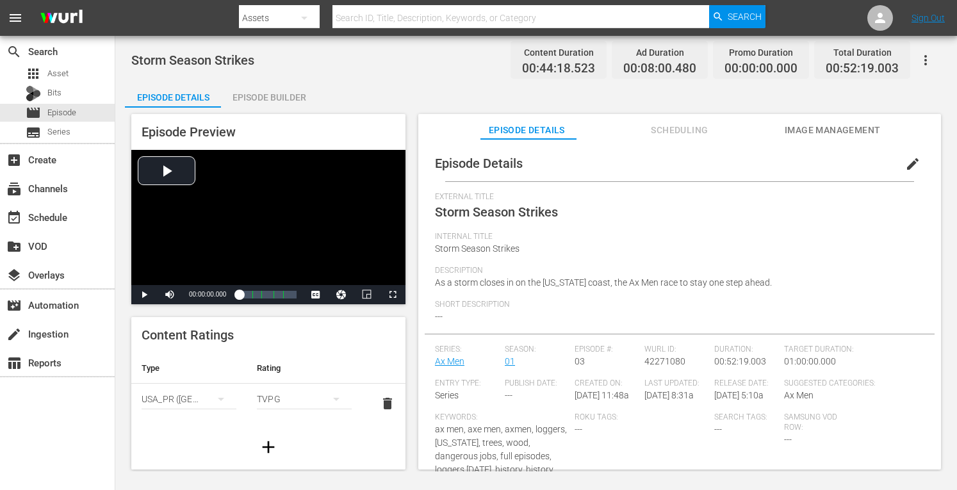
click at [279, 98] on div "Episode Builder" at bounding box center [269, 97] width 96 height 31
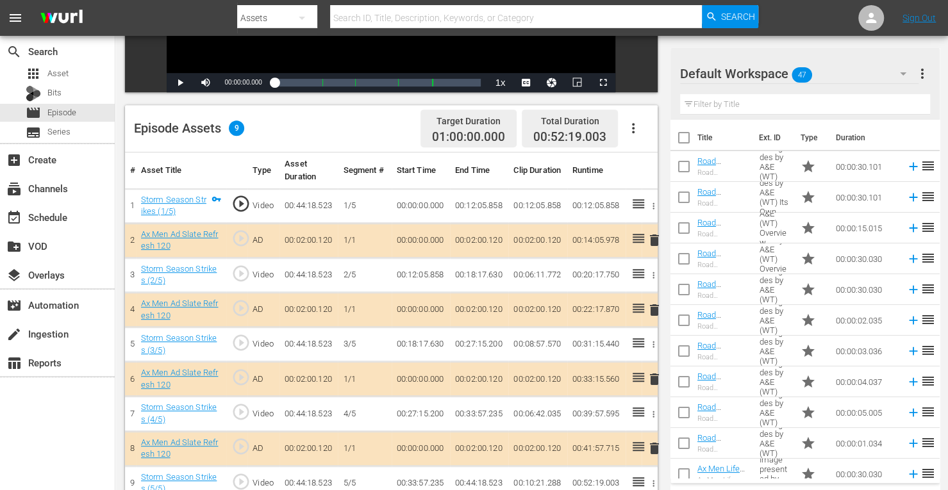
scroll to position [333, 0]
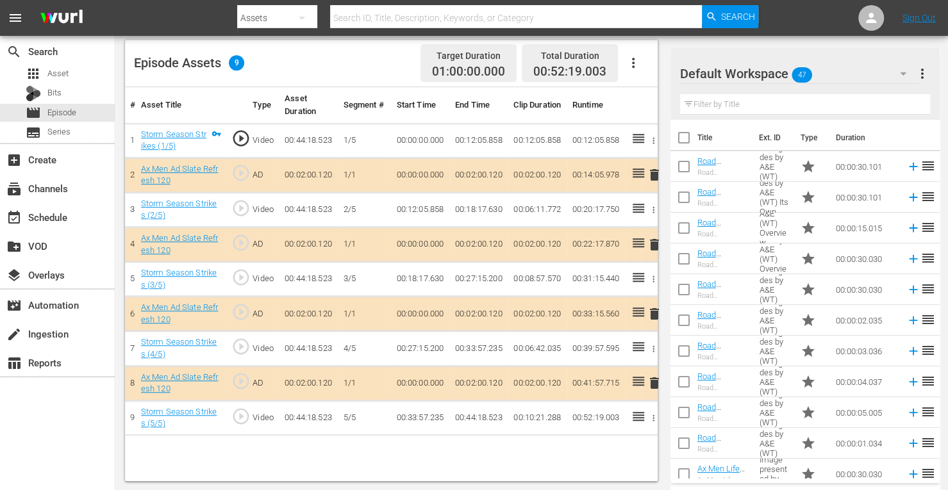
click at [652, 242] on span "delete" at bounding box center [653, 244] width 15 height 15
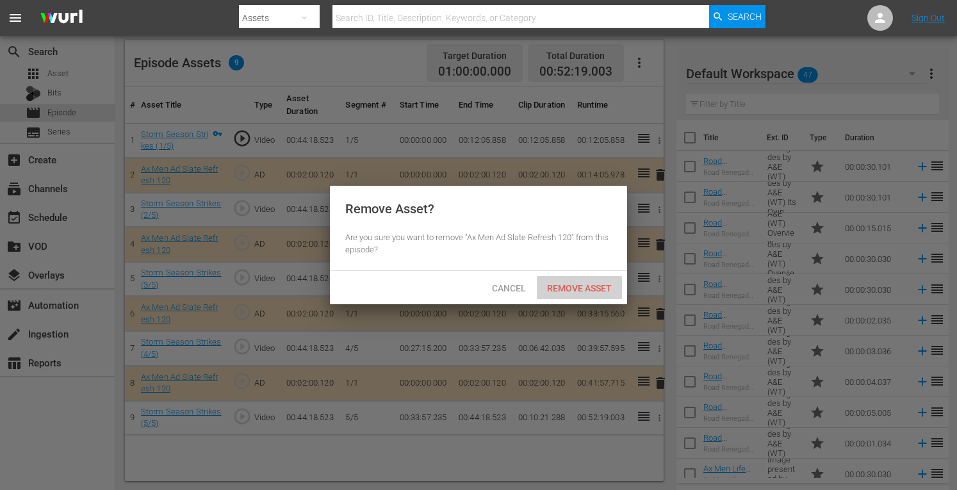
click at [589, 287] on span "Remove Asset" at bounding box center [579, 288] width 85 height 10
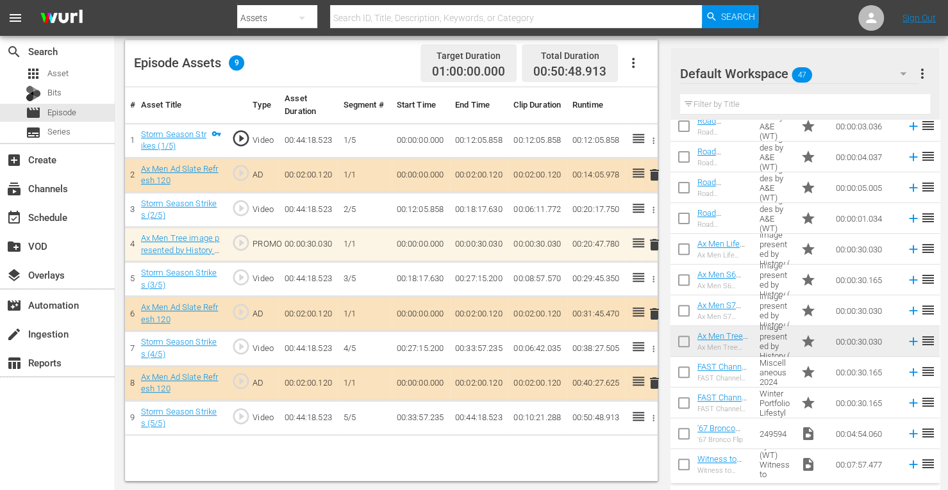
scroll to position [221, 0]
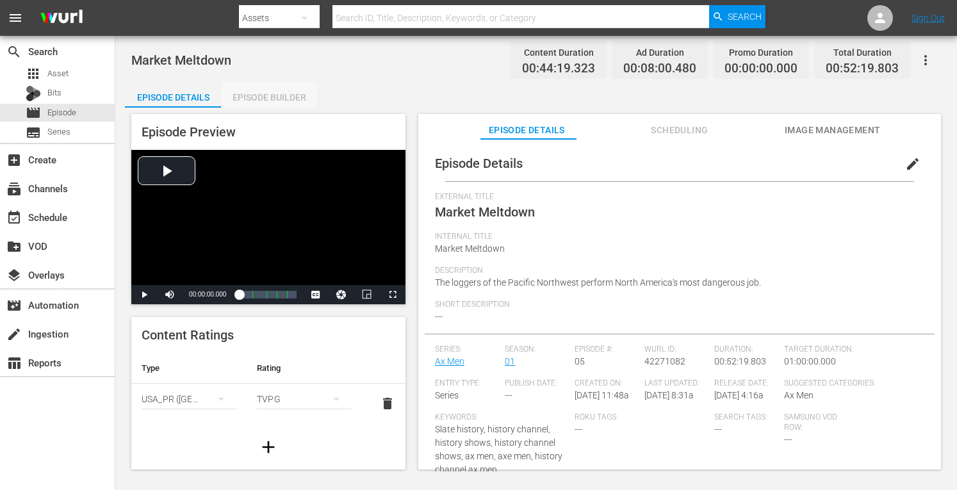
click at [281, 93] on div "Episode Builder" at bounding box center [269, 97] width 96 height 31
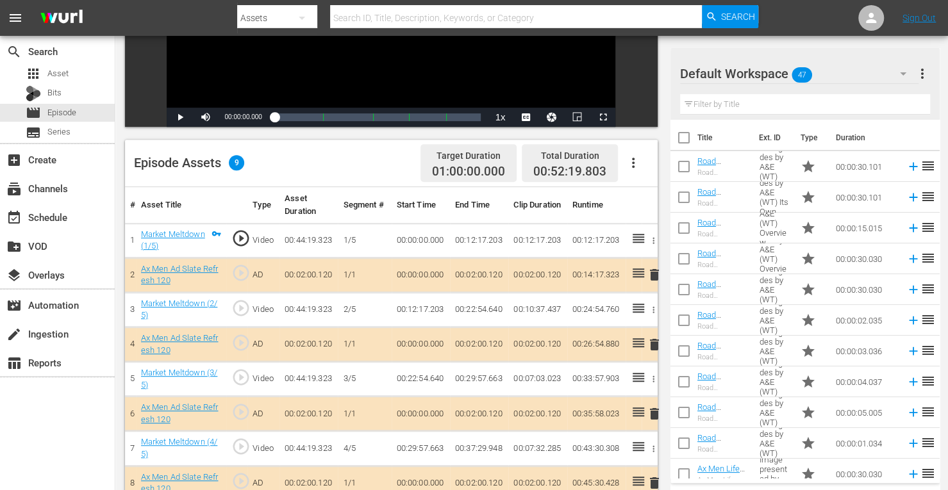
scroll to position [333, 0]
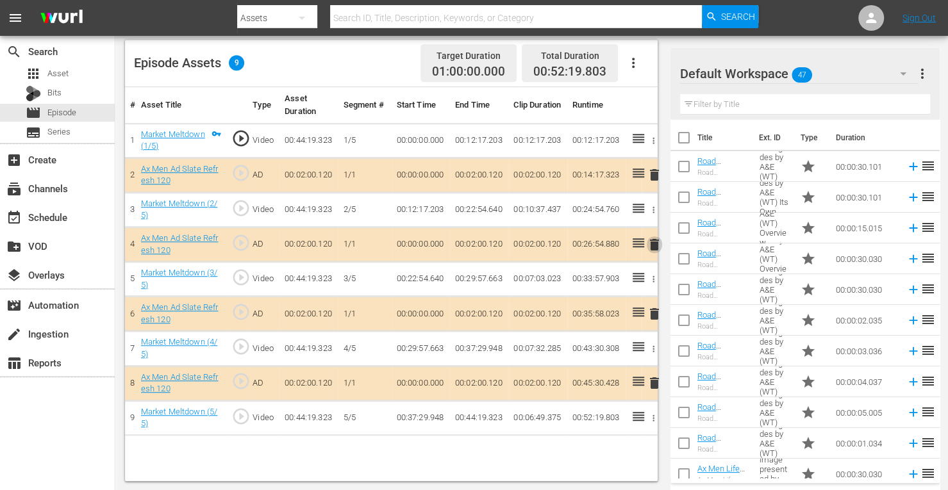
click at [652, 242] on span "delete" at bounding box center [653, 244] width 15 height 15
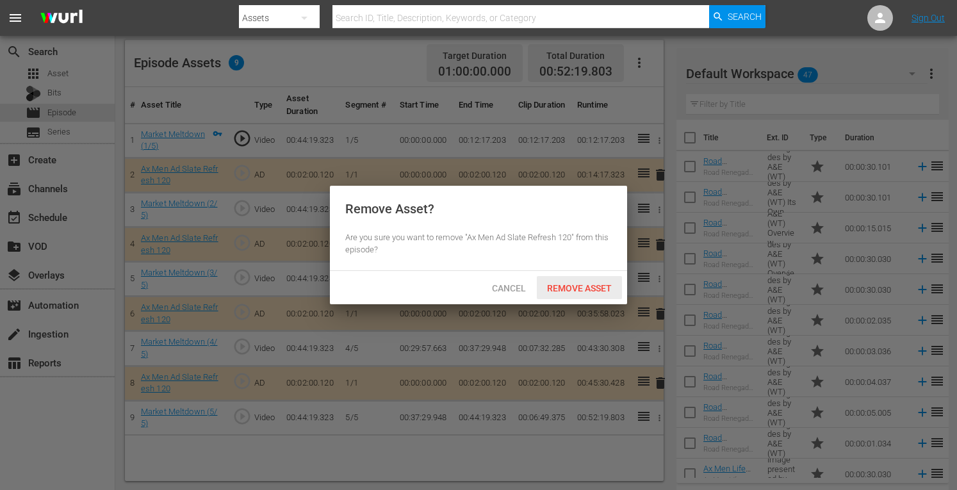
click at [600, 286] on span "Remove Asset" at bounding box center [579, 288] width 85 height 10
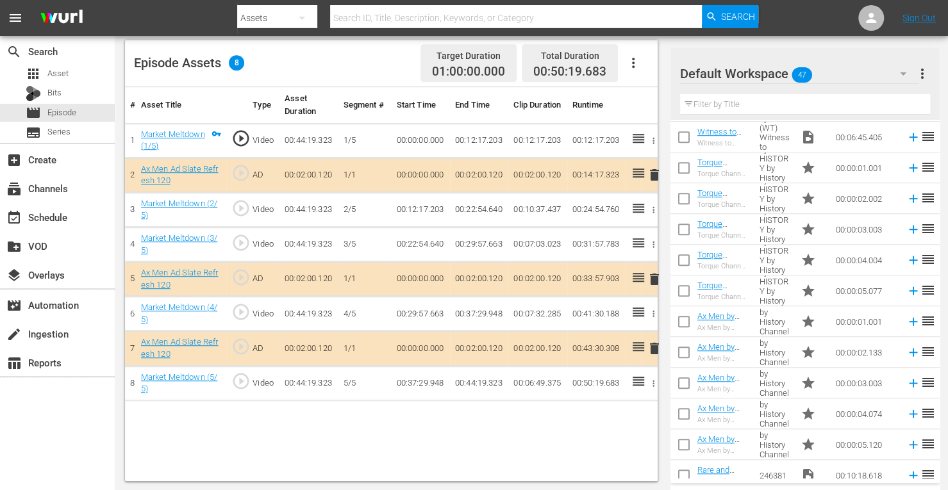
scroll to position [602, 0]
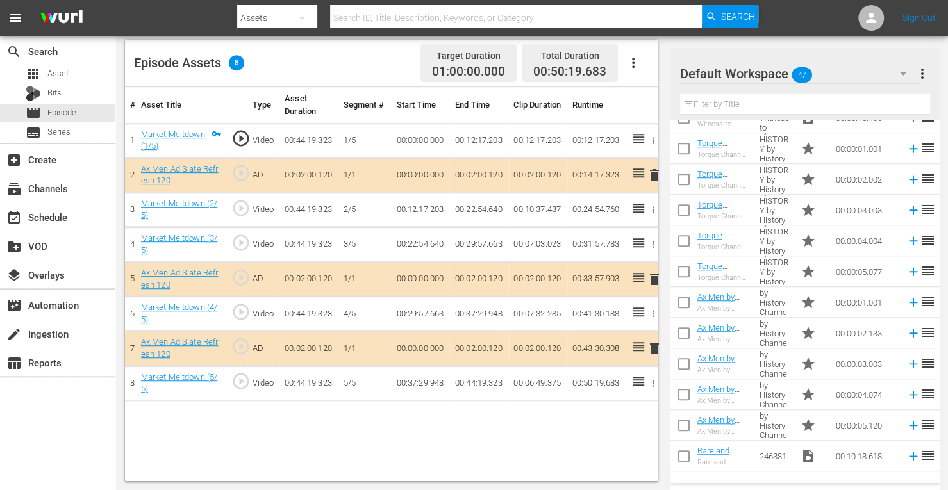
click at [633, 63] on icon "button" at bounding box center [633, 63] width 3 height 10
click at [637, 67] on div "Fill with Ads" at bounding box center [671, 68] width 87 height 31
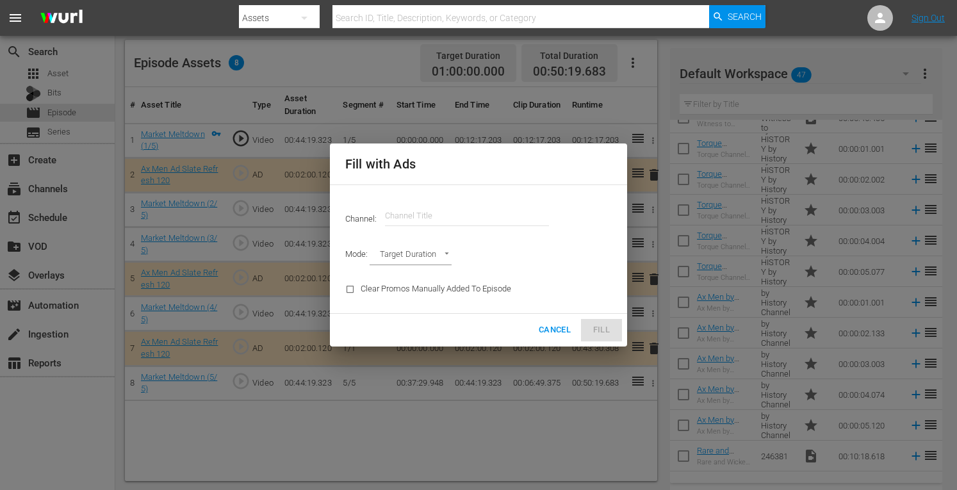
click at [637, 67] on div "Fill with Ads Channel: Channel Title Mode: Target Duration TARGET_DURATION Clea…" at bounding box center [478, 245] width 957 height 490
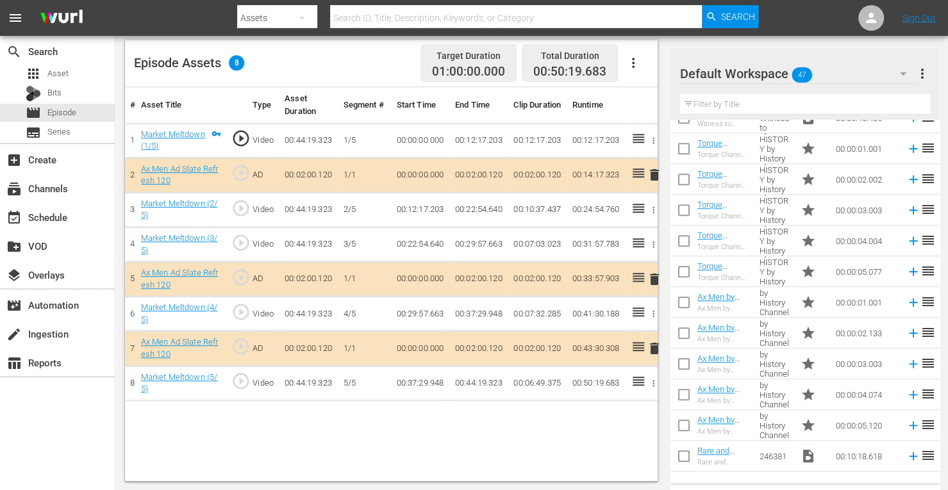
click at [636, 62] on icon "button" at bounding box center [632, 62] width 15 height 15
click at [637, 67] on div "Fill with Ads" at bounding box center [671, 68] width 87 height 31
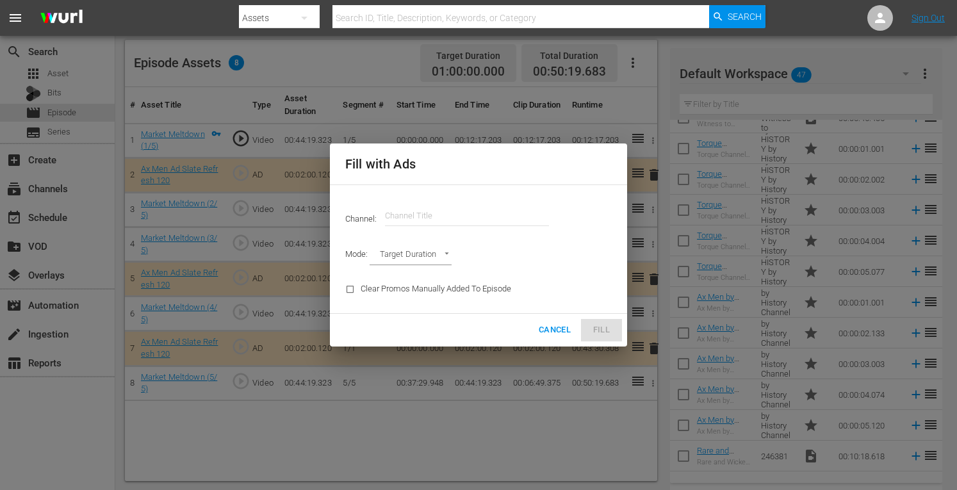
click at [448, 216] on input "text" at bounding box center [467, 216] width 164 height 31
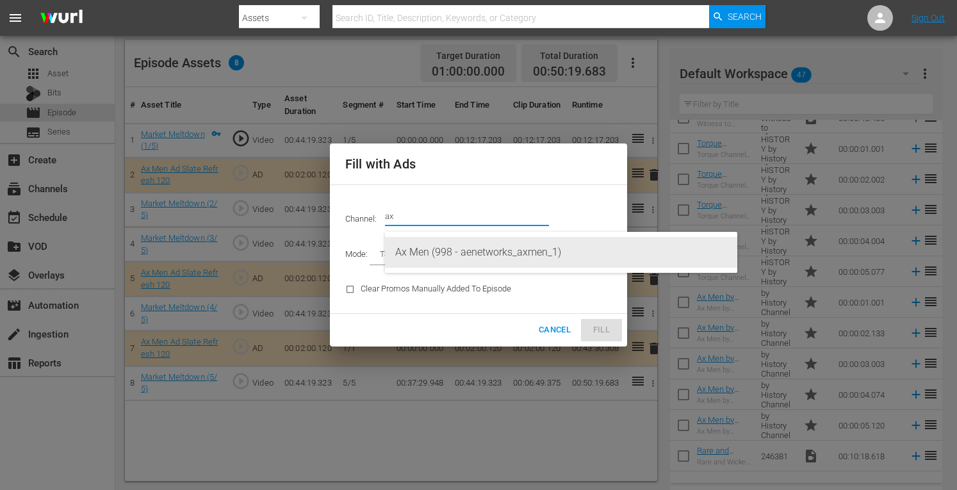
click at [450, 248] on div "Ax Men (998 - aenetworks_axmen_1)" at bounding box center [561, 252] width 332 height 31
type input "Ax Men (998)"
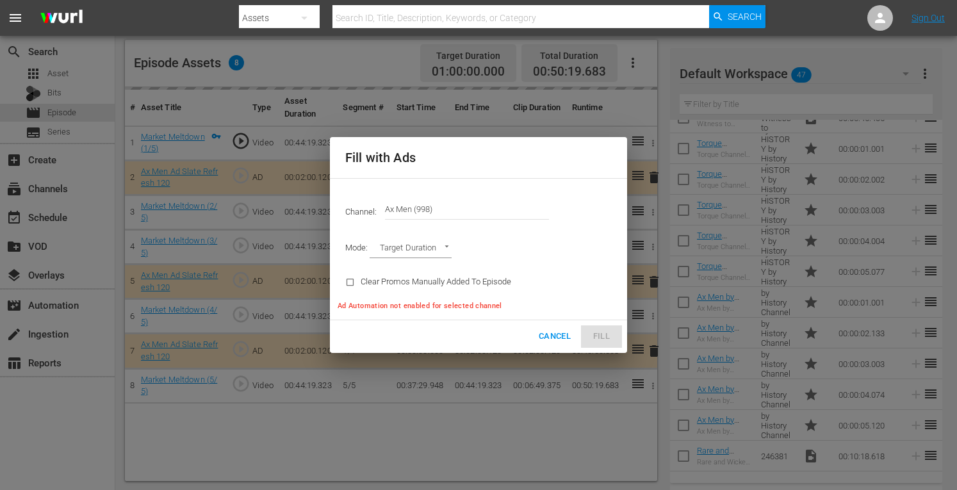
type input "AD_BREAK_DURATION"
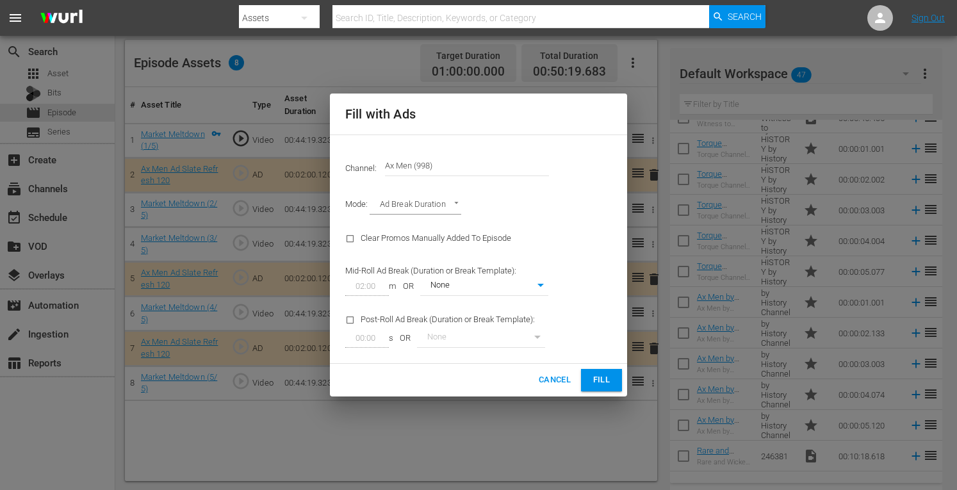
click at [596, 335] on div "Channel: Channel Title Ax Men (998) Mode: Ad Break Duration AD_BREAK_DURATION C…" at bounding box center [478, 250] width 297 height 230
type input "0"
click at [600, 377] on span "Fill" at bounding box center [601, 380] width 21 height 15
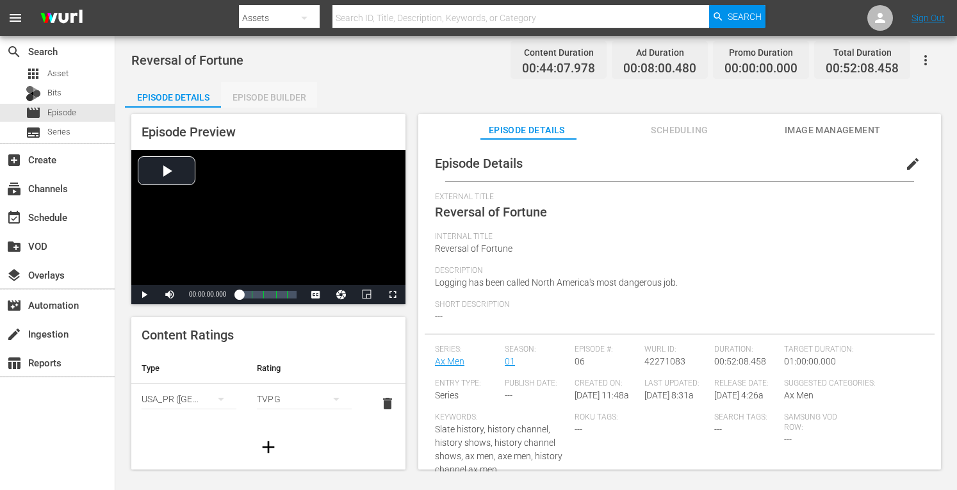
click at [291, 91] on div "Episode Builder" at bounding box center [269, 97] width 96 height 31
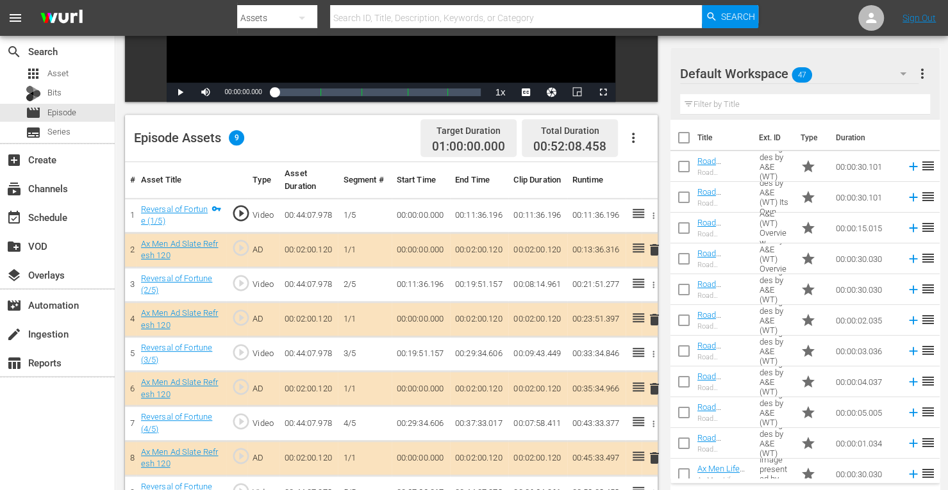
scroll to position [333, 0]
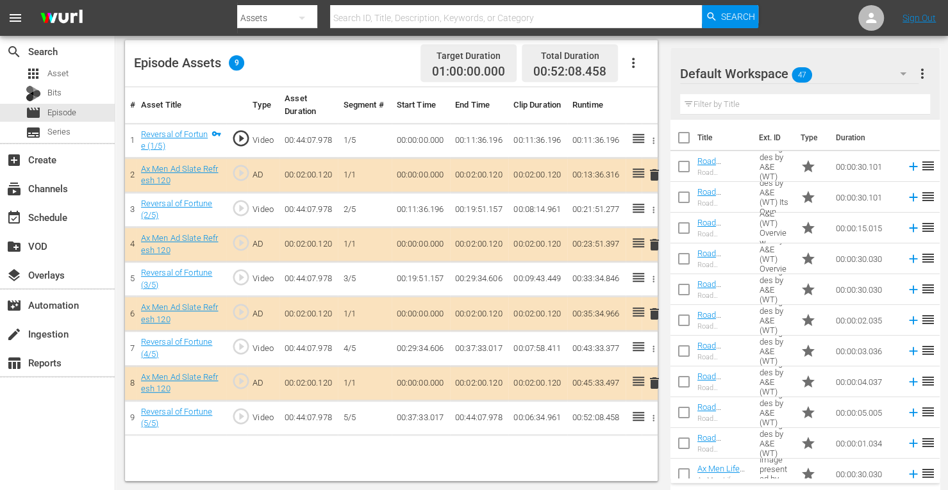
click at [652, 244] on span "delete" at bounding box center [653, 244] width 15 height 15
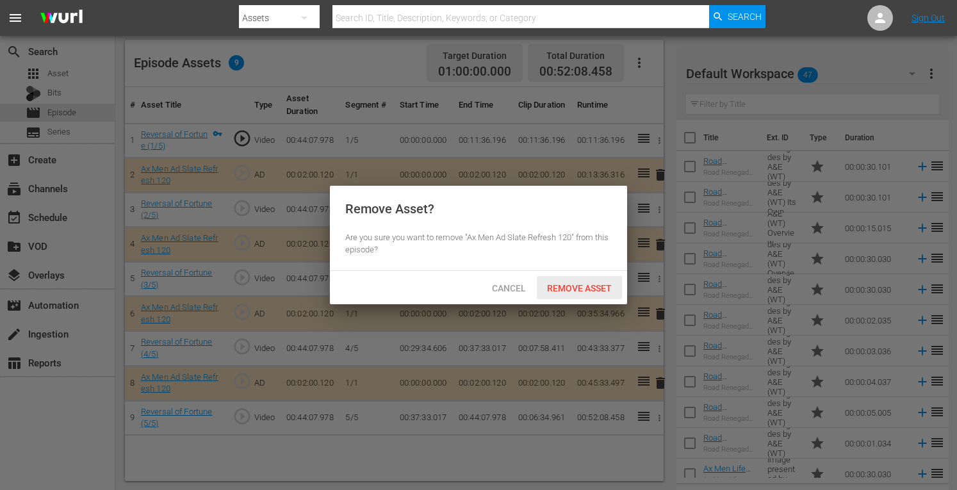
click at [595, 289] on span "Remove Asset" at bounding box center [579, 288] width 85 height 10
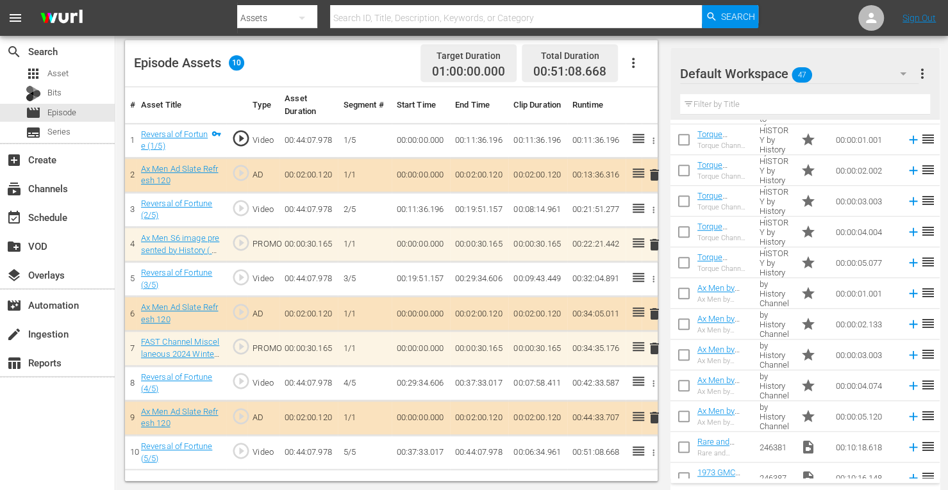
scroll to position [607, 0]
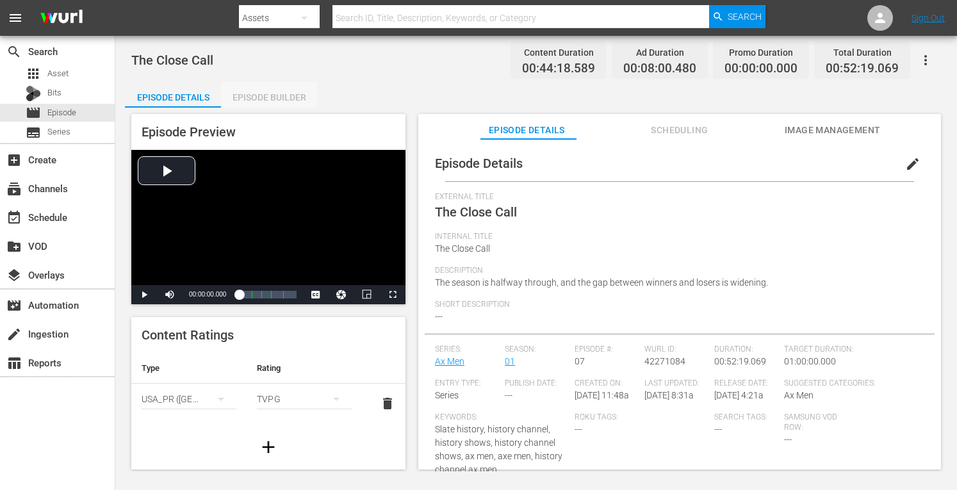
click at [286, 94] on div "Episode Builder" at bounding box center [269, 97] width 96 height 31
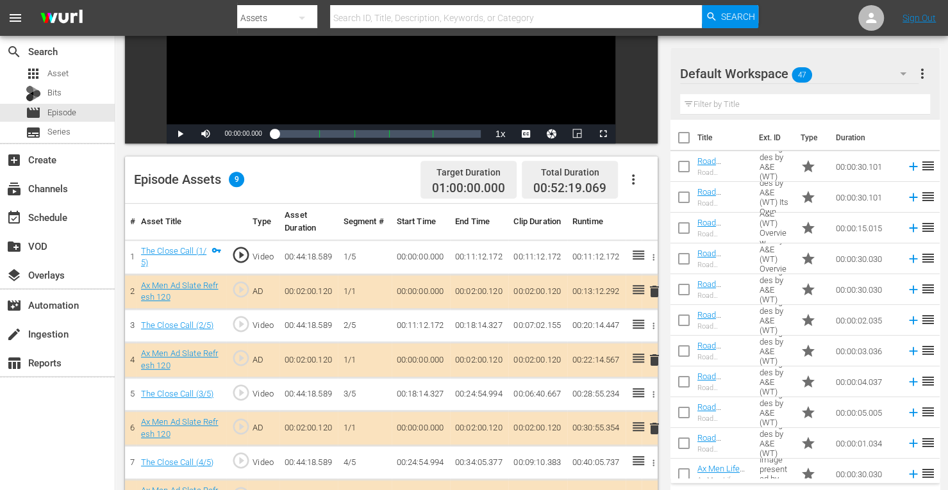
scroll to position [333, 0]
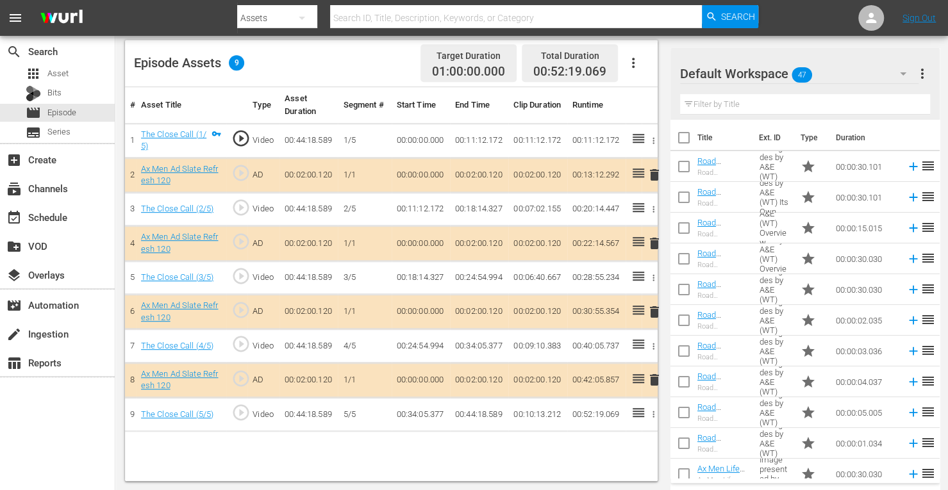
click at [656, 240] on span "delete" at bounding box center [653, 243] width 15 height 15
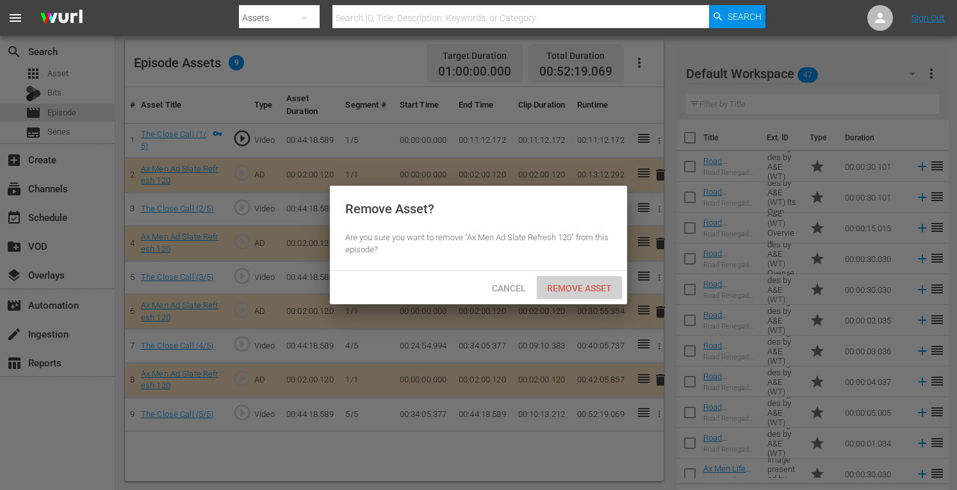
click at [557, 285] on span "Remove Asset" at bounding box center [579, 288] width 85 height 10
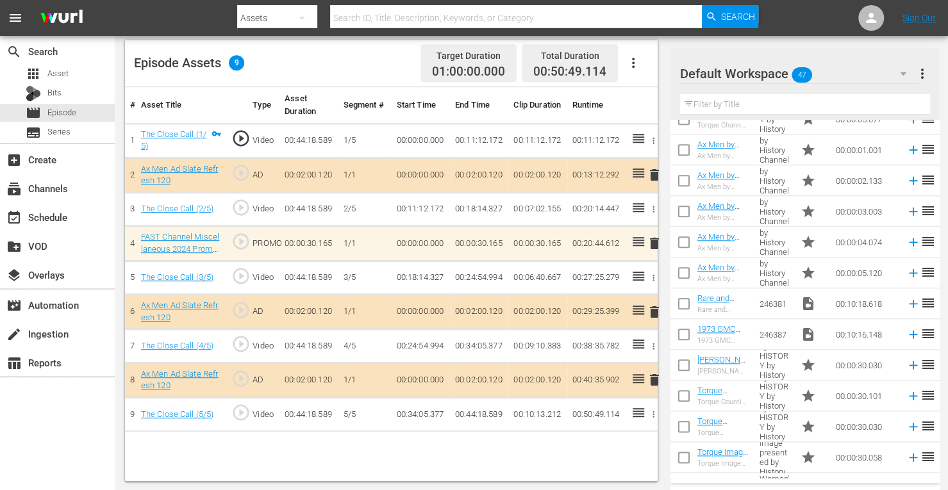
scroll to position [751, 0]
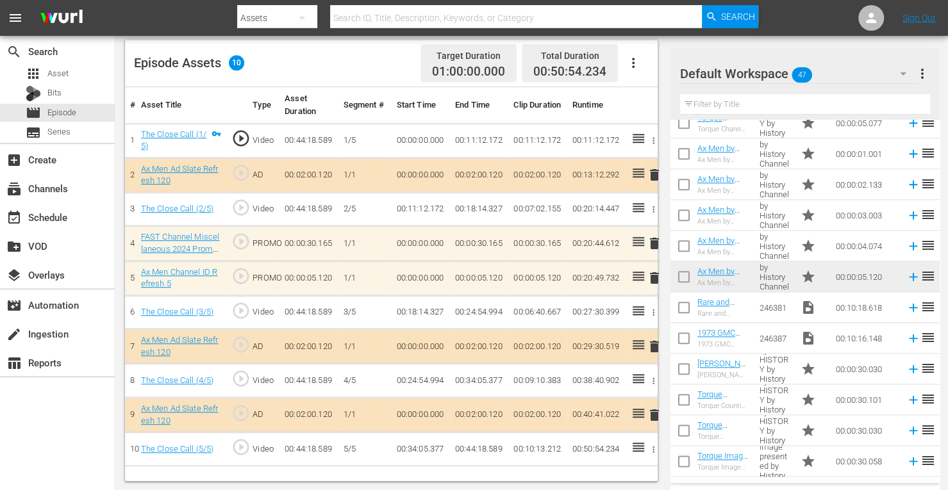
click at [653, 274] on span "delete" at bounding box center [653, 277] width 15 height 15
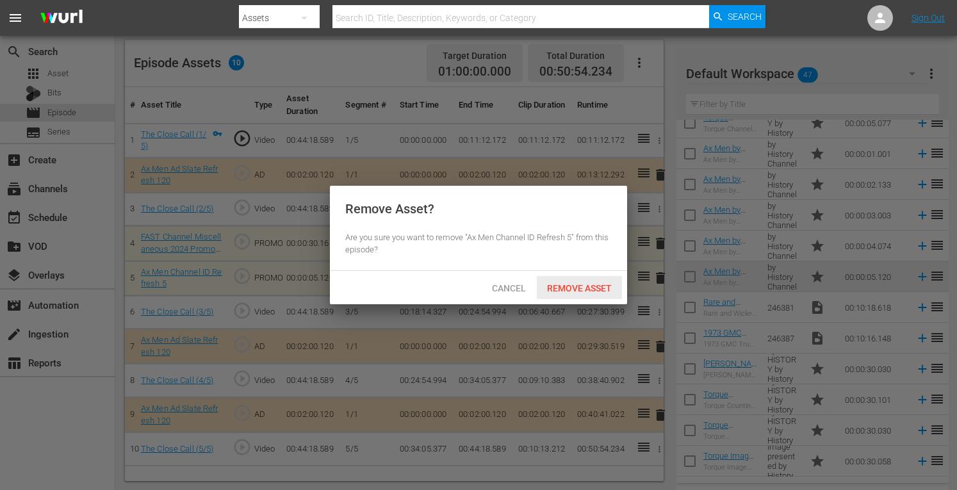
click at [602, 284] on span "Remove Asset" at bounding box center [579, 288] width 85 height 10
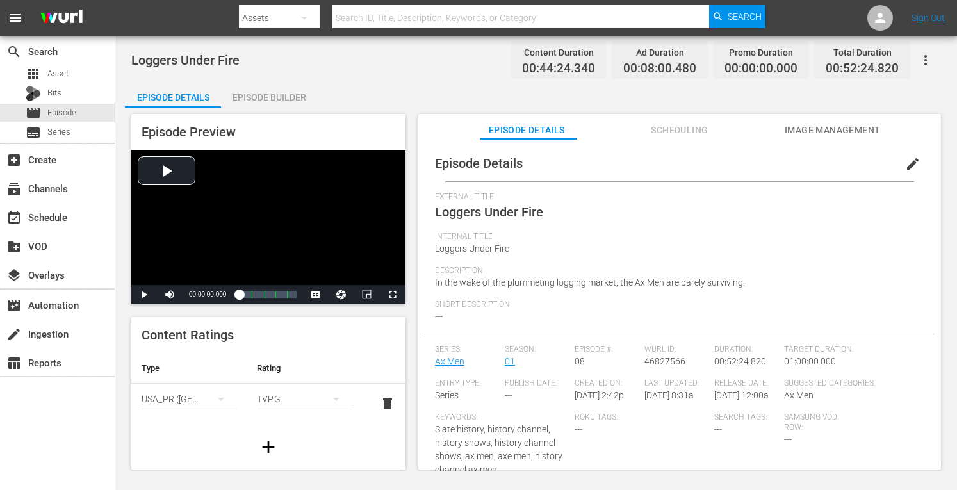
click at [279, 95] on div "Episode Builder" at bounding box center [269, 97] width 96 height 31
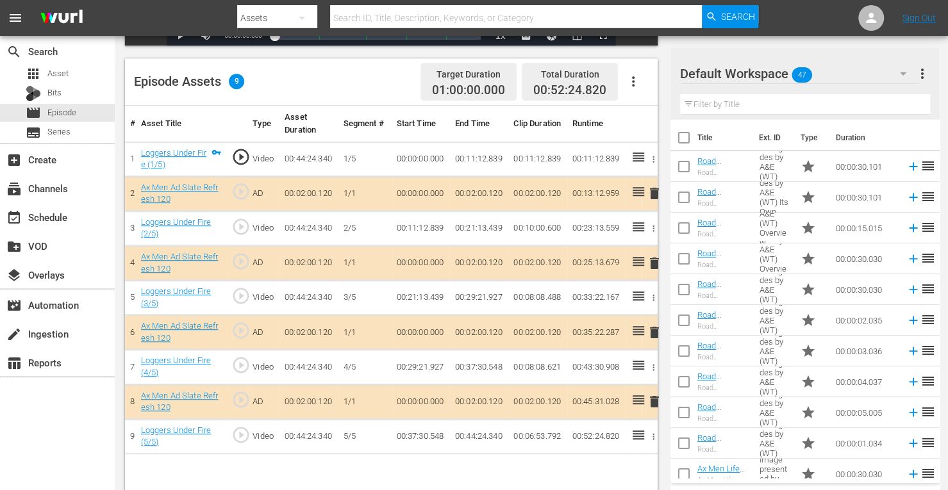
scroll to position [318, 0]
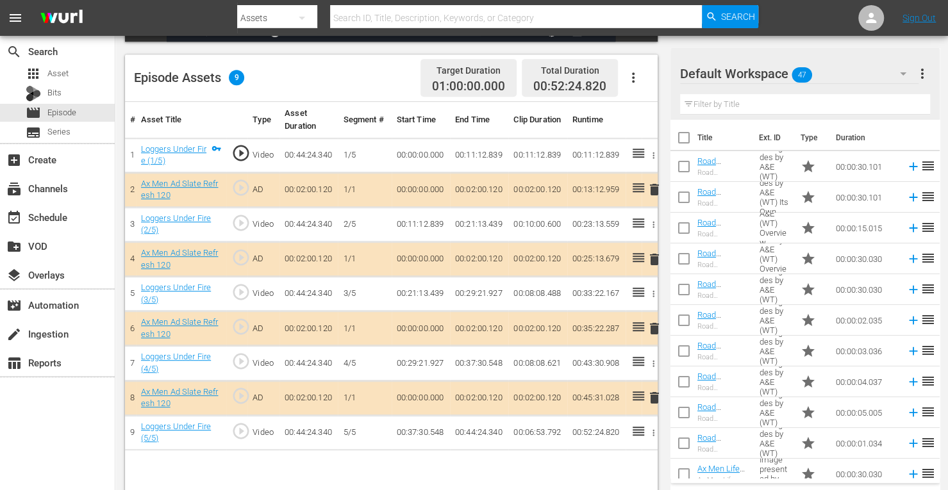
click at [652, 254] on span "delete" at bounding box center [653, 259] width 15 height 15
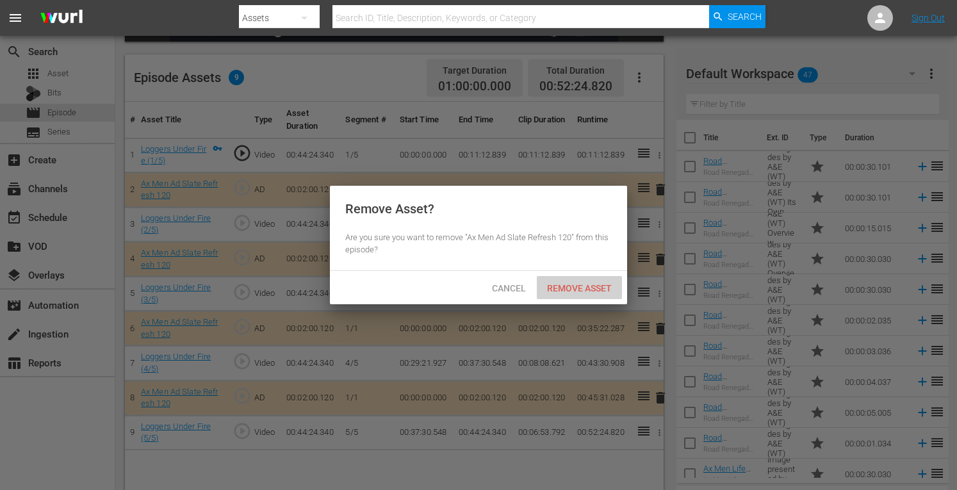
click at [586, 285] on span "Remove Asset" at bounding box center [579, 288] width 85 height 10
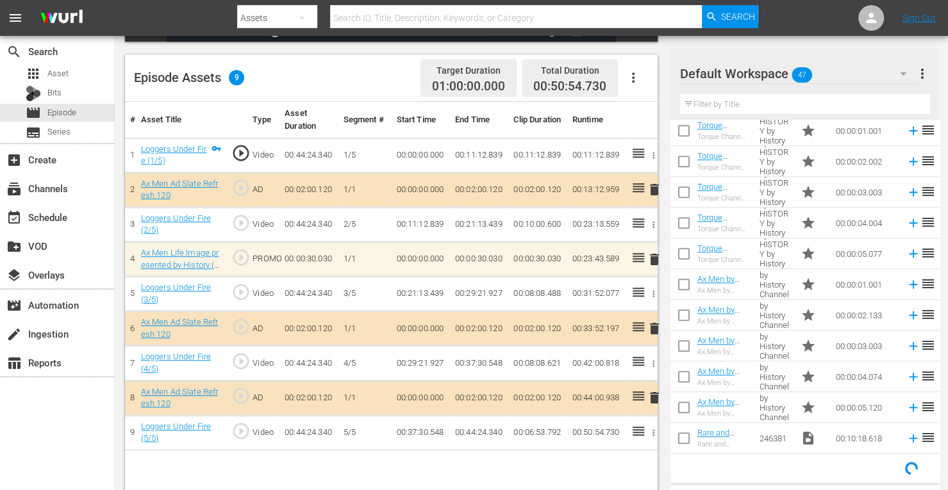
scroll to position [626, 0]
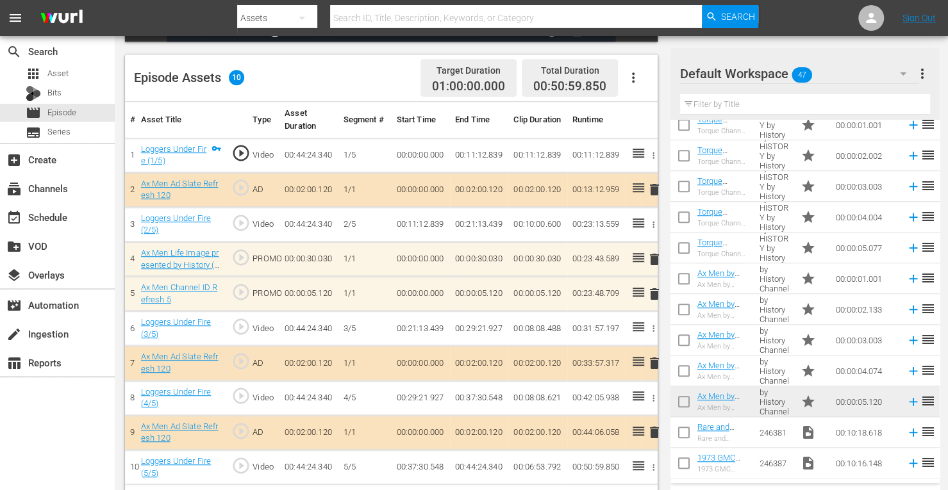
click at [650, 296] on span "delete" at bounding box center [653, 293] width 15 height 15
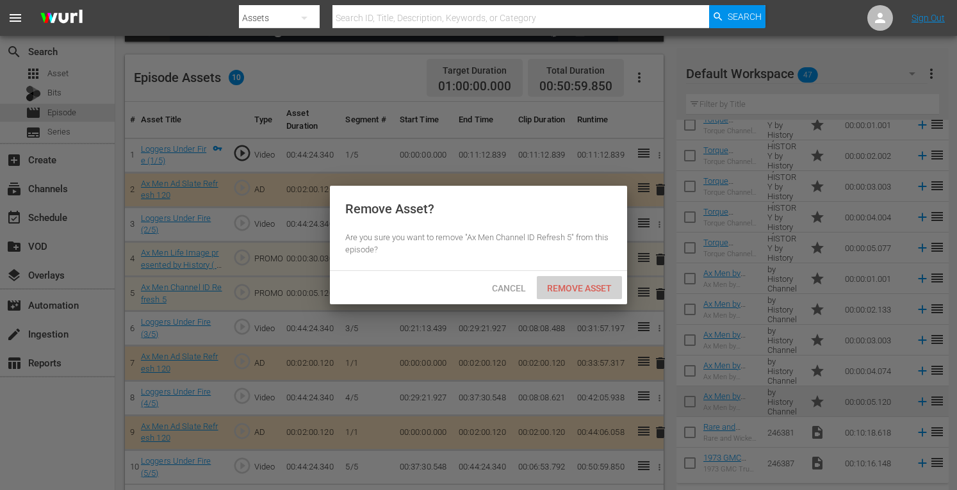
click at [588, 288] on span "Remove Asset" at bounding box center [579, 288] width 85 height 10
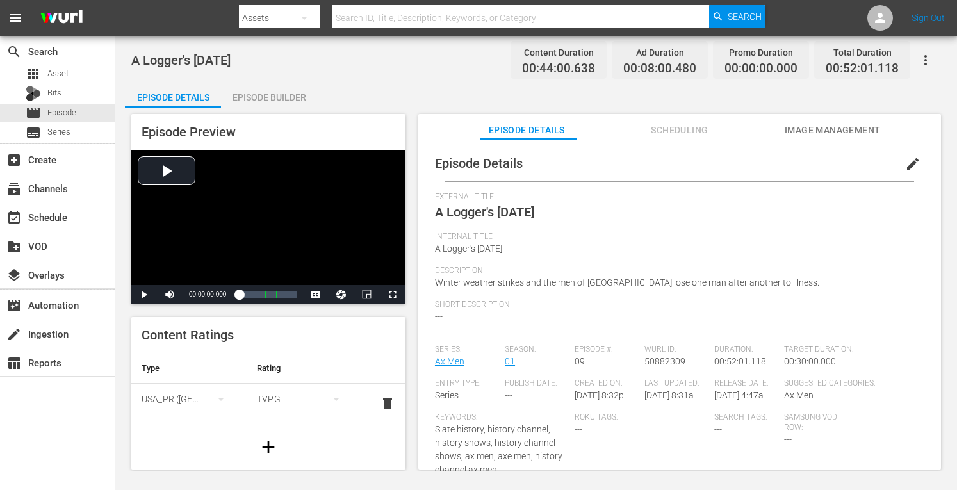
click at [278, 86] on div "Episode Builder" at bounding box center [269, 97] width 96 height 31
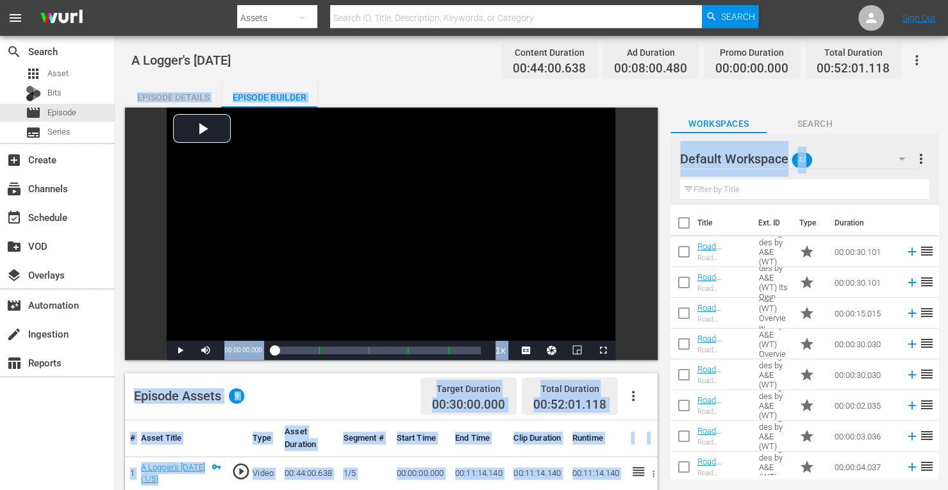
drag, startPoint x: 947, startPoint y: 43, endPoint x: 942, endPoint y: 161, distance: 118.0
click at [942, 161] on div "A Logger's [DATE] Content Duration 00:44:00.638 Ad Duration 00:08:00.480 Promo …" at bounding box center [531, 430] width 832 height 788
click at [894, 101] on div "Episode Details Episode Builder Episode Preview Video Player is loading. Play V…" at bounding box center [531, 448] width 813 height 732
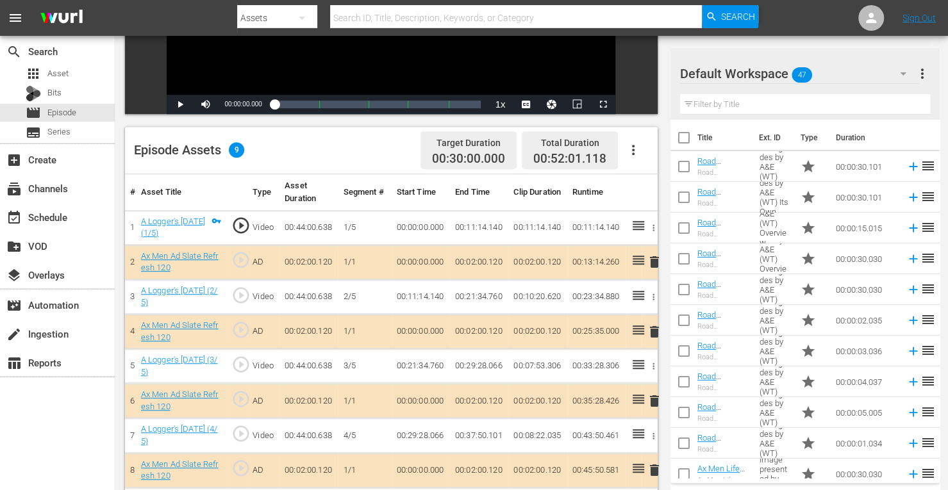
scroll to position [333, 0]
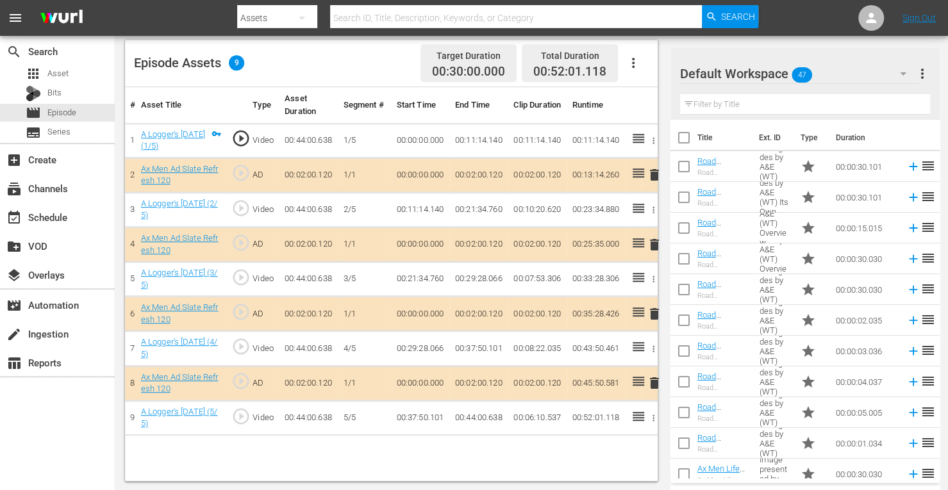
click at [654, 238] on span "delete" at bounding box center [653, 244] width 15 height 15
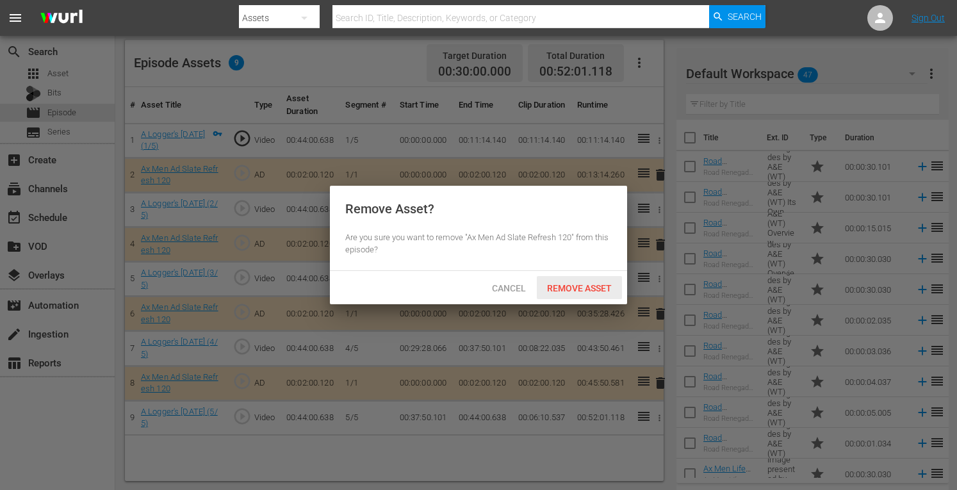
click at [572, 285] on span "Remove Asset" at bounding box center [579, 288] width 85 height 10
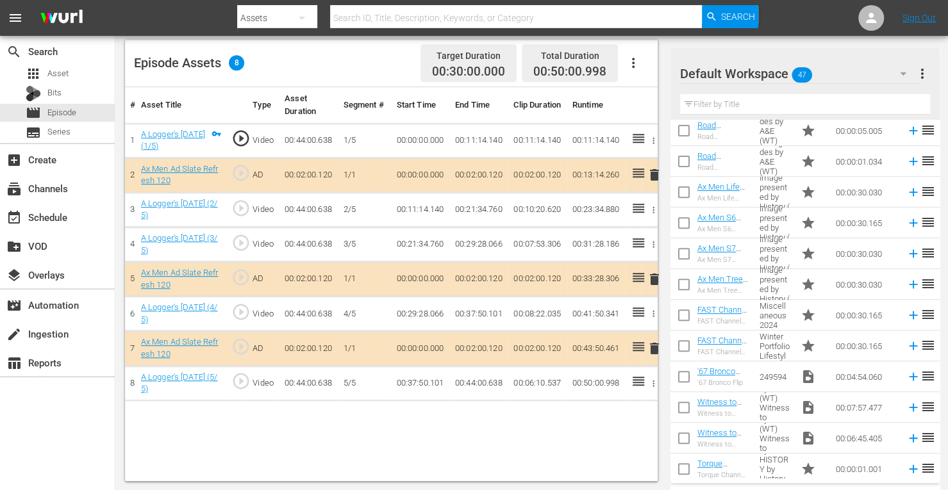
scroll to position [283, 0]
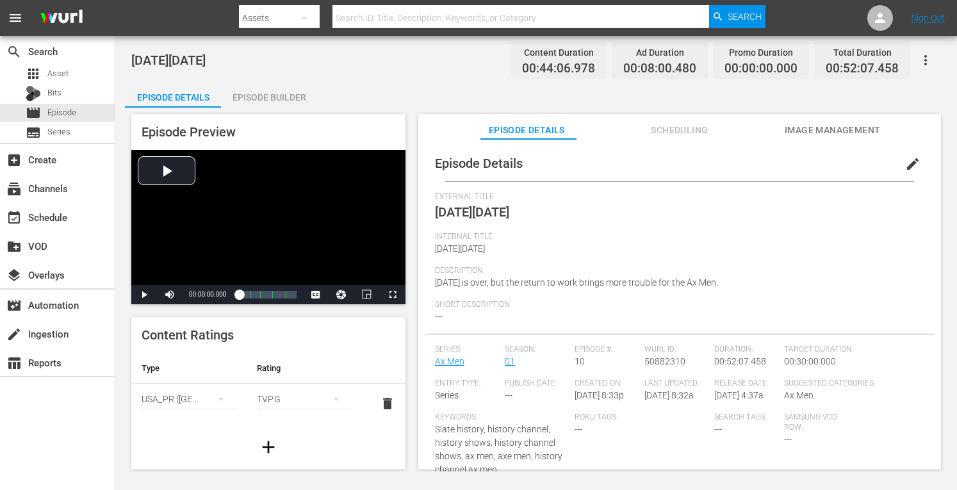
click at [291, 94] on div "Episode Builder" at bounding box center [269, 97] width 96 height 31
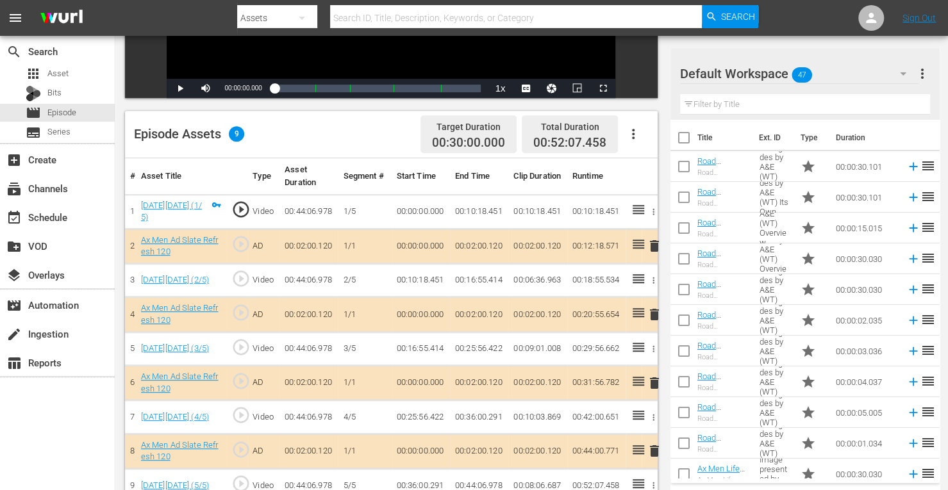
scroll to position [333, 0]
